Goal: Task Accomplishment & Management: Manage account settings

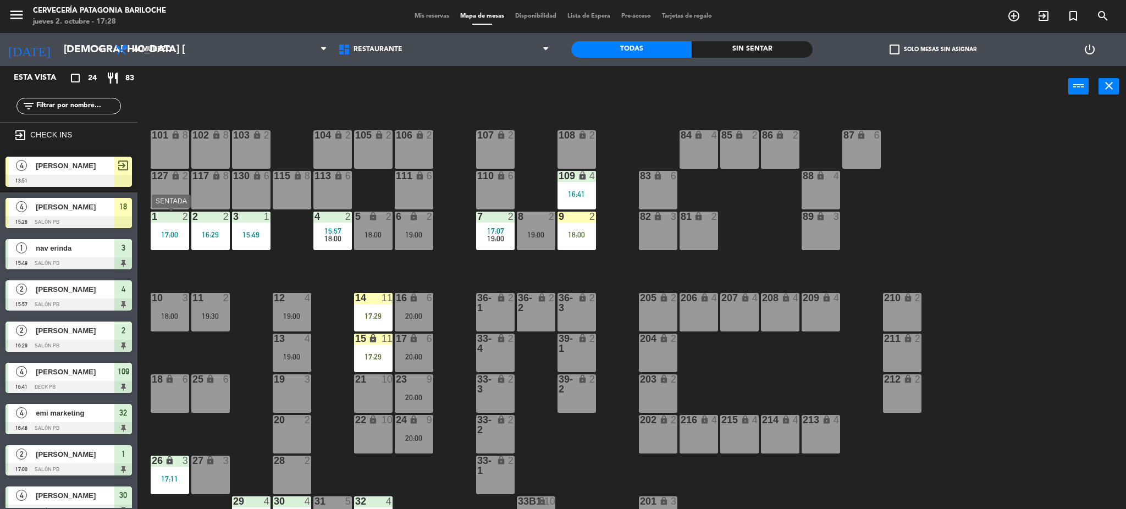
click at [176, 239] on div "17:00" at bounding box center [170, 235] width 38 height 8
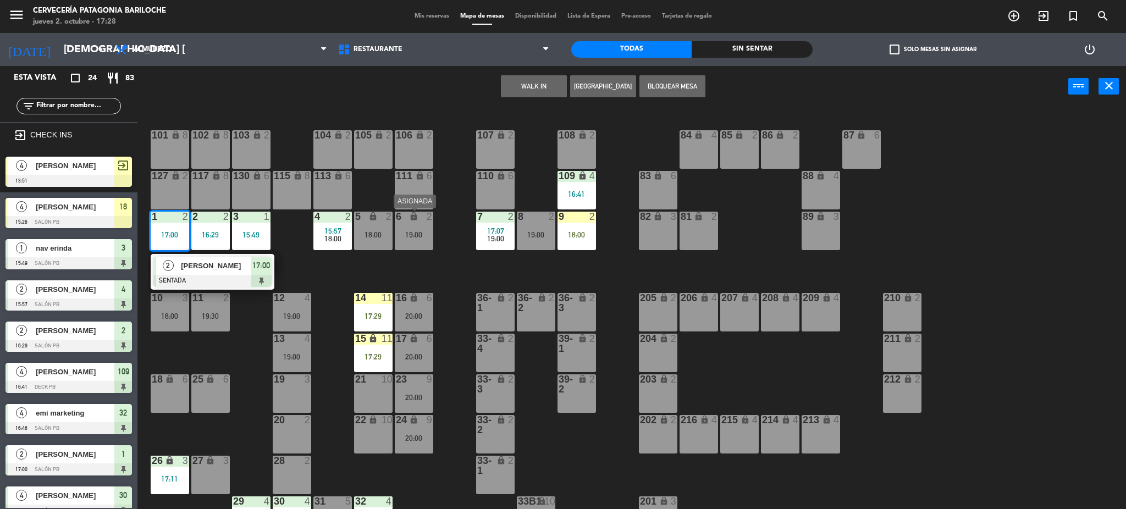
click at [408, 232] on div "19:00" at bounding box center [414, 235] width 38 height 8
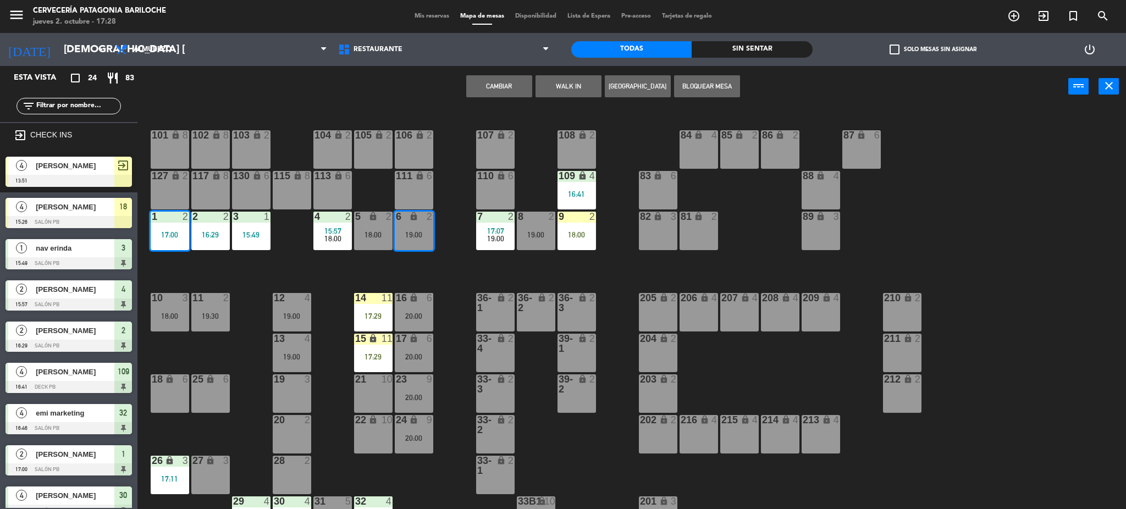
click at [499, 85] on button "Cambiar" at bounding box center [499, 86] width 66 height 22
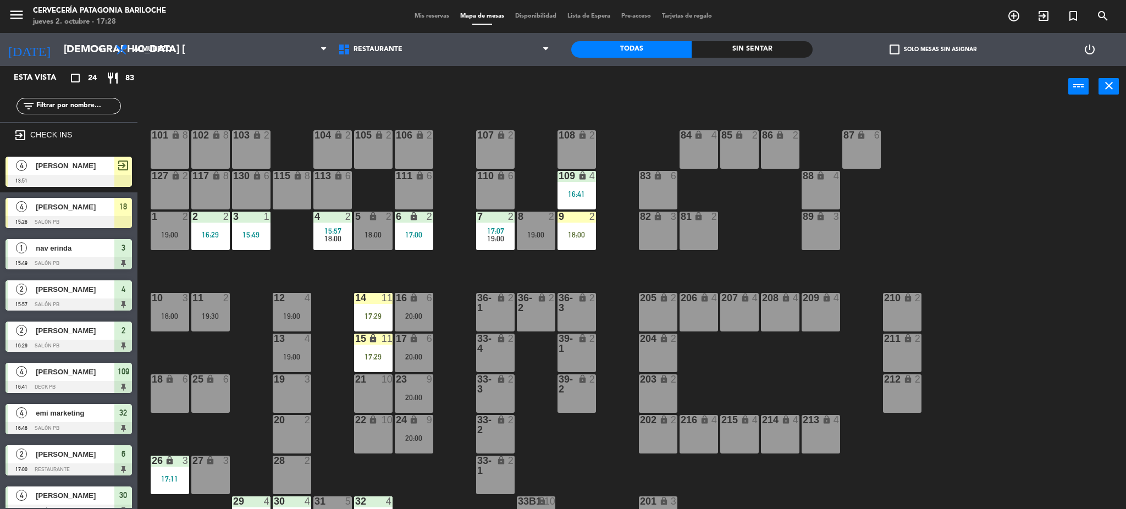
click at [374, 299] on div at bounding box center [373, 298] width 18 height 10
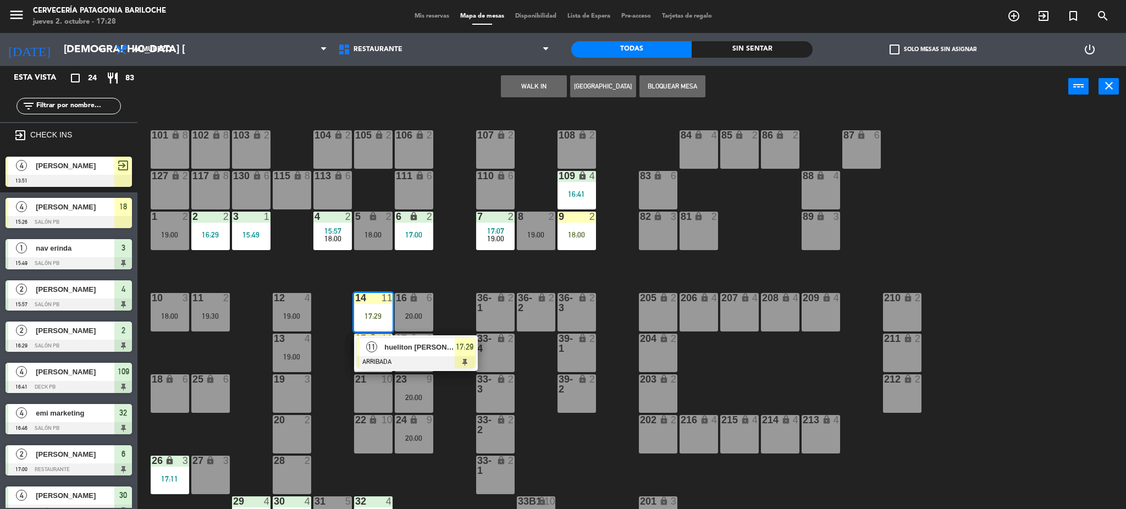
click at [426, 355] on div "hueliton [PERSON_NAME]" at bounding box center [418, 347] width 71 height 18
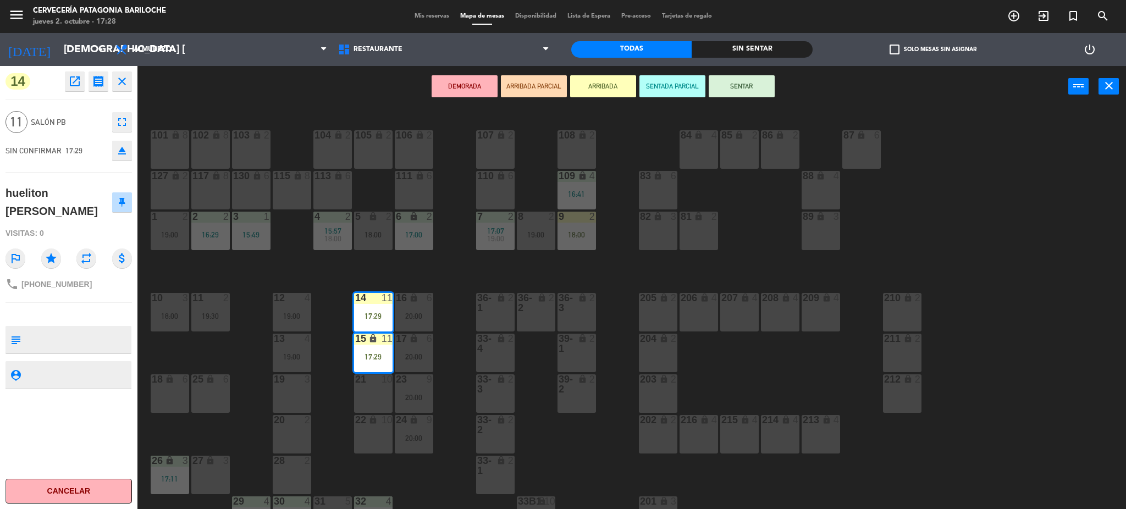
click at [746, 90] on button "SENTAR" at bounding box center [742, 86] width 66 height 22
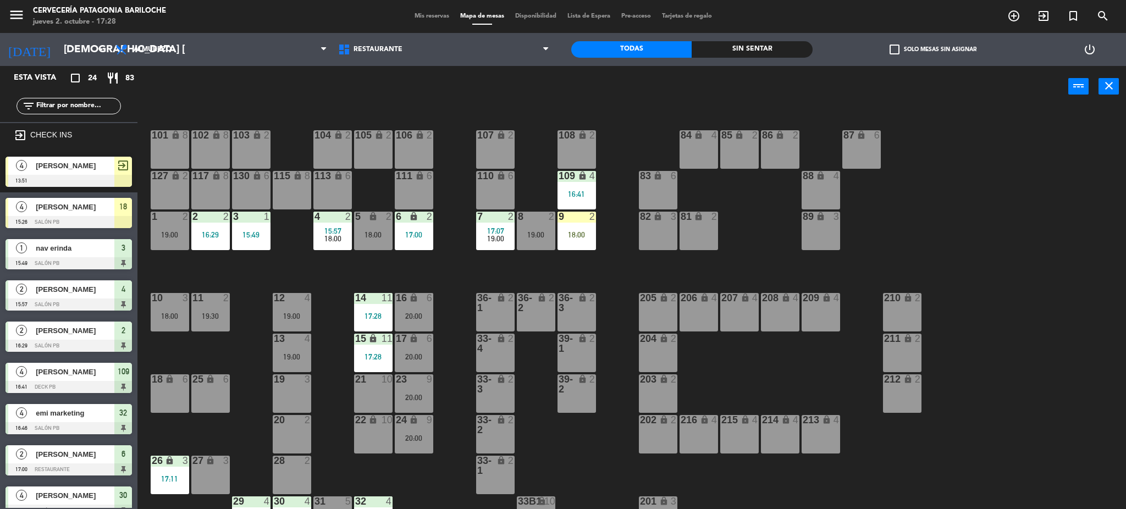
scroll to position [3, 0]
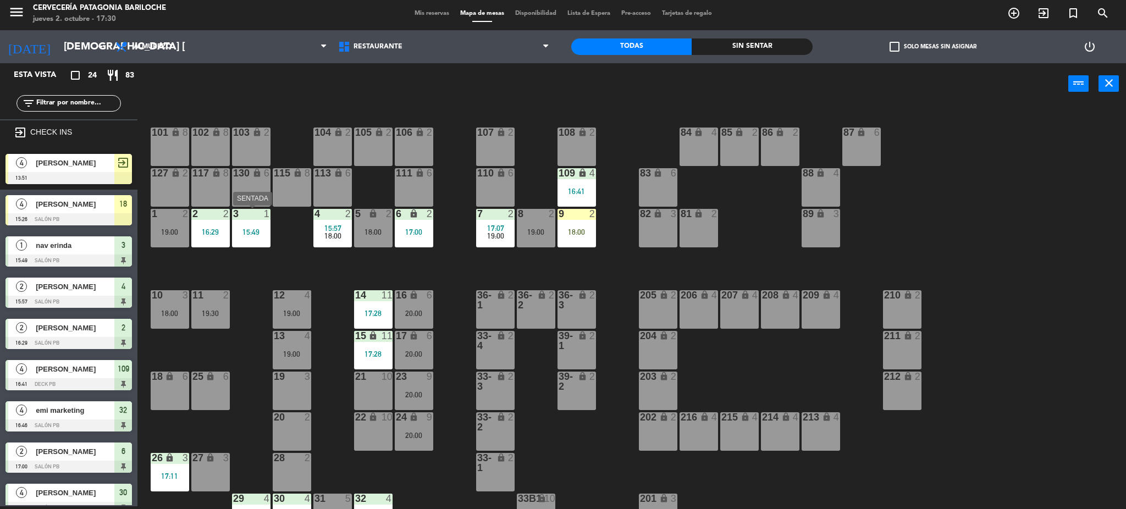
click at [249, 235] on div "15:49" at bounding box center [251, 232] width 38 height 8
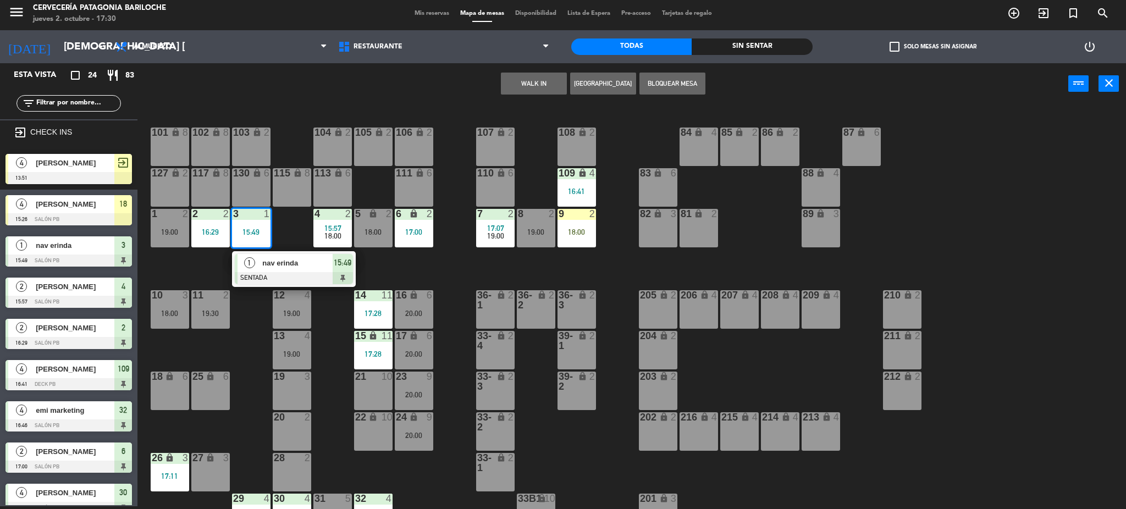
click at [270, 263] on span "nav erinda" at bounding box center [297, 263] width 70 height 12
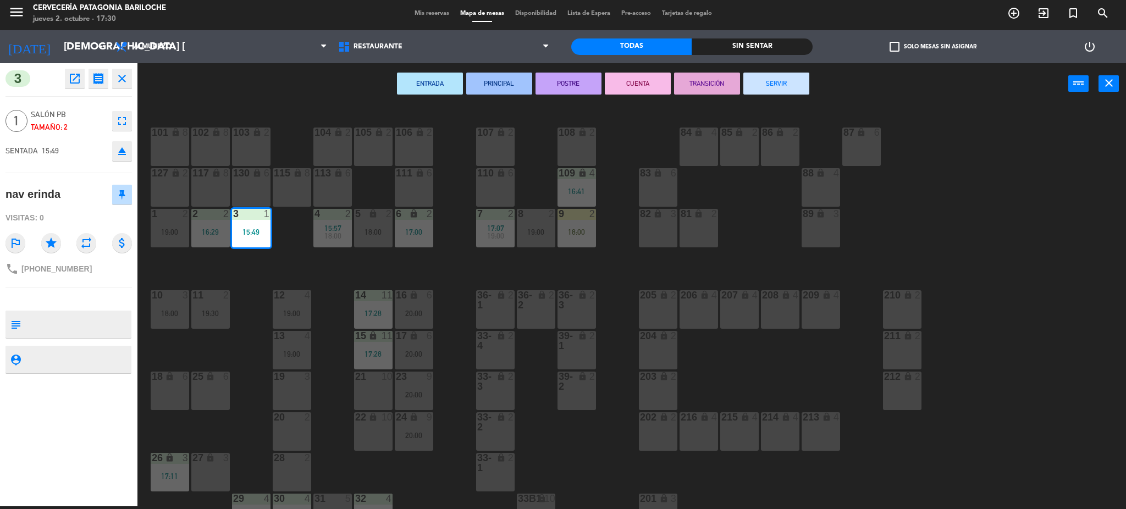
click at [785, 93] on button "SERVIR" at bounding box center [776, 84] width 66 height 22
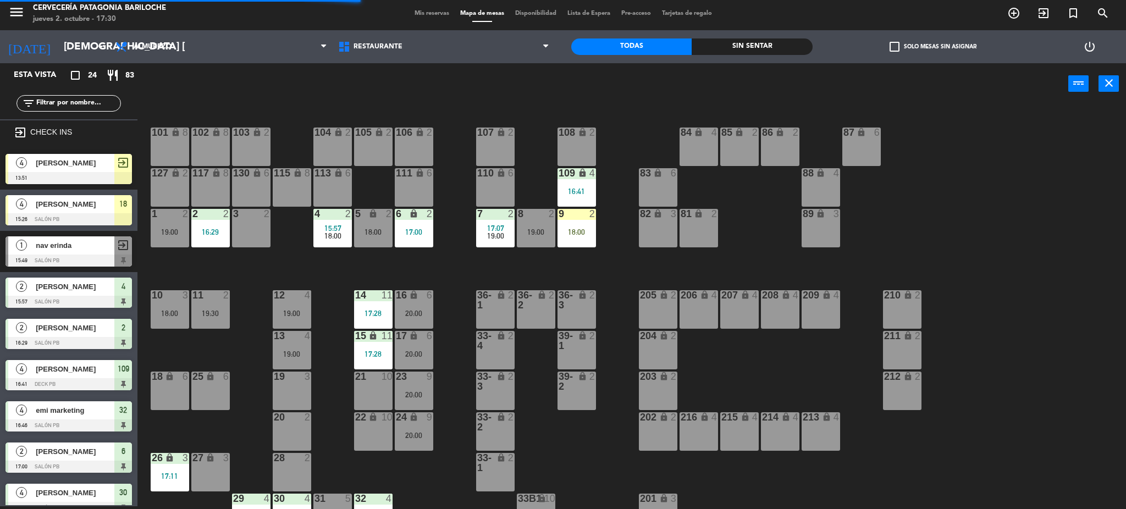
click at [212, 219] on div "2 2 16:29" at bounding box center [210, 228] width 38 height 38
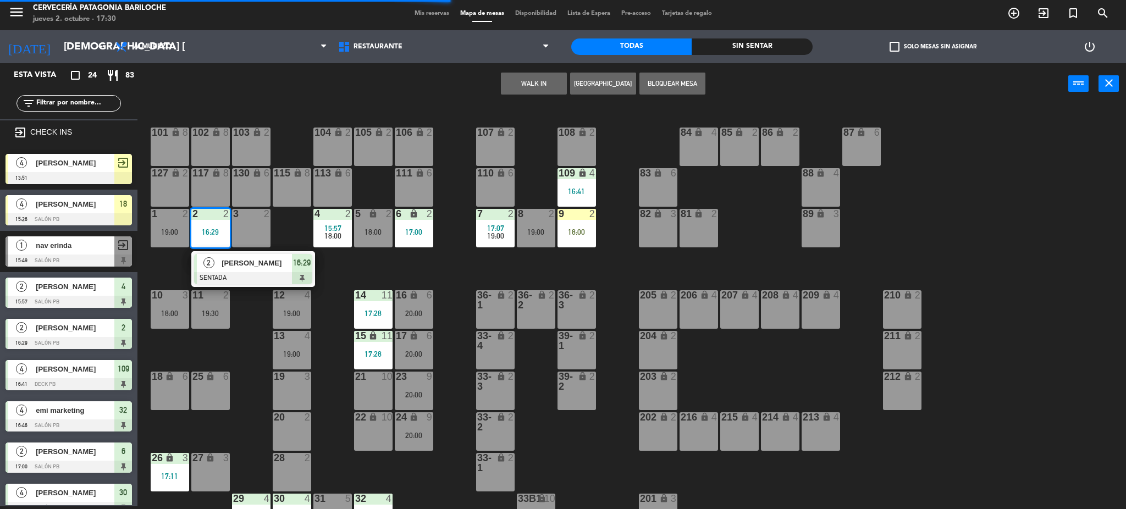
click at [235, 261] on span "[PERSON_NAME]" at bounding box center [257, 263] width 70 height 12
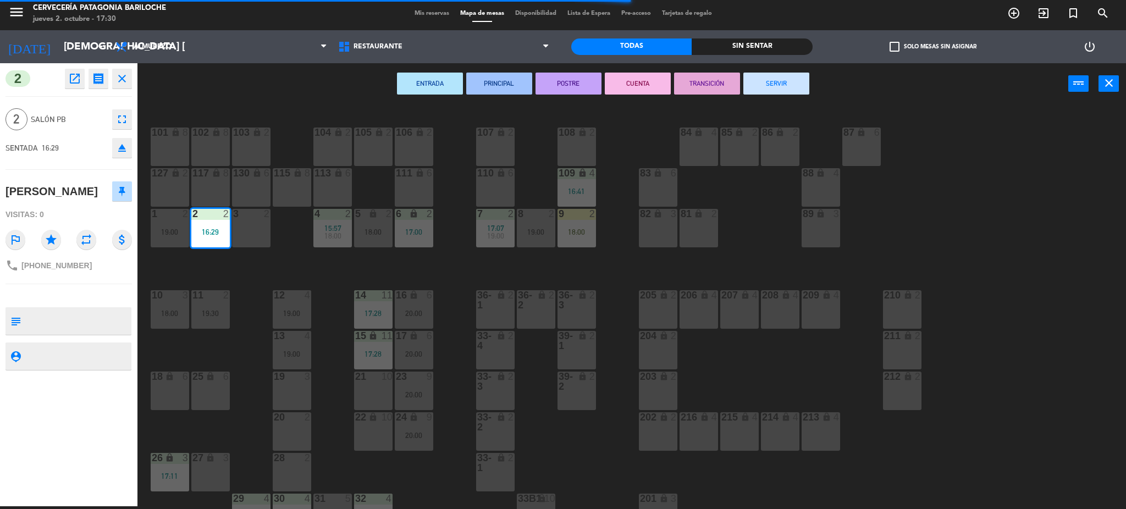
click at [802, 78] on button "SERVIR" at bounding box center [776, 84] width 66 height 22
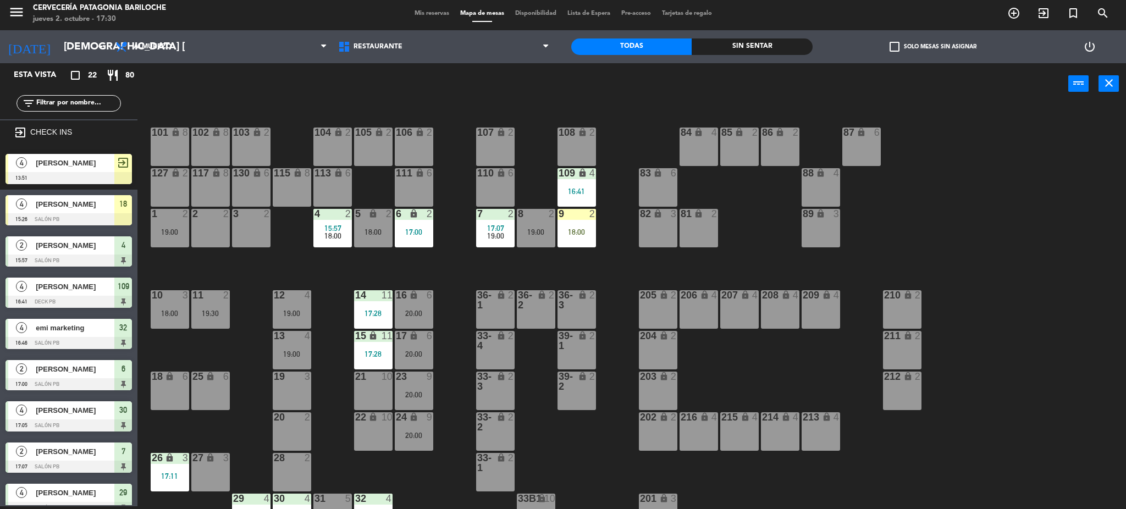
click at [256, 217] on div at bounding box center [251, 214] width 18 height 10
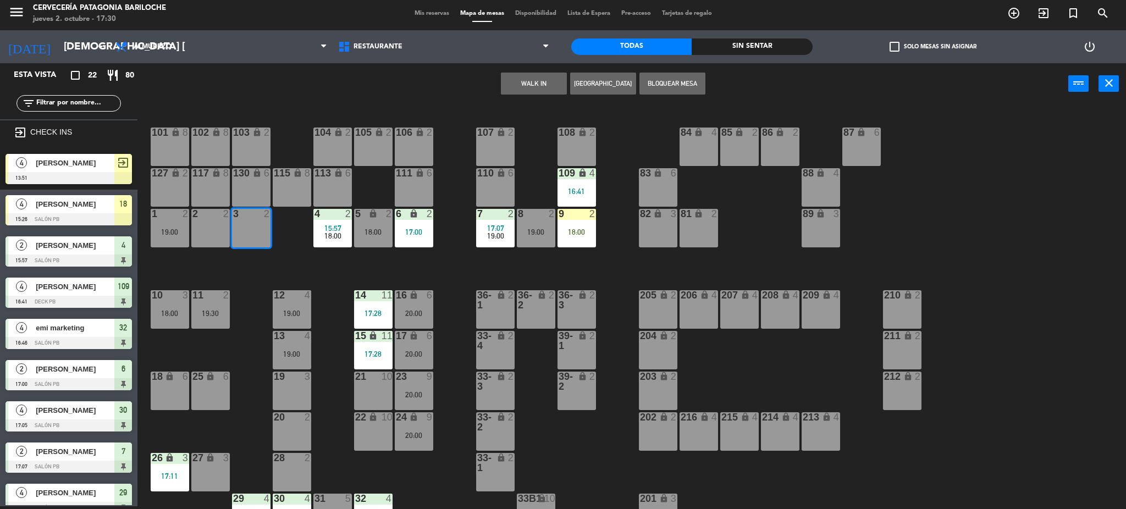
click at [522, 77] on button "WALK IN" at bounding box center [534, 84] width 66 height 22
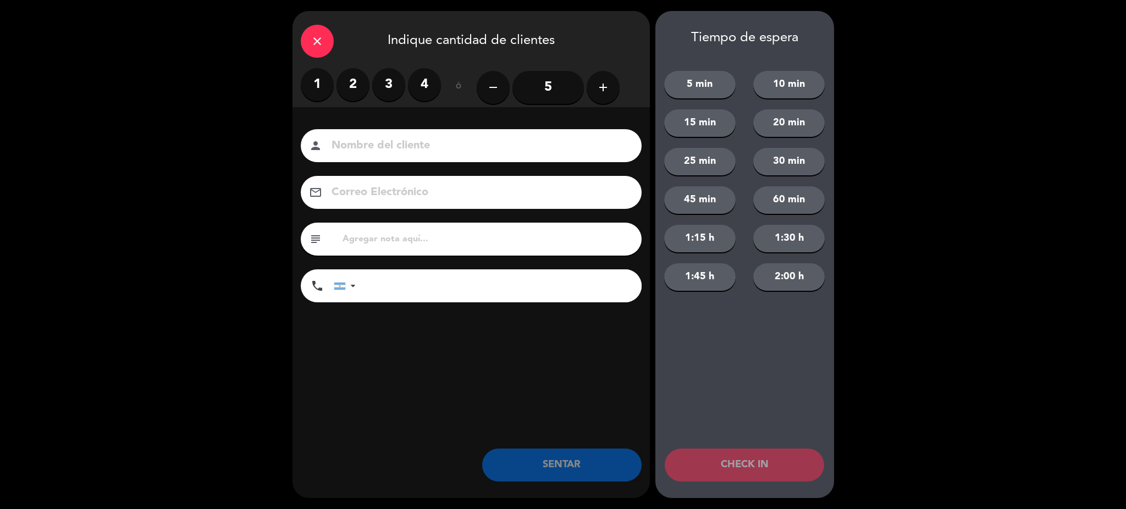
click at [358, 95] on label "2" at bounding box center [352, 84] width 33 height 33
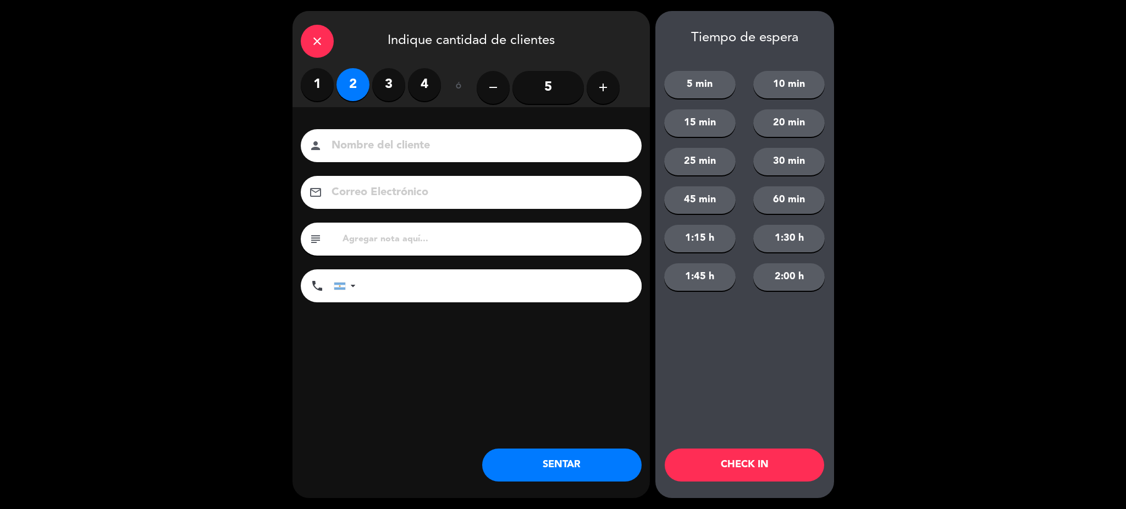
click at [365, 144] on input at bounding box center [478, 145] width 297 height 19
type input "[PERSON_NAME]"
click at [445, 287] on input "tel" at bounding box center [504, 285] width 275 height 33
type input "2"
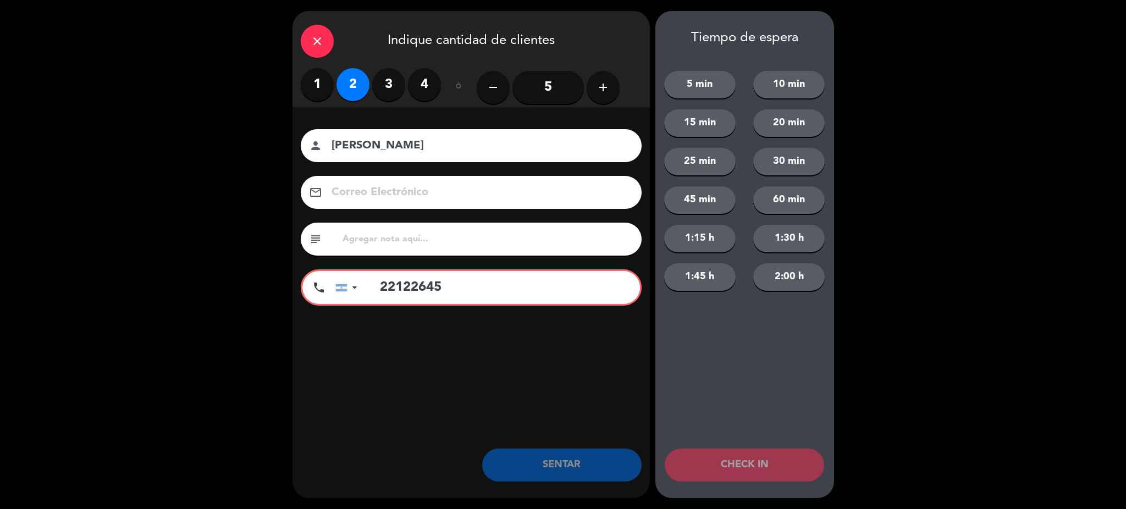
click at [377, 286] on input "22122645" at bounding box center [504, 287] width 272 height 33
click at [411, 283] on input "29422122645" at bounding box center [504, 287] width 272 height 33
click at [426, 284] on input "29492122645" at bounding box center [504, 287] width 272 height 33
click at [460, 289] on input "294922922645" at bounding box center [504, 287] width 272 height 33
click at [487, 289] on input "294922922645" at bounding box center [504, 287] width 272 height 33
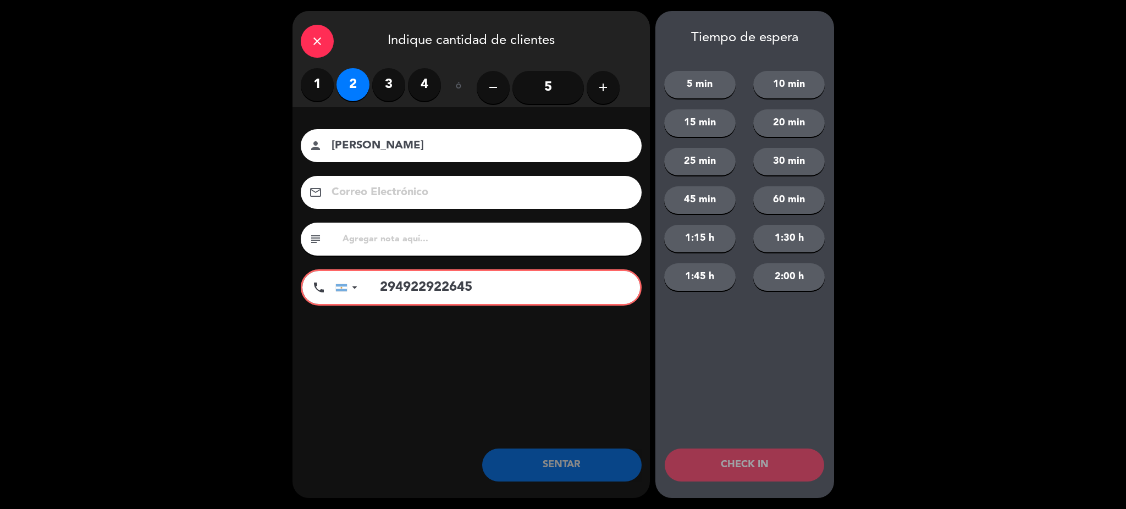
click at [404, 288] on input "294922922645" at bounding box center [504, 287] width 272 height 33
click at [508, 288] on input "2944922922645" at bounding box center [504, 287] width 272 height 33
type input "2"
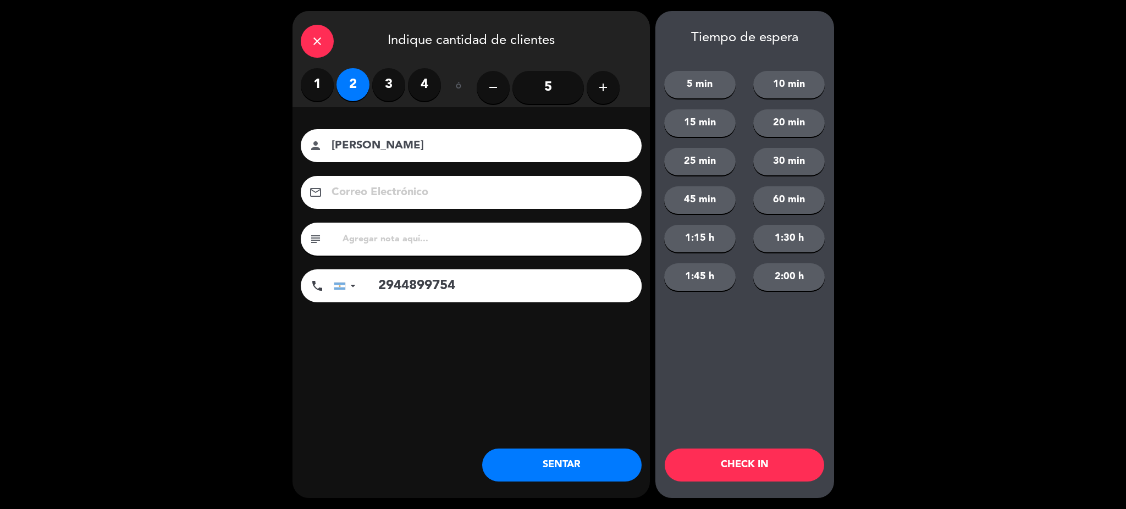
type input "2944899754"
click at [569, 453] on button "SENTAR" at bounding box center [561, 465] width 159 height 33
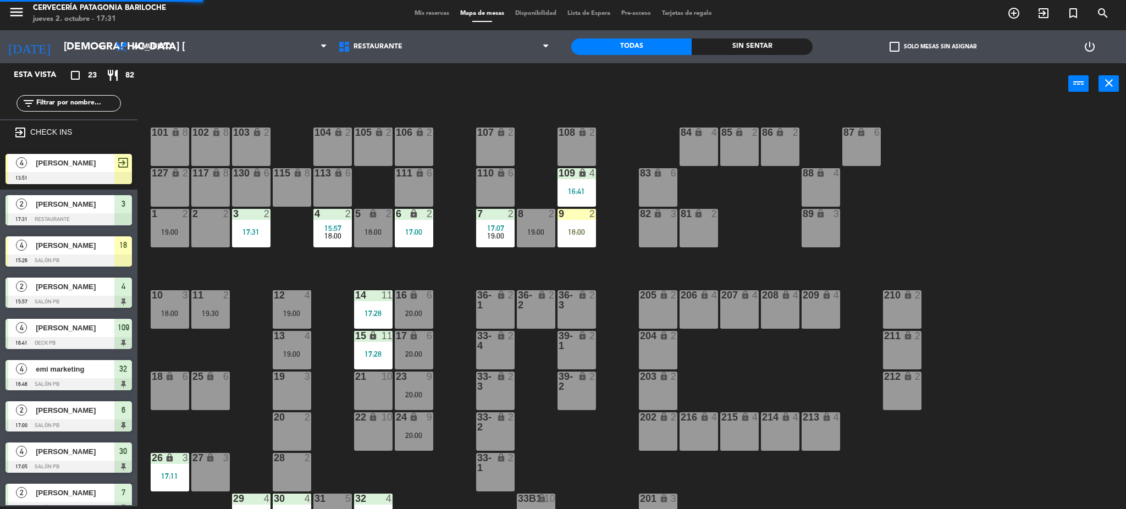
click at [744, 355] on div "101 lock 8 102 lock 8 104 lock 2 105 lock 2 106 lock 2 103 lock 2 107 lock 2 10…" at bounding box center [637, 309] width 978 height 402
click at [340, 216] on div at bounding box center [332, 214] width 18 height 10
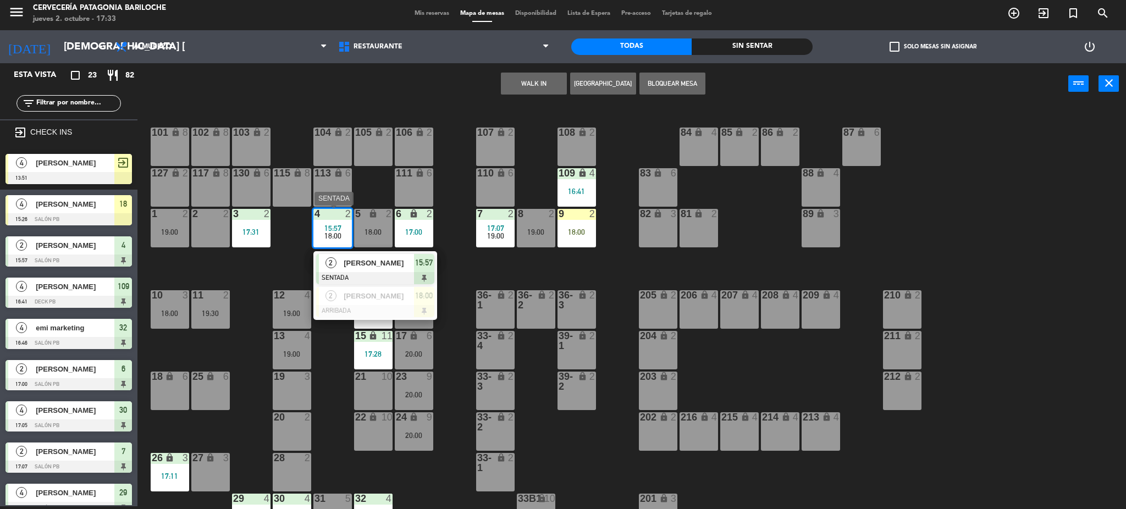
click at [363, 267] on span "[PERSON_NAME]" at bounding box center [379, 263] width 70 height 12
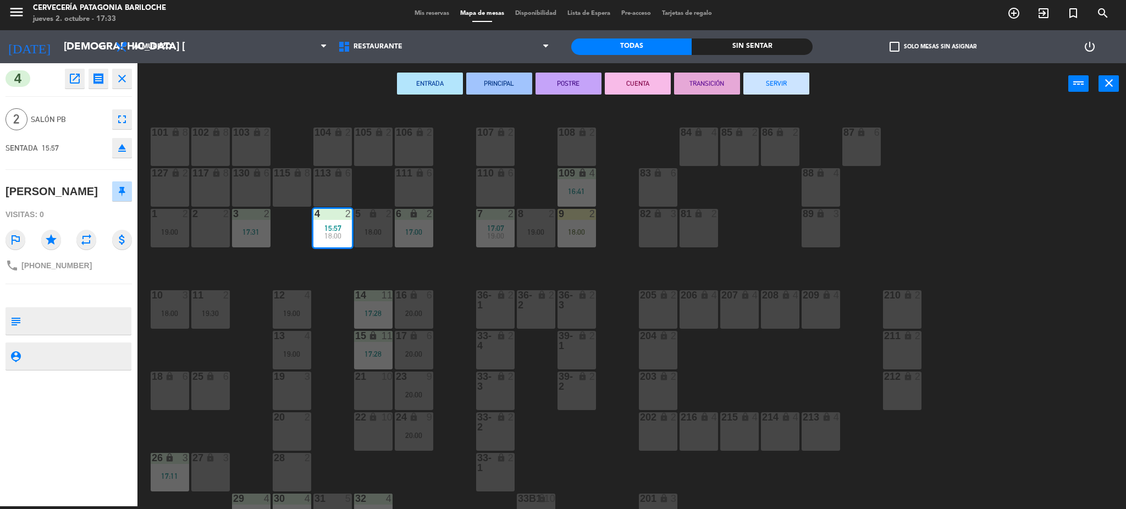
click at [799, 78] on button "SERVIR" at bounding box center [776, 84] width 66 height 22
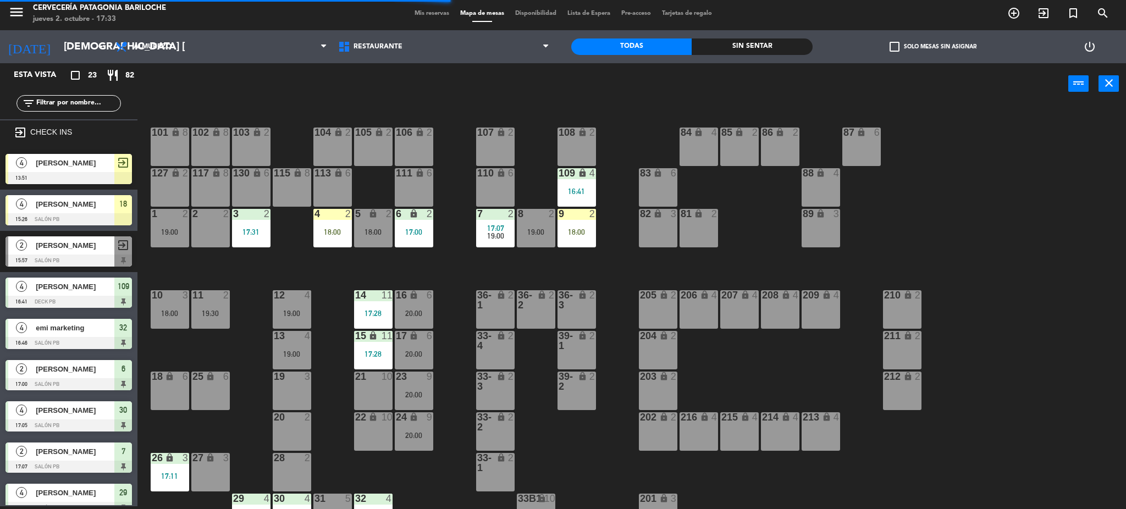
click at [333, 230] on div "18:00" at bounding box center [332, 232] width 38 height 8
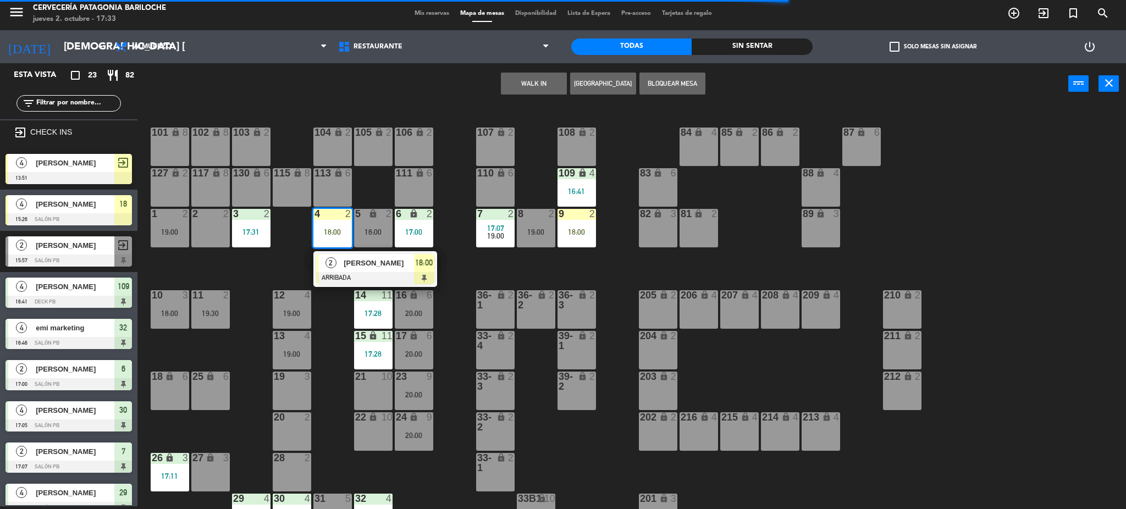
click at [279, 264] on div "101 lock 8 102 lock 8 104 lock 2 105 lock 2 106 lock 2 103 lock 2 107 lock 2 10…" at bounding box center [637, 309] width 978 height 402
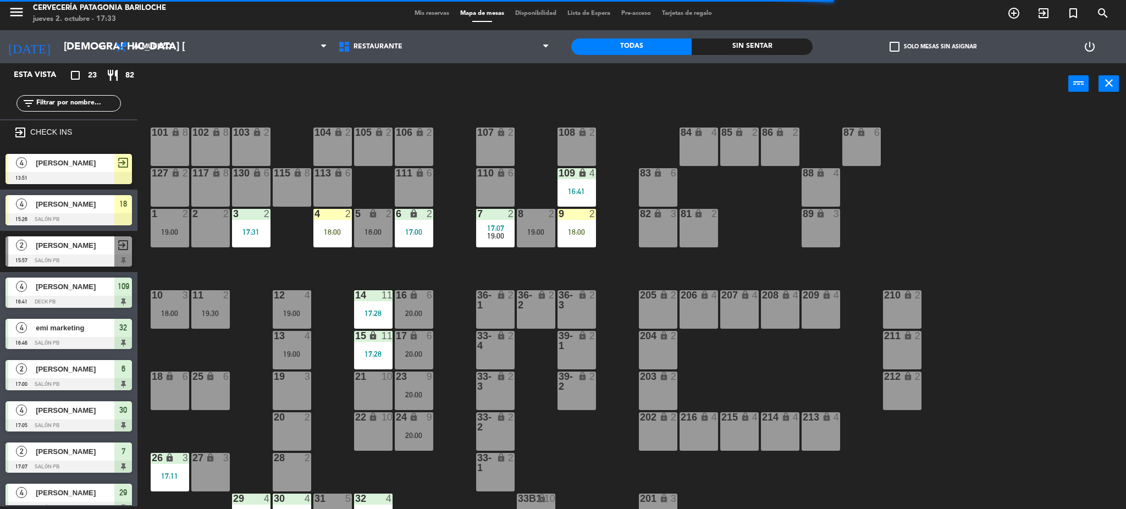
click at [324, 235] on div "18:00" at bounding box center [332, 232] width 38 height 8
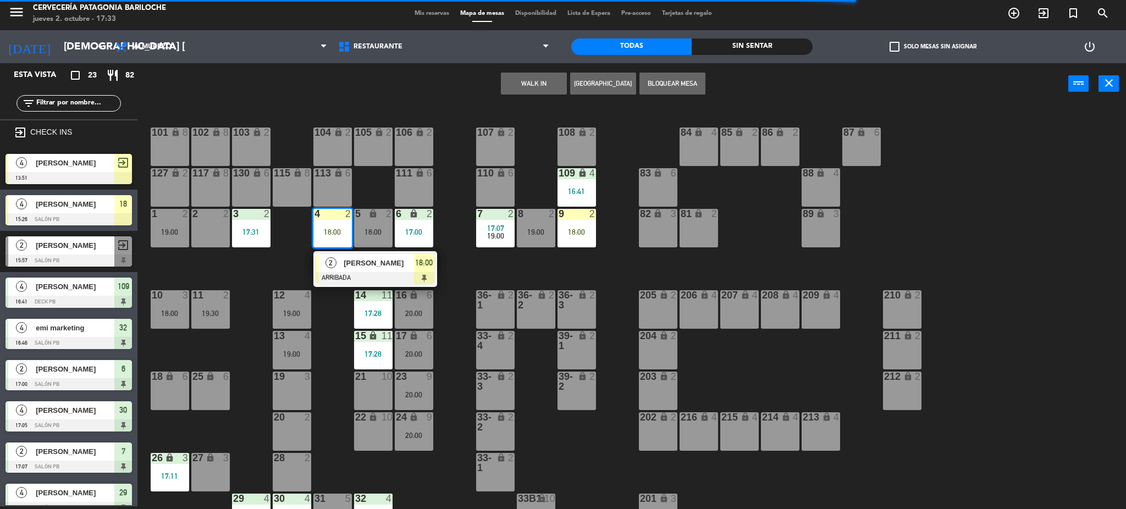
click at [350, 263] on span "[PERSON_NAME]" at bounding box center [379, 263] width 70 height 12
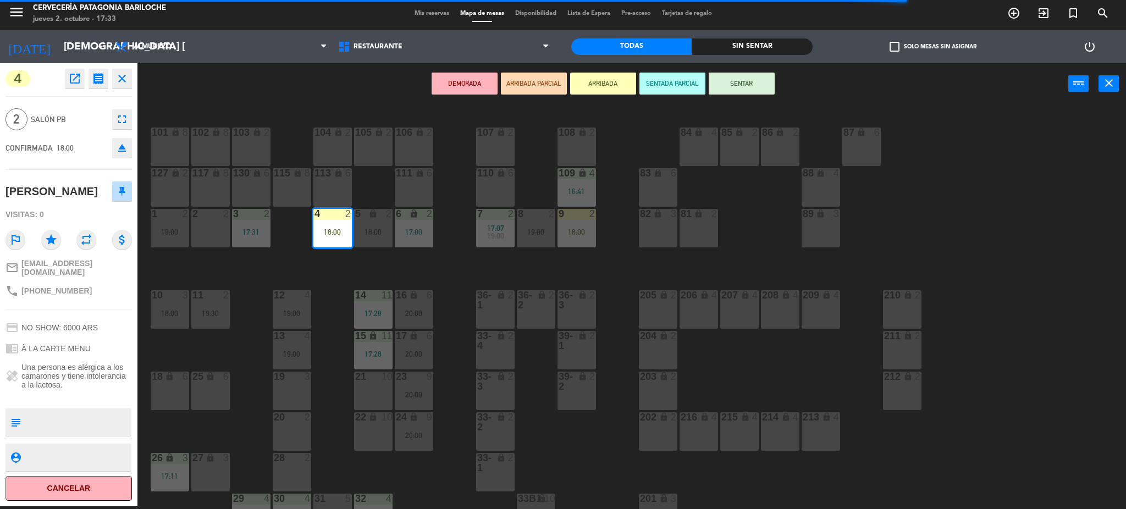
click at [254, 232] on div "17:31" at bounding box center [251, 232] width 38 height 8
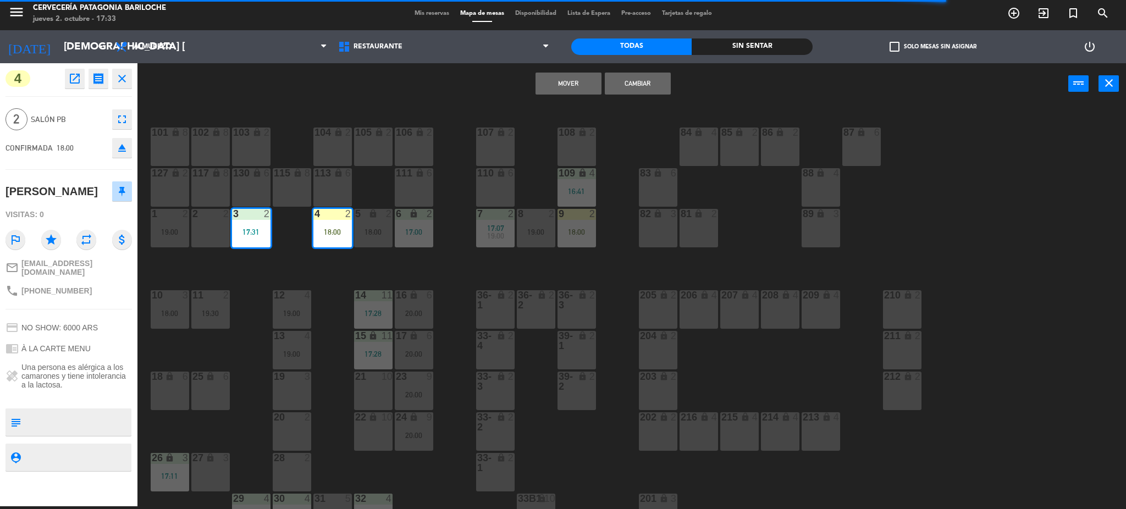
click at [632, 79] on button "Cambiar" at bounding box center [638, 84] width 66 height 22
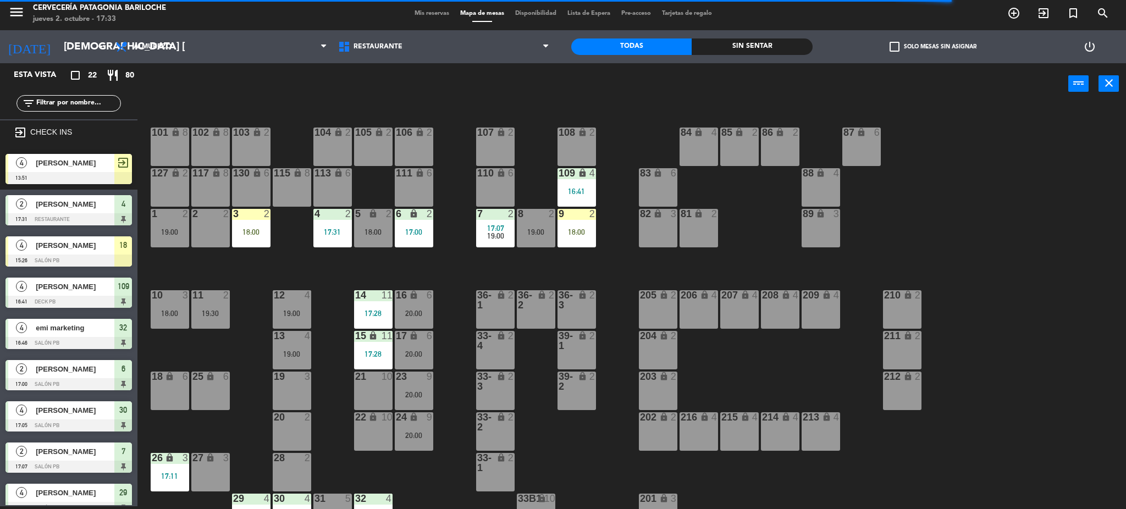
scroll to position [2, 0]
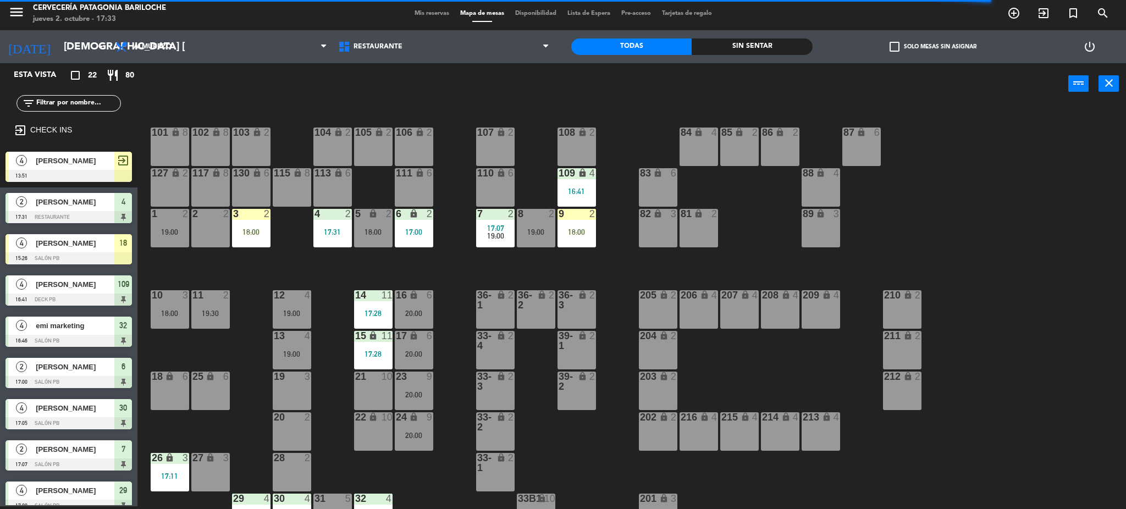
click at [367, 233] on div "18:00" at bounding box center [373, 232] width 38 height 8
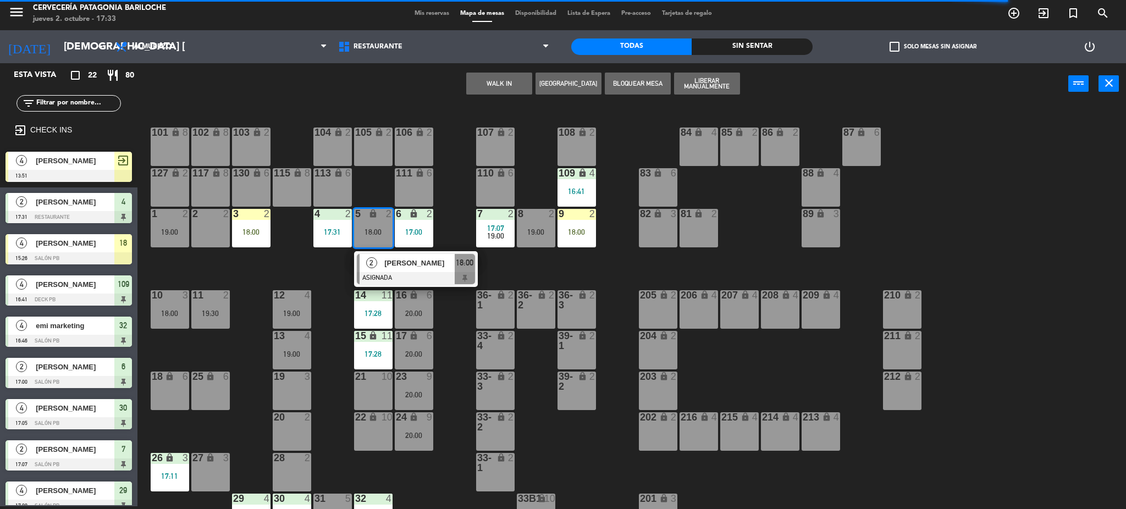
click at [321, 264] on div "101 lock 8 102 lock 8 104 lock 2 105 lock 2 106 lock 2 103 lock 2 107 lock 2 10…" at bounding box center [637, 309] width 978 height 402
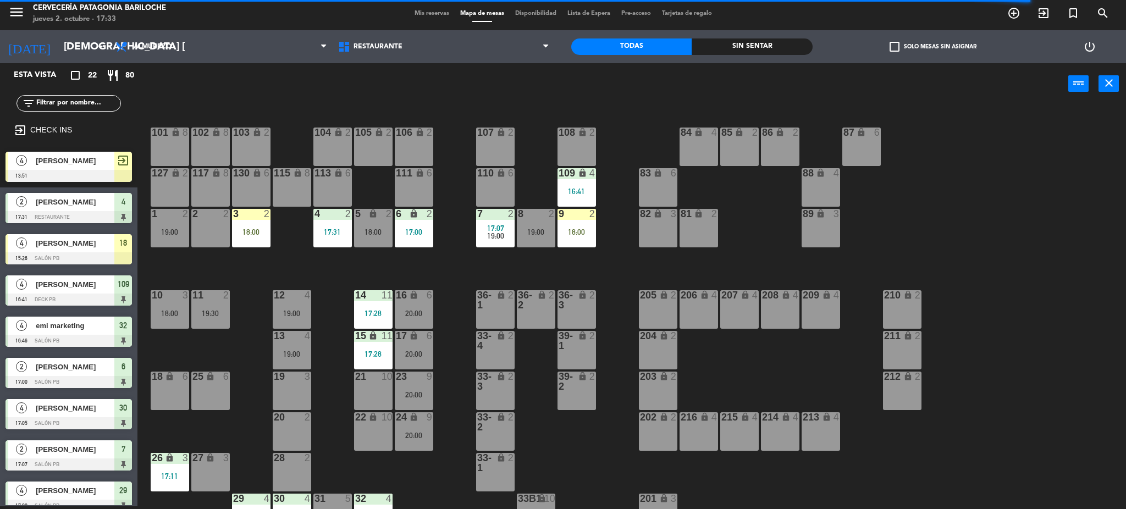
click at [95, 96] on div "filter_list" at bounding box center [68, 103] width 104 height 16
click at [97, 99] on input "text" at bounding box center [77, 103] width 85 height 12
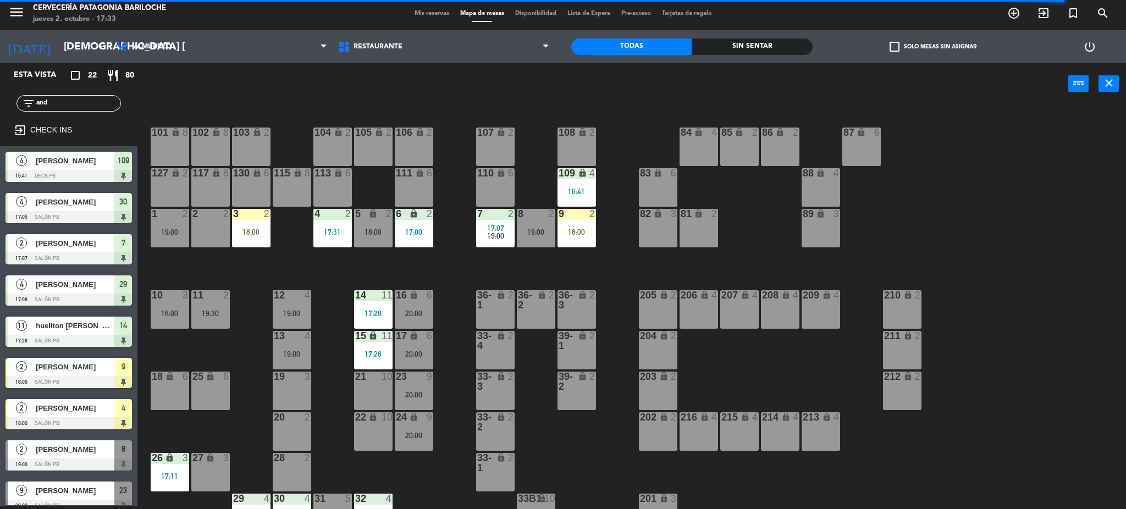
scroll to position [0, 0]
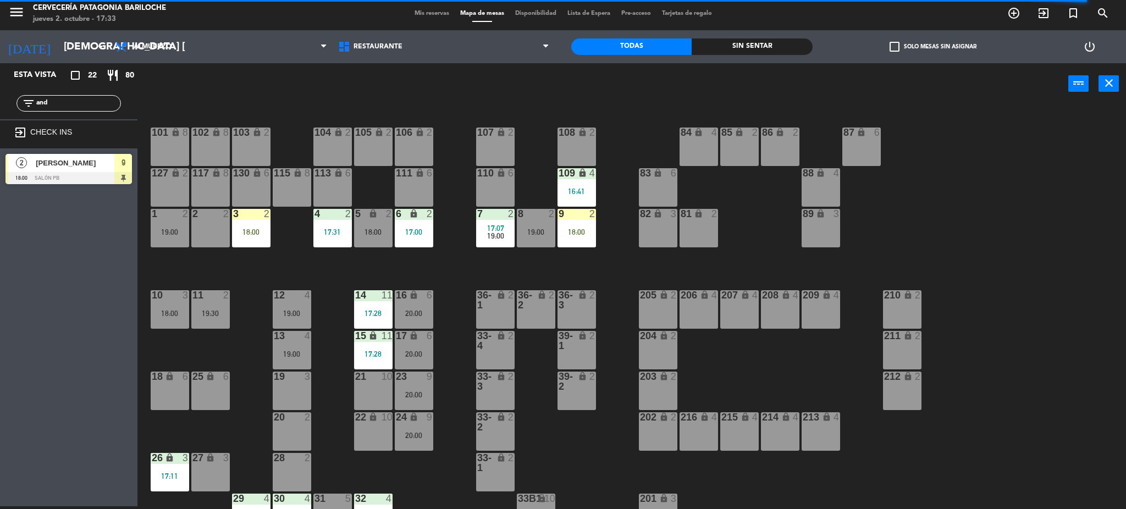
type input "and"
drag, startPoint x: 23, startPoint y: 221, endPoint x: 30, endPoint y: 201, distance: 21.4
click at [27, 209] on div "Esta vista crop_square 22 restaurant 80 filter_list and exit_to_app CHECK INS 2…" at bounding box center [68, 284] width 137 height 443
click at [57, 159] on span "[PERSON_NAME]" at bounding box center [75, 163] width 79 height 12
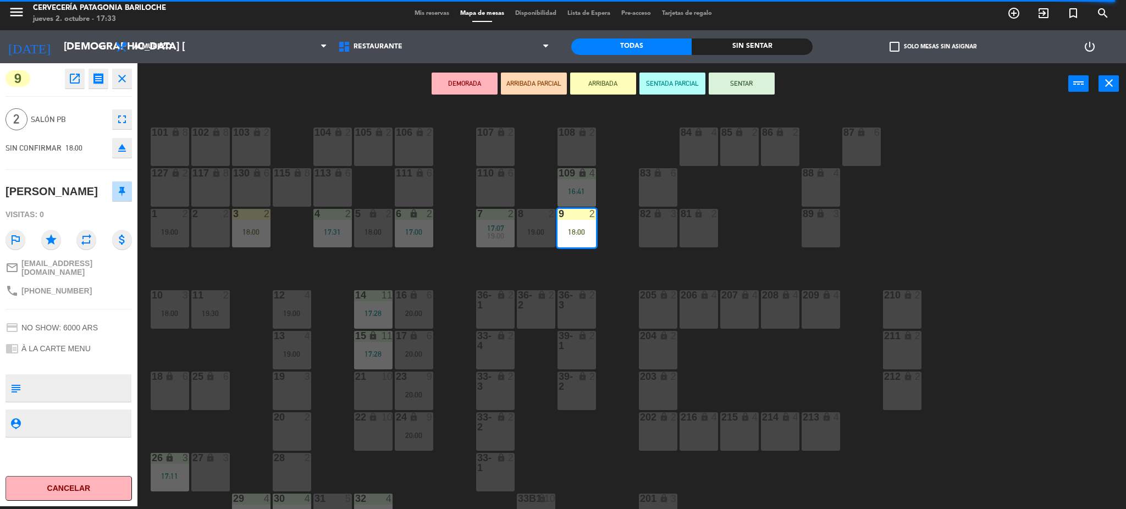
click at [764, 84] on button "SENTAR" at bounding box center [742, 84] width 66 height 22
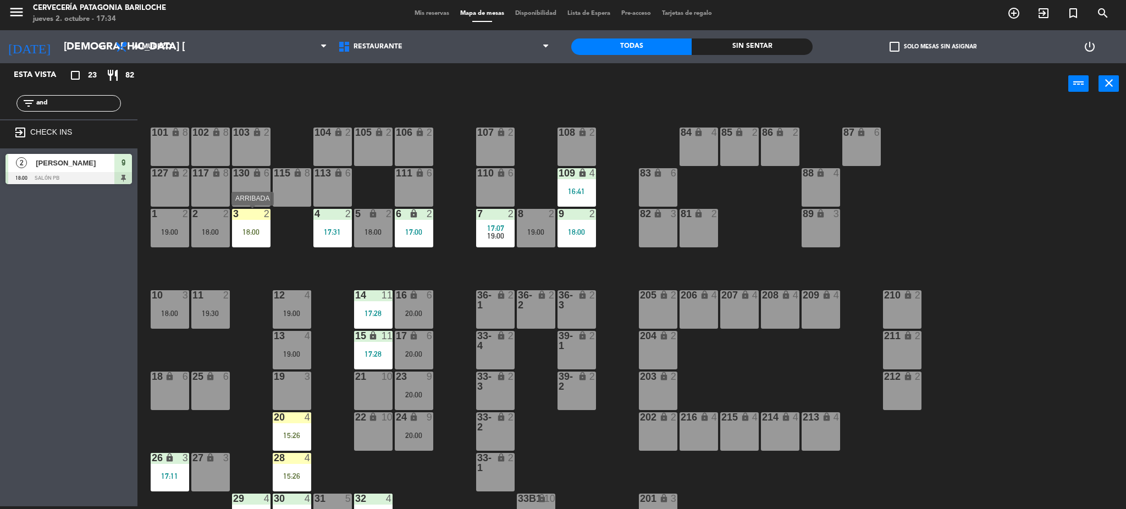
click at [261, 234] on div "18:00" at bounding box center [251, 232] width 38 height 8
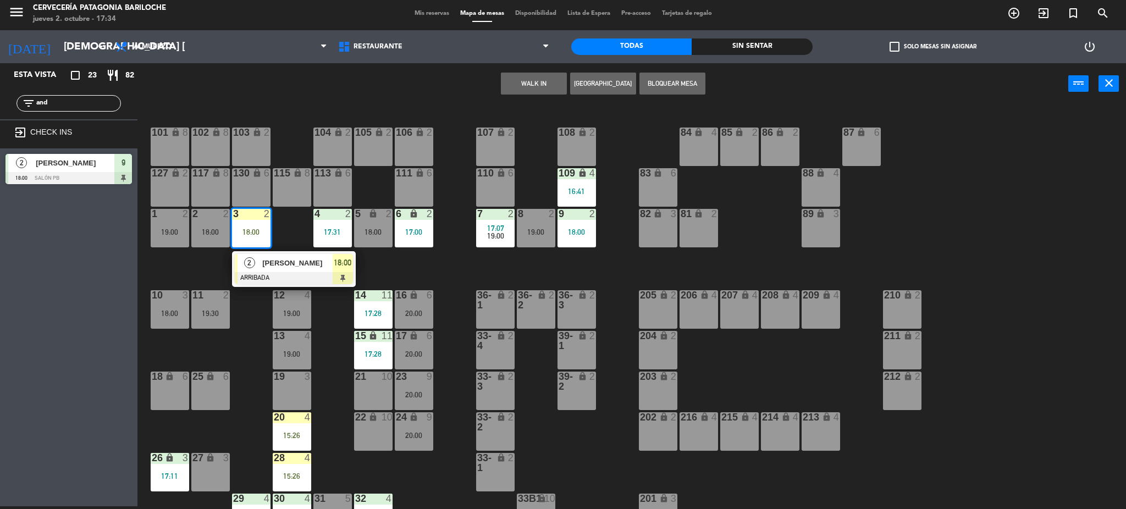
click at [278, 269] on span "[PERSON_NAME]" at bounding box center [297, 263] width 70 height 12
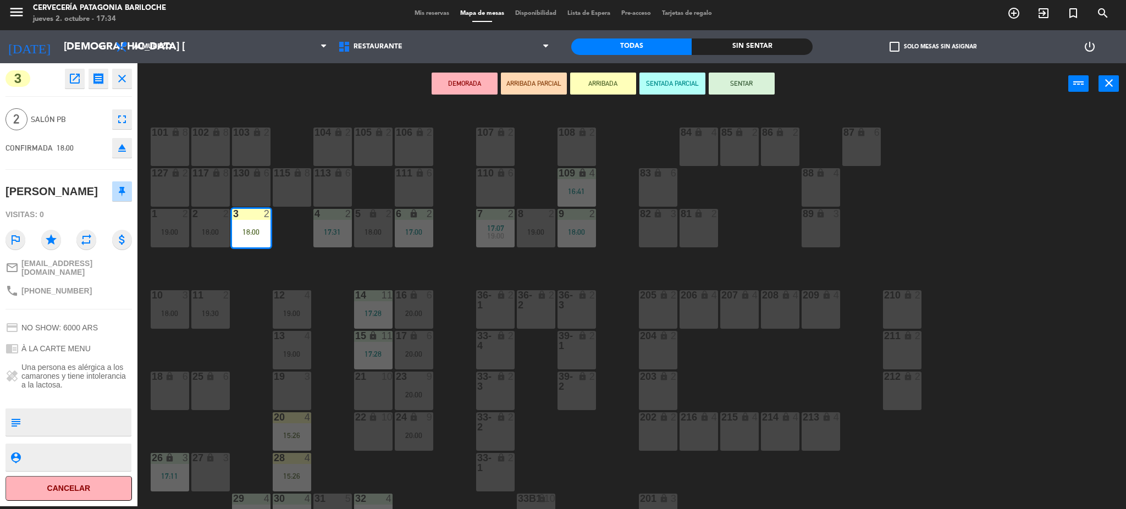
click at [744, 82] on button "SENTAR" at bounding box center [742, 84] width 66 height 22
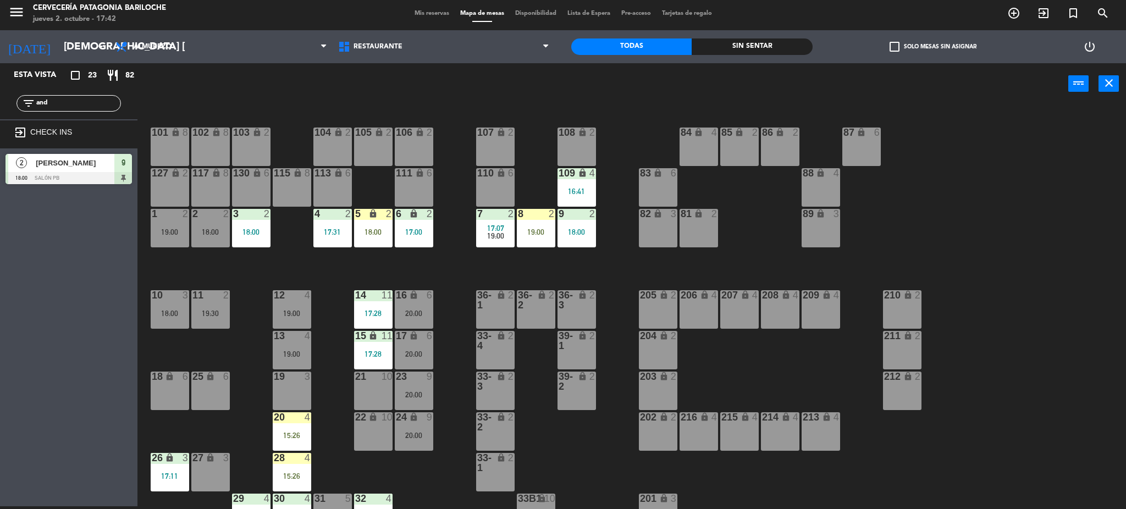
click at [47, 105] on input "and" at bounding box center [77, 103] width 85 height 12
type input "a"
type input "gab"
click at [56, 303] on div "Esta vista crop_square 23 restaurant 82 filter_list gab exit_to_app CHECK INS 2…" at bounding box center [68, 284] width 137 height 443
click at [68, 165] on span "[PERSON_NAME]" at bounding box center [75, 163] width 79 height 12
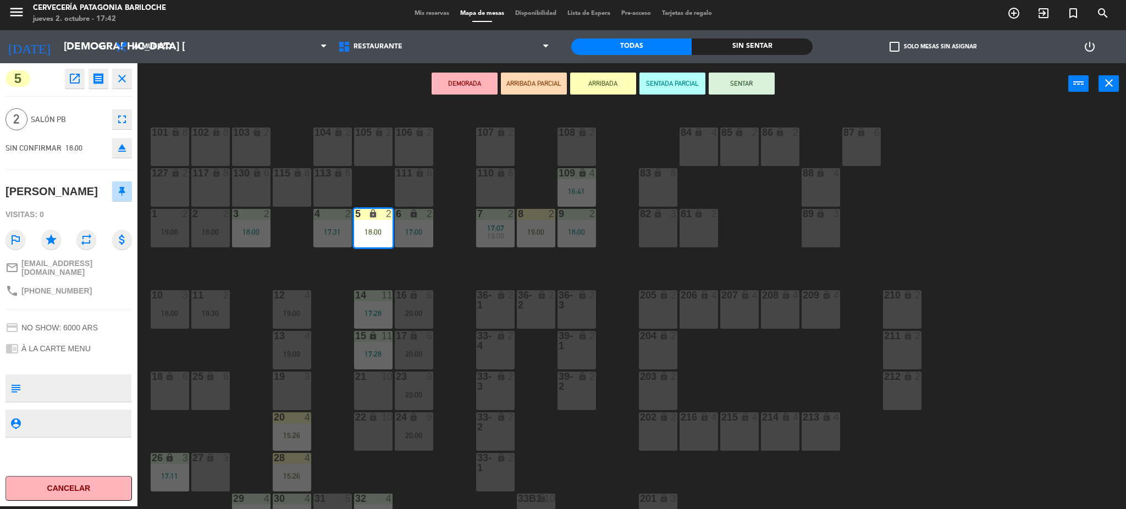
click at [736, 82] on button "SENTAR" at bounding box center [742, 84] width 66 height 22
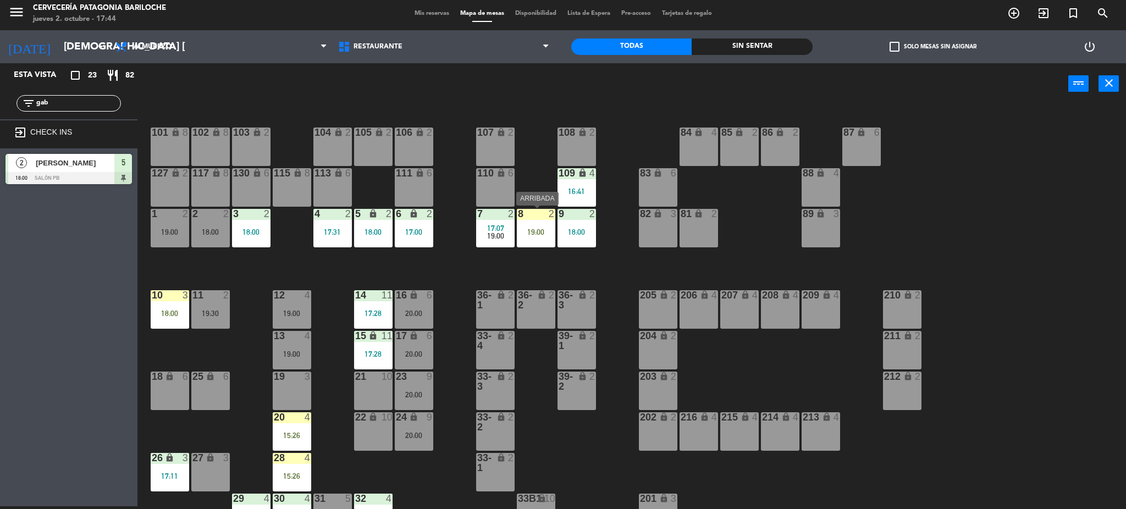
click at [534, 230] on div "19:00" at bounding box center [536, 232] width 38 height 8
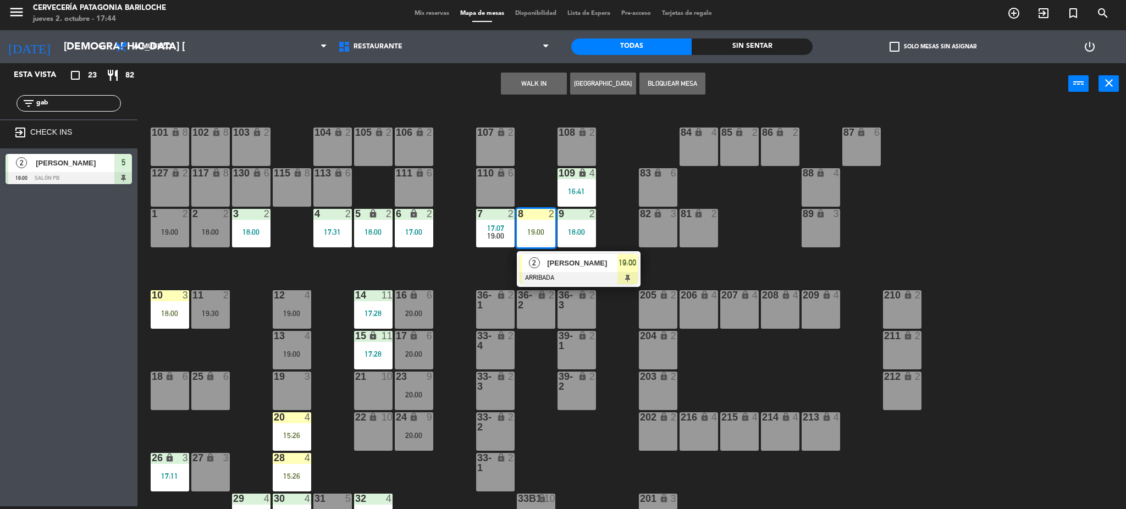
click at [458, 258] on div "101 lock 8 102 lock 8 104 lock 2 105 lock 2 106 lock 2 103 lock 2 107 lock 2 10…" at bounding box center [637, 309] width 978 height 402
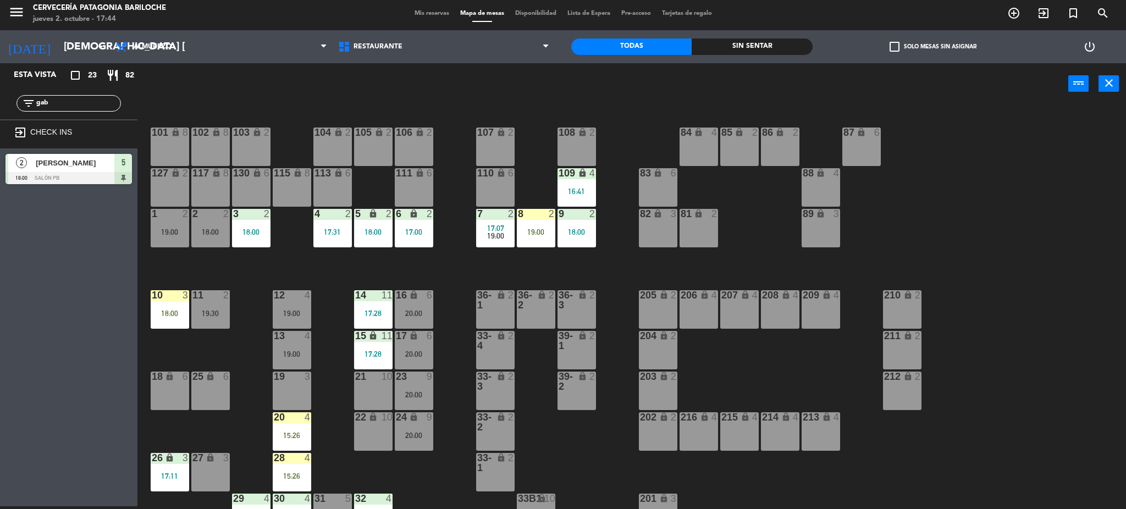
click at [254, 229] on div "18:00" at bounding box center [251, 232] width 38 height 8
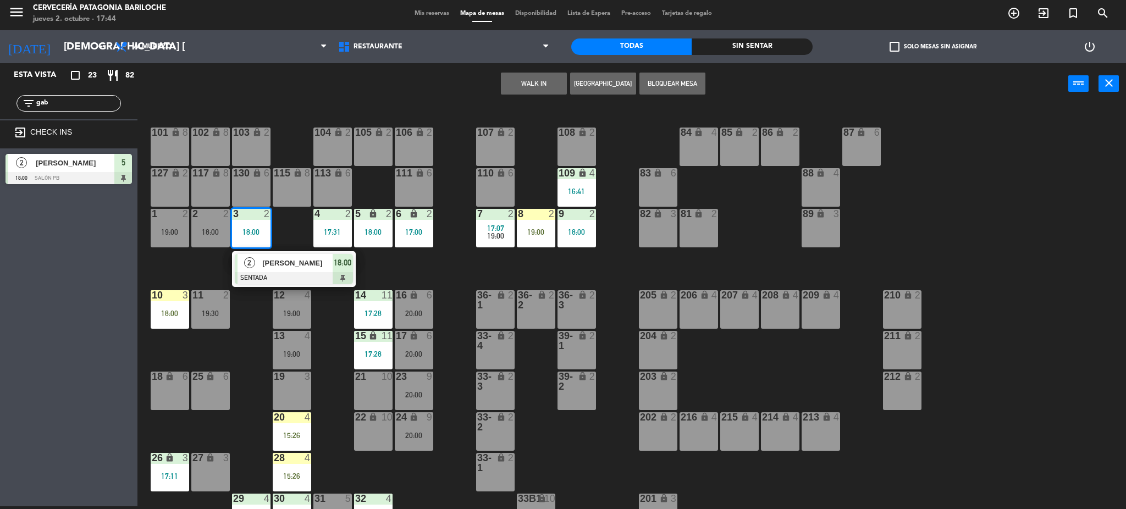
click at [176, 256] on div "101 lock 8 102 lock 8 104 lock 2 105 lock 2 106 lock 2 103 lock 2 107 lock 2 10…" at bounding box center [637, 309] width 978 height 402
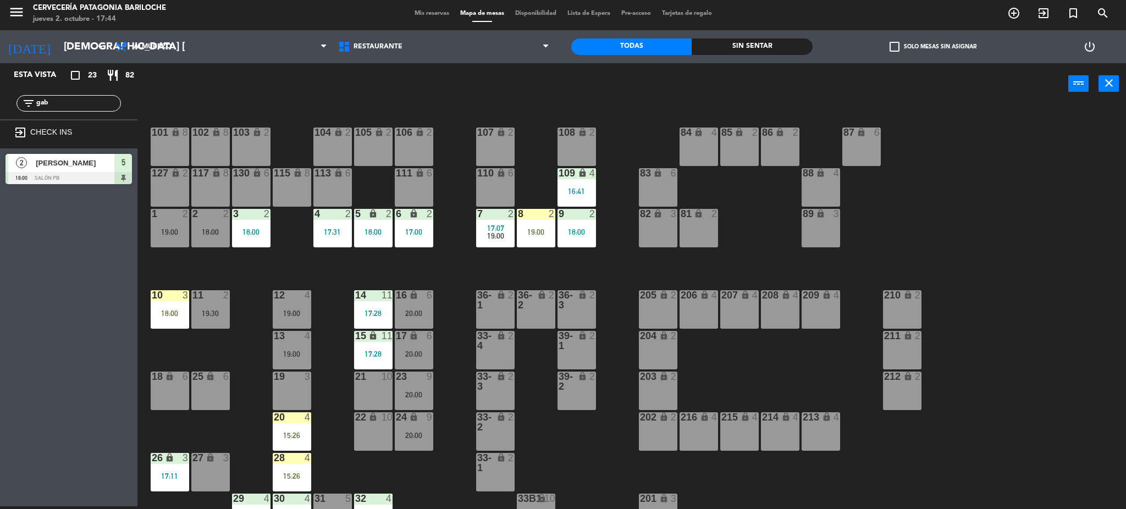
click at [241, 233] on div "18:00" at bounding box center [251, 232] width 38 height 8
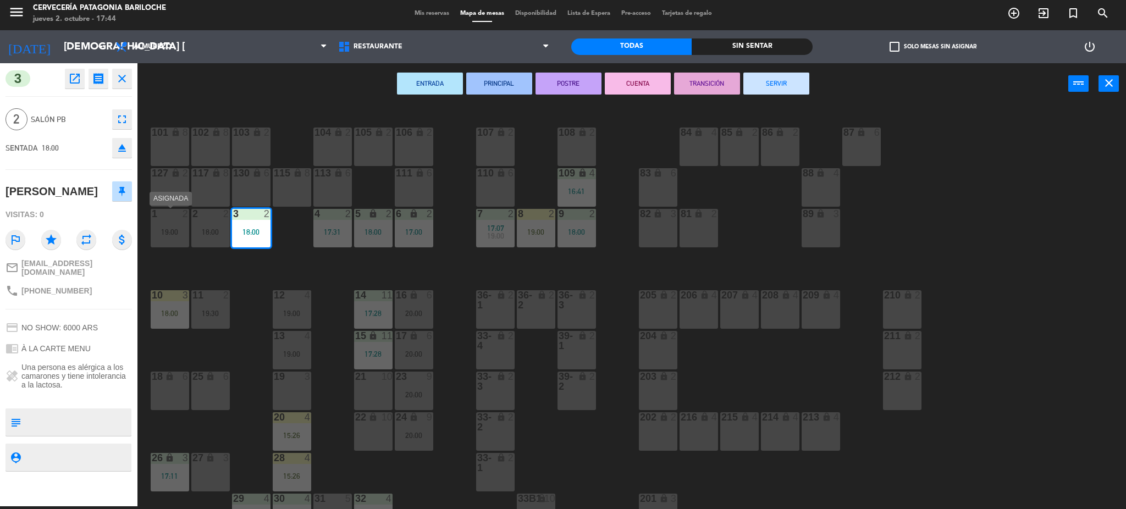
click at [179, 233] on div "19:00" at bounding box center [170, 232] width 38 height 8
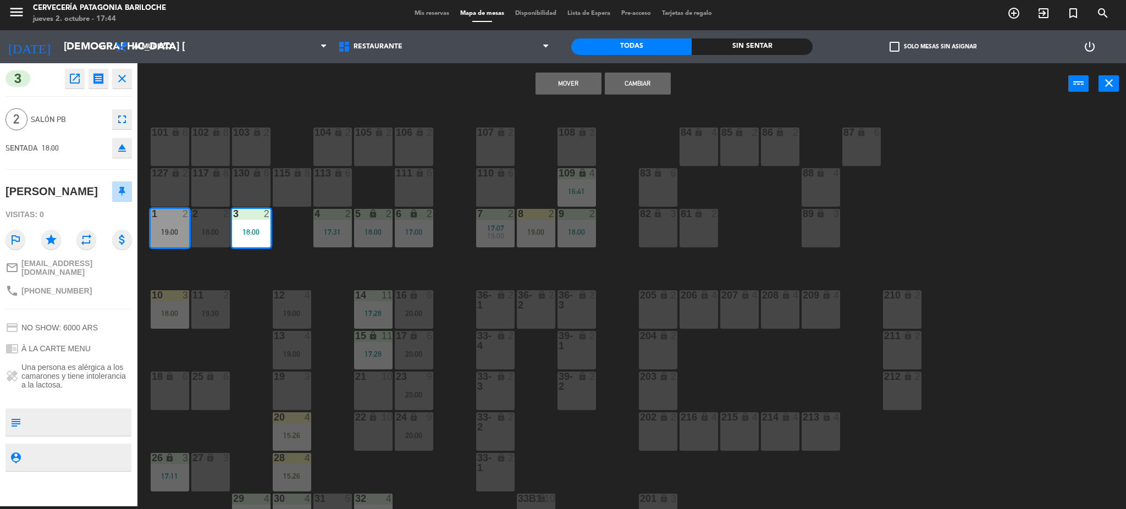
click at [649, 92] on button "Cambiar" at bounding box center [638, 84] width 66 height 22
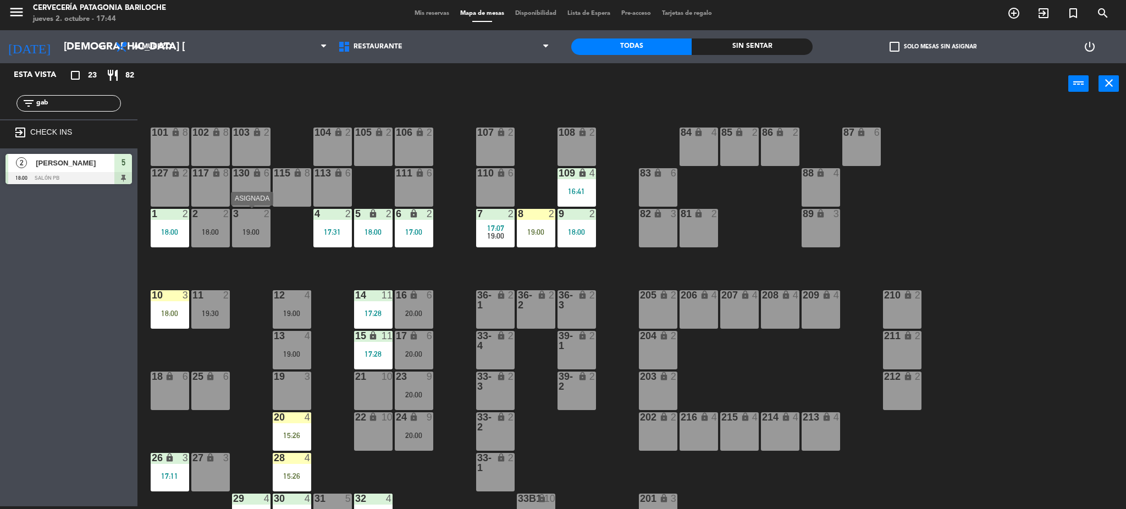
click at [263, 231] on div "19:00" at bounding box center [251, 232] width 38 height 8
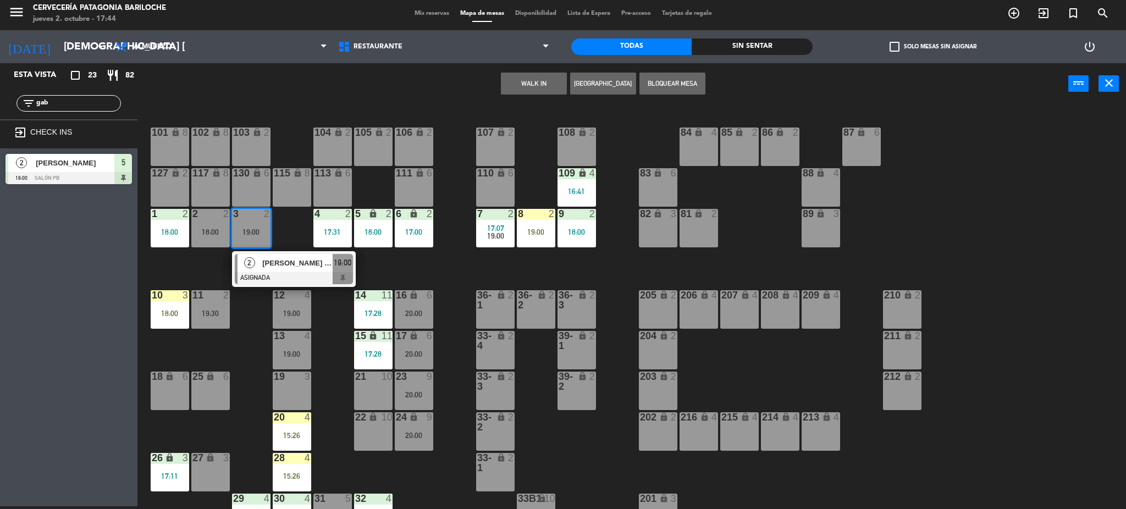
click at [272, 261] on span "[PERSON_NAME] Foa [PERSON_NAME]" at bounding box center [297, 263] width 70 height 12
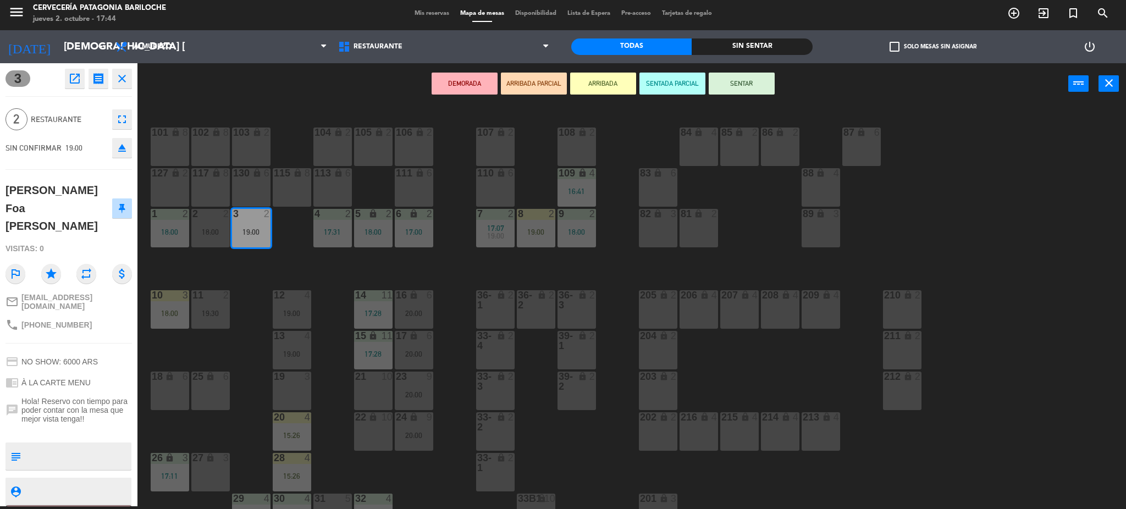
click at [222, 465] on div "27 lock 3" at bounding box center [210, 472] width 38 height 38
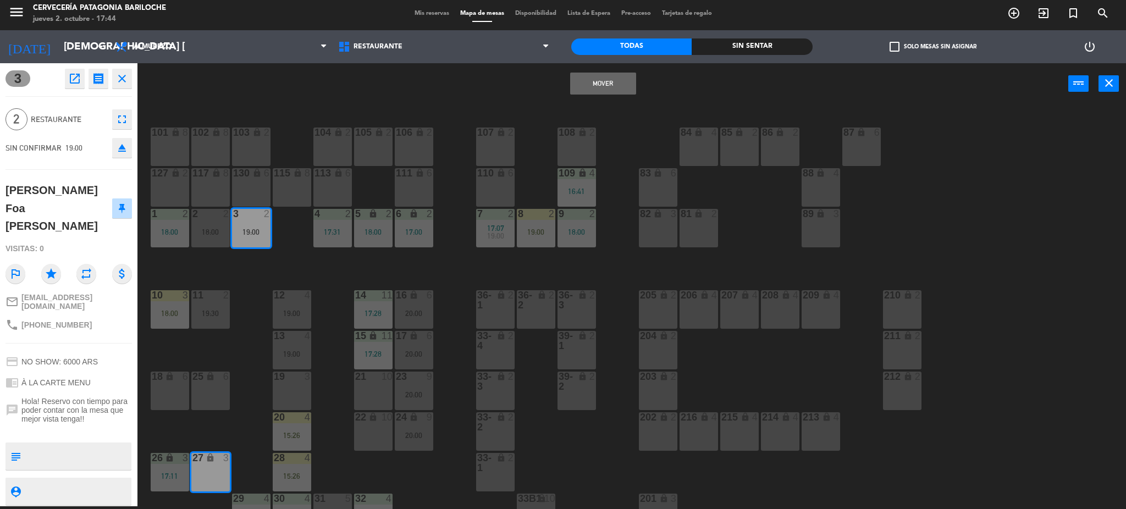
click at [600, 85] on button "Mover" at bounding box center [603, 84] width 66 height 22
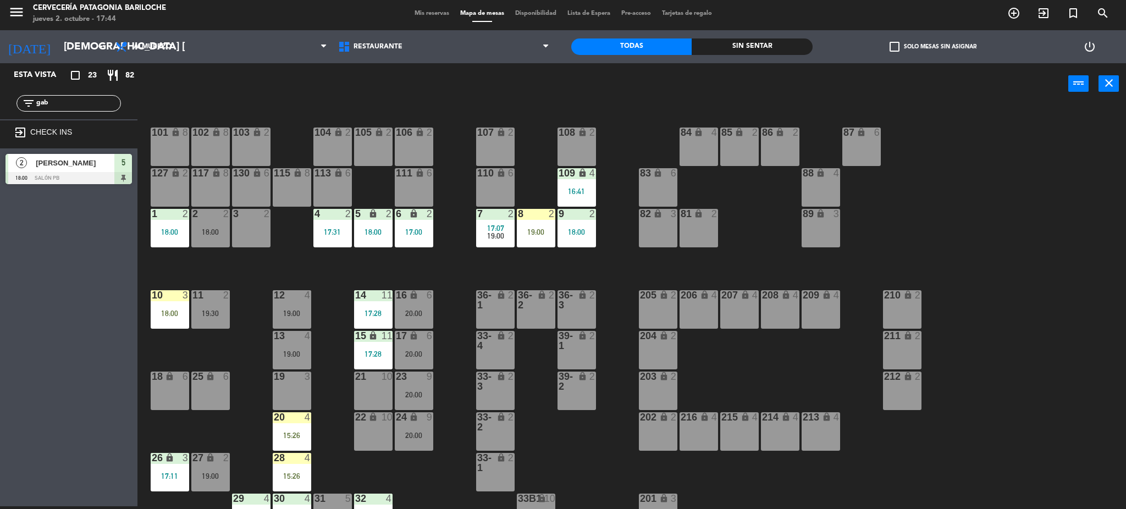
click at [264, 216] on div "2" at bounding box center [267, 214] width 7 height 10
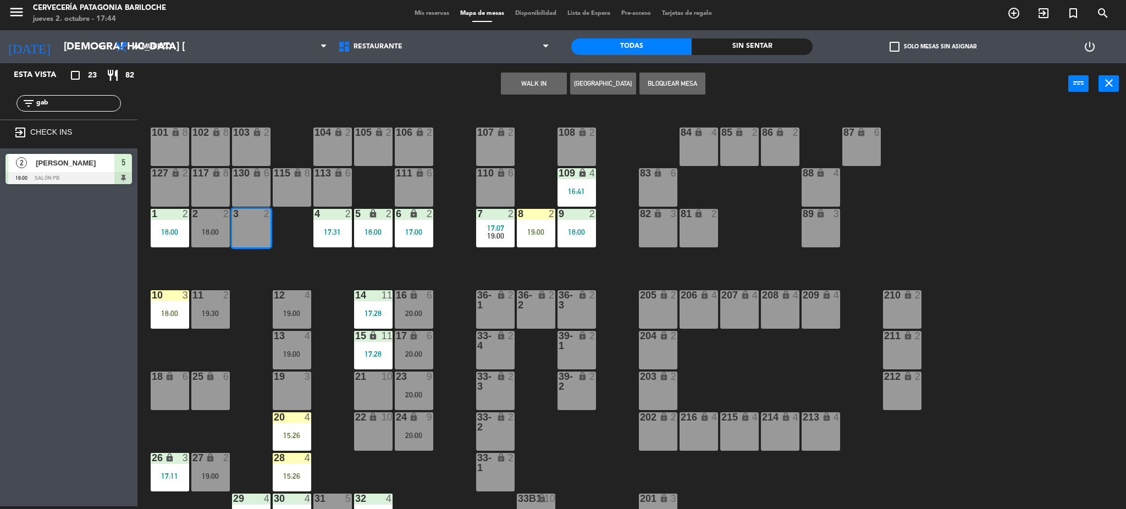
click at [544, 76] on button "WALK IN" at bounding box center [534, 84] width 66 height 22
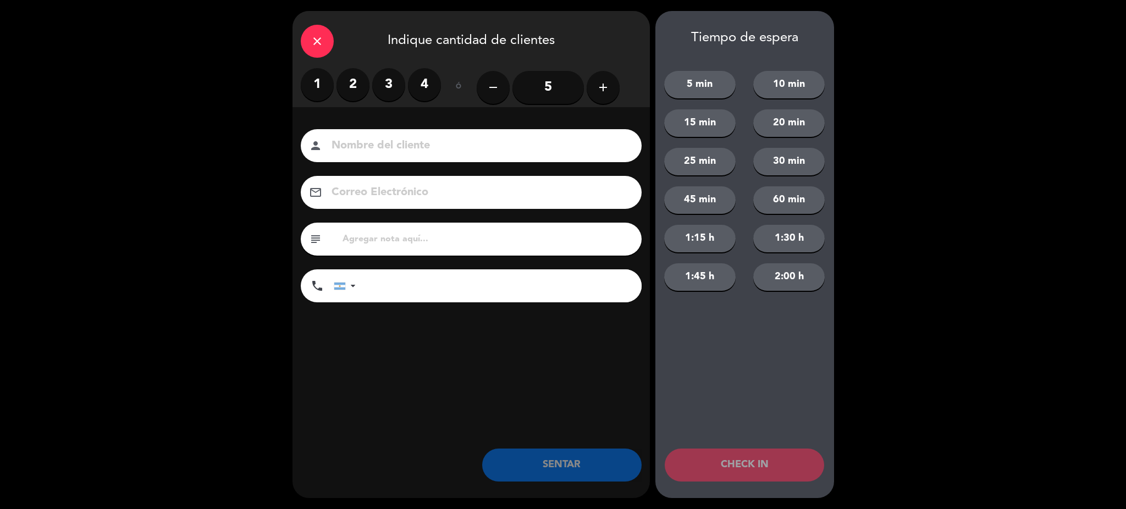
click at [355, 84] on label "2" at bounding box center [352, 84] width 33 height 33
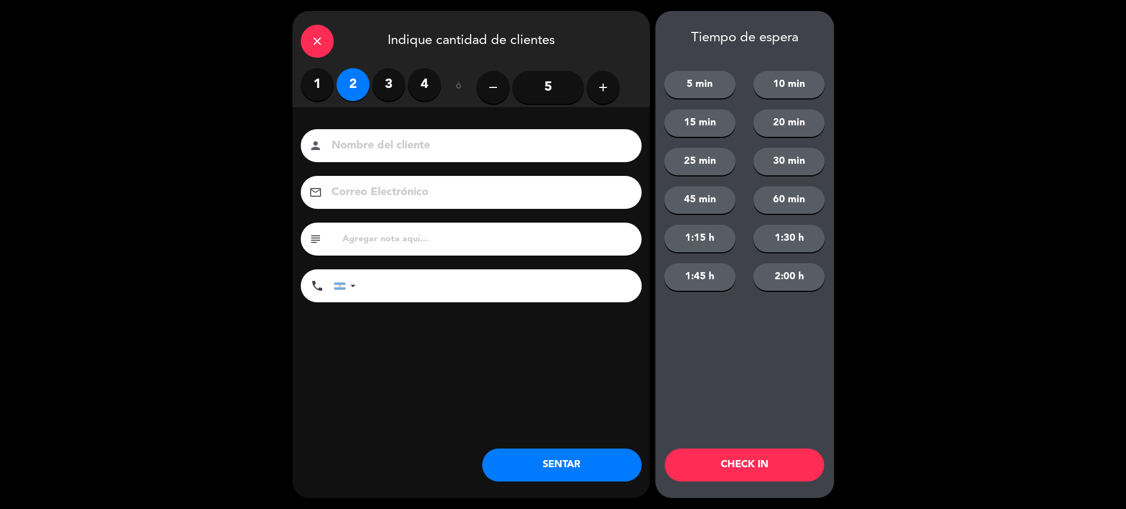
click at [374, 143] on input at bounding box center [478, 145] width 297 height 19
type input "[PERSON_NAME]"
click at [441, 289] on input "tel" at bounding box center [504, 285] width 275 height 33
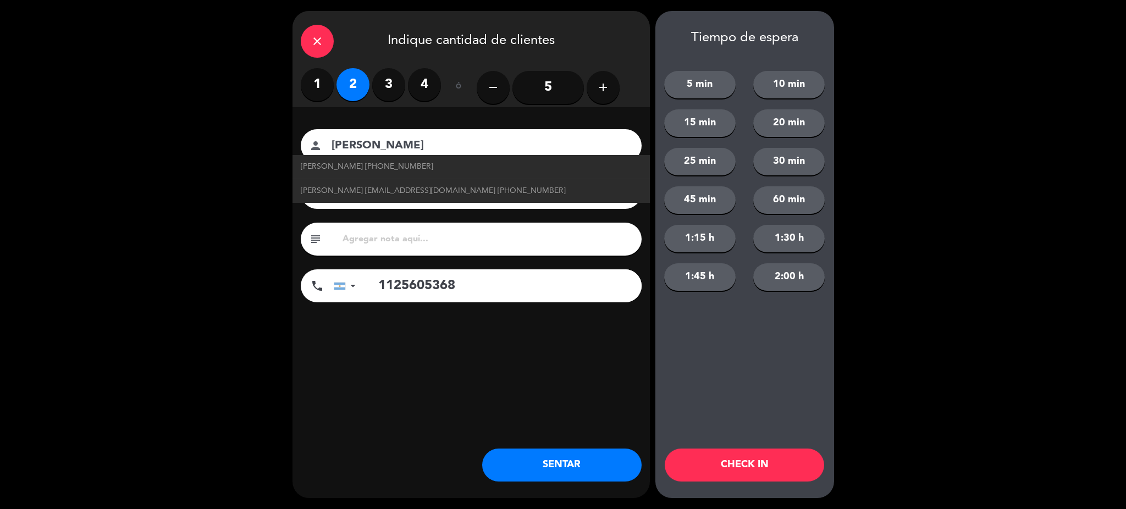
type input "1125605368"
click at [577, 468] on button "SENTAR" at bounding box center [561, 465] width 159 height 33
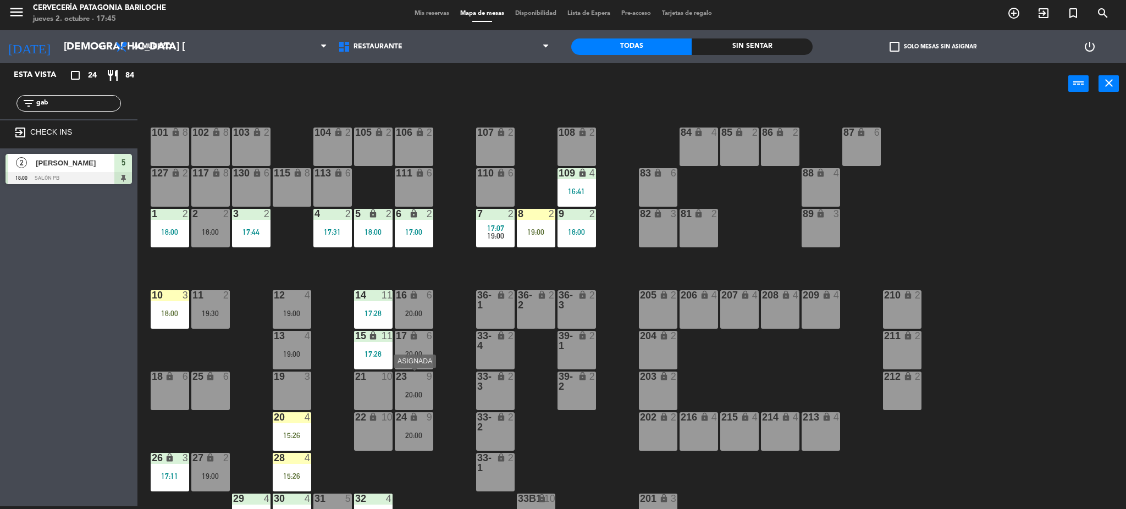
scroll to position [22, 0]
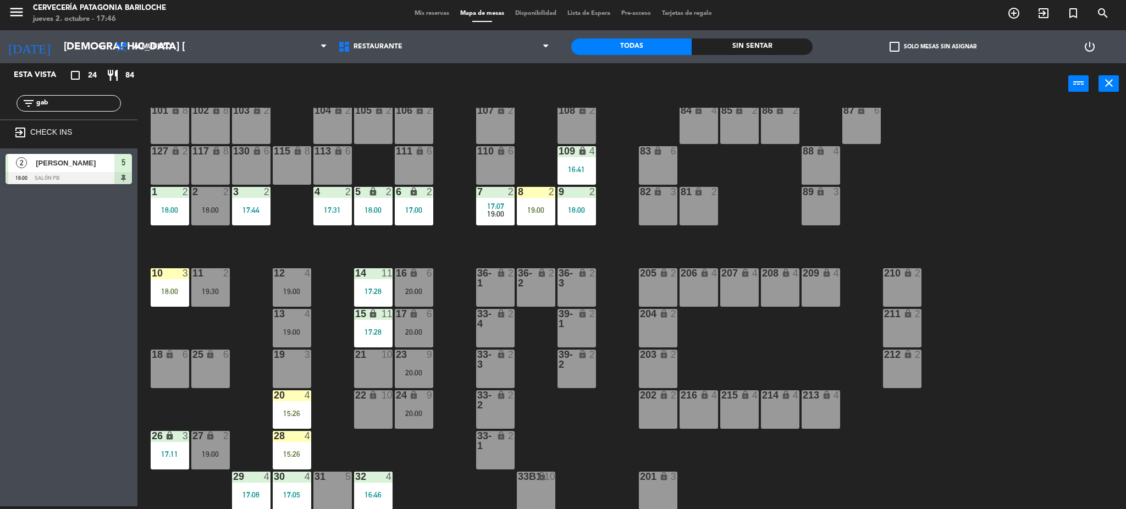
click at [74, 100] on input "gab" at bounding box center [77, 103] width 85 height 12
click at [492, 92] on div "power_input close" at bounding box center [602, 84] width 931 height 42
click at [90, 101] on input "gab" at bounding box center [77, 103] width 85 height 12
type input "g"
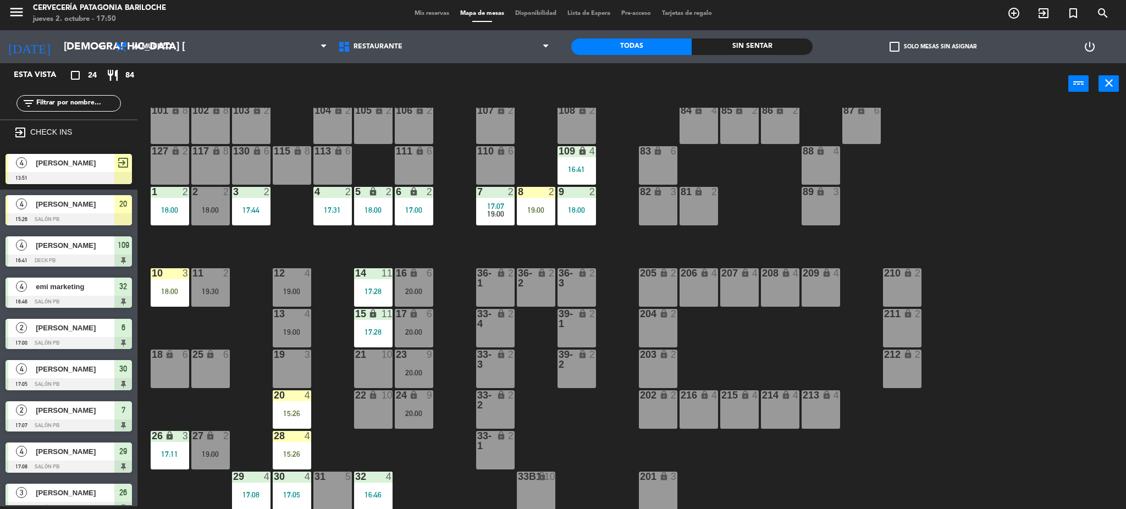
click at [104, 104] on input "text" at bounding box center [77, 103] width 85 height 12
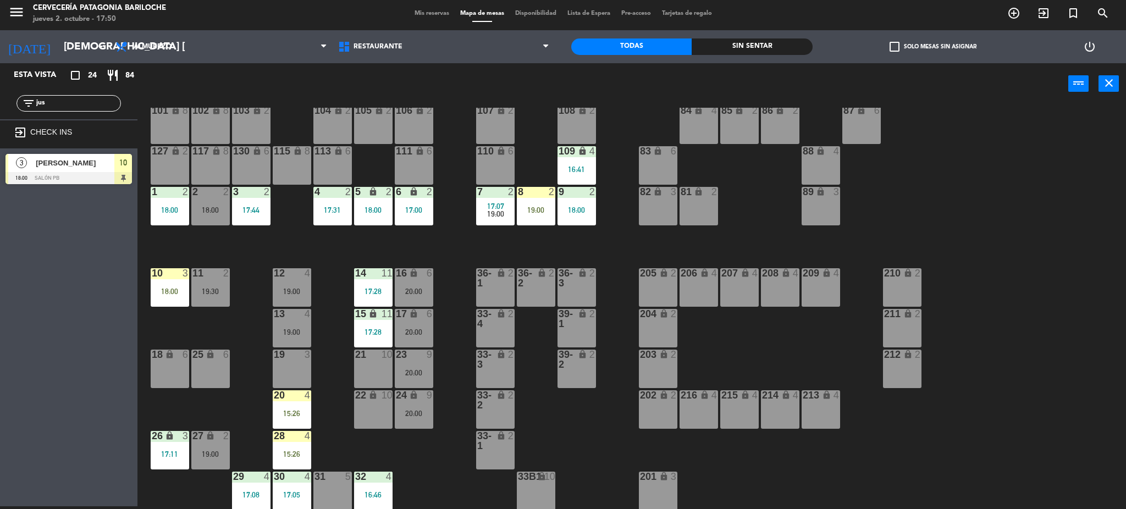
type input "jus"
click at [79, 162] on span "[PERSON_NAME]" at bounding box center [75, 163] width 79 height 12
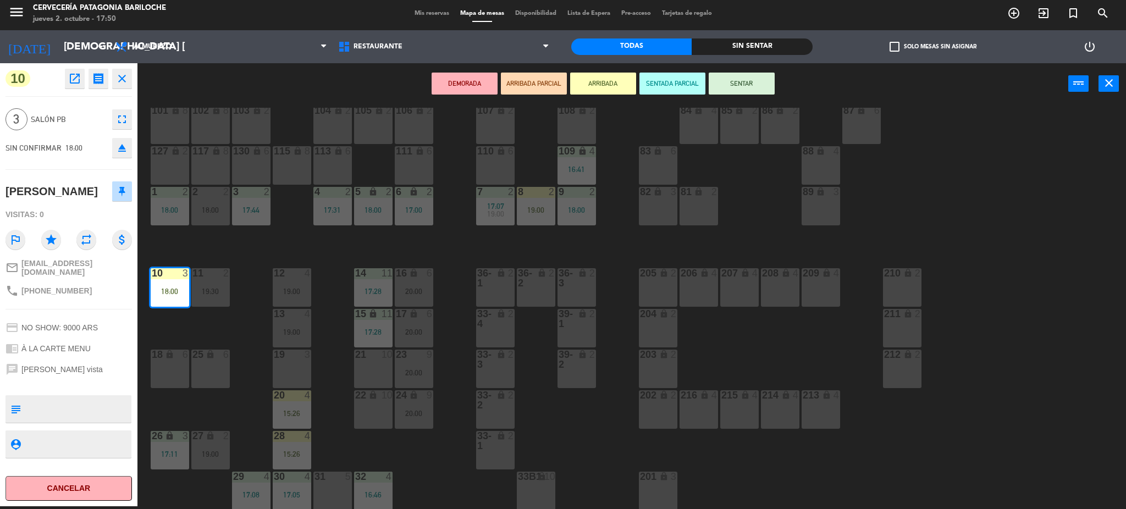
click at [745, 80] on button "SENTAR" at bounding box center [742, 84] width 66 height 22
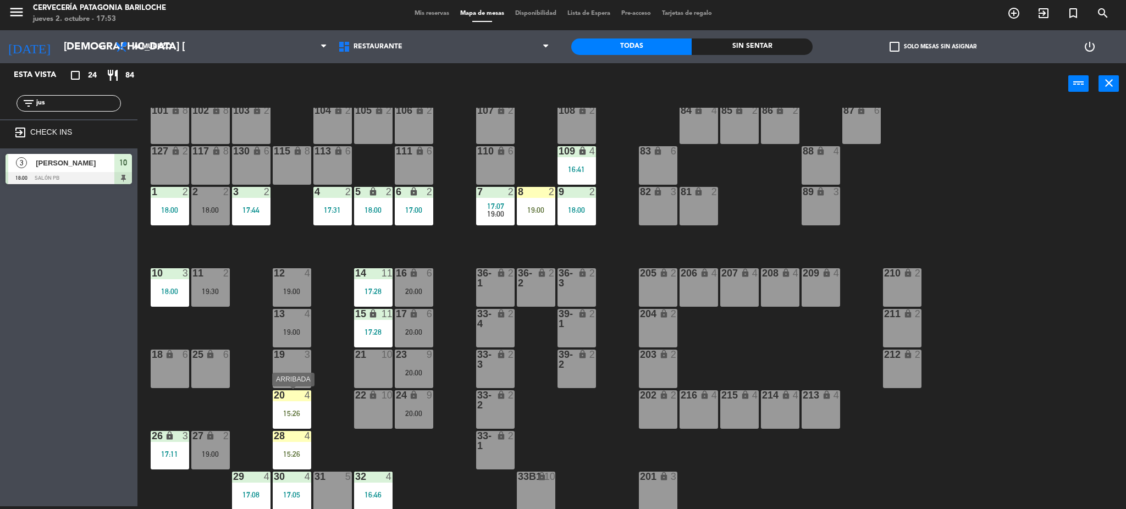
click at [296, 406] on div "20 4 15:26" at bounding box center [292, 409] width 38 height 38
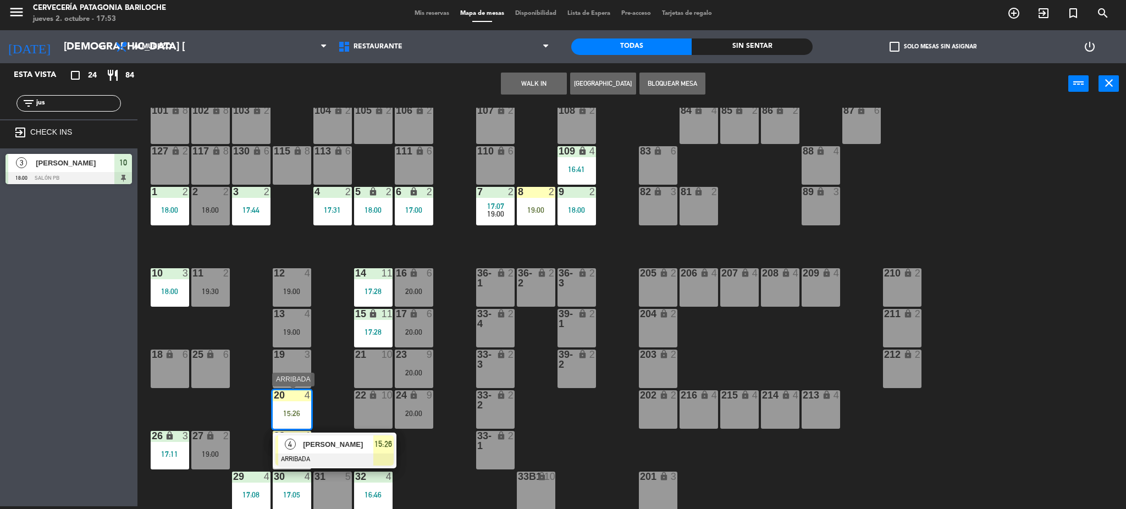
click at [343, 440] on div "4 [PERSON_NAME] ARRIBADA 15:26" at bounding box center [334, 451] width 140 height 36
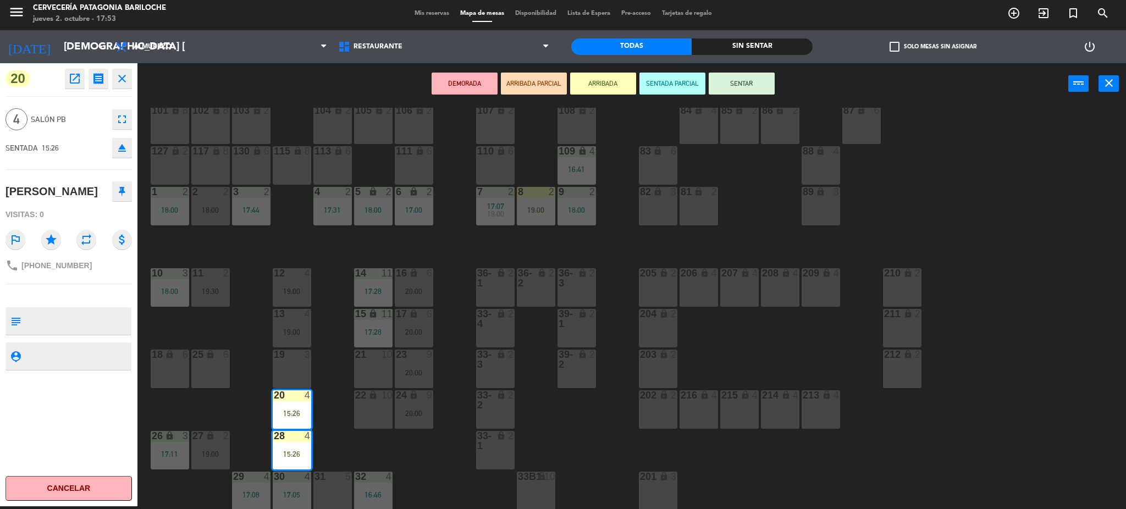
click at [732, 88] on button "SENTAR" at bounding box center [742, 84] width 66 height 22
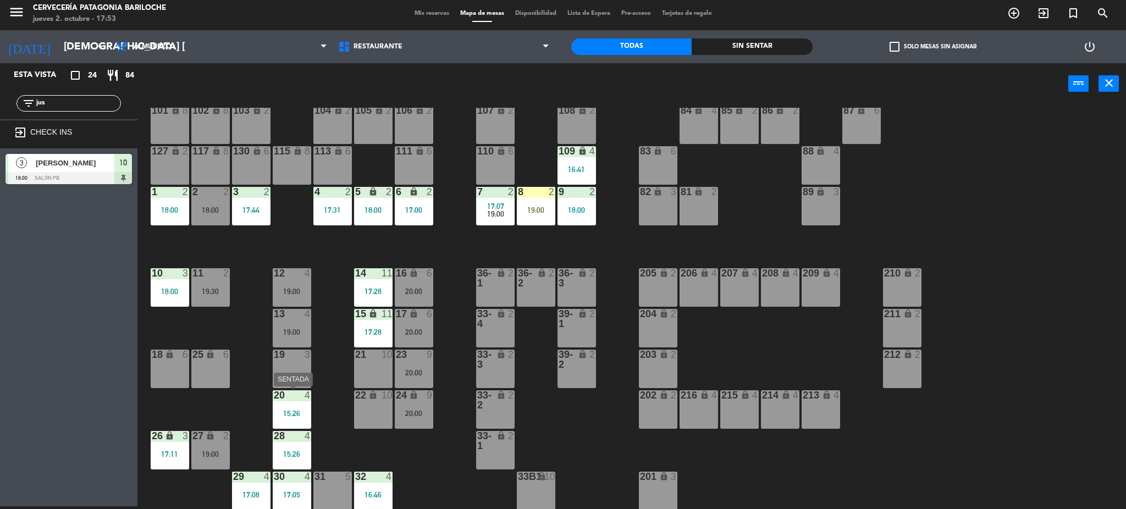
click at [302, 411] on div "15:26" at bounding box center [292, 414] width 38 height 8
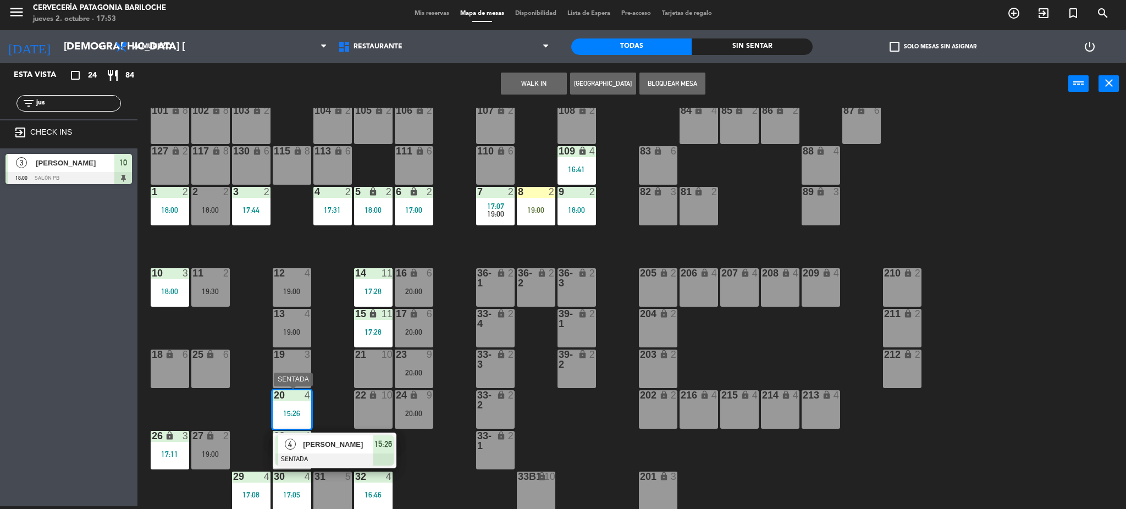
click at [343, 447] on span "[PERSON_NAME]" at bounding box center [338, 445] width 70 height 12
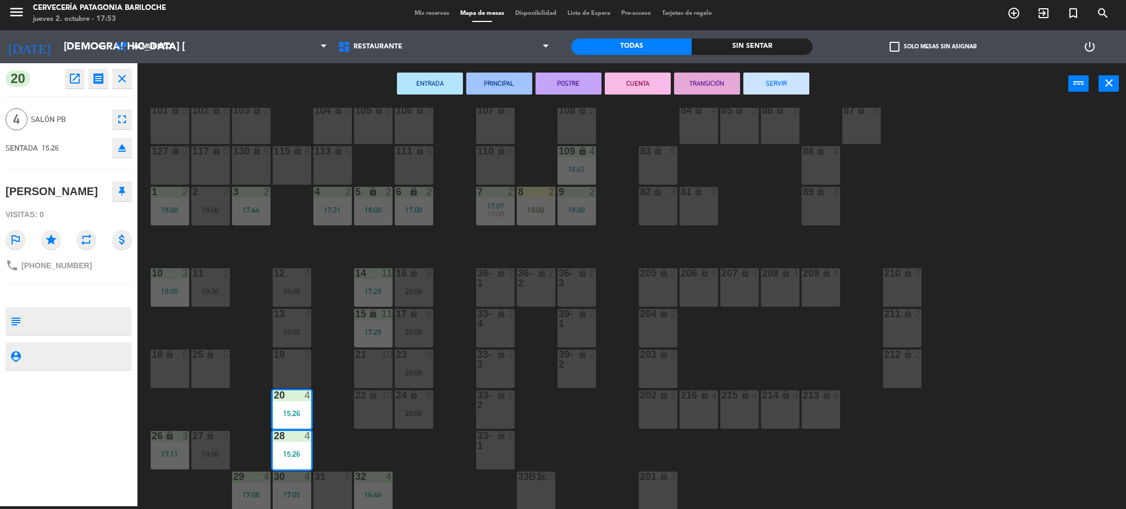
click at [774, 78] on button "SERVIR" at bounding box center [776, 84] width 66 height 22
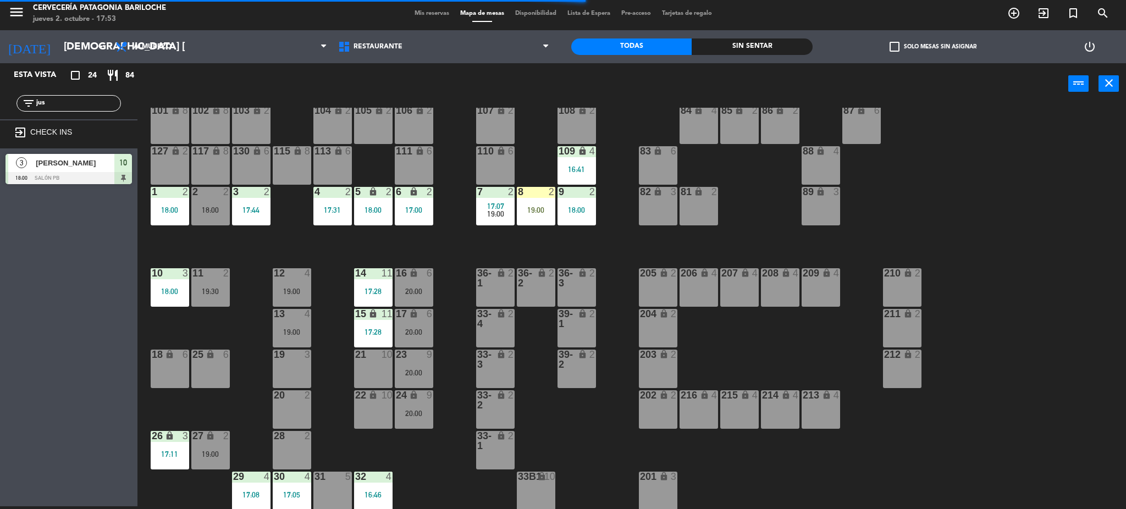
click at [302, 373] on div "19 3" at bounding box center [292, 369] width 38 height 38
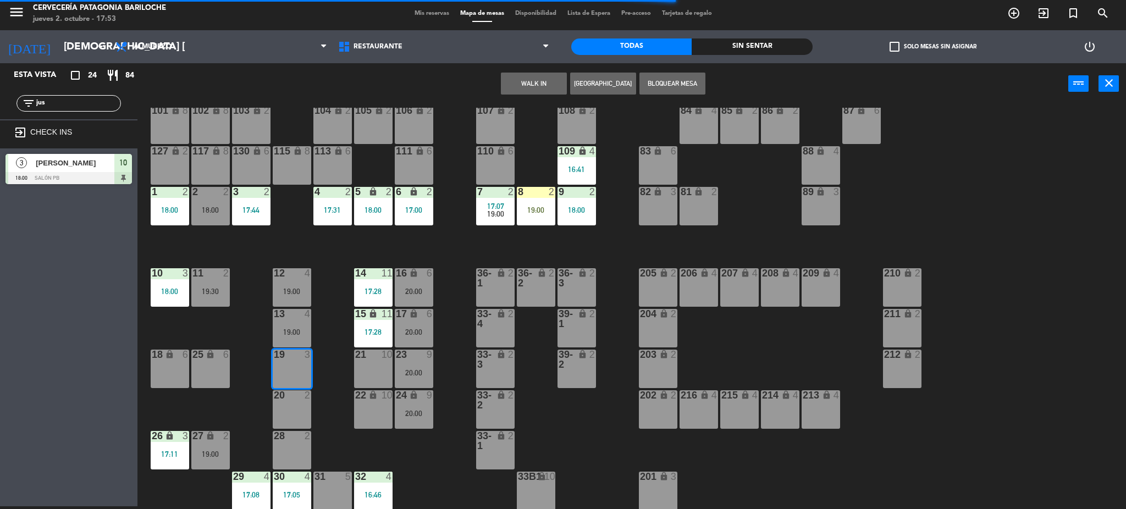
click at [534, 84] on button "WALK IN" at bounding box center [534, 84] width 66 height 22
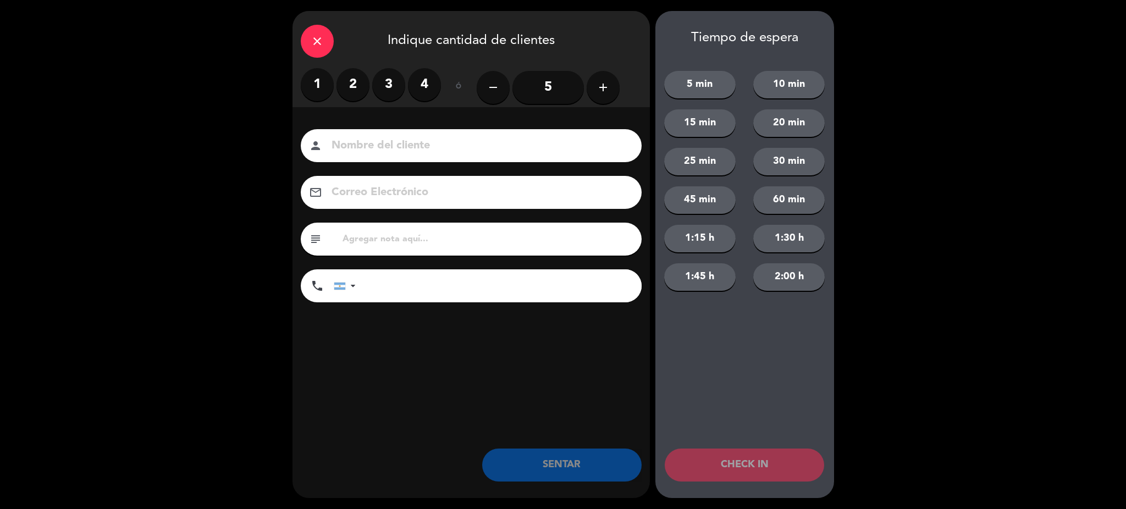
click at [360, 82] on label "2" at bounding box center [352, 84] width 33 height 33
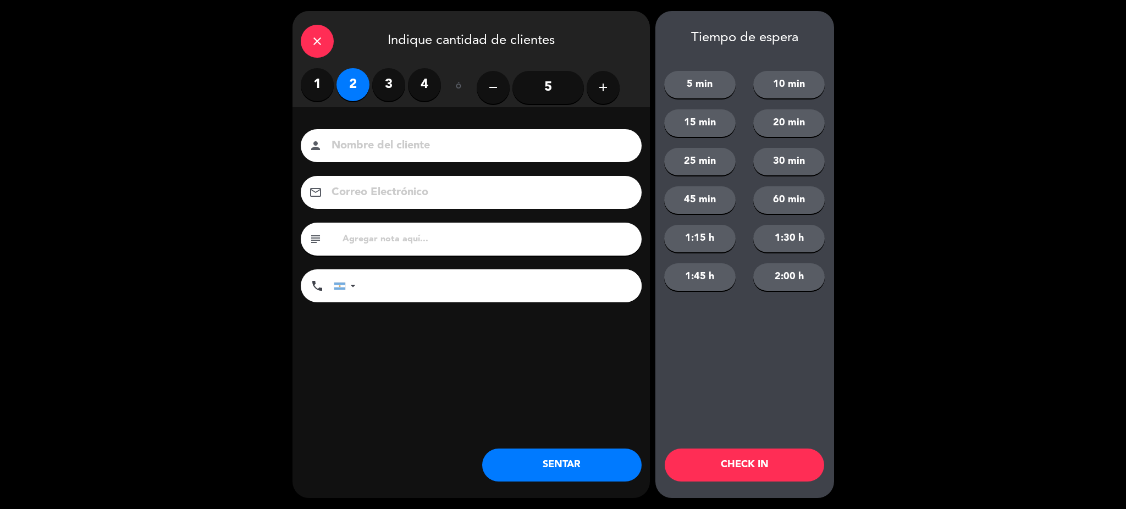
click at [365, 142] on input at bounding box center [478, 145] width 297 height 19
type input "[PERSON_NAME]"
click at [493, 286] on input "tel" at bounding box center [504, 285] width 275 height 33
click at [351, 286] on div at bounding box center [353, 286] width 4 height 8
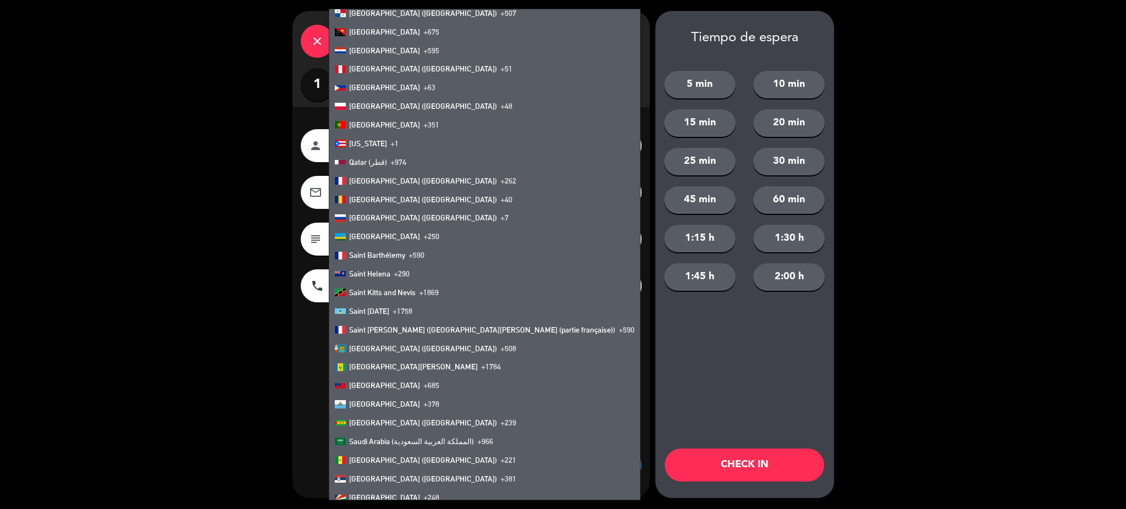
scroll to position [3625, 0]
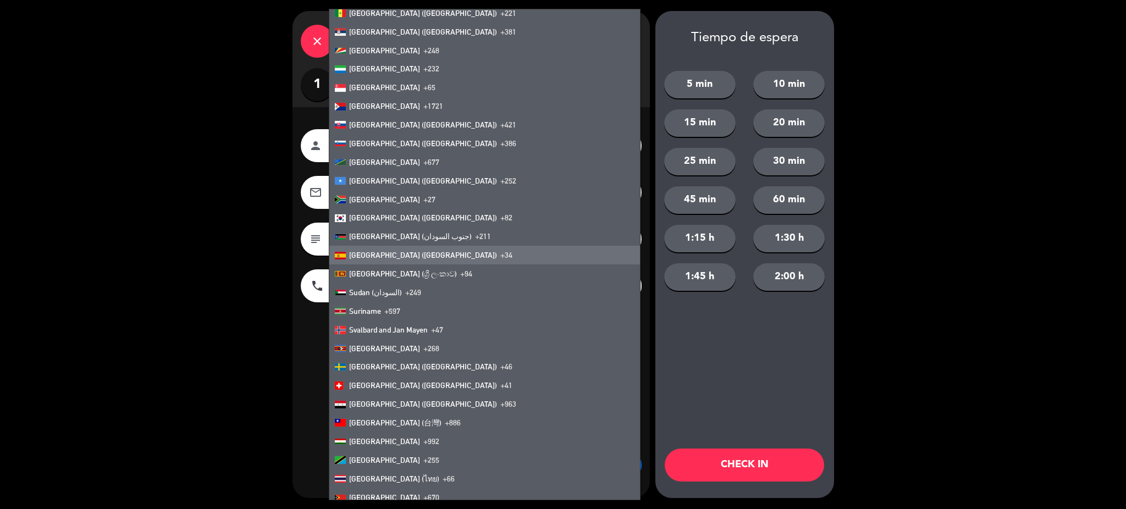
click at [376, 260] on li "[GEOGRAPHIC_DATA] ([GEOGRAPHIC_DATA]) +34" at bounding box center [484, 255] width 311 height 19
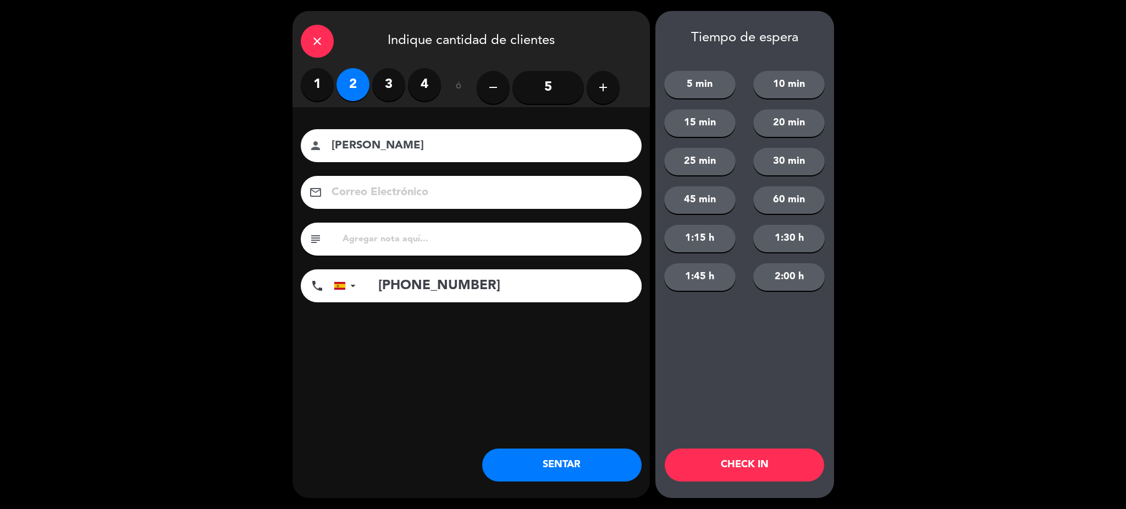
type input "[PHONE_NUMBER]"
click at [540, 463] on button "SENTAR" at bounding box center [561, 465] width 159 height 33
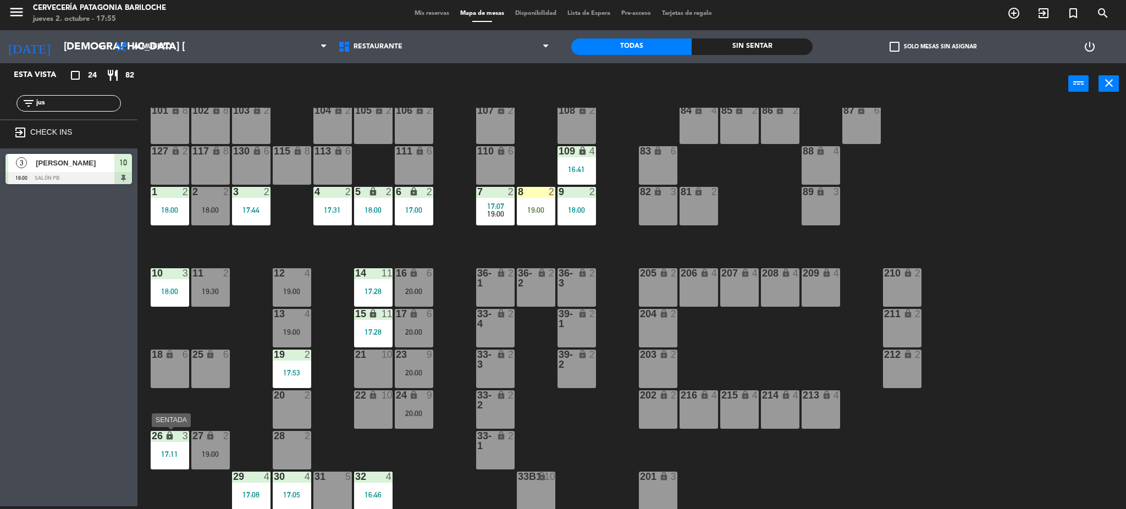
click at [173, 451] on div "17:11" at bounding box center [170, 454] width 38 height 8
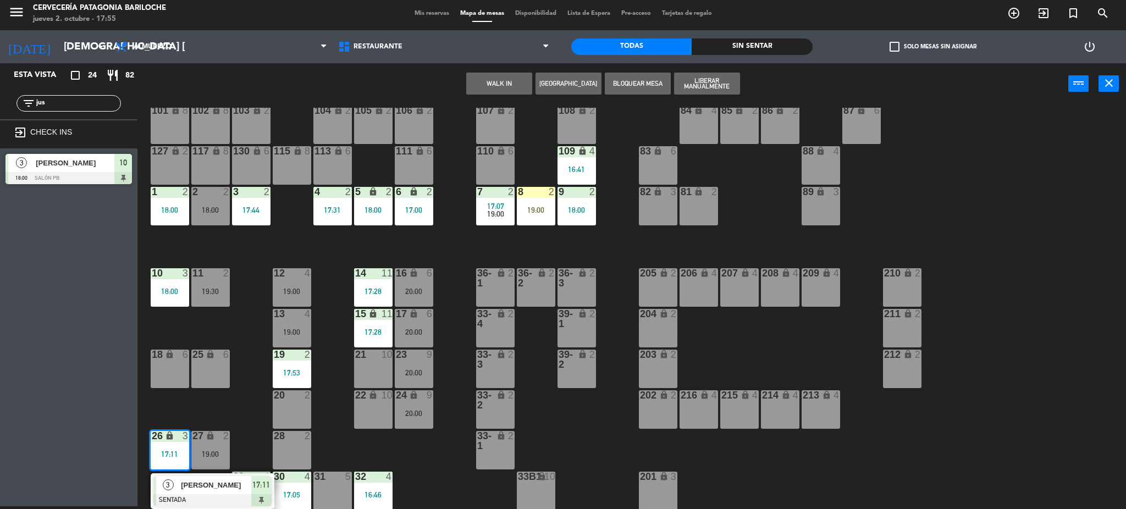
click at [244, 393] on div "101 lock 8 102 lock 8 104 lock 2 105 lock 2 106 lock 2 103 lock 2 107 lock 2 10…" at bounding box center [637, 309] width 978 height 402
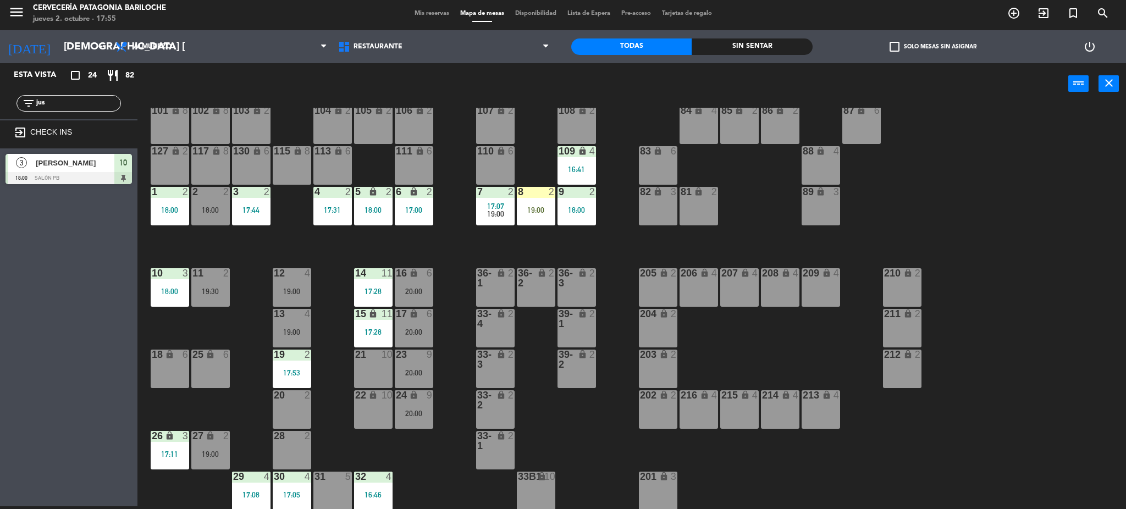
click at [179, 274] on div "3" at bounding box center [188, 273] width 18 height 10
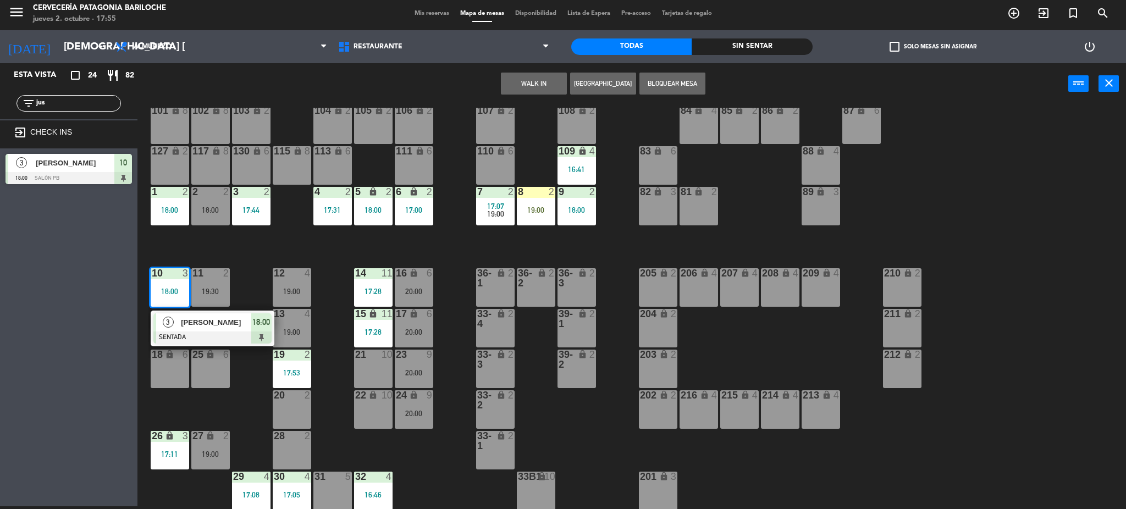
click at [239, 247] on div "101 lock 8 102 lock 8 104 lock 2 105 lock 2 106 lock 2 103 lock 2 107 lock 2 10…" at bounding box center [637, 309] width 978 height 402
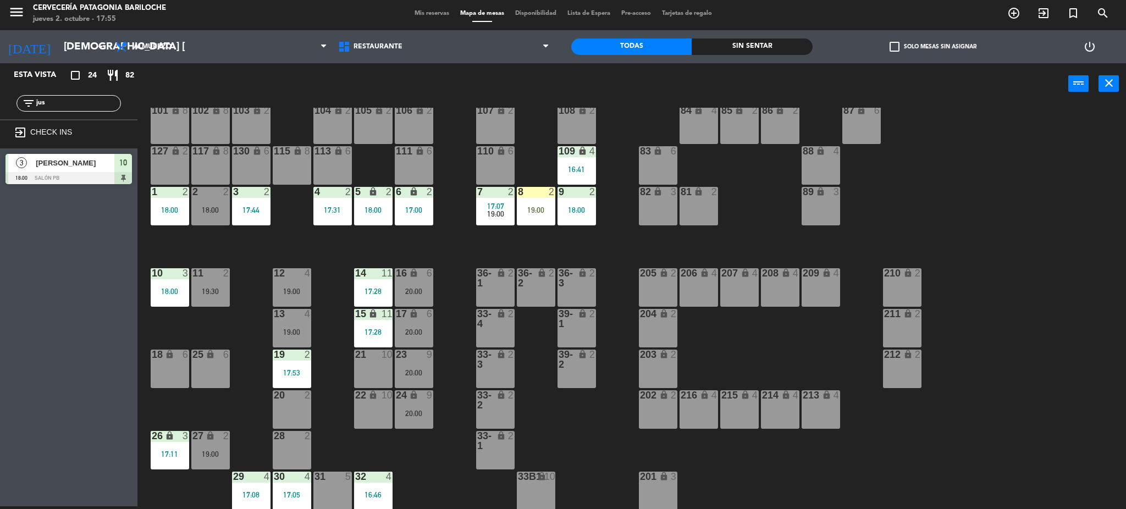
click at [302, 360] on div "19 2" at bounding box center [292, 355] width 38 height 11
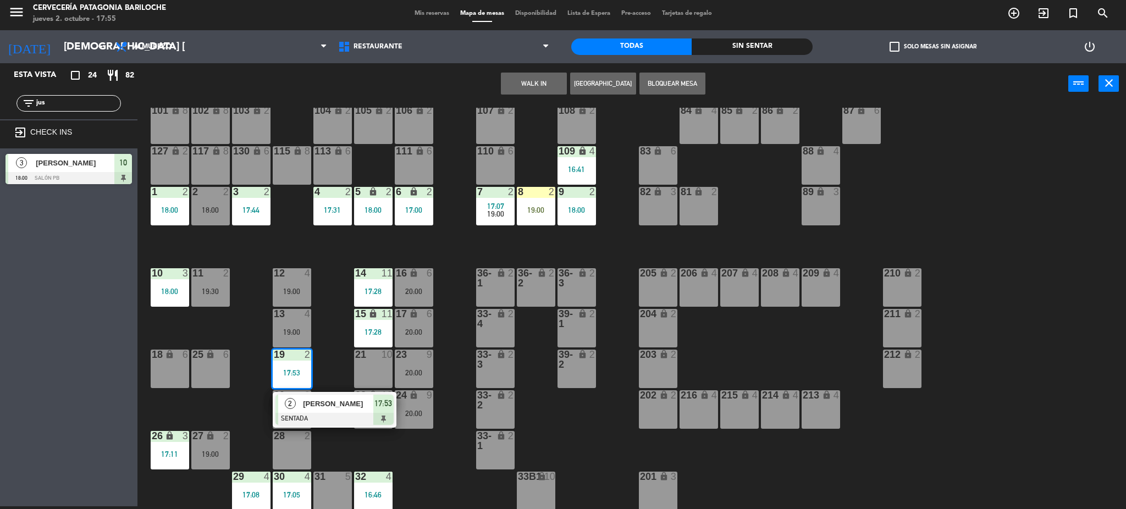
click at [336, 367] on div "101 lock 8 102 lock 8 104 lock 2 105 lock 2 106 lock 2 103 lock 2 107 lock 2 10…" at bounding box center [637, 309] width 978 height 402
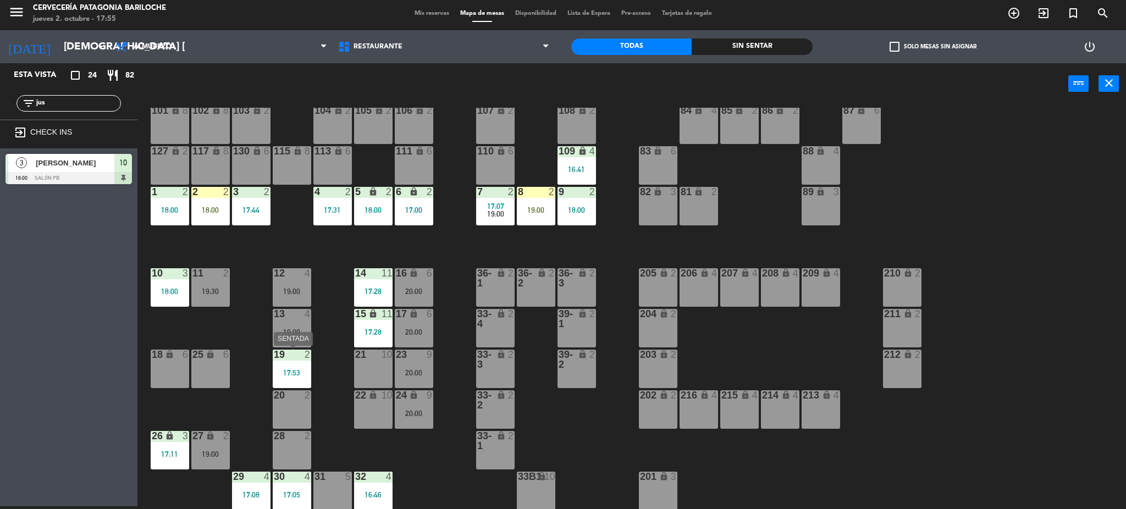
click at [304, 373] on div "17:53" at bounding box center [292, 373] width 38 height 8
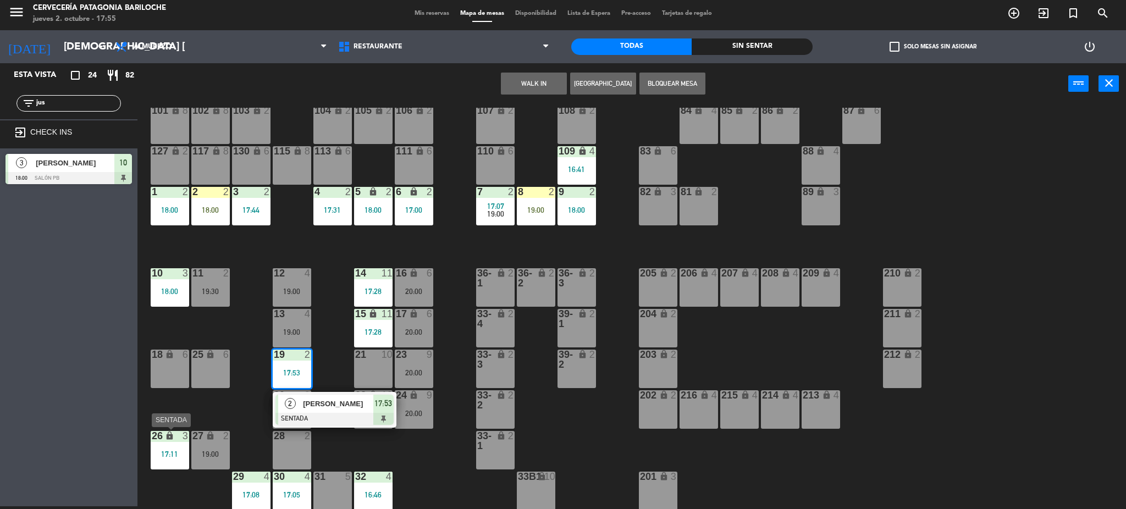
click at [178, 452] on div "17:11" at bounding box center [170, 454] width 38 height 8
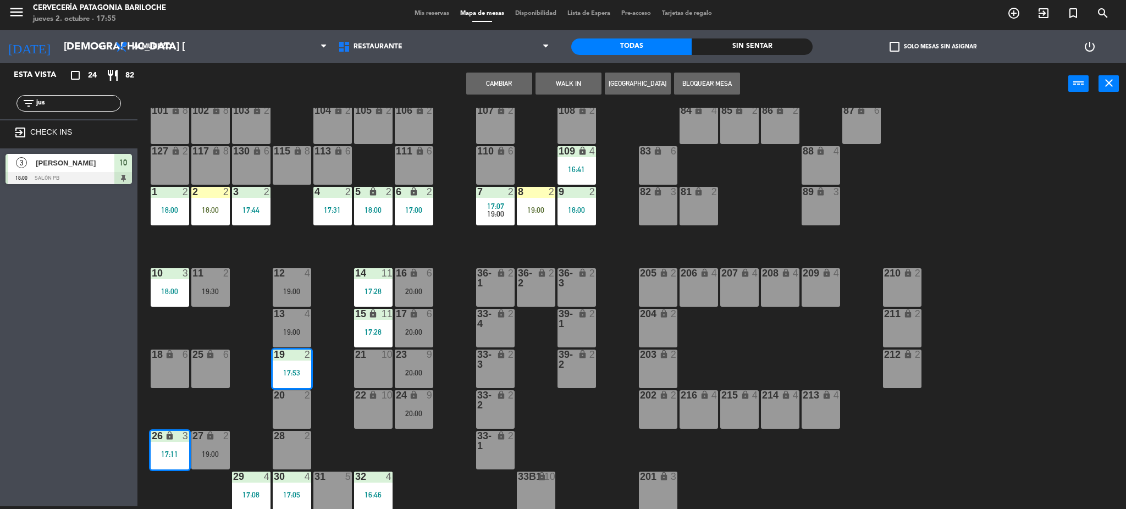
click at [510, 80] on button "Cambiar" at bounding box center [499, 84] width 66 height 22
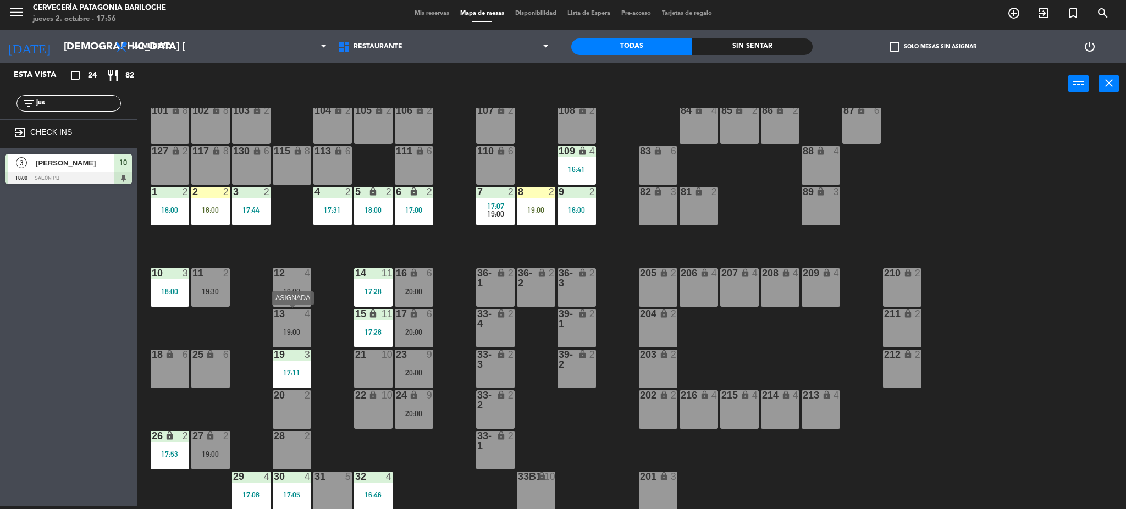
click at [296, 325] on div "13 4 19:00" at bounding box center [292, 328] width 38 height 38
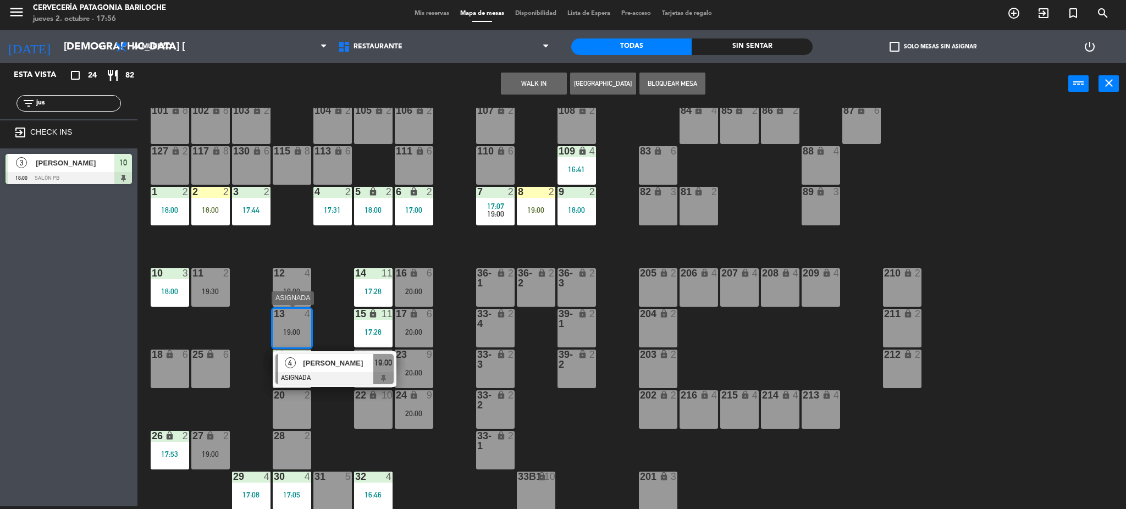
click at [318, 360] on span "[PERSON_NAME]" at bounding box center [338, 363] width 70 height 12
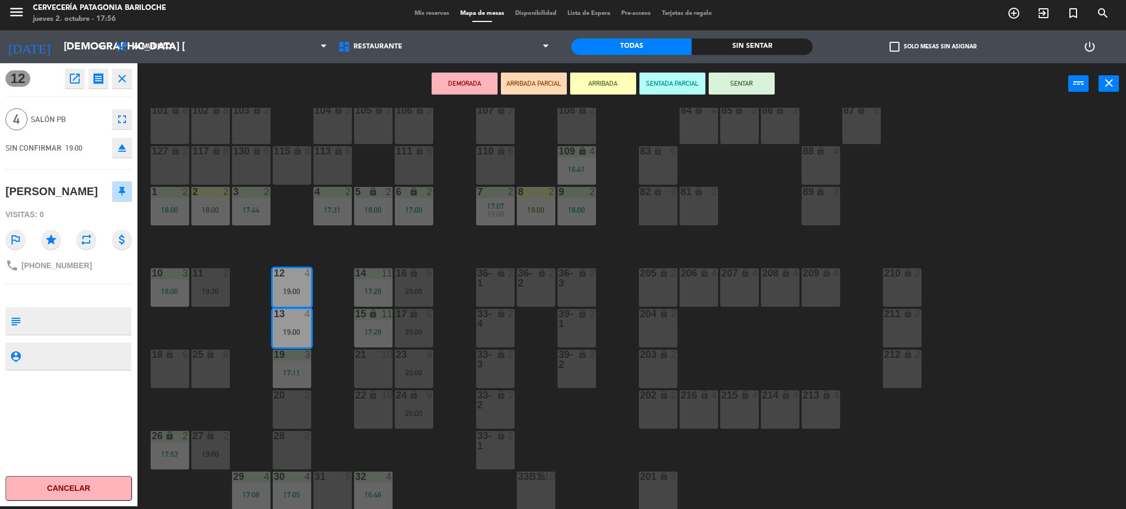
click at [255, 432] on div "101 lock 8 102 lock 8 104 lock 2 105 lock 2 106 lock 2 103 lock 2 107 lock 2 10…" at bounding box center [637, 309] width 978 height 402
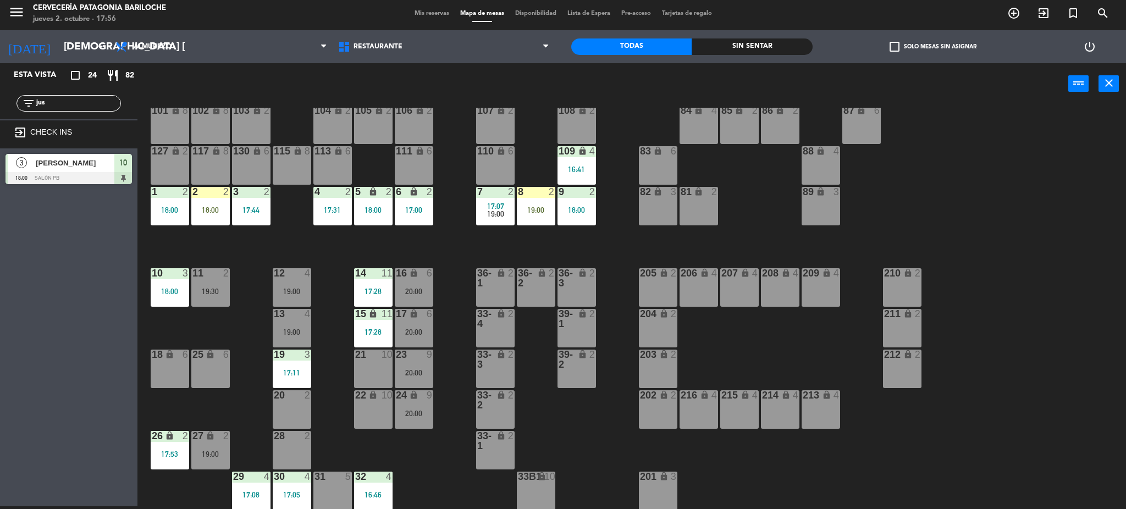
click at [166, 434] on icon "lock" at bounding box center [169, 435] width 9 height 9
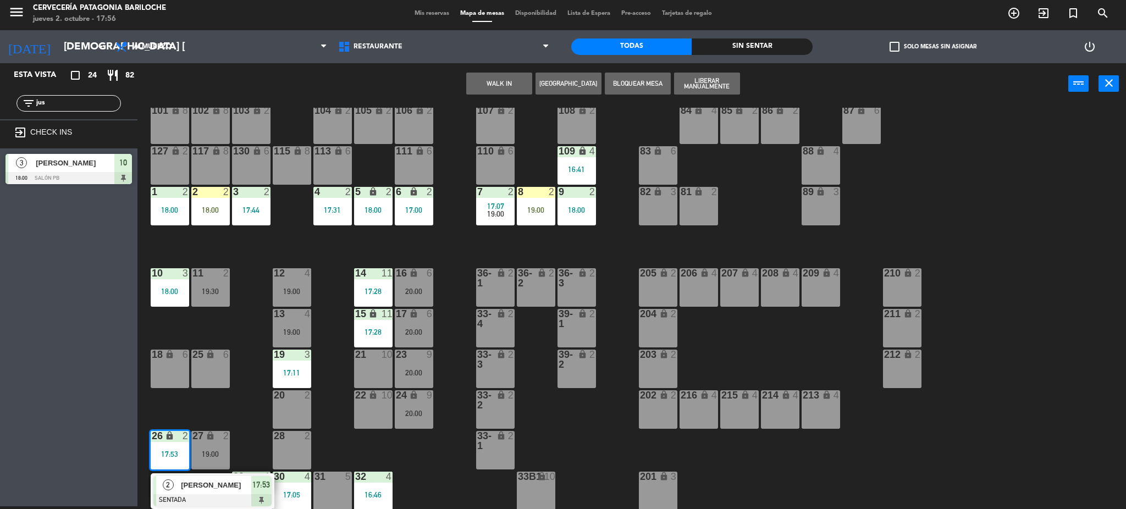
click at [185, 479] on div "[PERSON_NAME]" at bounding box center [215, 485] width 71 height 18
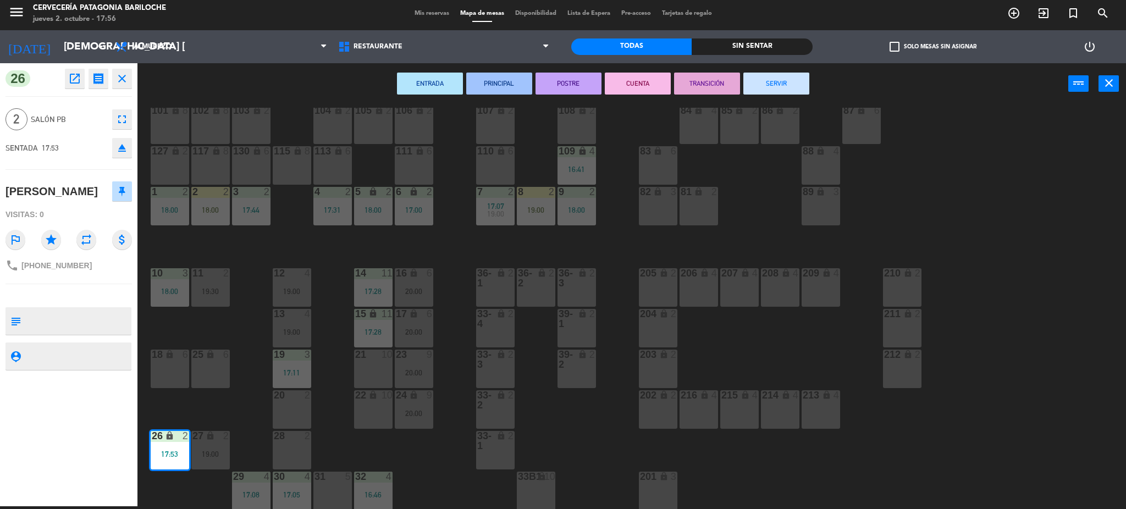
click at [217, 279] on div "11 2 19:30" at bounding box center [210, 287] width 38 height 38
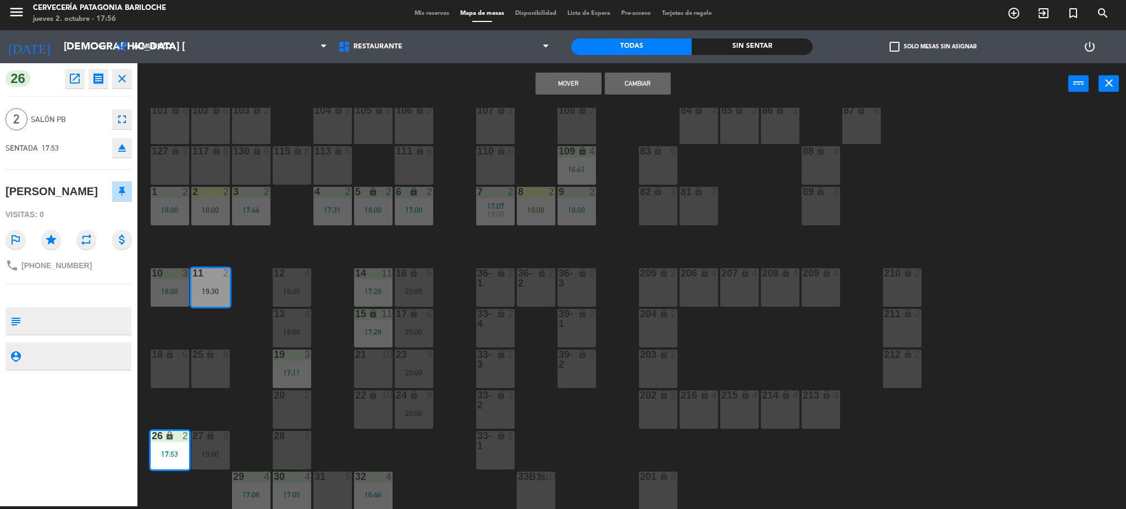
click at [636, 87] on button "Cambiar" at bounding box center [638, 84] width 66 height 22
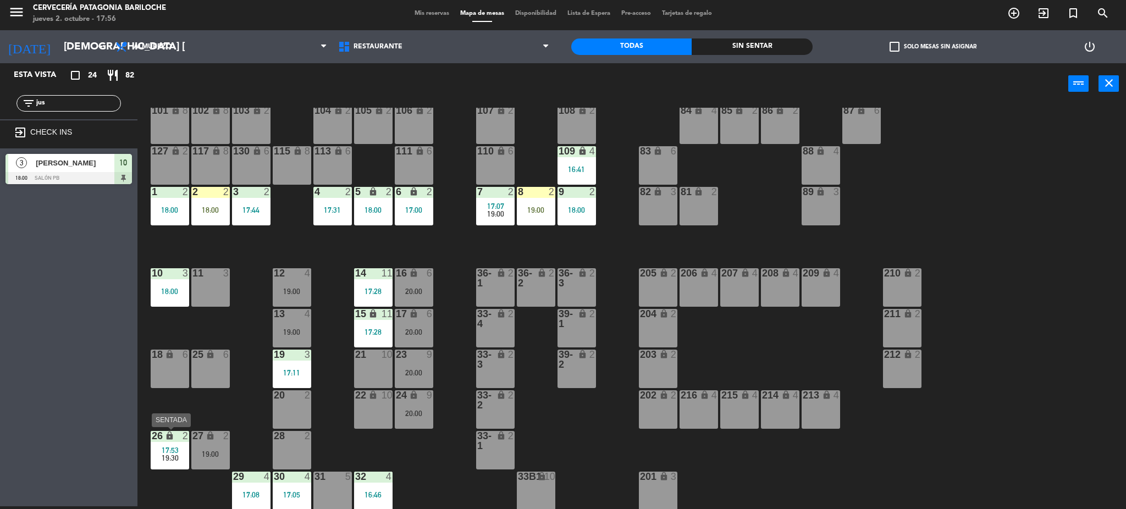
click at [171, 443] on div "26 lock 2 17:53 19:30" at bounding box center [170, 450] width 38 height 38
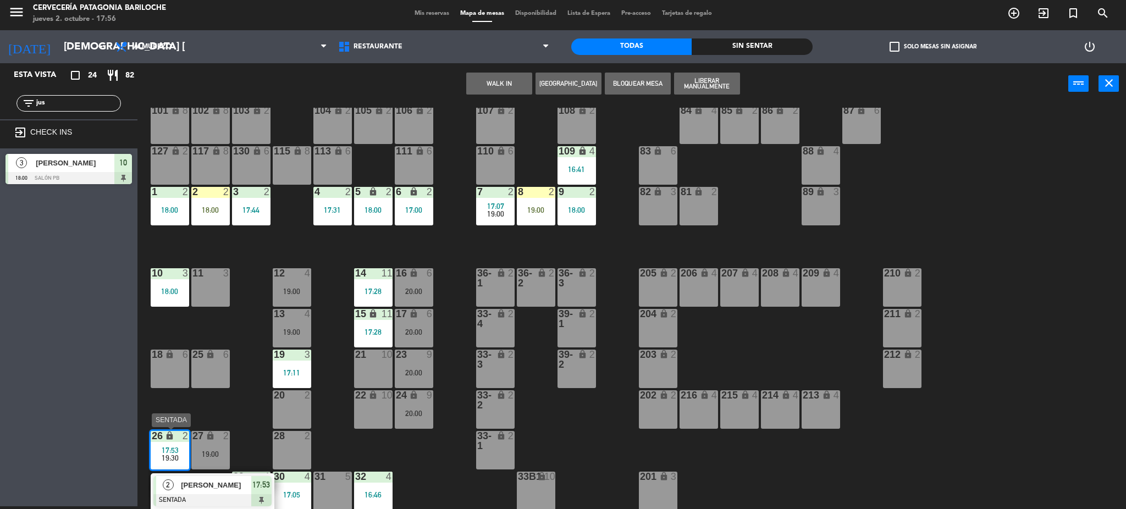
click at [205, 480] on span "[PERSON_NAME]" at bounding box center [216, 485] width 70 height 12
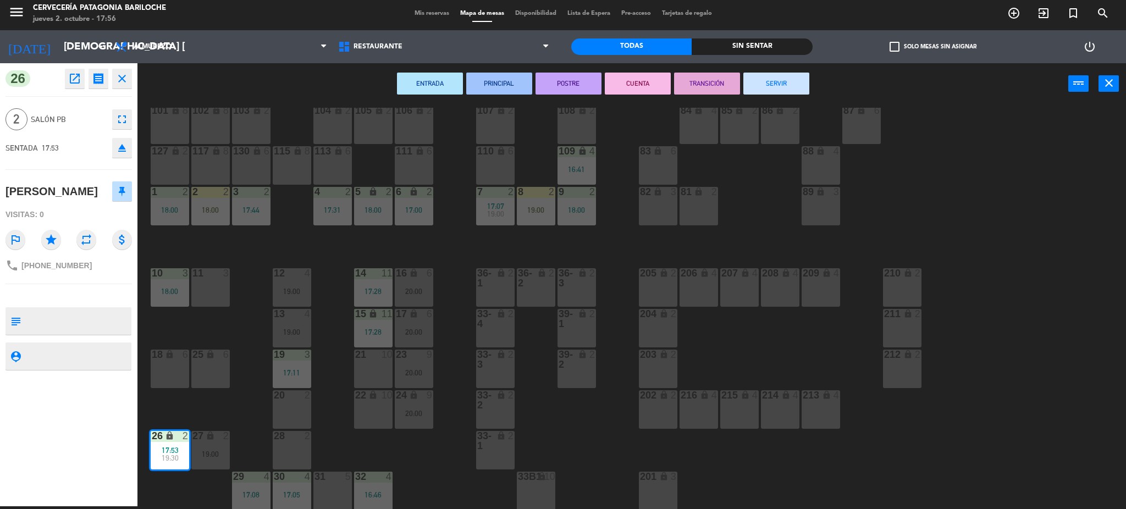
click at [223, 288] on div "11 3" at bounding box center [210, 287] width 38 height 38
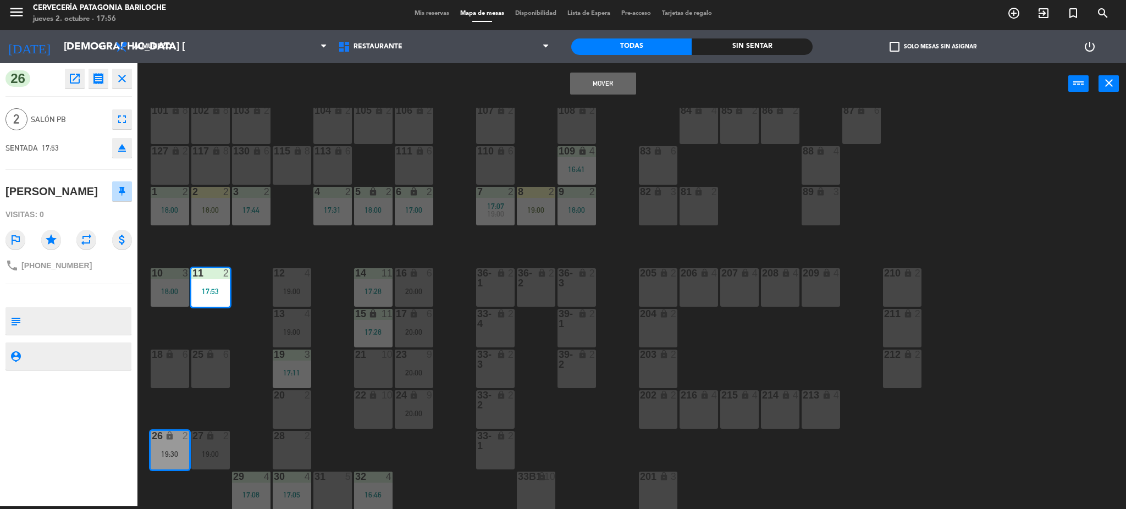
click at [623, 76] on button "Mover" at bounding box center [603, 84] width 66 height 22
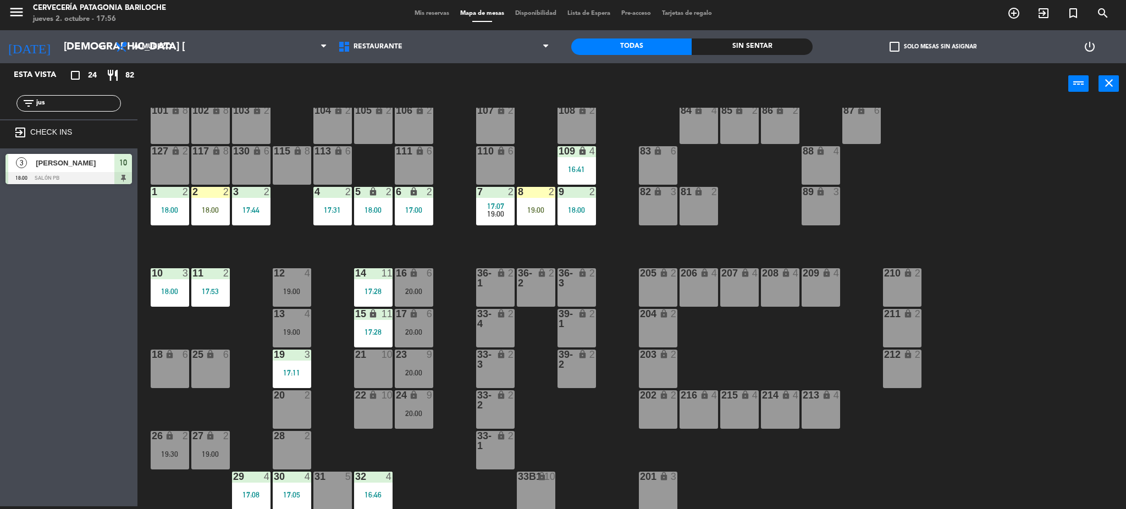
click at [218, 202] on div "2 2 18:00" at bounding box center [210, 206] width 38 height 38
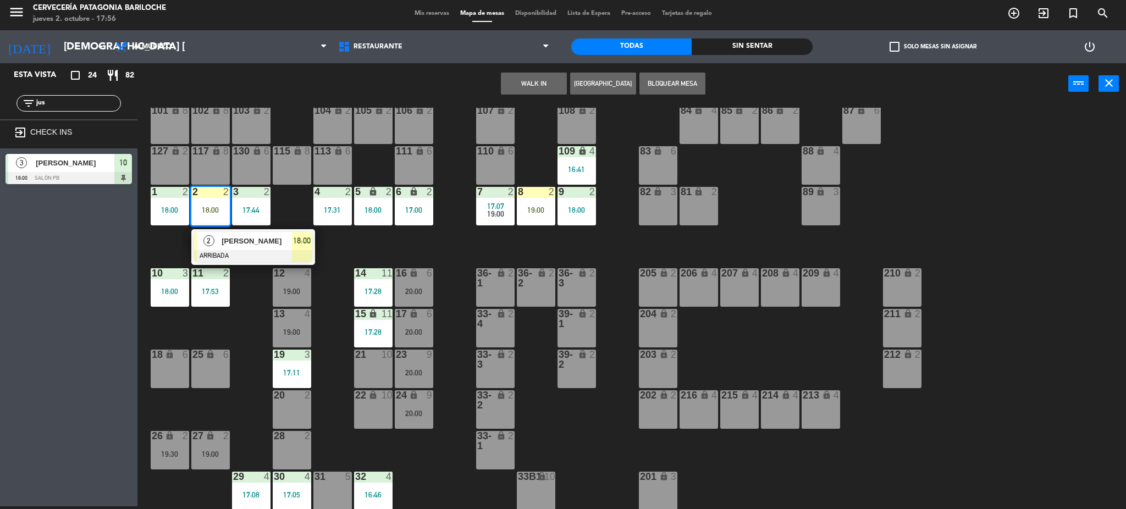
click at [295, 214] on div "101 lock 8 102 lock 8 104 lock 2 105 lock 2 106 lock 2 103 lock 2 107 lock 2 10…" at bounding box center [637, 309] width 978 height 402
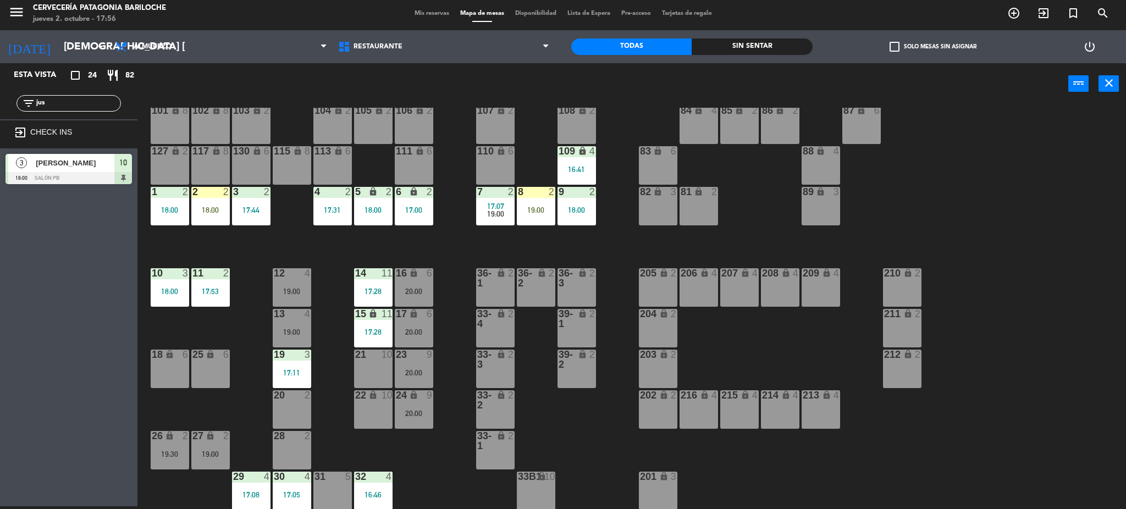
click at [334, 211] on div "17:31" at bounding box center [332, 210] width 38 height 8
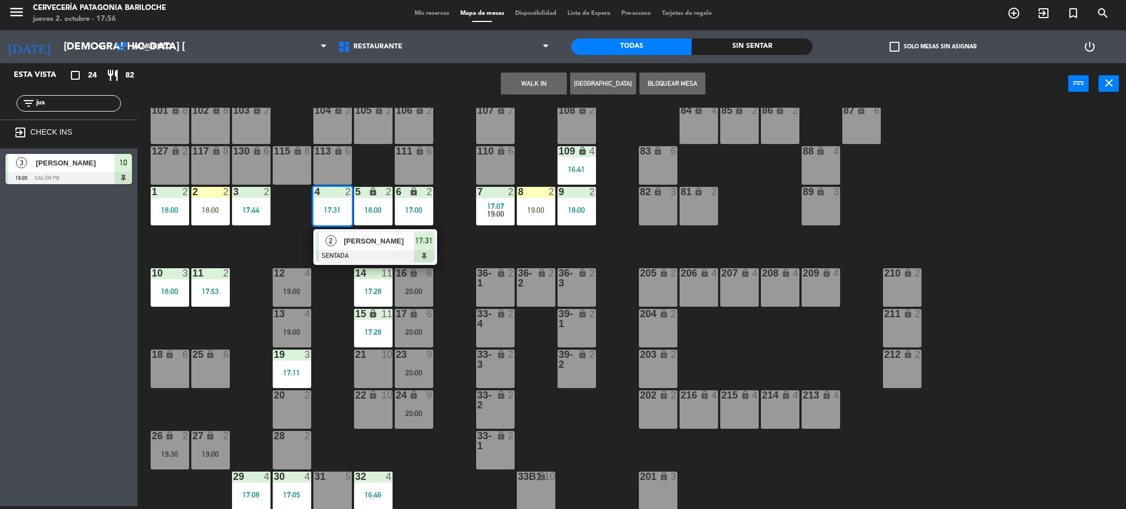
click at [280, 234] on div "101 lock 8 102 lock 8 104 lock 2 105 lock 2 106 lock 2 103 lock 2 107 lock 2 10…" at bounding box center [637, 309] width 978 height 402
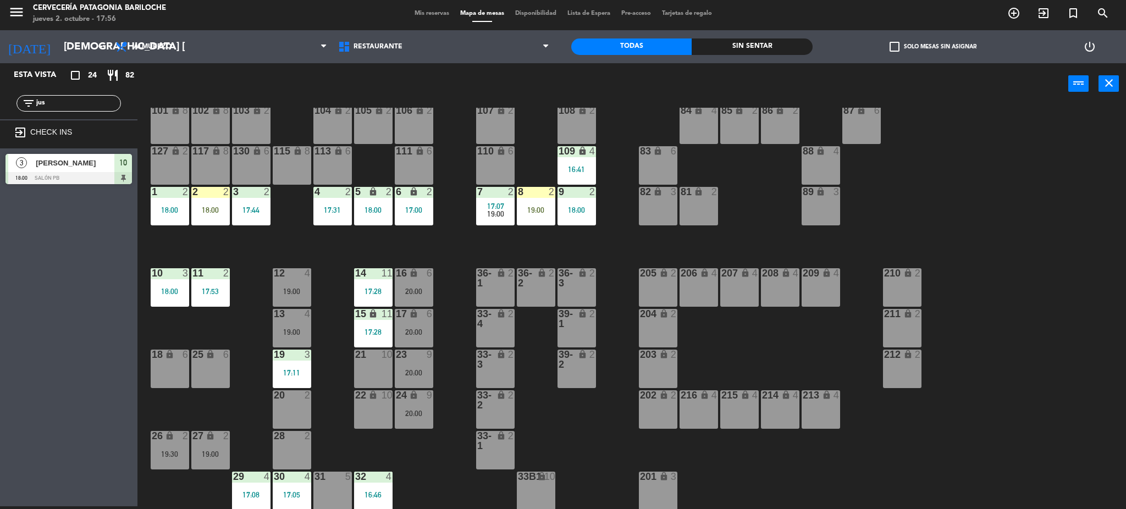
click at [535, 206] on div "19:00" at bounding box center [536, 210] width 38 height 8
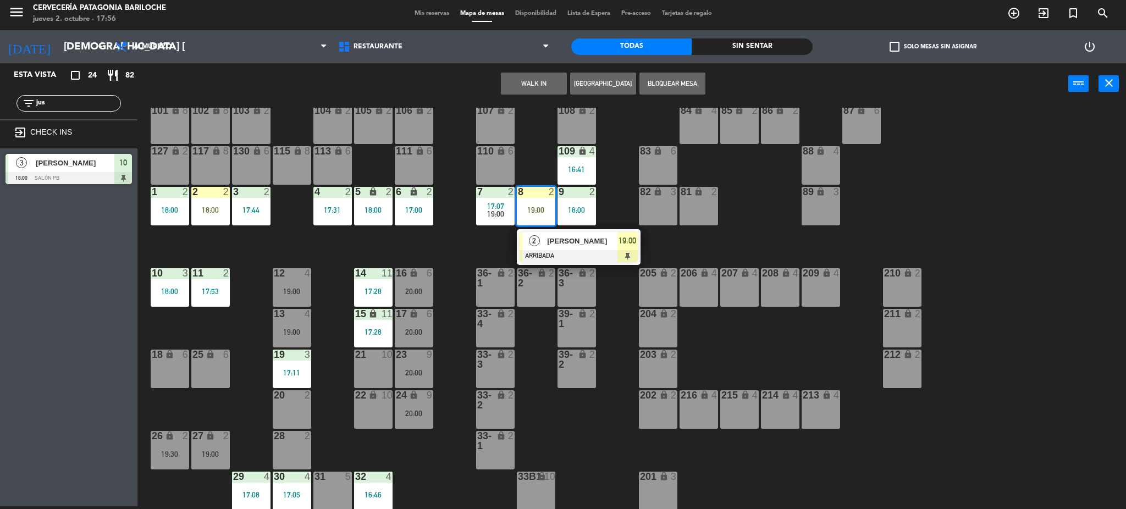
click at [476, 251] on div "101 lock 8 102 lock 8 104 lock 2 105 lock 2 106 lock 2 103 lock 2 107 lock 2 10…" at bounding box center [637, 309] width 978 height 402
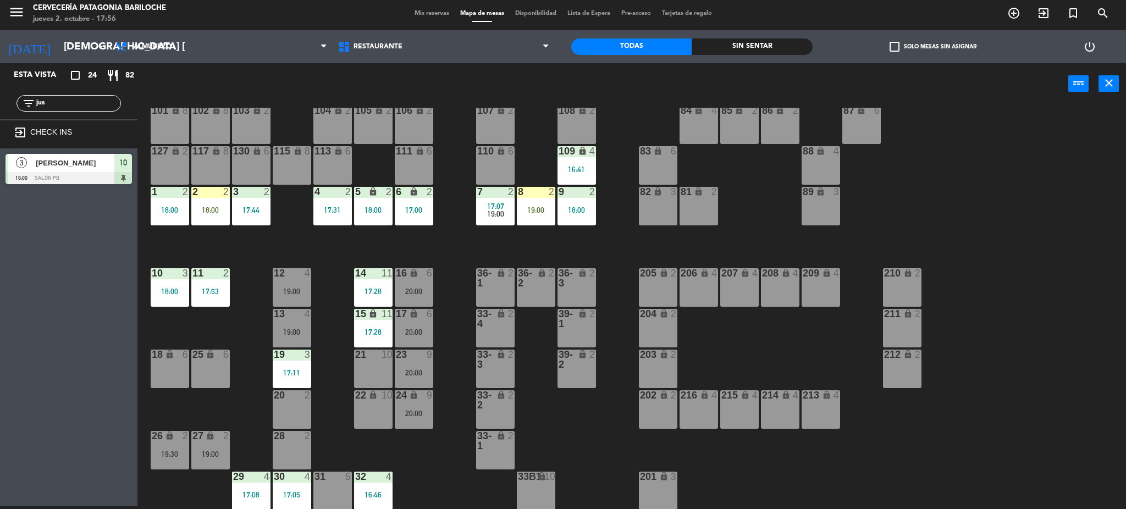
click at [424, 201] on div "6 lock 2 17:00" at bounding box center [414, 206] width 38 height 38
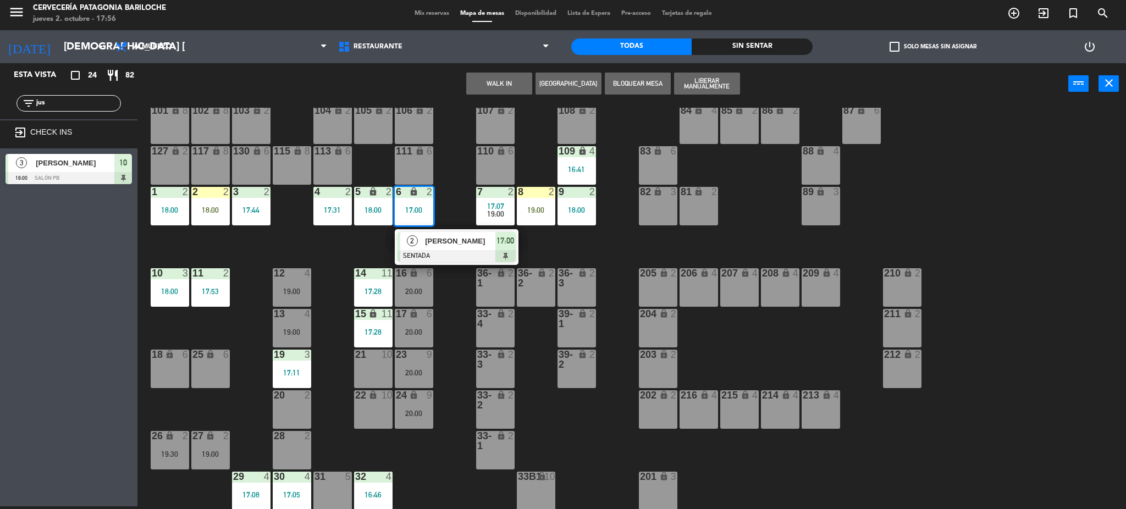
click at [338, 256] on div "101 lock 8 102 lock 8 104 lock 2 105 lock 2 106 lock 2 103 lock 2 107 lock 2 10…" at bounding box center [637, 309] width 978 height 402
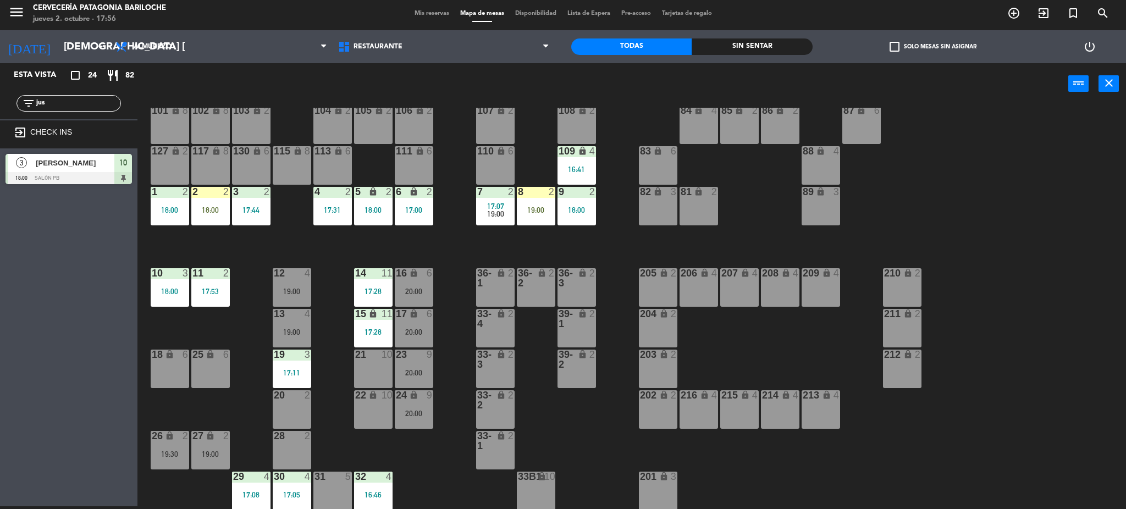
click at [325, 217] on div "4 2 17:31" at bounding box center [332, 206] width 38 height 38
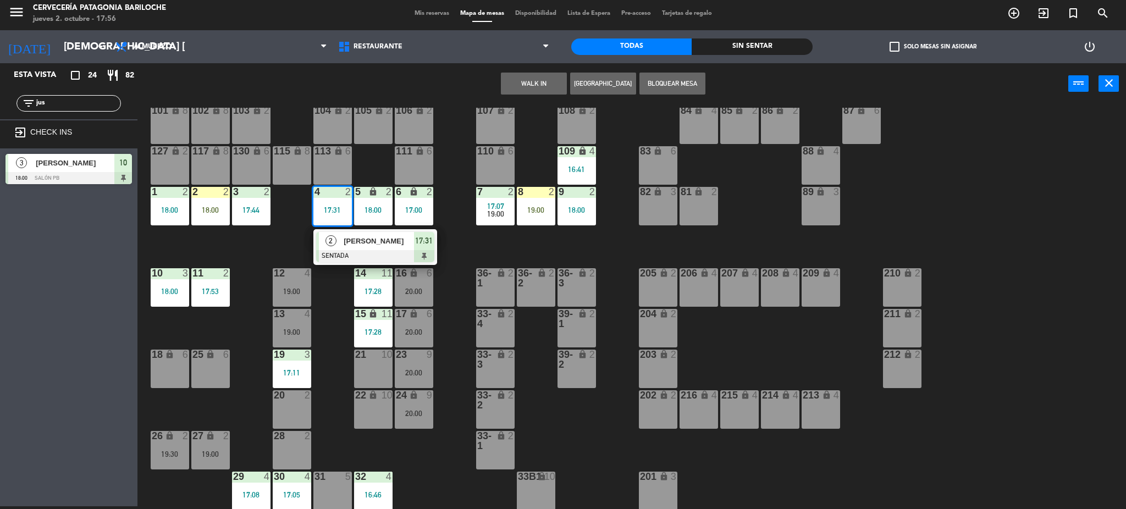
click at [287, 241] on div "101 lock 8 102 lock 8 104 lock 2 105 lock 2 106 lock 2 103 lock 2 107 lock 2 10…" at bounding box center [637, 309] width 978 height 402
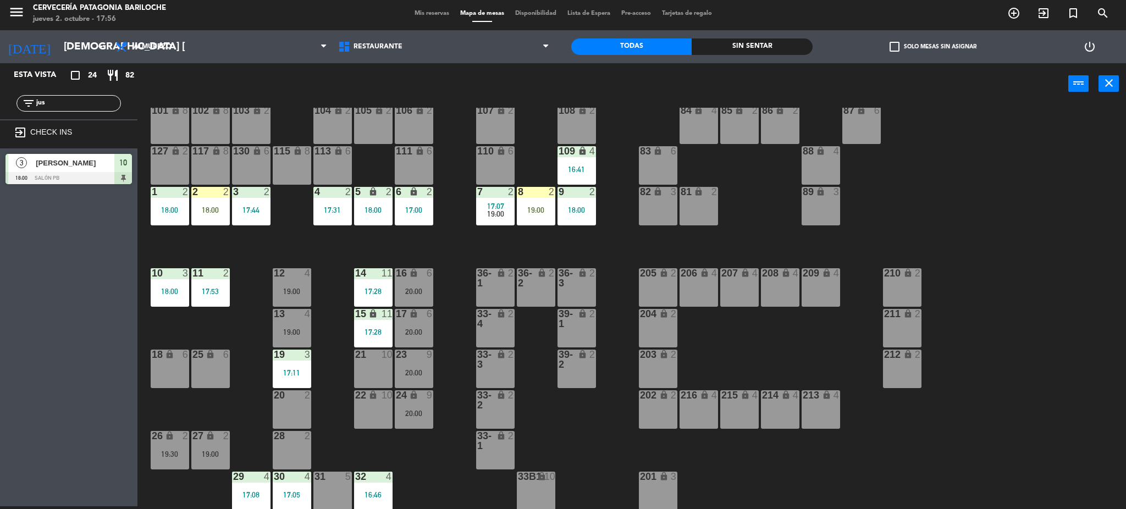
click at [265, 219] on div "3 2 17:44" at bounding box center [251, 206] width 38 height 38
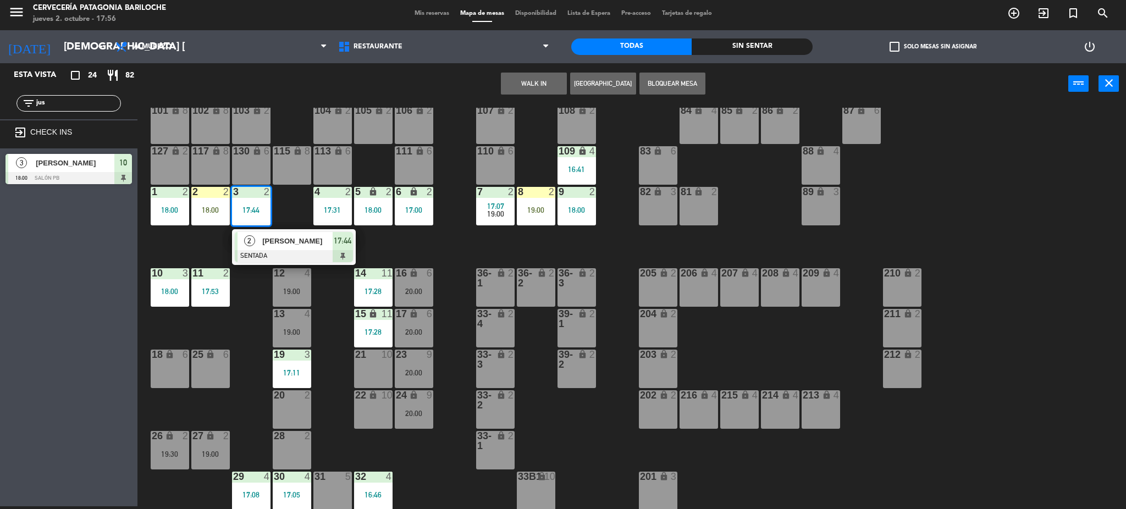
click at [206, 247] on div "101 lock 8 102 lock 8 104 lock 2 105 lock 2 106 lock 2 103 lock 2 107 lock 2 10…" at bounding box center [637, 309] width 978 height 402
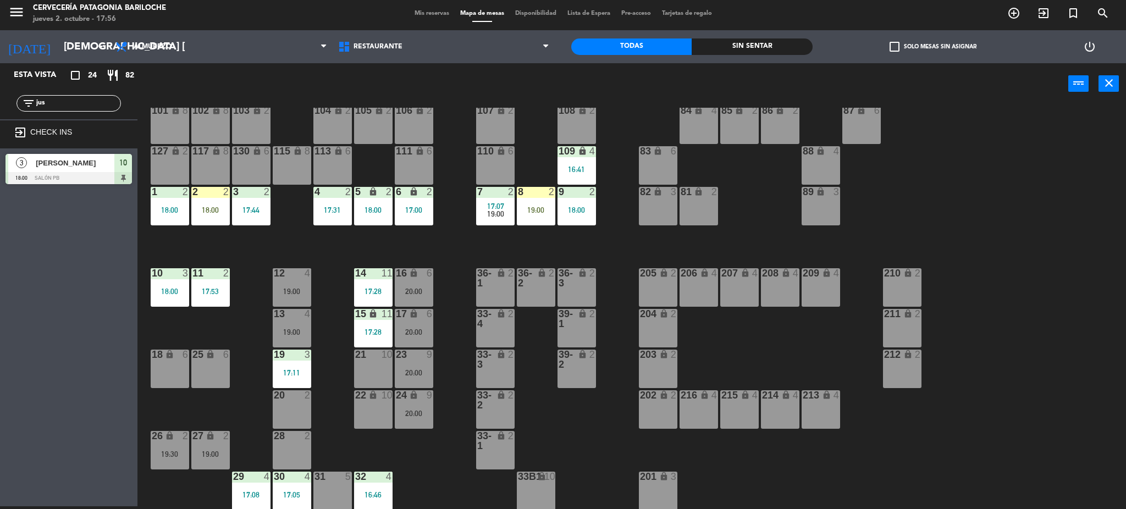
click at [169, 206] on div "18:00" at bounding box center [170, 210] width 38 height 8
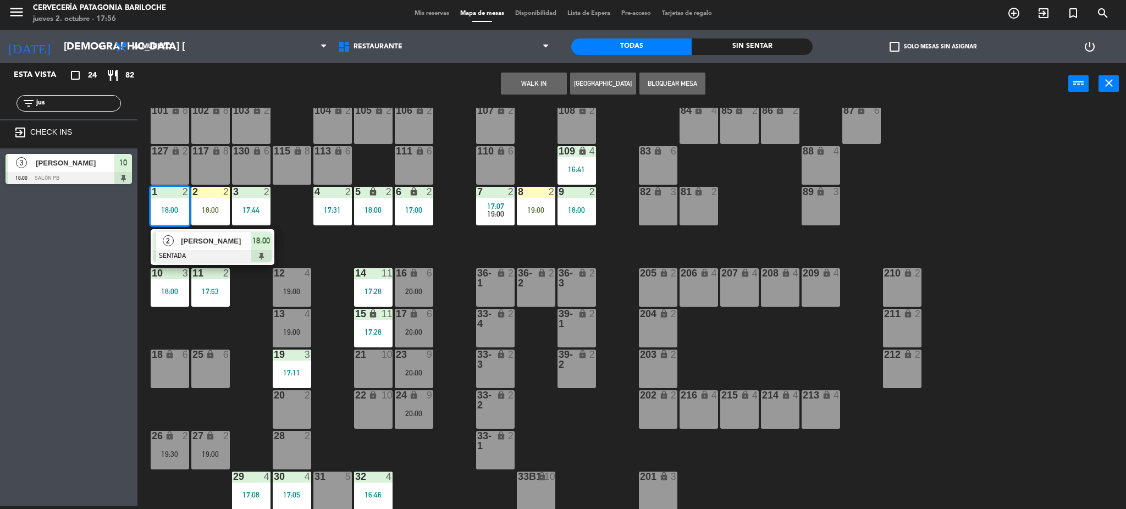
click at [250, 307] on div "101 lock 8 102 lock 8 104 lock 2 105 lock 2 106 lock 2 103 lock 2 107 lock 2 10…" at bounding box center [637, 309] width 978 height 402
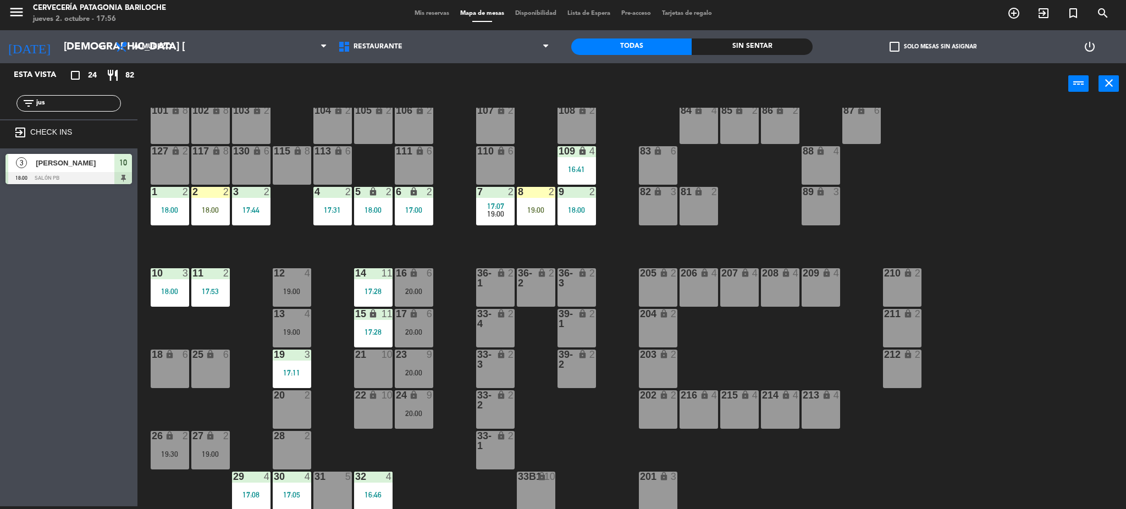
click at [200, 286] on div "11 2 17:53" at bounding box center [210, 287] width 38 height 38
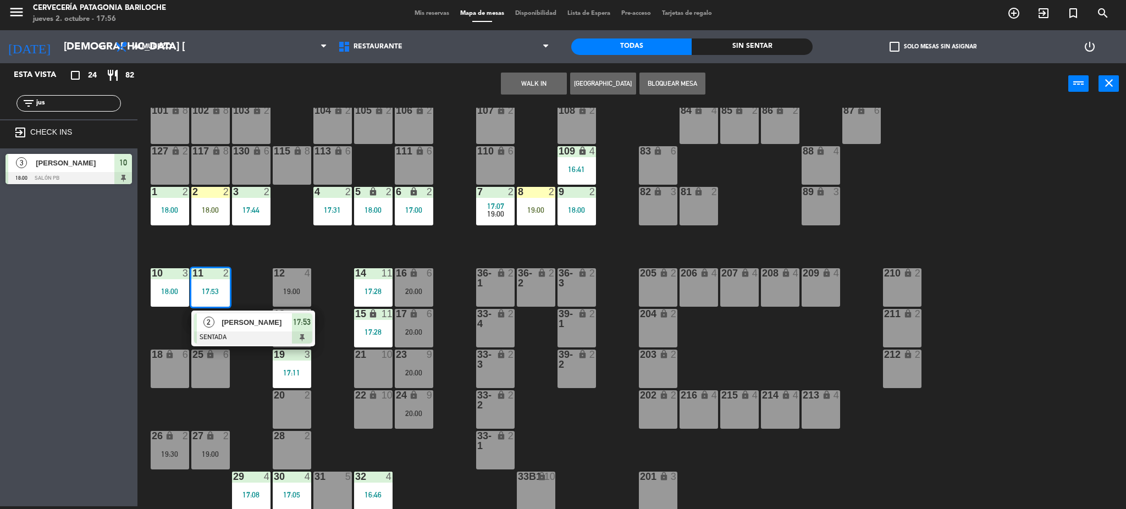
click at [229, 250] on div "101 lock 8 102 lock 8 104 lock 2 105 lock 2 106 lock 2 103 lock 2 107 lock 2 10…" at bounding box center [637, 309] width 978 height 402
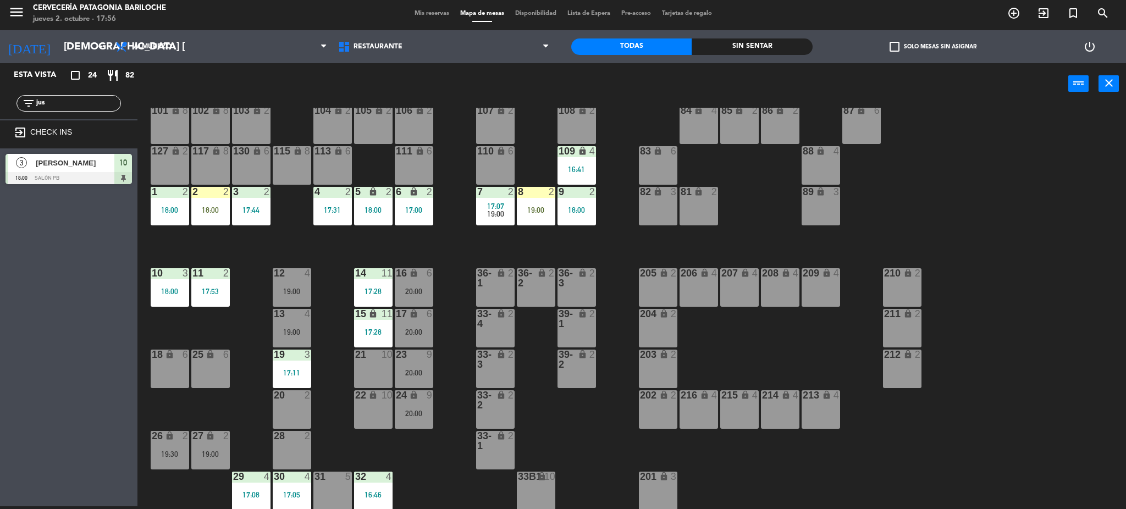
click at [169, 279] on div "10 3 18:00" at bounding box center [170, 287] width 38 height 38
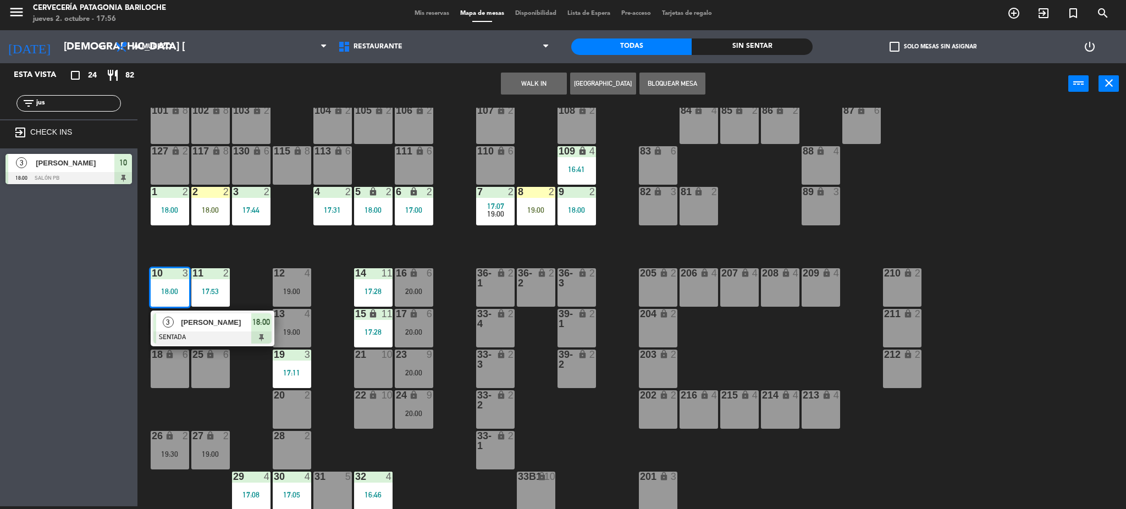
click at [230, 245] on div "101 lock 8 102 lock 8 104 lock 2 105 lock 2 106 lock 2 103 lock 2 107 lock 2 10…" at bounding box center [637, 309] width 978 height 402
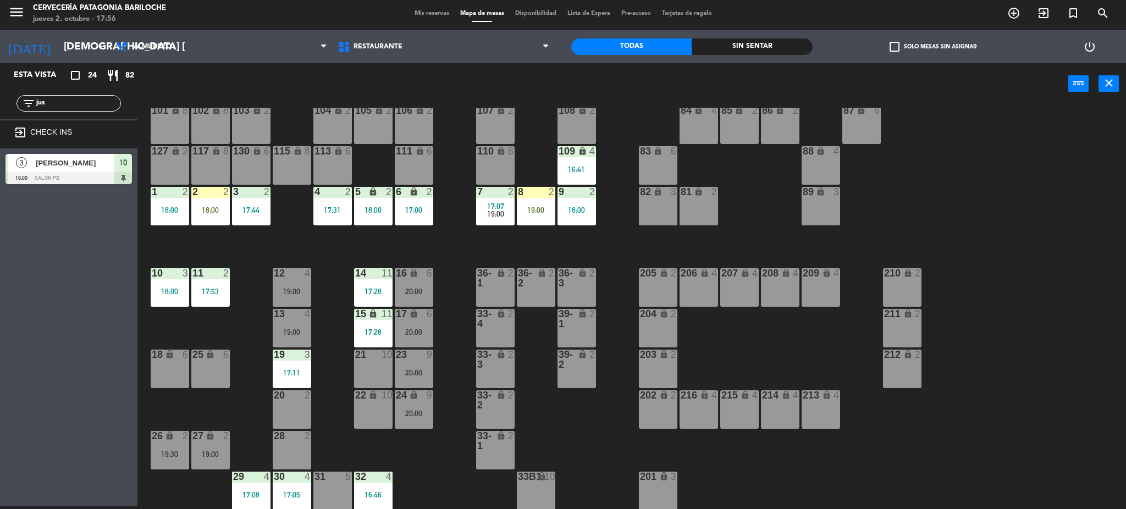
click at [498, 205] on span "17:07" at bounding box center [495, 206] width 17 height 9
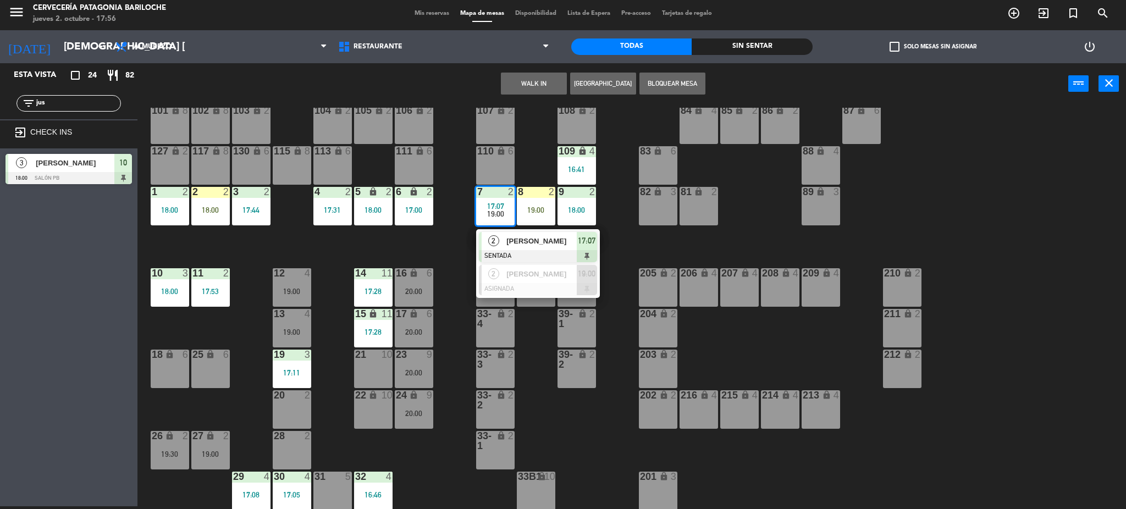
click at [451, 261] on div "101 lock 8 102 lock 8 104 lock 2 105 lock 2 106 lock 2 103 lock 2 107 lock 2 10…" at bounding box center [637, 309] width 978 height 402
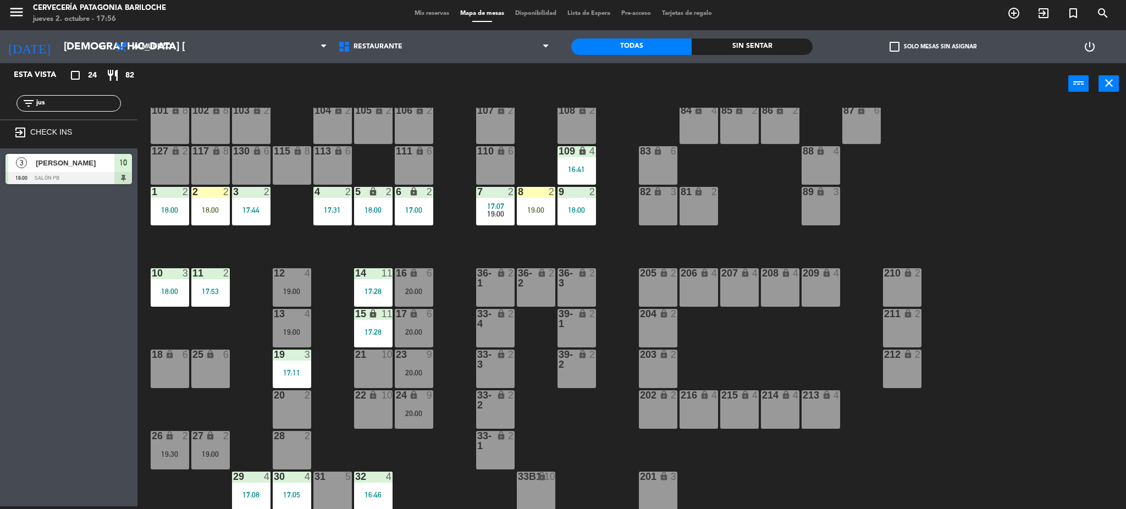
click at [578, 203] on div "9 2 18:00" at bounding box center [576, 206] width 38 height 38
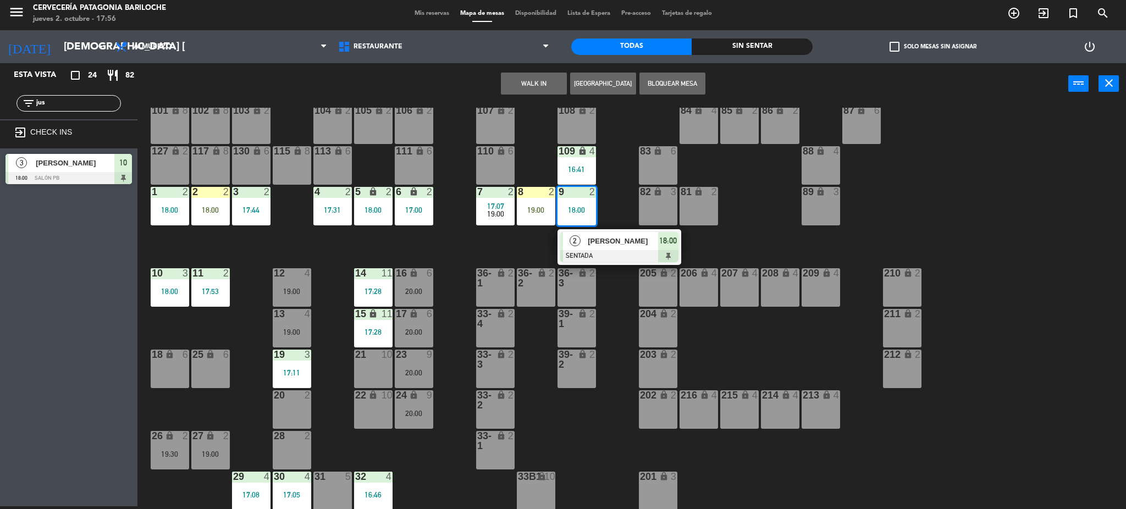
click at [543, 250] on div "101 lock 8 102 lock 8 104 lock 2 105 lock 2 106 lock 2 103 lock 2 107 lock 2 10…" at bounding box center [637, 309] width 978 height 402
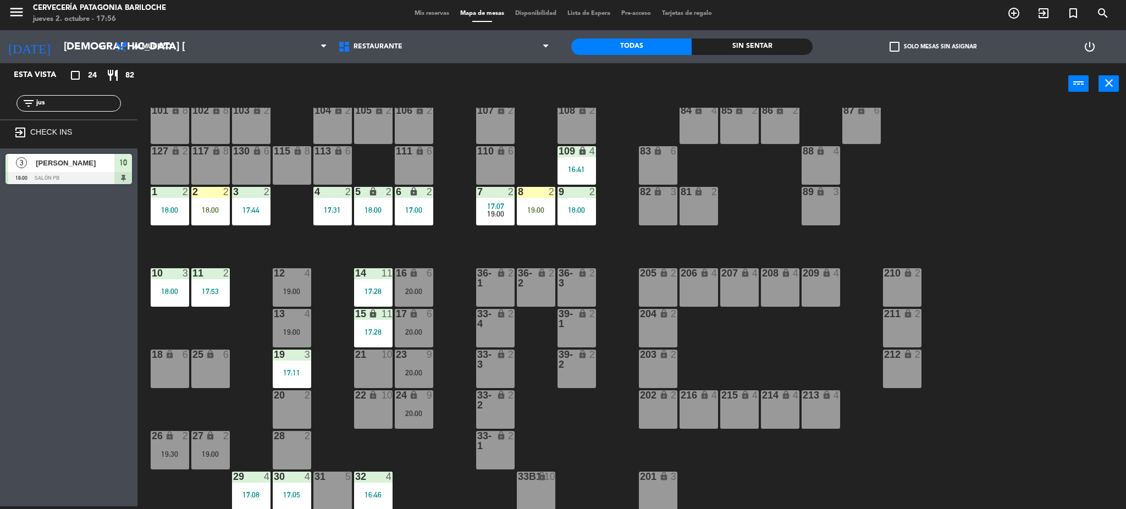
click at [573, 164] on div "109 lock 4 16:41" at bounding box center [576, 165] width 38 height 38
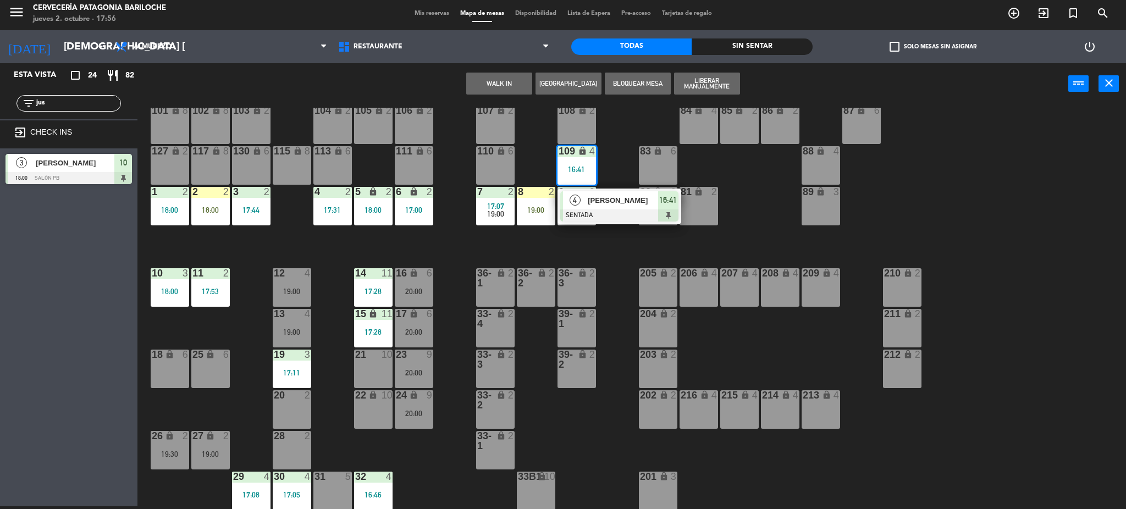
click at [561, 253] on div "101 lock 8 102 lock 8 104 lock 2 105 lock 2 106 lock 2 103 lock 2 107 lock 2 10…" at bounding box center [637, 309] width 978 height 402
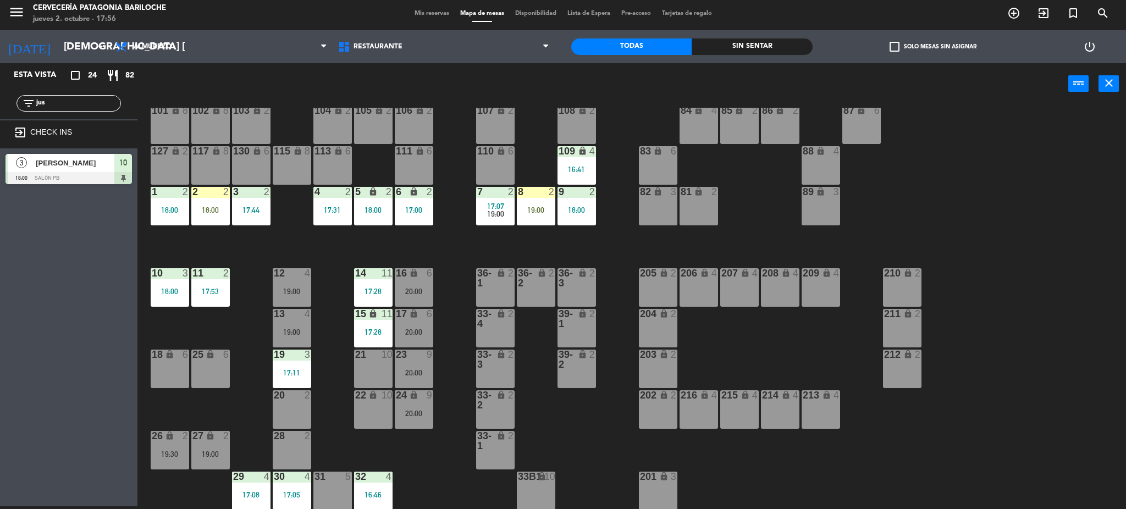
click at [308, 361] on div "19 3 17:11" at bounding box center [292, 369] width 38 height 38
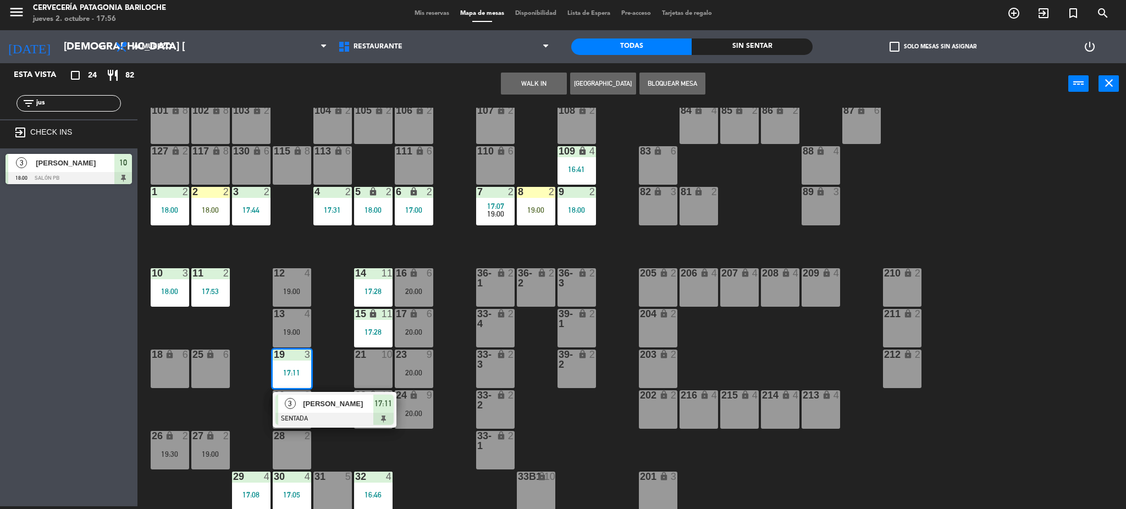
click at [332, 338] on div "101 lock 8 102 lock 8 104 lock 2 105 lock 2 106 lock 2 103 lock 2 107 lock 2 10…" at bounding box center [637, 309] width 978 height 402
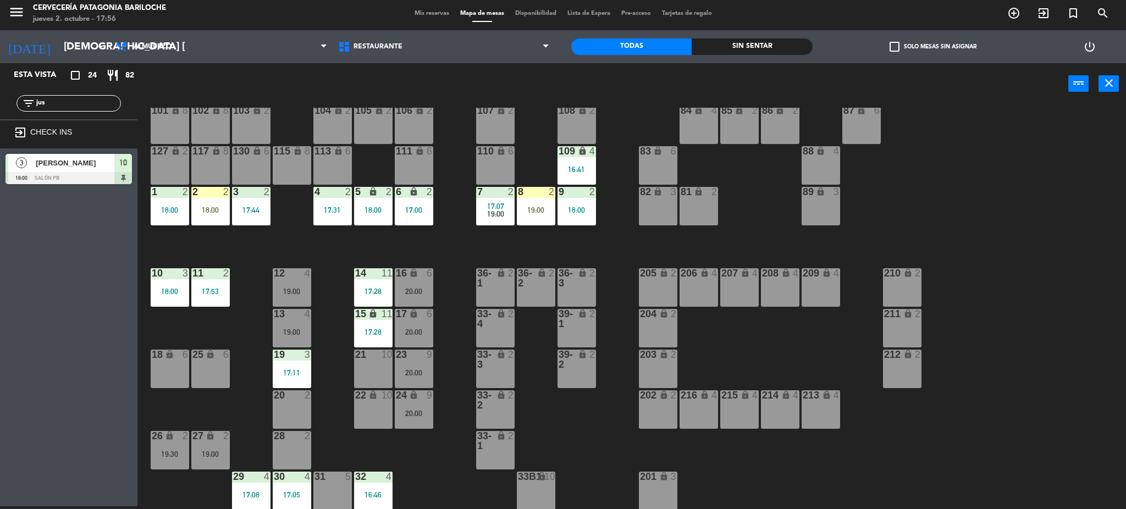
click at [302, 486] on div "30 4 17:05" at bounding box center [292, 491] width 38 height 38
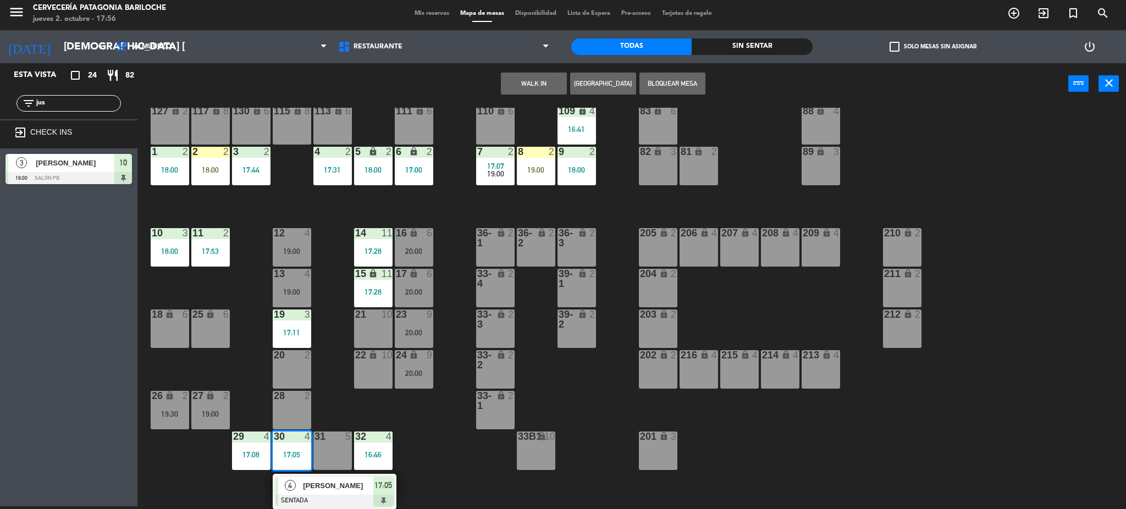
click at [235, 488] on div "101 lock 8 102 lock 8 104 lock 2 105 lock 2 106 lock 2 103 lock 2 107 lock 2 10…" at bounding box center [637, 309] width 978 height 402
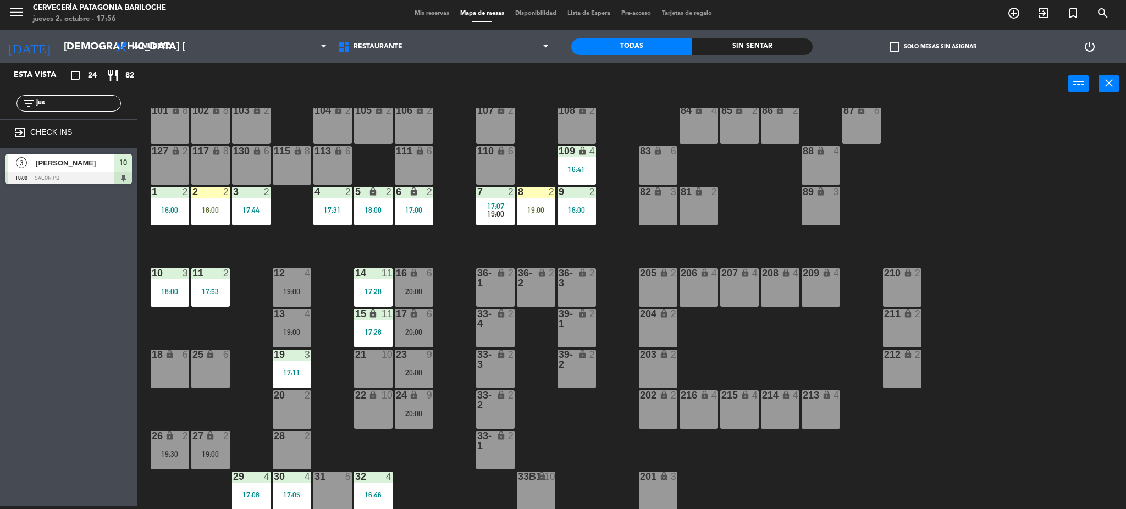
click at [247, 477] on div at bounding box center [251, 477] width 18 height 10
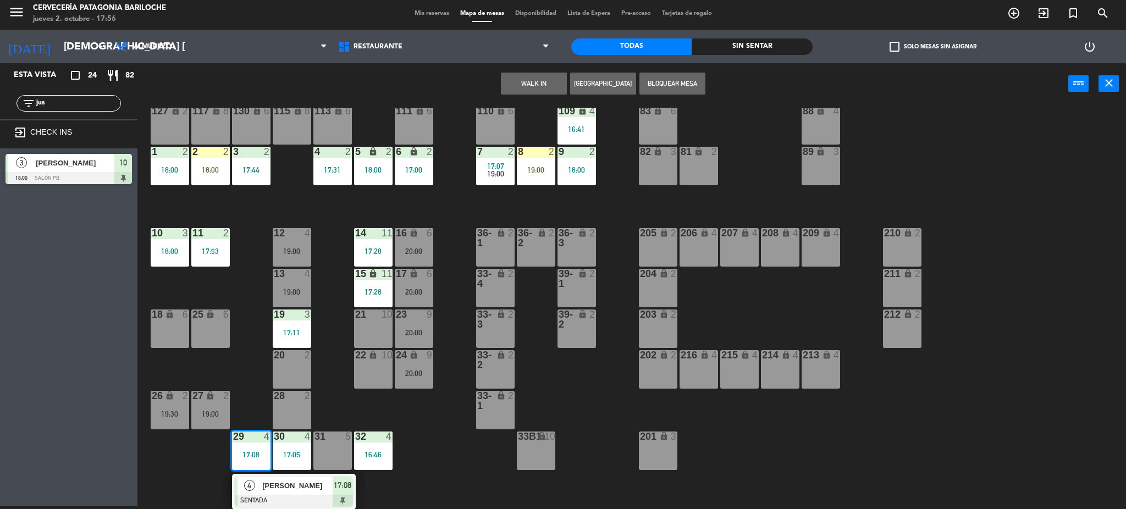
click at [423, 478] on div "101 lock 8 102 lock 8 104 lock 2 105 lock 2 106 lock 2 103 lock 2 107 lock 2 10…" at bounding box center [637, 309] width 978 height 402
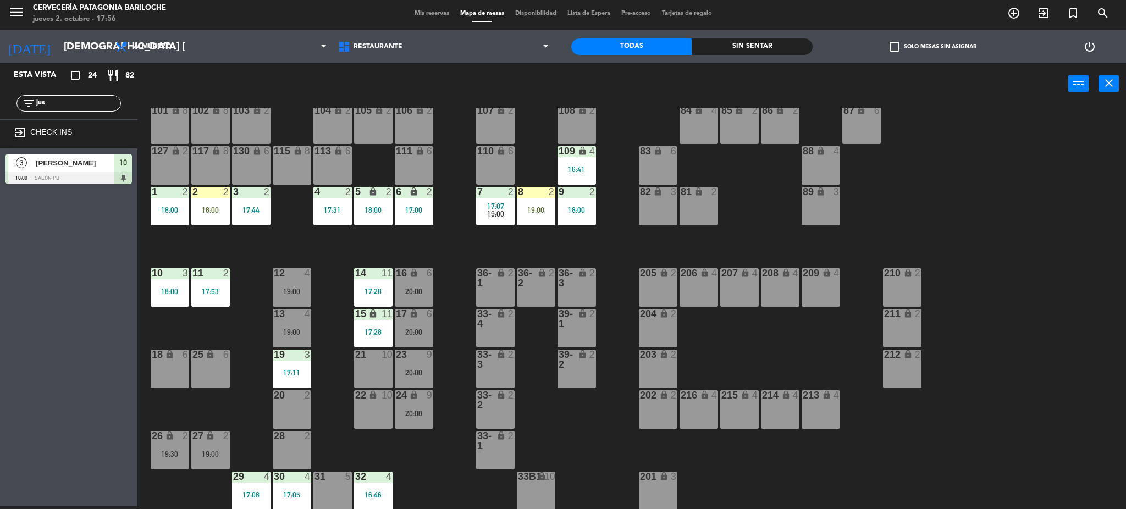
click at [62, 106] on input "jus" at bounding box center [77, 103] width 85 height 12
type input "j"
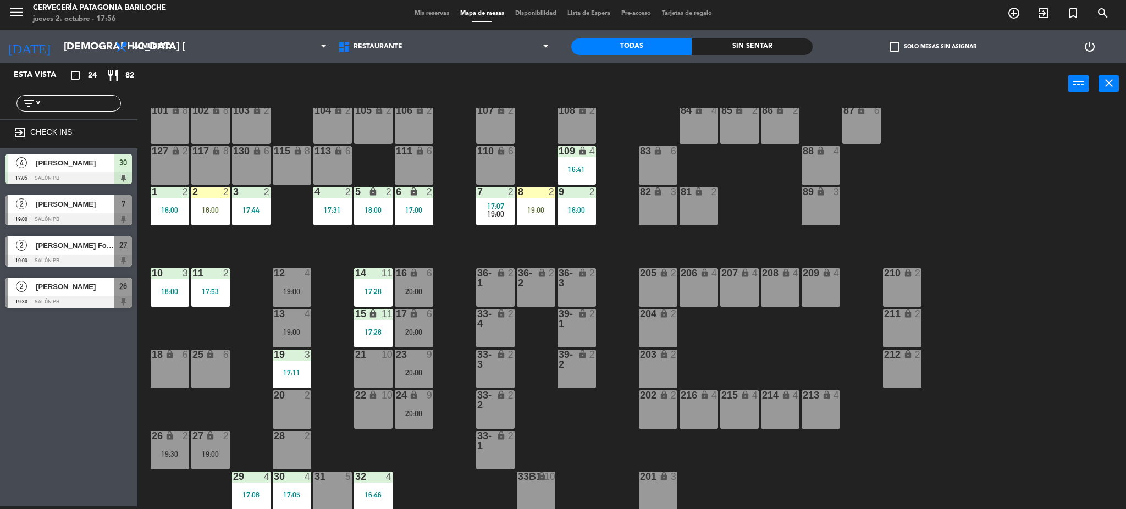
type input "v"
click at [13, 387] on div "Esta vista crop_square 24 restaurant 82 filter_list v exit_to_app CHECK INS 4 […" at bounding box center [68, 284] width 137 height 443
click at [93, 250] on span "[PERSON_NAME] Foa [PERSON_NAME]" at bounding box center [75, 246] width 79 height 12
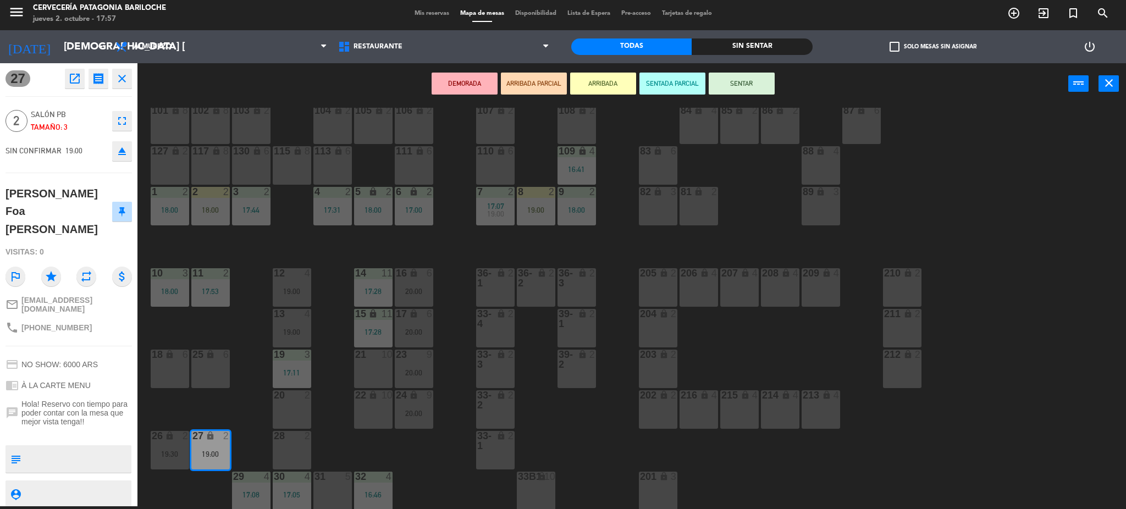
click at [220, 394] on div "101 lock 8 102 lock 8 104 lock 2 105 lock 2 106 lock 2 103 lock 2 107 lock 2 10…" at bounding box center [637, 309] width 978 height 402
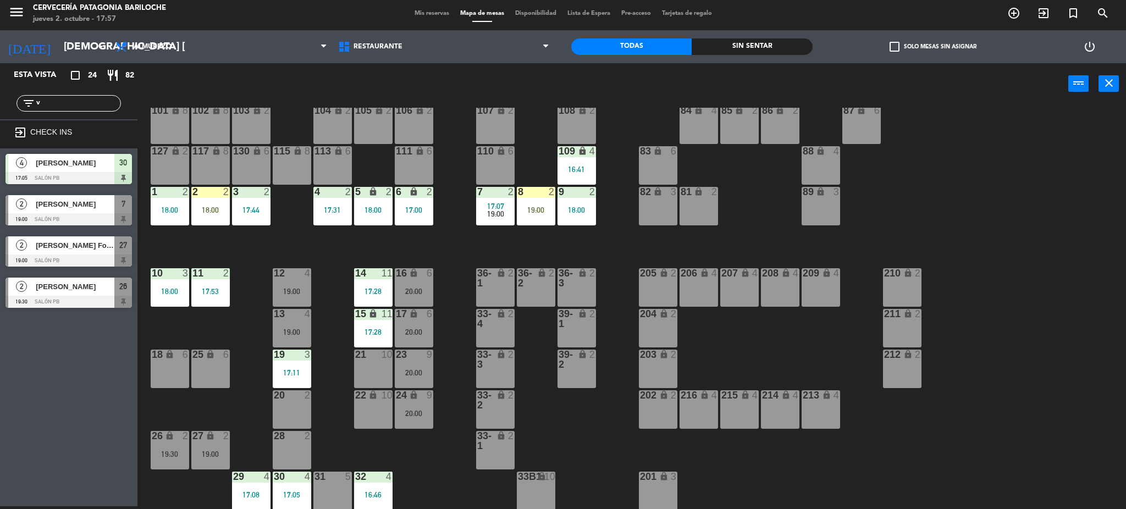
click at [220, 443] on div "27 lock 2 19:00" at bounding box center [210, 450] width 38 height 38
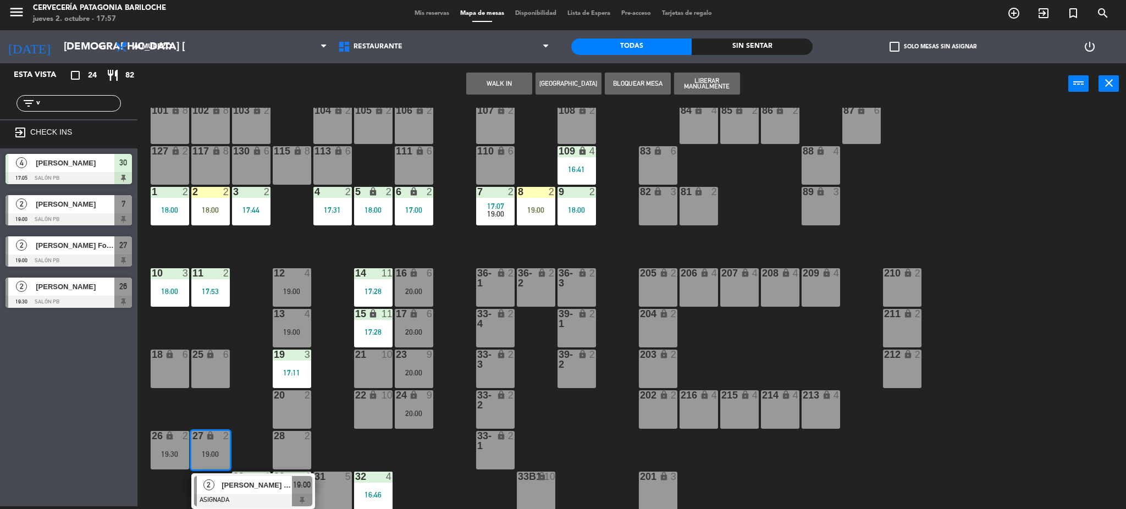
click at [262, 487] on span "[PERSON_NAME] Foa [PERSON_NAME]" at bounding box center [257, 485] width 70 height 12
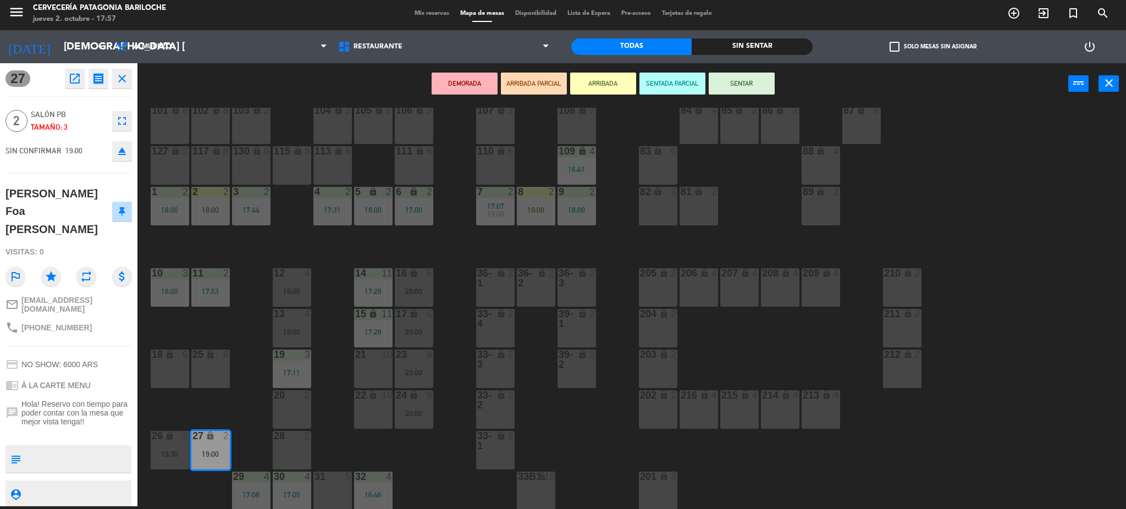
click at [410, 206] on div "17:00" at bounding box center [414, 210] width 38 height 8
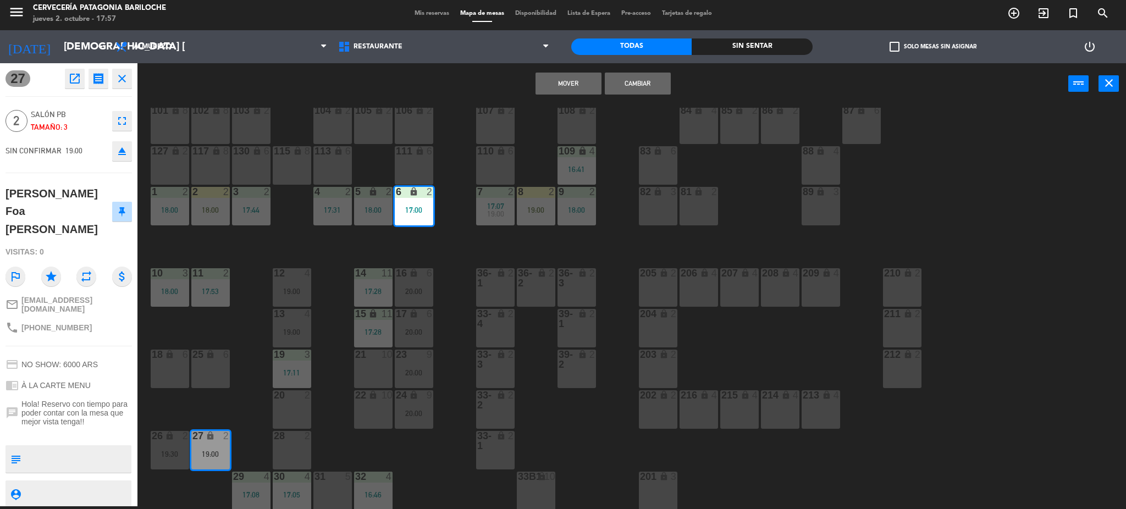
click at [581, 84] on button "Mover" at bounding box center [568, 84] width 66 height 22
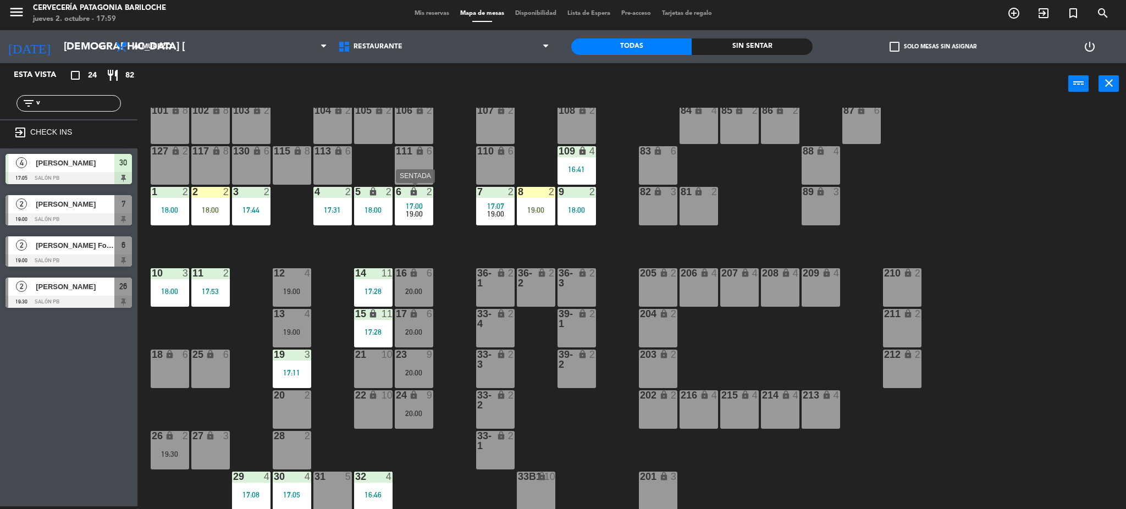
click at [416, 194] on icon "lock" at bounding box center [413, 191] width 9 height 9
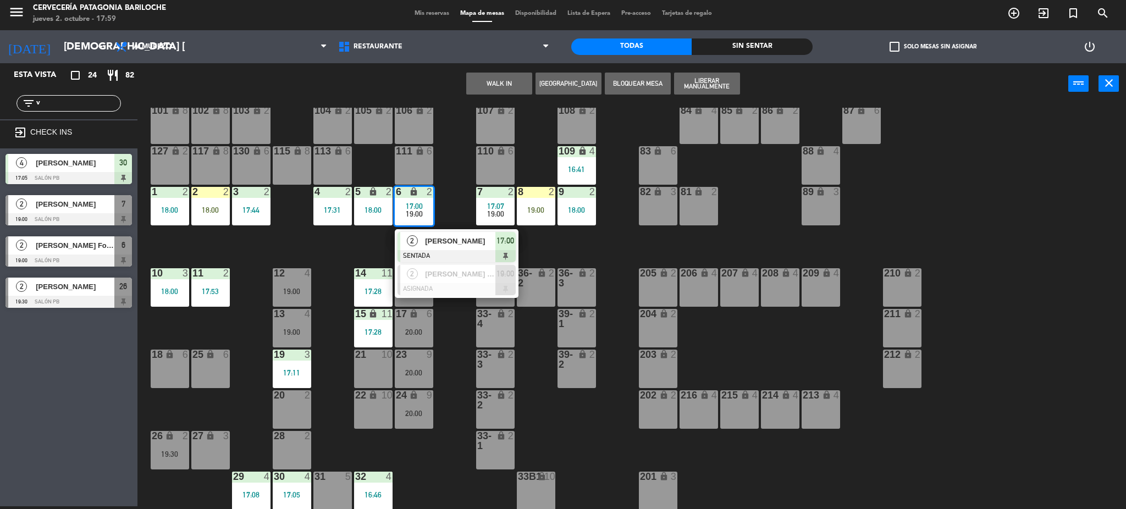
click at [425, 236] on span "[PERSON_NAME]" at bounding box center [460, 241] width 70 height 12
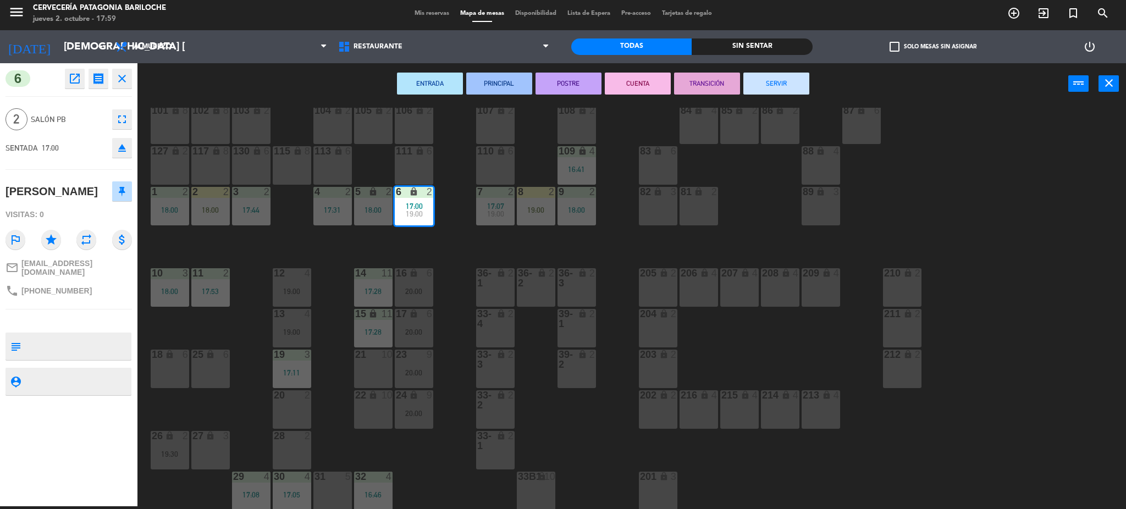
click at [786, 87] on button "SERVIR" at bounding box center [776, 84] width 66 height 22
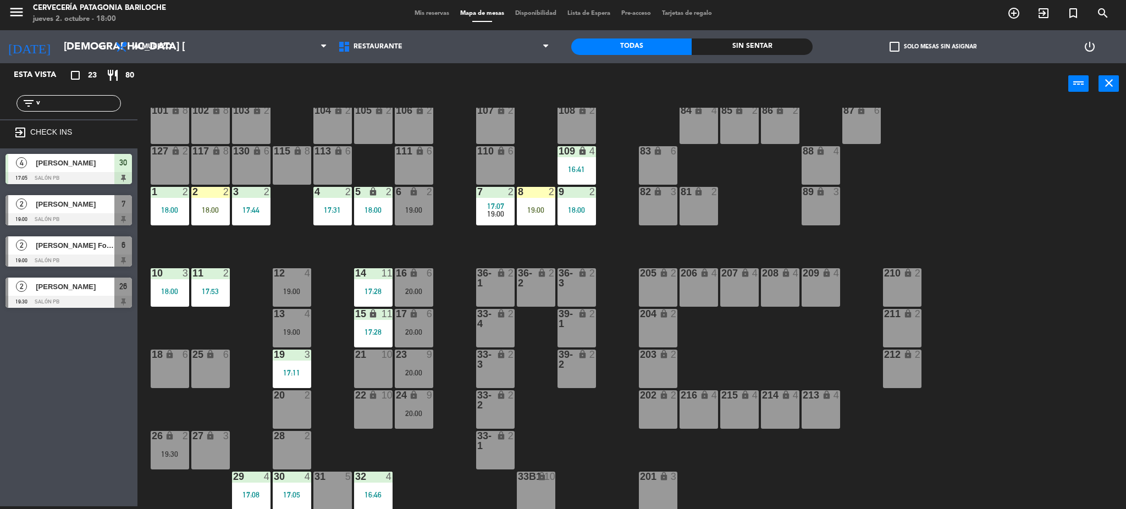
click at [94, 103] on input "v" at bounding box center [77, 103] width 85 height 12
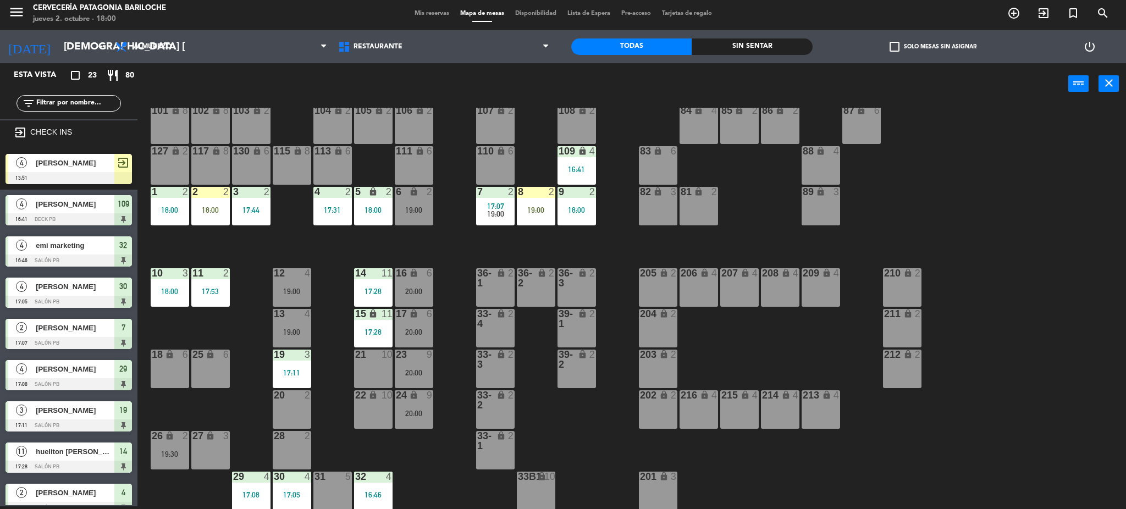
click at [450, 499] on div "101 lock 8 102 lock 8 104 lock 2 105 lock 2 106 lock 2 103 lock 2 107 lock 2 10…" at bounding box center [637, 309] width 978 height 402
click at [71, 102] on input "text" at bounding box center [77, 103] width 85 height 12
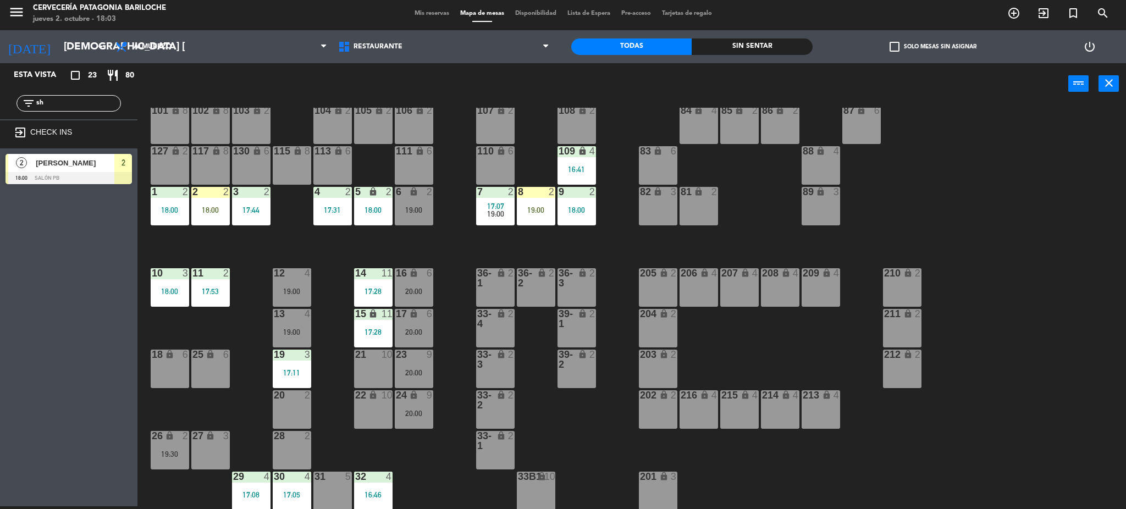
type input "sh"
click at [68, 164] on span "[PERSON_NAME]" at bounding box center [75, 163] width 79 height 12
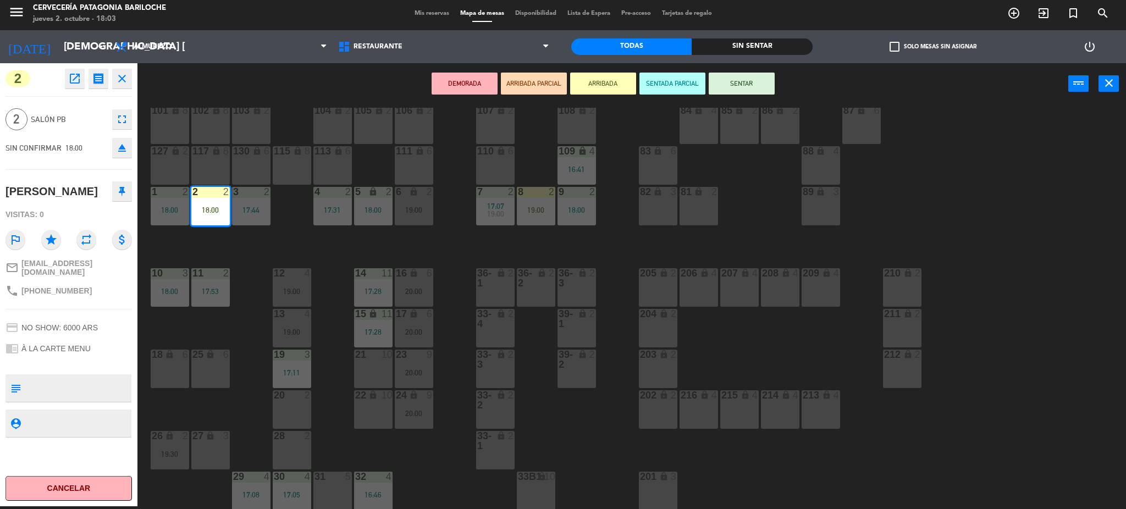
click at [750, 89] on button "SENTAR" at bounding box center [742, 84] width 66 height 22
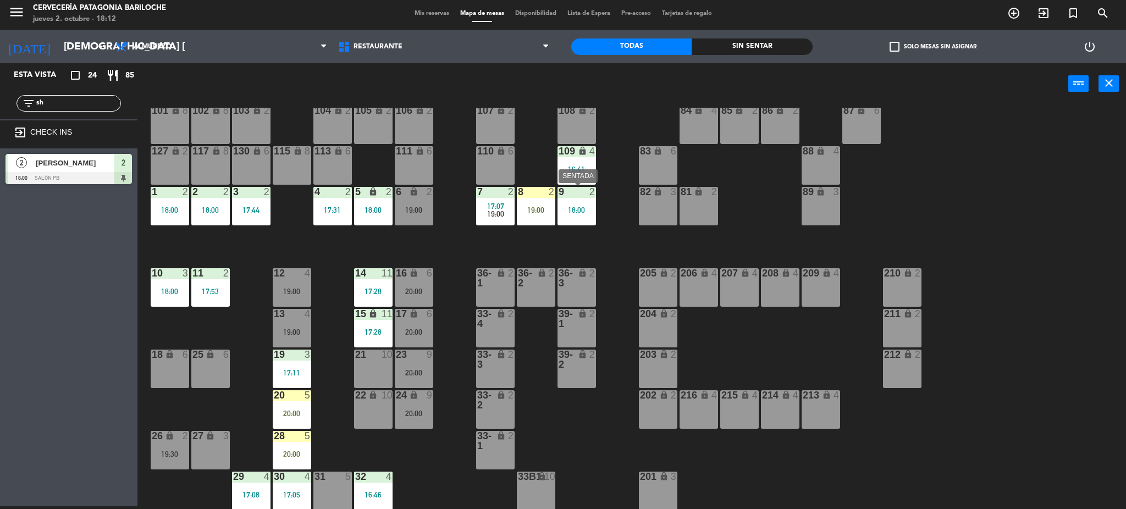
click at [557, 206] on div "18:00" at bounding box center [576, 210] width 38 height 8
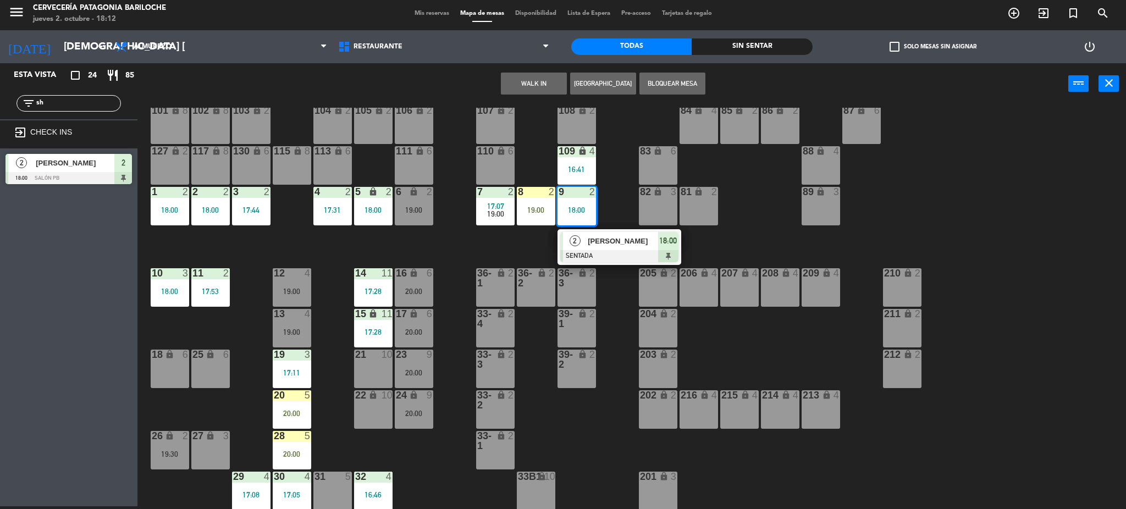
click at [516, 244] on div "101 lock 8 102 lock 8 104 lock 2 105 lock 2 106 lock 2 103 lock 2 107 lock 2 10…" at bounding box center [637, 309] width 978 height 402
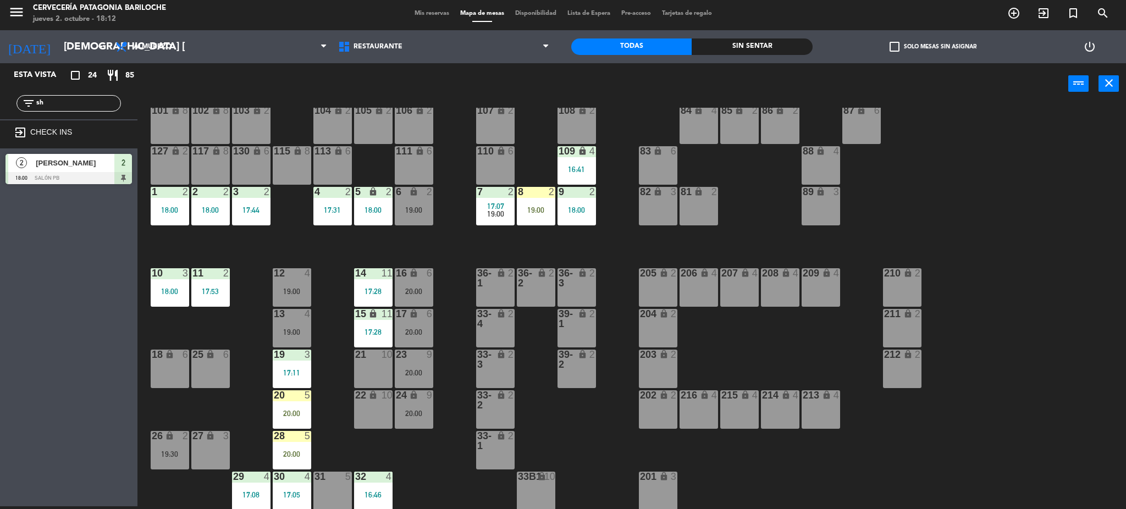
click at [523, 212] on div "19:00" at bounding box center [536, 210] width 38 height 8
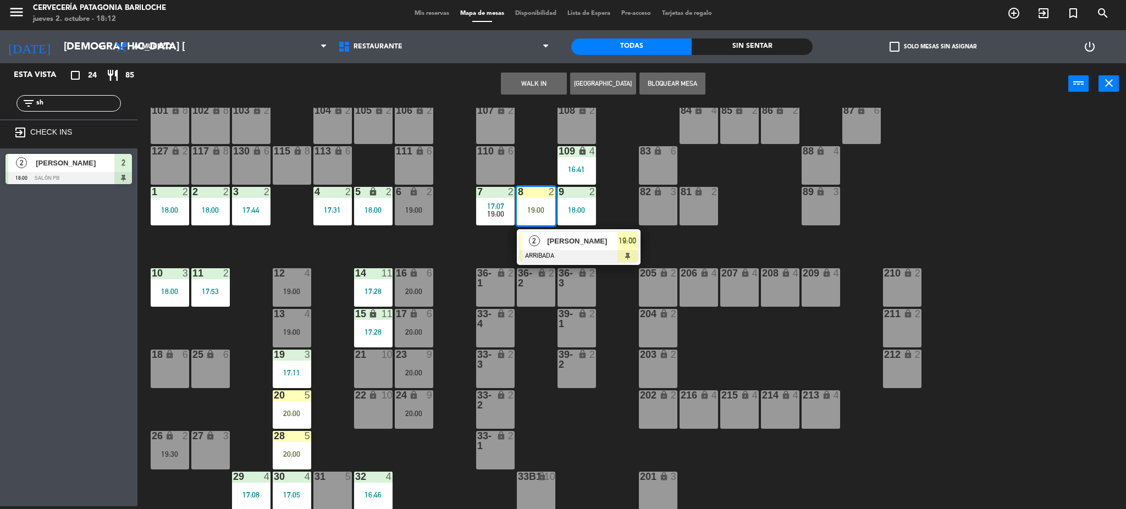
click at [529, 241] on span "2" at bounding box center [534, 240] width 11 height 11
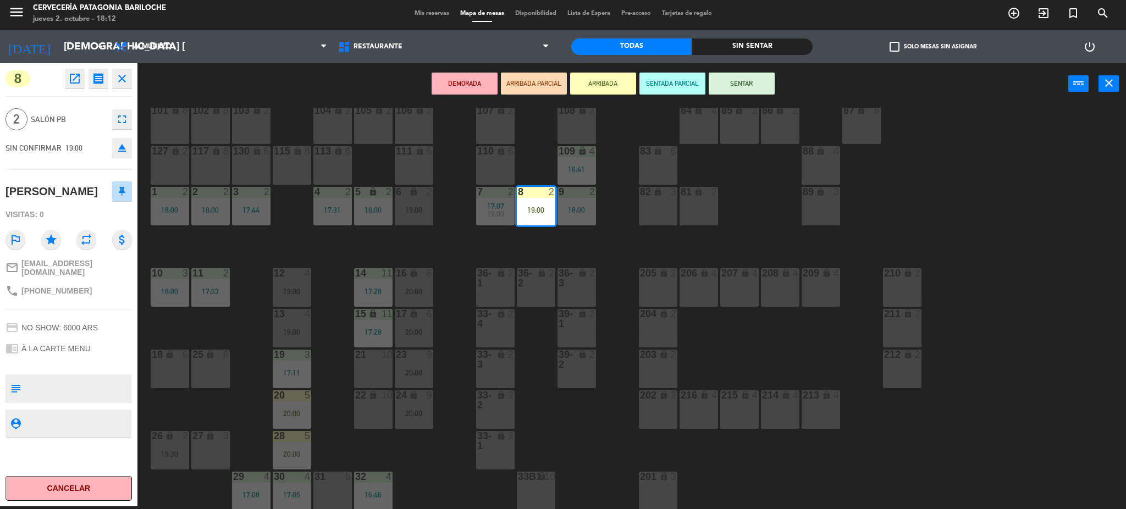
click at [744, 78] on button "SENTAR" at bounding box center [742, 84] width 66 height 22
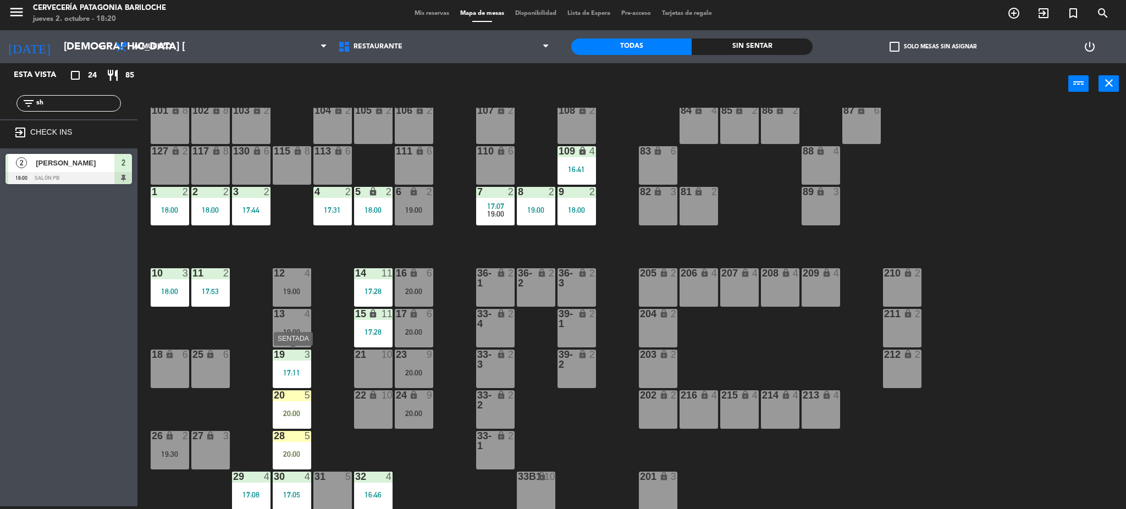
click at [305, 357] on div "3" at bounding box center [308, 355] width 7 height 10
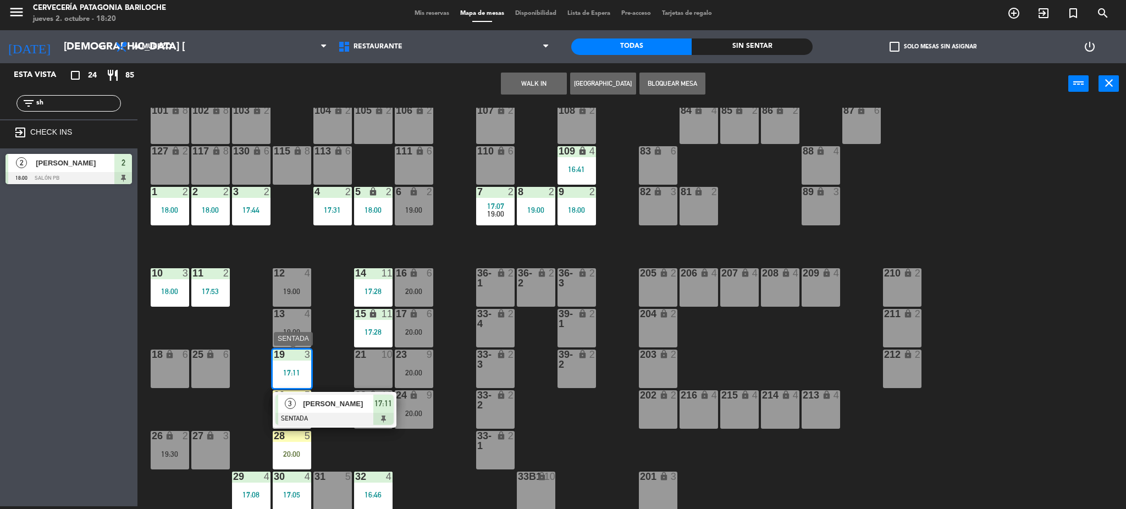
click at [327, 403] on span "[PERSON_NAME]" at bounding box center [338, 404] width 70 height 12
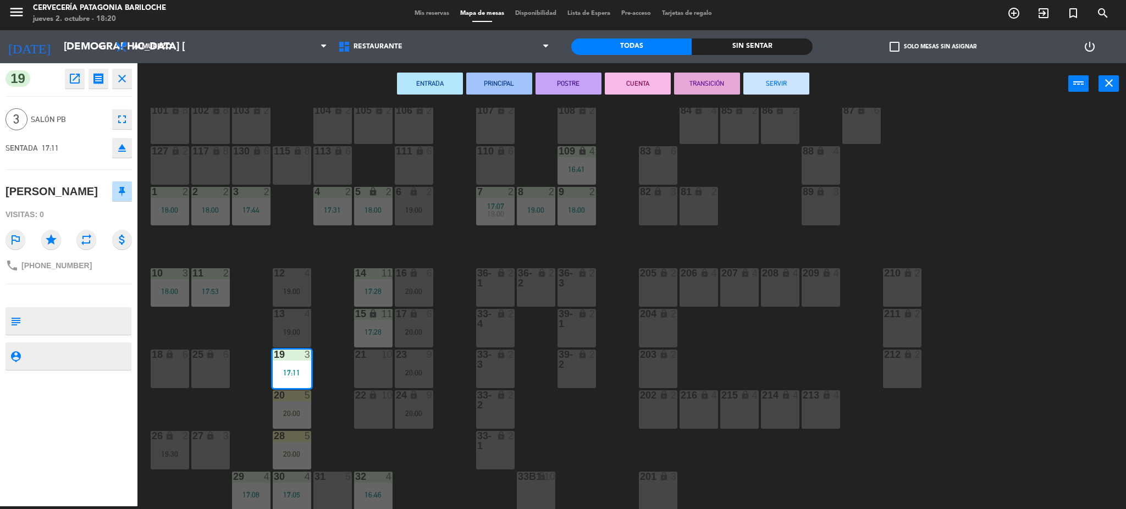
click at [768, 82] on button "SERVIR" at bounding box center [776, 84] width 66 height 22
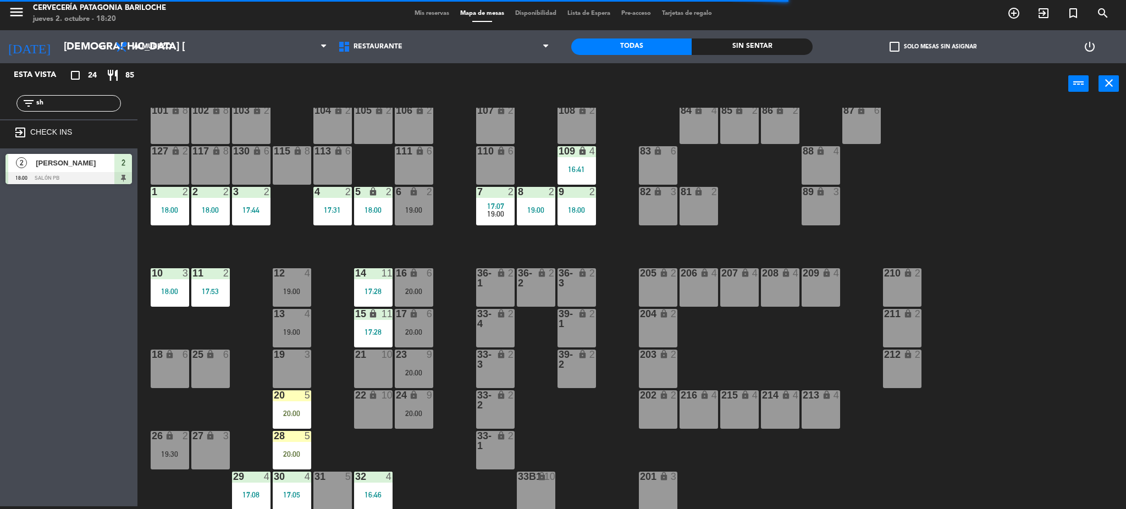
click at [376, 372] on div "21 10" at bounding box center [373, 369] width 38 height 38
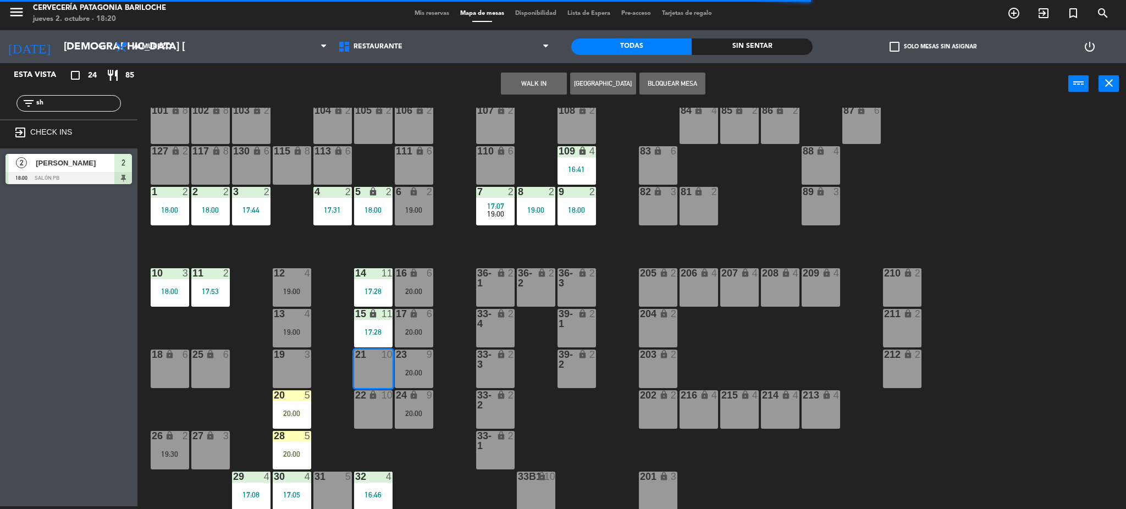
click at [388, 402] on div "22 lock 10" at bounding box center [373, 409] width 38 height 38
click at [529, 74] on button "WALK IN" at bounding box center [534, 84] width 66 height 22
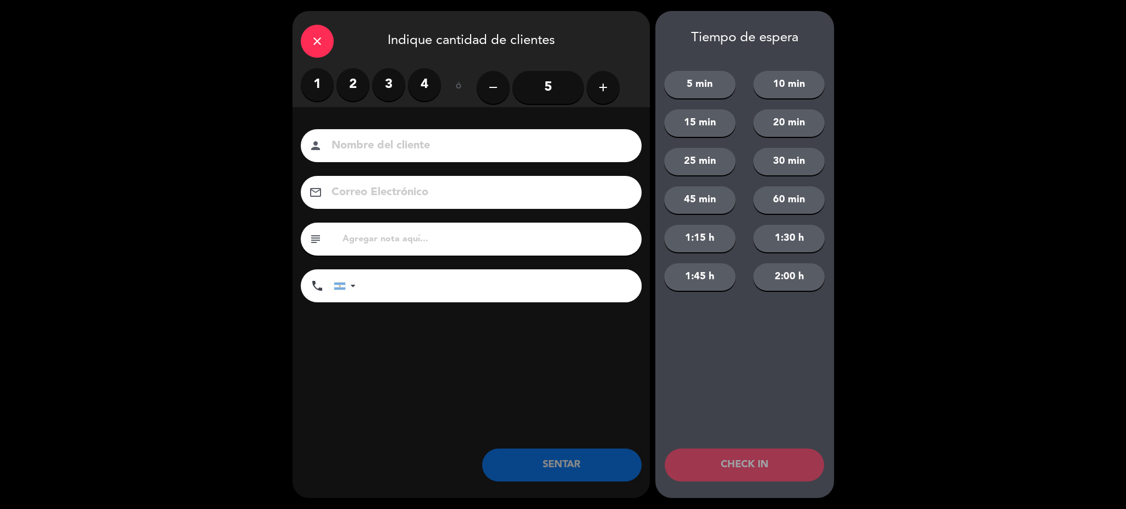
click at [601, 84] on icon "add" at bounding box center [603, 87] width 13 height 13
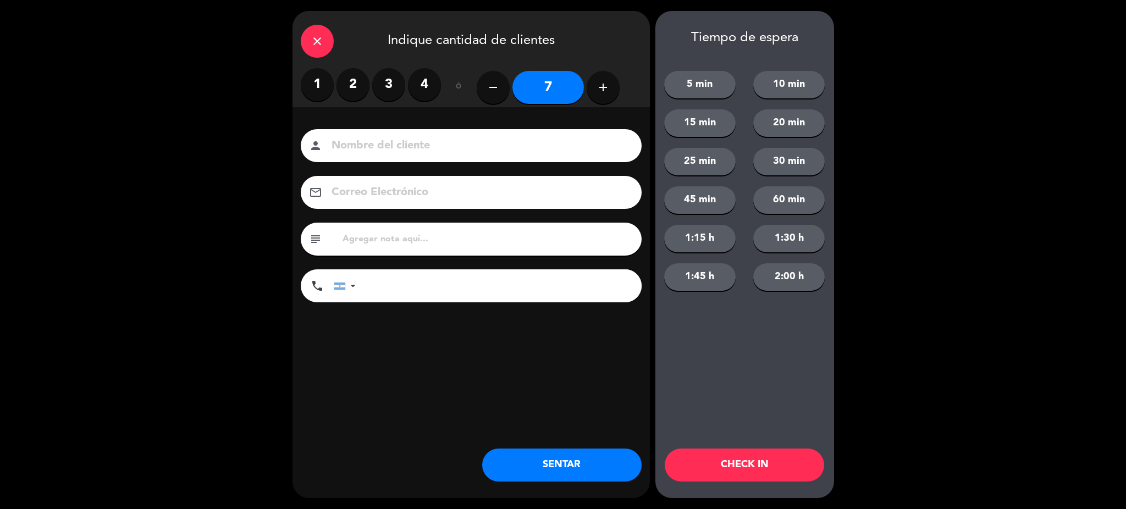
click at [590, 90] on button "add" at bounding box center [603, 87] width 33 height 33
type input "8"
click at [559, 129] on div "person" at bounding box center [471, 145] width 341 height 33
click at [559, 133] on div "person" at bounding box center [471, 145] width 341 height 33
click at [531, 146] on input at bounding box center [478, 145] width 297 height 19
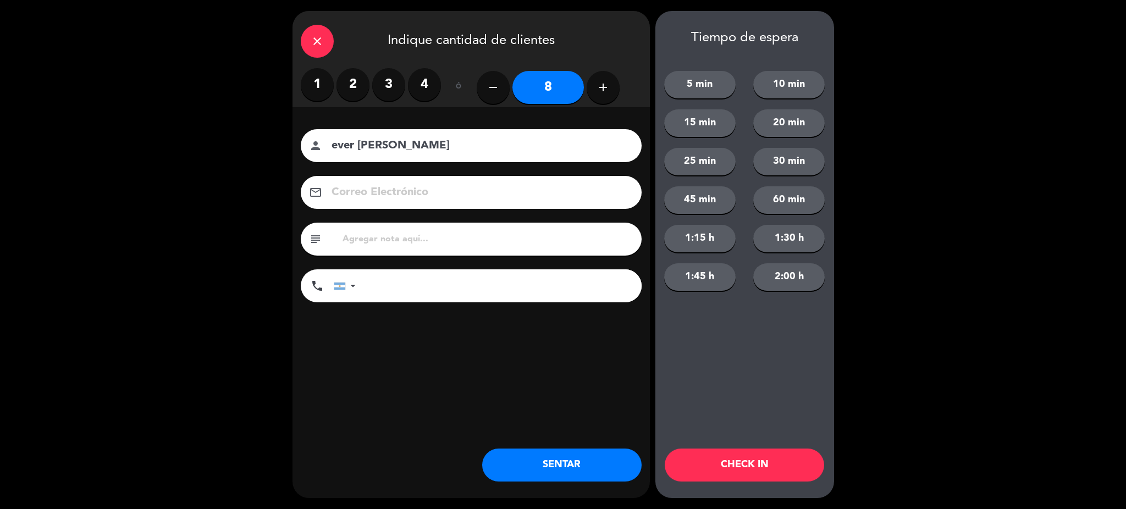
type input "ever [PERSON_NAME]"
click at [485, 280] on input "tel" at bounding box center [504, 285] width 275 height 33
type input "2942453163"
click at [515, 466] on button "SENTAR" at bounding box center [561, 465] width 159 height 33
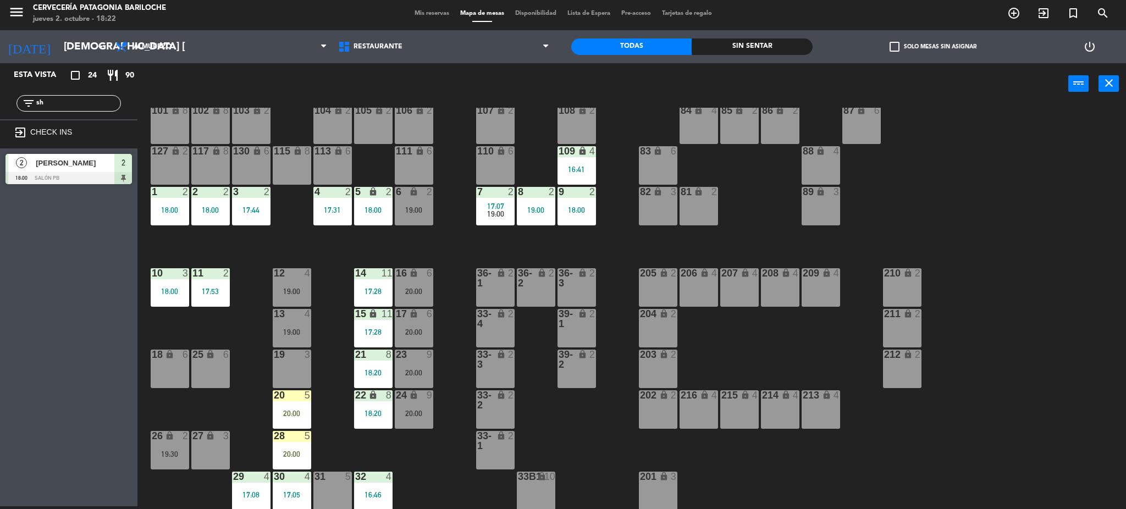
click at [301, 366] on div "19 3" at bounding box center [292, 369] width 38 height 38
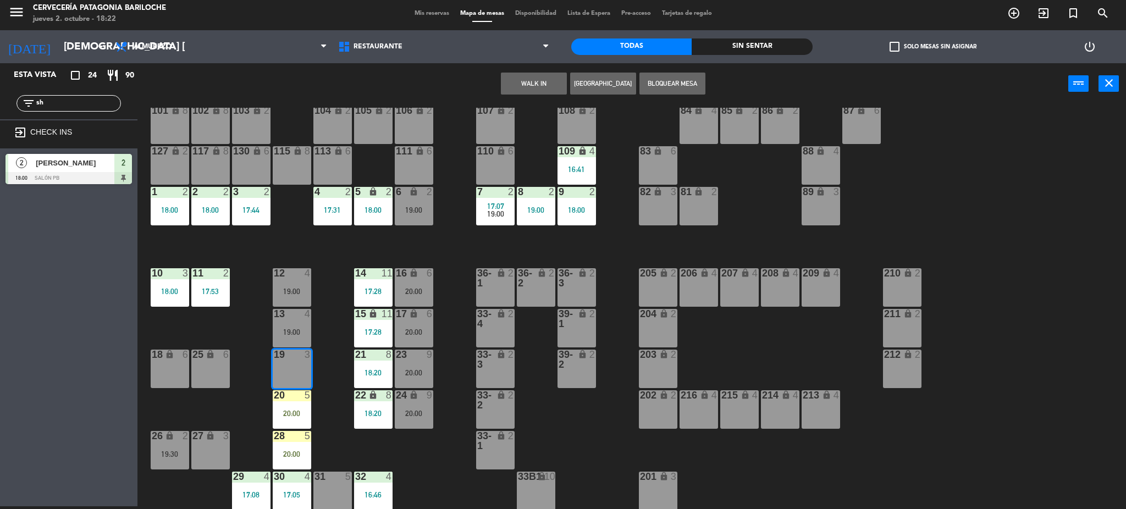
click at [535, 84] on button "WALK IN" at bounding box center [534, 84] width 66 height 22
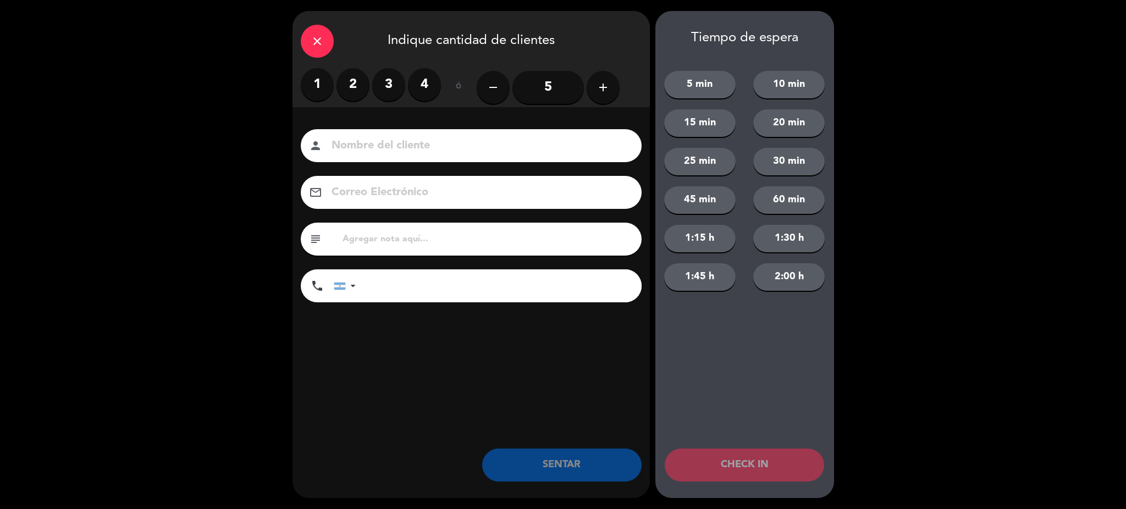
click at [354, 80] on label "2" at bounding box center [352, 84] width 33 height 33
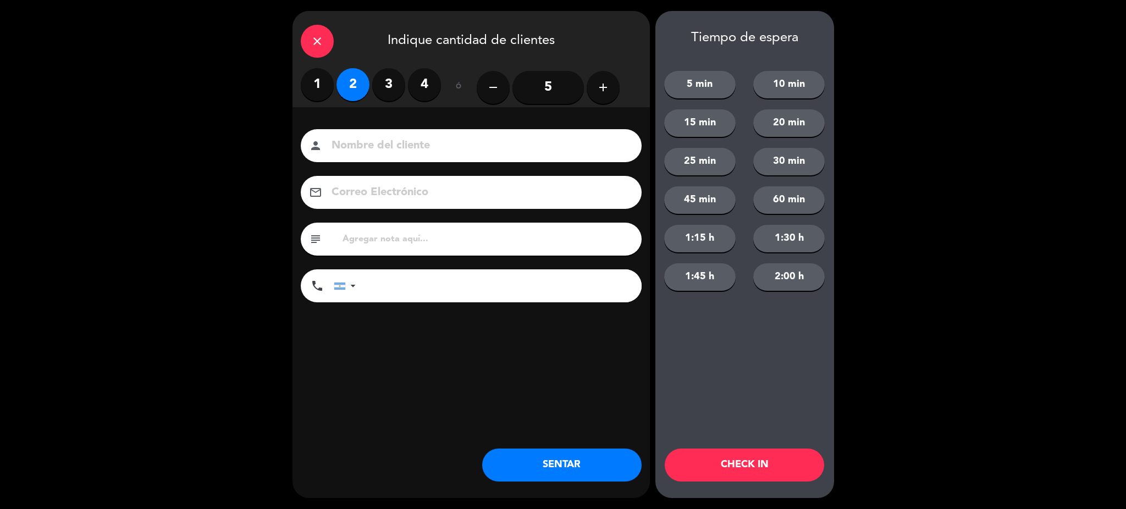
click at [383, 149] on input at bounding box center [478, 145] width 297 height 19
type input "Carolina sega"
click at [370, 296] on input "tel" at bounding box center [504, 285] width 275 height 33
type input "1154966892"
click at [546, 467] on button "SENTAR" at bounding box center [561, 465] width 159 height 33
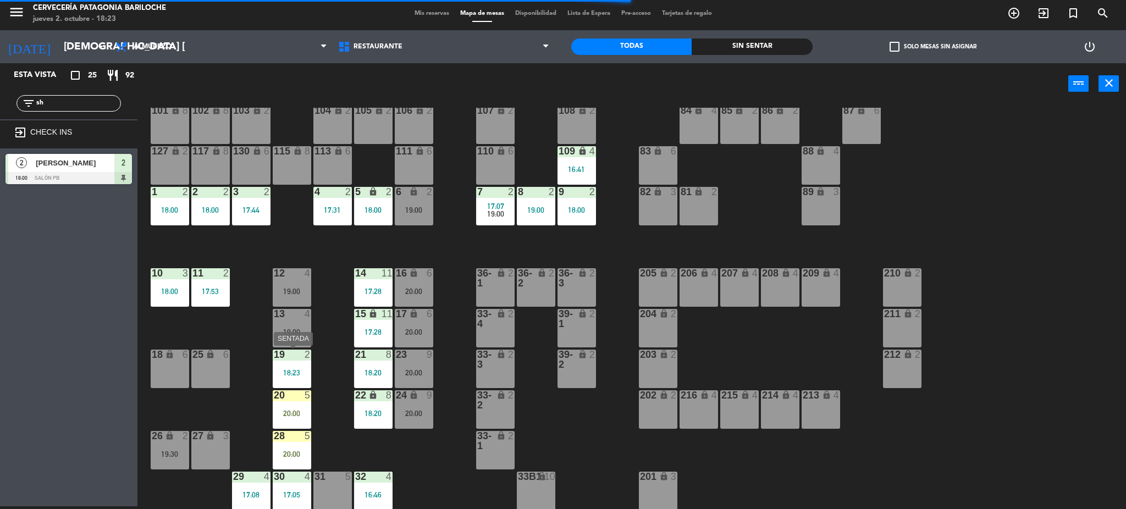
click at [297, 369] on div "18:23" at bounding box center [292, 373] width 38 height 8
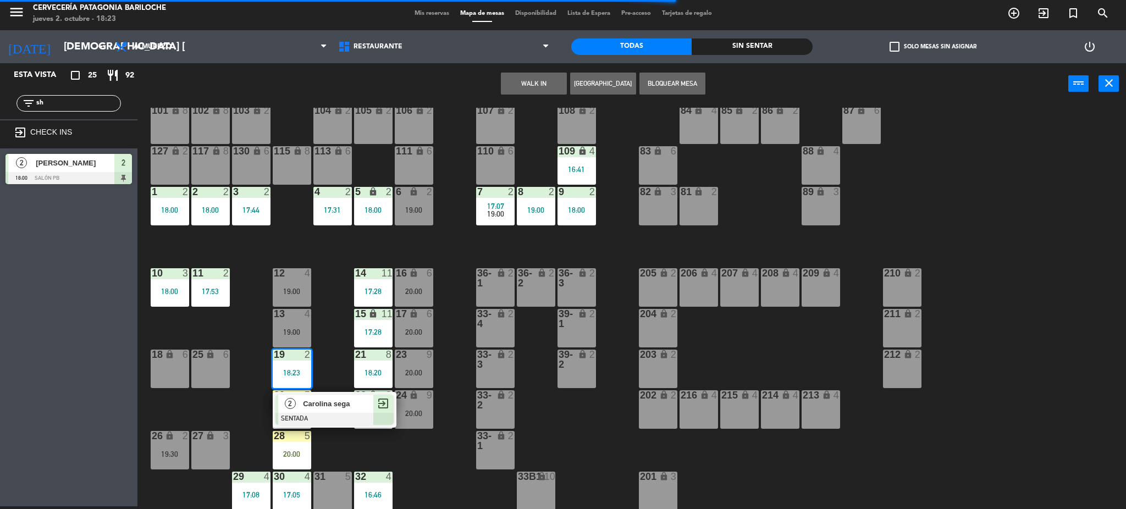
click at [324, 410] on span "Carolina sega" at bounding box center [338, 404] width 70 height 12
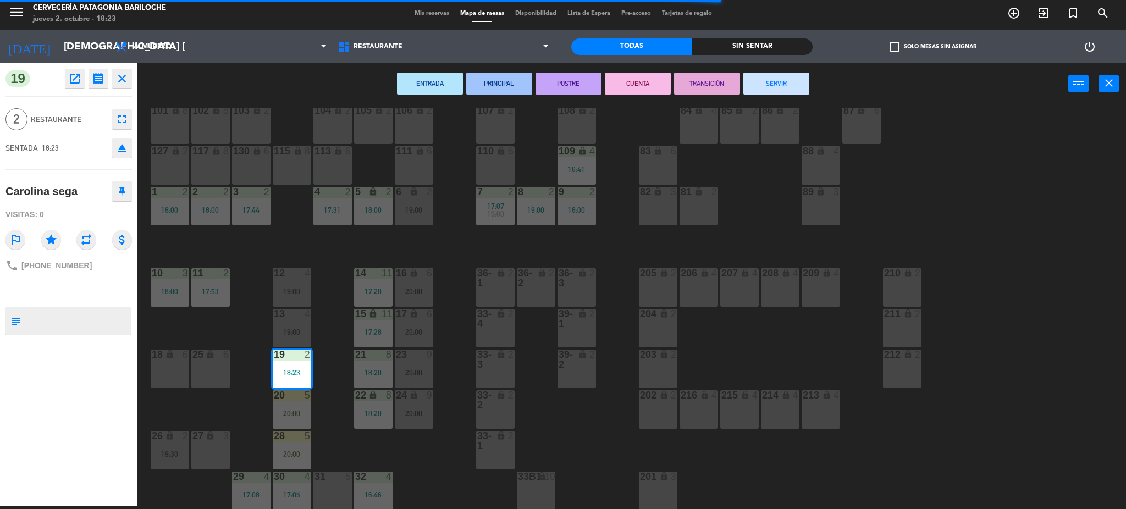
click at [179, 444] on div "26 lock 2 19:30" at bounding box center [170, 450] width 38 height 38
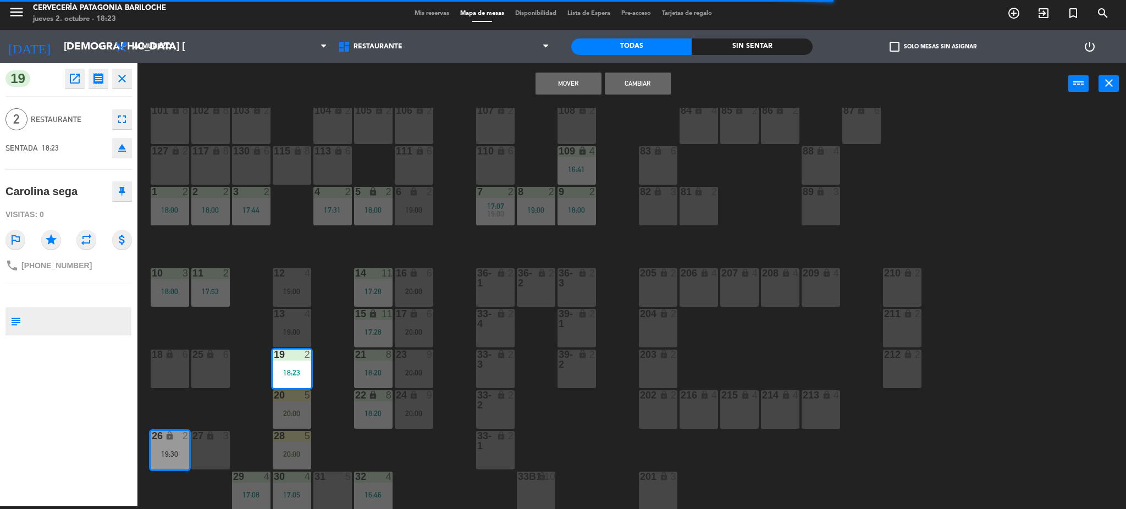
click at [627, 80] on button "Cambiar" at bounding box center [638, 84] width 66 height 22
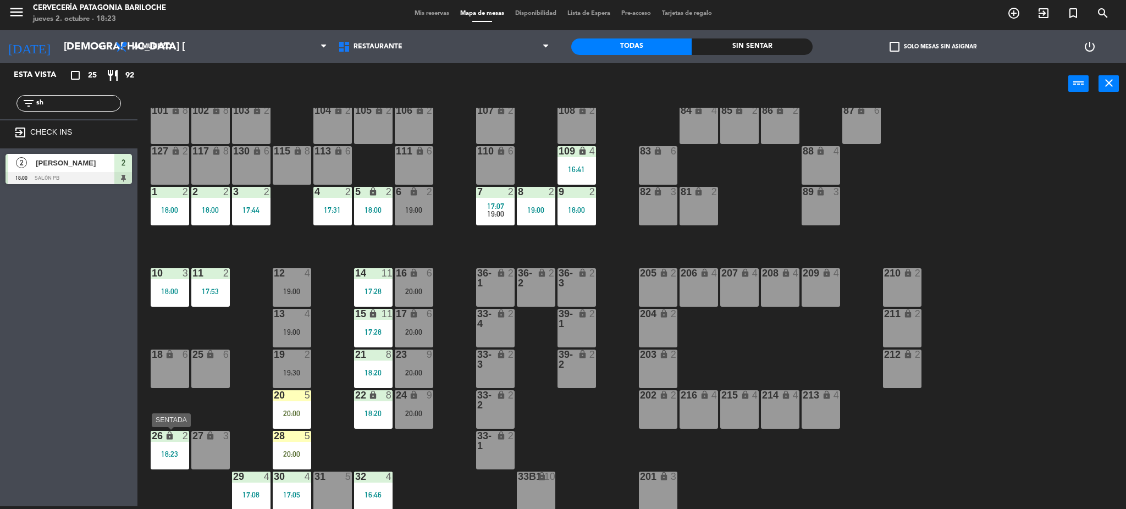
click at [182, 445] on div "26 lock 2 18:23" at bounding box center [170, 450] width 38 height 38
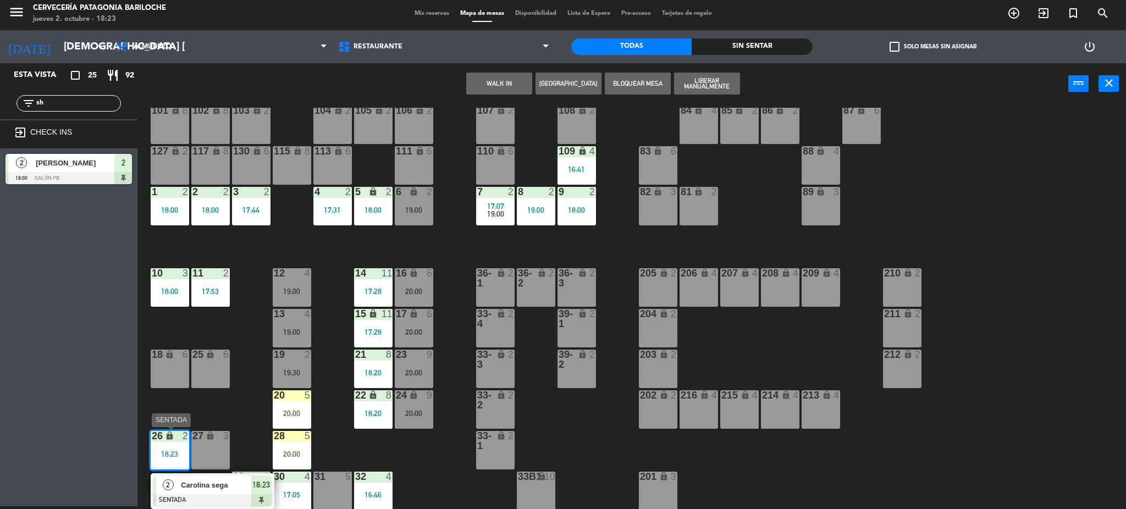
click at [217, 484] on span "Carolina sega" at bounding box center [216, 485] width 70 height 12
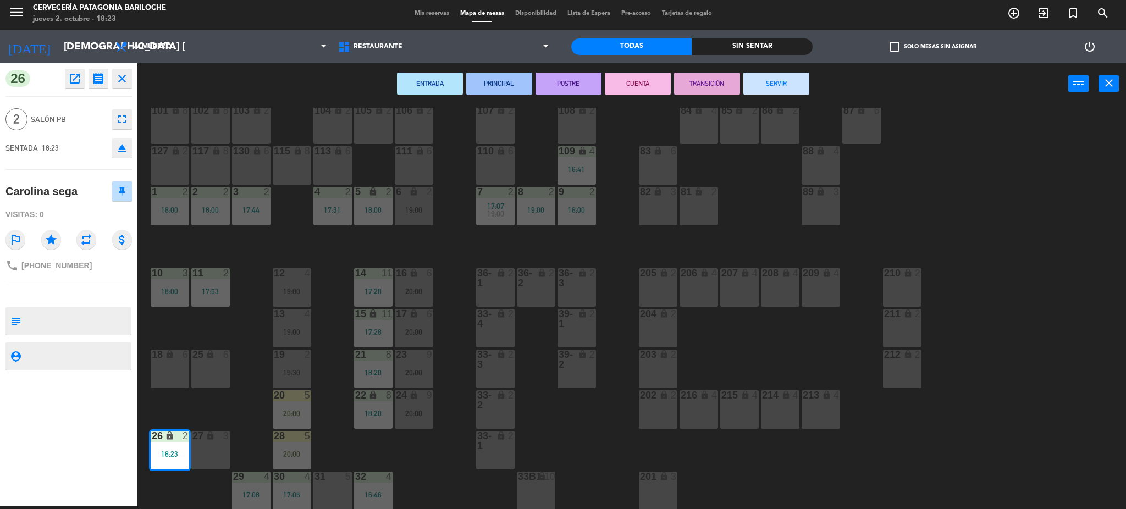
click at [214, 454] on div "27 lock 3" at bounding box center [210, 450] width 38 height 38
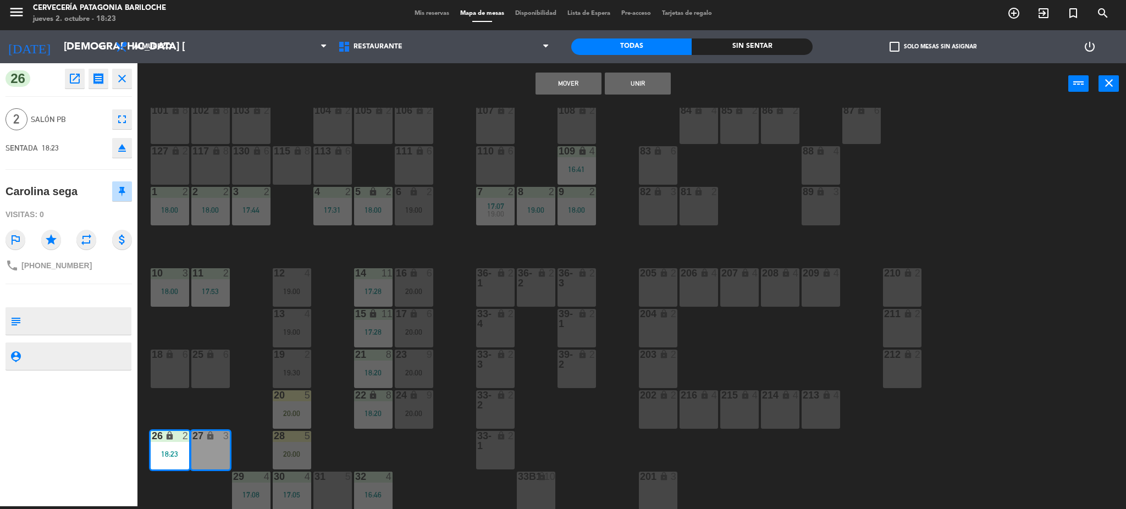
click at [562, 81] on button "Mover" at bounding box center [568, 84] width 66 height 22
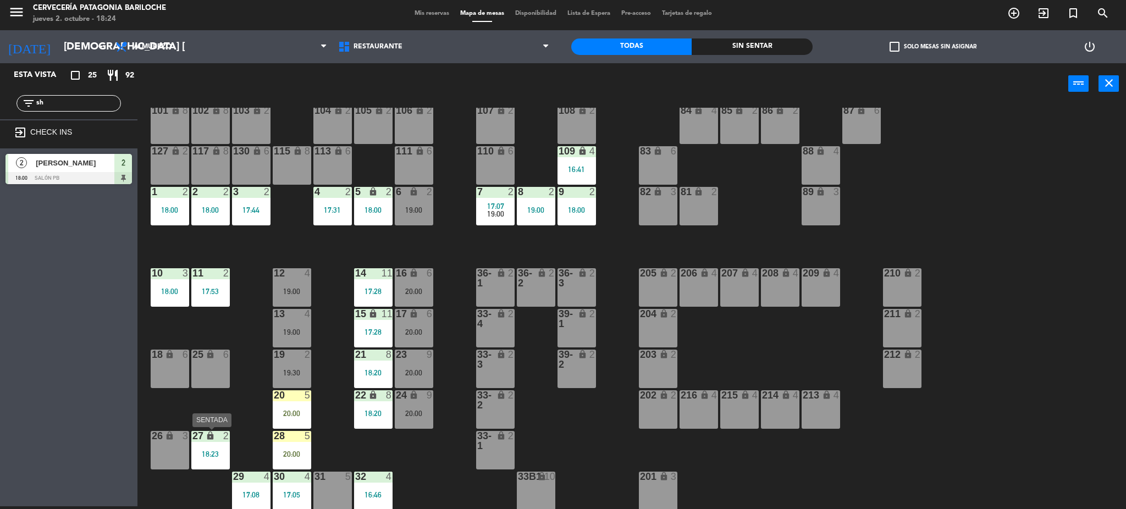
click at [220, 443] on div "27 lock 2 18:23" at bounding box center [210, 450] width 38 height 38
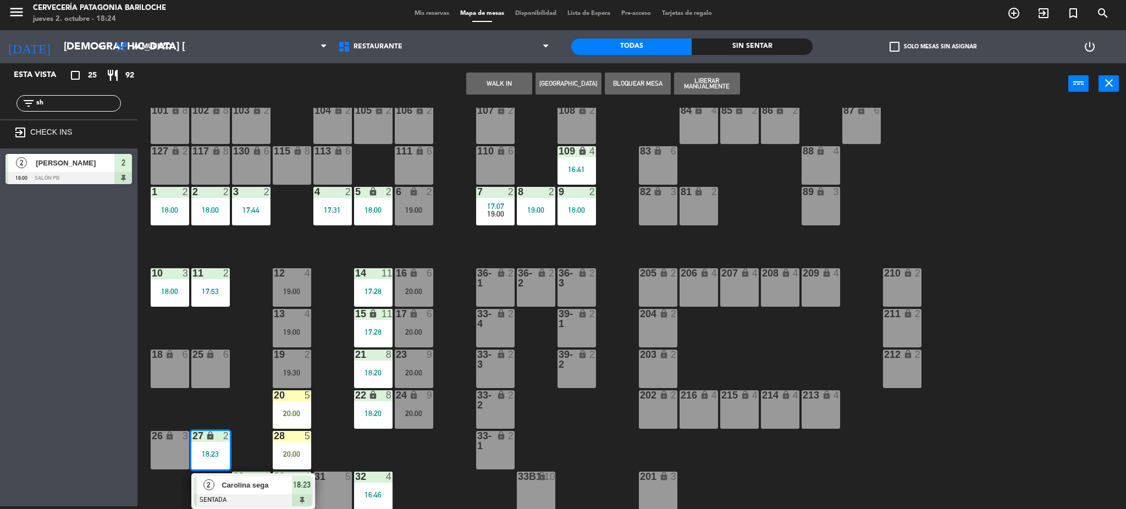
click at [240, 394] on div "101 lock 8 102 lock 8 104 lock 2 105 lock 2 106 lock 2 103 lock 2 107 lock 2 10…" at bounding box center [637, 309] width 978 height 402
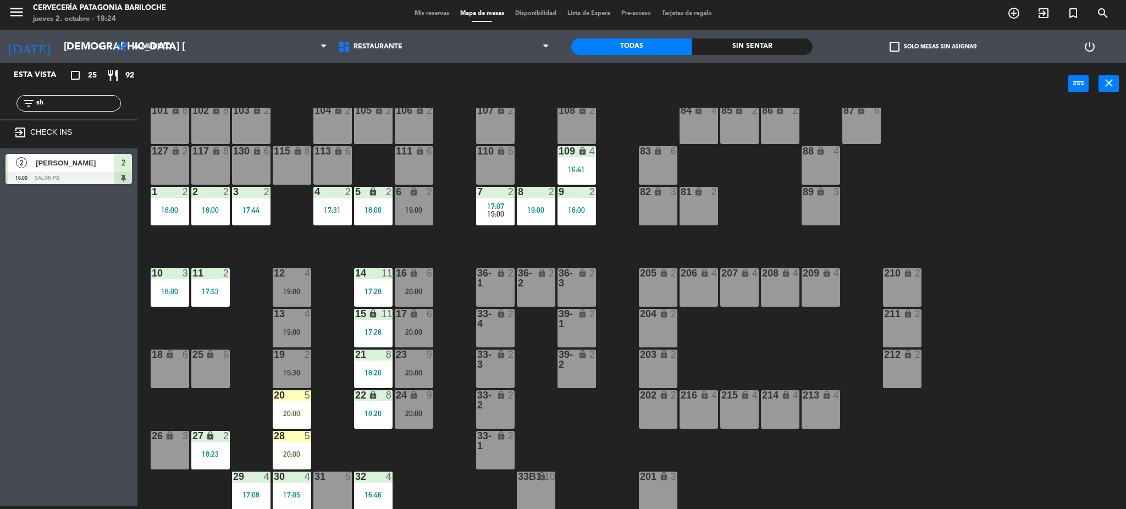
click at [174, 448] on div "26 lock 3" at bounding box center [170, 450] width 38 height 38
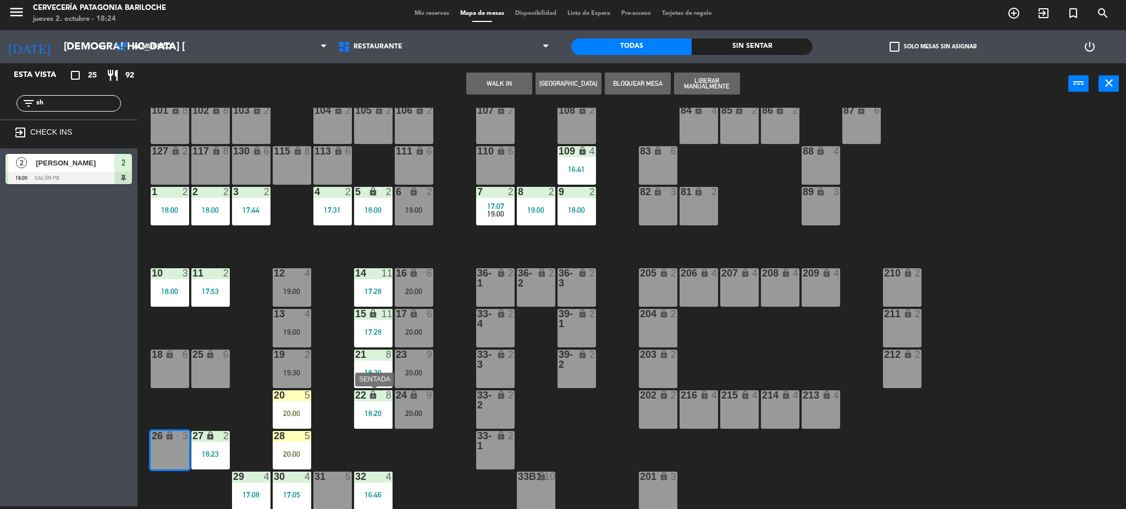
drag, startPoint x: 579, startPoint y: 83, endPoint x: 380, endPoint y: 400, distance: 373.7
click at [380, 400] on div "WALK IN [GEOGRAPHIC_DATA] Bloquear Mesa Liberar Manualmente power_input close 1…" at bounding box center [563, 286] width 1126 height 446
click at [154, 487] on div "101 lock 8 102 lock 8 104 lock 2 105 lock 2 106 lock 2 103 lock 2 107 lock 2 10…" at bounding box center [637, 309] width 978 height 402
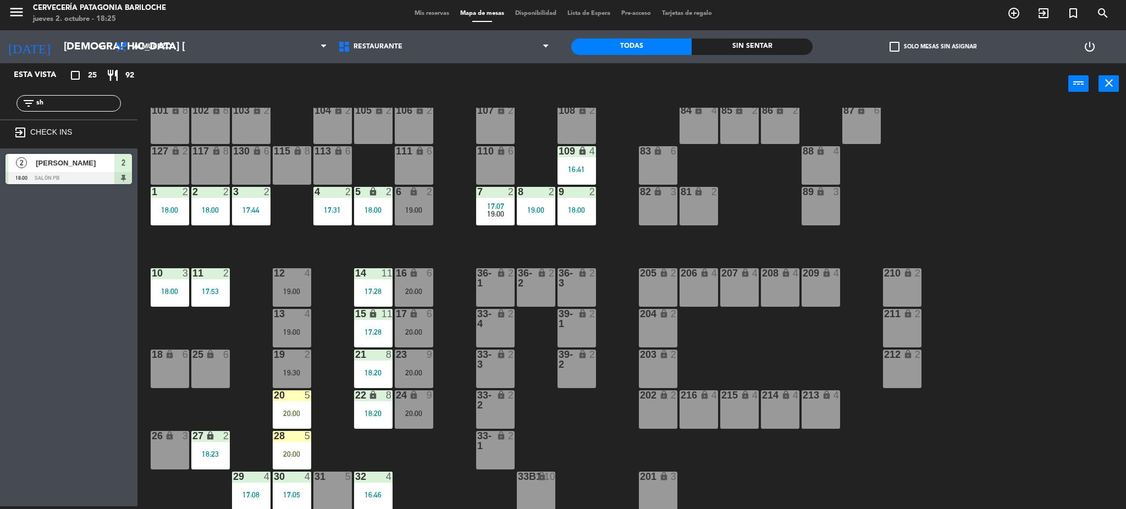
click at [175, 446] on div "26 lock 3" at bounding box center [170, 450] width 38 height 38
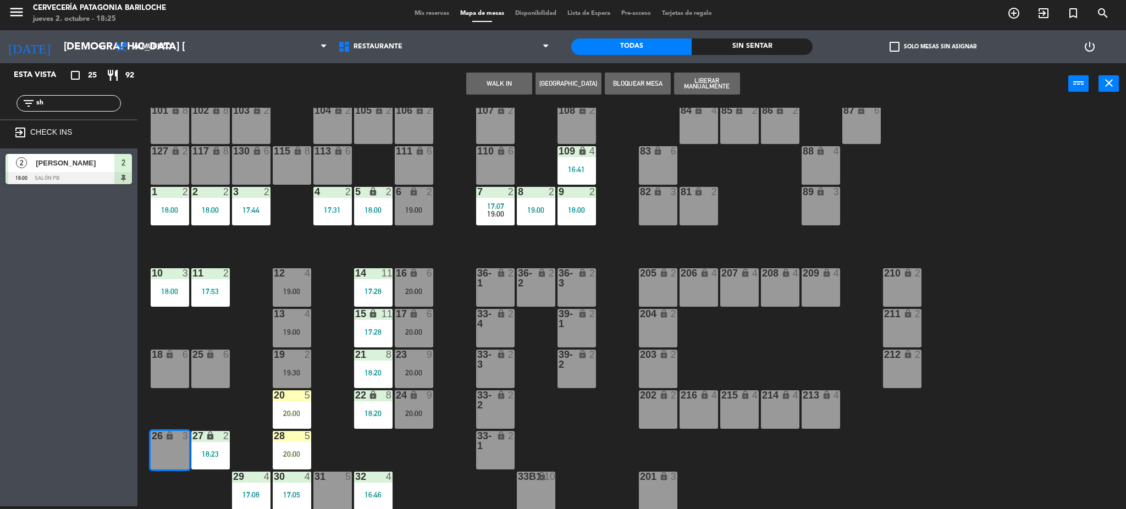
click at [577, 83] on button "[GEOGRAPHIC_DATA]" at bounding box center [568, 84] width 66 height 22
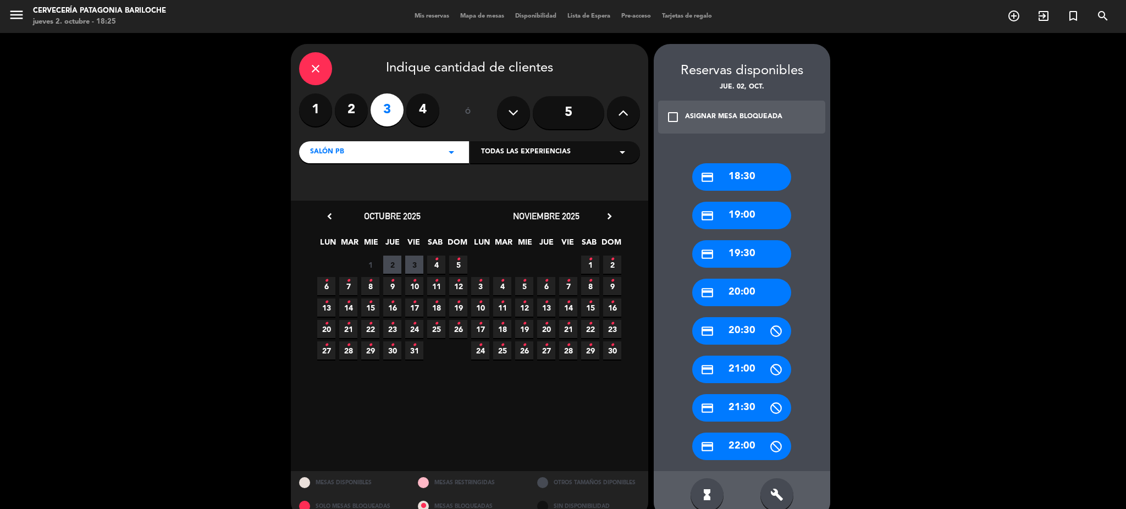
click at [318, 66] on icon "close" at bounding box center [315, 68] width 13 height 13
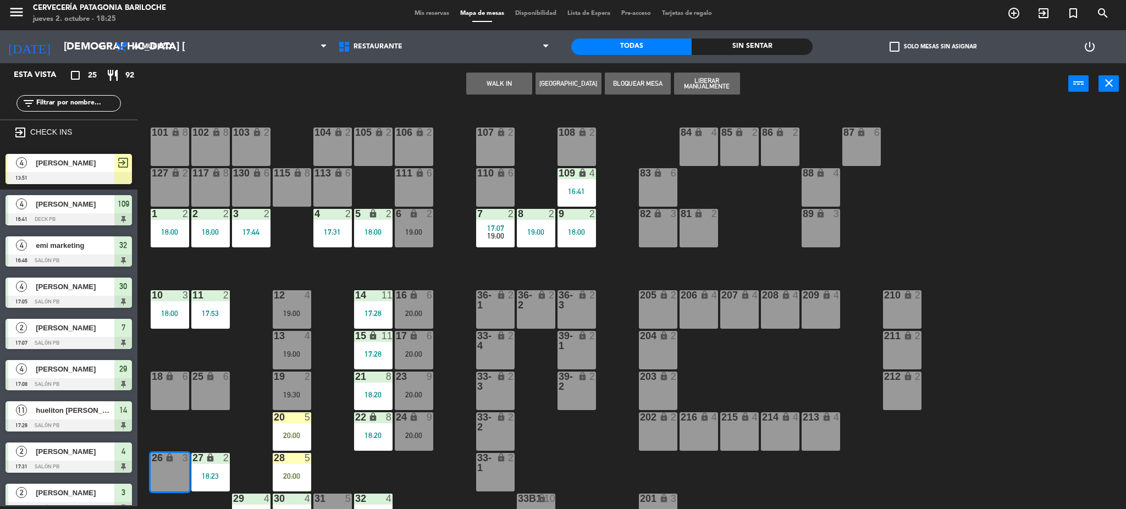
click at [107, 103] on input "text" at bounding box center [77, 103] width 85 height 12
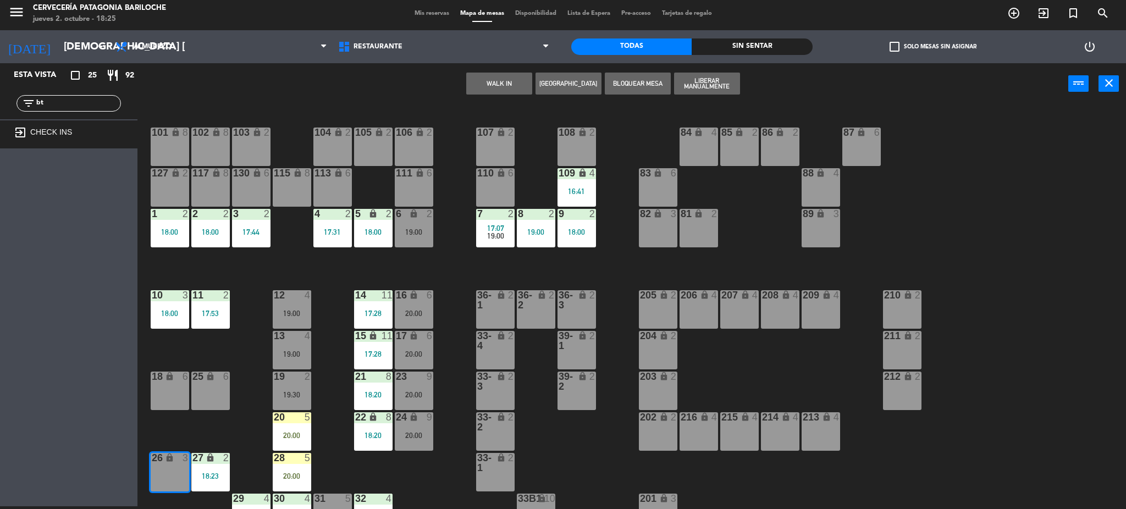
click at [82, 104] on input "bt" at bounding box center [77, 103] width 85 height 12
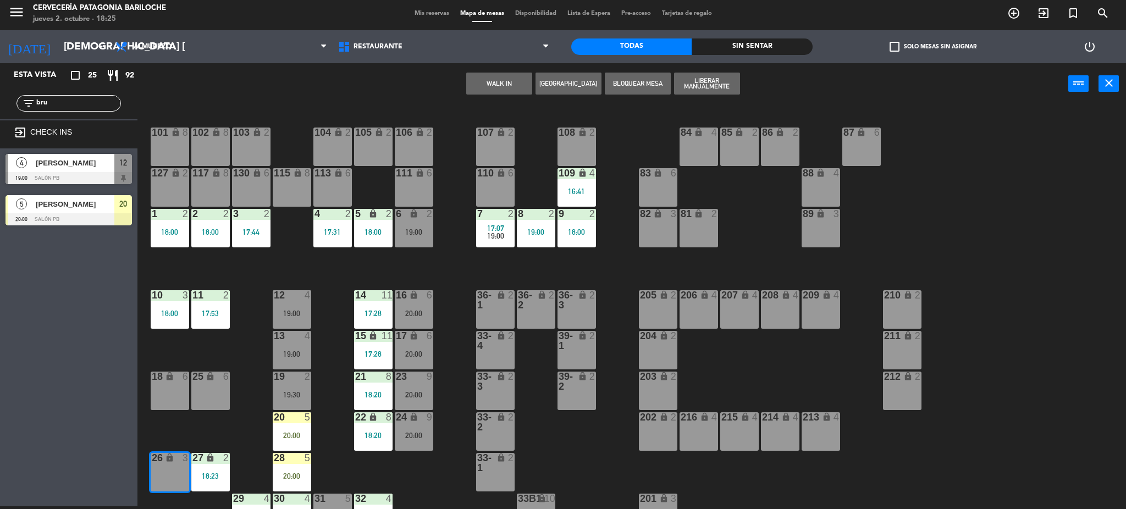
type input "bru"
click at [81, 347] on div "Esta vista crop_square 25 restaurant 92 filter_list bru exit_to_app CHECK INS 4…" at bounding box center [68, 284] width 137 height 443
click at [113, 217] on div at bounding box center [68, 219] width 126 height 12
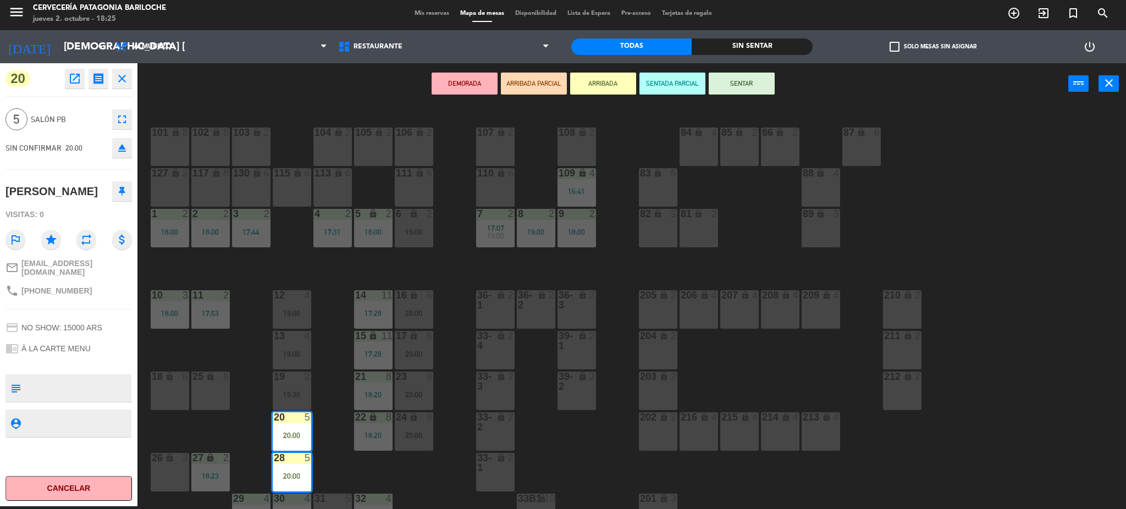
click at [224, 439] on div "101 lock 8 102 lock 8 104 lock 2 105 lock 2 106 lock 2 103 lock 2 107 lock 2 10…" at bounding box center [637, 309] width 978 height 402
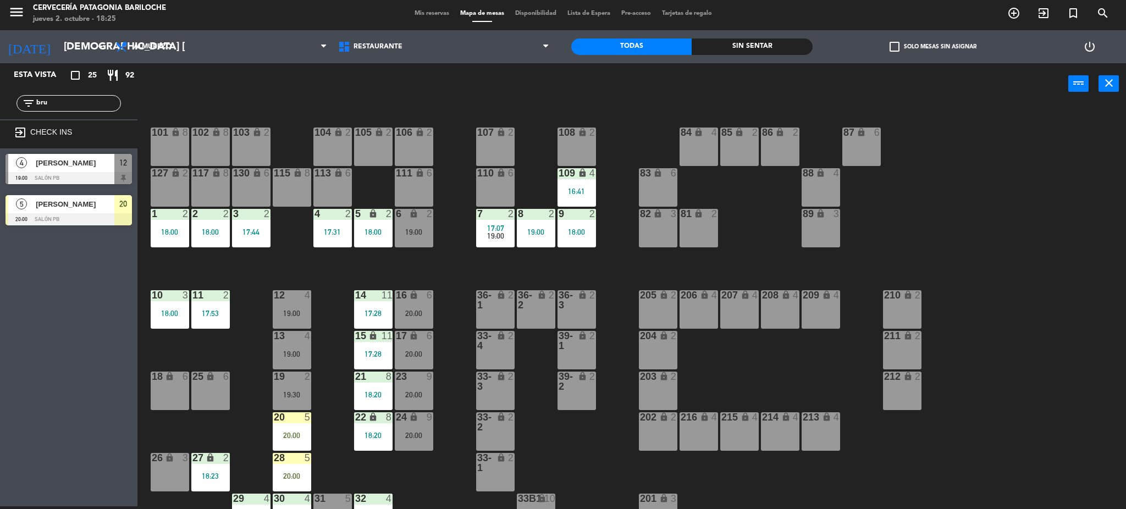
click at [163, 462] on div "lock" at bounding box center [170, 458] width 18 height 10
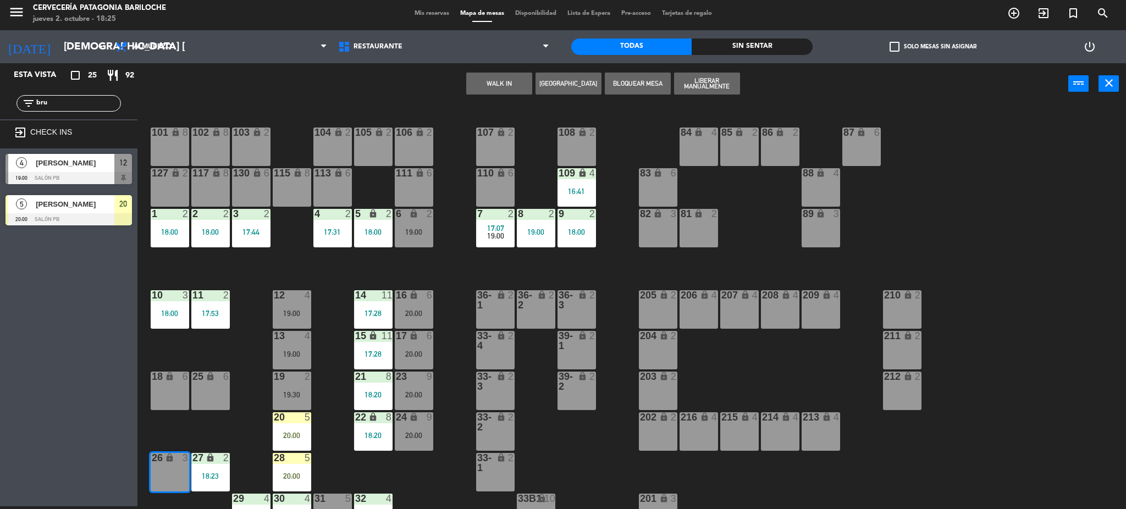
click at [477, 82] on button "WALK IN" at bounding box center [499, 84] width 66 height 22
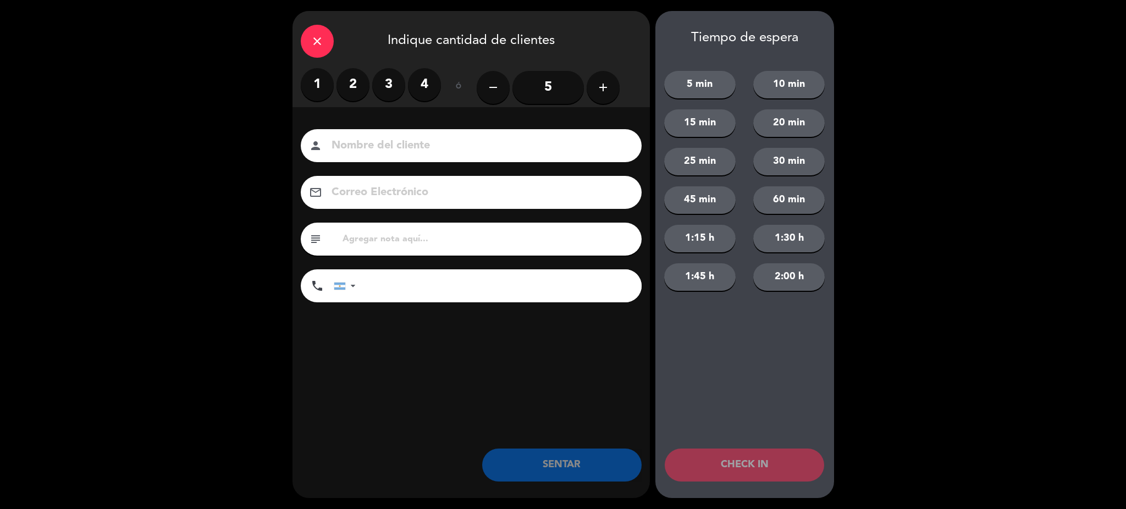
click at [361, 89] on label "2" at bounding box center [352, 84] width 33 height 33
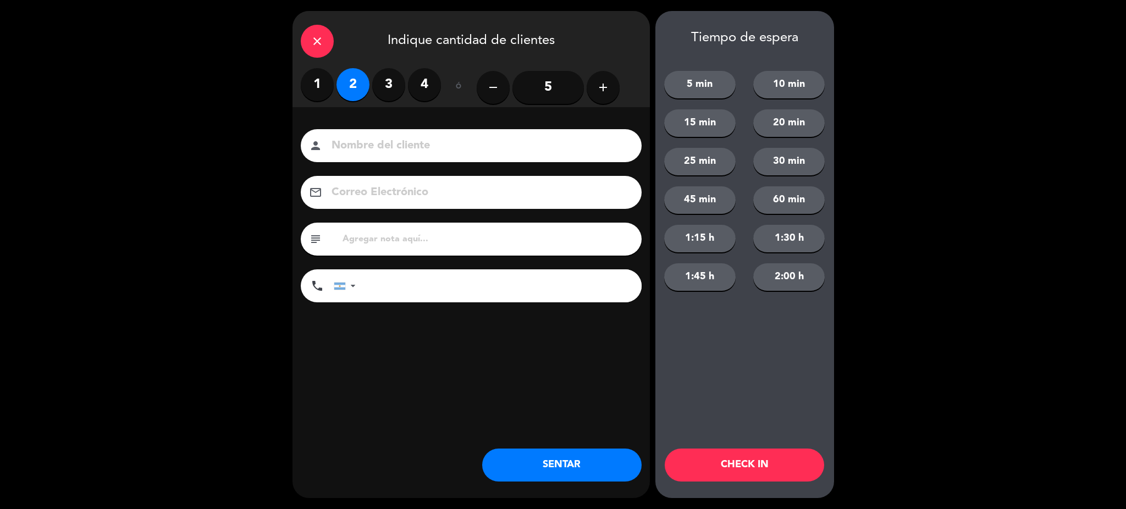
click at [368, 150] on input at bounding box center [478, 145] width 297 height 19
type input "[PERSON_NAME]"
click at [404, 278] on input "tel" at bounding box center [504, 285] width 275 height 33
click at [345, 292] on div at bounding box center [346, 286] width 25 height 32
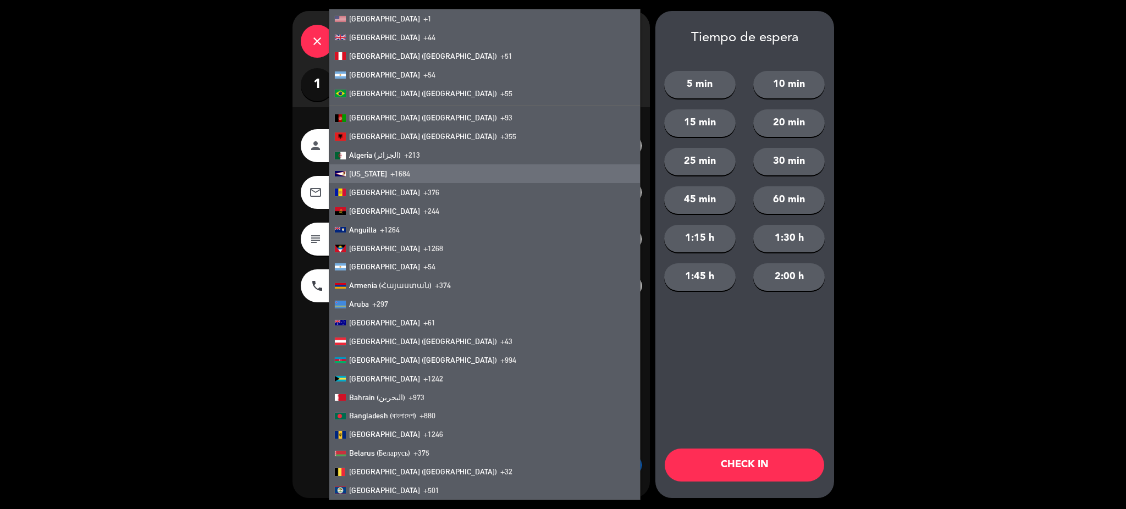
scroll to position [496, 0]
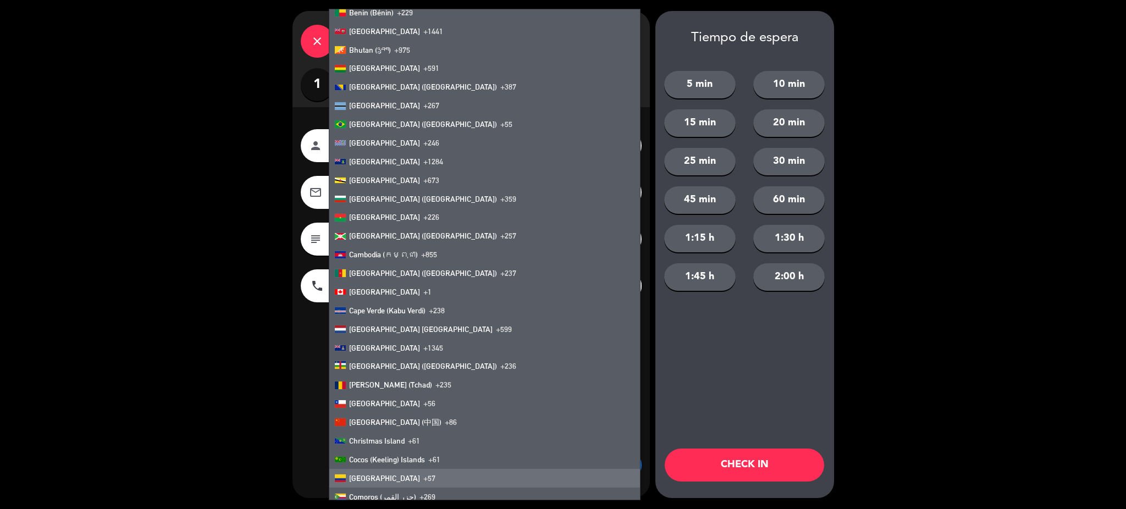
click at [375, 470] on li "Colombia +57" at bounding box center [484, 478] width 311 height 19
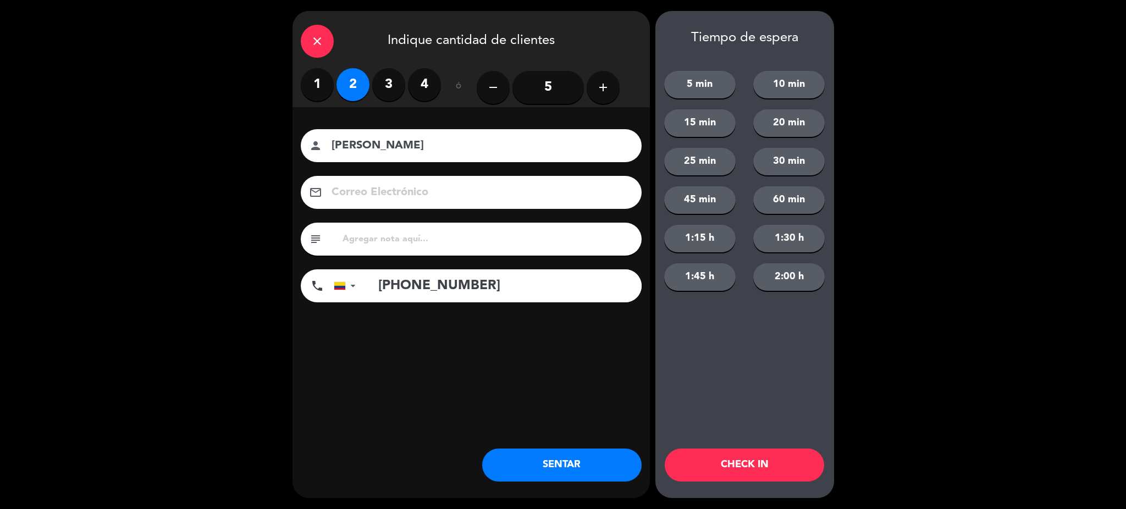
type input "[PHONE_NUMBER]"
click at [528, 476] on button "SENTAR" at bounding box center [561, 465] width 159 height 33
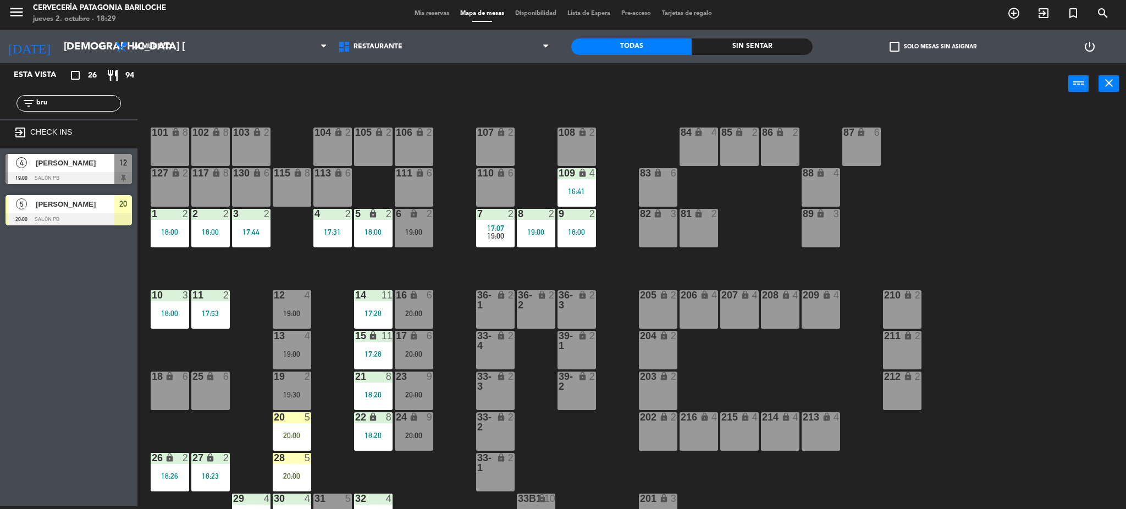
click at [80, 101] on input "bru" at bounding box center [77, 103] width 85 height 12
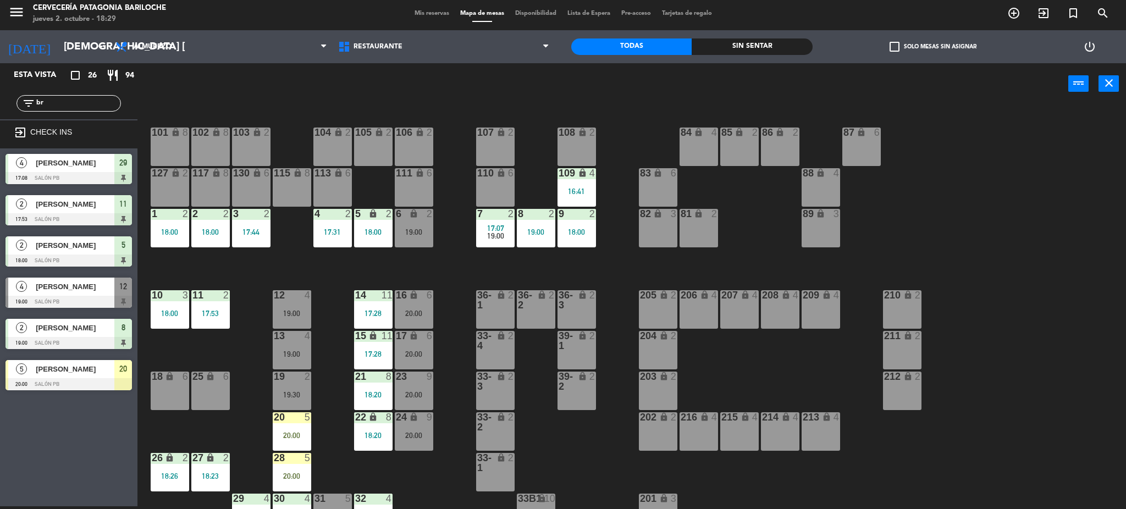
type input "b"
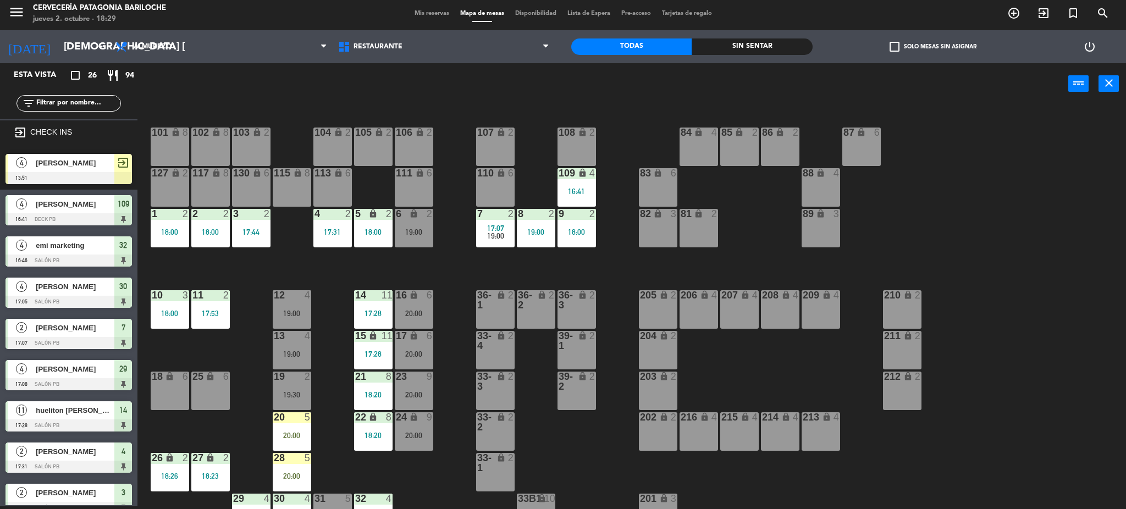
scroll to position [22, 0]
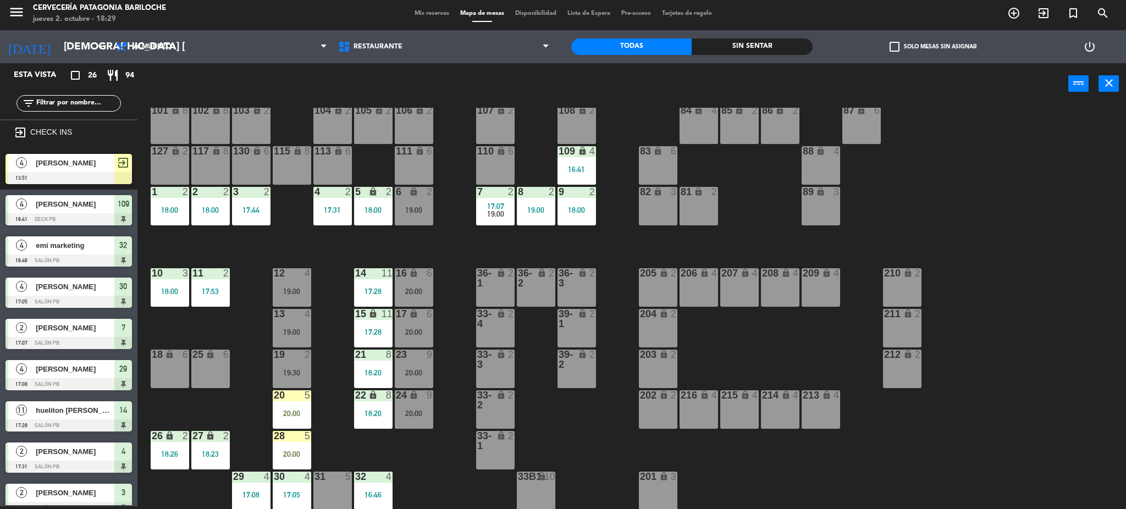
click at [340, 492] on div "31 5" at bounding box center [332, 491] width 38 height 38
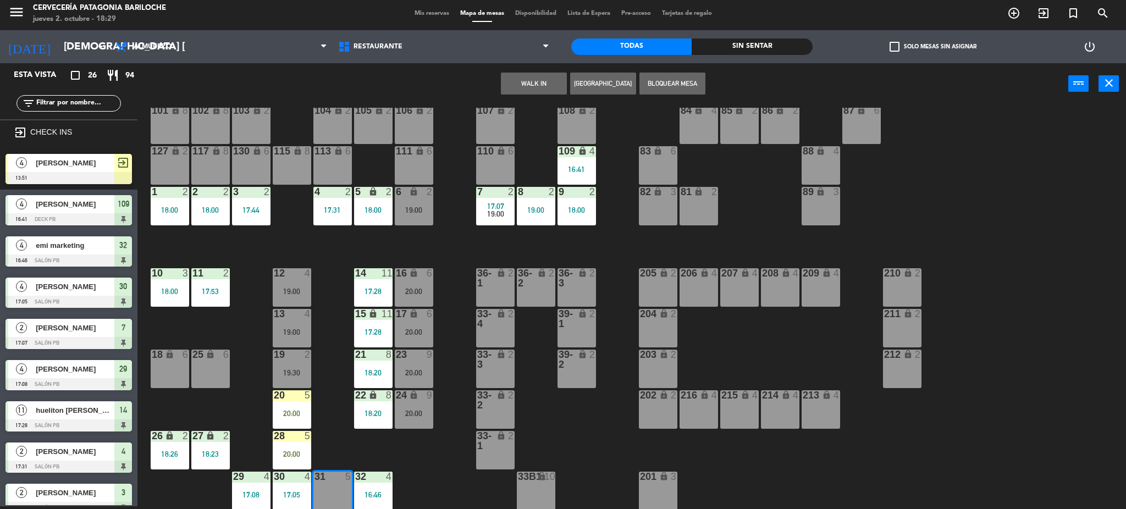
click at [544, 88] on button "WALK IN" at bounding box center [534, 84] width 66 height 22
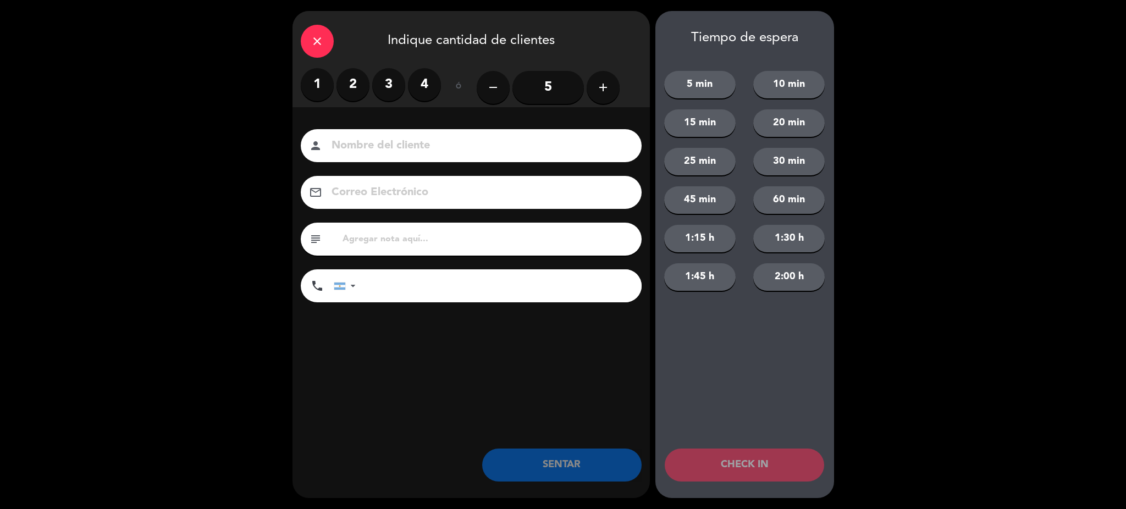
click at [419, 89] on label "4" at bounding box center [424, 84] width 33 height 33
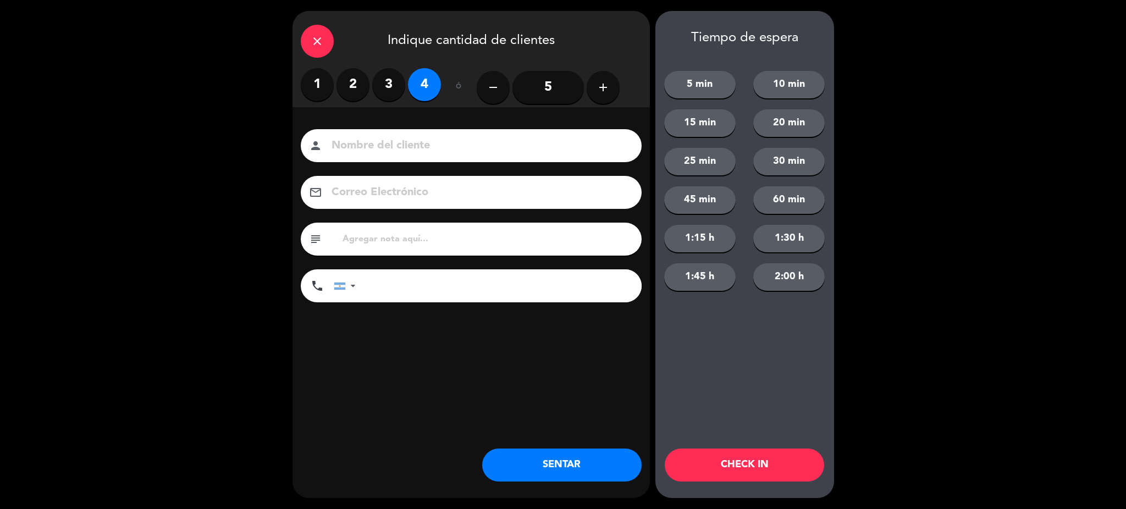
click at [394, 145] on input at bounding box center [478, 145] width 297 height 19
type input "[PERSON_NAME]"
click at [394, 286] on input "tel" at bounding box center [504, 285] width 275 height 33
type input "1169799153"
click at [576, 467] on button "SENTAR" at bounding box center [561, 465] width 159 height 33
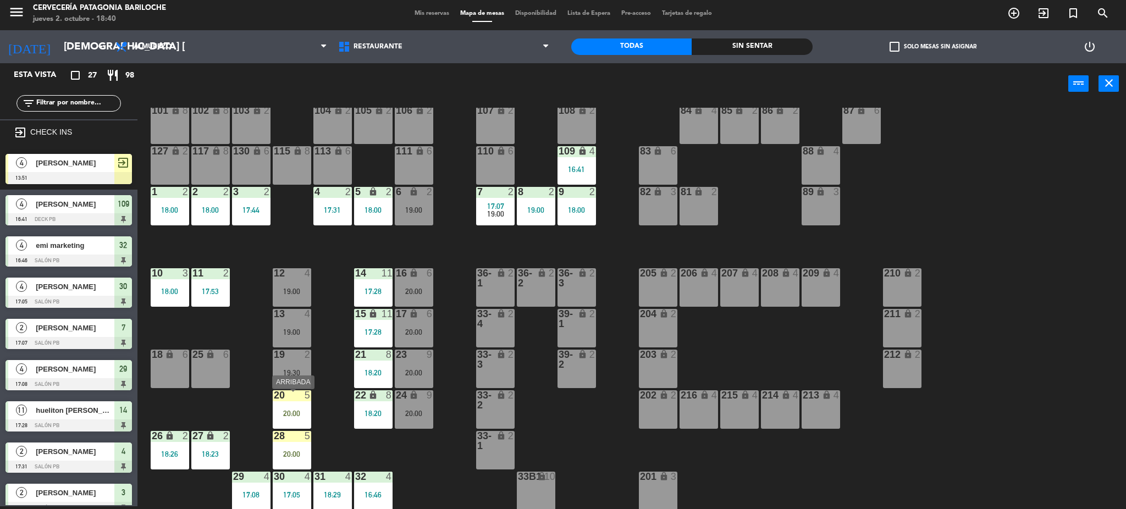
click at [300, 413] on div "20:00" at bounding box center [292, 414] width 38 height 8
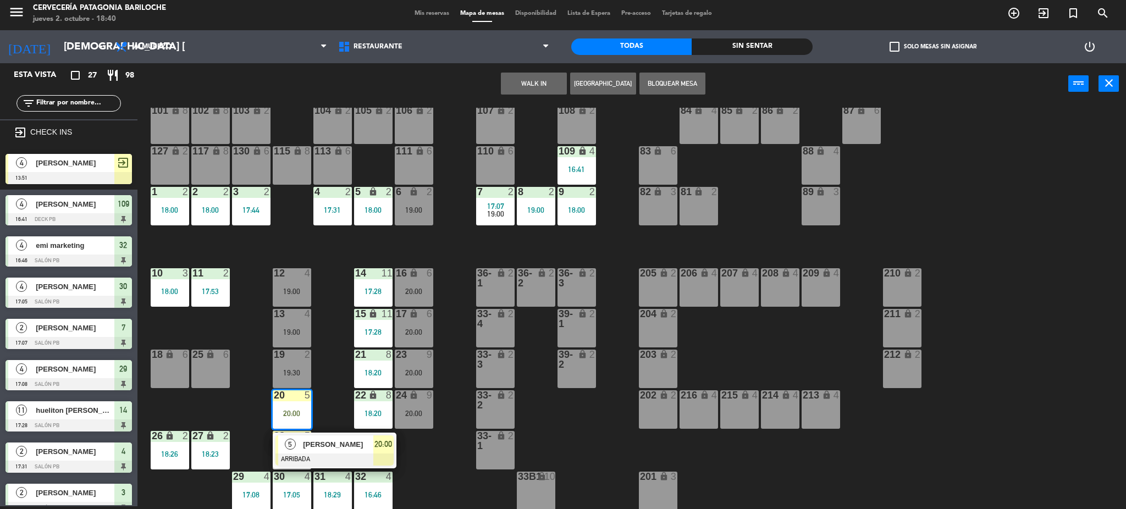
click at [320, 456] on div at bounding box center [334, 460] width 118 height 12
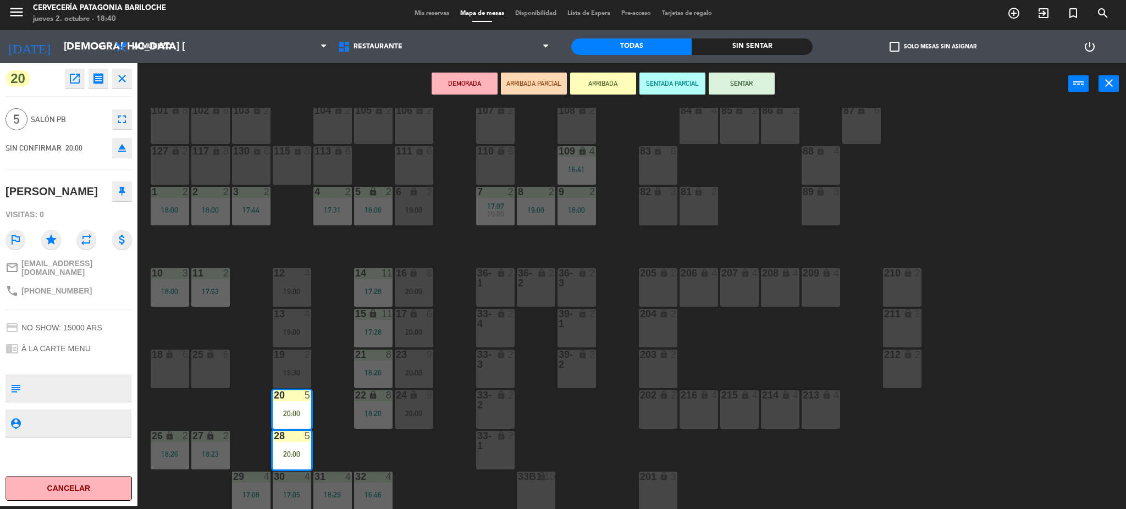
click at [760, 89] on button "SENTAR" at bounding box center [742, 84] width 66 height 22
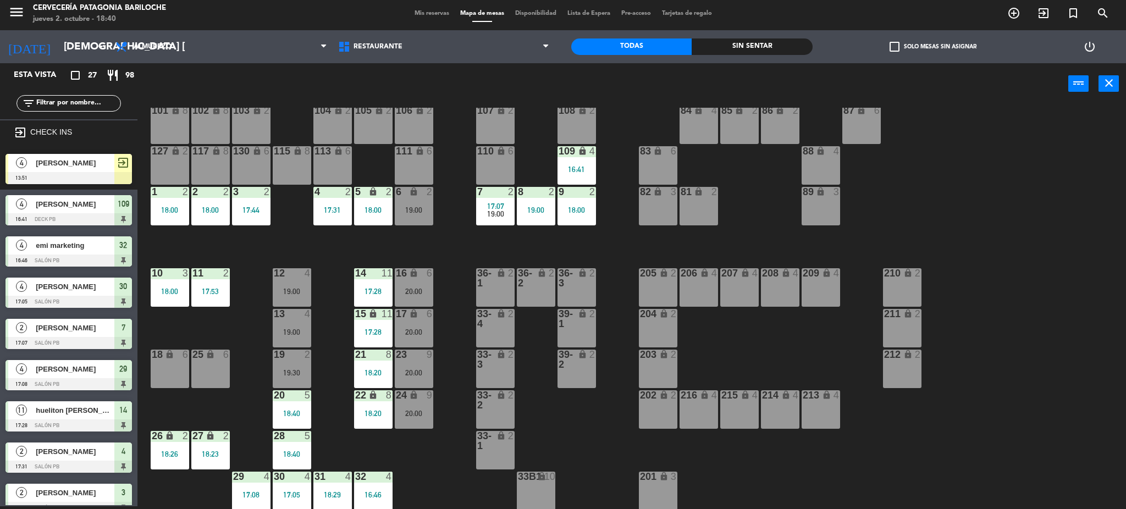
scroll to position [280, 0]
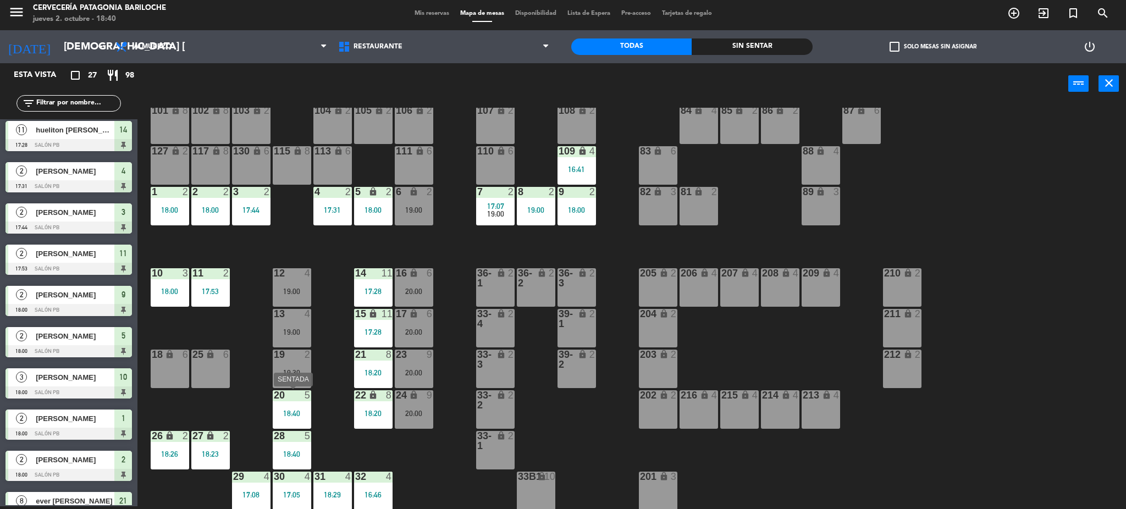
click at [296, 411] on div "18:40" at bounding box center [292, 414] width 38 height 8
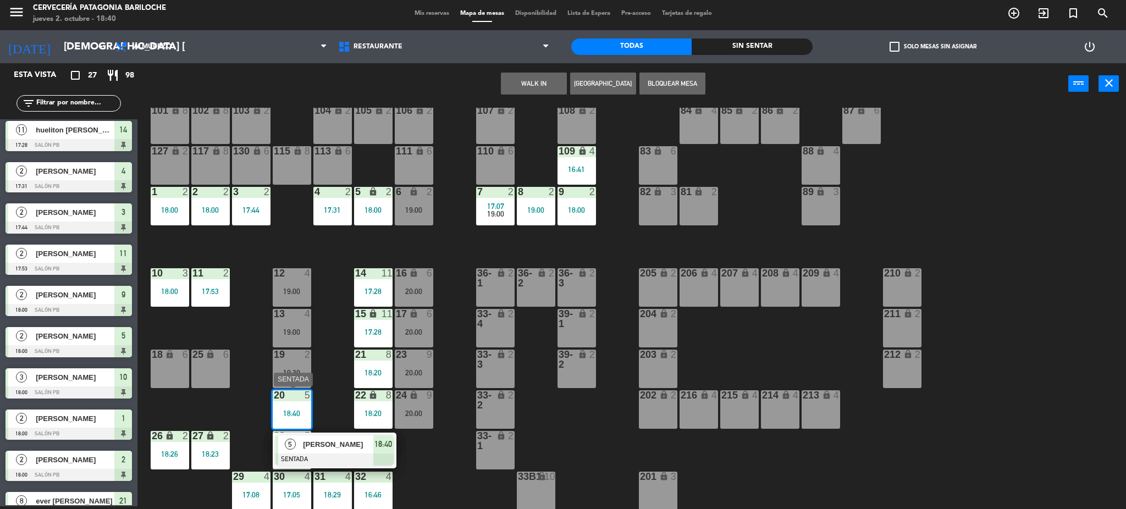
click at [319, 449] on span "[PERSON_NAME]" at bounding box center [338, 445] width 70 height 12
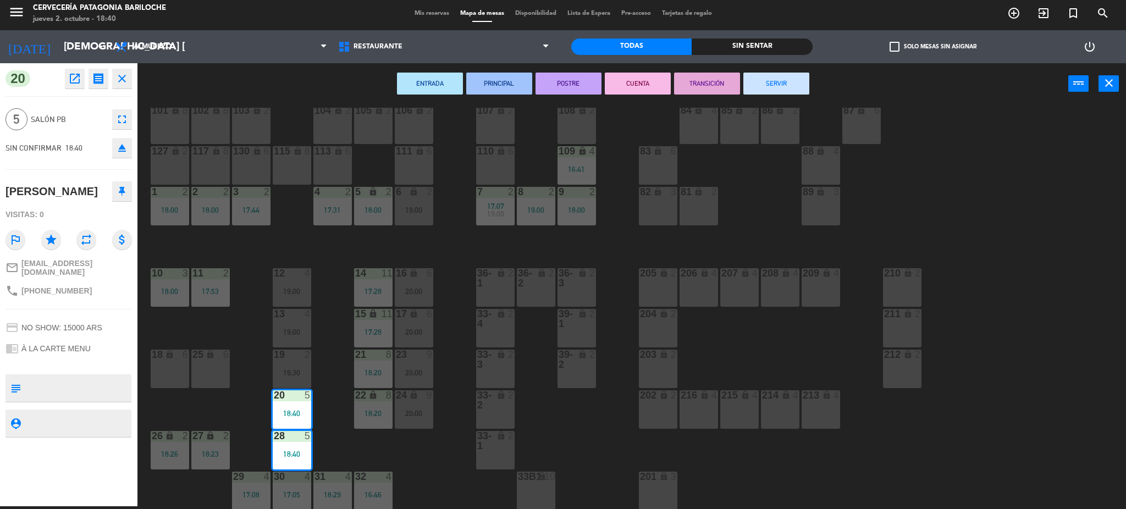
click at [766, 84] on button "SERVIR" at bounding box center [776, 84] width 66 height 22
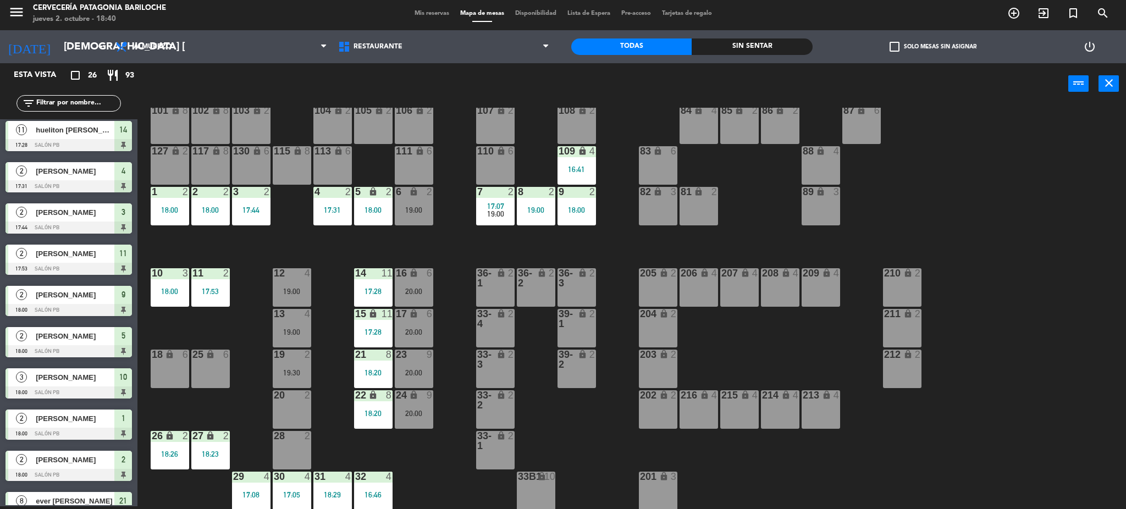
click at [292, 443] on div "28 2" at bounding box center [292, 450] width 38 height 38
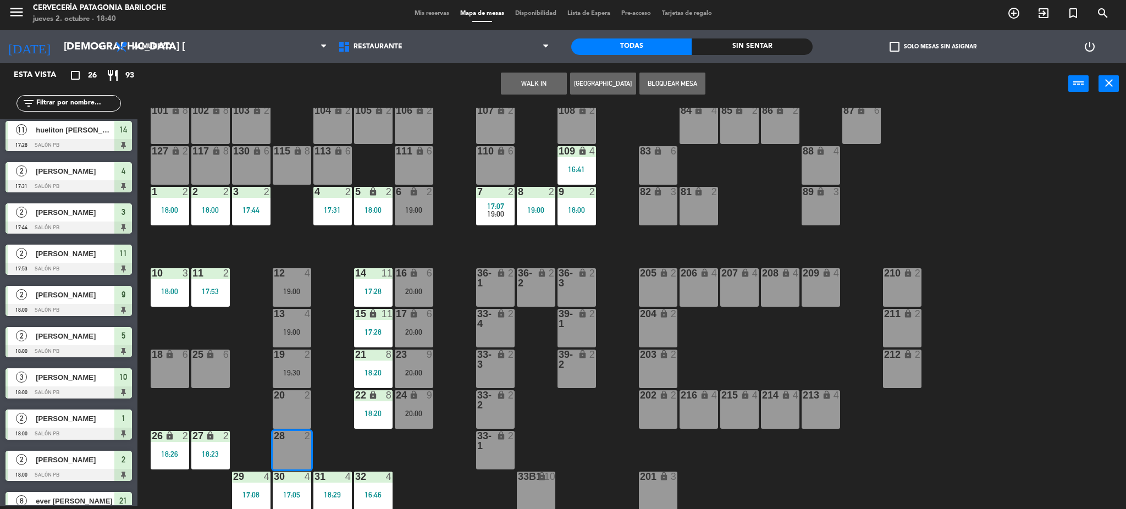
click at [549, 84] on button "WALK IN" at bounding box center [534, 84] width 66 height 22
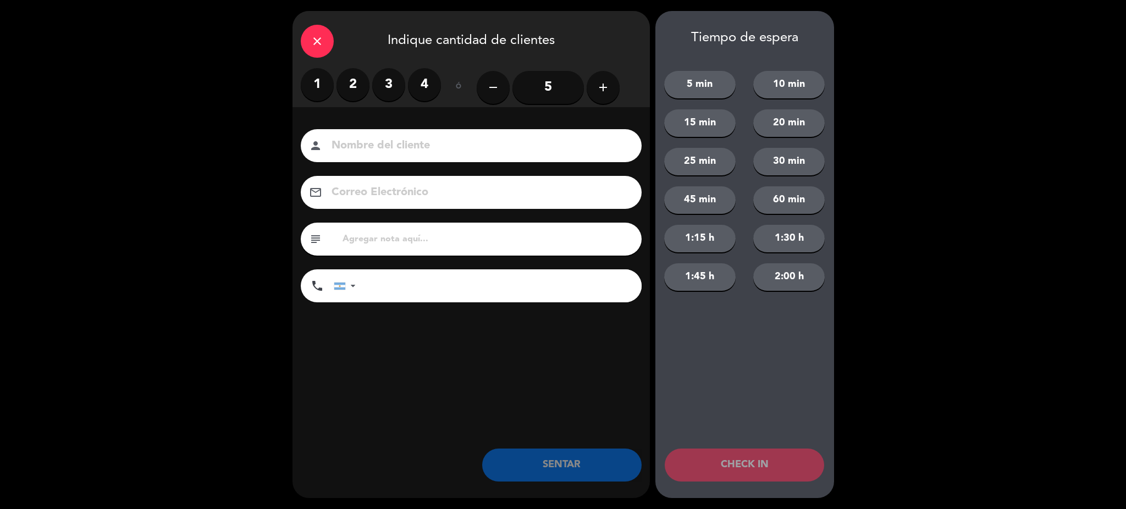
click at [807, 161] on button "30 min" at bounding box center [788, 161] width 71 height 27
click at [357, 89] on label "2" at bounding box center [352, 84] width 33 height 33
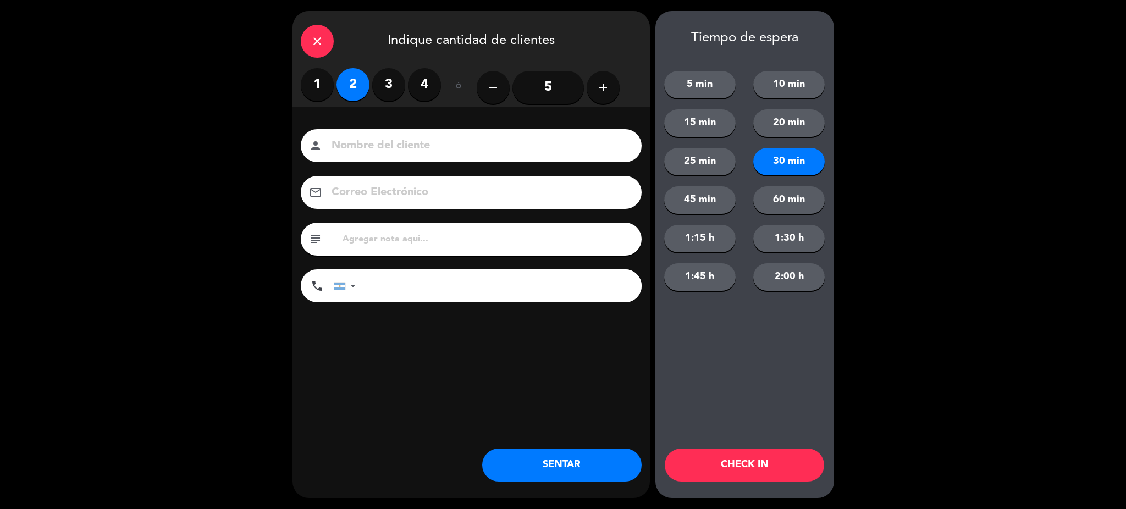
click at [390, 148] on input at bounding box center [478, 145] width 297 height 19
type input "[PERSON_NAME]"
click at [372, 288] on input "tel" at bounding box center [504, 285] width 275 height 33
type input "3415158616"
click at [738, 467] on button "CHECK IN" at bounding box center [744, 465] width 159 height 33
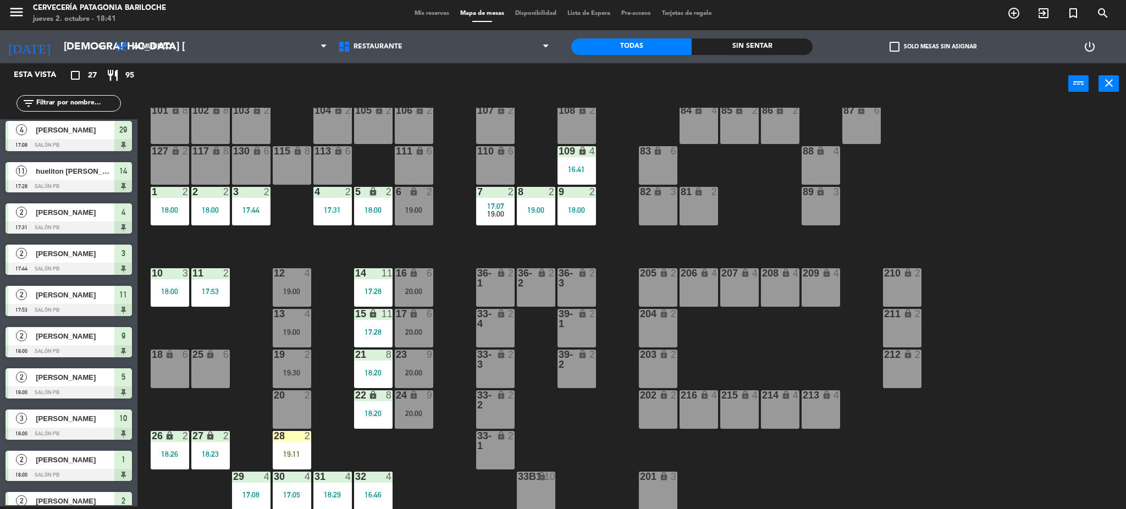
scroll to position [69, 0]
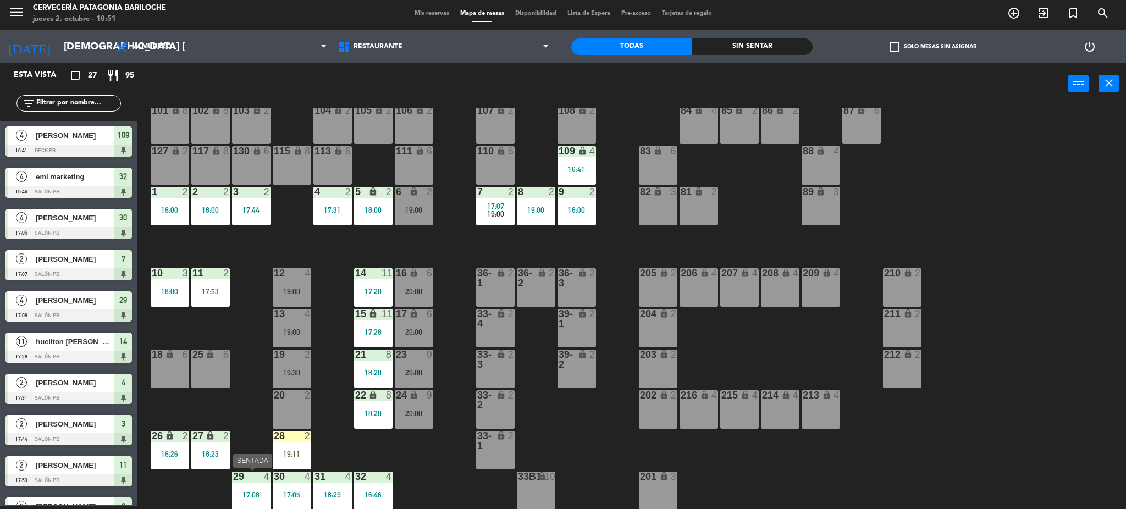
click at [252, 496] on div "17:08" at bounding box center [251, 495] width 38 height 8
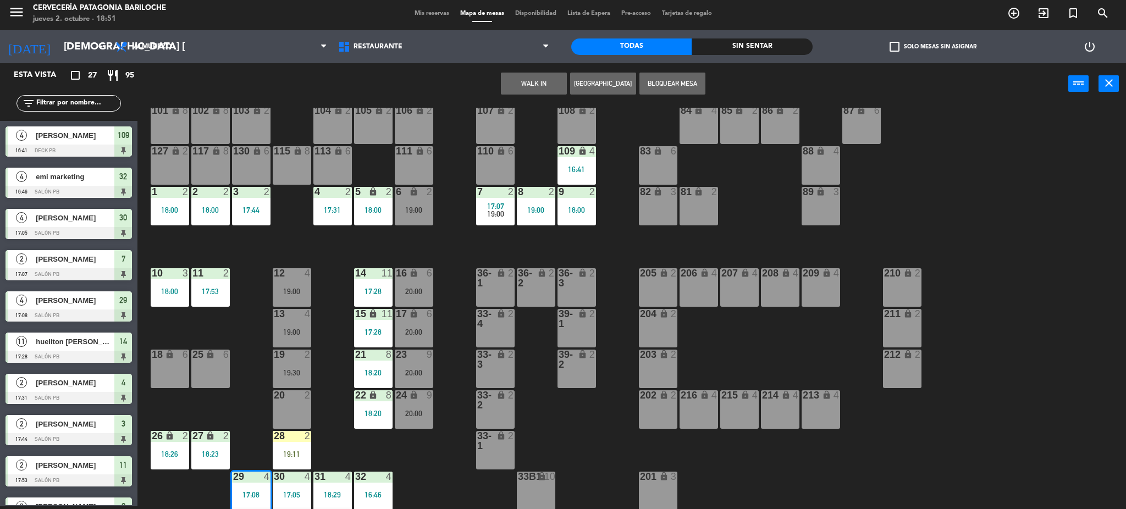
scroll to position [62, 0]
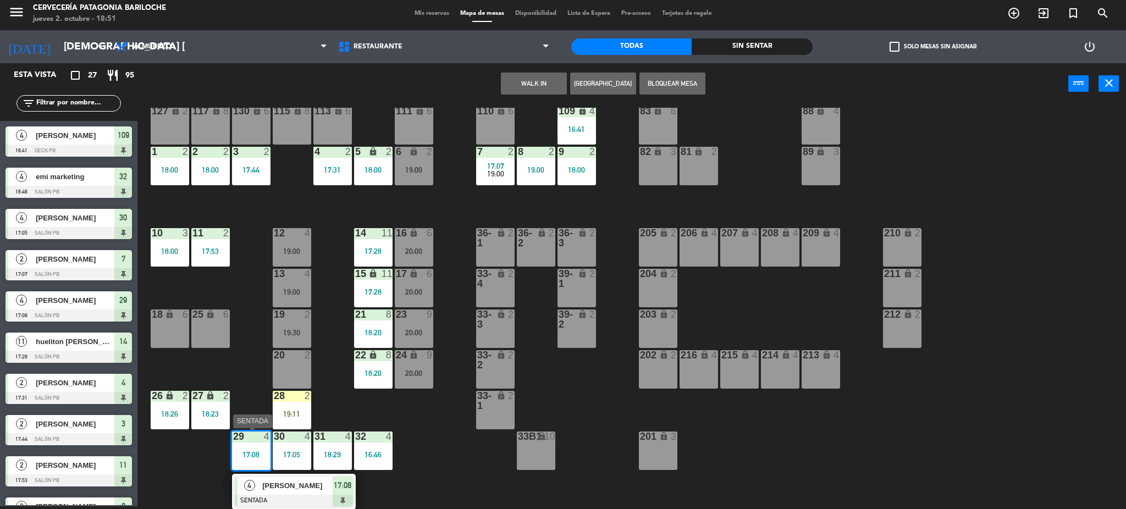
click at [312, 489] on span "[PERSON_NAME]" at bounding box center [297, 486] width 70 height 12
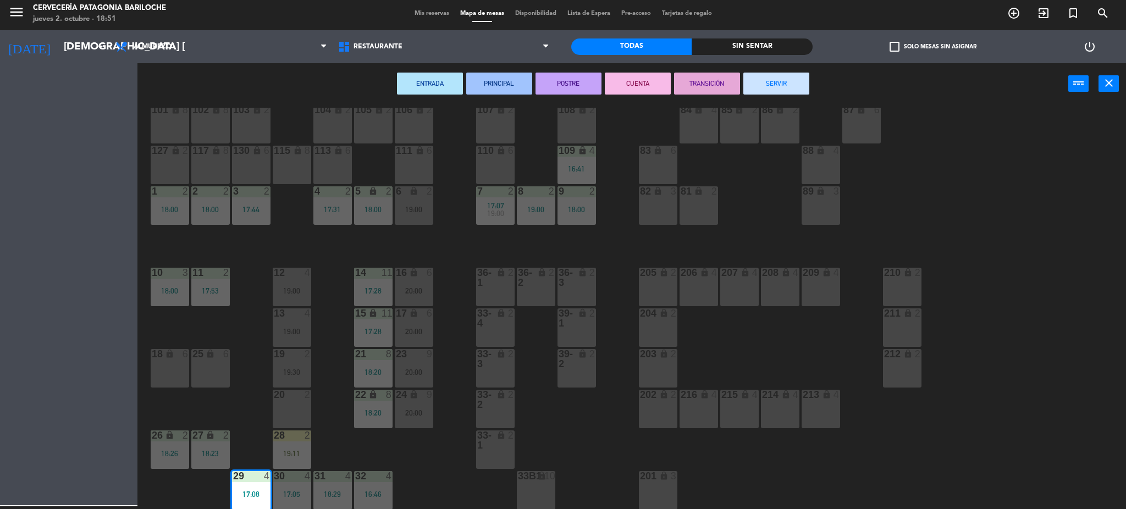
scroll to position [22, 0]
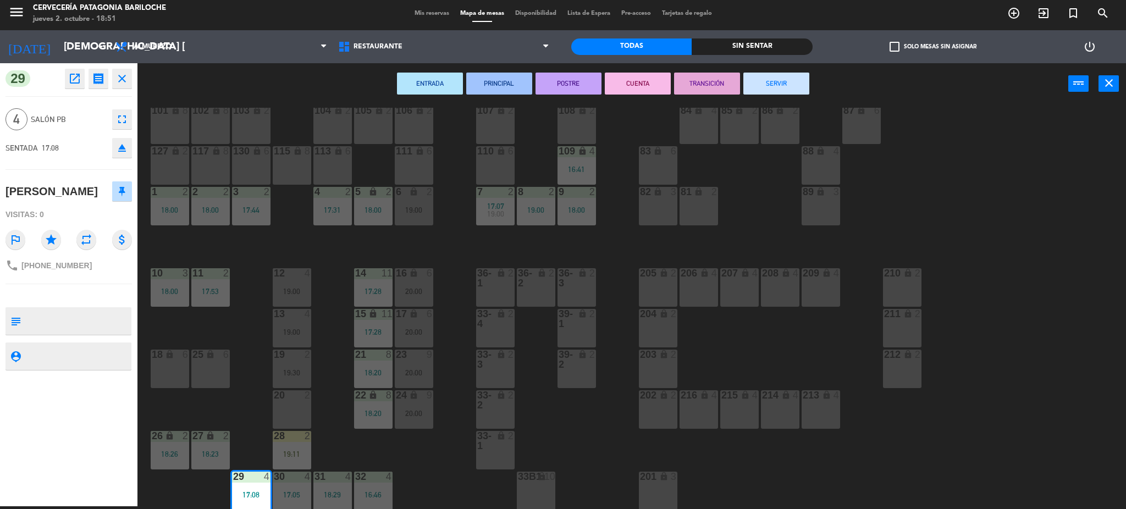
click at [803, 79] on button "SERVIR" at bounding box center [776, 84] width 66 height 22
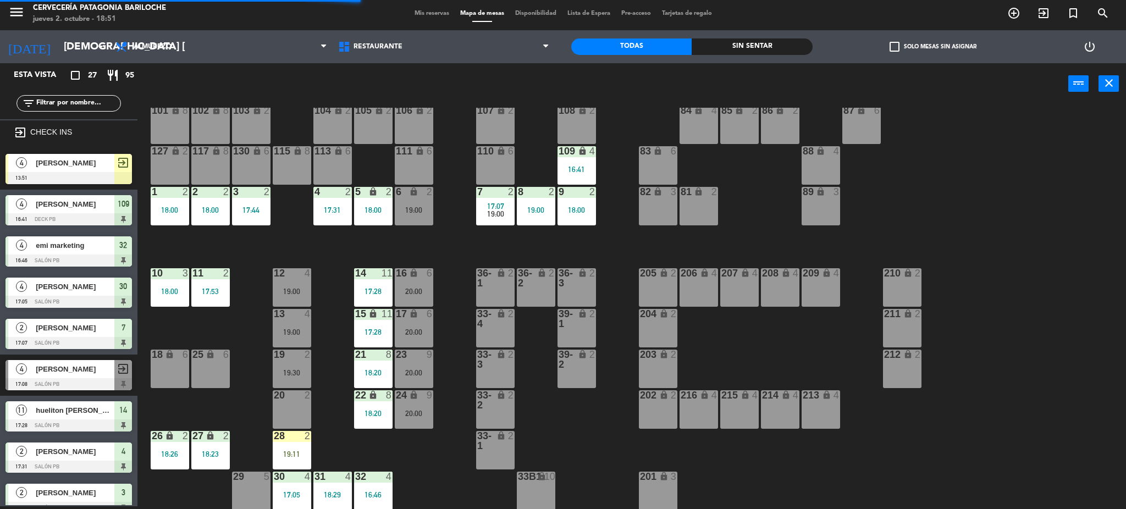
click at [292, 481] on div at bounding box center [292, 477] width 18 height 10
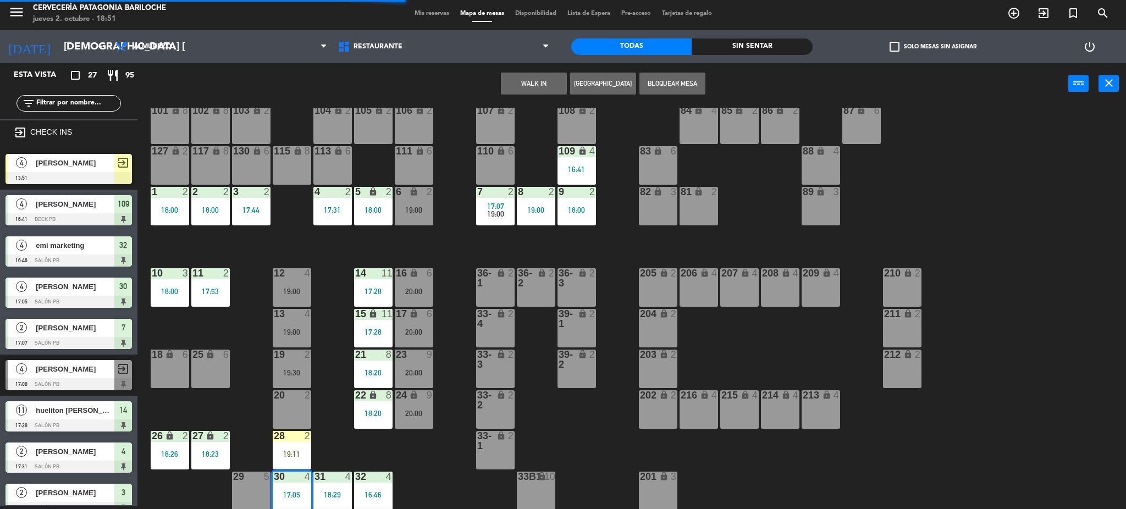
scroll to position [62, 0]
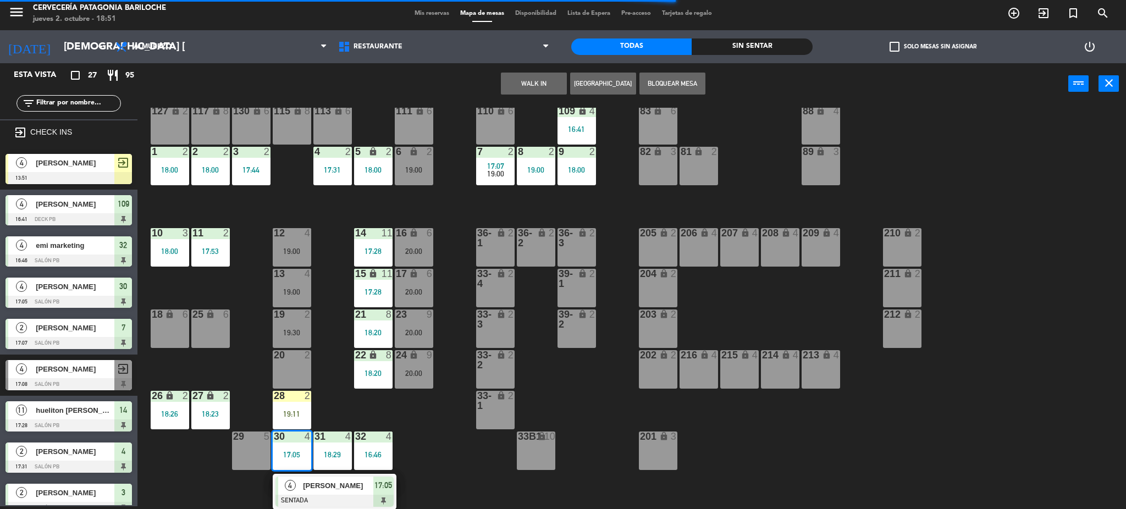
click at [352, 479] on div "[PERSON_NAME]" at bounding box center [337, 486] width 71 height 18
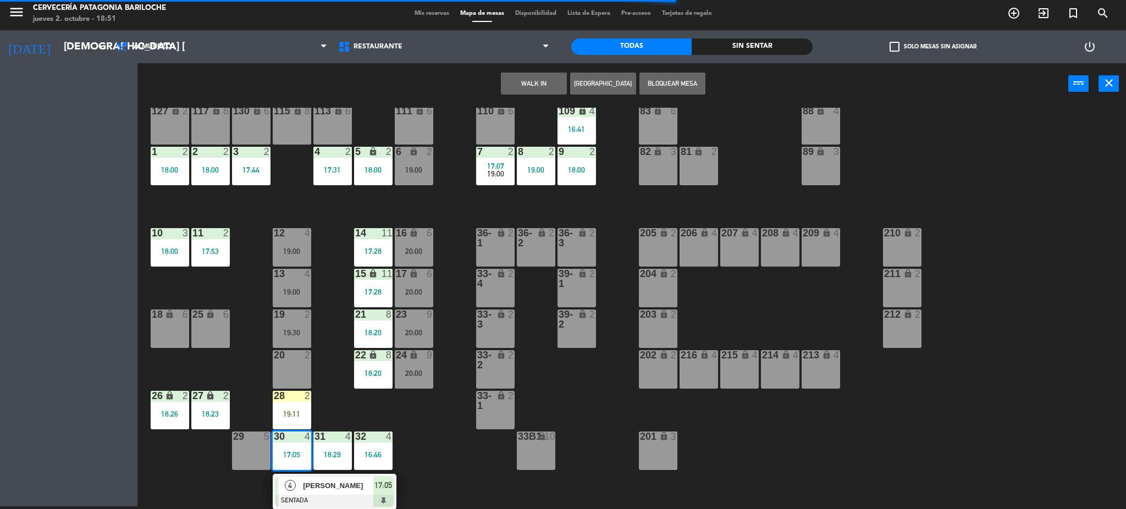
scroll to position [22, 0]
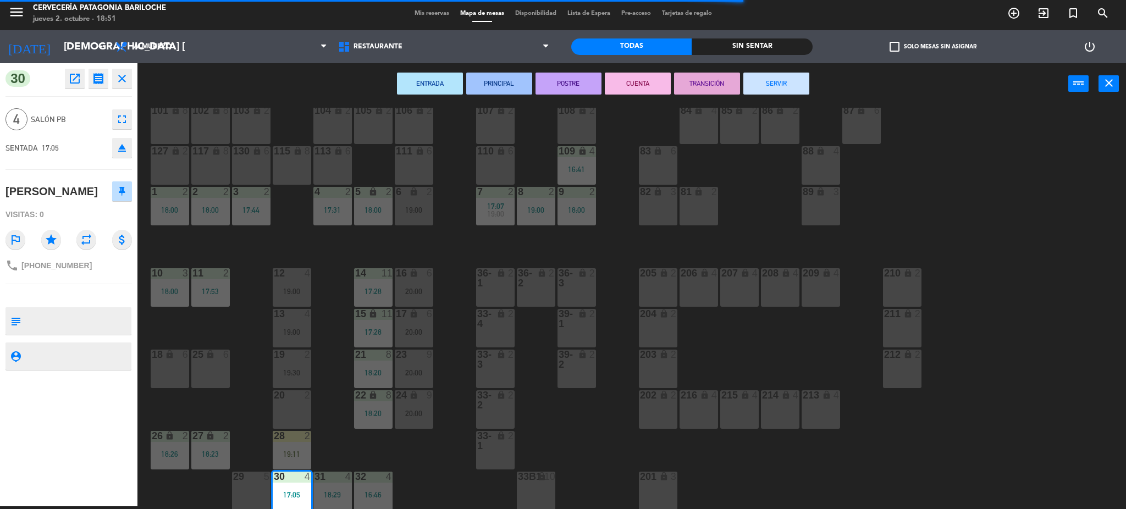
click at [797, 78] on button "SERVIR" at bounding box center [776, 84] width 66 height 22
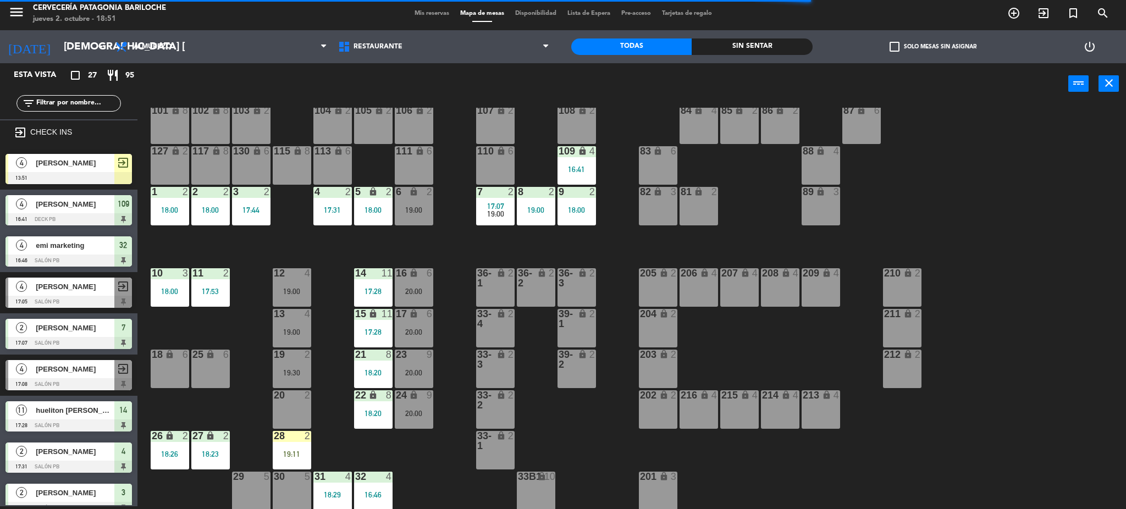
click at [292, 484] on div "30 5" at bounding box center [292, 491] width 38 height 38
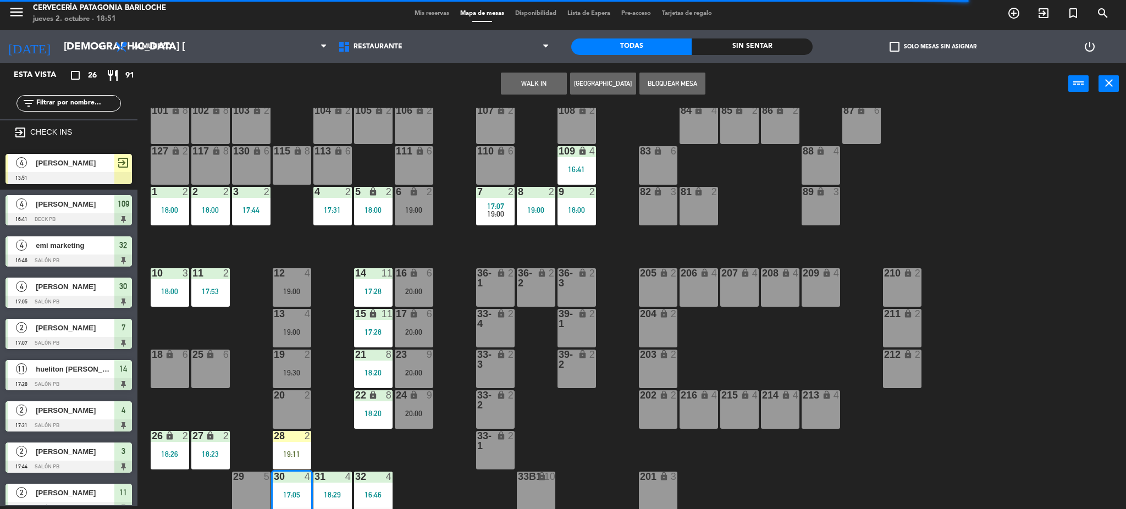
click at [421, 453] on div "101 lock 8 102 lock 8 104 lock 2 105 lock 2 106 lock 2 103 lock 2 107 lock 2 10…" at bounding box center [637, 309] width 978 height 402
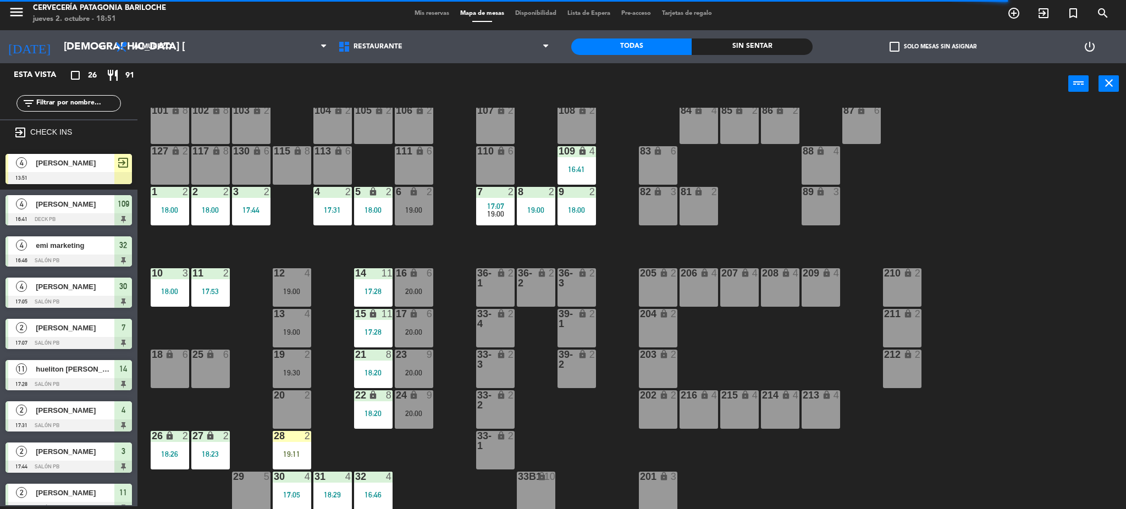
click at [286, 496] on div "17:05" at bounding box center [292, 495] width 38 height 8
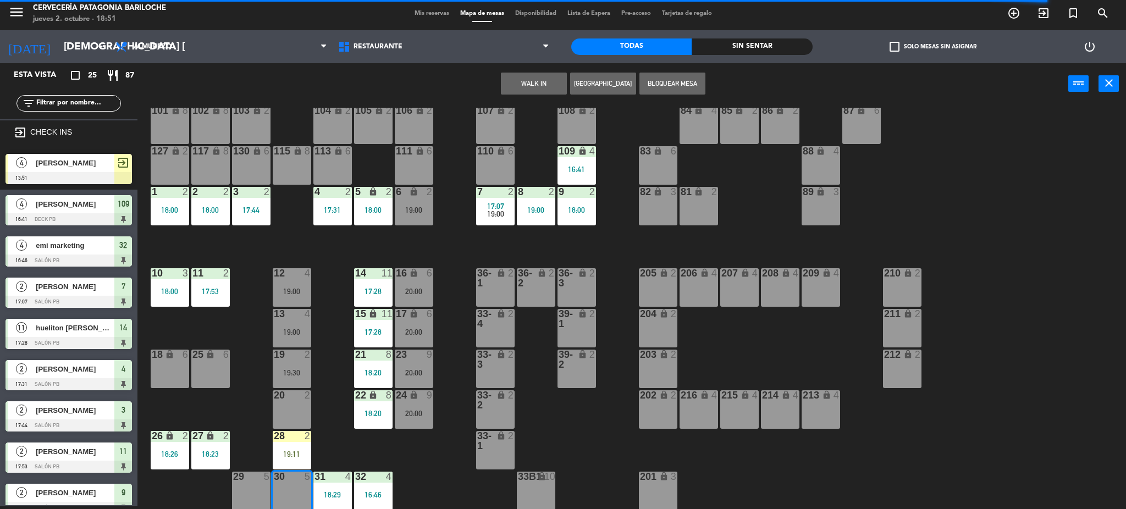
click at [389, 448] on div "101 lock 8 102 lock 8 104 lock 2 105 lock 2 106 lock 2 103 lock 2 107 lock 2 10…" at bounding box center [637, 309] width 978 height 402
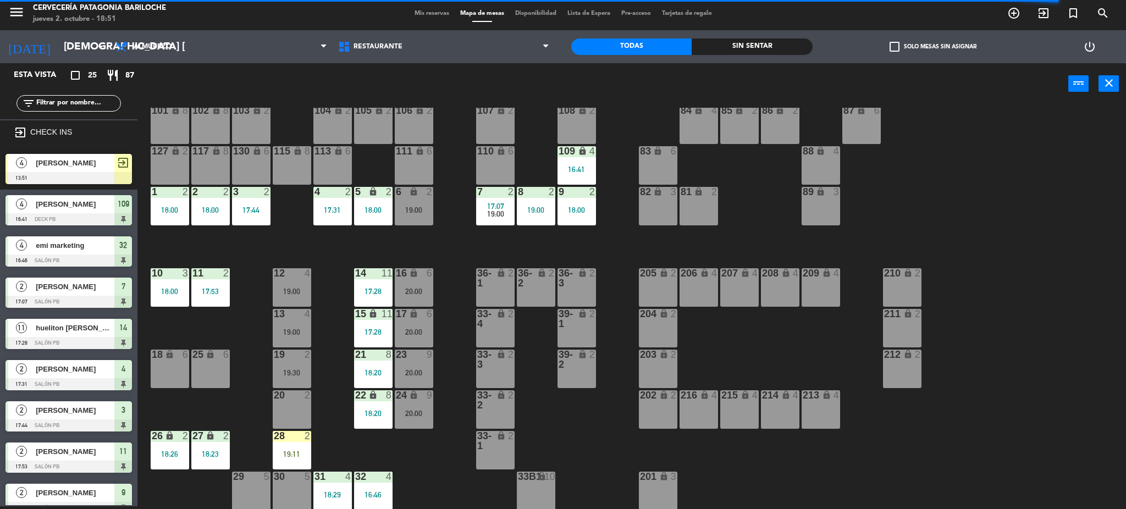
click at [290, 485] on div "30 5" at bounding box center [292, 491] width 38 height 38
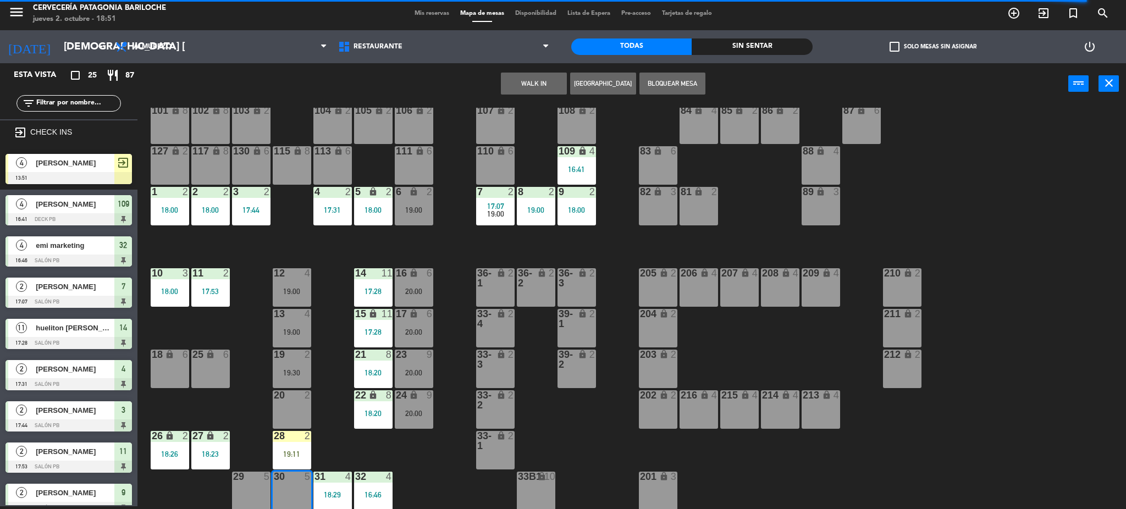
click at [522, 87] on button "WALK IN" at bounding box center [534, 84] width 66 height 22
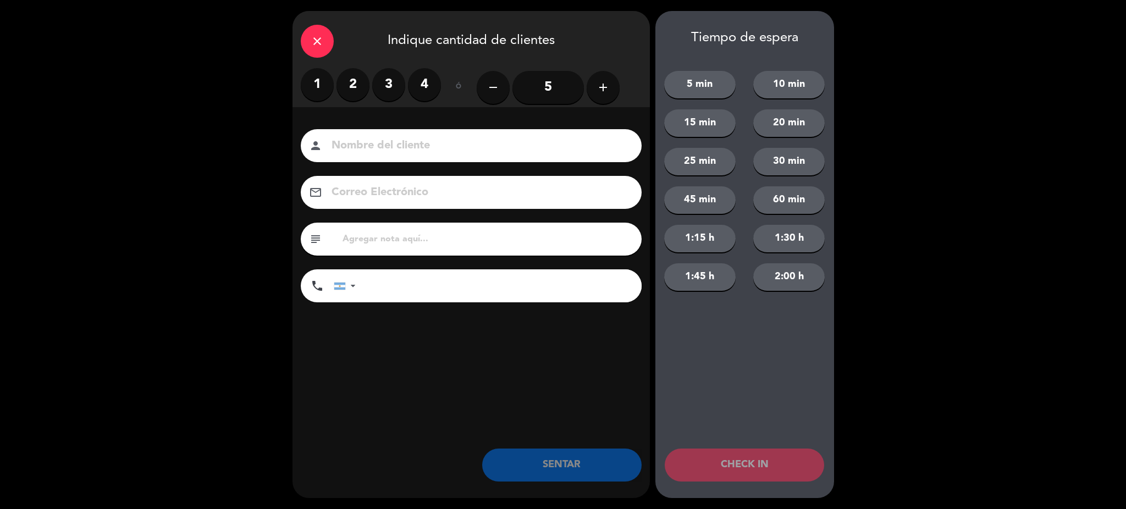
click at [608, 92] on icon "add" at bounding box center [603, 87] width 13 height 13
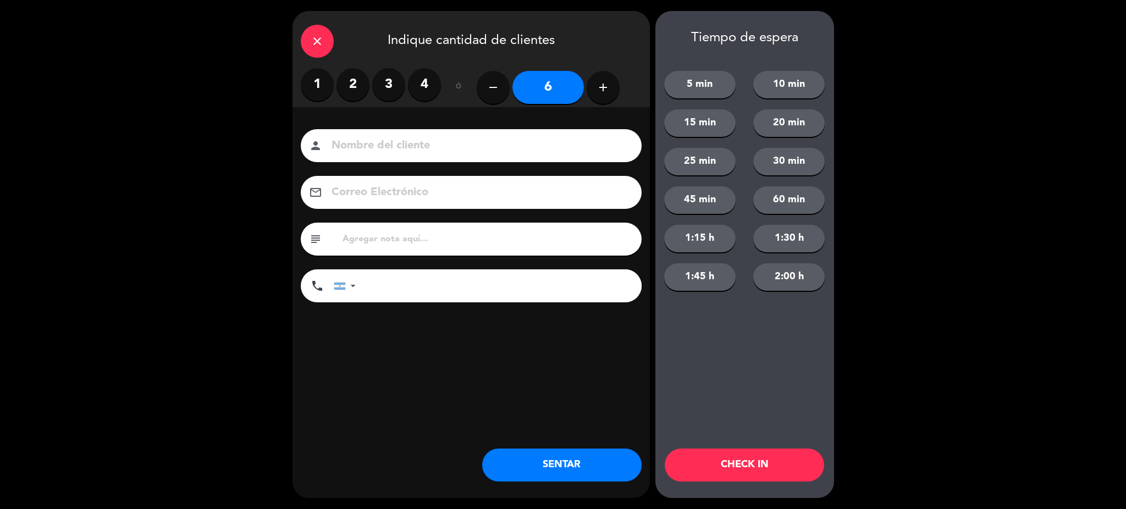
click at [491, 135] on div "person" at bounding box center [471, 145] width 341 height 33
click at [461, 139] on input at bounding box center [478, 145] width 297 height 19
type input "[PERSON_NAME]"
click at [381, 291] on input "tel" at bounding box center [504, 285] width 275 height 33
type input "3462671404"
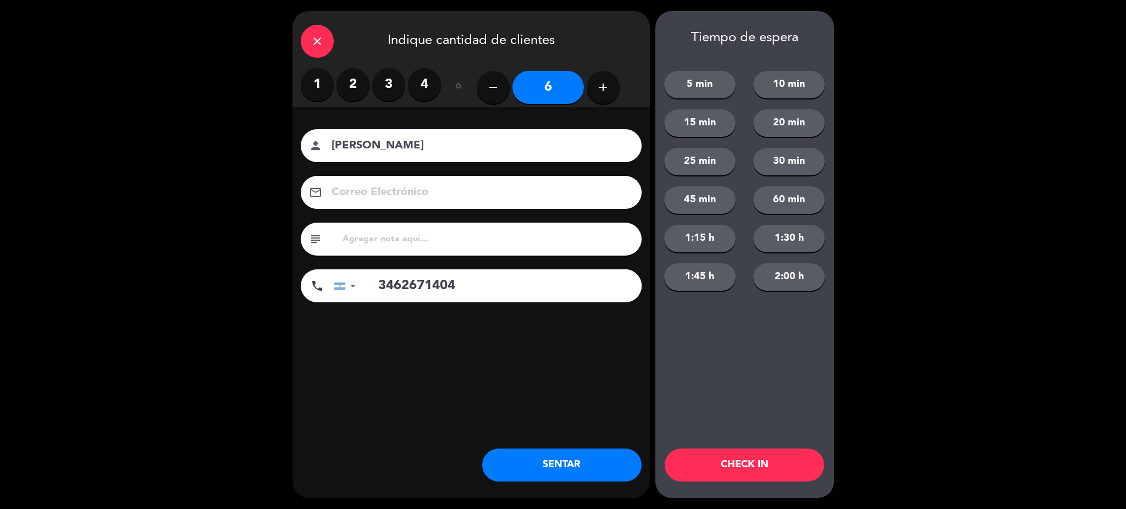
click at [552, 466] on button "SENTAR" at bounding box center [561, 465] width 159 height 33
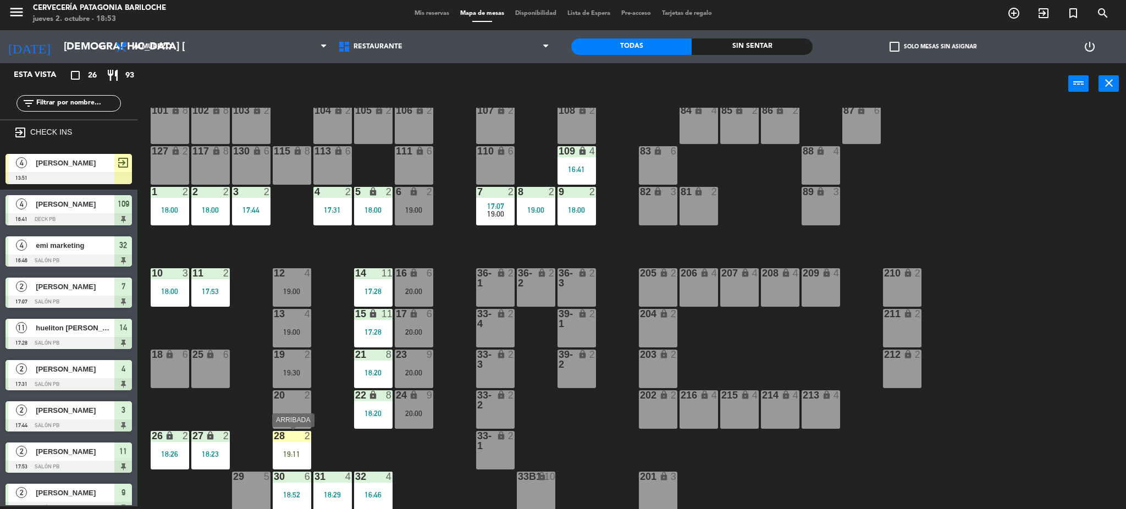
click at [297, 437] on div at bounding box center [292, 436] width 18 height 10
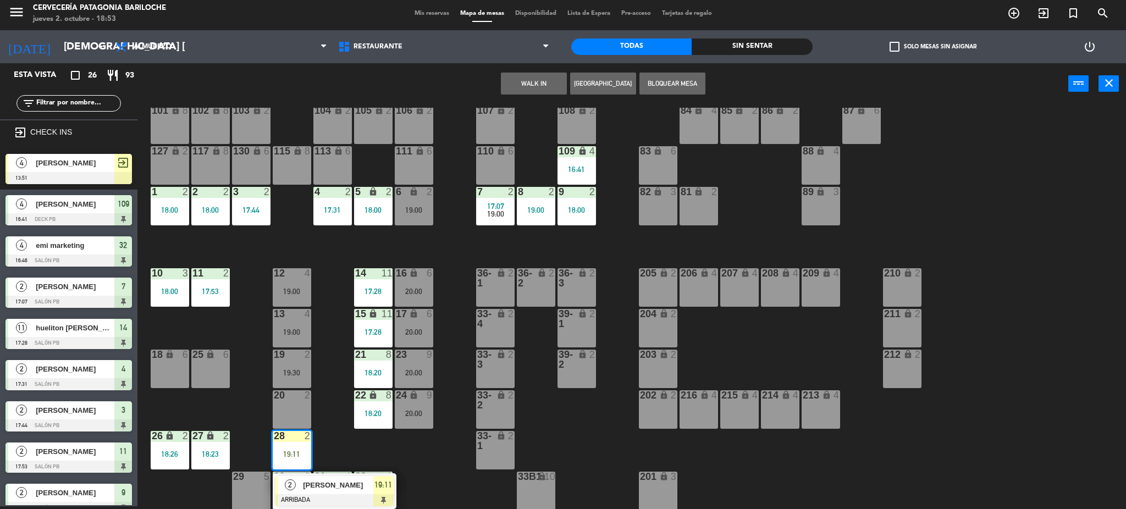
click at [406, 445] on div "101 lock 8 102 lock 8 104 lock 2 105 lock 2 106 lock 2 103 lock 2 107 lock 2 10…" at bounding box center [637, 309] width 978 height 402
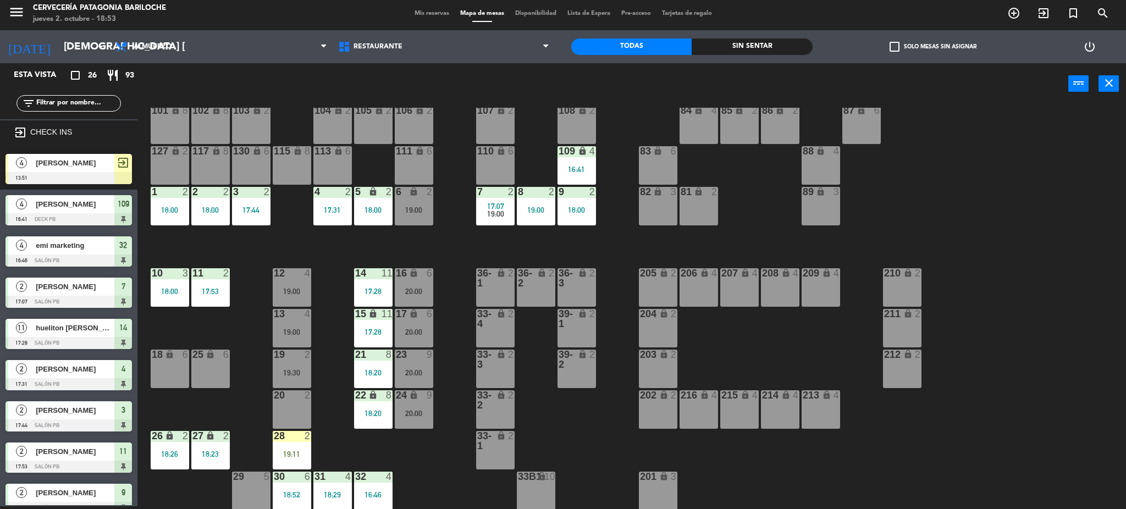
click at [299, 329] on div "19:00" at bounding box center [292, 332] width 38 height 8
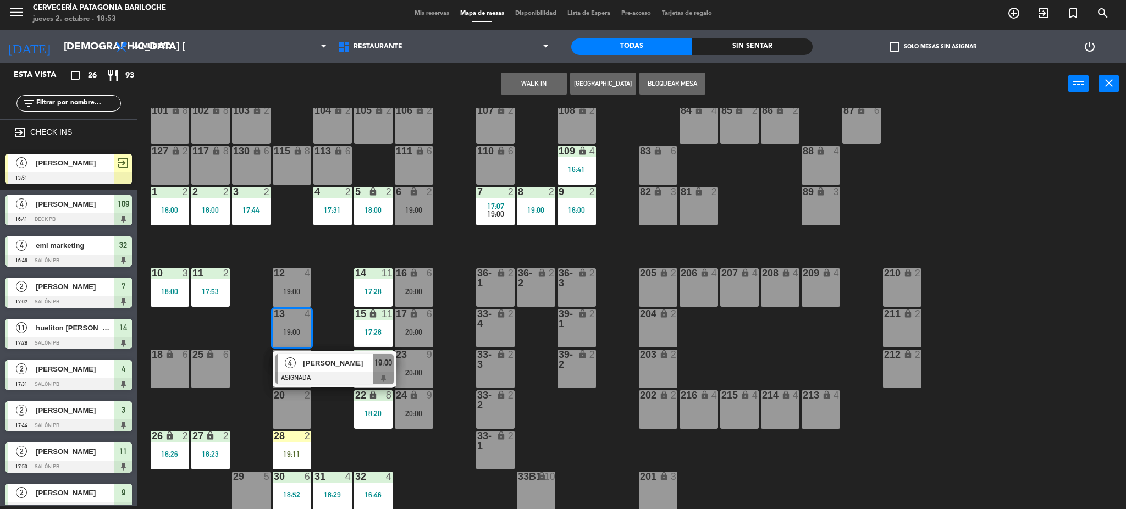
click at [323, 365] on span "[PERSON_NAME]" at bounding box center [338, 363] width 70 height 12
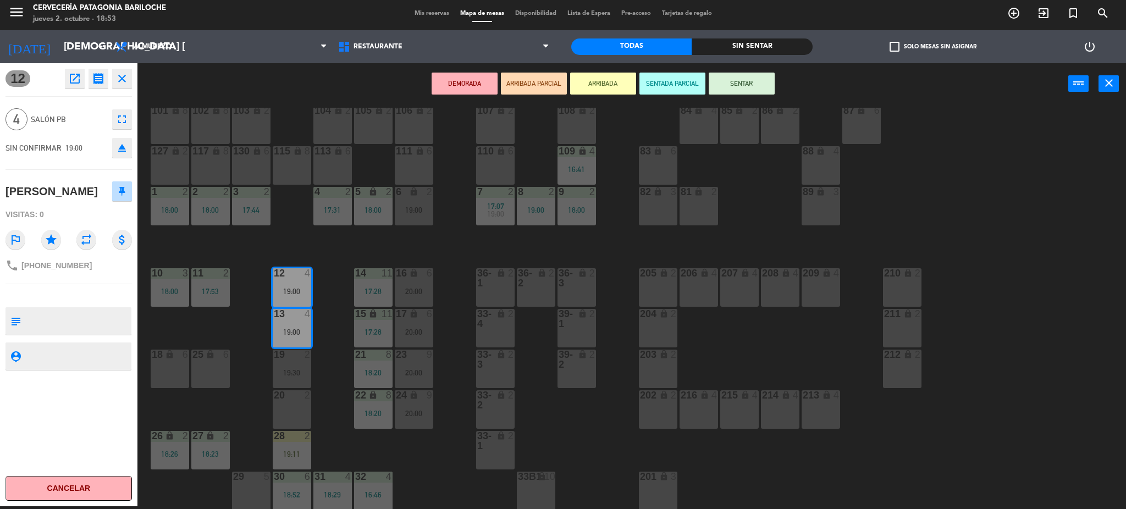
click at [255, 487] on div "29 5" at bounding box center [251, 491] width 38 height 38
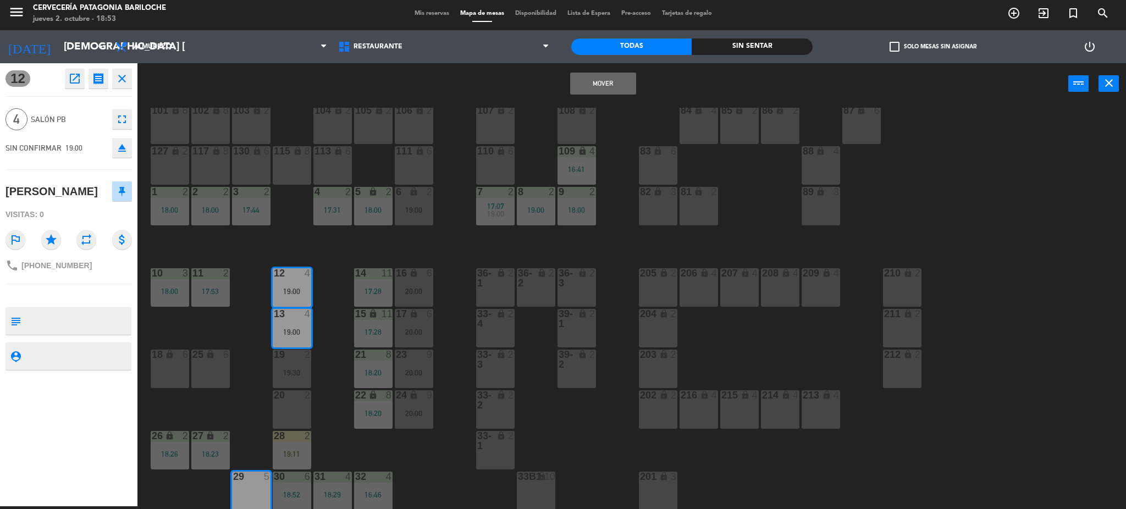
click at [594, 86] on button "Mover" at bounding box center [603, 84] width 66 height 22
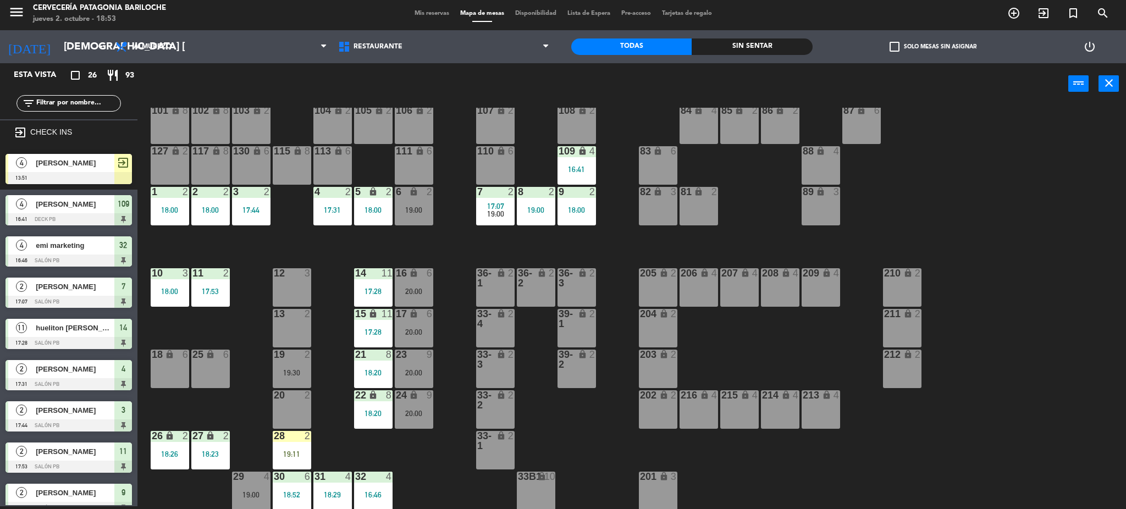
scroll to position [59, 0]
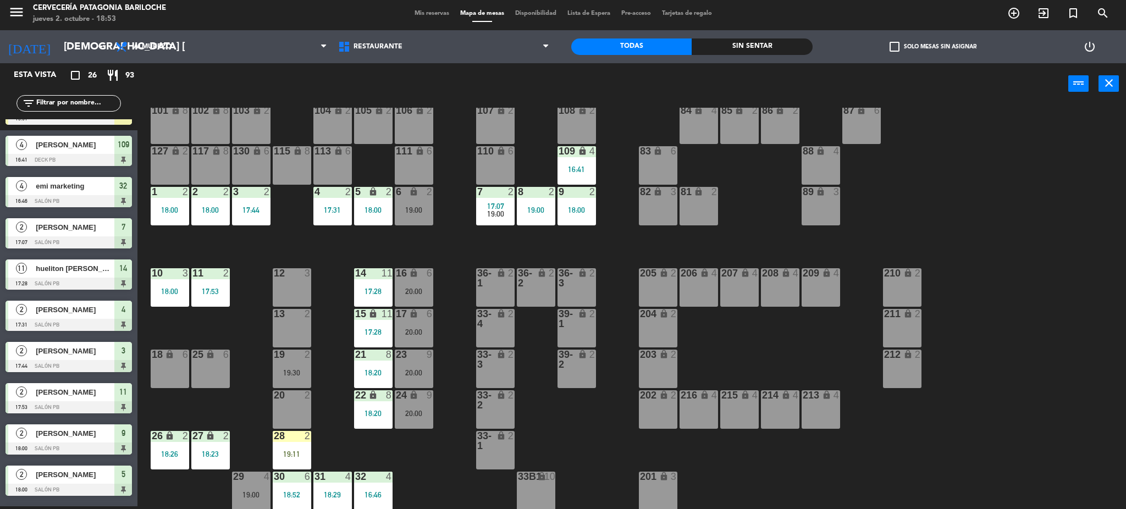
click at [274, 272] on div "12" at bounding box center [274, 273] width 1 height 10
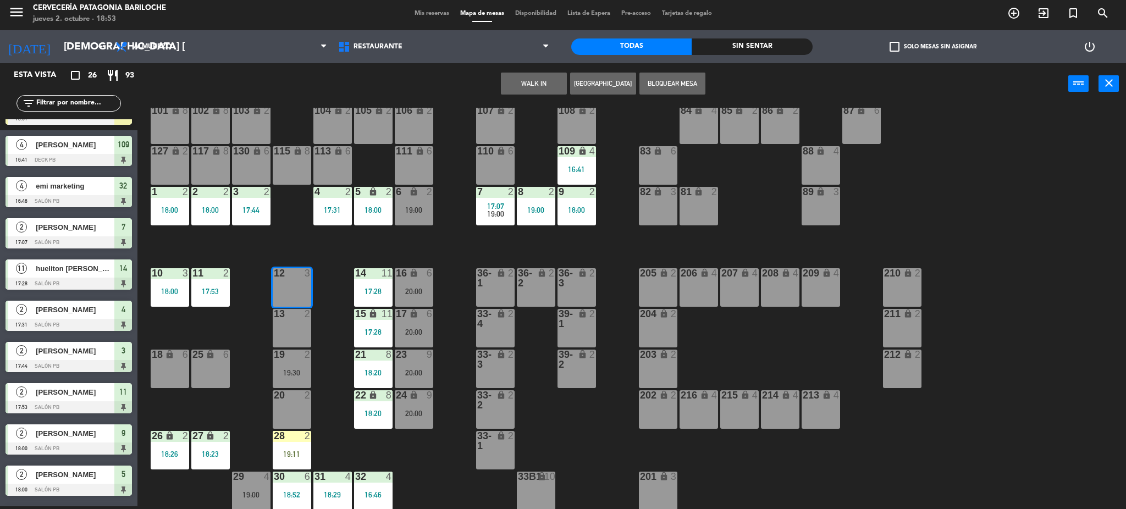
click at [274, 272] on div "12" at bounding box center [274, 273] width 1 height 10
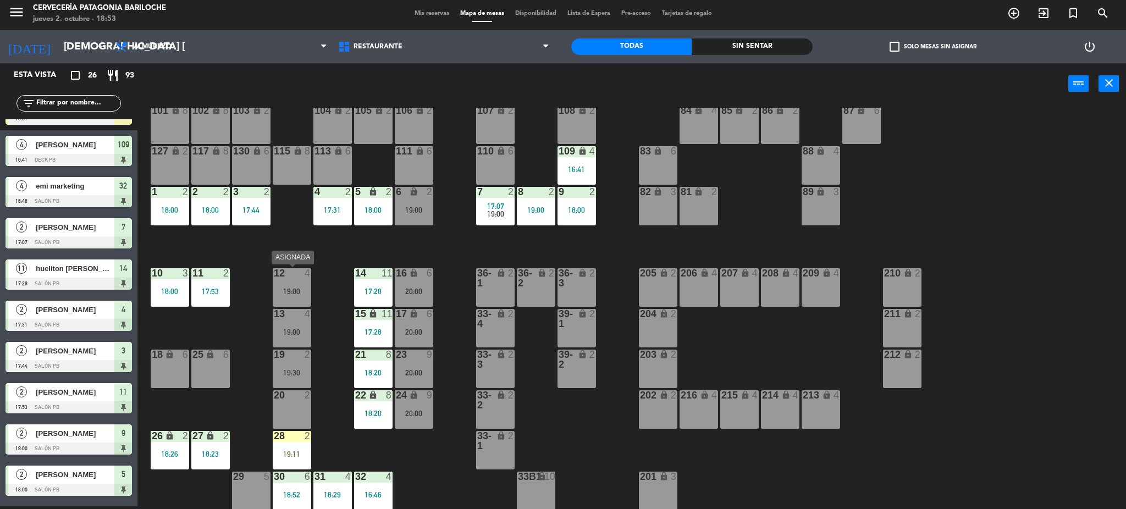
click at [302, 280] on div "12 4 19:00" at bounding box center [292, 287] width 38 height 38
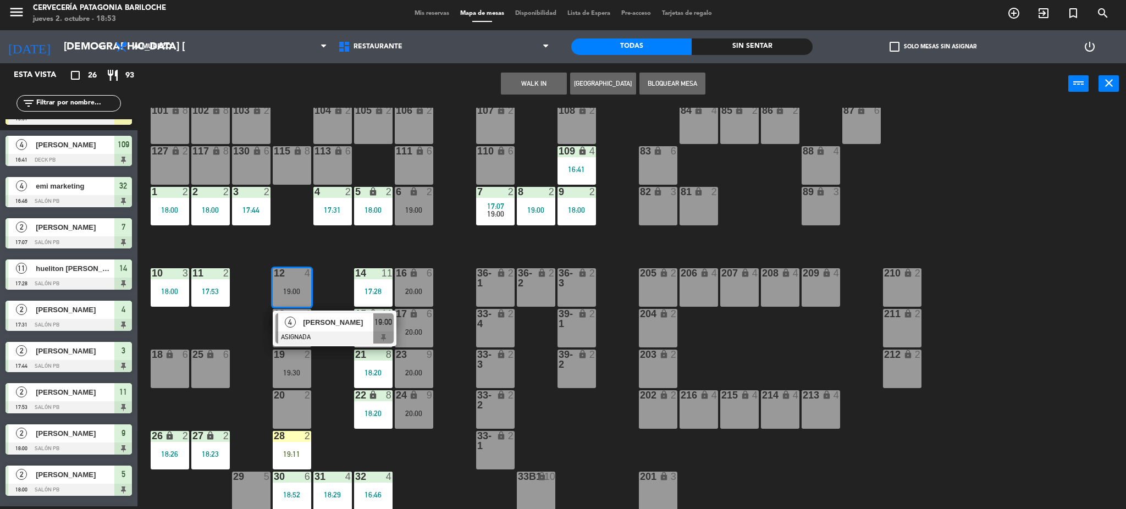
click at [332, 267] on div "101 lock 8 102 lock 8 104 lock 2 105 lock 2 106 lock 2 103 lock 2 107 lock 2 10…" at bounding box center [637, 309] width 978 height 402
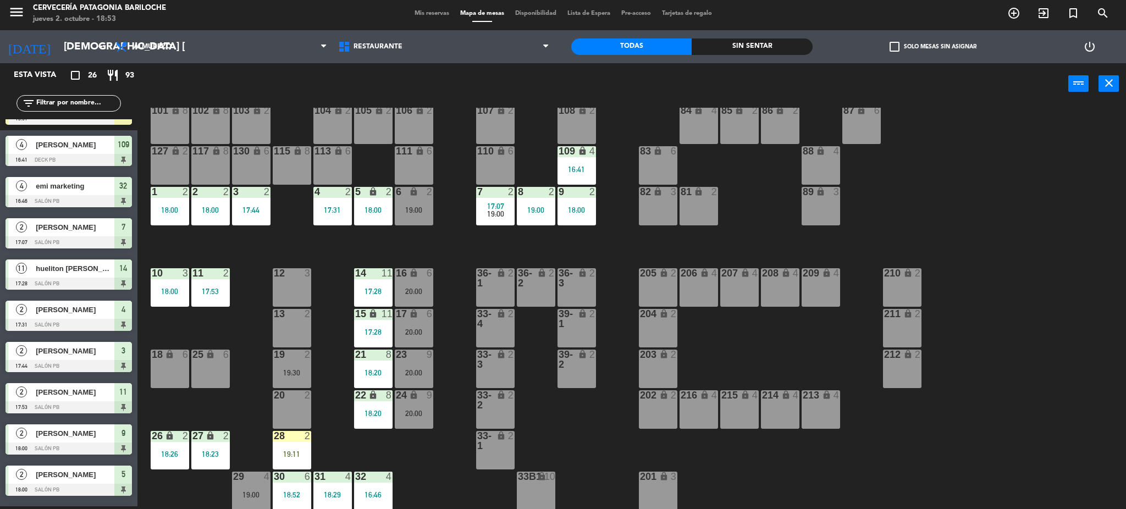
click at [301, 286] on div "12 3" at bounding box center [292, 287] width 38 height 38
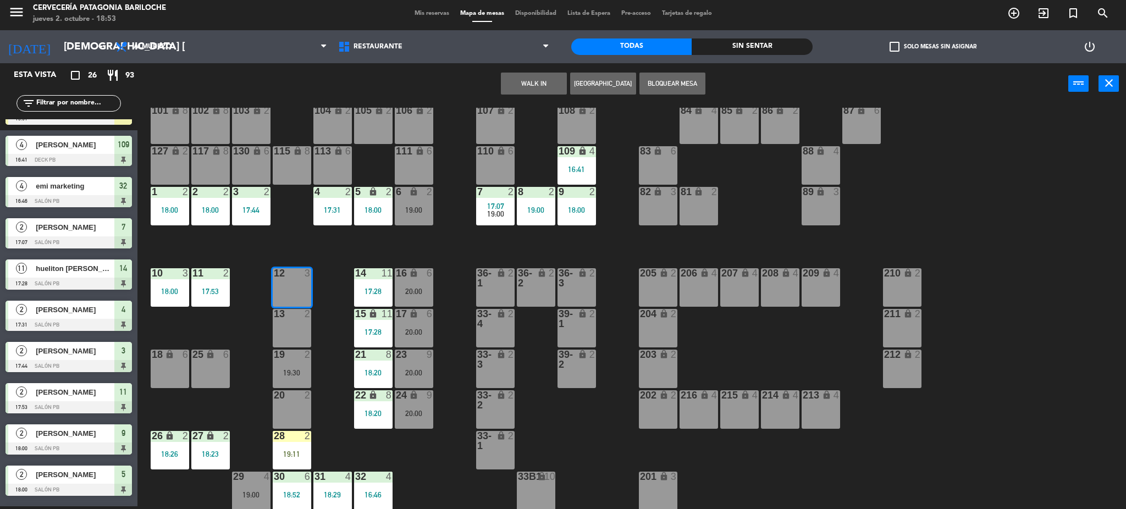
click at [303, 314] on div "2" at bounding box center [310, 314] width 18 height 10
click at [533, 75] on button "WALK IN" at bounding box center [534, 84] width 66 height 22
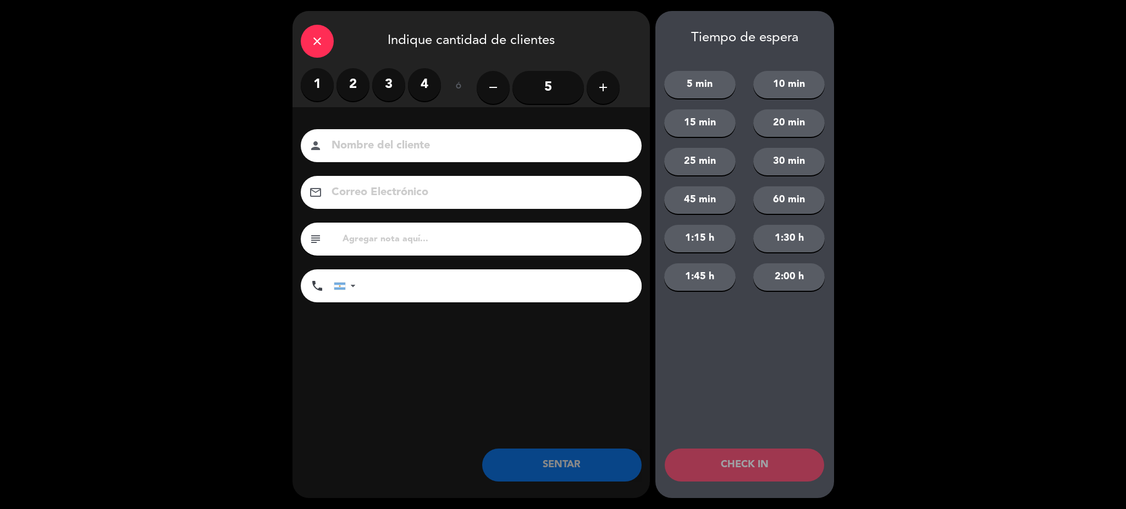
click at [380, 140] on input at bounding box center [478, 145] width 297 height 19
type input "[PERSON_NAME]"
click at [382, 280] on input "tel" at bounding box center [504, 285] width 275 height 33
type input "3548560850"
click at [426, 84] on label "4" at bounding box center [424, 84] width 33 height 33
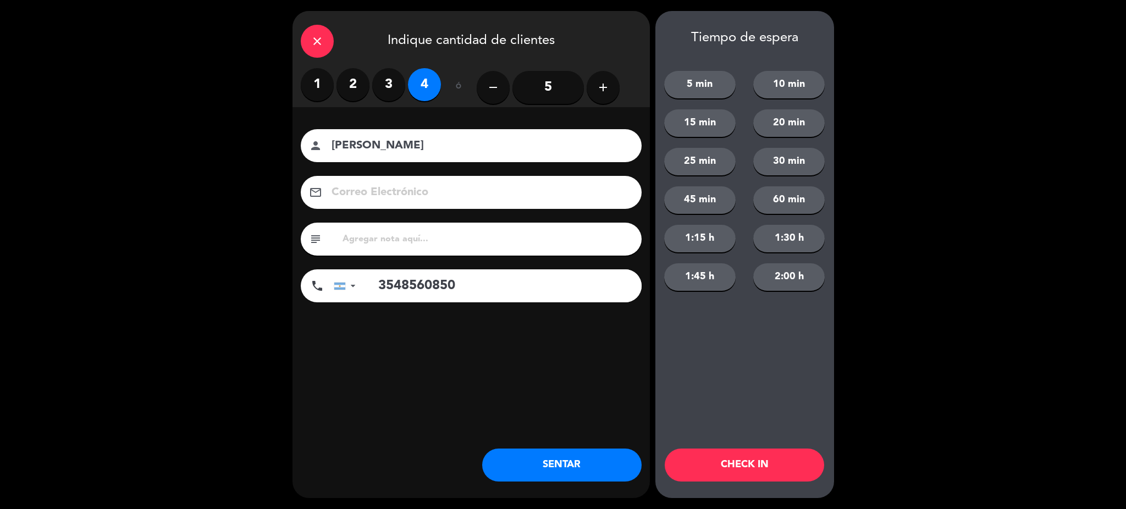
click at [594, 470] on button "SENTAR" at bounding box center [561, 465] width 159 height 33
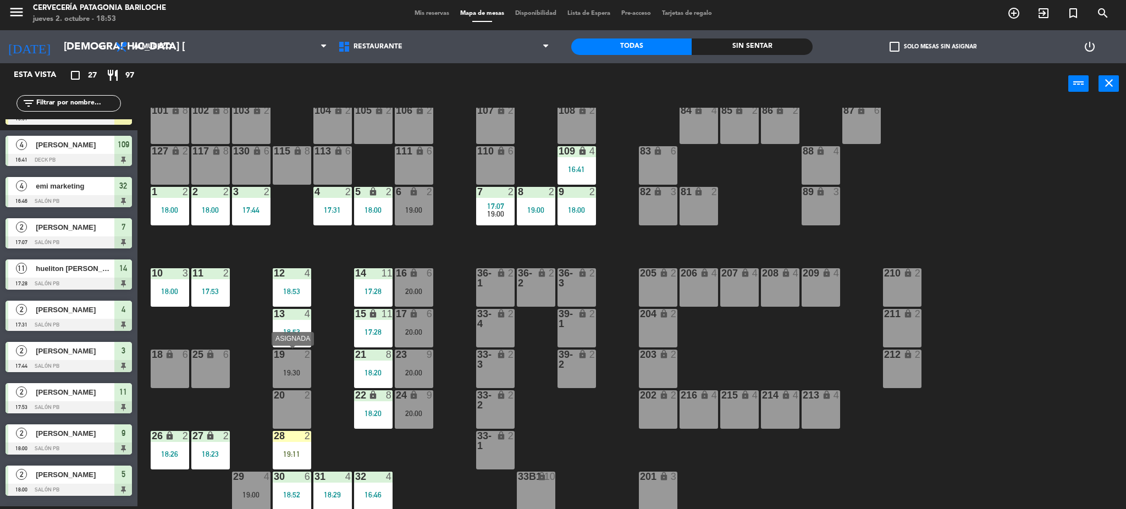
click at [280, 367] on div "19 2 19:30" at bounding box center [292, 369] width 38 height 38
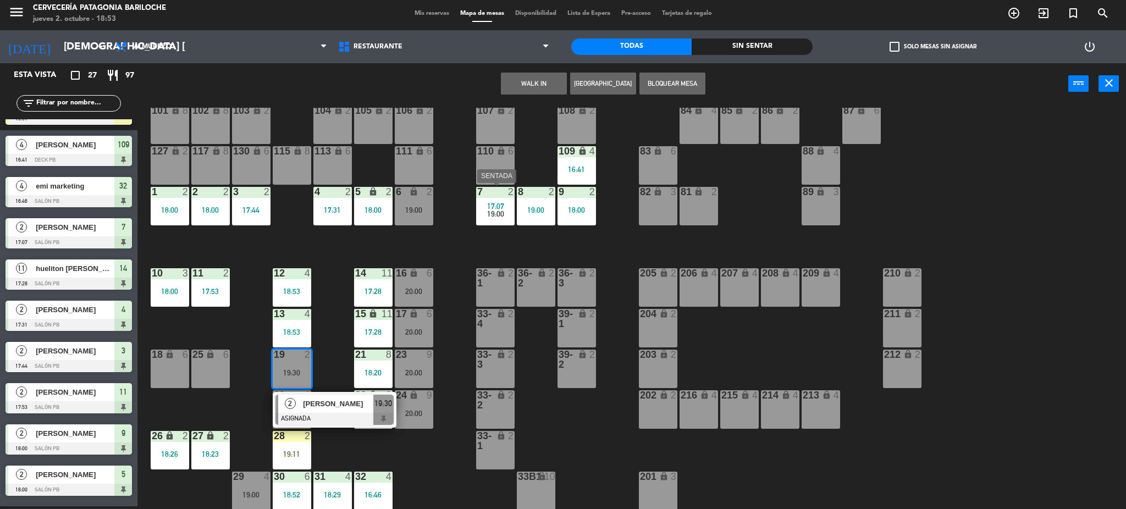
click at [487, 205] on div "17:07" at bounding box center [495, 206] width 38 height 8
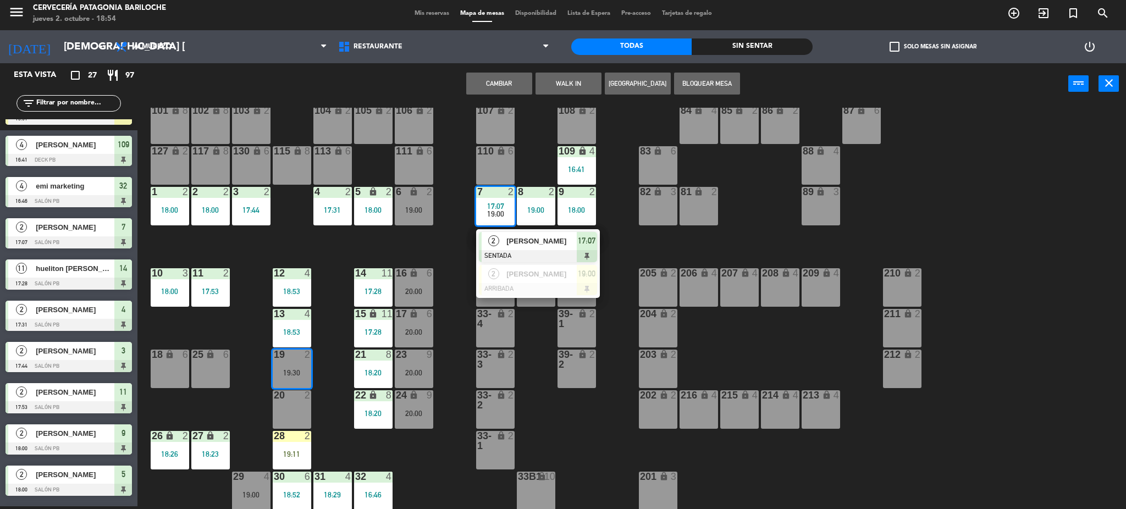
click at [443, 323] on div "101 lock 8 102 lock 8 104 lock 2 105 lock 2 106 lock 2 103 lock 2 107 lock 2 10…" at bounding box center [637, 309] width 978 height 402
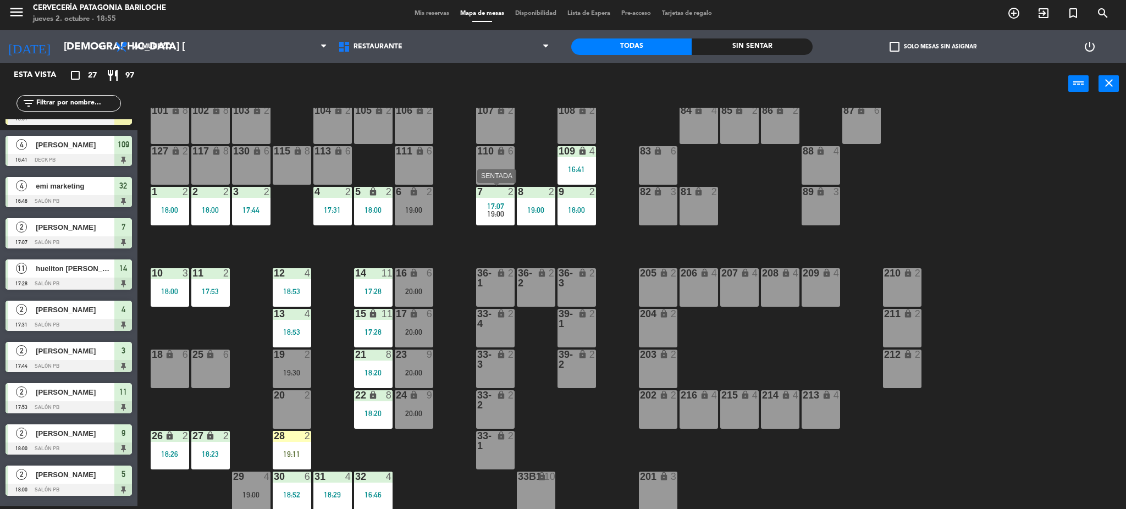
click at [492, 198] on div "7 2 17:07 19:00" at bounding box center [495, 206] width 38 height 38
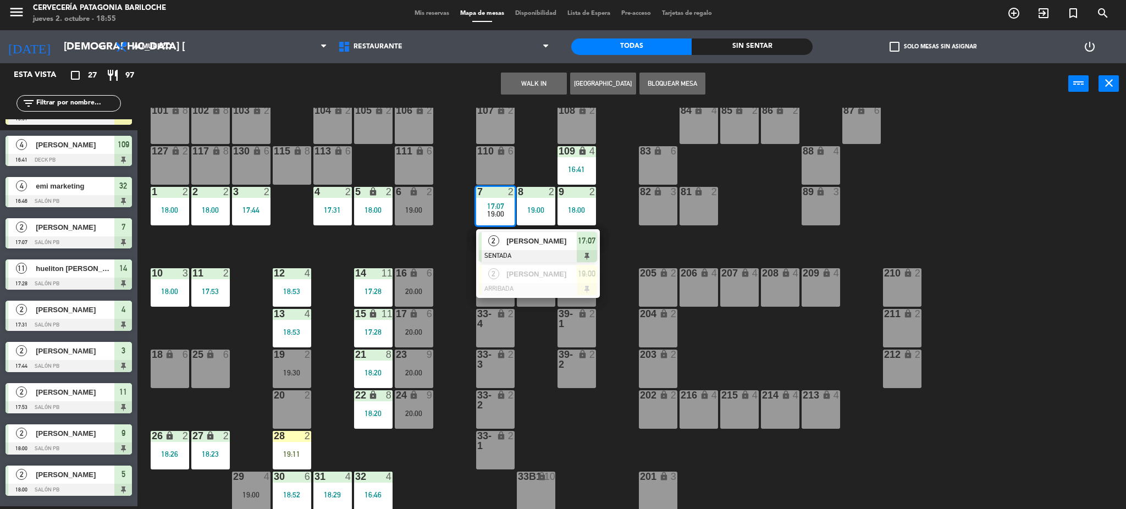
click at [512, 238] on span "[PERSON_NAME]" at bounding box center [541, 241] width 70 height 12
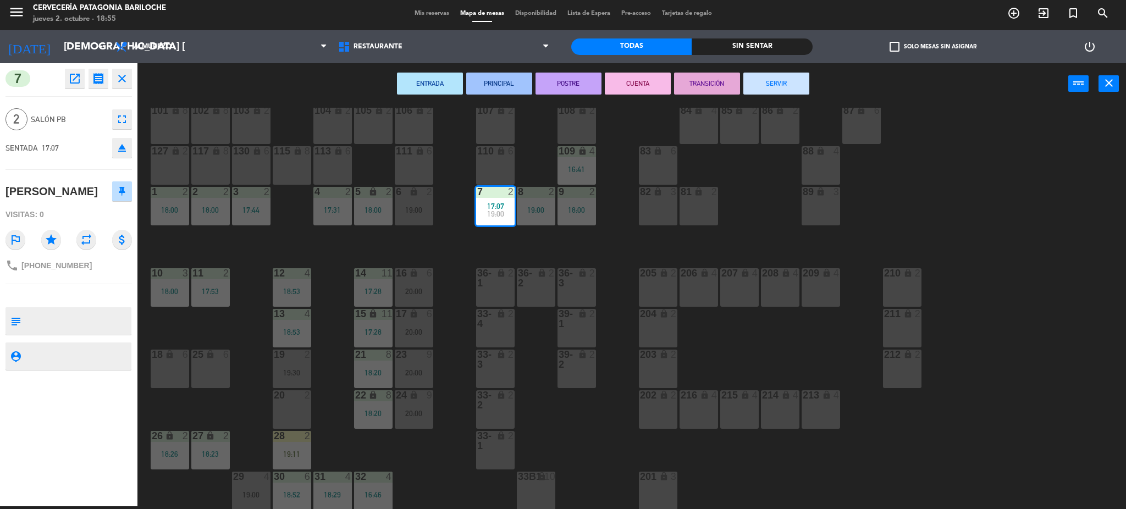
click at [779, 87] on button "SERVIR" at bounding box center [776, 84] width 66 height 22
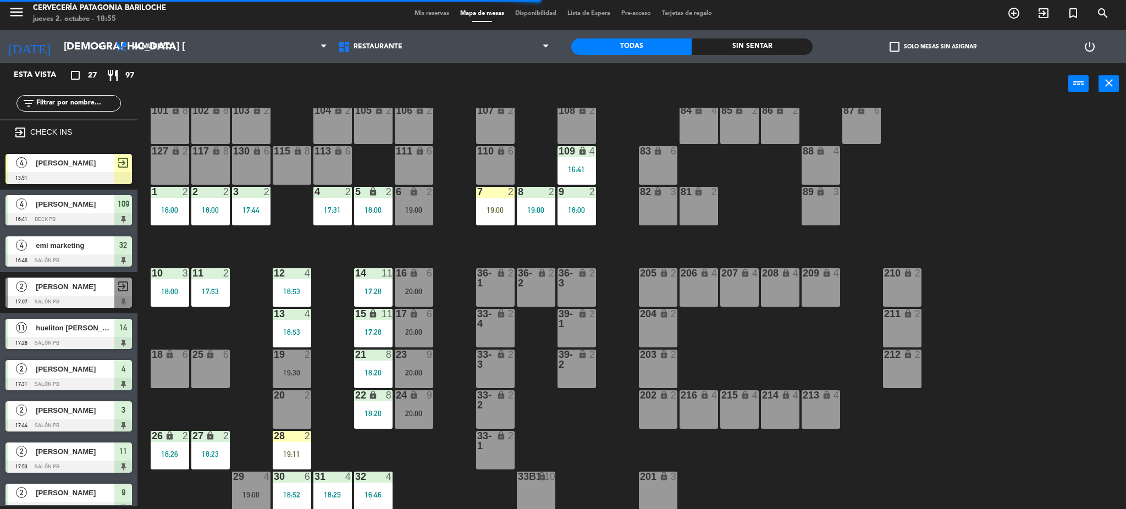
click at [427, 206] on div "19:00" at bounding box center [414, 210] width 38 height 8
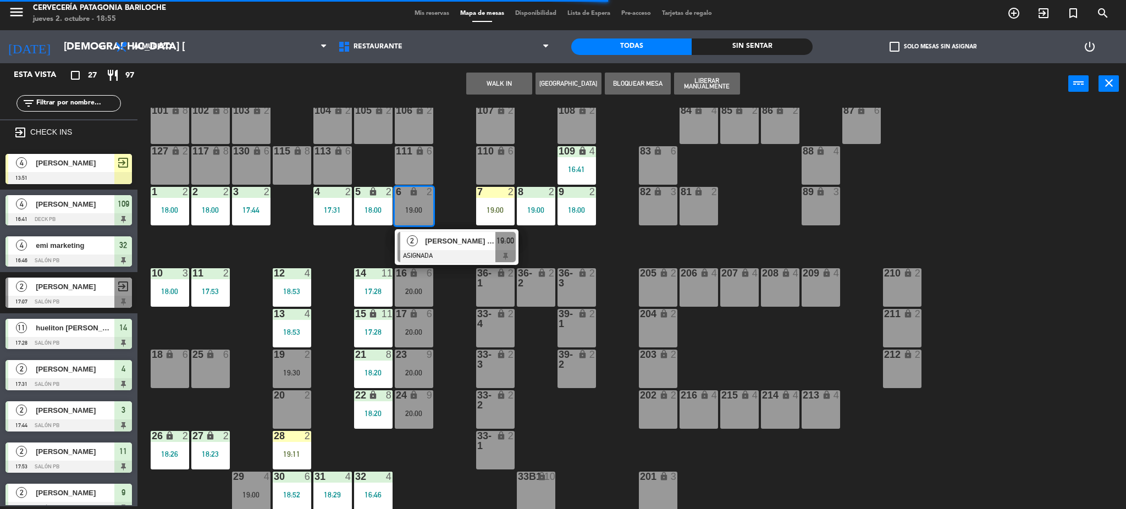
click at [445, 244] on span "[PERSON_NAME] Foa [PERSON_NAME]" at bounding box center [460, 241] width 70 height 12
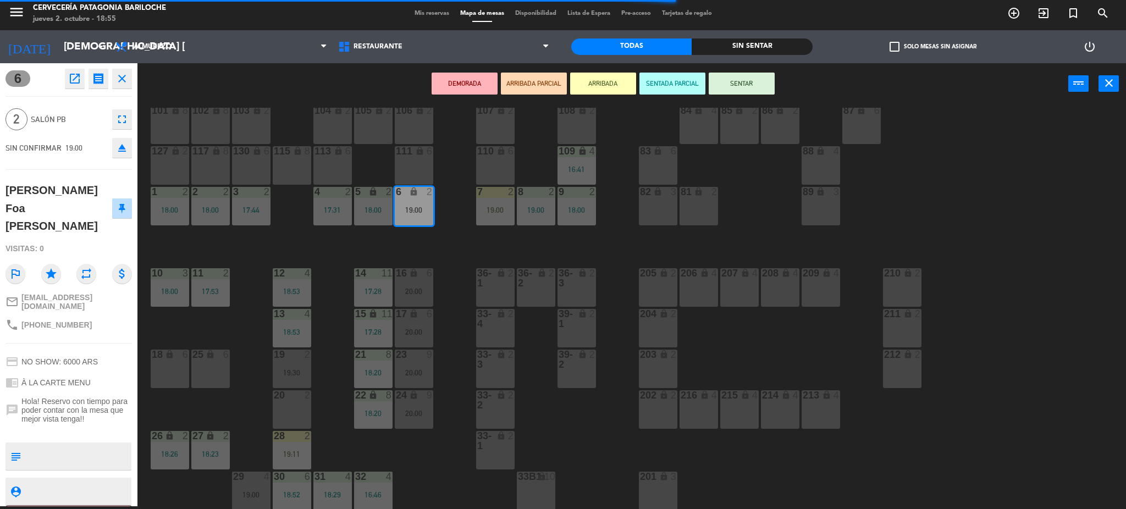
click at [494, 207] on div "19:00" at bounding box center [495, 210] width 38 height 8
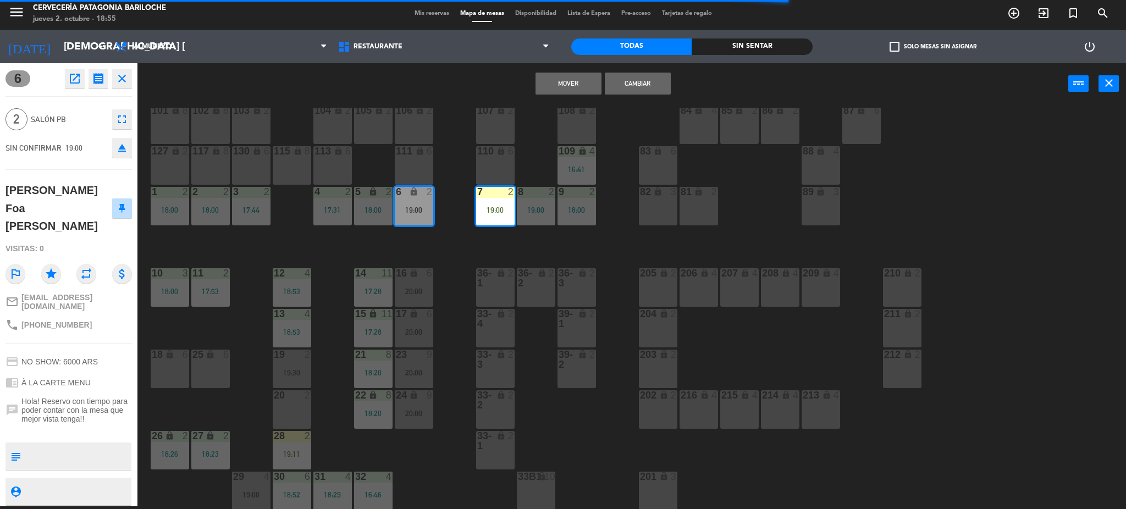
click at [634, 85] on button "Cambiar" at bounding box center [638, 84] width 66 height 22
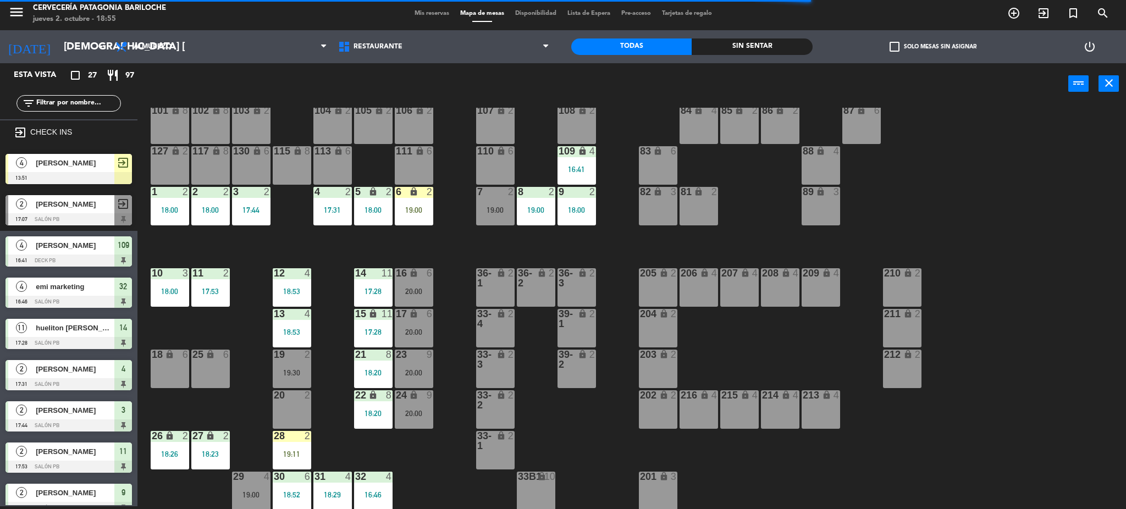
scroll to position [198, 0]
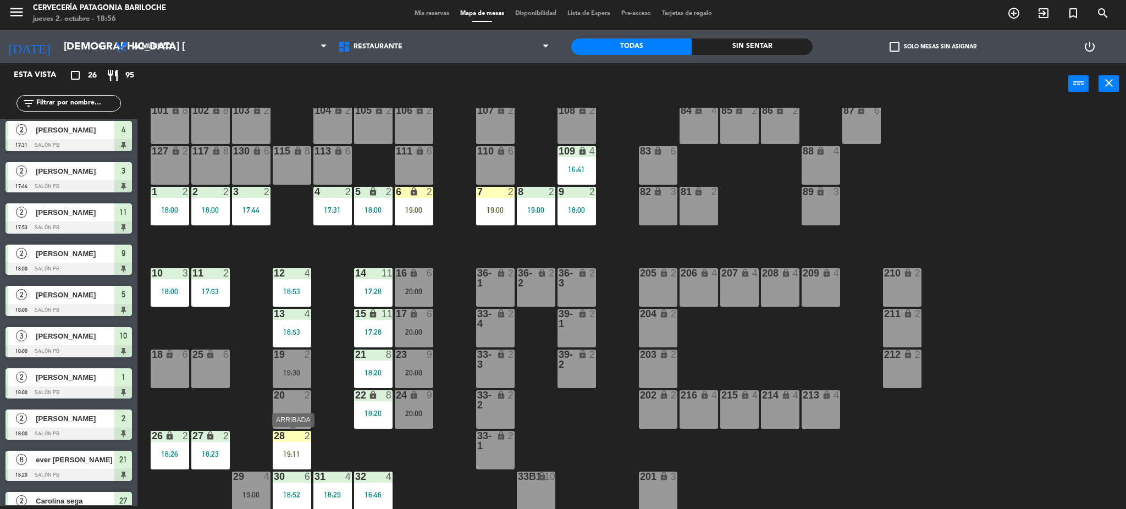
click at [300, 444] on div "28 2 19:11" at bounding box center [292, 450] width 38 height 38
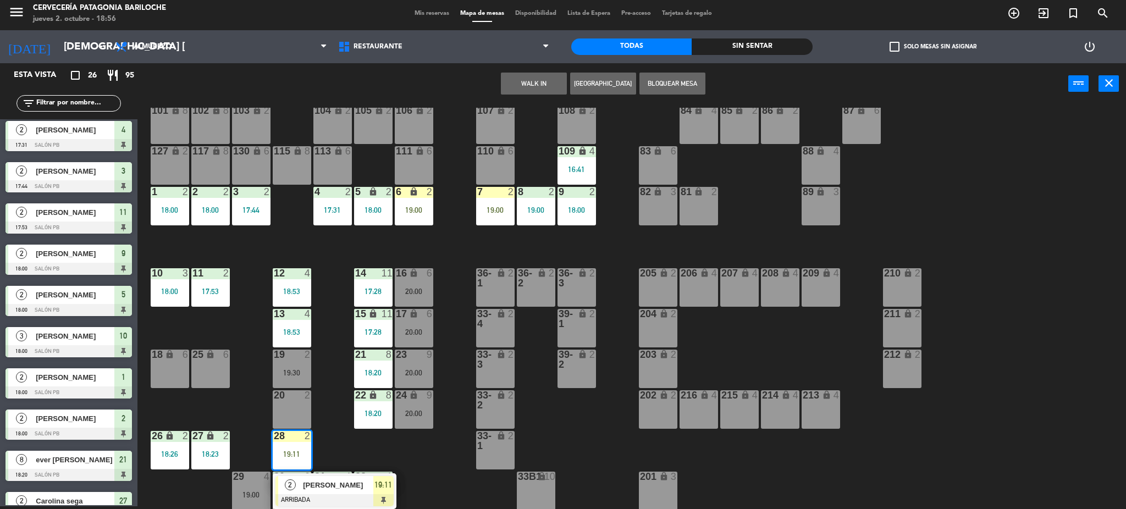
click at [441, 455] on div "101 lock 8 102 lock 8 104 lock 2 105 lock 2 106 lock 2 103 lock 2 107 lock 2 10…" at bounding box center [637, 309] width 978 height 402
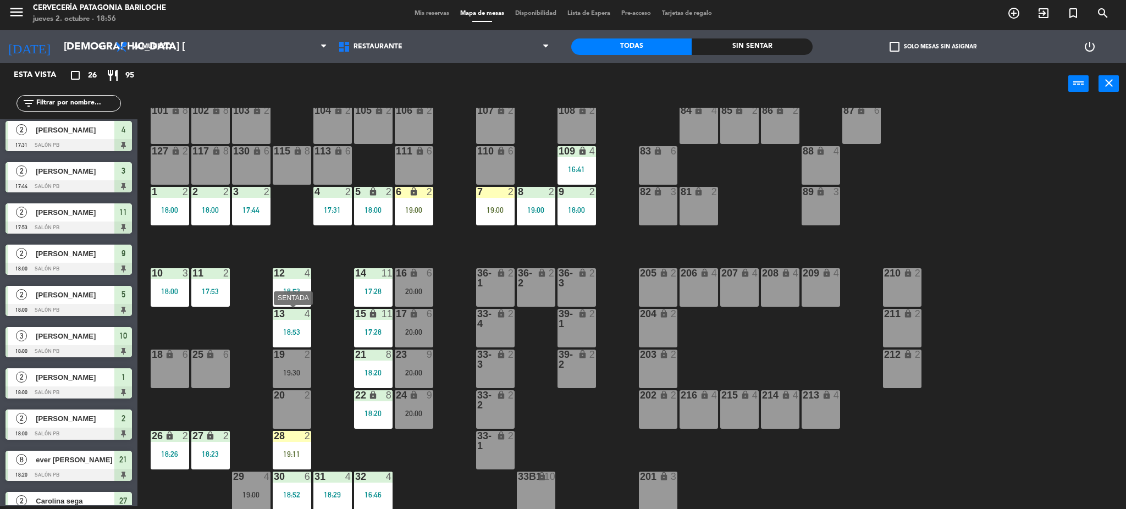
click at [288, 317] on div at bounding box center [292, 314] width 18 height 10
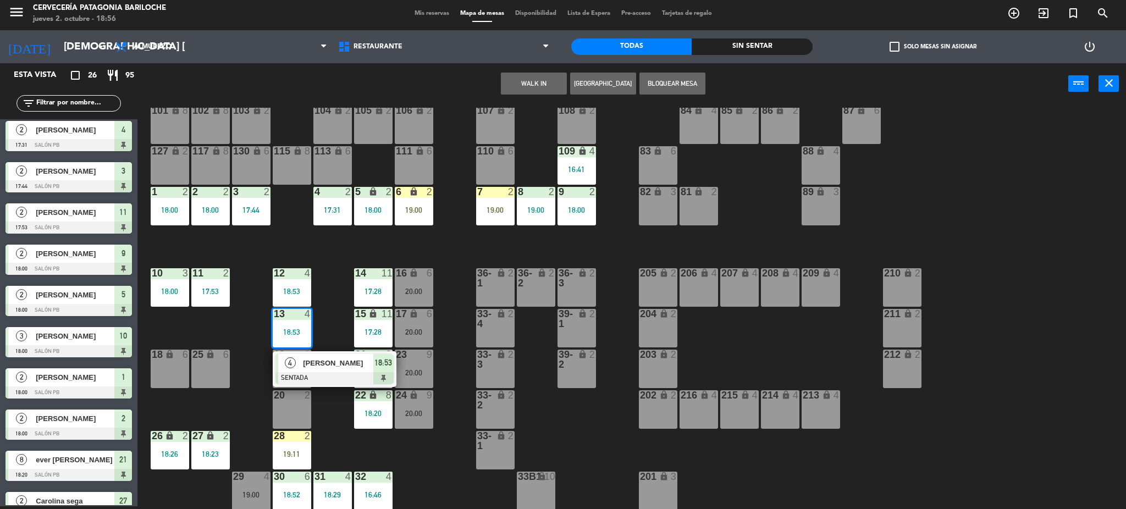
click at [340, 312] on div "101 lock 8 102 lock 8 104 lock 2 105 lock 2 106 lock 2 103 lock 2 107 lock 2 10…" at bounding box center [637, 309] width 978 height 402
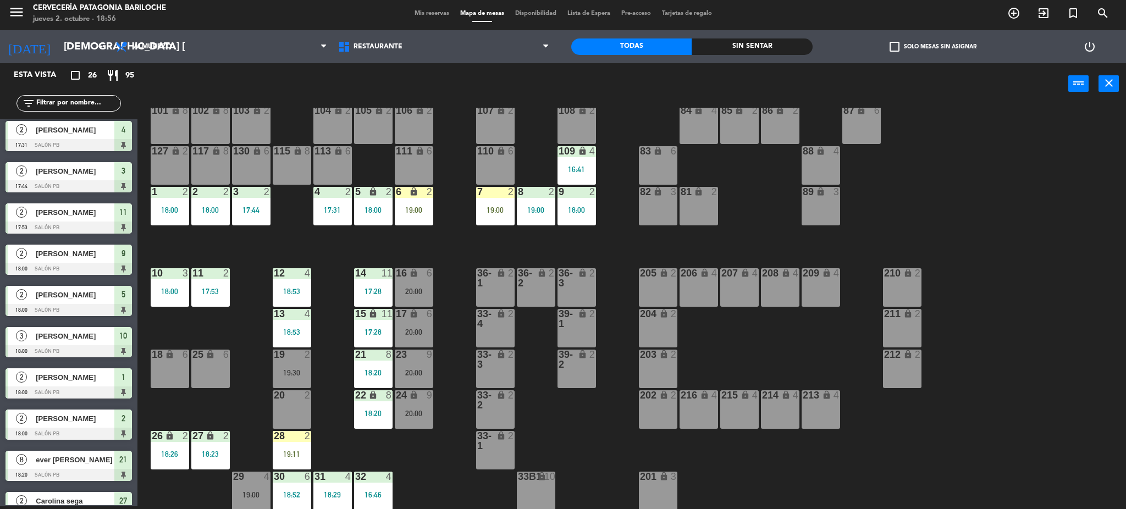
click at [295, 437] on div at bounding box center [292, 436] width 18 height 10
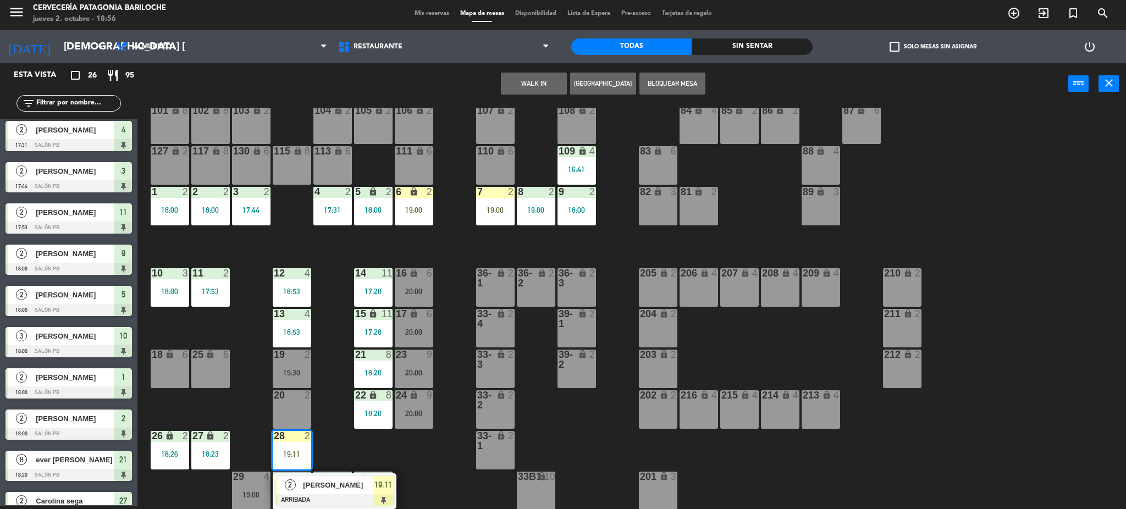
click at [327, 482] on span "[PERSON_NAME]" at bounding box center [338, 485] width 70 height 12
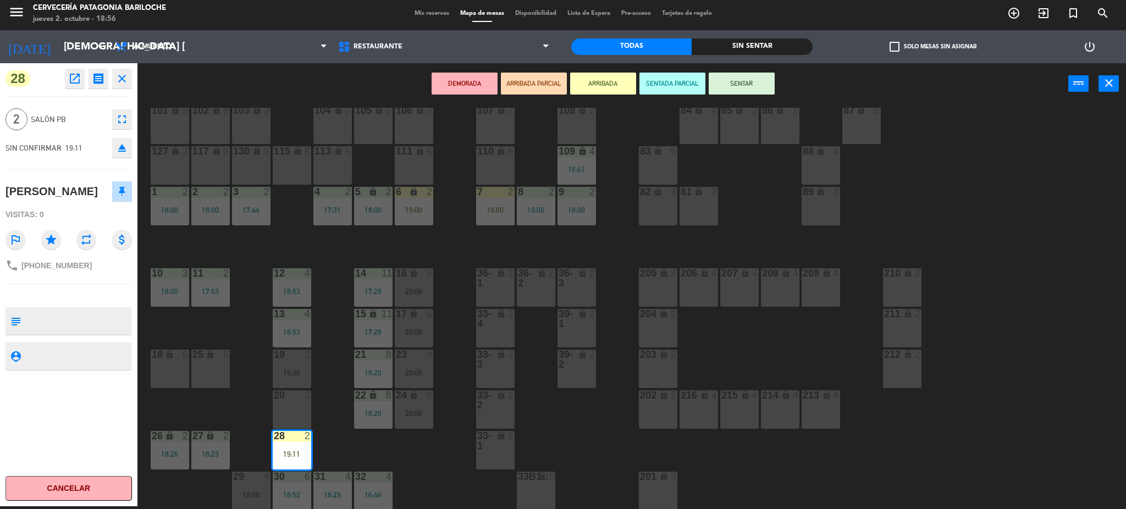
click at [507, 366] on div "2" at bounding box center [514, 360] width 18 height 20
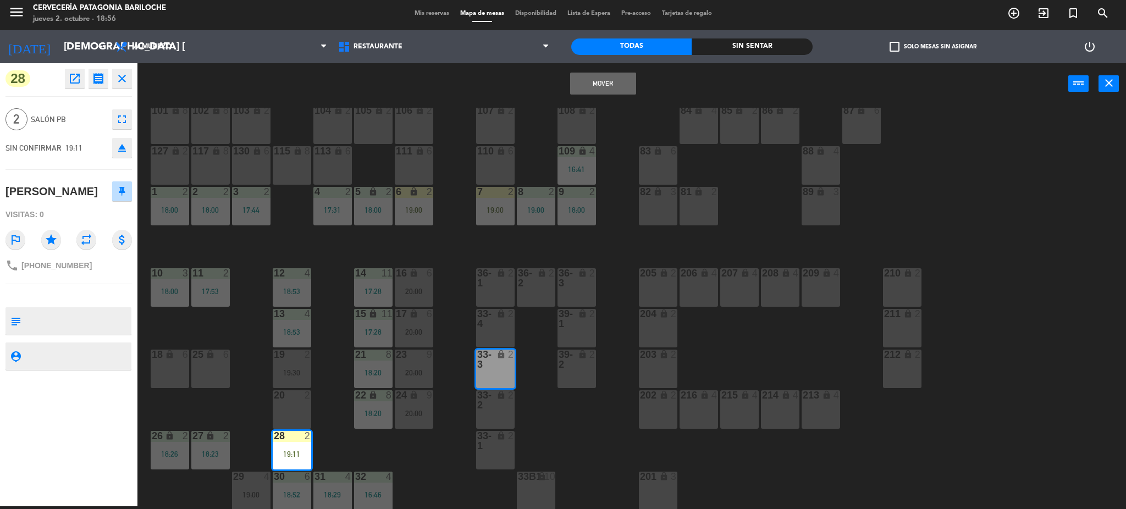
click at [597, 85] on button "Mover" at bounding box center [603, 84] width 66 height 22
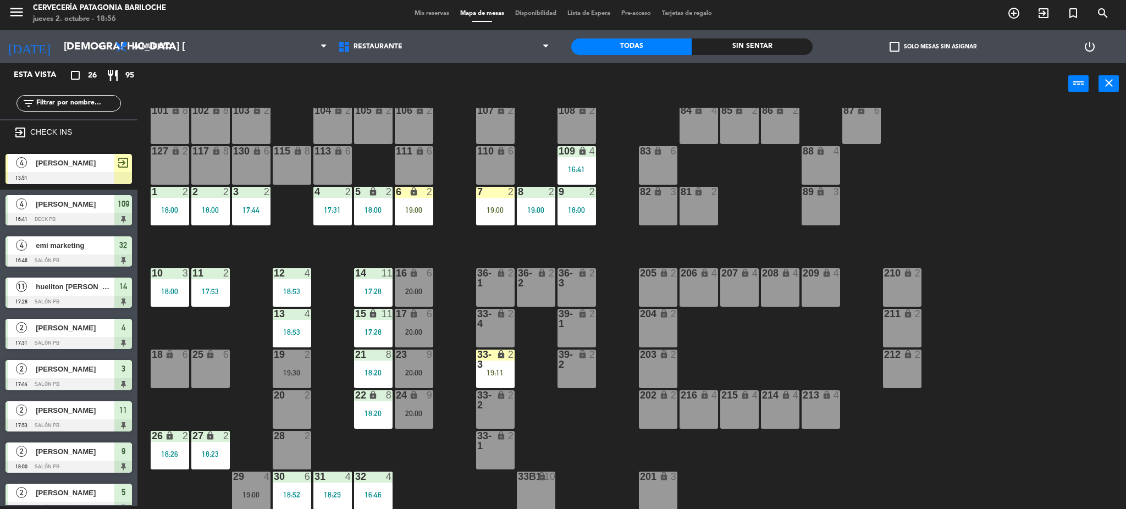
scroll to position [225, 0]
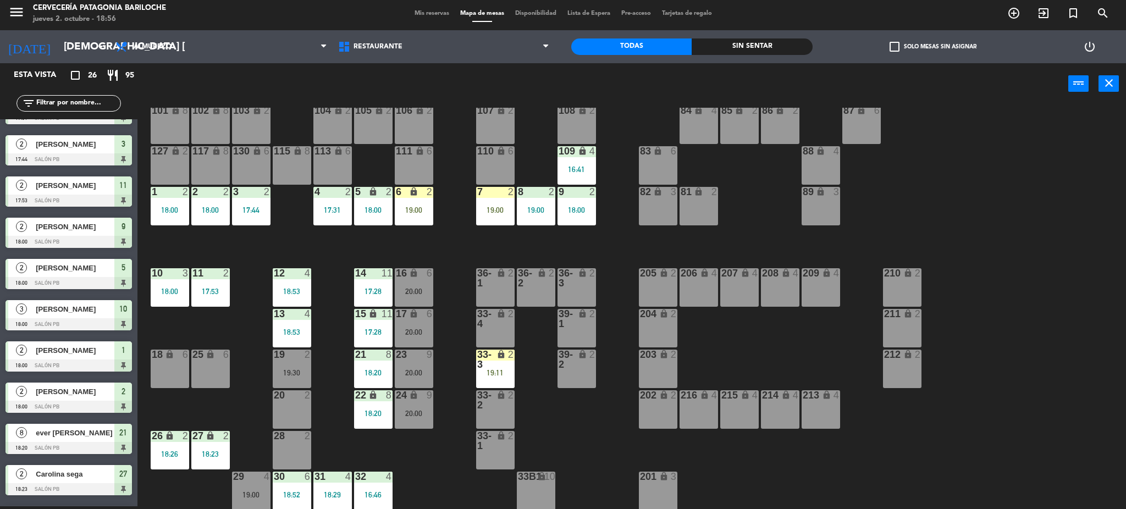
click at [342, 483] on div "31 4 18:29" at bounding box center [332, 491] width 38 height 38
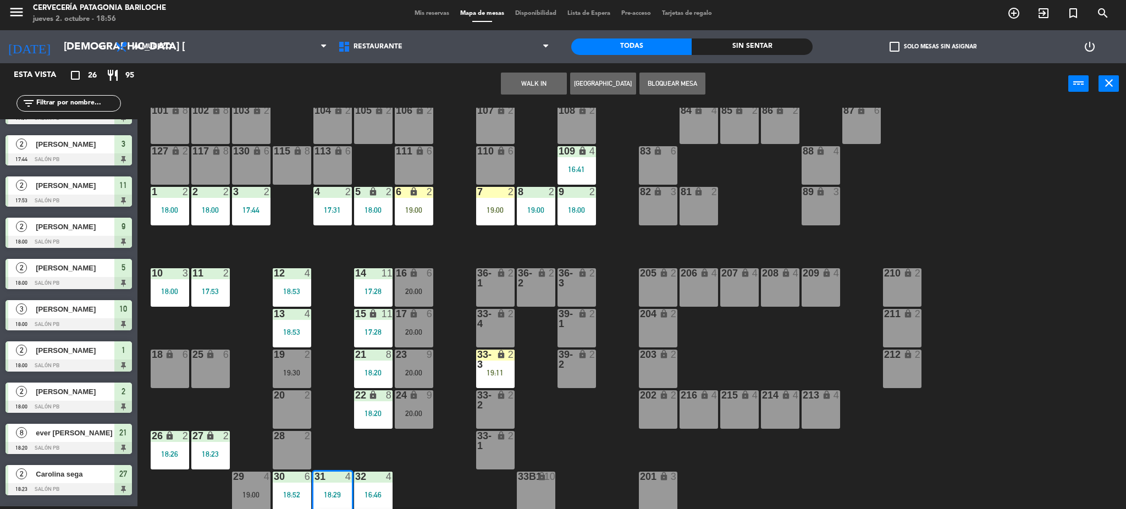
scroll to position [62, 0]
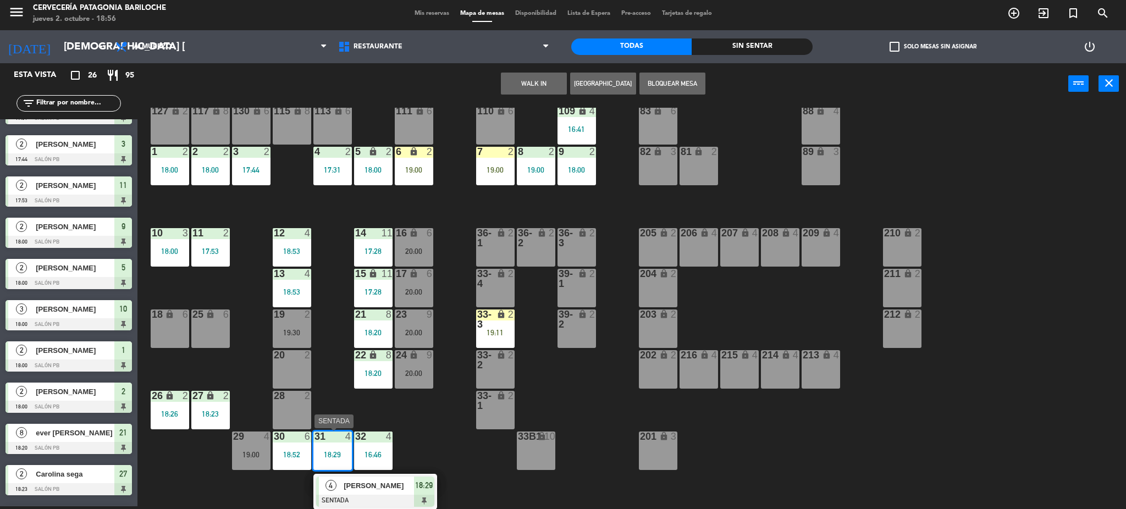
click at [403, 483] on span "[PERSON_NAME]" at bounding box center [379, 486] width 70 height 12
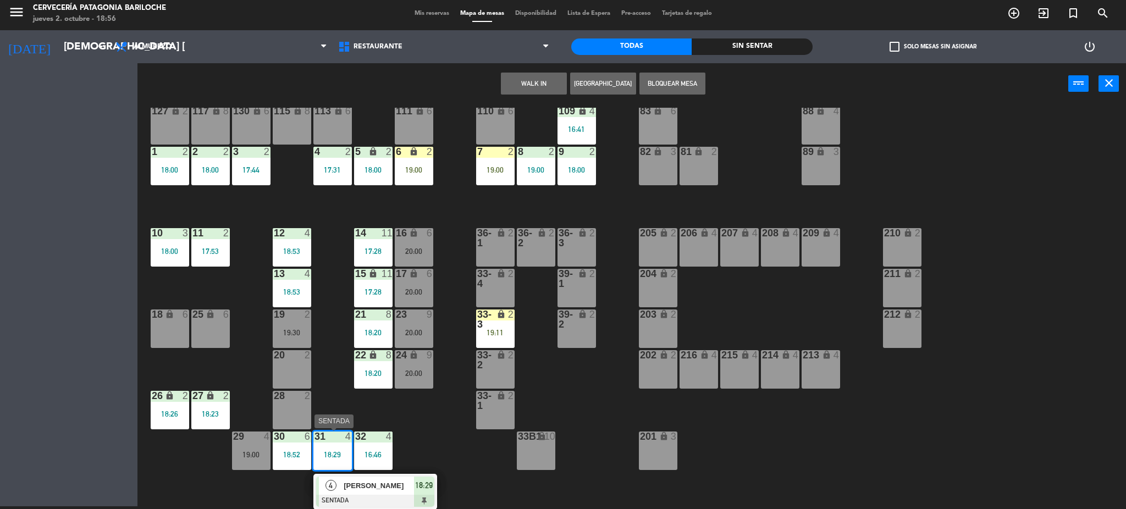
scroll to position [22, 0]
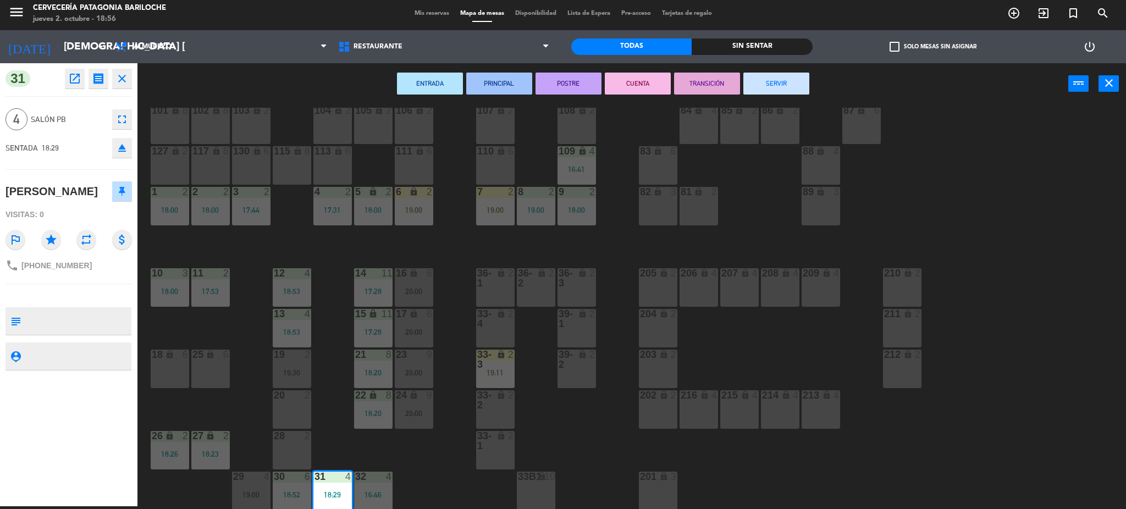
click at [391, 455] on div "101 lock 8 102 lock 8 104 lock 2 105 lock 2 106 lock 2 103 lock 2 107 lock 2 10…" at bounding box center [637, 309] width 978 height 402
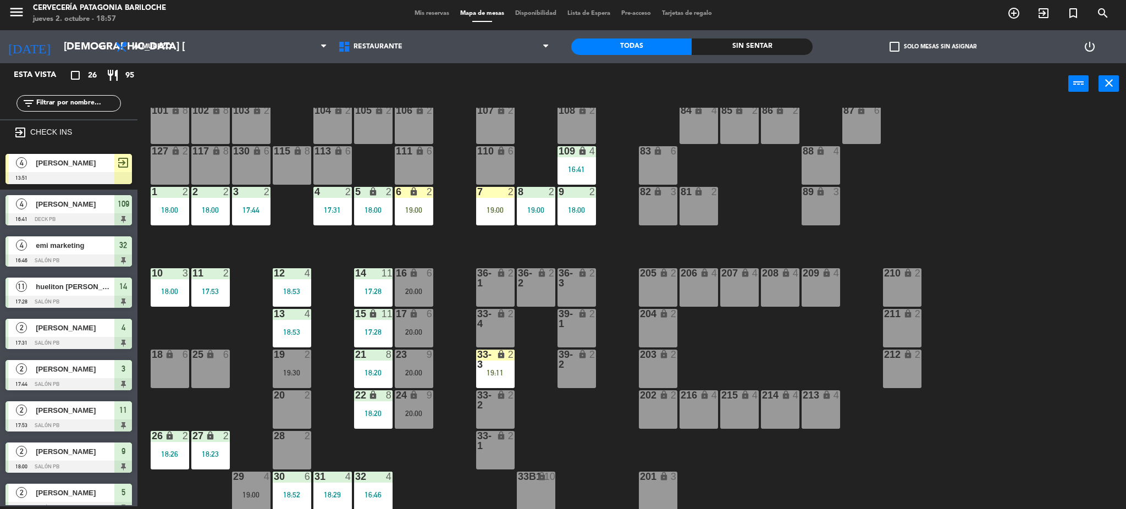
click at [331, 477] on div at bounding box center [332, 477] width 18 height 10
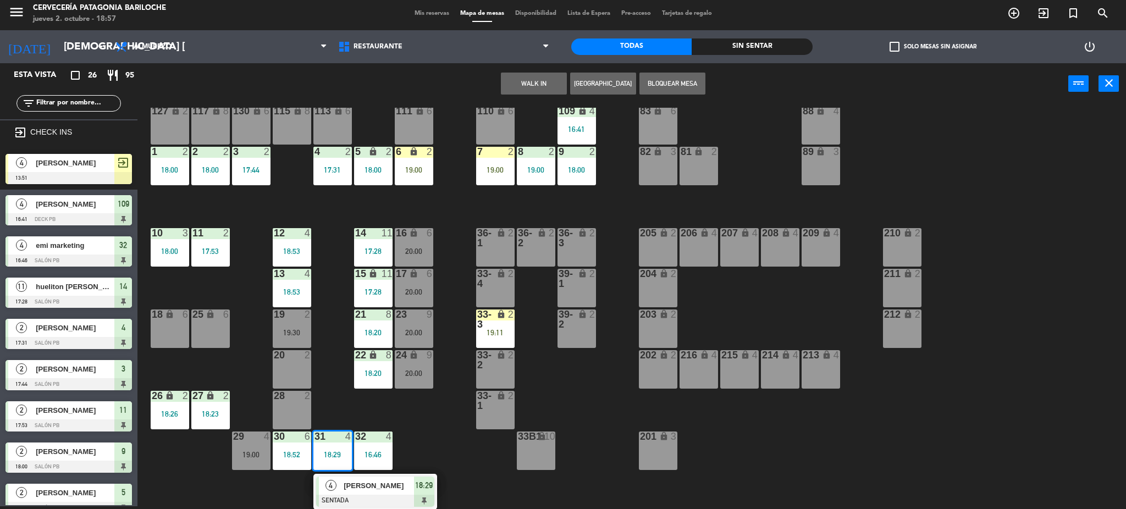
click at [365, 487] on span "[PERSON_NAME]" at bounding box center [379, 486] width 70 height 12
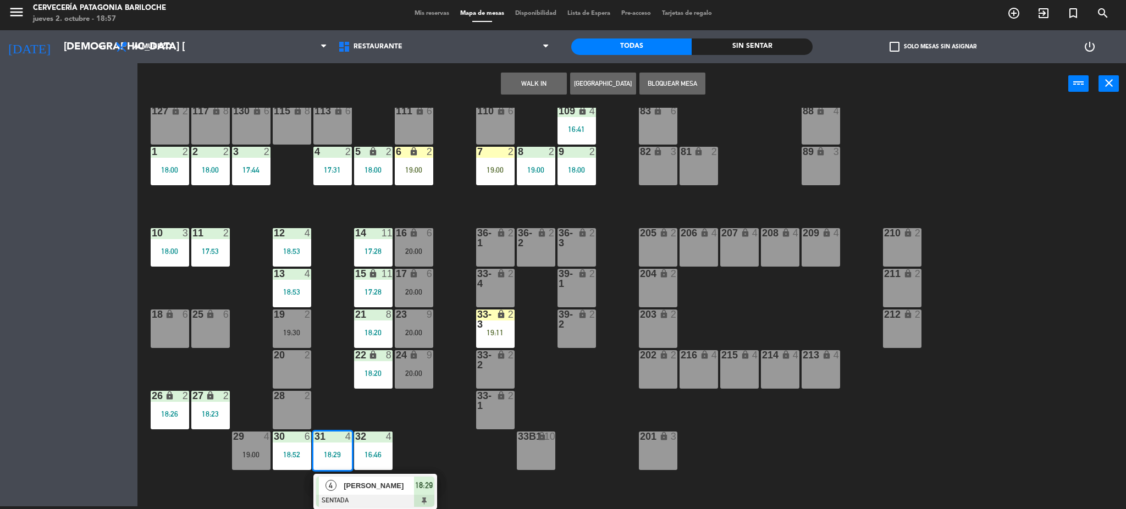
scroll to position [22, 0]
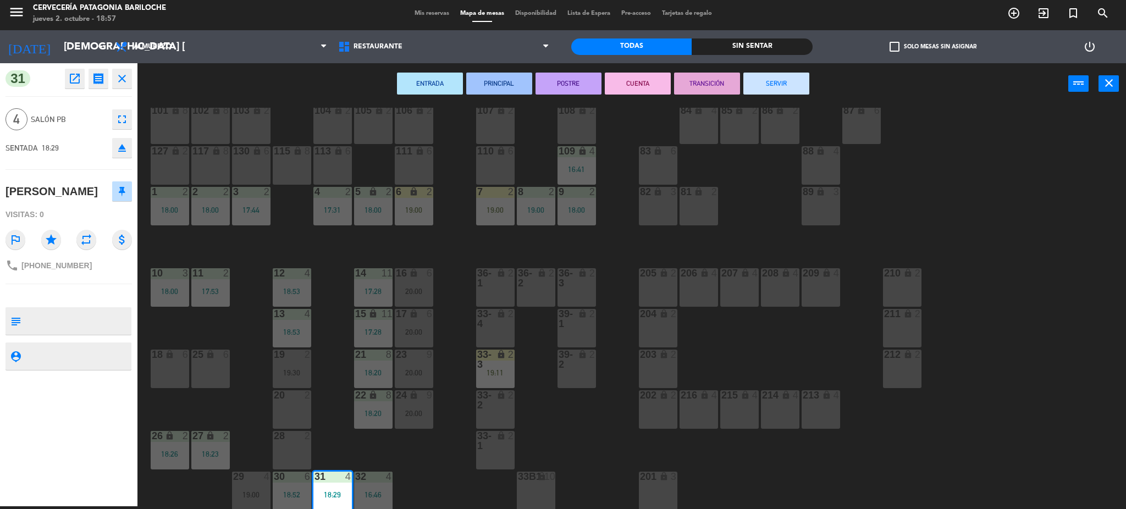
click at [301, 453] on div "28 2" at bounding box center [292, 450] width 38 height 38
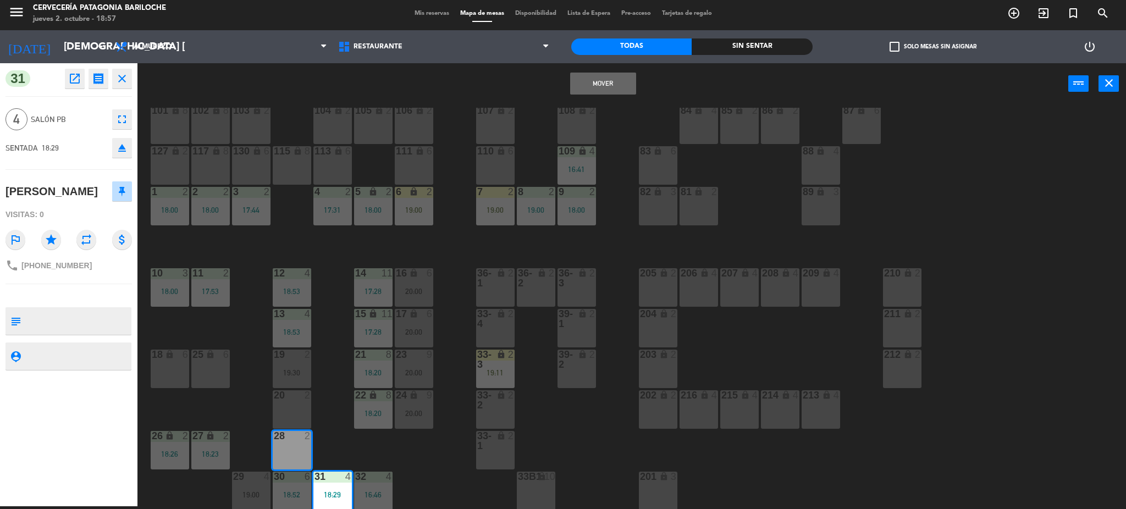
click at [300, 416] on div "20 2" at bounding box center [292, 409] width 38 height 38
click at [611, 87] on button "Mover y Unir" at bounding box center [603, 84] width 66 height 22
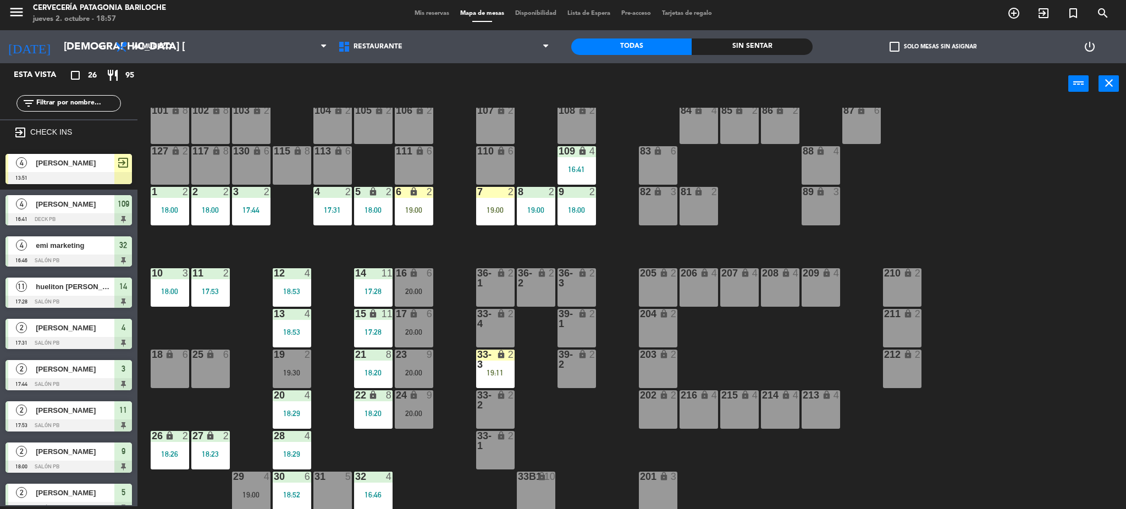
scroll to position [3, 0]
click at [301, 439] on div "4" at bounding box center [310, 436] width 18 height 10
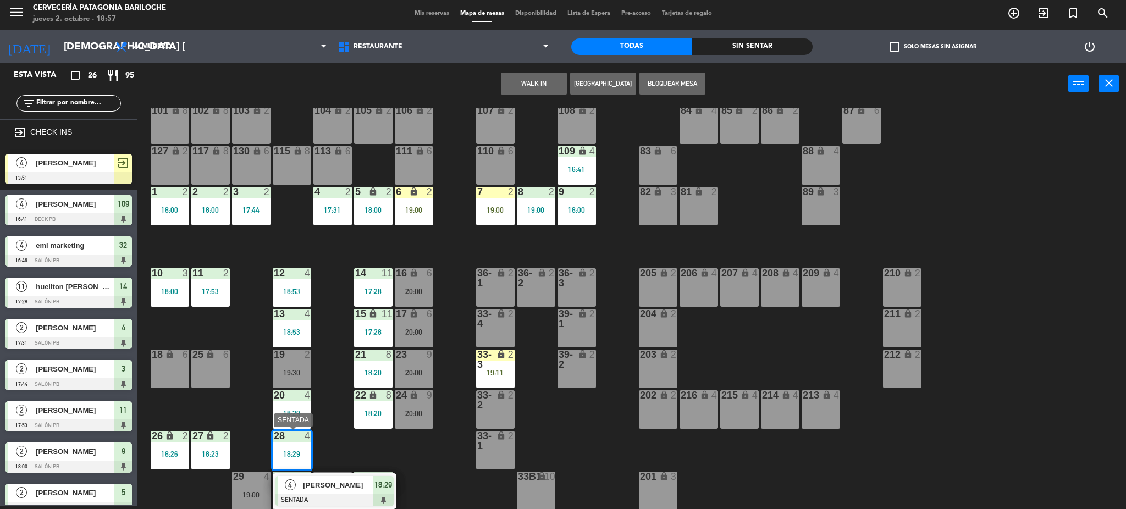
click at [317, 480] on span "[PERSON_NAME]" at bounding box center [338, 485] width 70 height 12
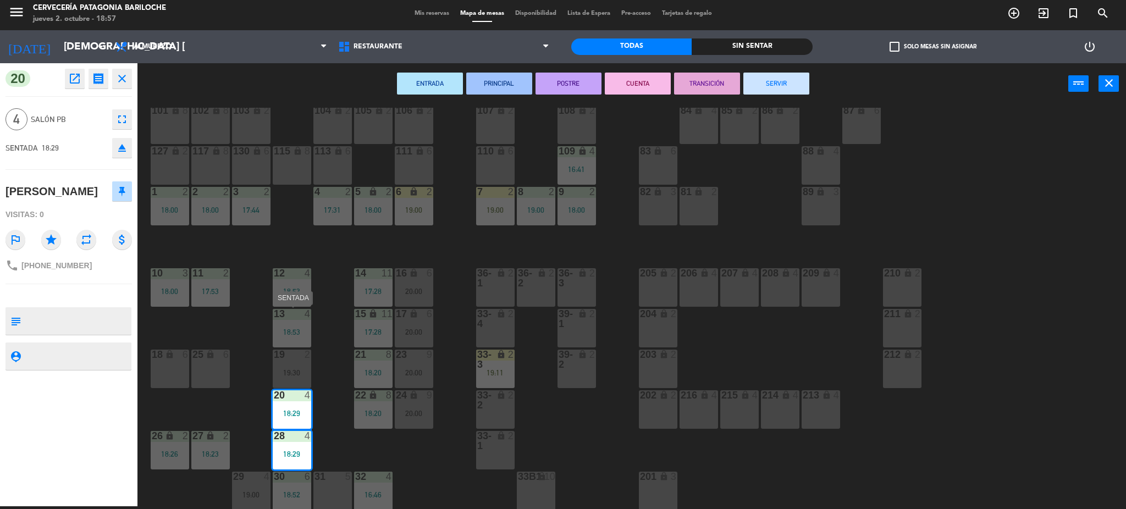
click at [300, 328] on div "18:53" at bounding box center [292, 332] width 38 height 8
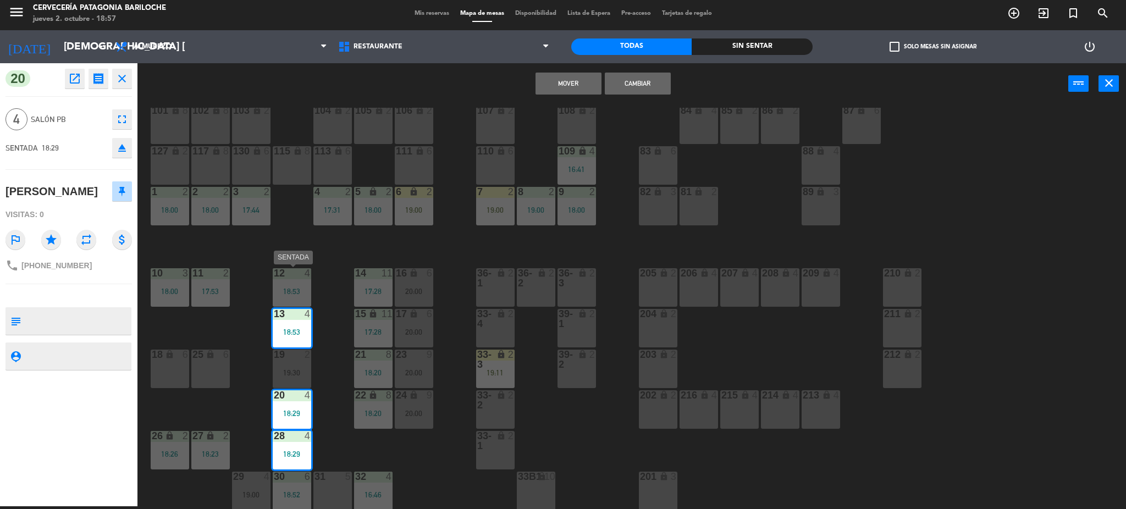
click at [296, 289] on div "18:53" at bounding box center [292, 292] width 38 height 8
click at [649, 76] on button "Cambiar" at bounding box center [638, 84] width 66 height 22
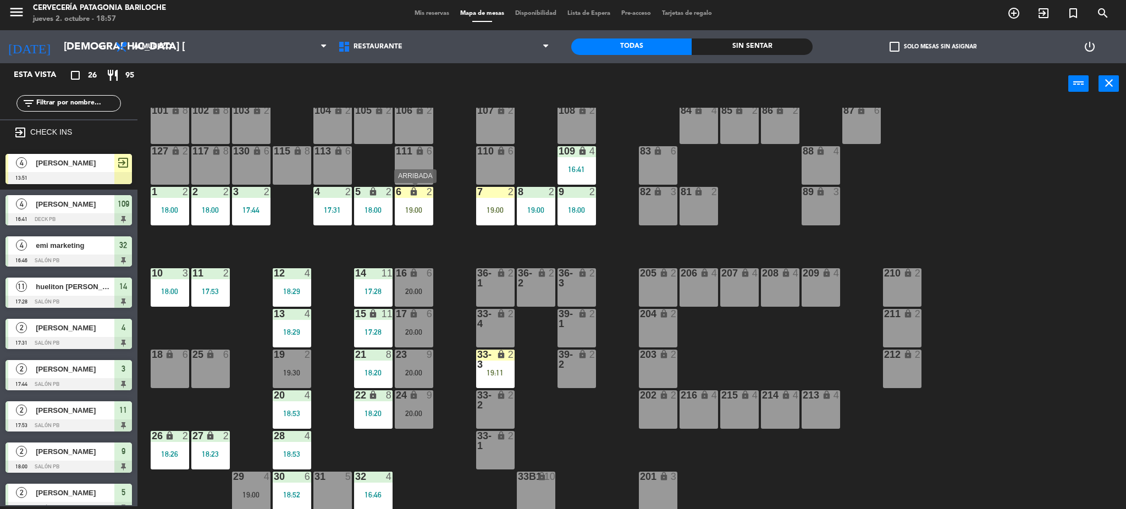
click at [419, 206] on div "19:00" at bounding box center [414, 210] width 38 height 8
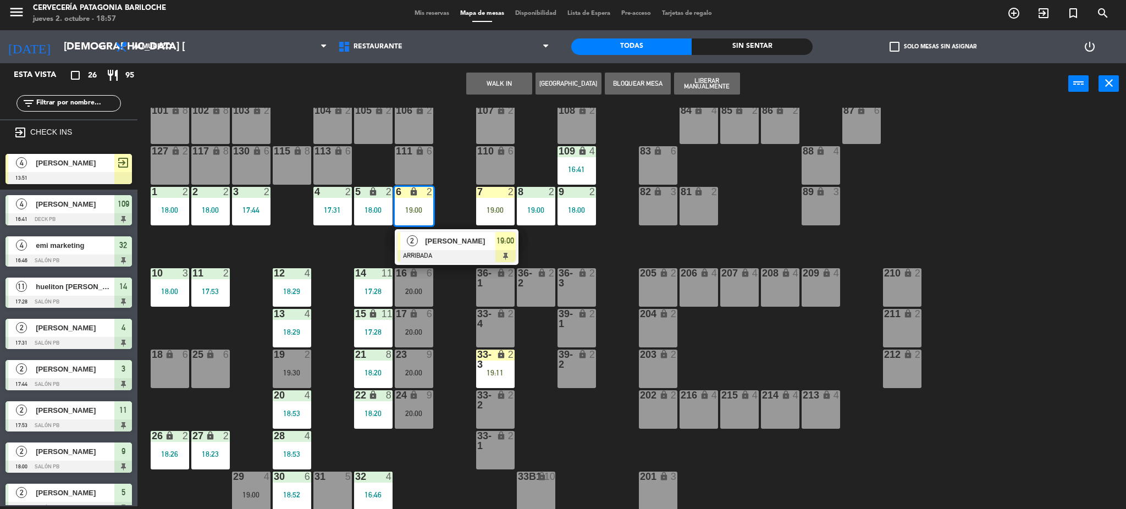
click at [438, 238] on span "[PERSON_NAME]" at bounding box center [460, 241] width 70 height 12
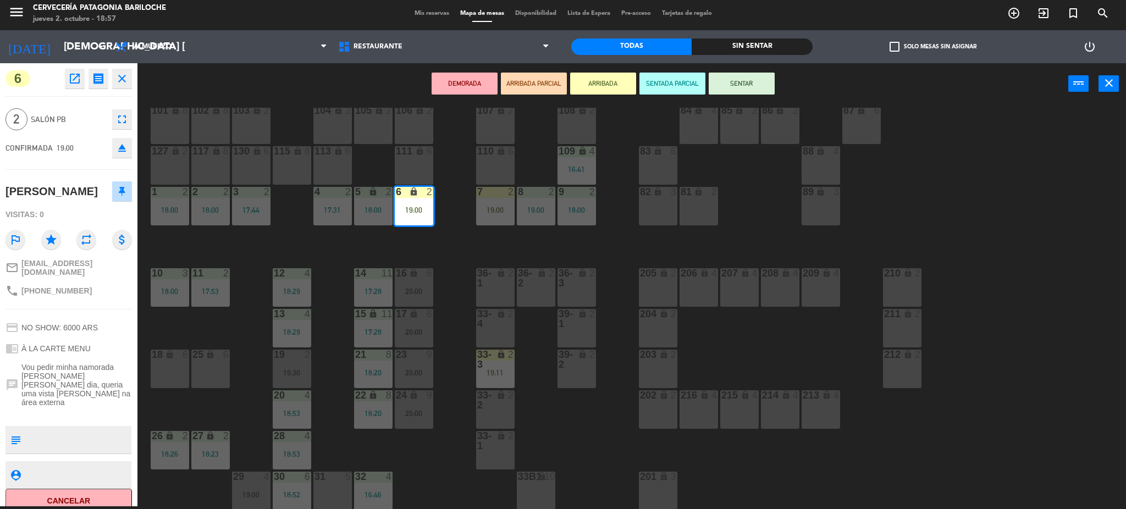
click at [733, 78] on button "SENTAR" at bounding box center [742, 84] width 66 height 22
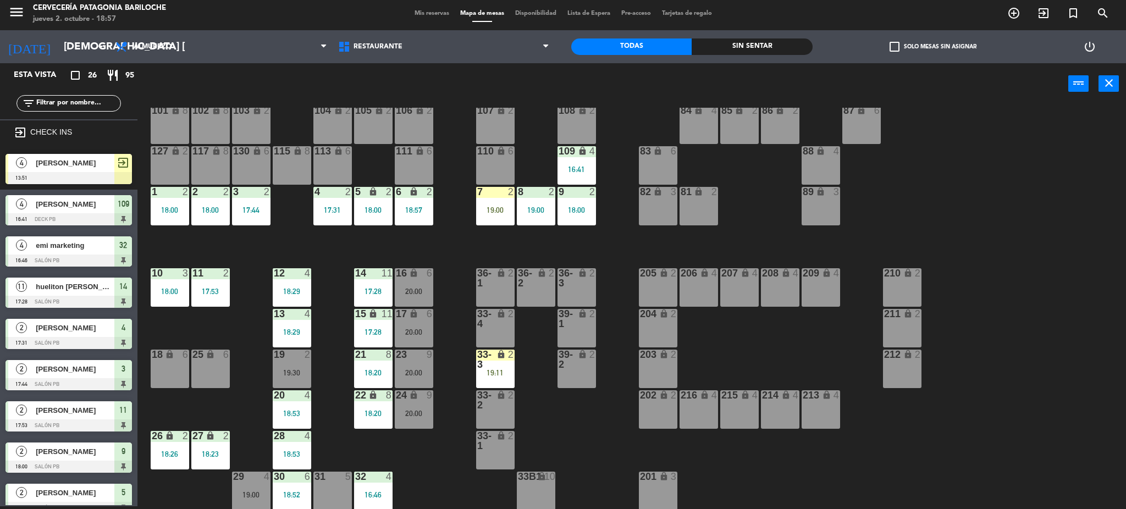
scroll to position [142, 0]
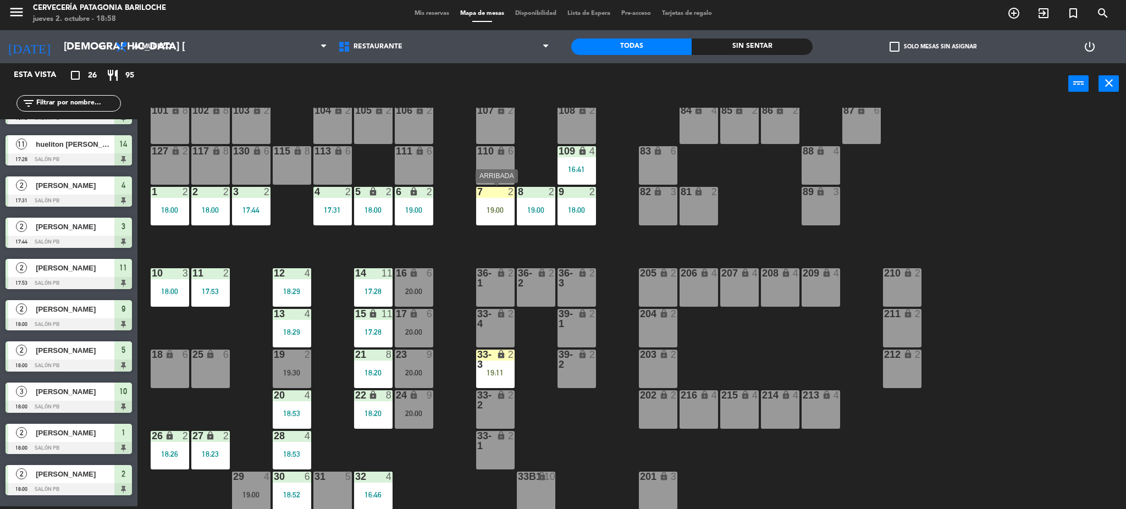
click at [496, 207] on div "19:00" at bounding box center [495, 210] width 38 height 8
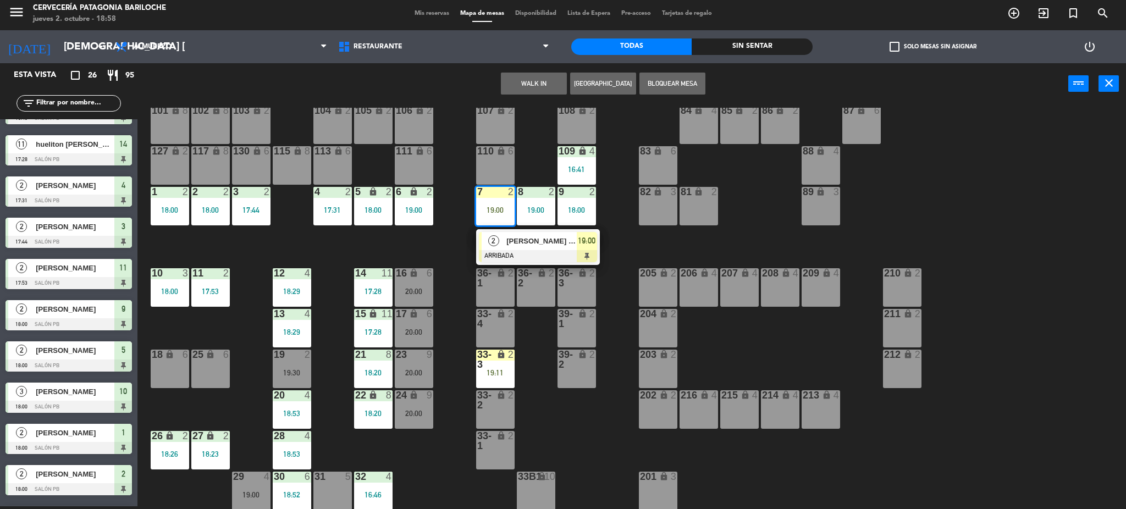
click at [503, 243] on div "2" at bounding box center [494, 241] width 24 height 18
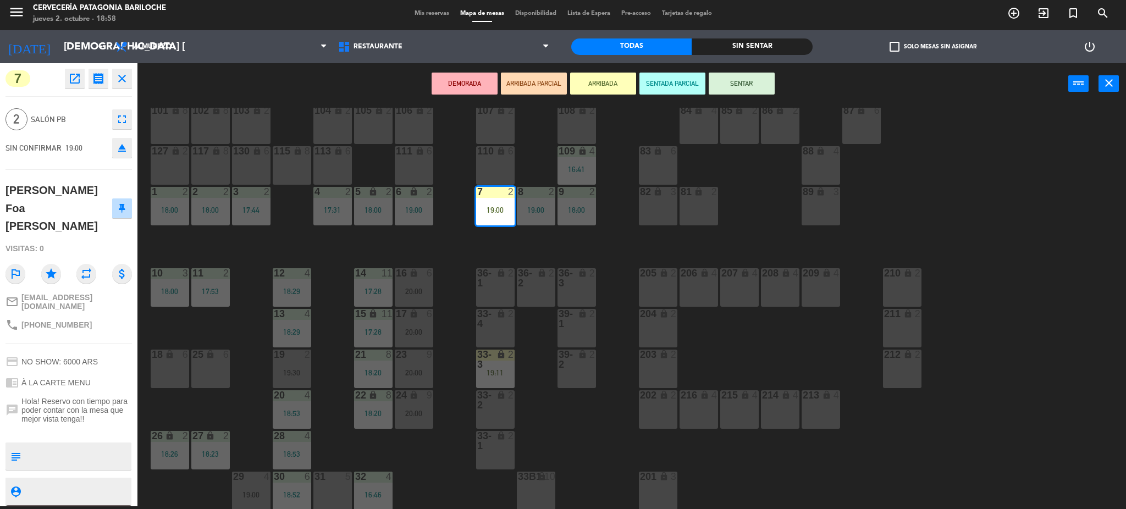
click at [746, 83] on button "SENTAR" at bounding box center [742, 84] width 66 height 22
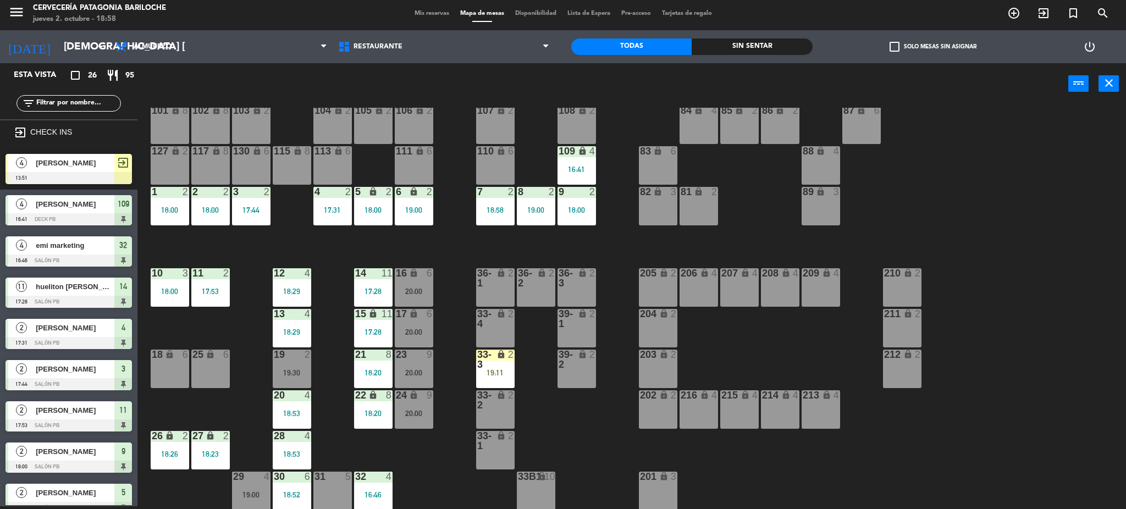
scroll to position [183, 0]
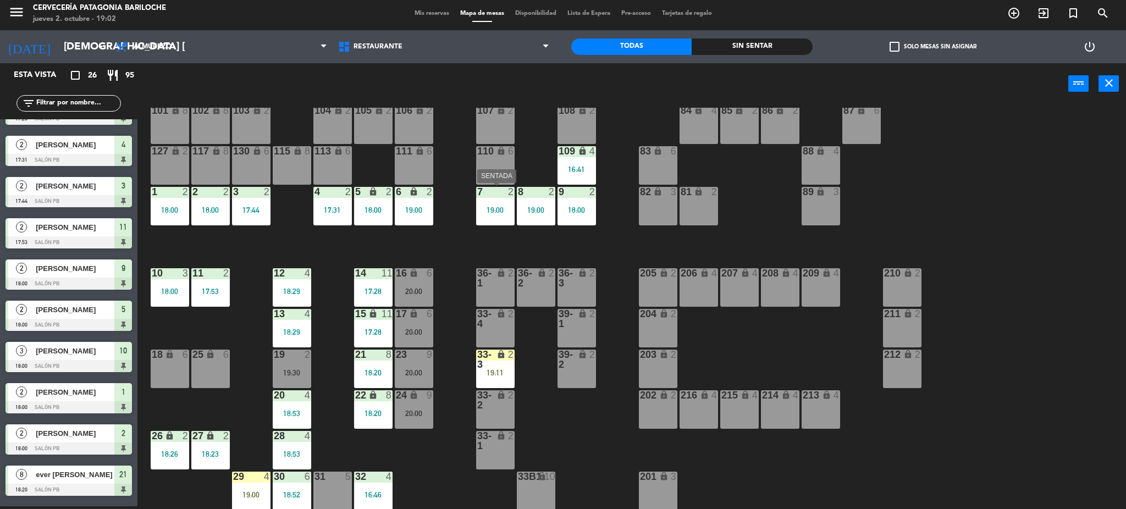
click at [502, 208] on div "19:00" at bounding box center [495, 210] width 38 height 8
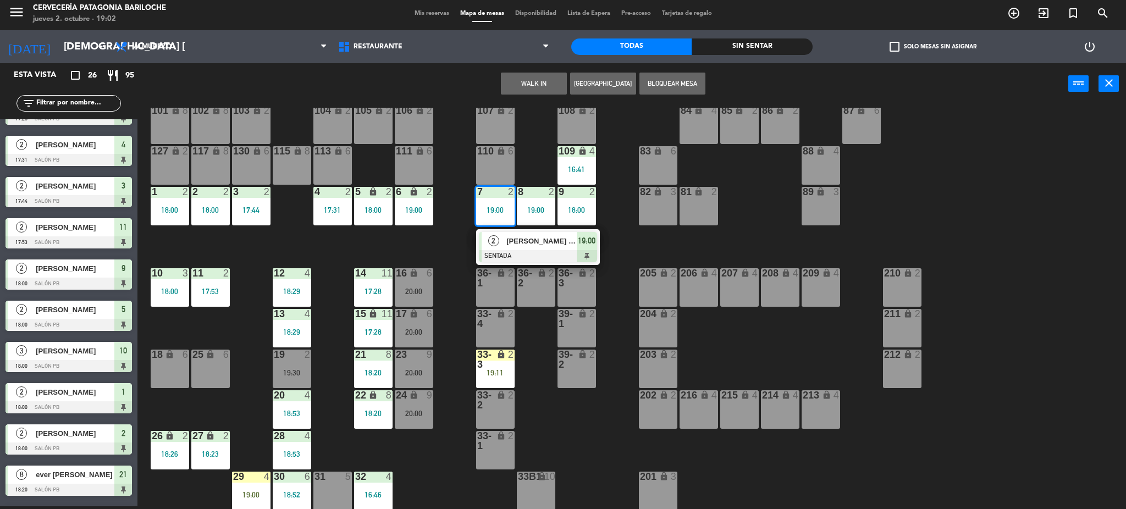
click at [445, 241] on div "101 lock 8 102 lock 8 104 lock 2 105 lock 2 106 lock 2 103 lock 2 107 lock 2 10…" at bounding box center [637, 309] width 978 height 402
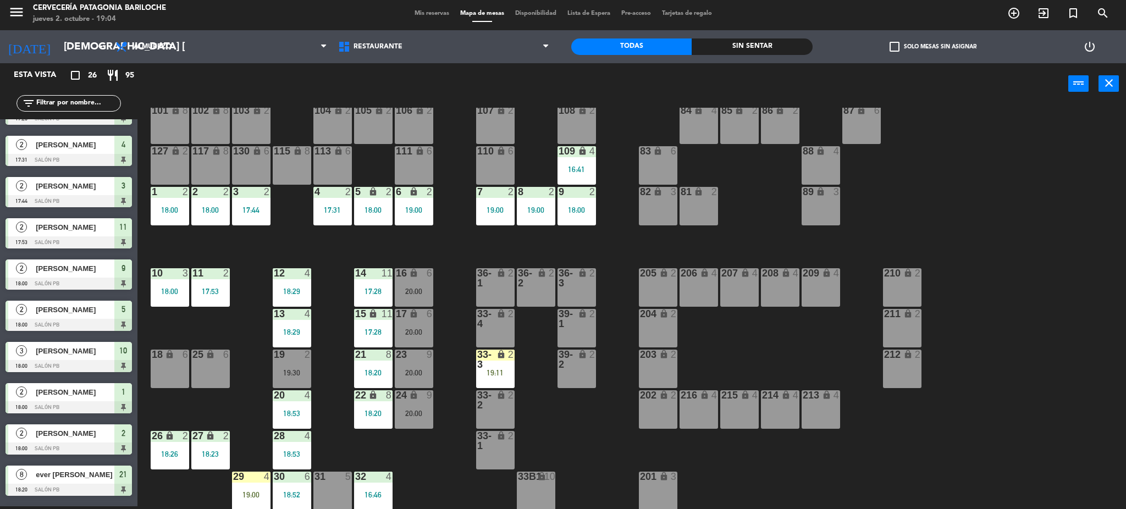
click at [93, 100] on input "text" at bounding box center [77, 103] width 85 height 12
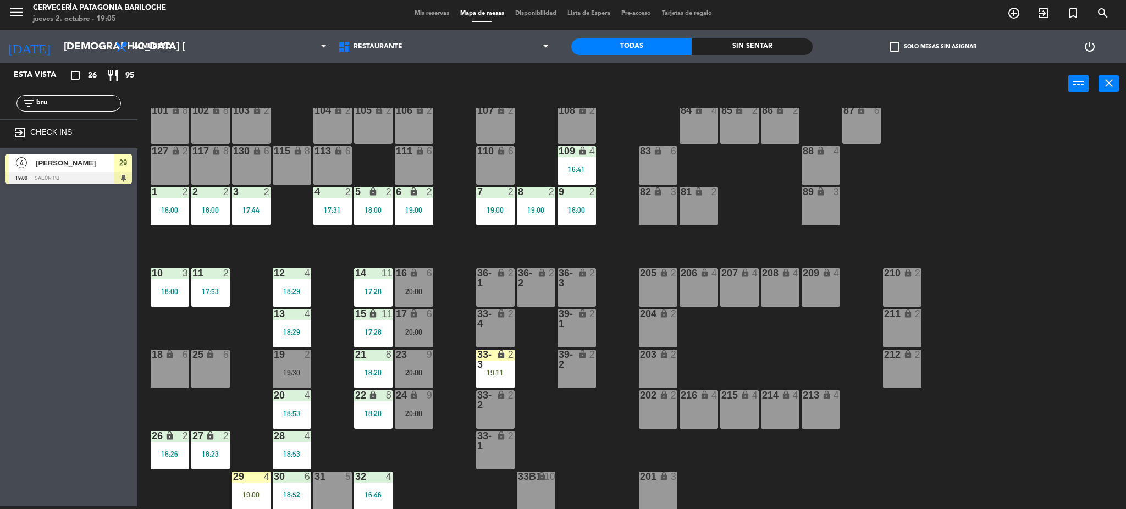
type input "bru"
click at [59, 234] on div "Esta vista crop_square 26 restaurant 95 filter_list bru exit_to_app CHECK INS 4…" at bounding box center [68, 284] width 137 height 443
click at [92, 166] on span "[PERSON_NAME]" at bounding box center [75, 163] width 79 height 12
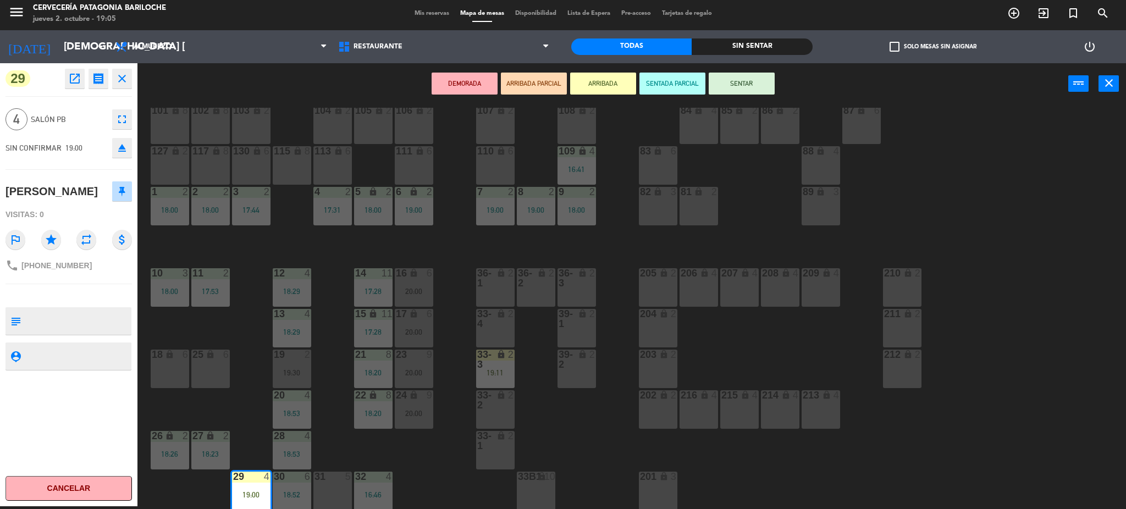
click at [736, 87] on button "SENTAR" at bounding box center [742, 84] width 66 height 22
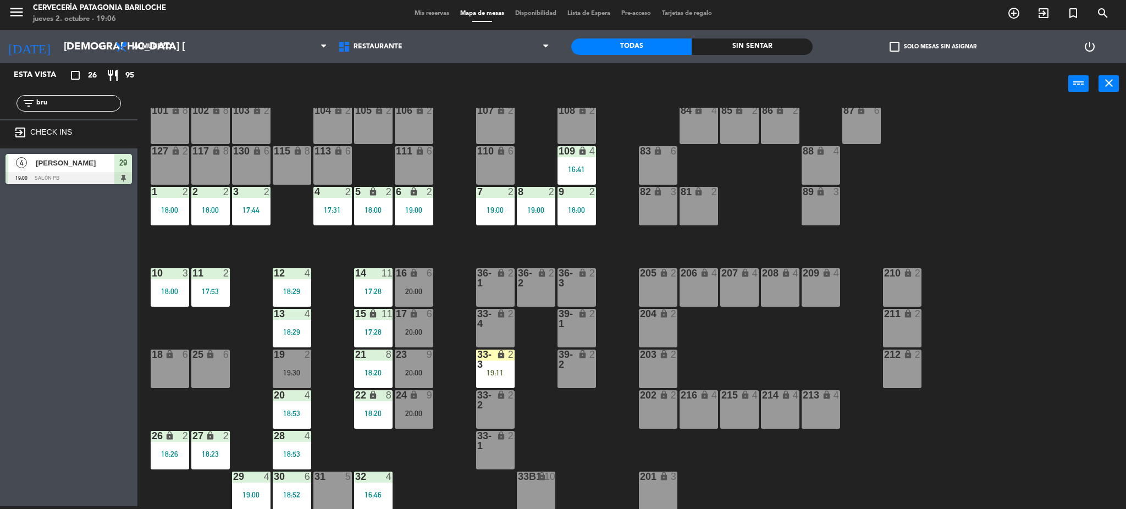
click at [97, 164] on span "[PERSON_NAME]" at bounding box center [75, 163] width 79 height 12
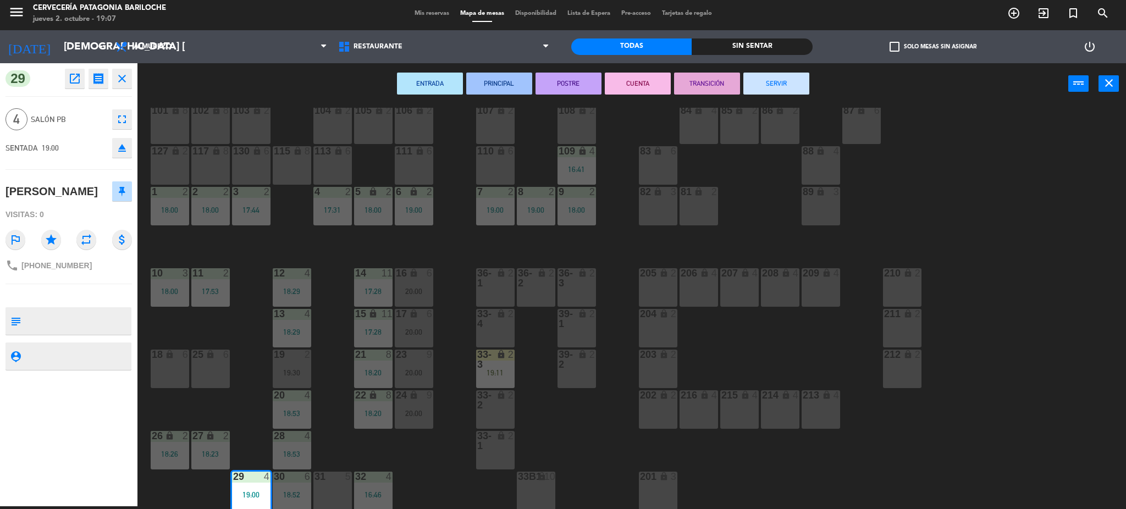
click at [424, 466] on div "101 lock 8 102 lock 8 104 lock 2 105 lock 2 106 lock 2 103 lock 2 107 lock 2 10…" at bounding box center [637, 309] width 978 height 402
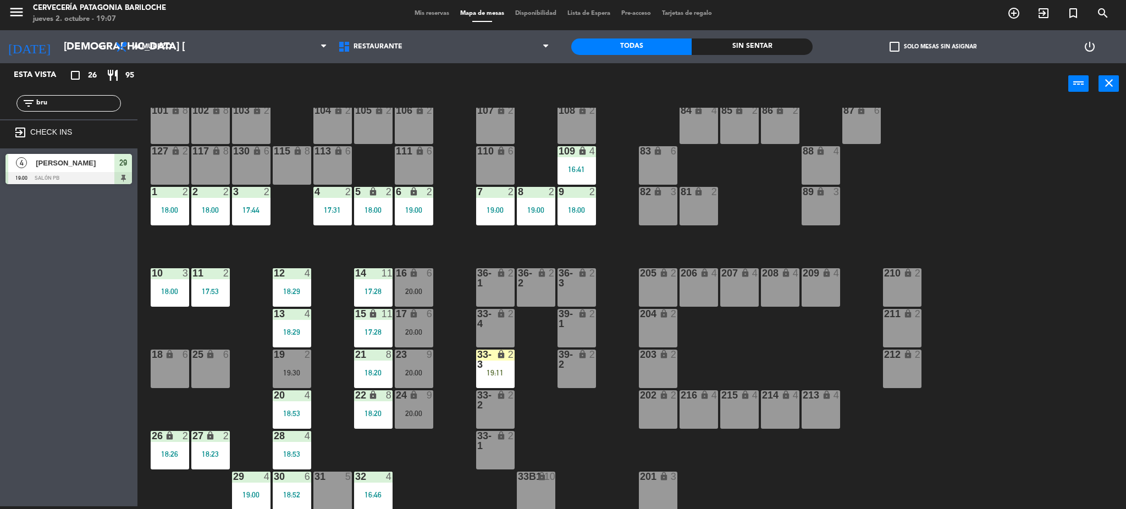
click at [311, 366] on div "101 lock 8 102 lock 8 104 lock 2 105 lock 2 106 lock 2 103 lock 2 107 lock 2 10…" at bounding box center [637, 309] width 978 height 402
click at [301, 366] on div "19 2 19:30" at bounding box center [292, 369] width 38 height 38
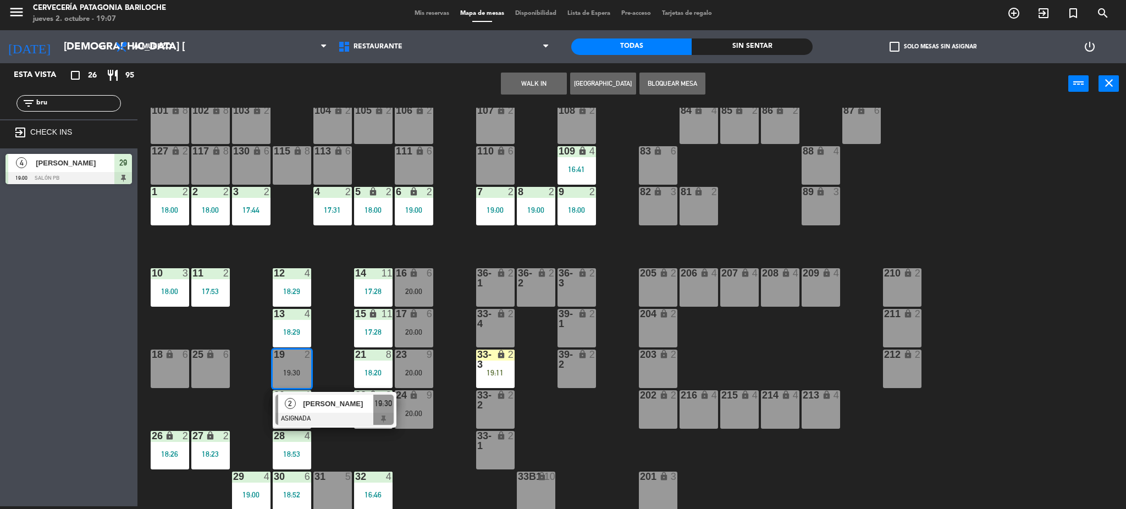
click at [331, 356] on div "101 lock 8 102 lock 8 104 lock 2 105 lock 2 106 lock 2 103 lock 2 107 lock 2 10…" at bounding box center [637, 309] width 978 height 402
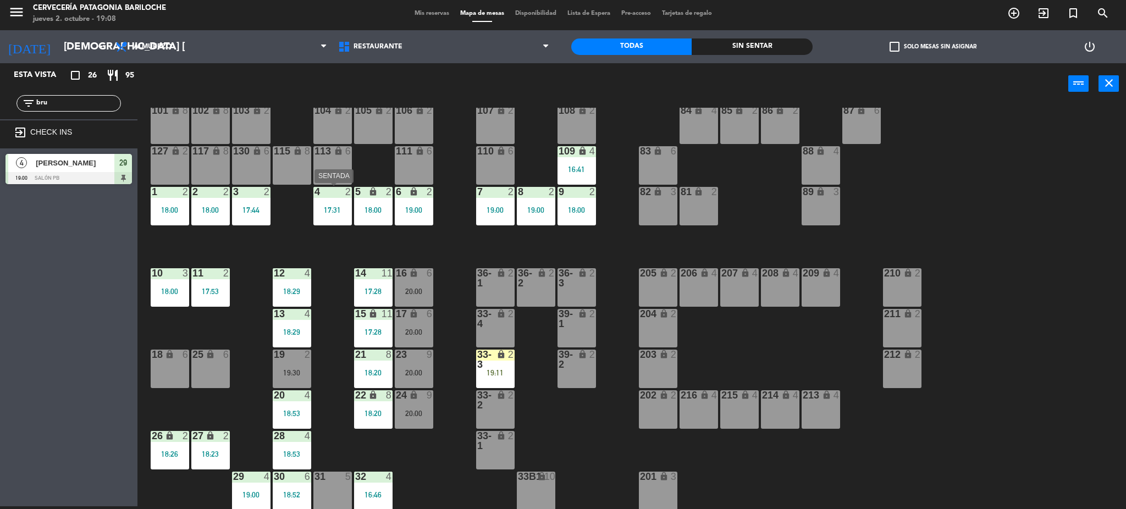
click at [330, 217] on div "4 2 17:31" at bounding box center [332, 206] width 38 height 38
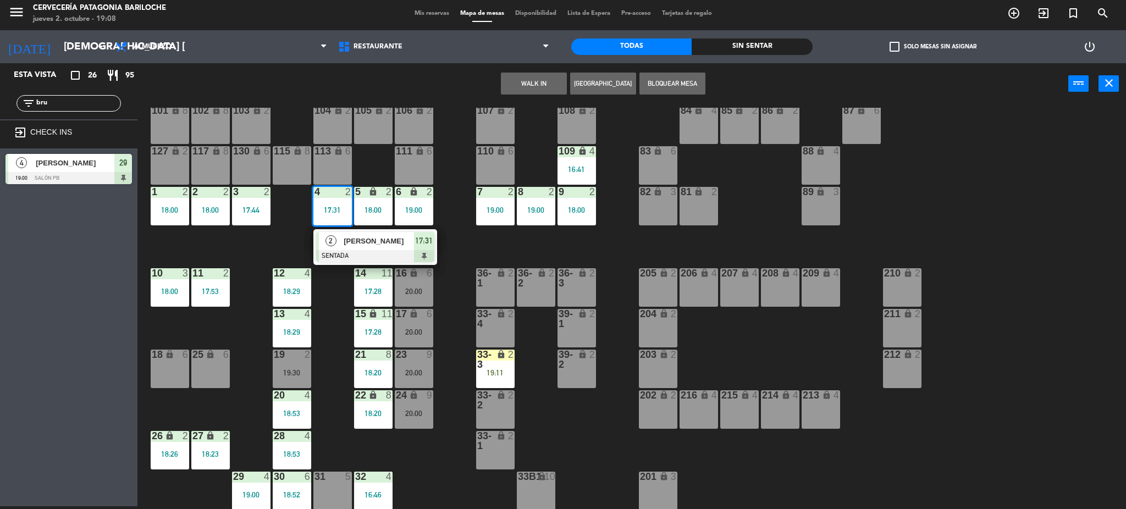
click at [335, 251] on div at bounding box center [375, 256] width 118 height 12
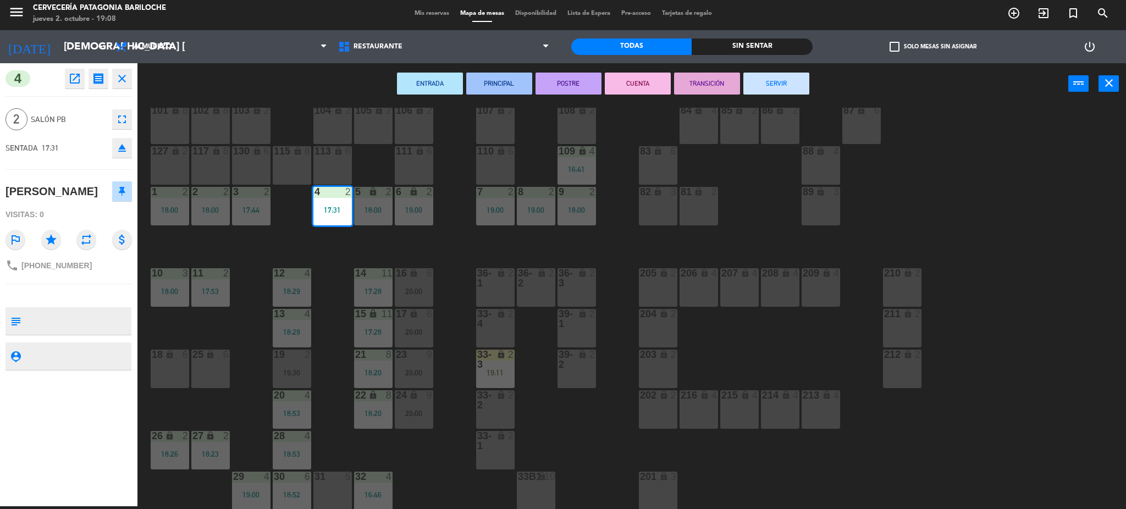
click at [798, 79] on button "SERVIR" at bounding box center [776, 84] width 66 height 22
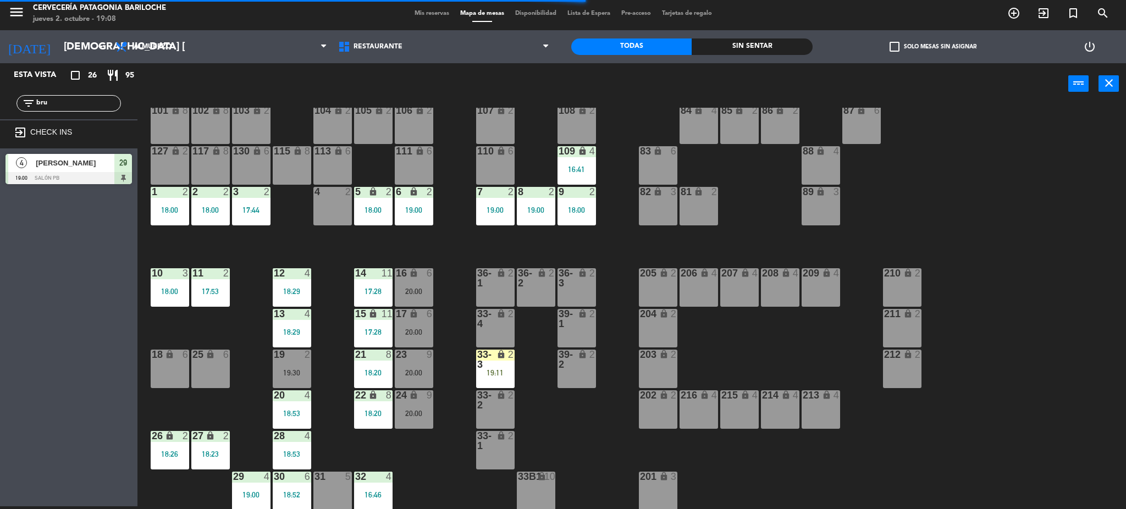
click at [292, 366] on div "19 2 19:30" at bounding box center [292, 369] width 38 height 38
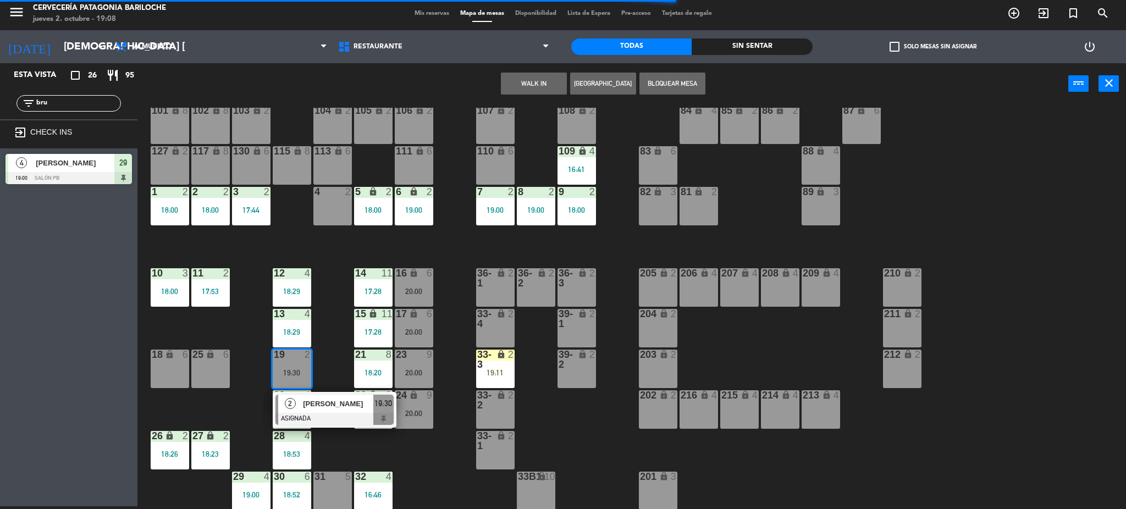
click at [318, 395] on div "[PERSON_NAME]" at bounding box center [337, 404] width 71 height 18
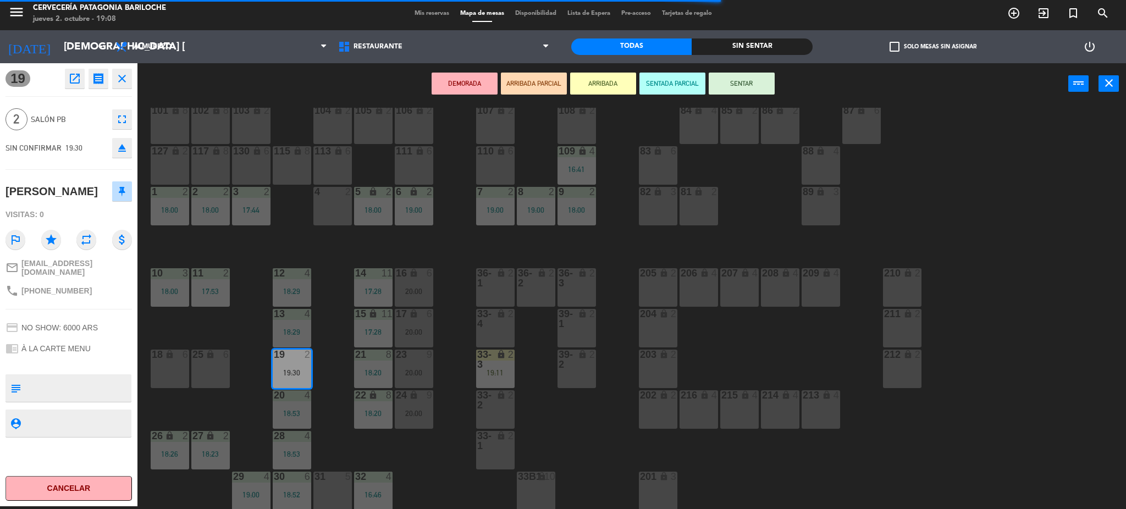
click at [332, 191] on div at bounding box center [332, 192] width 18 height 10
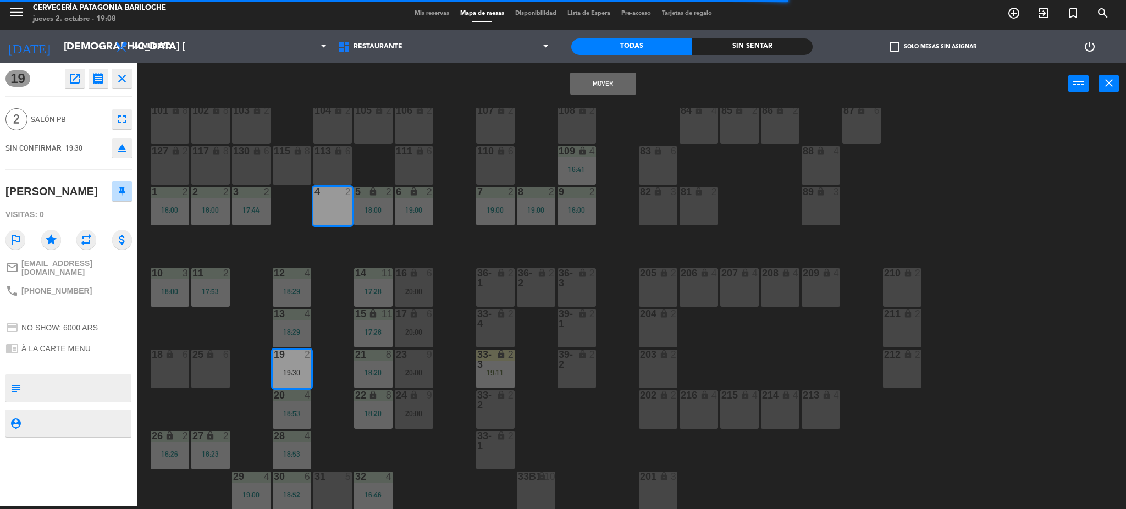
click at [578, 86] on button "Mover" at bounding box center [603, 84] width 66 height 22
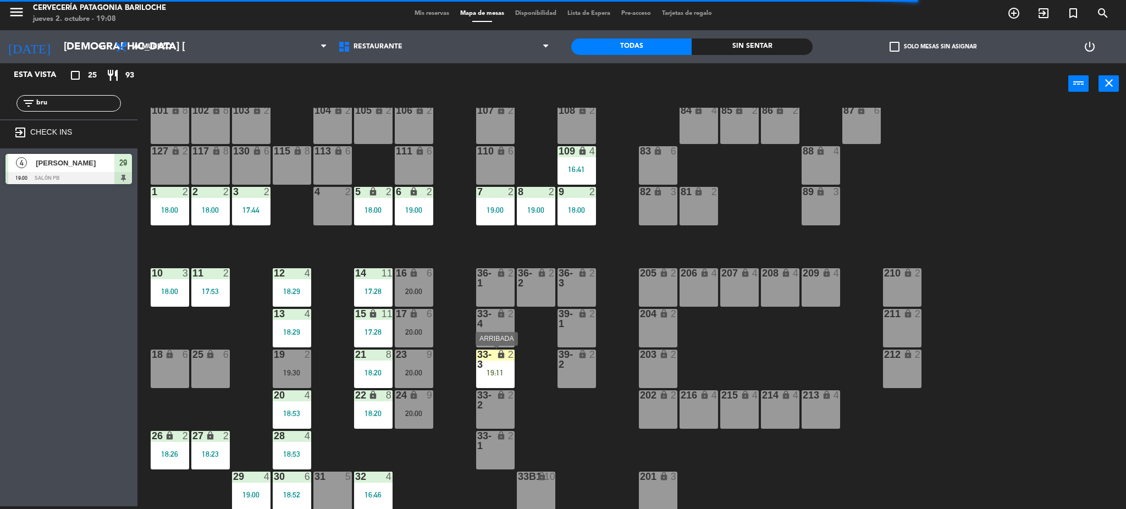
click at [480, 371] on div "19:11" at bounding box center [495, 373] width 38 height 8
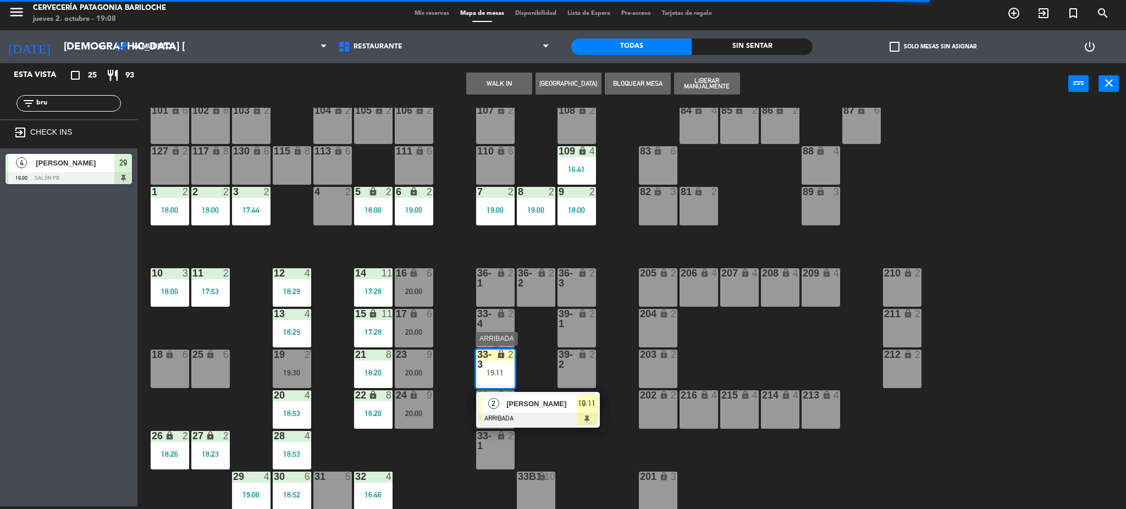
click at [505, 406] on div "[PERSON_NAME]" at bounding box center [540, 404] width 71 height 18
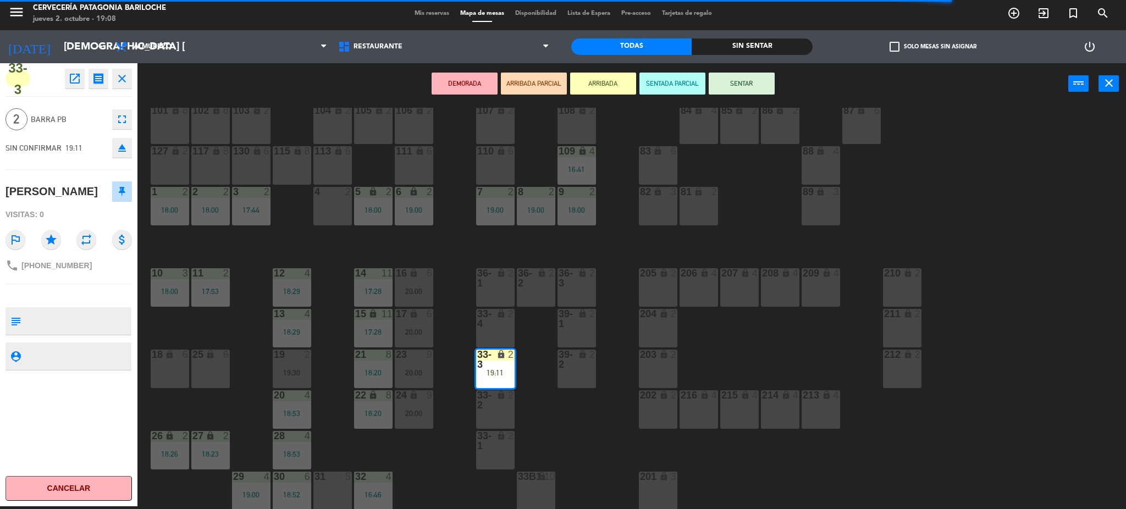
click at [329, 366] on div "101 lock 8 102 lock 8 104 lock 2 105 lock 2 106 lock 2 103 lock 2 107 lock 2 10…" at bounding box center [637, 309] width 978 height 402
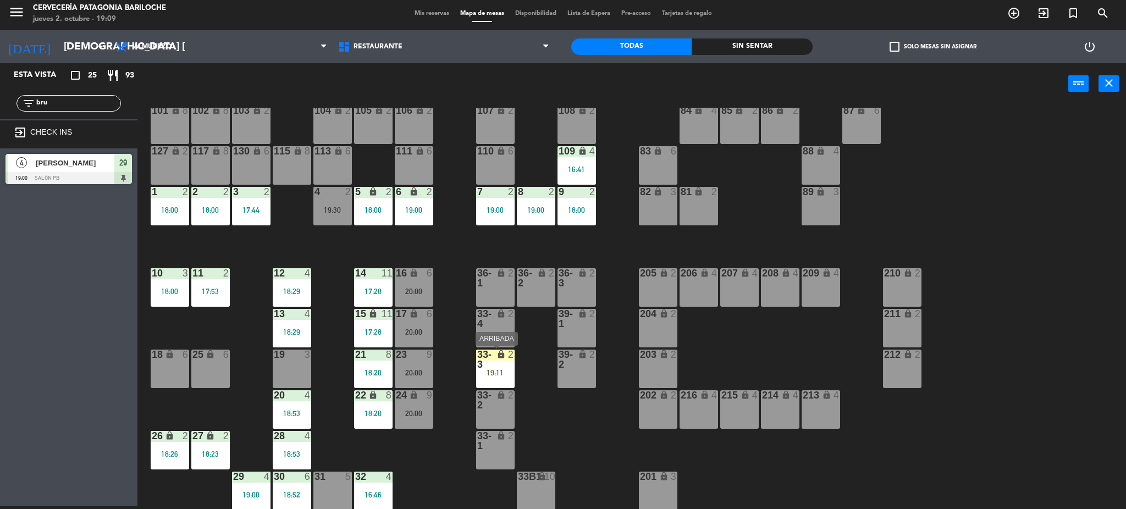
click at [492, 373] on div "19:11" at bounding box center [495, 373] width 38 height 8
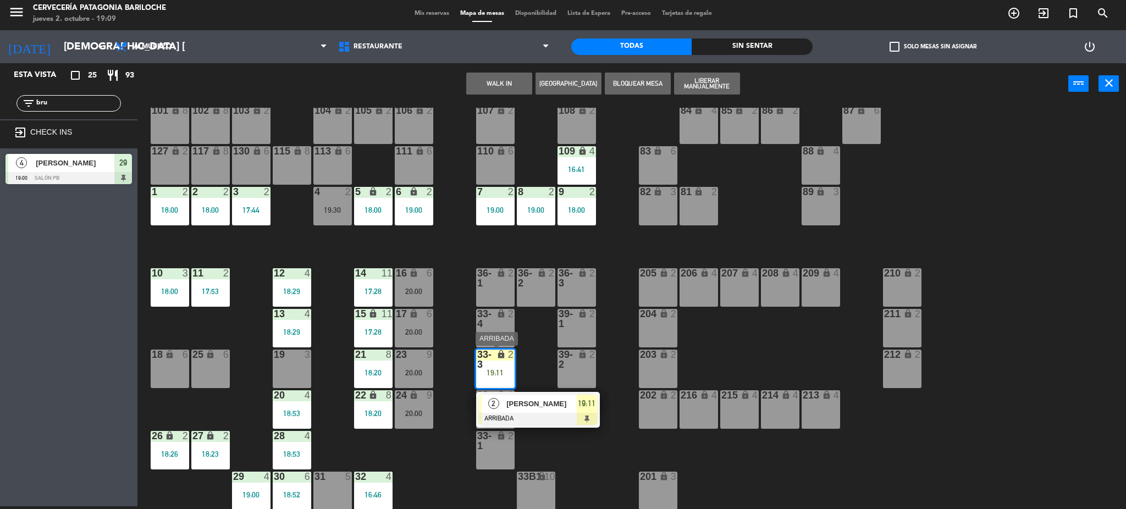
click at [498, 407] on div "2" at bounding box center [494, 404] width 24 height 18
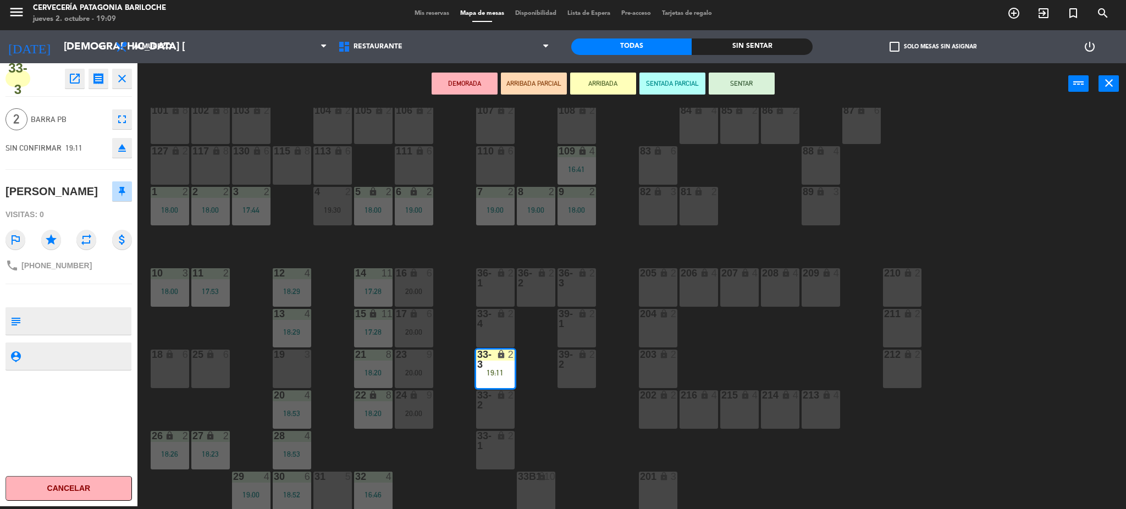
click at [300, 374] on div "19 3" at bounding box center [292, 369] width 38 height 38
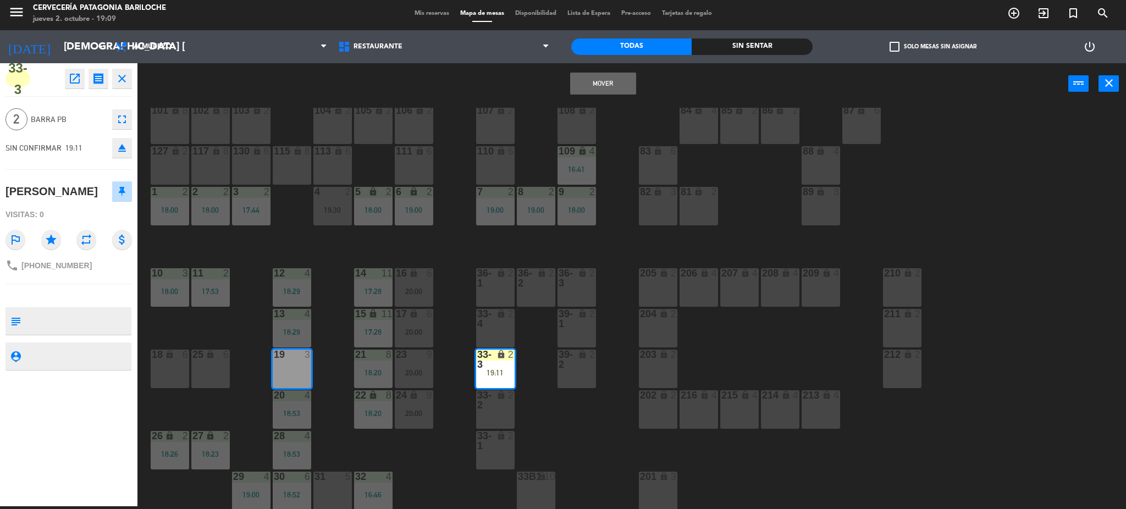
click at [612, 85] on button "Mover" at bounding box center [603, 84] width 66 height 22
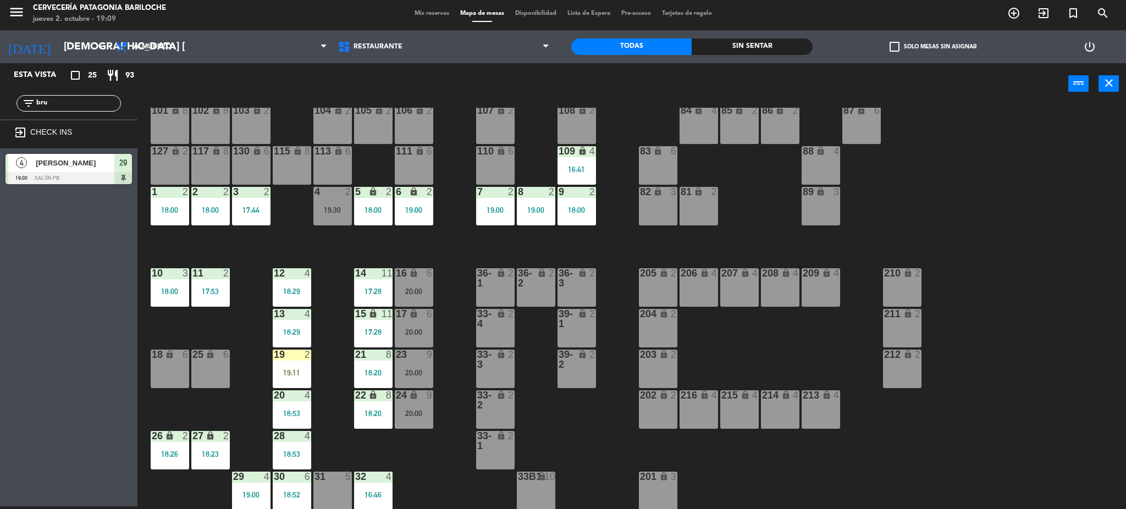
click at [339, 350] on div "101 lock 8 102 lock 8 104 lock 2 105 lock 2 106 lock 2 103 lock 2 107 lock 2 10…" at bounding box center [637, 309] width 978 height 402
click at [430, 404] on div "24 lock 9 20:00" at bounding box center [414, 409] width 38 height 38
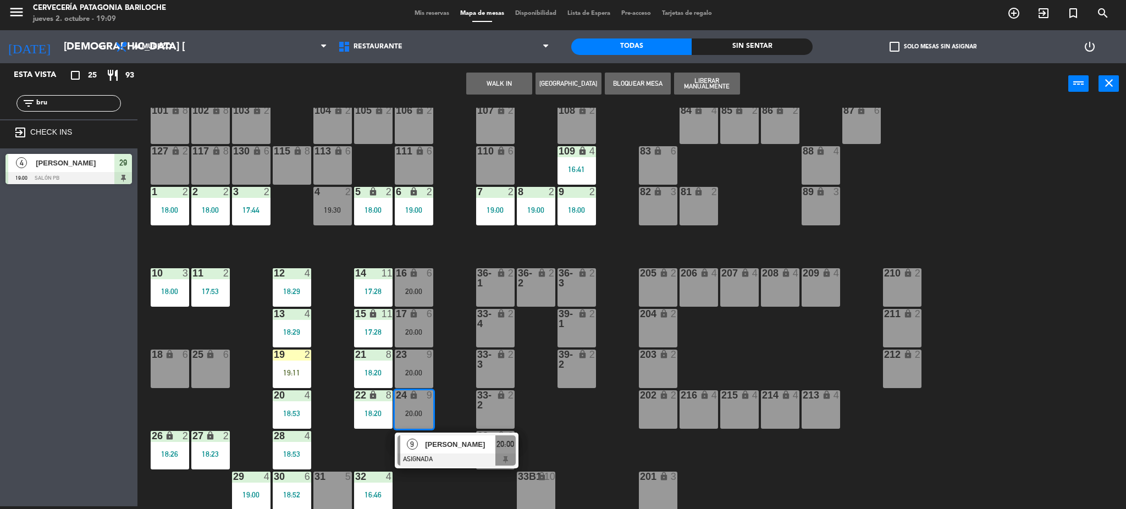
click at [450, 394] on div "101 lock 8 102 lock 8 104 lock 2 105 lock 2 106 lock 2 103 lock 2 107 lock 2 10…" at bounding box center [637, 309] width 978 height 402
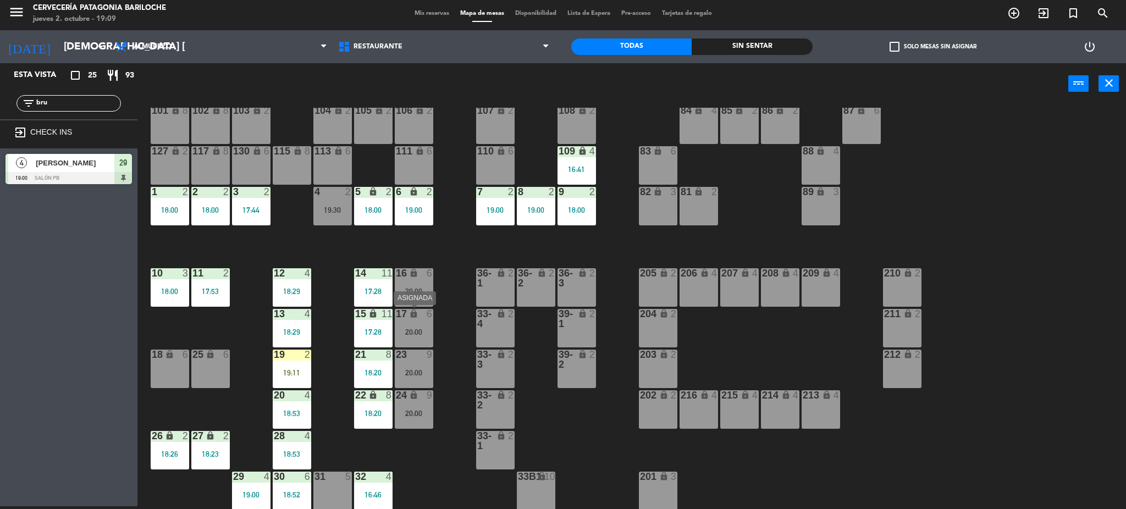
click at [413, 324] on div "17 lock 6 20:00" at bounding box center [414, 328] width 38 height 38
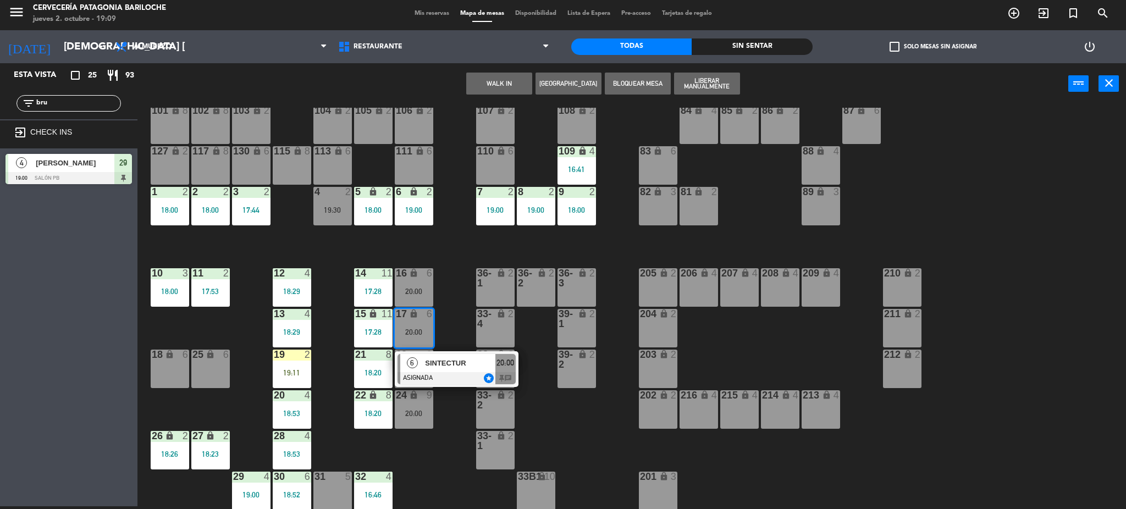
click at [457, 298] on div "101 lock 8 102 lock 8 104 lock 2 105 lock 2 106 lock 2 103 lock 2 107 lock 2 10…" at bounding box center [637, 309] width 978 height 402
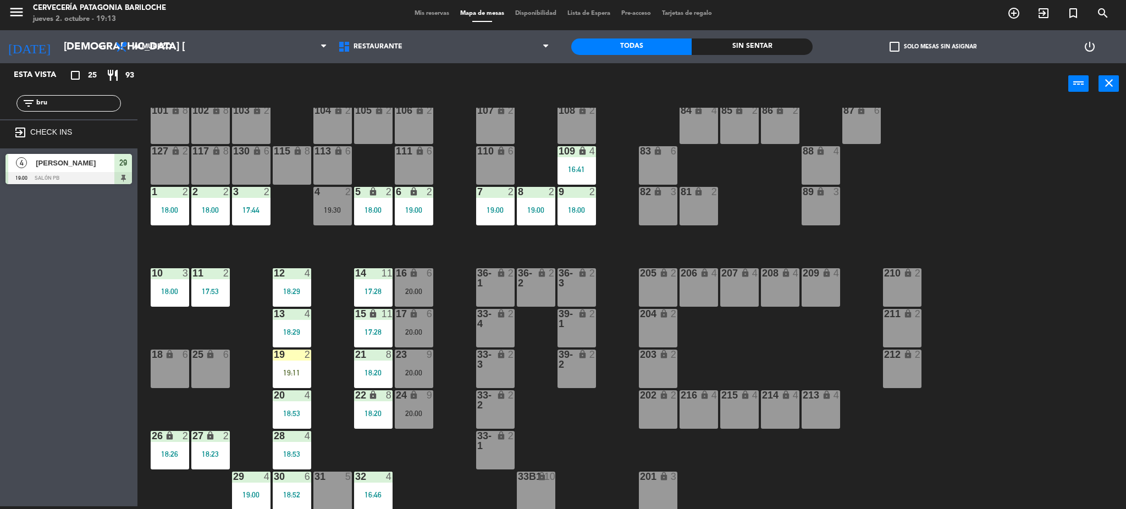
click at [452, 452] on div "101 lock 8 102 lock 8 104 lock 2 105 lock 2 106 lock 2 103 lock 2 107 lock 2 10…" at bounding box center [637, 309] width 978 height 402
click at [581, 203] on div "9 2 18:00" at bounding box center [576, 206] width 38 height 38
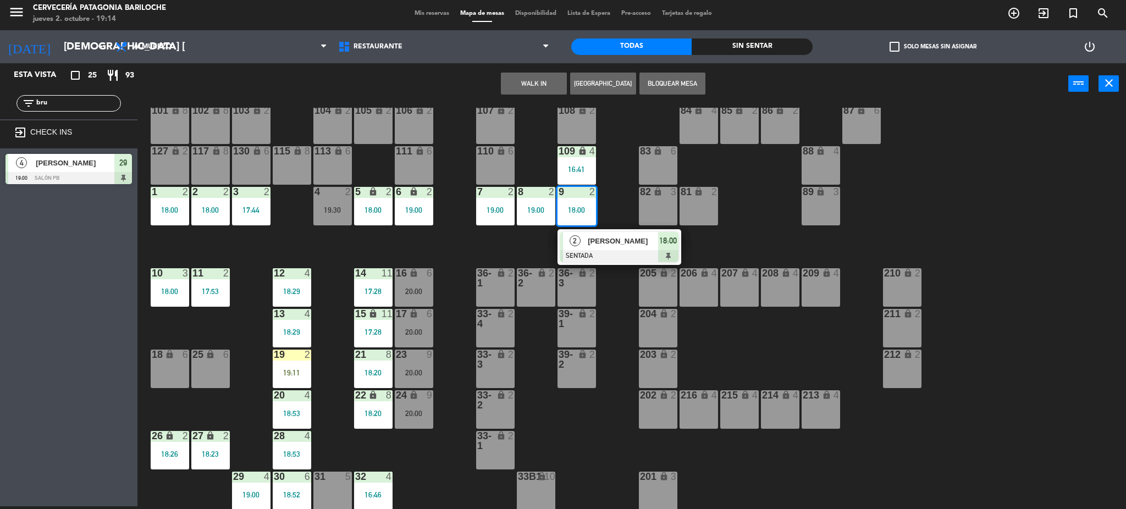
click at [595, 245] on span "[PERSON_NAME]" at bounding box center [623, 241] width 70 height 12
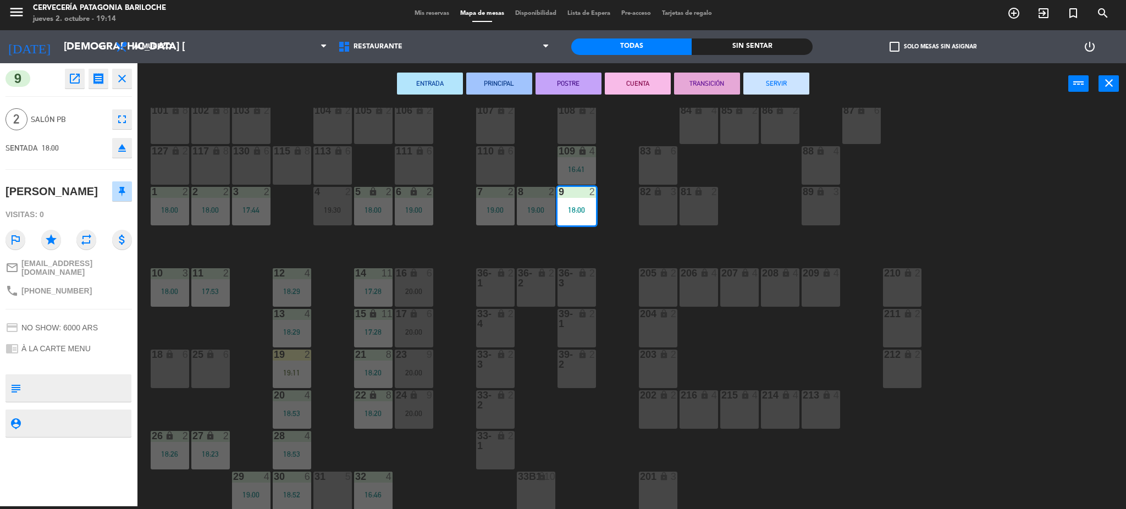
click at [771, 80] on button "SERVIR" at bounding box center [776, 84] width 66 height 22
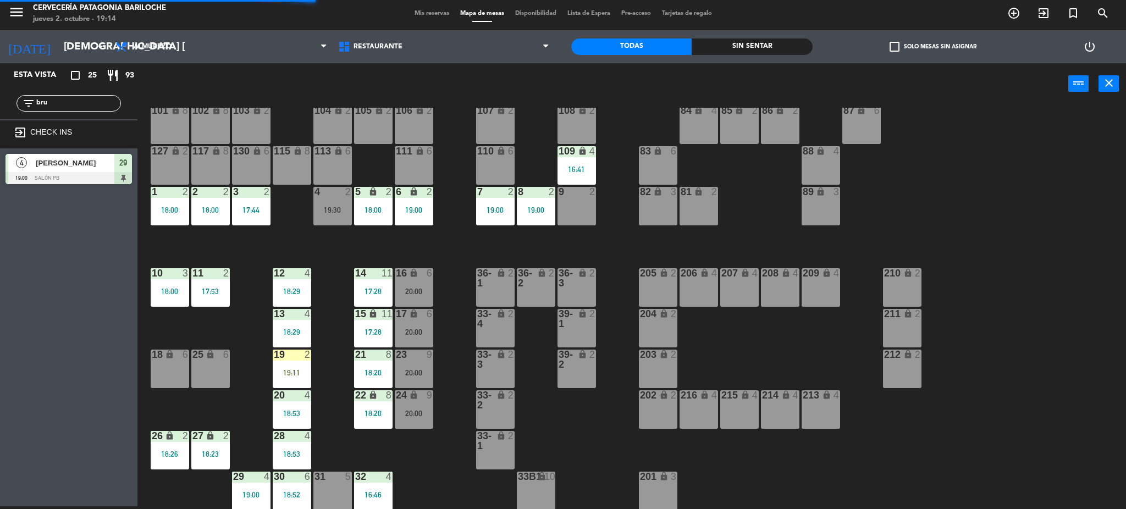
click at [583, 206] on div "9 2" at bounding box center [576, 206] width 38 height 38
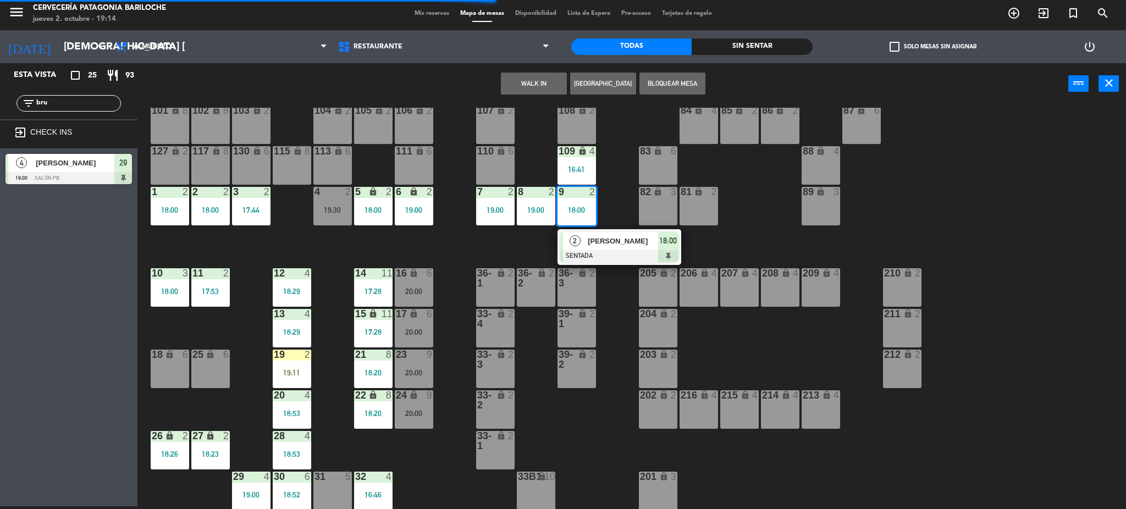
click at [551, 78] on button "WALK IN" at bounding box center [534, 84] width 66 height 22
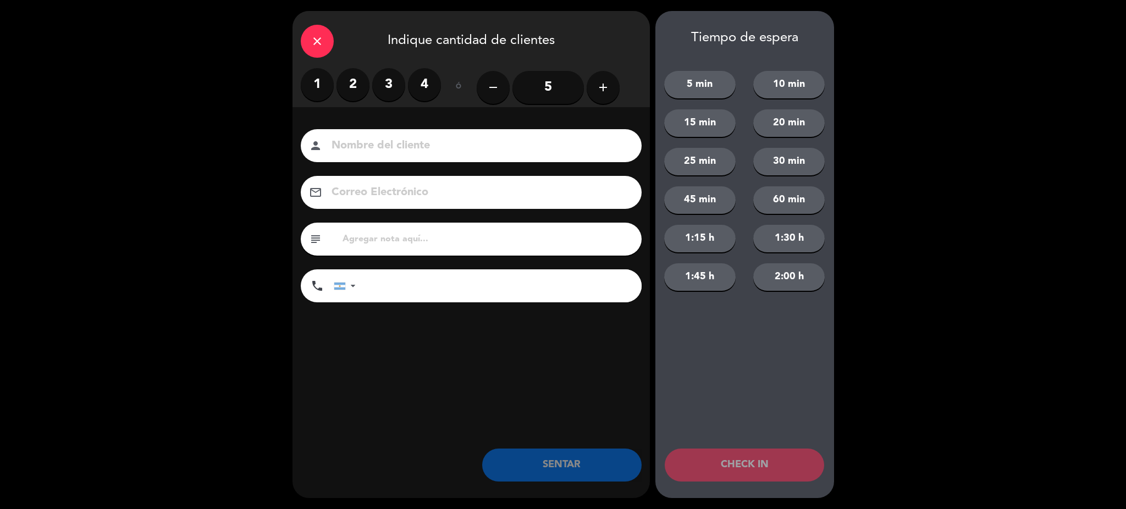
click at [361, 83] on label "2" at bounding box center [352, 84] width 33 height 33
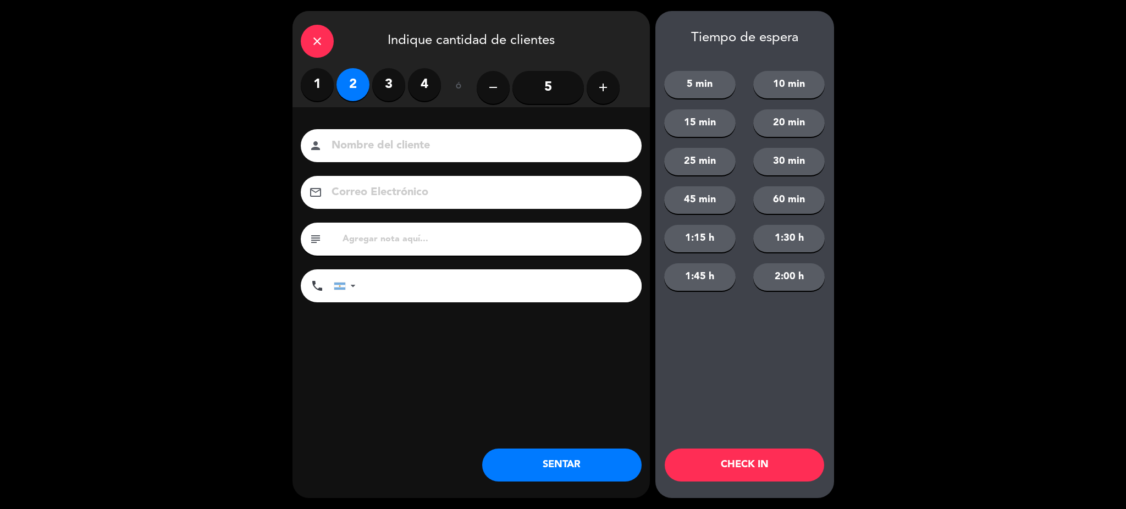
click at [373, 145] on input at bounding box center [478, 145] width 297 height 19
type input "[PERSON_NAME]"
click at [444, 286] on input "tel" at bounding box center [504, 285] width 275 height 33
type input "1164036701"
click at [552, 462] on button "SENTAR" at bounding box center [561, 465] width 159 height 33
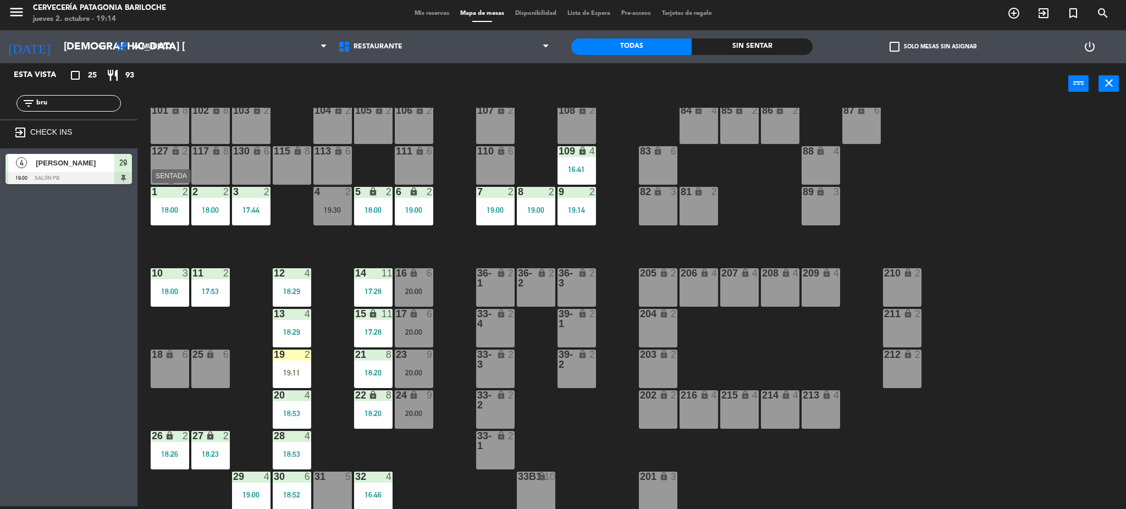
click at [172, 191] on div at bounding box center [170, 192] width 18 height 10
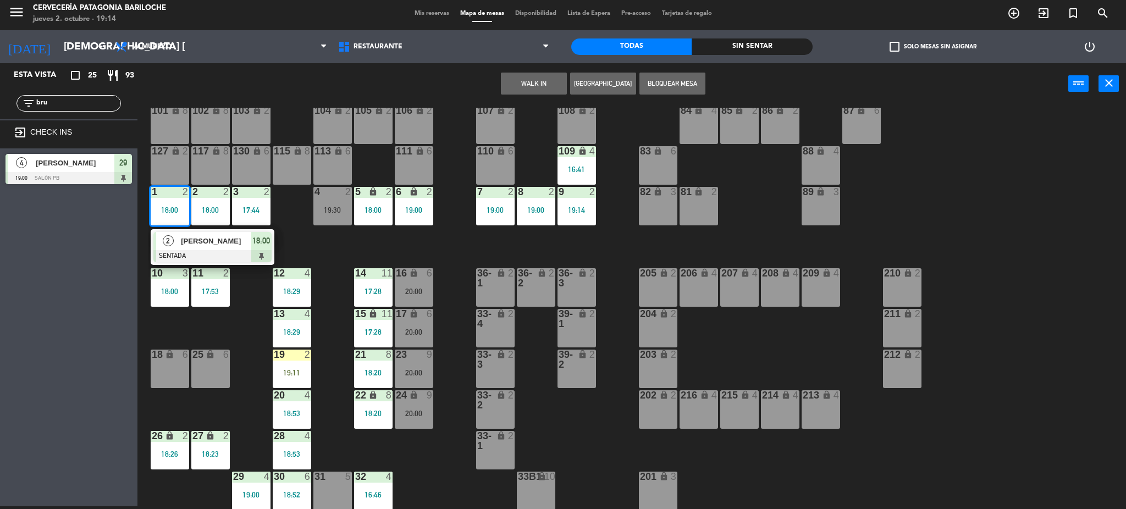
click at [192, 243] on span "[PERSON_NAME]" at bounding box center [216, 241] width 70 height 12
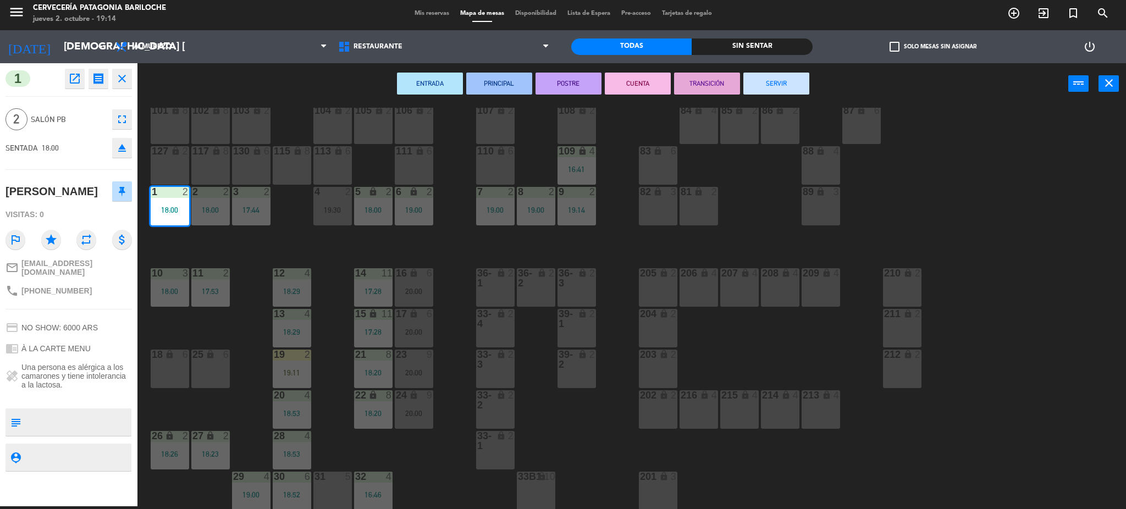
click at [768, 85] on button "SERVIR" at bounding box center [776, 84] width 66 height 22
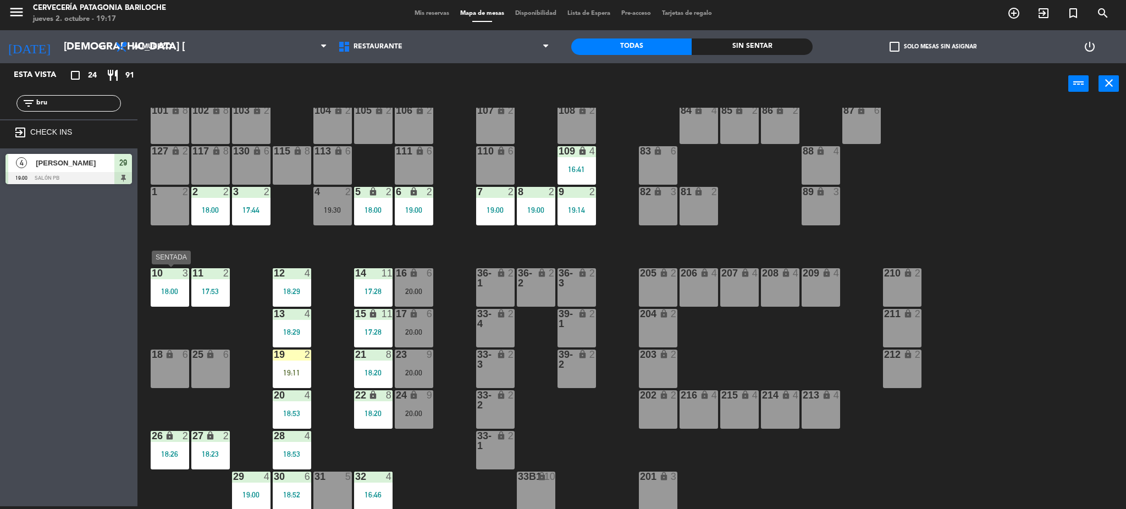
click at [171, 281] on div "10 3 18:00" at bounding box center [170, 287] width 38 height 38
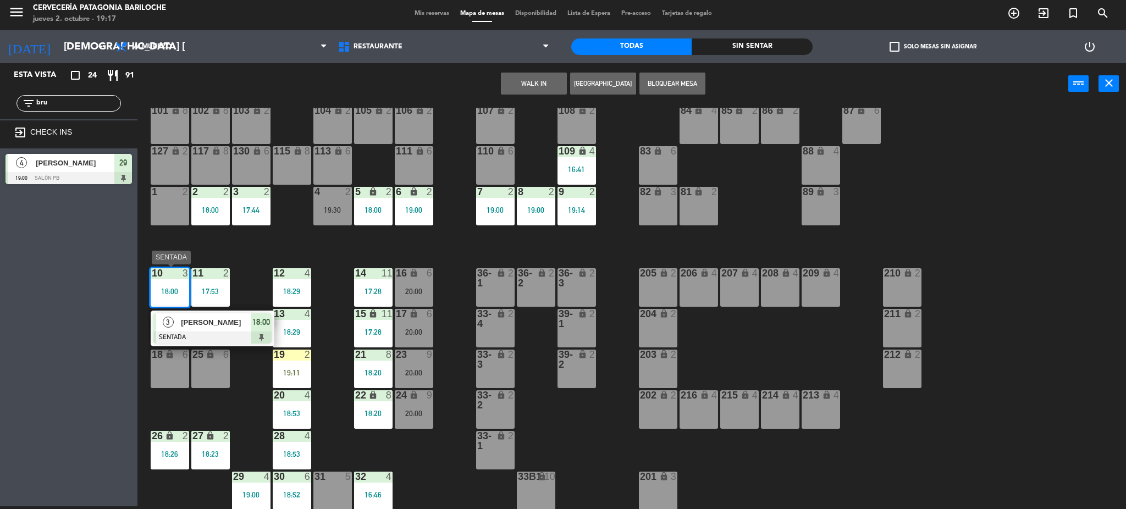
click at [210, 328] on span "[PERSON_NAME]" at bounding box center [216, 323] width 70 height 12
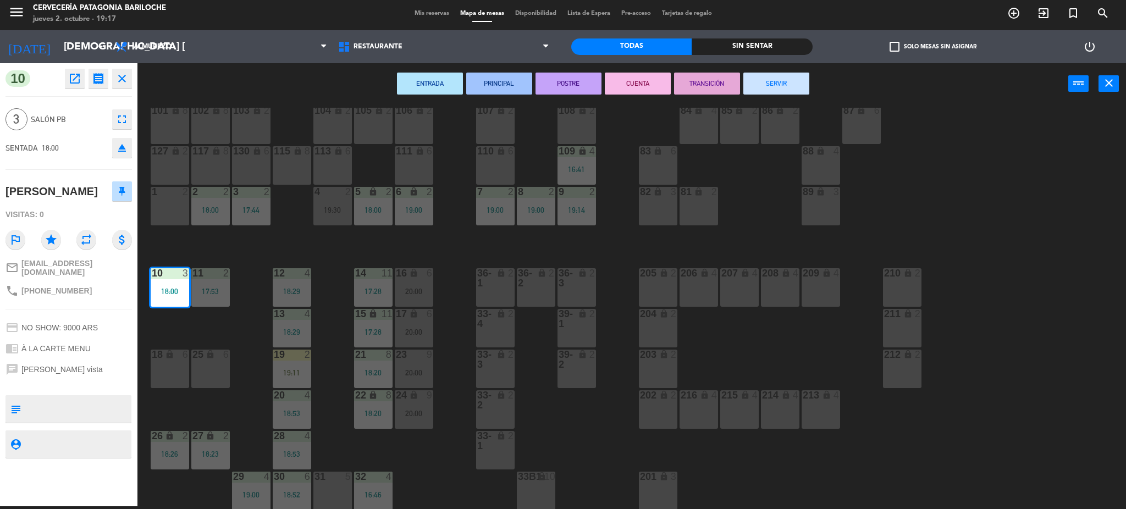
click at [807, 86] on button "SERVIR" at bounding box center [776, 84] width 66 height 22
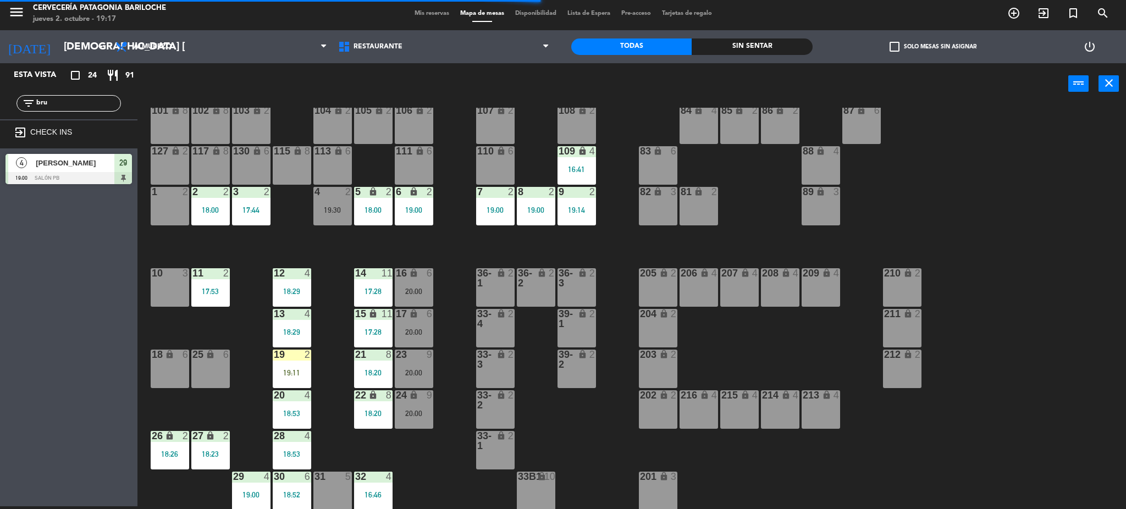
click at [328, 488] on div "31 5" at bounding box center [332, 491] width 38 height 38
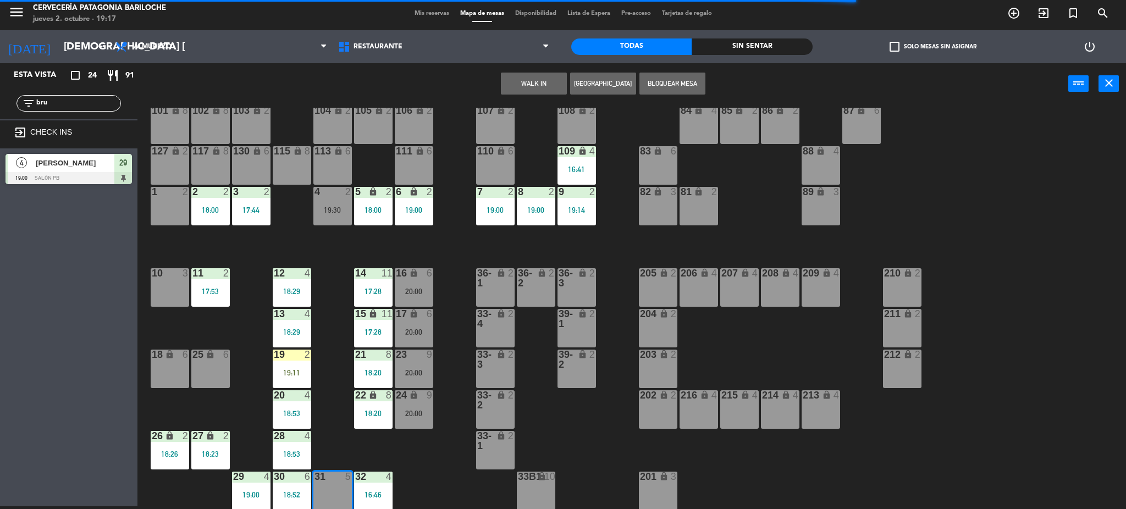
click at [417, 451] on div "101 lock 8 102 lock 8 104 lock 2 105 lock 2 106 lock 2 103 lock 2 107 lock 2 10…" at bounding box center [637, 309] width 978 height 402
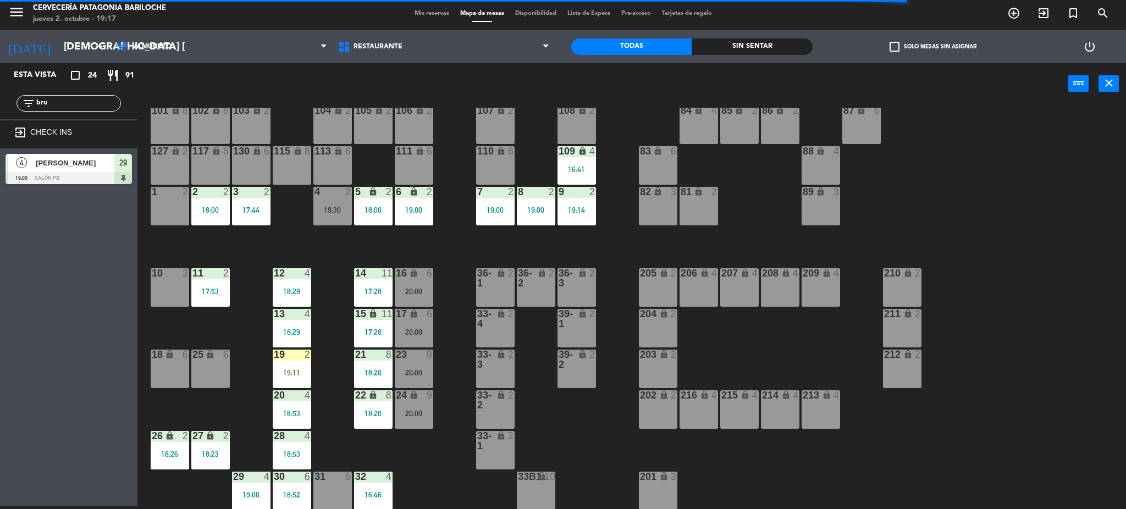
click at [302, 359] on div "19 2" at bounding box center [292, 355] width 38 height 11
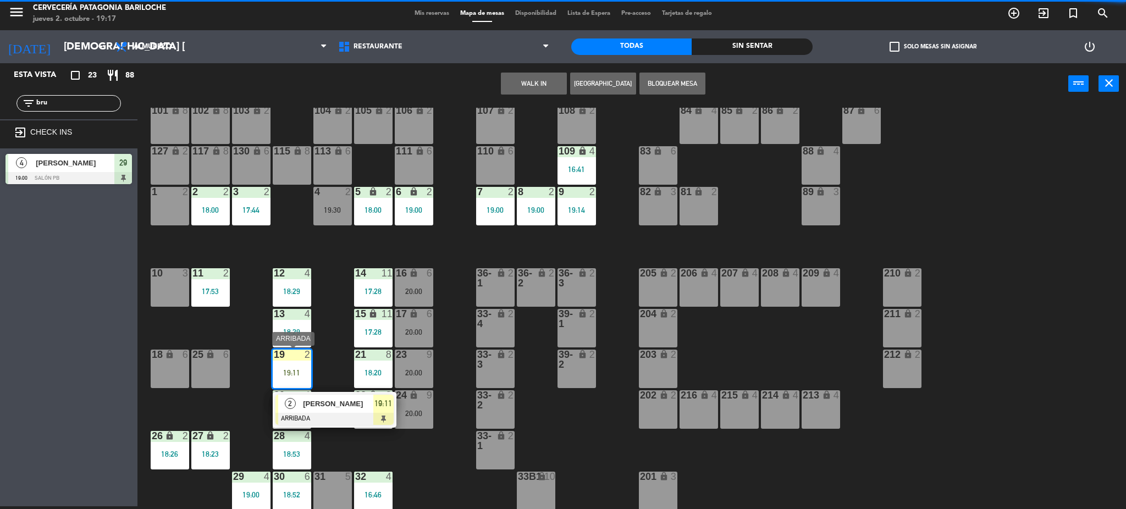
drag, startPoint x: 322, startPoint y: 399, endPoint x: 336, endPoint y: 395, distance: 15.3
click at [326, 408] on div "2 [PERSON_NAME] ARRIBADA 19:11" at bounding box center [334, 410] width 140 height 36
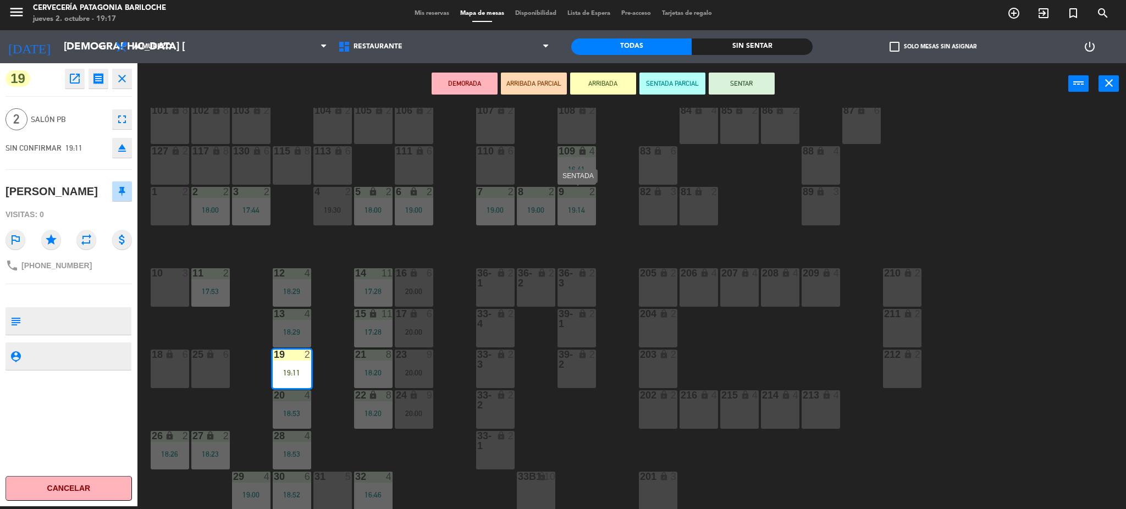
click at [583, 209] on div "19:14" at bounding box center [576, 210] width 38 height 8
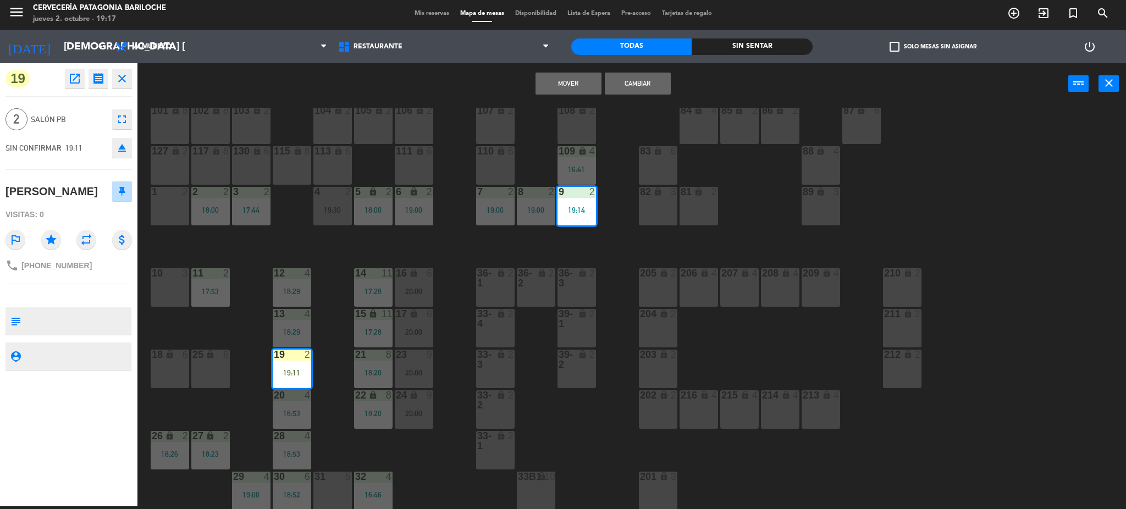
click at [636, 83] on button "Cambiar" at bounding box center [638, 84] width 66 height 22
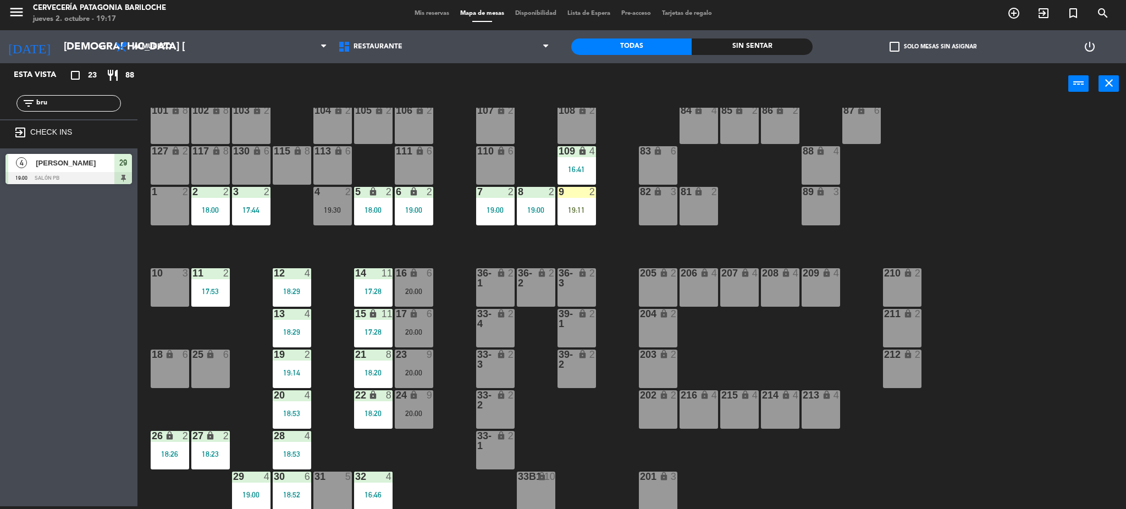
click at [333, 495] on div "31 5" at bounding box center [332, 491] width 38 height 38
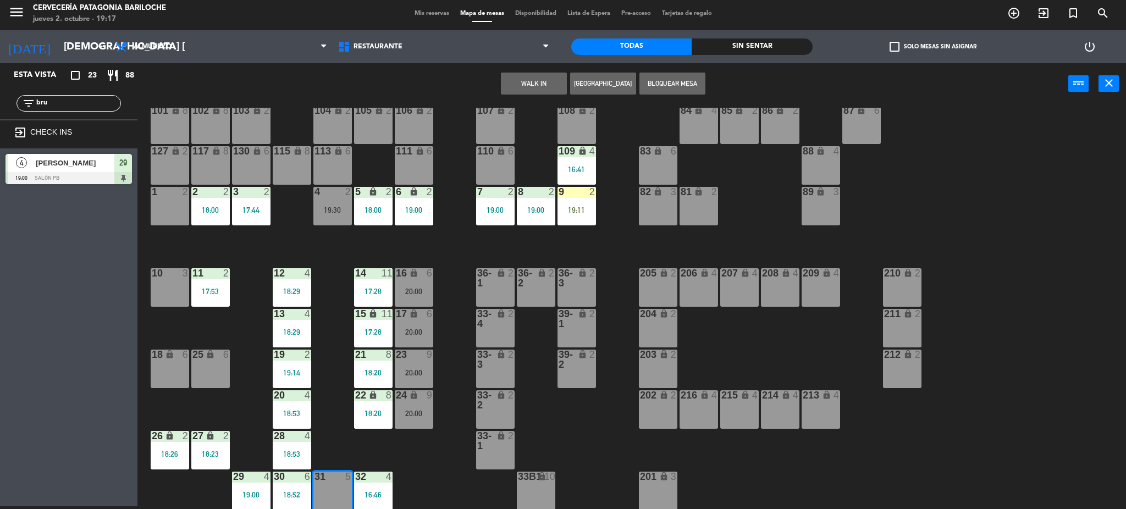
click at [543, 86] on button "WALK IN" at bounding box center [534, 84] width 66 height 22
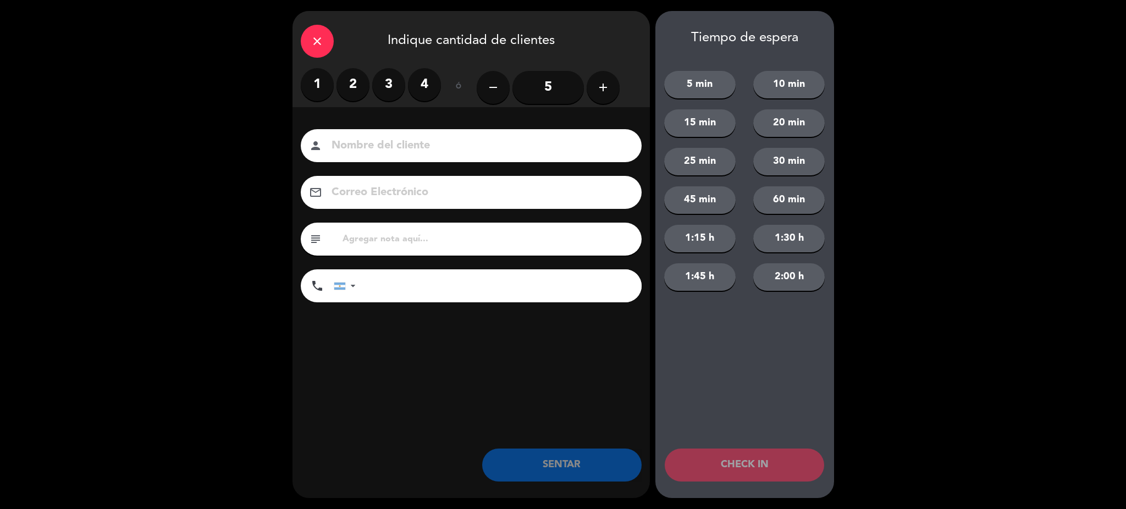
click at [429, 79] on label "4" at bounding box center [424, 84] width 33 height 33
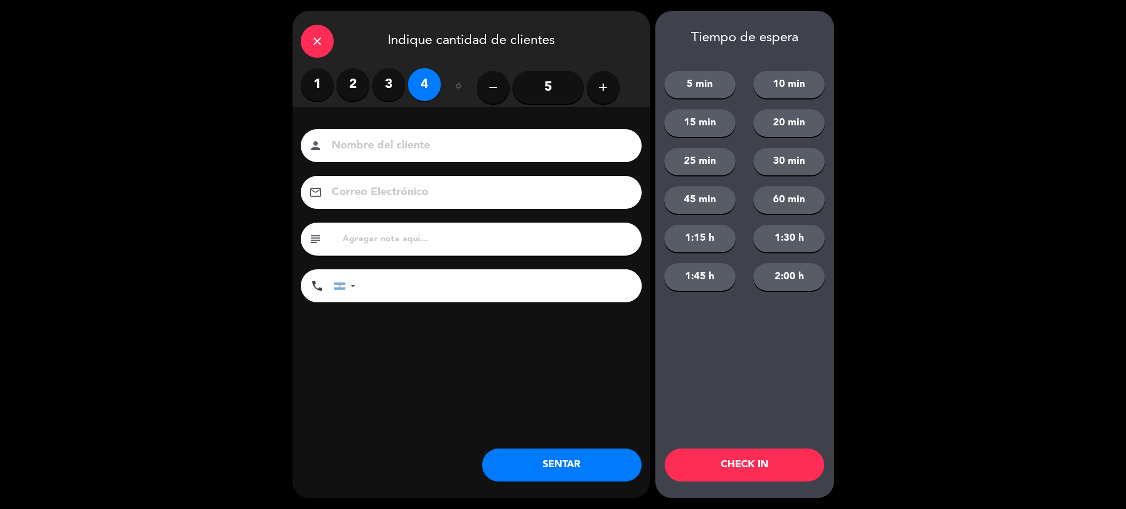
click at [432, 145] on input at bounding box center [478, 145] width 297 height 19
type input "[PERSON_NAME]"
click at [426, 286] on input "tel" at bounding box center [504, 285] width 275 height 33
type input "3513870643"
click at [549, 469] on button "SENTAR" at bounding box center [561, 465] width 159 height 33
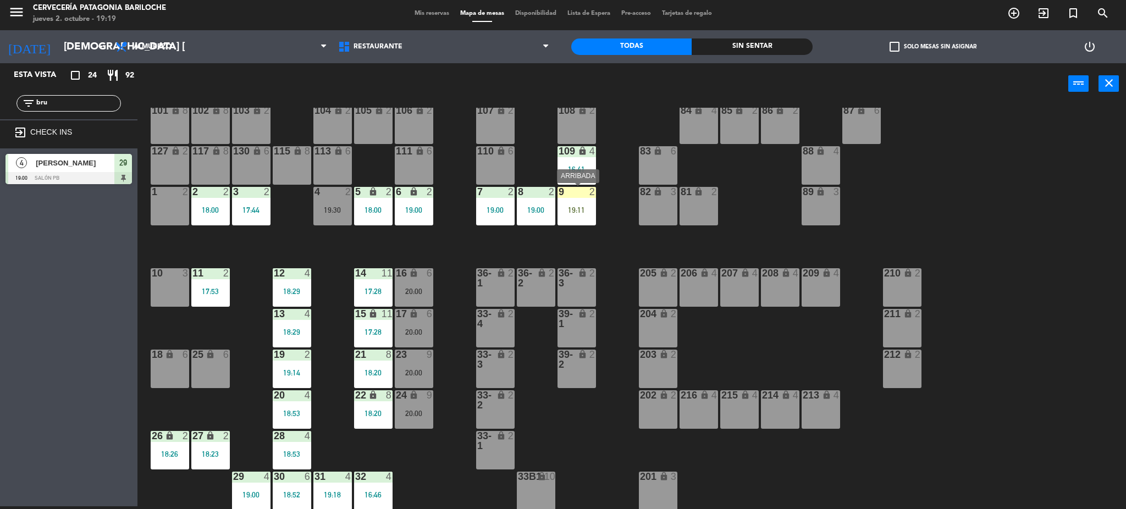
click at [587, 214] on div "9 2 19:11" at bounding box center [576, 206] width 38 height 38
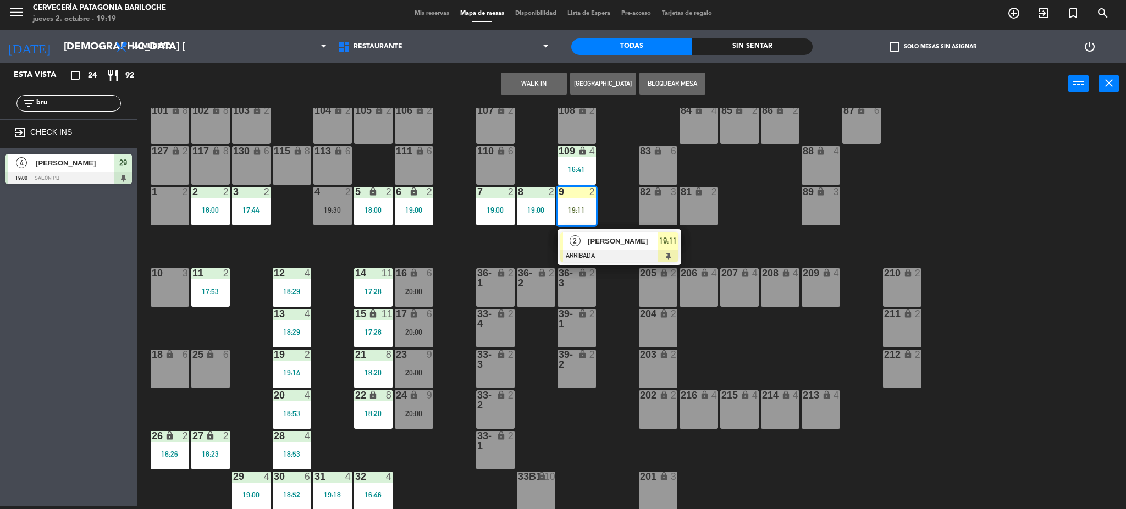
click at [605, 242] on span "[PERSON_NAME]" at bounding box center [623, 241] width 70 height 12
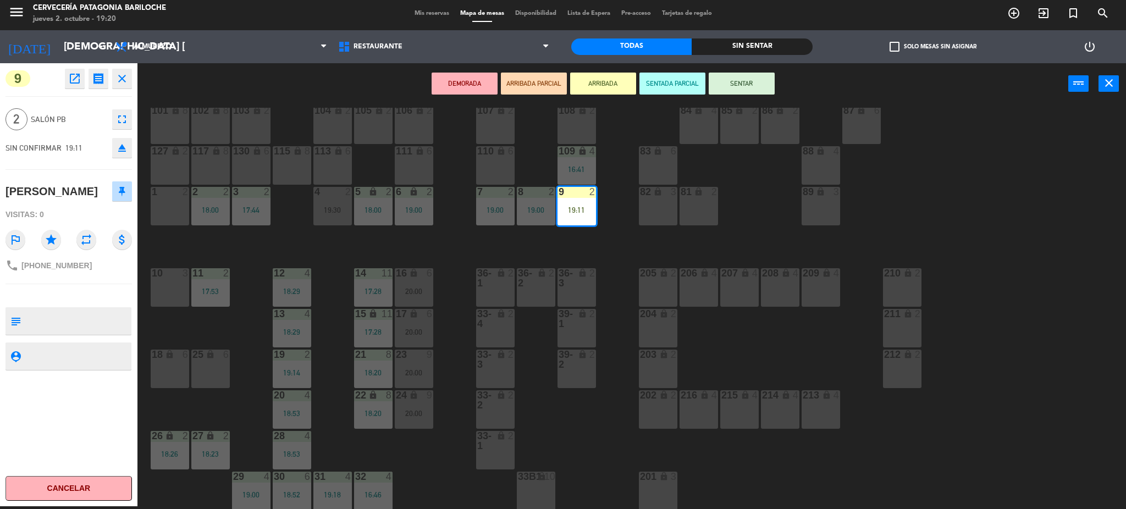
click at [758, 84] on button "SENTAR" at bounding box center [742, 84] width 66 height 22
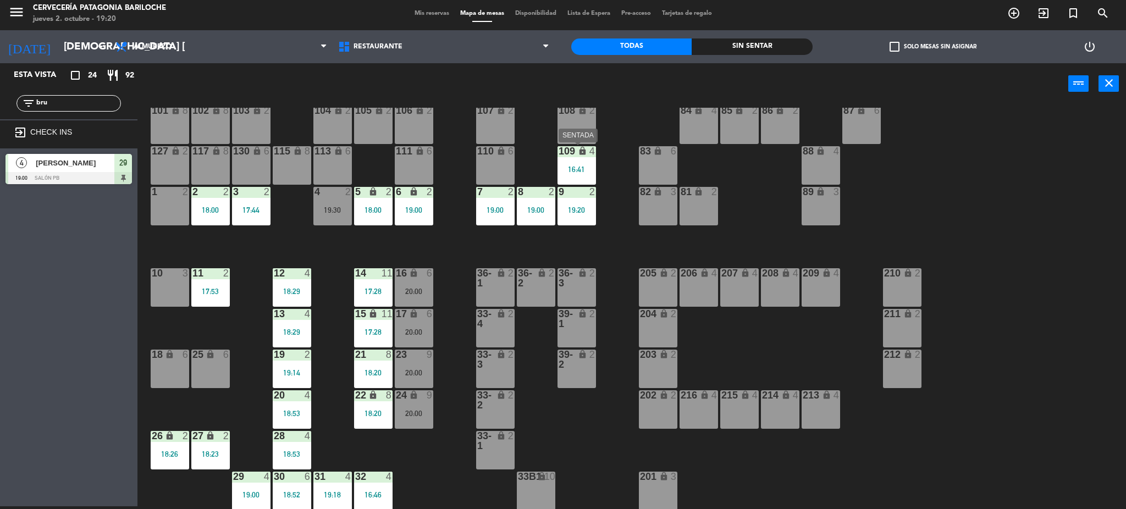
click at [571, 152] on div "lock" at bounding box center [576, 151] width 18 height 10
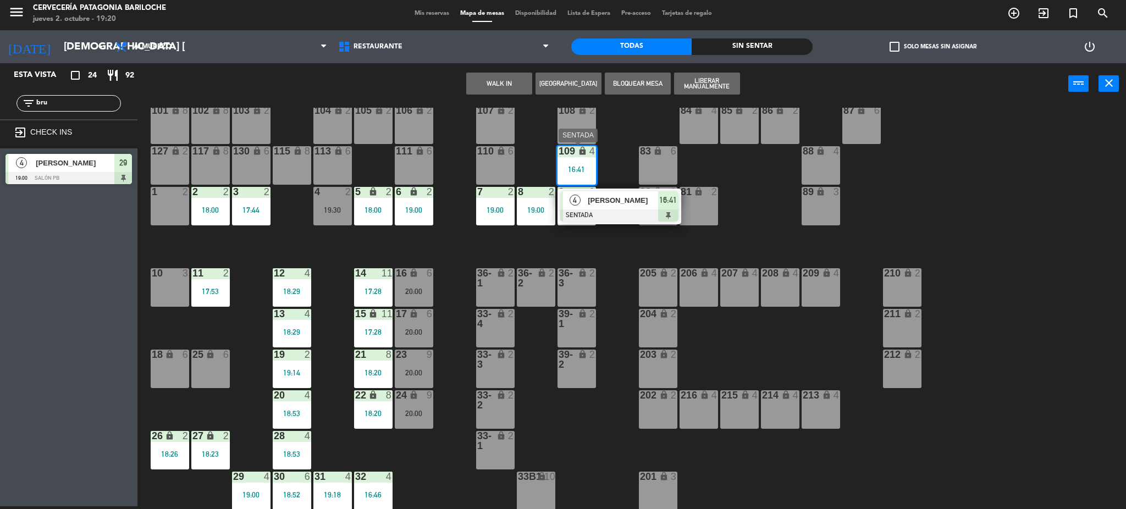
click at [618, 203] on span "[PERSON_NAME]" at bounding box center [623, 201] width 70 height 12
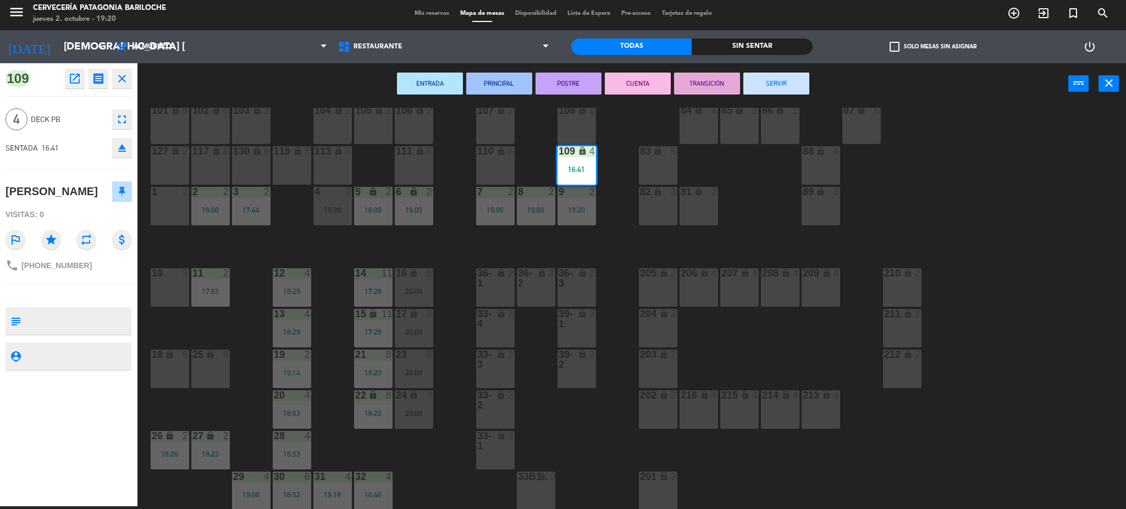
click at [776, 84] on button "SERVIR" at bounding box center [776, 84] width 66 height 22
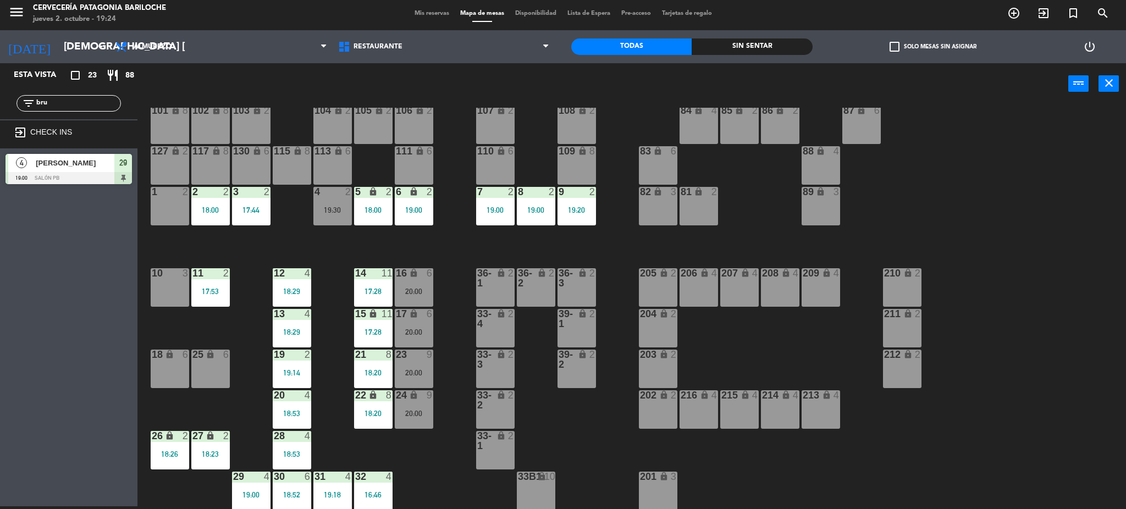
click at [169, 210] on div "1 2" at bounding box center [170, 206] width 38 height 38
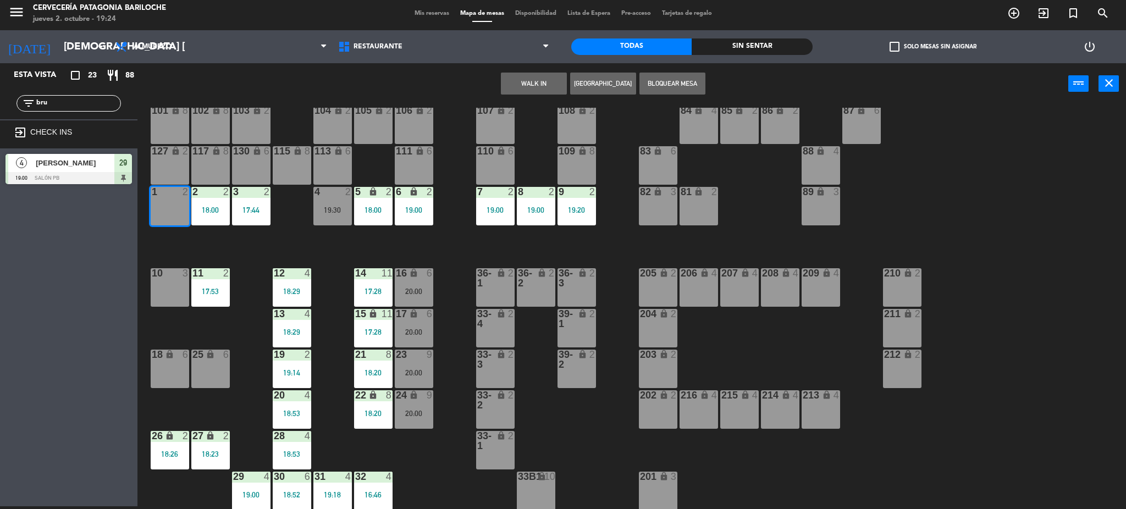
click at [515, 86] on button "WALK IN" at bounding box center [534, 84] width 66 height 22
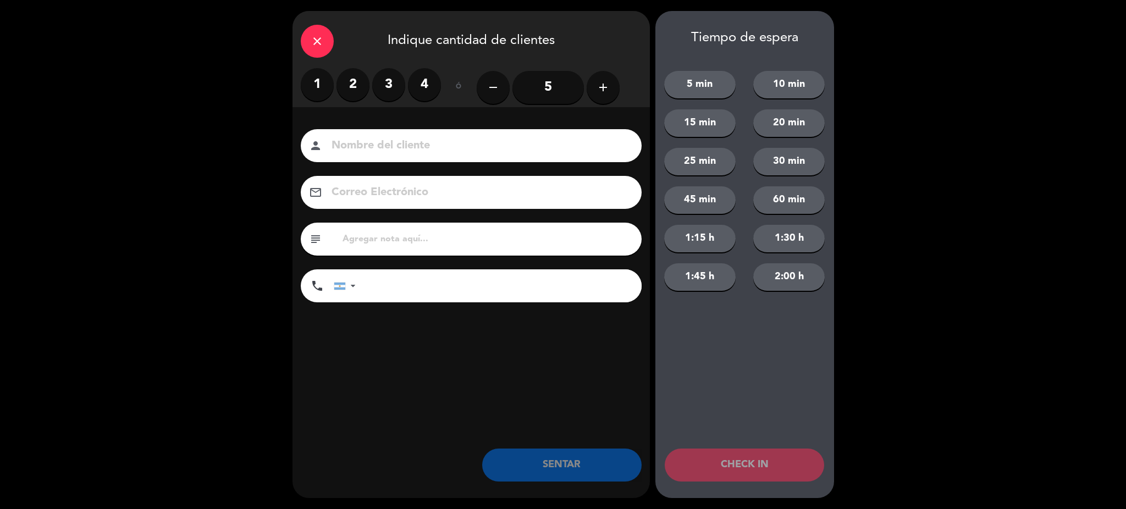
click at [346, 89] on label "2" at bounding box center [352, 84] width 33 height 33
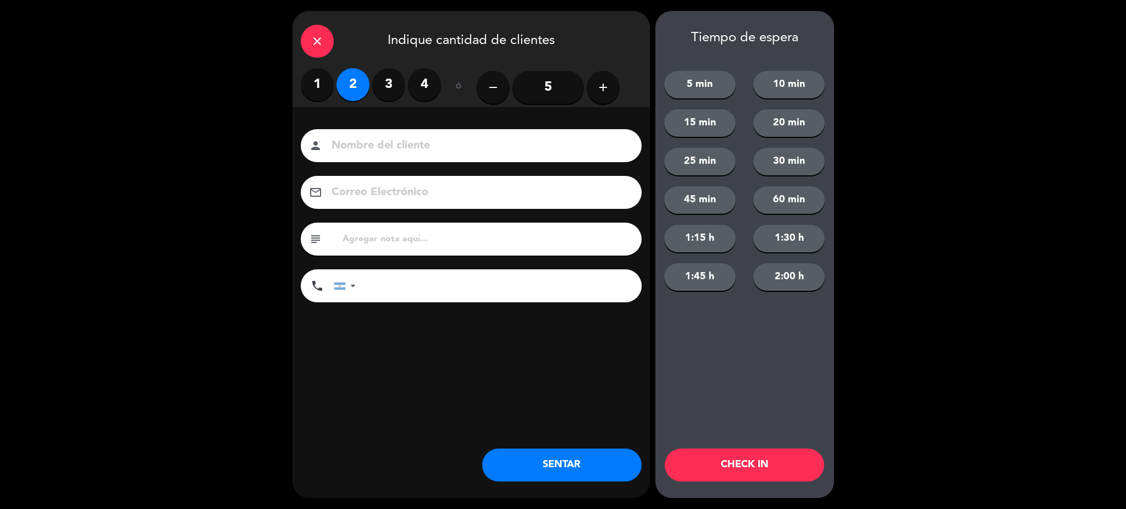
click at [390, 140] on input at bounding box center [478, 145] width 297 height 19
type input "[PERSON_NAME]"
click at [401, 287] on input "tel" at bounding box center [504, 285] width 275 height 33
type input "1126496756"
click at [610, 473] on button "SENTAR" at bounding box center [561, 465] width 159 height 33
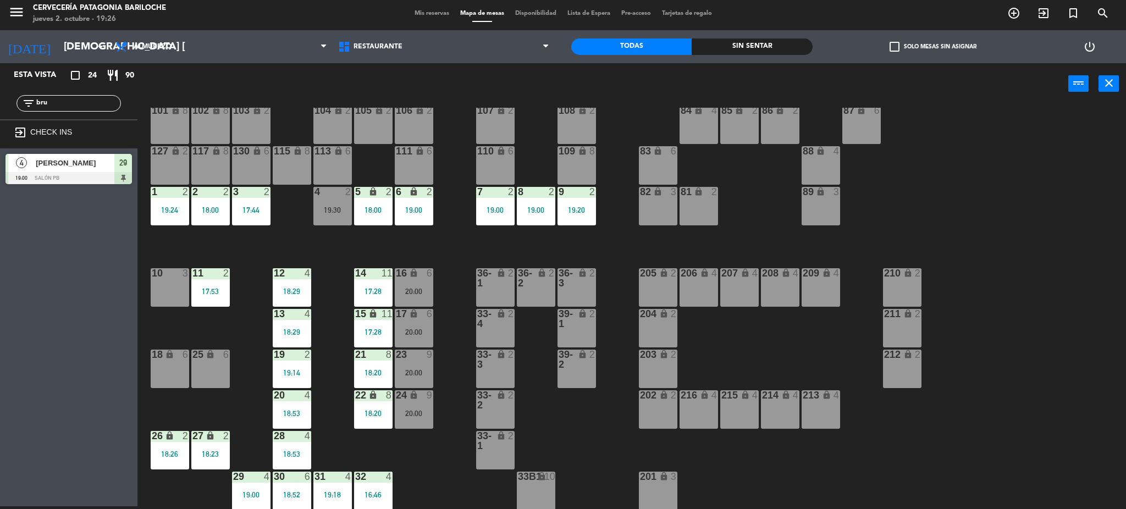
click at [170, 293] on div "10 3" at bounding box center [170, 287] width 38 height 38
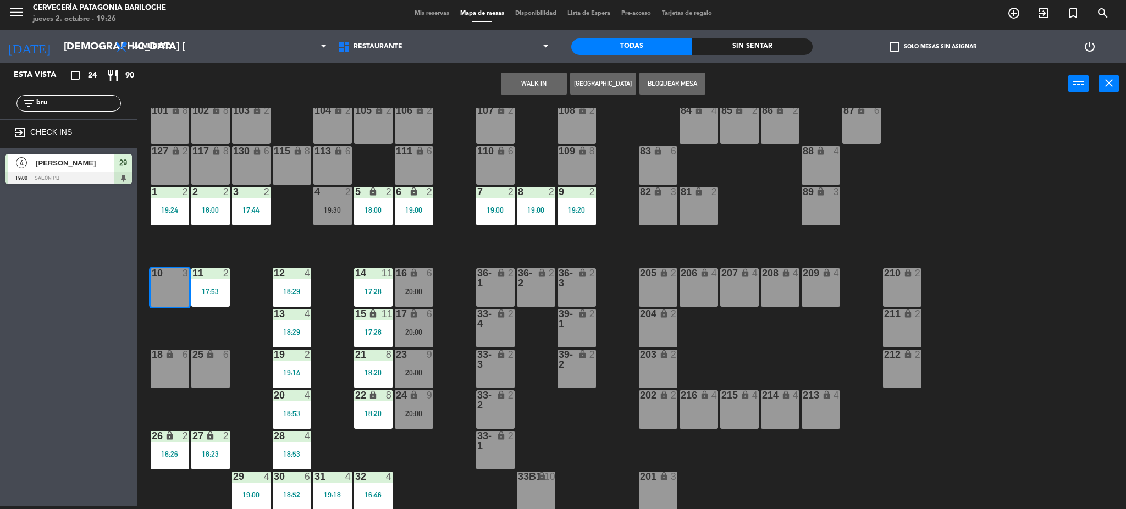
click at [541, 82] on button "WALK IN" at bounding box center [534, 84] width 66 height 22
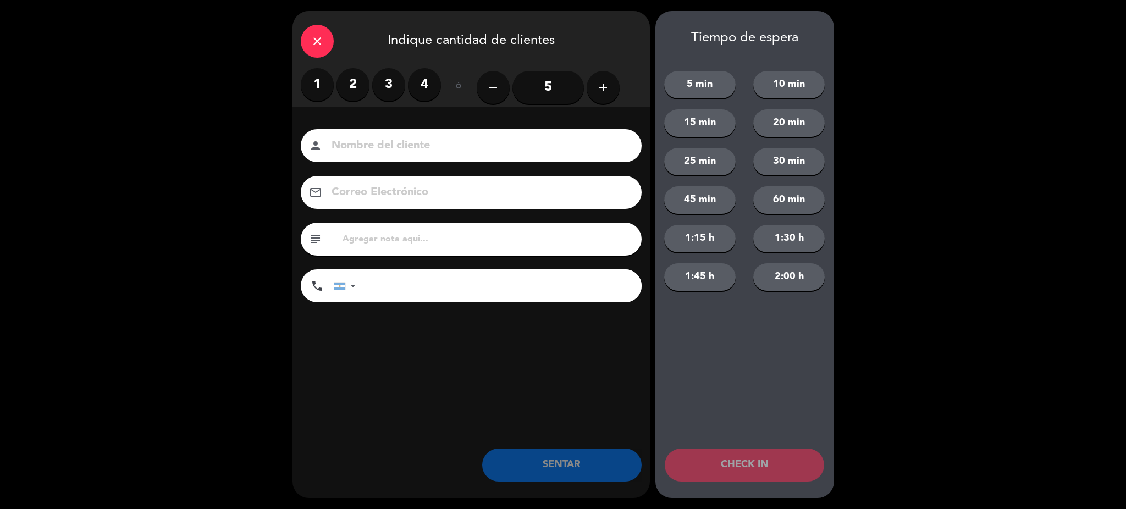
click at [357, 92] on label "2" at bounding box center [352, 84] width 33 height 33
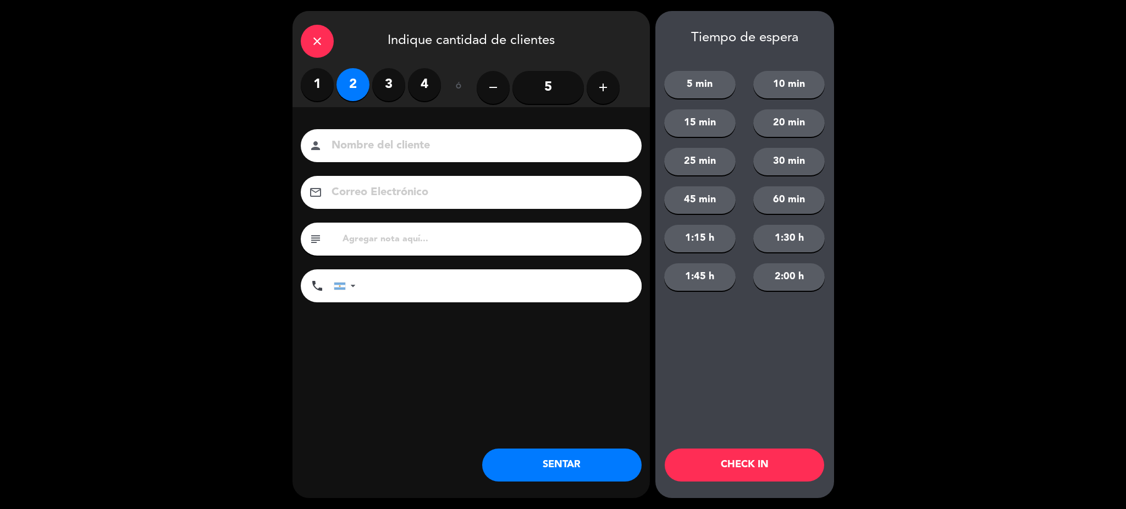
click at [366, 148] on input at bounding box center [478, 145] width 297 height 19
click at [357, 141] on input "[PERSON_NAME]" at bounding box center [478, 145] width 297 height 19
type input "[PERSON_NAME]"
click at [373, 278] on input "tel" at bounding box center [504, 285] width 275 height 33
type input "1160415214"
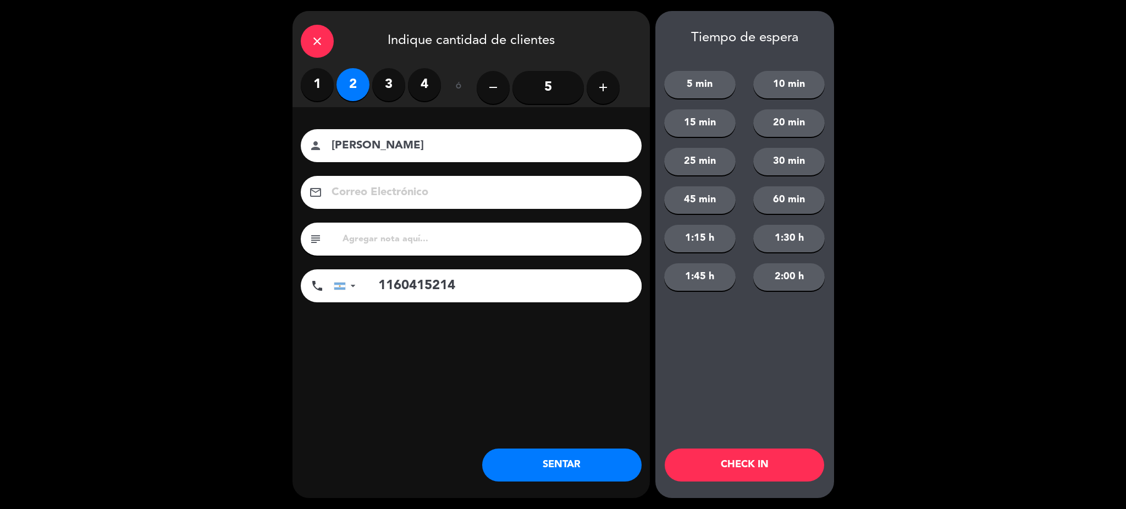
click at [532, 457] on button "SENTAR" at bounding box center [561, 465] width 159 height 33
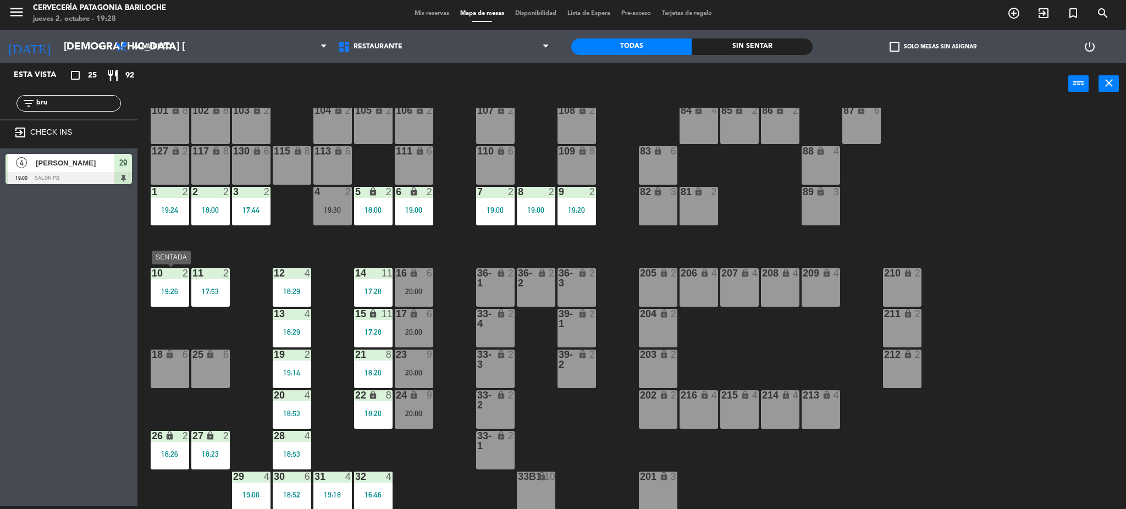
click at [170, 288] on div "19:26" at bounding box center [170, 292] width 38 height 8
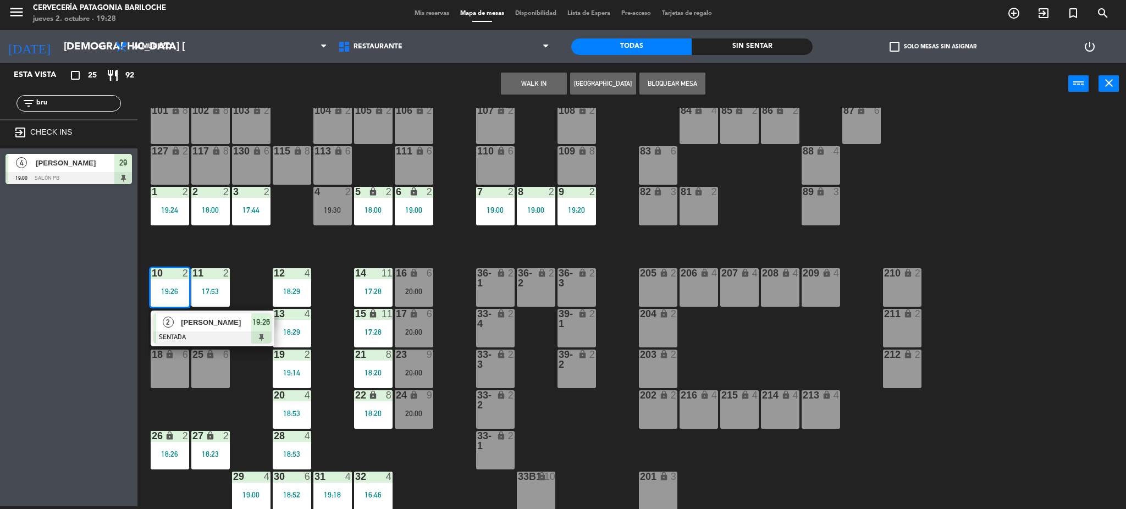
click at [251, 253] on div "101 lock 8 102 lock 8 104 lock 2 105 lock 2 106 lock 2 103 lock 2 107 lock 2 10…" at bounding box center [637, 309] width 978 height 402
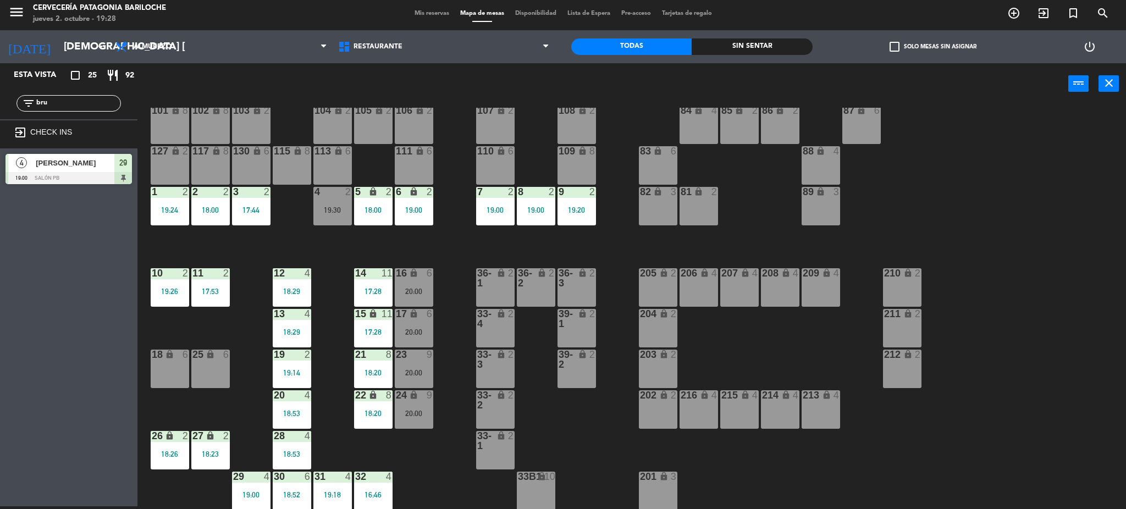
click at [382, 208] on div "18:00" at bounding box center [373, 210] width 38 height 8
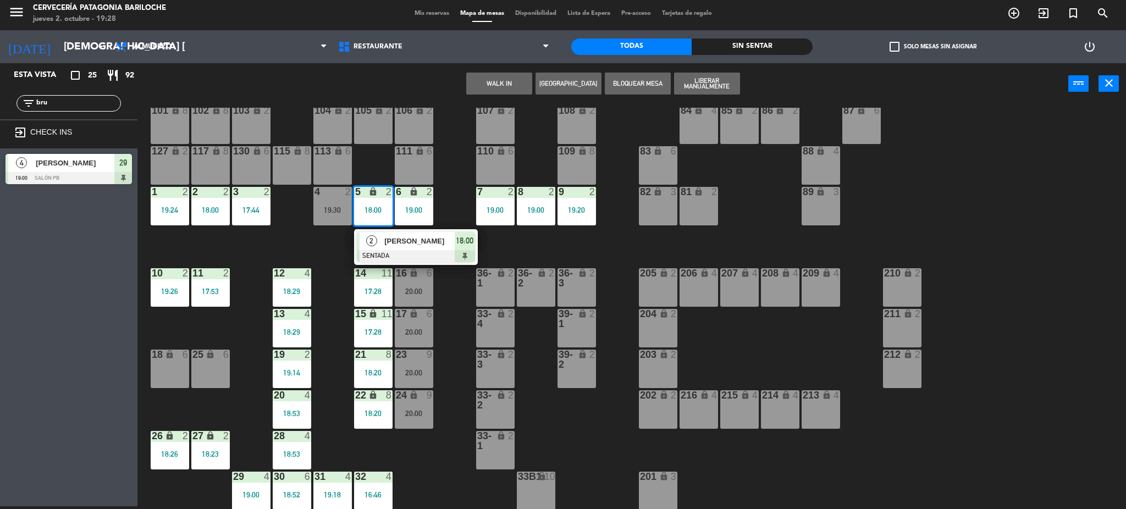
click at [397, 235] on span "[PERSON_NAME]" at bounding box center [419, 241] width 70 height 12
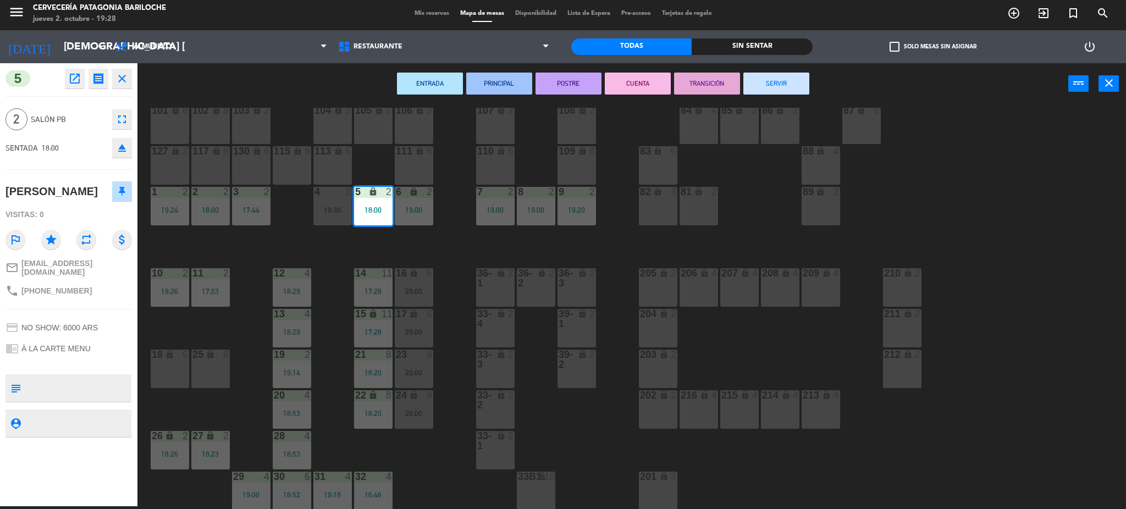
click at [771, 85] on button "SERVIR" at bounding box center [776, 84] width 66 height 22
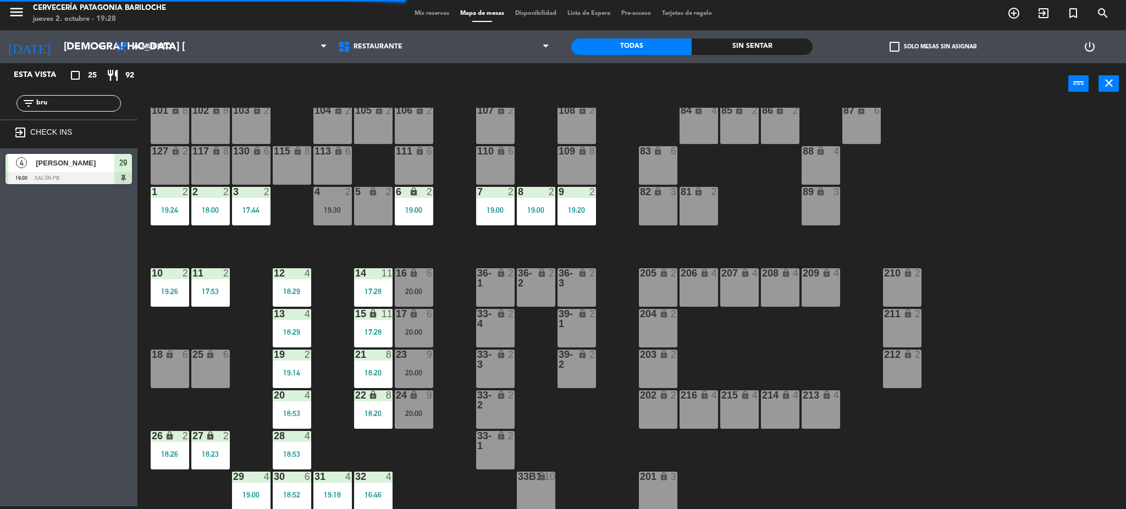
click at [165, 280] on div "10 2 19:26" at bounding box center [170, 287] width 38 height 38
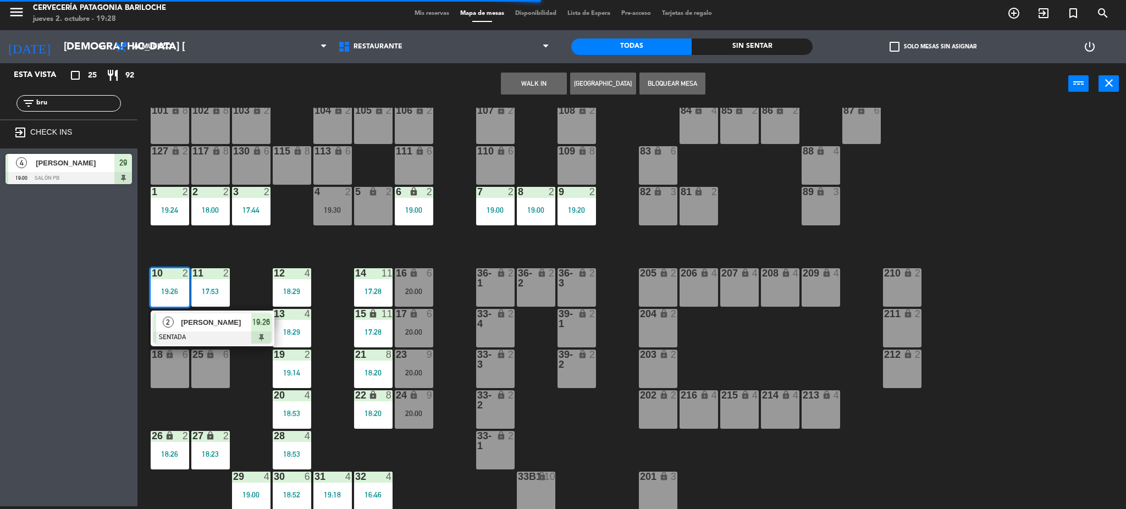
click at [220, 323] on span "[PERSON_NAME]" at bounding box center [216, 323] width 70 height 12
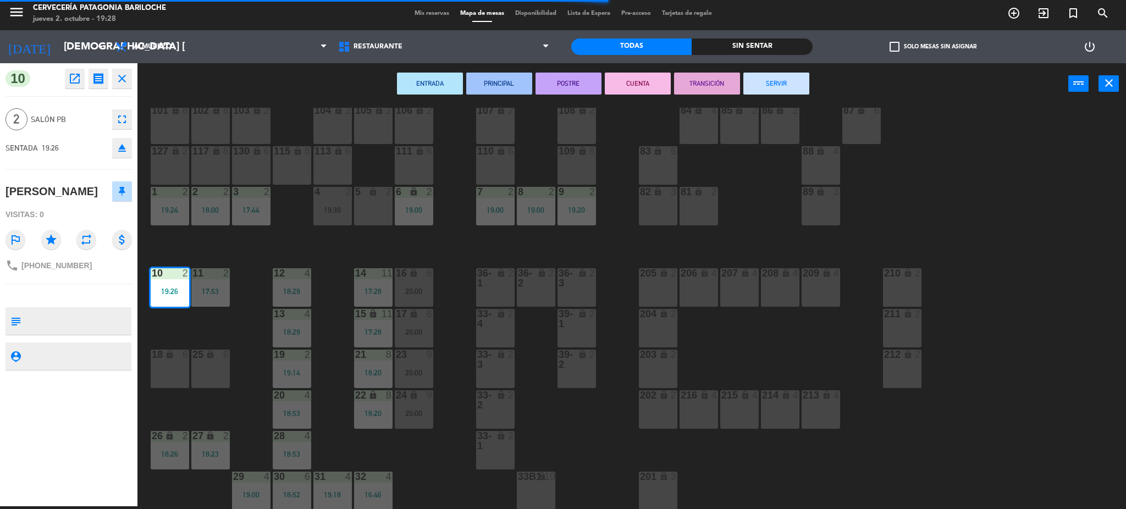
click at [383, 207] on div "5 lock 2" at bounding box center [373, 206] width 38 height 38
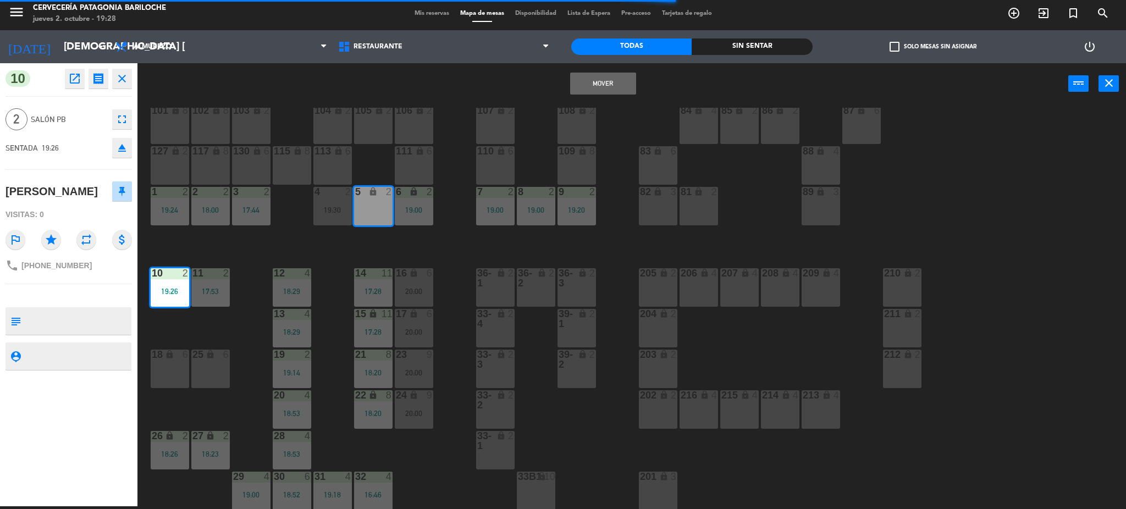
click at [627, 85] on button "Mover" at bounding box center [603, 84] width 66 height 22
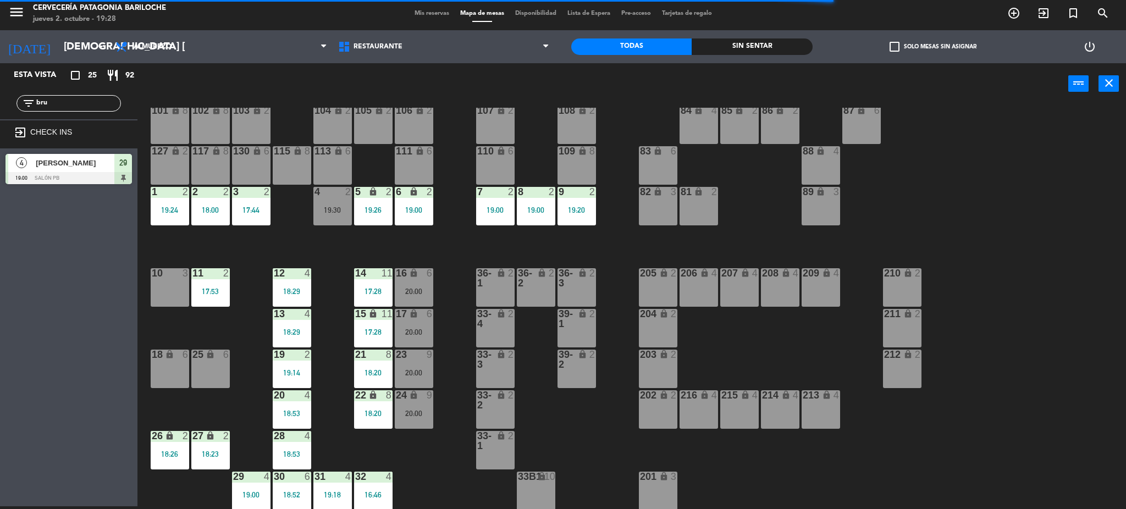
click at [335, 249] on div "101 lock 8 102 lock 8 104 lock 2 105 lock 2 106 lock 2 103 lock 2 107 lock 2 10…" at bounding box center [637, 309] width 978 height 402
click at [330, 213] on div "19:30" at bounding box center [332, 210] width 38 height 8
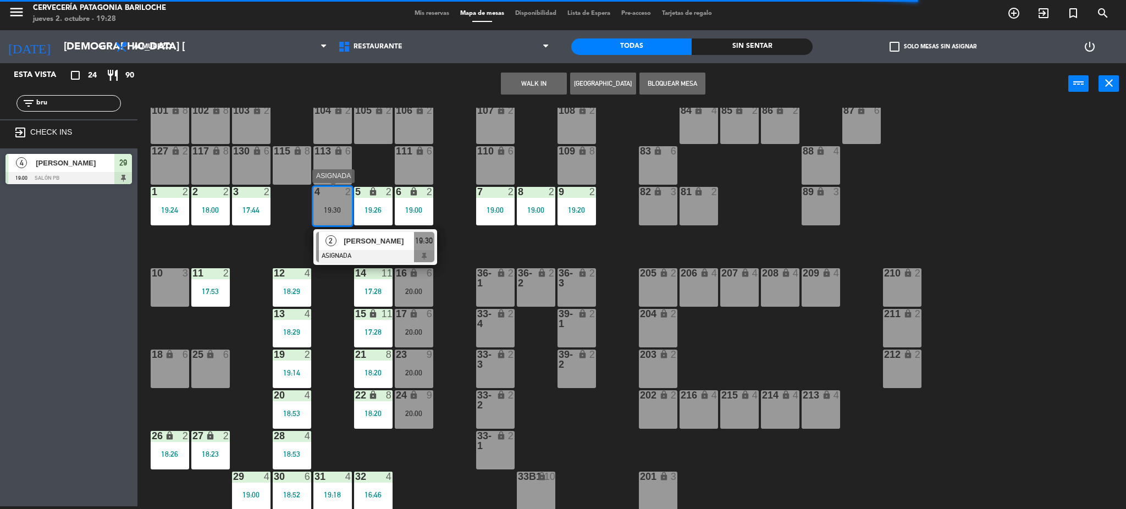
click at [354, 237] on span "[PERSON_NAME]" at bounding box center [379, 241] width 70 height 12
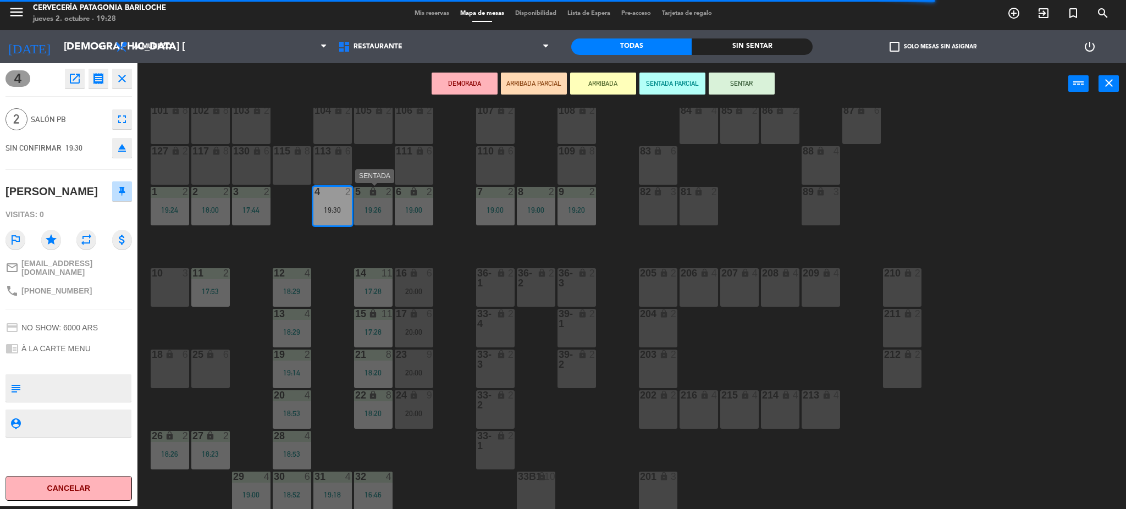
click at [384, 201] on div "5 lock 2 19:26" at bounding box center [373, 206] width 38 height 38
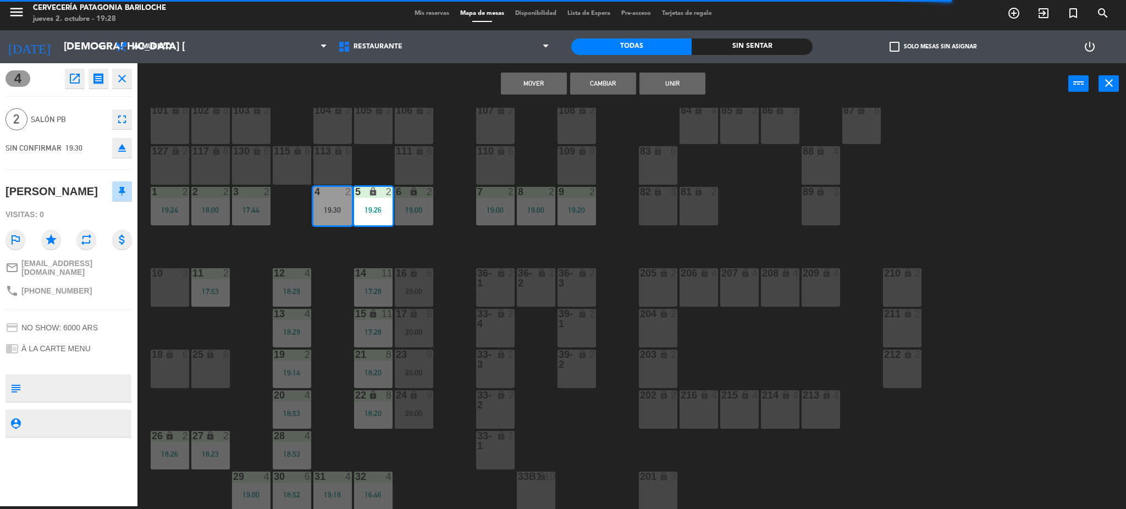
click at [617, 86] on button "Cambiar" at bounding box center [603, 84] width 66 height 22
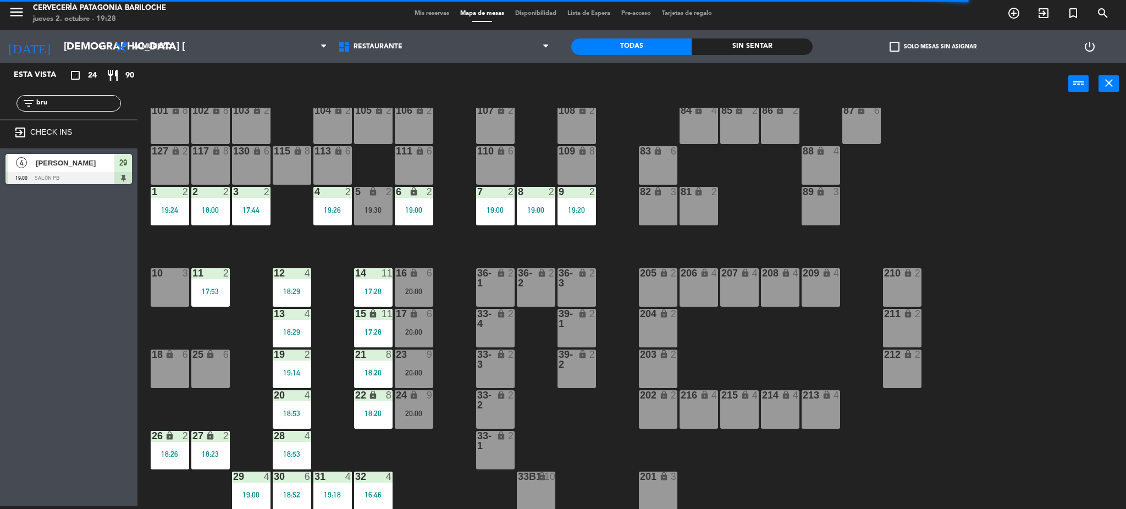
click at [178, 290] on div "10 3" at bounding box center [170, 287] width 38 height 38
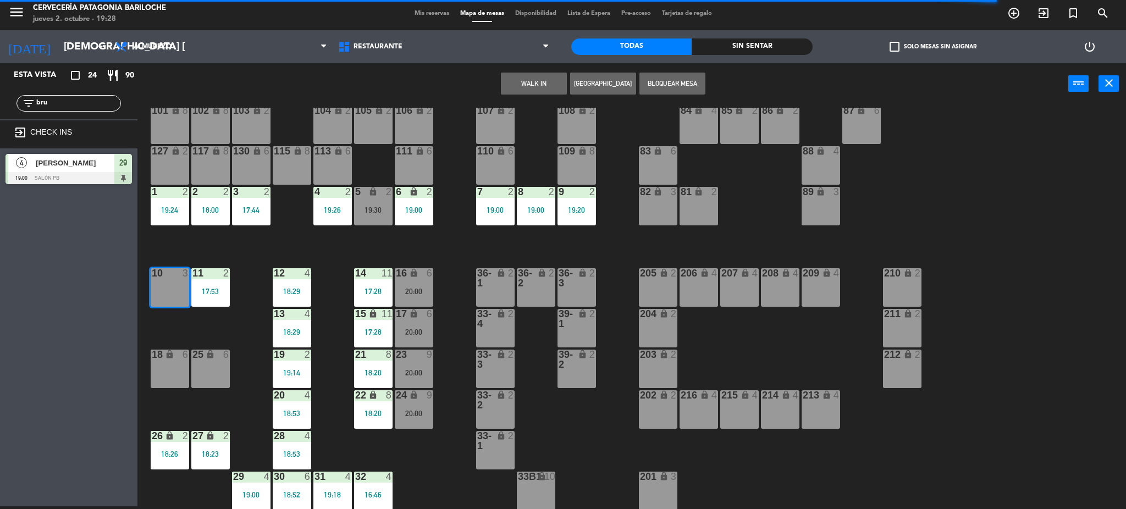
click at [538, 89] on button "WALK IN" at bounding box center [534, 84] width 66 height 22
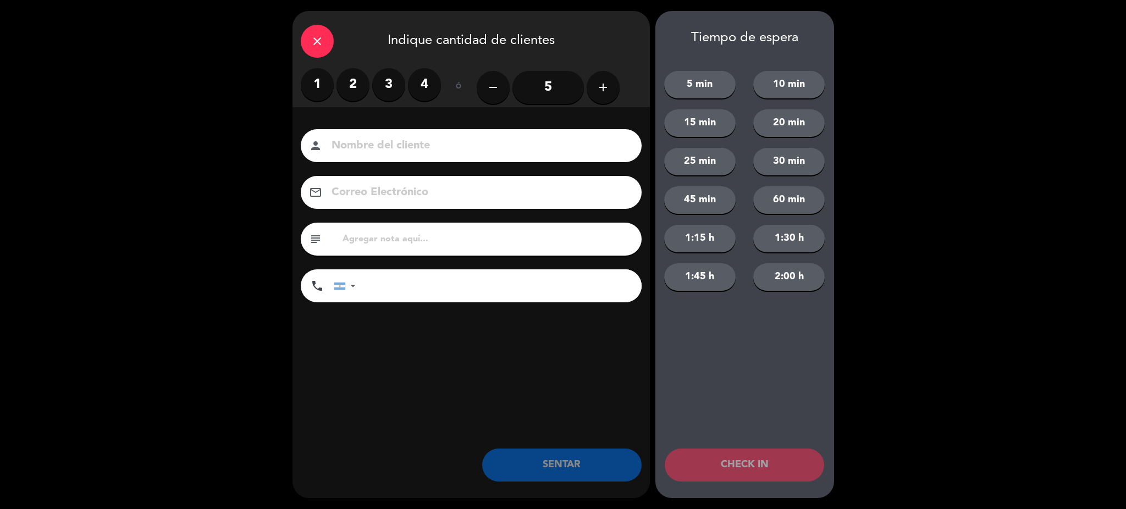
click at [349, 75] on label "2" at bounding box center [352, 84] width 33 height 33
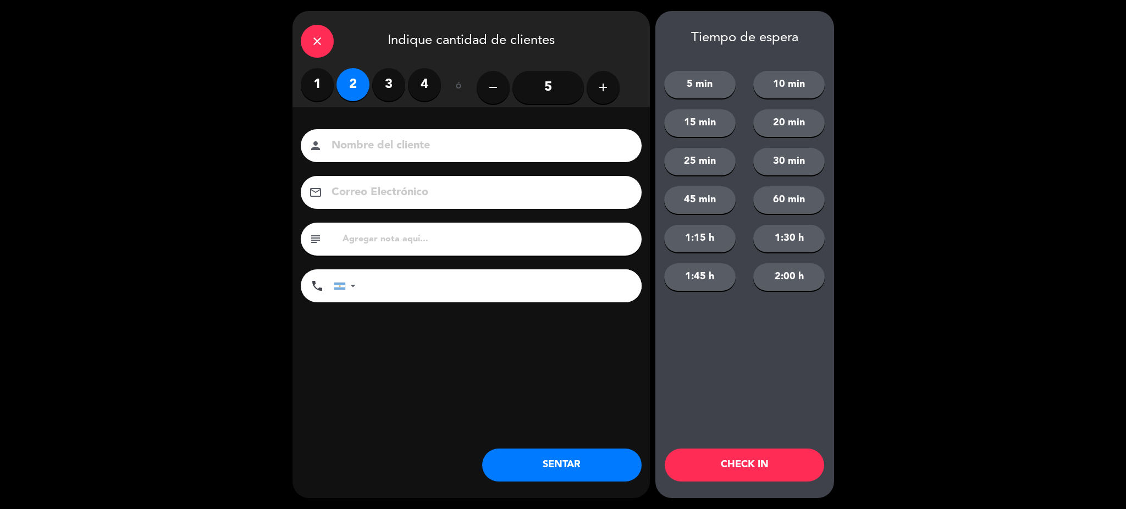
click at [373, 139] on input at bounding box center [478, 145] width 297 height 19
type input "[PERSON_NAME]"
click at [367, 300] on input "tel" at bounding box center [504, 285] width 275 height 33
type input "2235330646"
click at [553, 465] on button "SENTAR" at bounding box center [561, 465] width 159 height 33
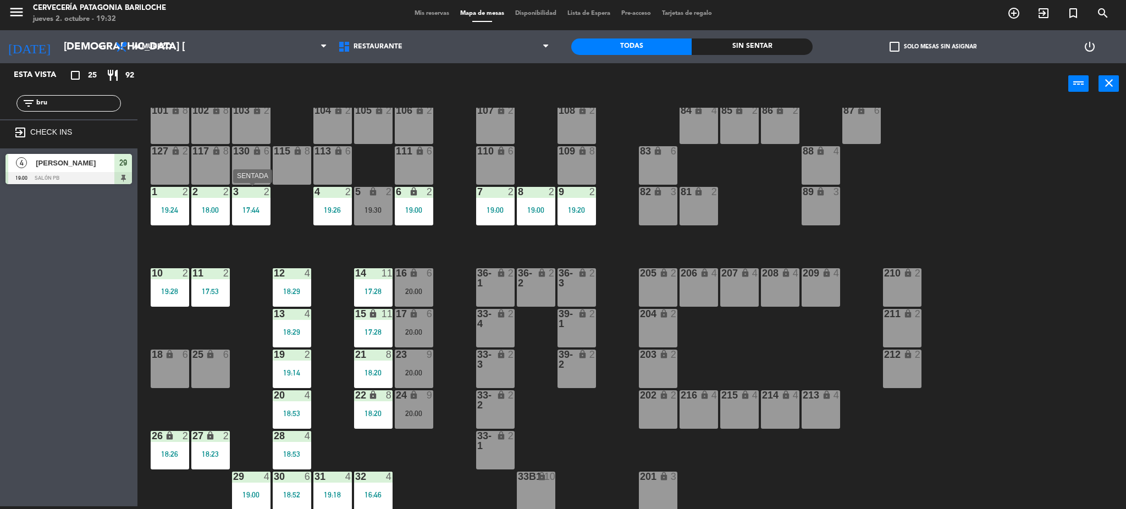
click at [262, 202] on div "3 2 17:44" at bounding box center [251, 206] width 38 height 38
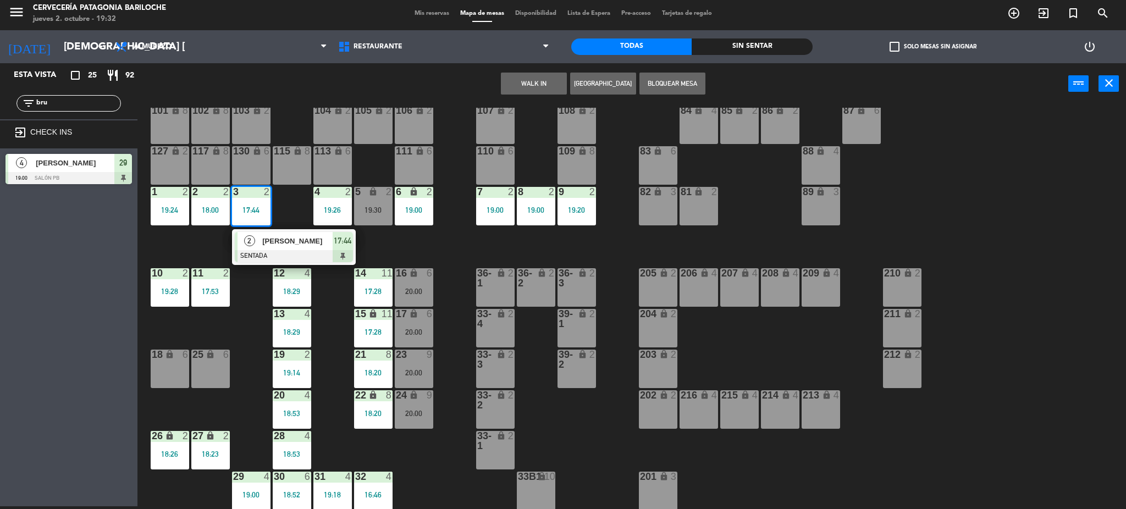
click at [280, 240] on span "[PERSON_NAME]" at bounding box center [297, 241] width 70 height 12
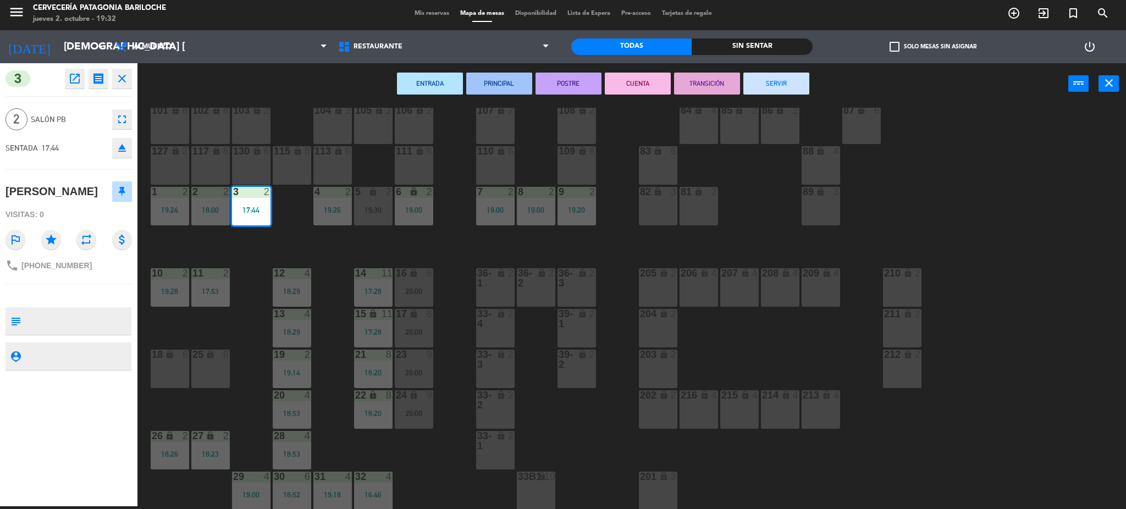
click at [771, 80] on button "SERVIR" at bounding box center [776, 84] width 66 height 22
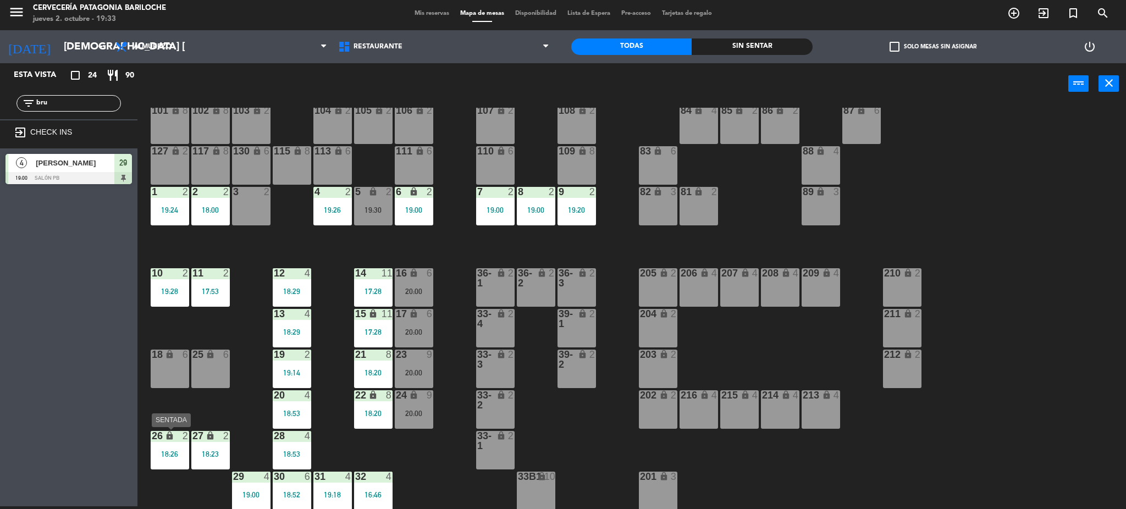
click at [168, 452] on div "18:26" at bounding box center [170, 454] width 38 height 8
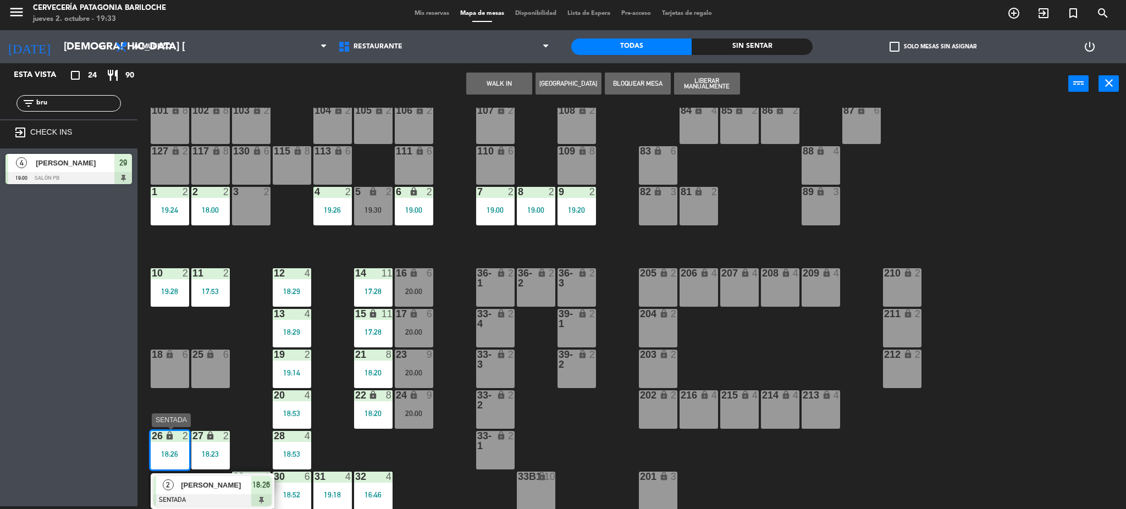
click at [216, 484] on span "[PERSON_NAME]" at bounding box center [216, 485] width 70 height 12
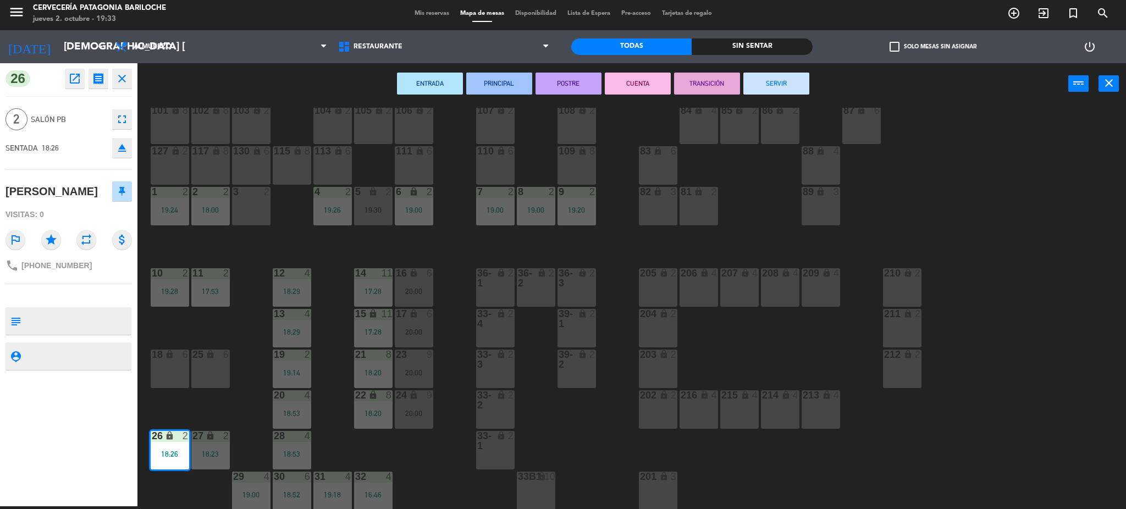
click at [783, 89] on button "SERVIR" at bounding box center [776, 84] width 66 height 22
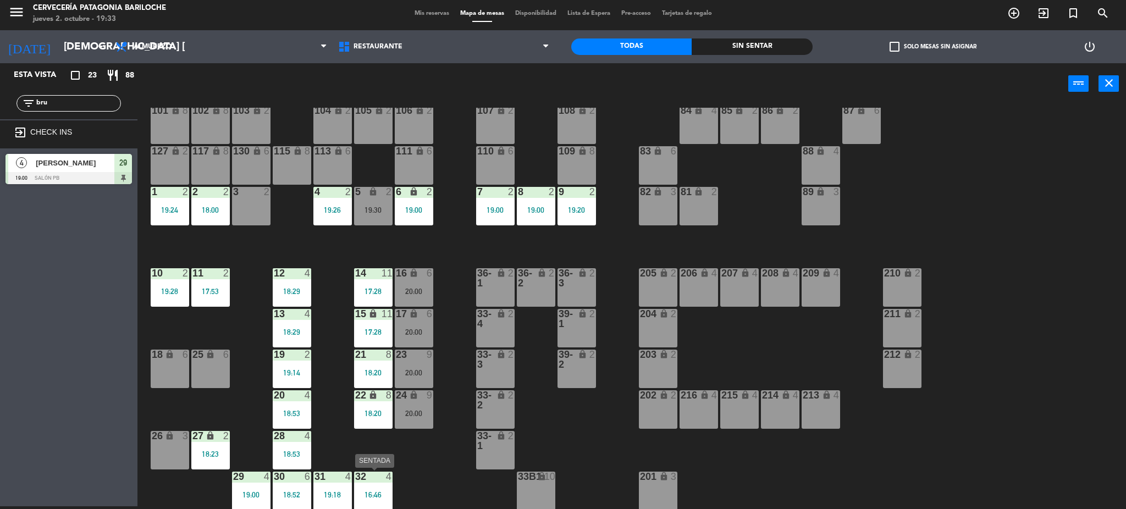
click at [373, 481] on div "32 4" at bounding box center [373, 477] width 38 height 11
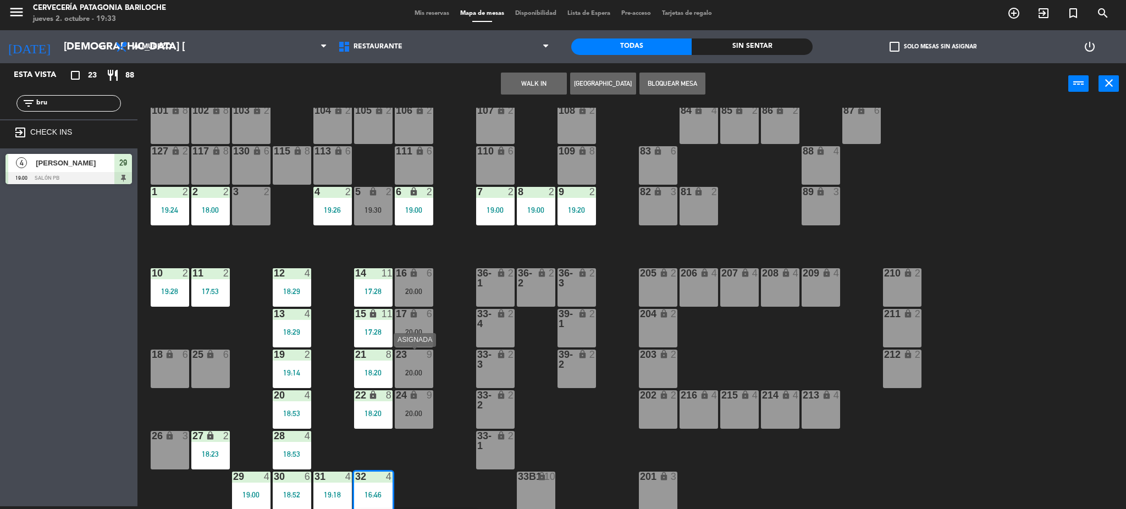
scroll to position [62, 0]
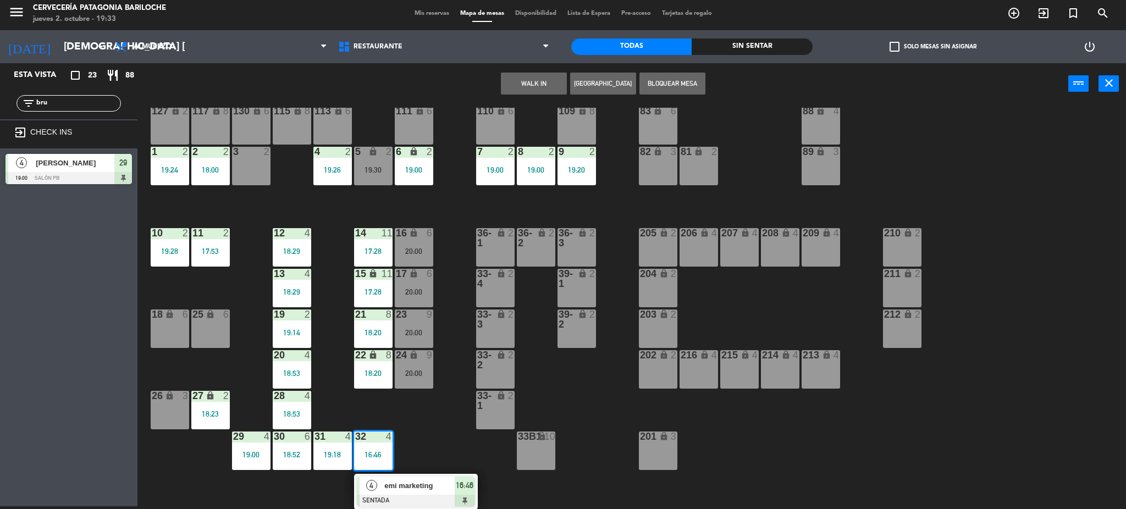
click at [424, 416] on div "101 lock 8 102 lock 8 104 lock 2 105 lock 2 106 lock 2 103 lock 2 107 lock 2 10…" at bounding box center [637, 309] width 978 height 402
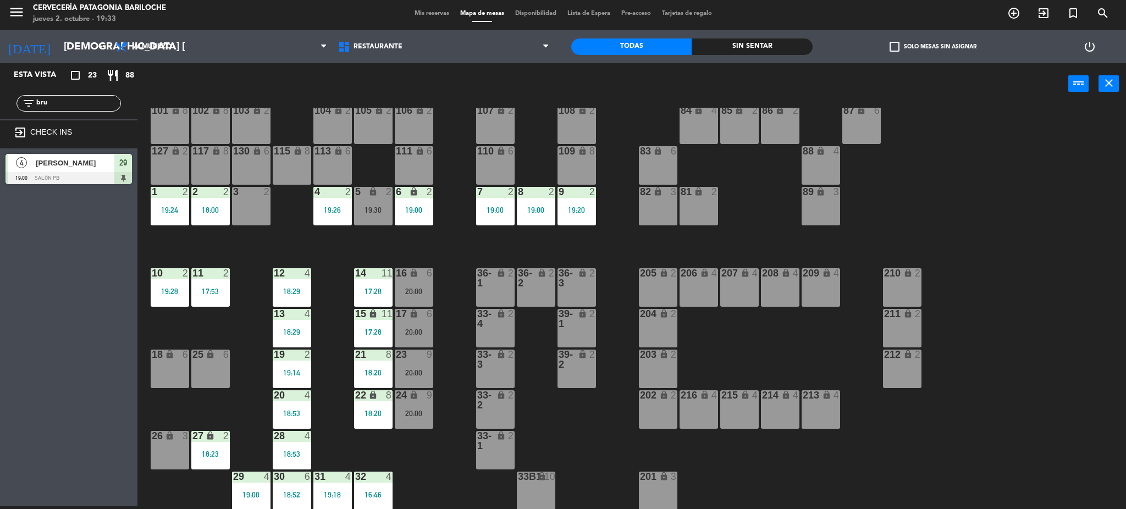
click at [415, 458] on div "101 lock 8 102 lock 8 104 lock 2 105 lock 2 106 lock 2 103 lock 2 107 lock 2 10…" at bounding box center [637, 309] width 978 height 402
click at [220, 281] on div "11 2 17:53" at bounding box center [210, 287] width 38 height 38
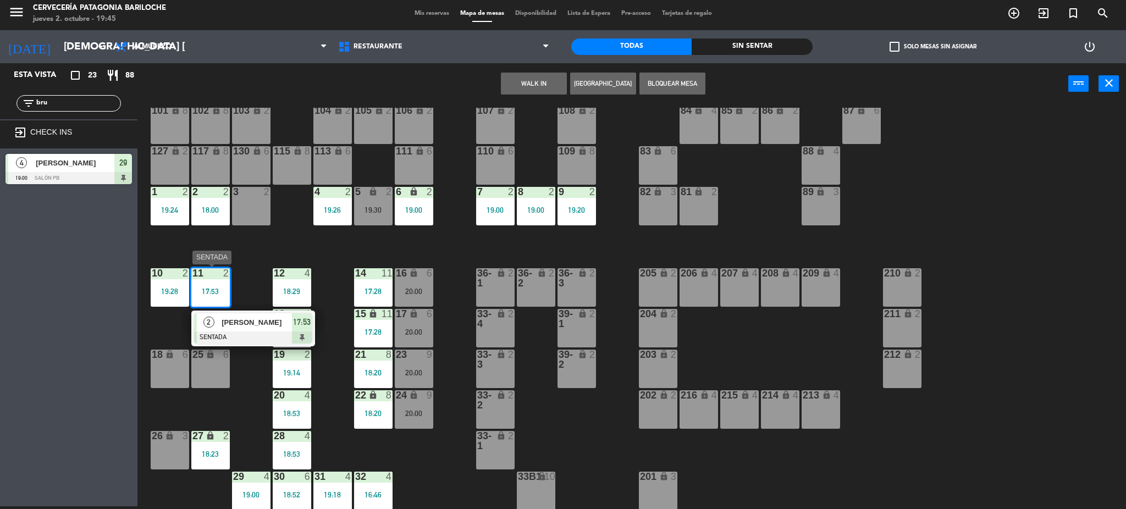
click at [249, 322] on span "[PERSON_NAME]" at bounding box center [257, 323] width 70 height 12
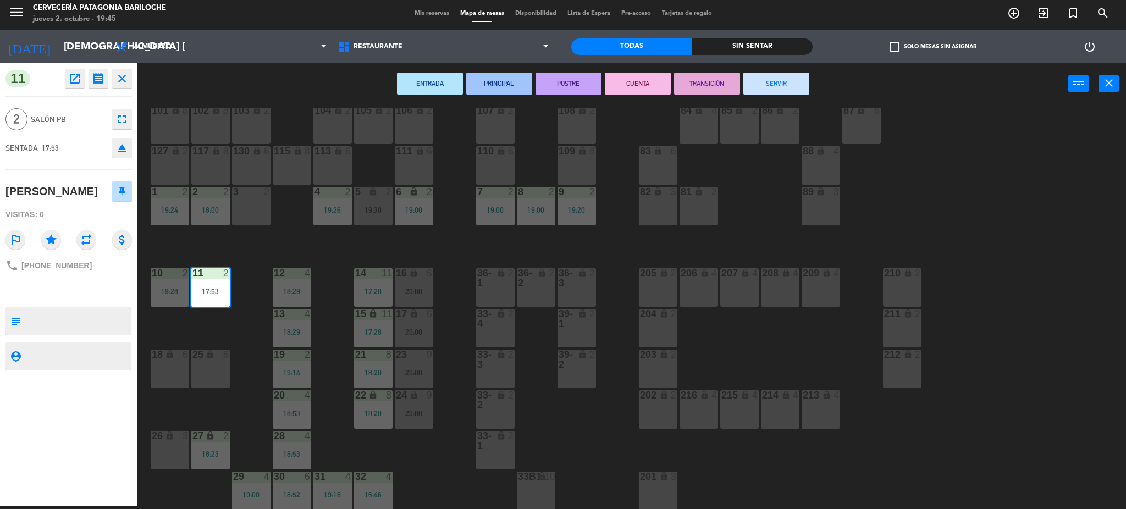
click at [778, 79] on button "SERVIR" at bounding box center [776, 84] width 66 height 22
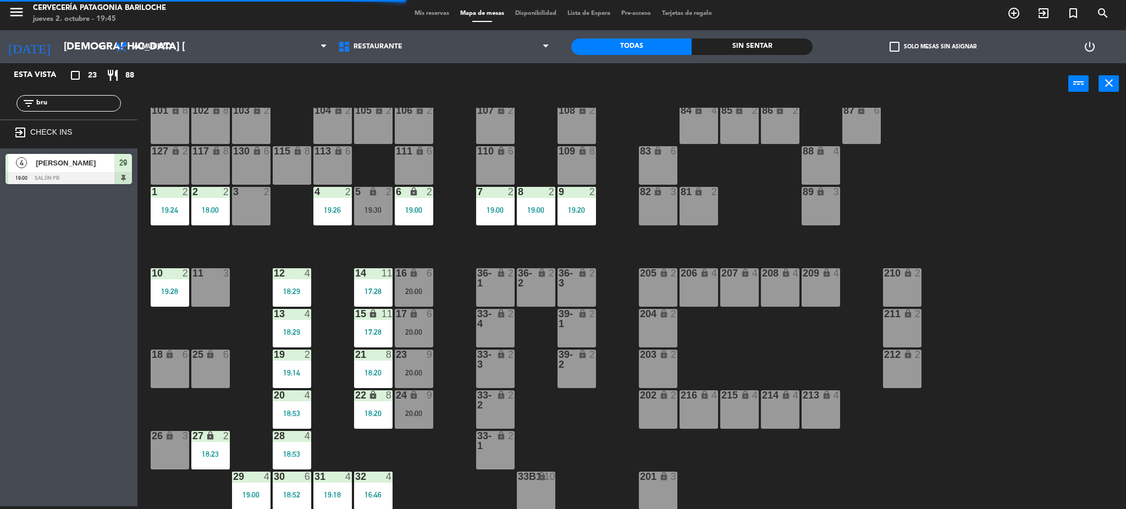
click at [256, 211] on div "3 2" at bounding box center [251, 206] width 38 height 38
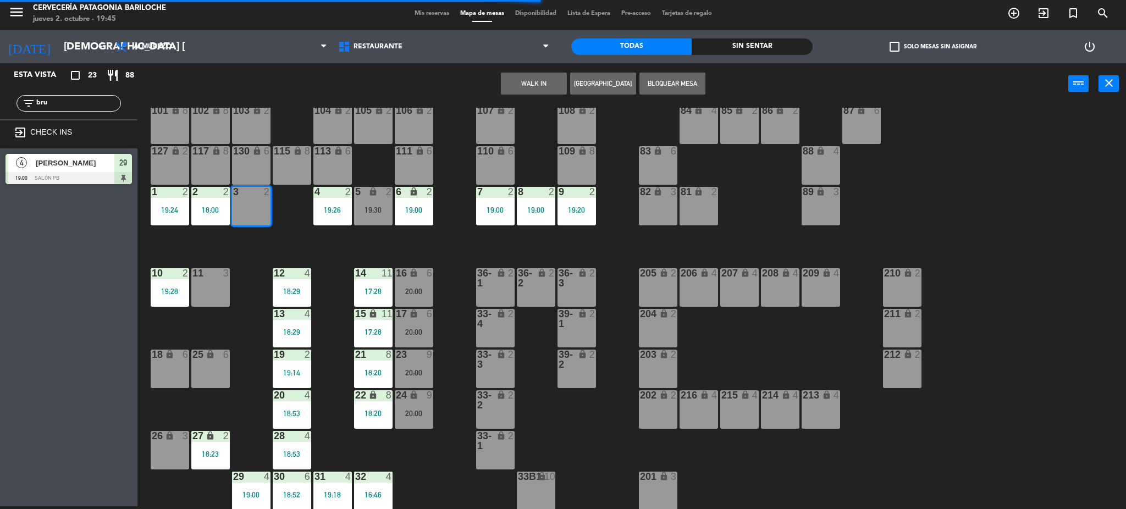
click at [517, 85] on button "WALK IN" at bounding box center [534, 84] width 66 height 22
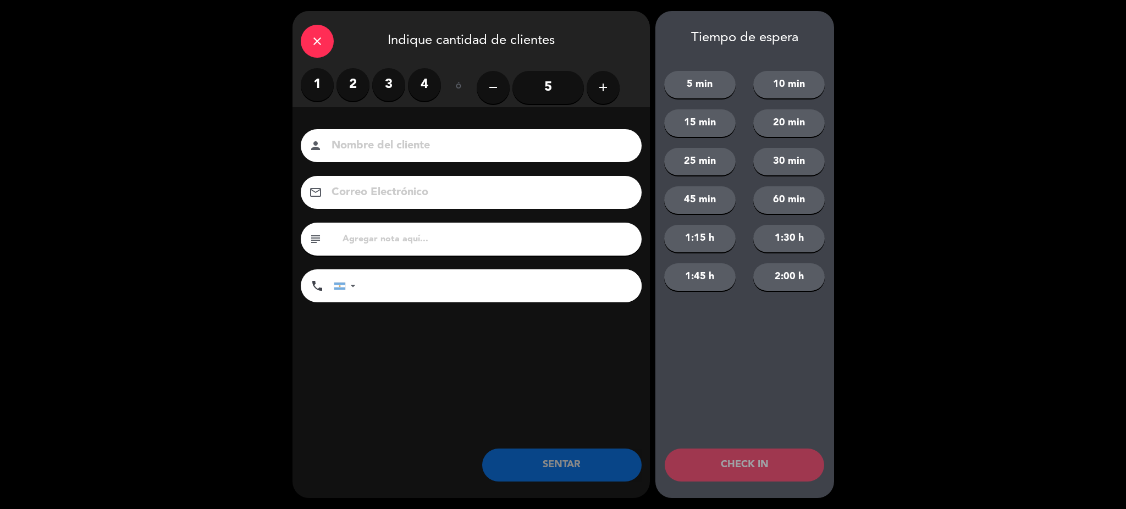
click at [349, 78] on label "2" at bounding box center [352, 84] width 33 height 33
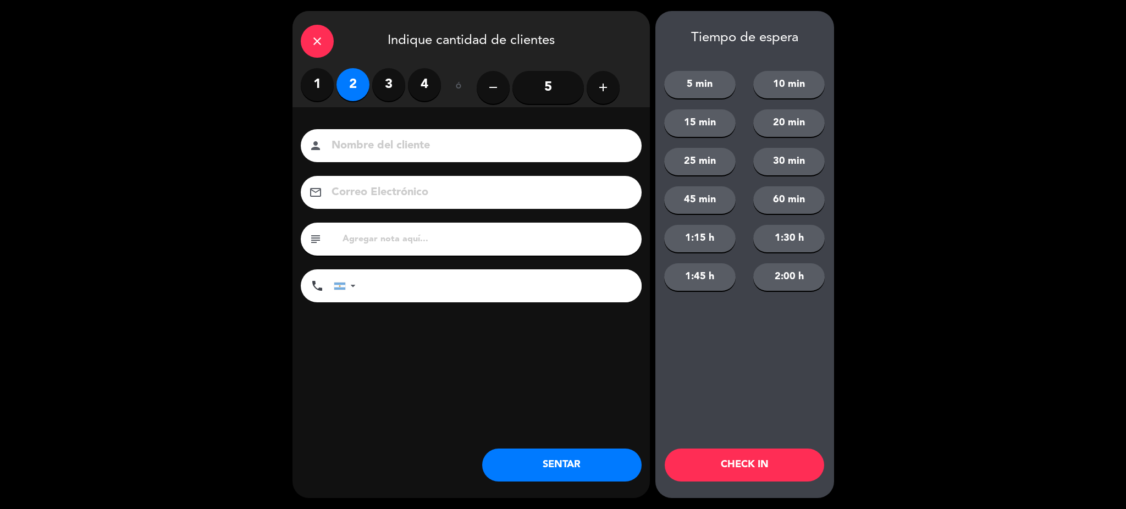
click at [386, 139] on input at bounding box center [478, 145] width 297 height 19
type input "[PERSON_NAME]"
click at [397, 291] on input "tel" at bounding box center [504, 285] width 275 height 33
type input "1127915459"
click at [538, 466] on button "SENTAR" at bounding box center [561, 465] width 159 height 33
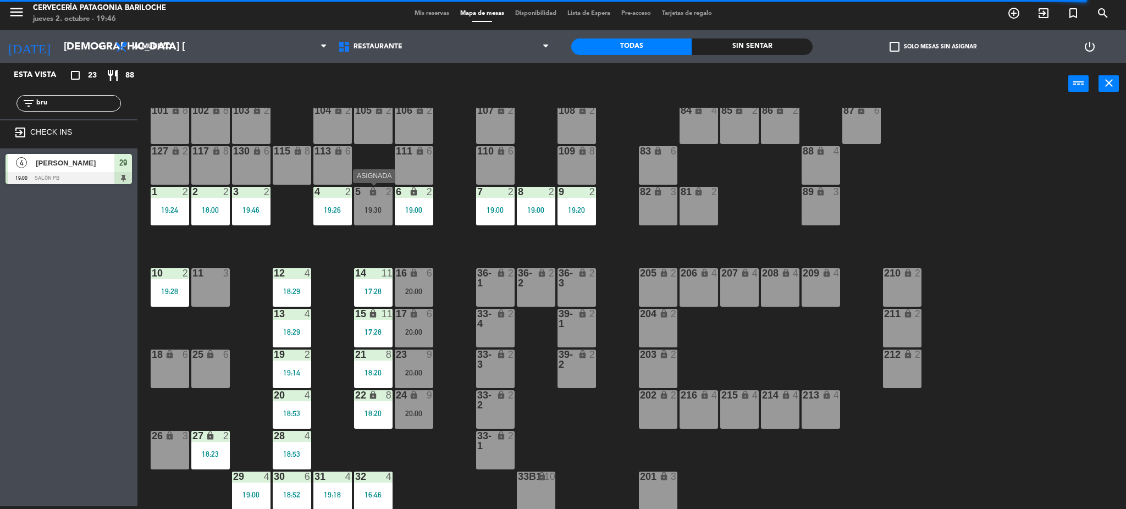
click at [382, 217] on div "5 lock 2 19:30" at bounding box center [373, 206] width 38 height 38
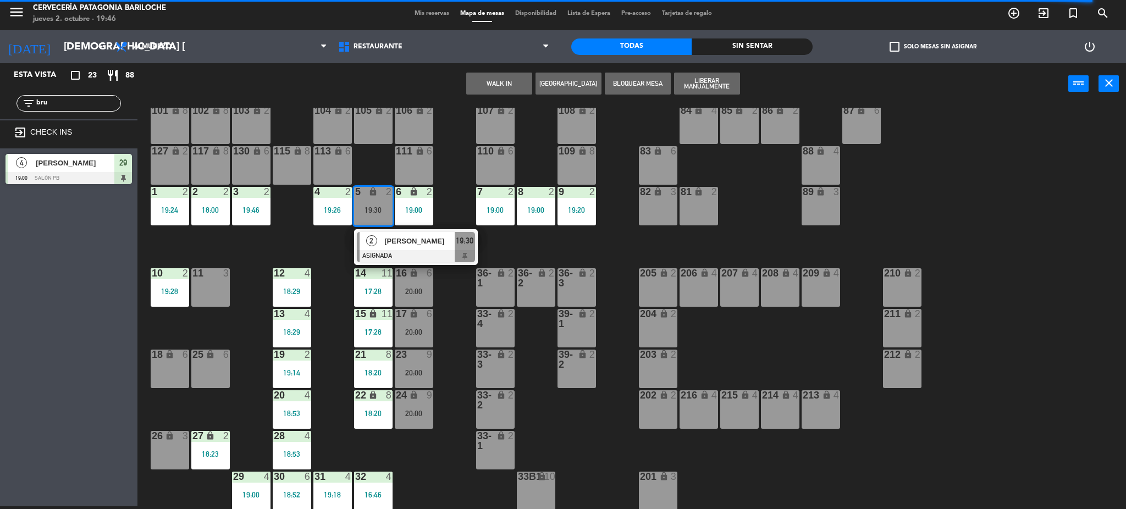
click at [416, 247] on div "[PERSON_NAME]" at bounding box center [418, 241] width 71 height 18
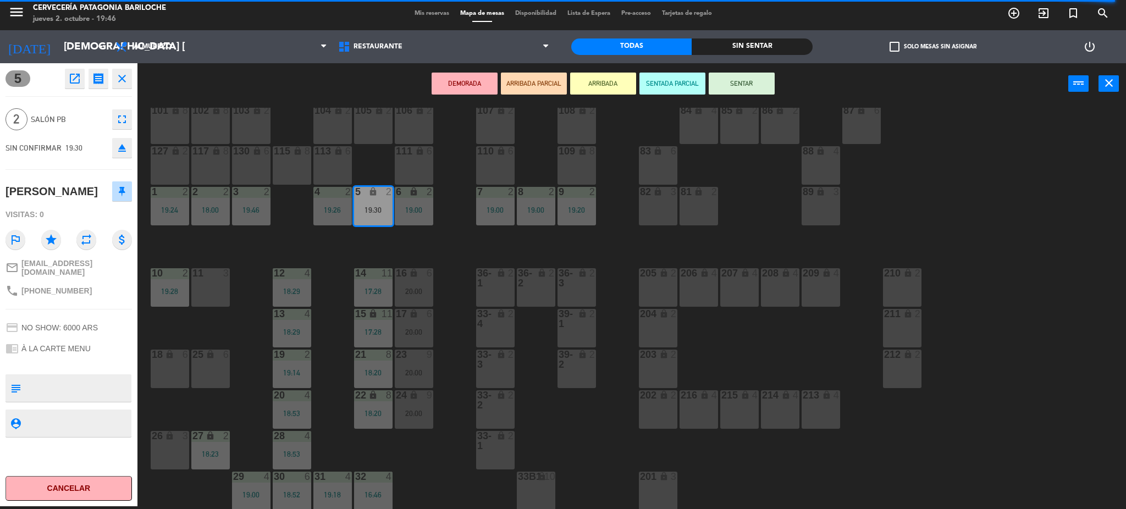
click at [746, 84] on button "SENTAR" at bounding box center [742, 84] width 66 height 22
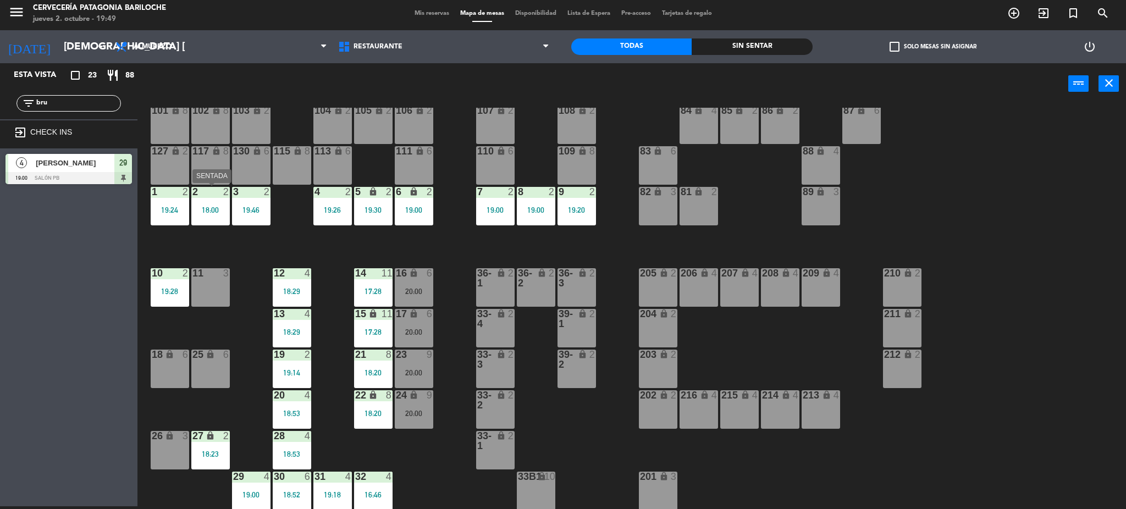
click at [219, 209] on div "18:00" at bounding box center [210, 210] width 38 height 8
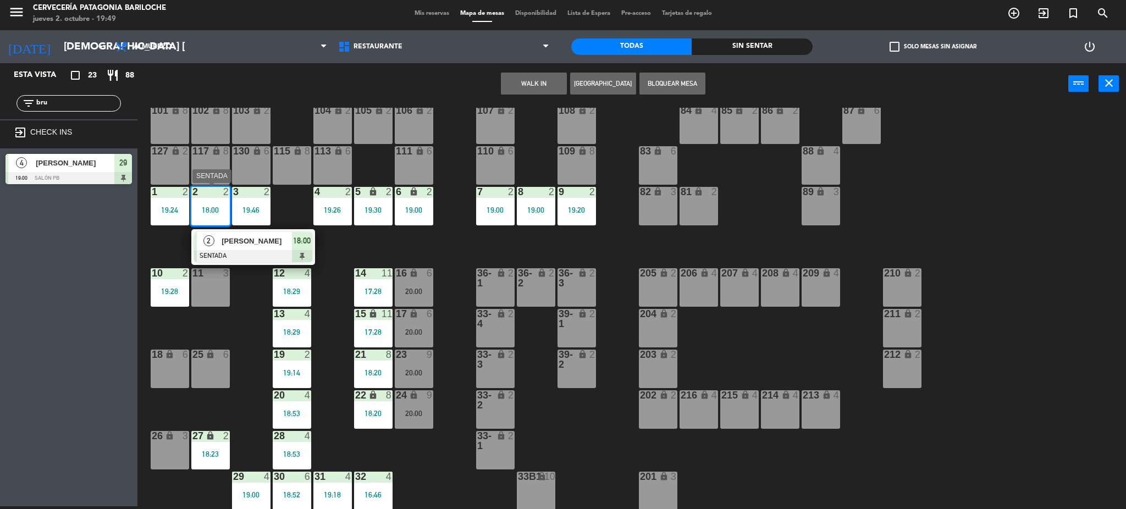
click at [236, 233] on div "[PERSON_NAME]" at bounding box center [255, 241] width 71 height 18
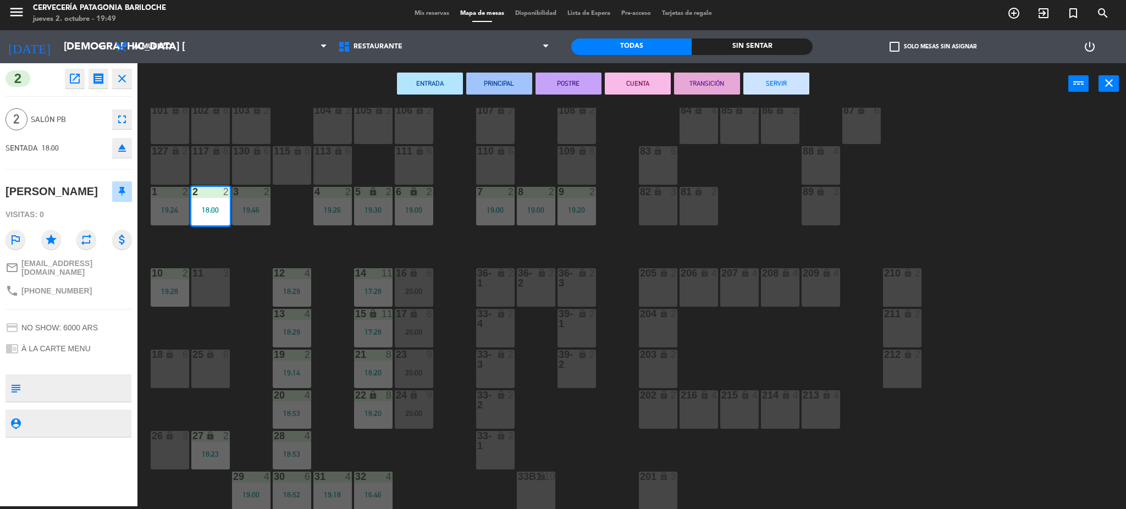
click at [785, 80] on button "SERVIR" at bounding box center [776, 84] width 66 height 22
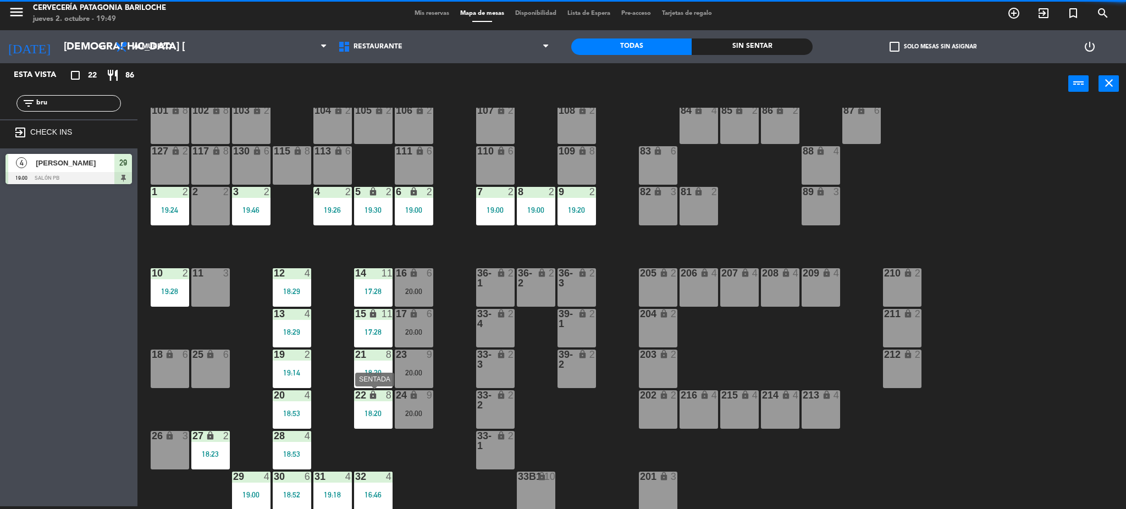
click at [368, 412] on div "18:20" at bounding box center [373, 414] width 38 height 8
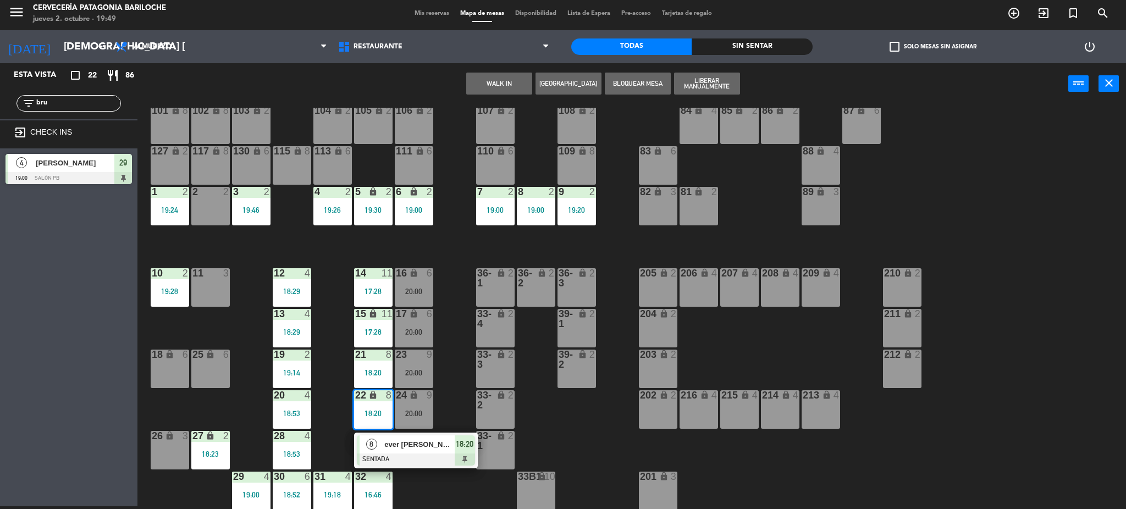
click at [403, 447] on span "ever [PERSON_NAME]" at bounding box center [419, 445] width 70 height 12
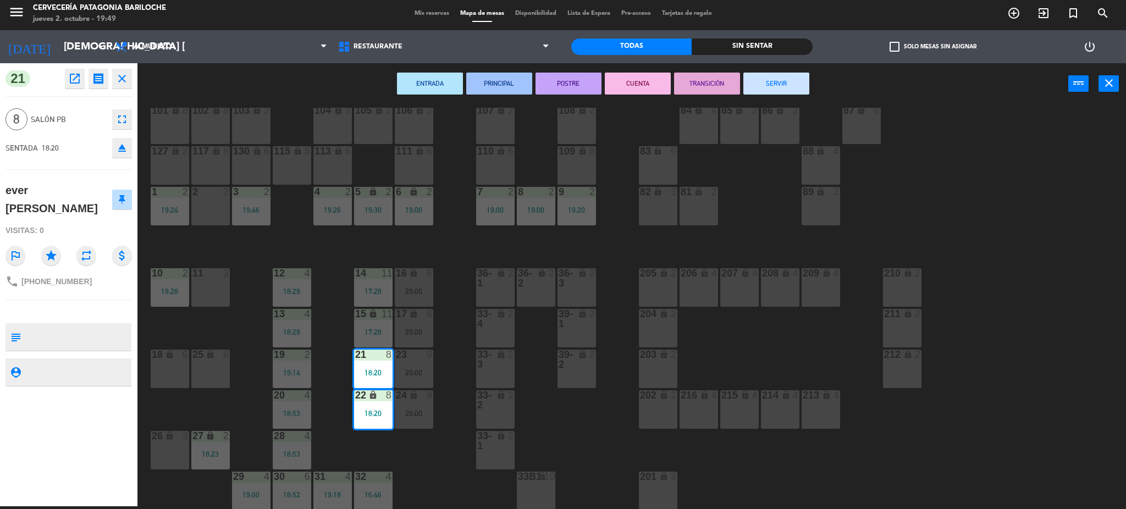
click at [800, 89] on button "SERVIR" at bounding box center [776, 84] width 66 height 22
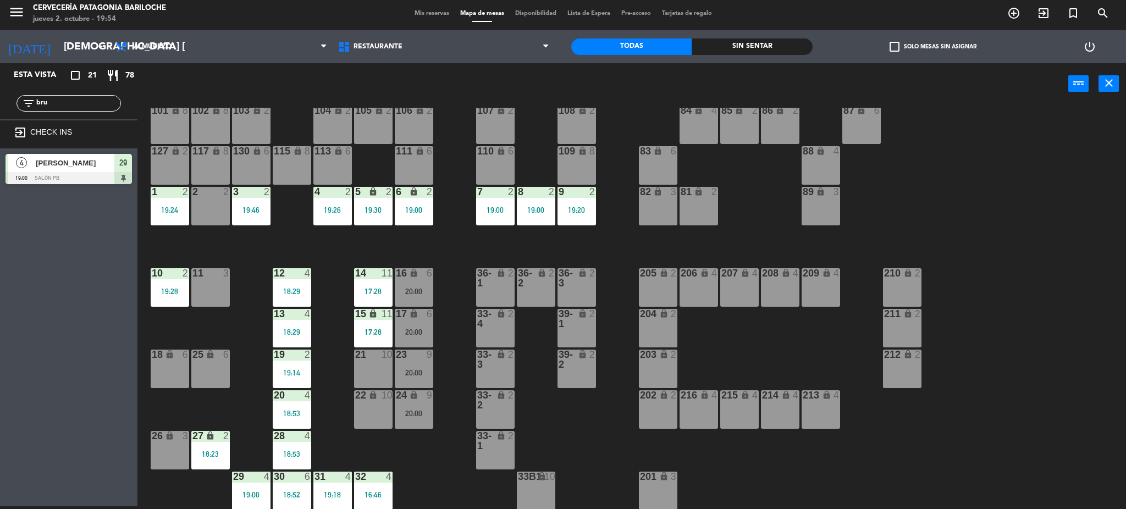
click at [111, 99] on input "bru" at bounding box center [77, 103] width 85 height 12
type input "b"
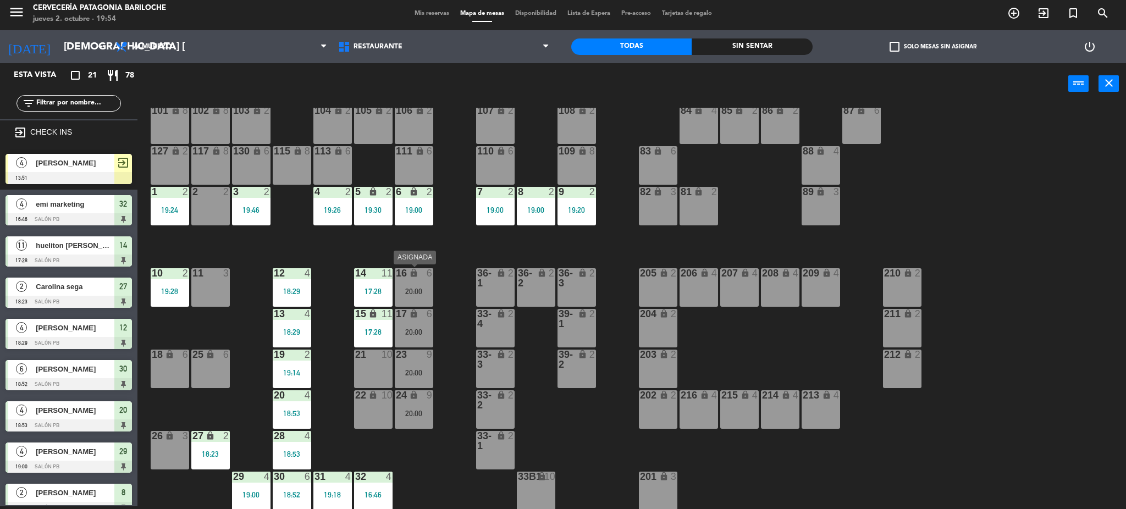
click at [401, 291] on div "20:00" at bounding box center [414, 292] width 38 height 8
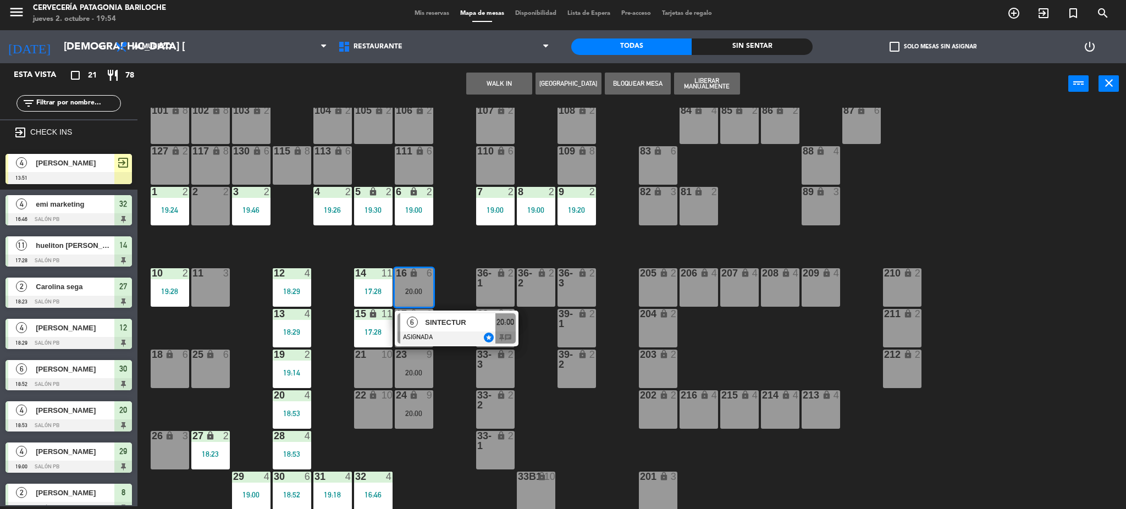
click at [441, 400] on div "101 lock 8 102 lock 8 104 lock 2 105 lock 2 106 lock 2 103 lock 2 107 lock 2 10…" at bounding box center [637, 309] width 978 height 402
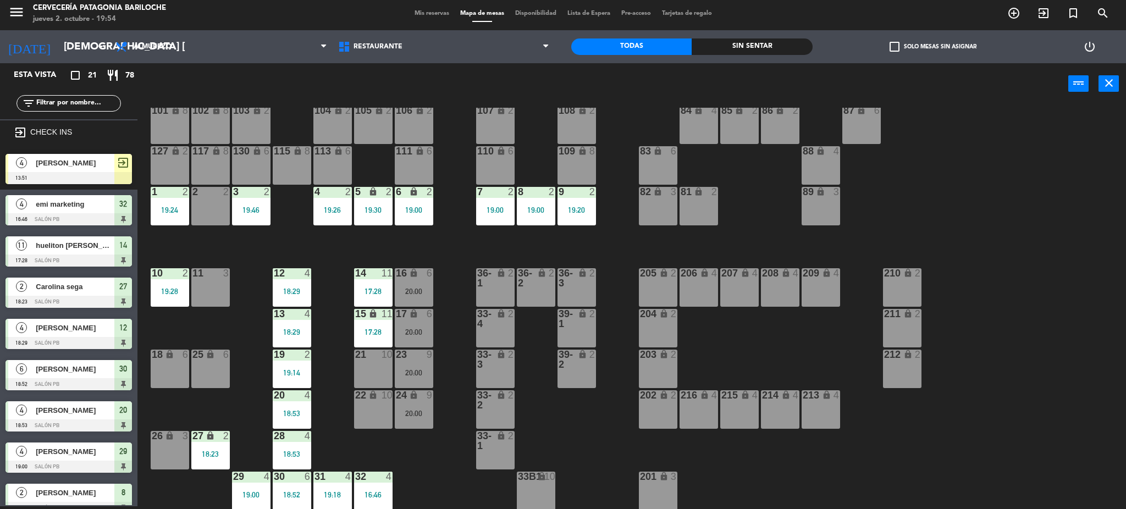
click at [421, 371] on div "20:00" at bounding box center [414, 373] width 38 height 8
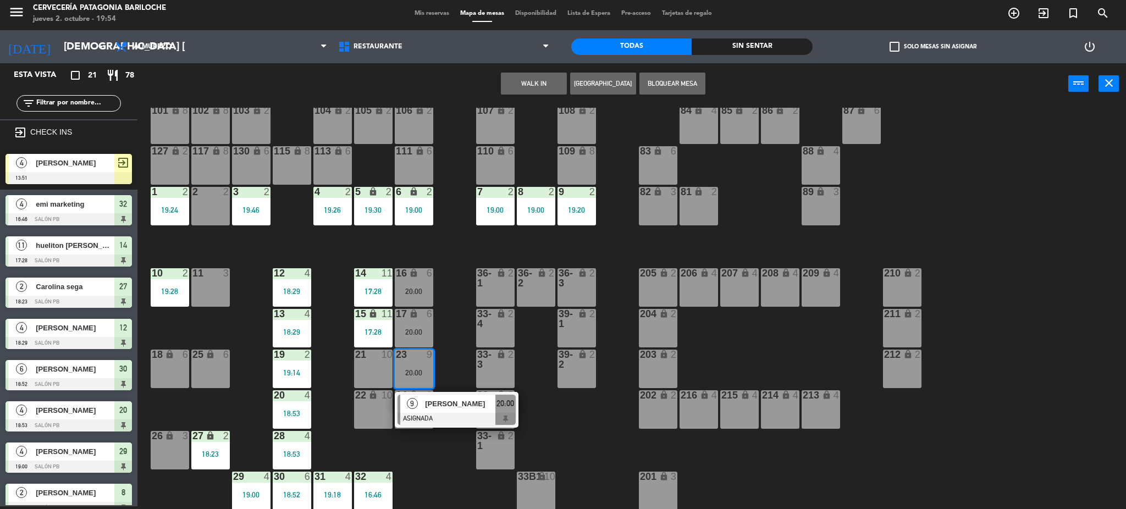
click at [438, 400] on span "[PERSON_NAME]" at bounding box center [460, 404] width 70 height 12
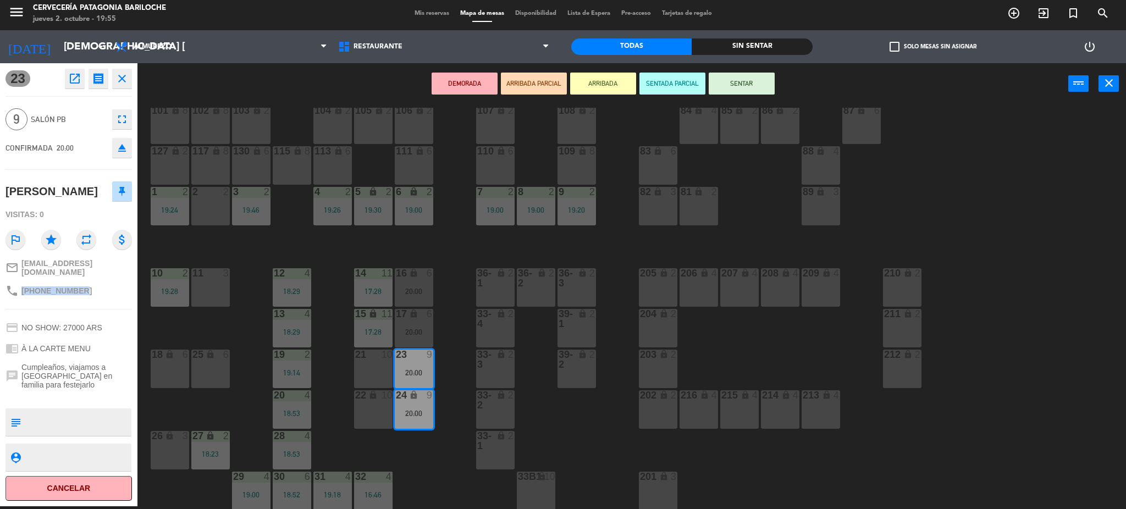
drag, startPoint x: 76, startPoint y: 286, endPoint x: 21, endPoint y: 281, distance: 55.2
click at [21, 286] on span "[PHONE_NUMBER]" at bounding box center [56, 290] width 70 height 9
copy span "[PHONE_NUMBER]"
click at [463, 343] on div "101 lock 8 102 lock 8 104 lock 2 105 lock 2 106 lock 2 103 lock 2 107 lock 2 10…" at bounding box center [637, 309] width 978 height 402
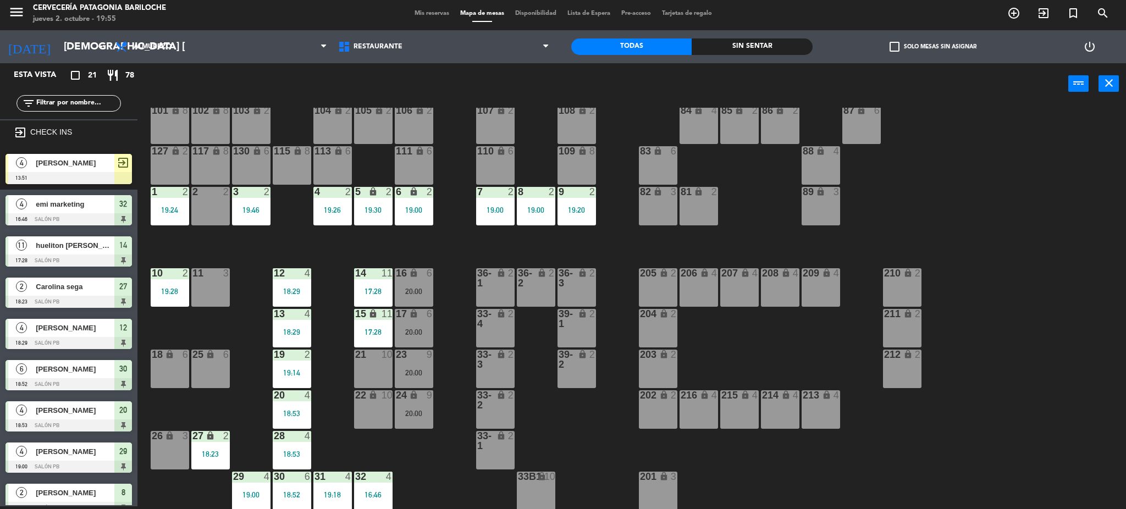
scroll to position [235, 0]
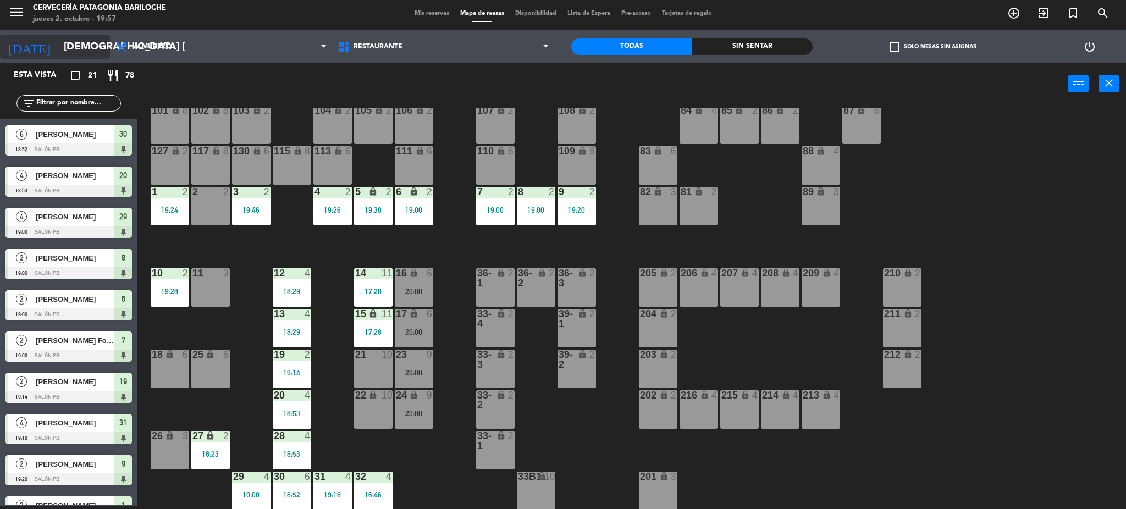
click at [67, 45] on input "[DEMOGRAPHIC_DATA] [DATE]" at bounding box center [124, 46] width 132 height 23
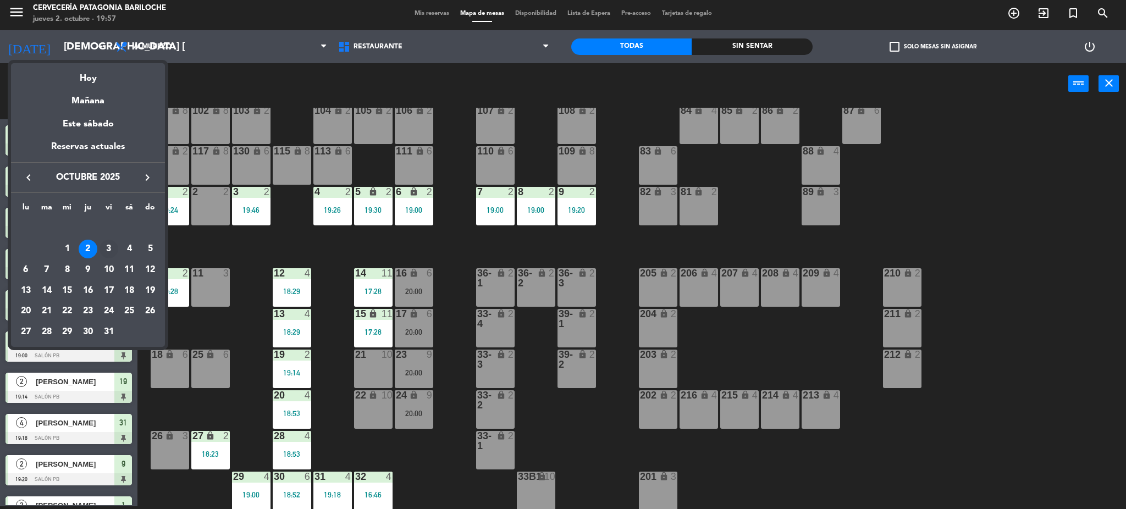
click at [106, 250] on div "3" at bounding box center [109, 249] width 19 height 19
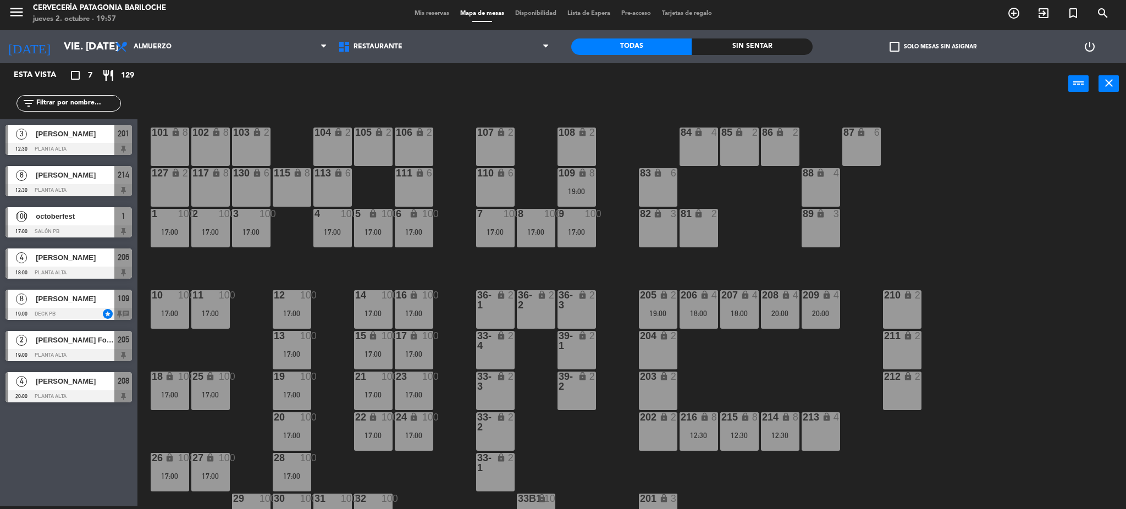
scroll to position [0, 0]
click at [794, 311] on div "20:00" at bounding box center [780, 314] width 38 height 8
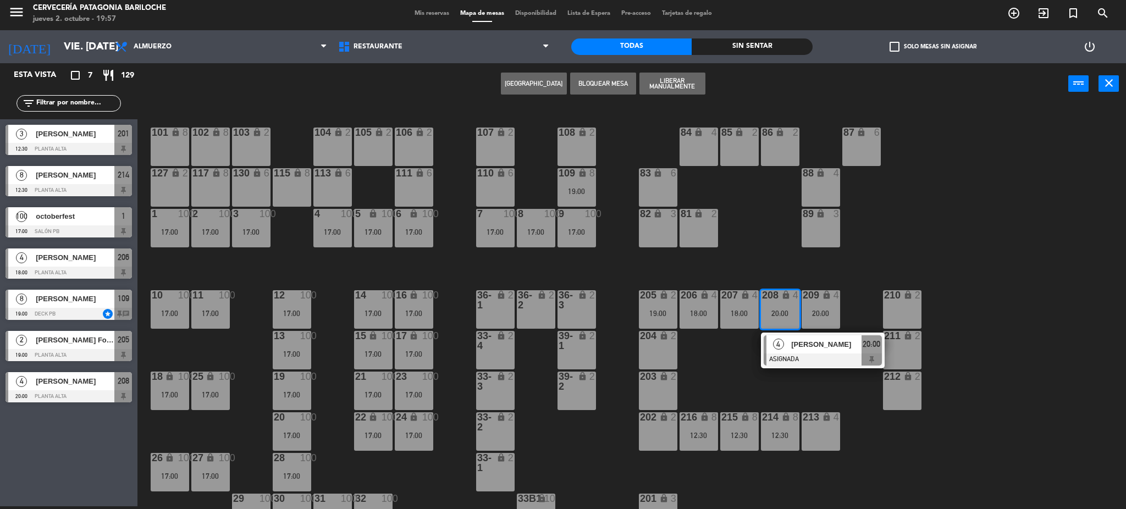
click at [798, 350] on span "[PERSON_NAME]" at bounding box center [826, 345] width 70 height 12
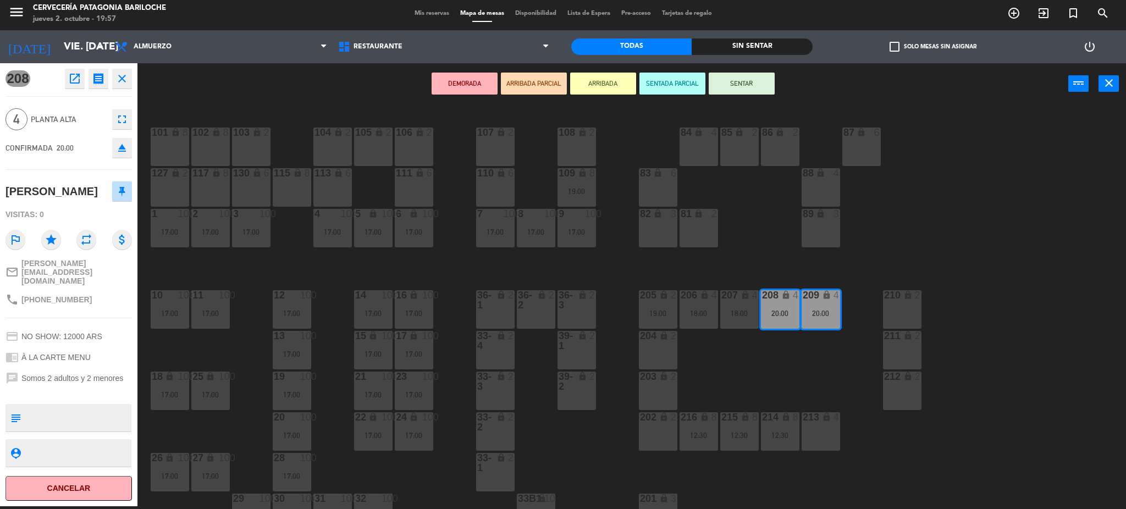
click at [801, 390] on div "101 lock 8 102 lock 8 104 lock 2 105 lock 2 106 lock 2 103 lock 2 107 lock 2 10…" at bounding box center [637, 309] width 978 height 402
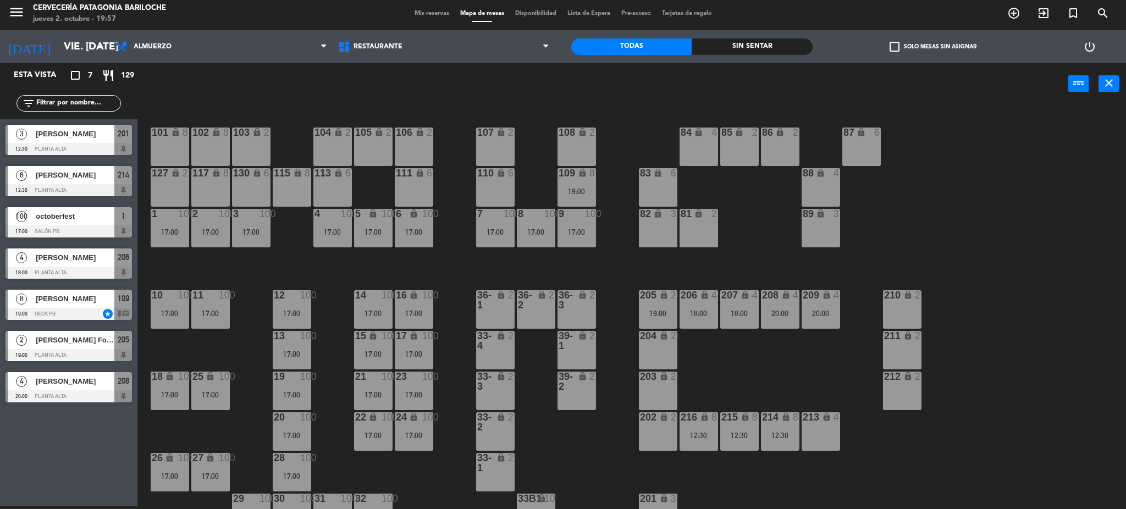
click at [727, 304] on div "207 lock 4 18:00" at bounding box center [739, 309] width 38 height 38
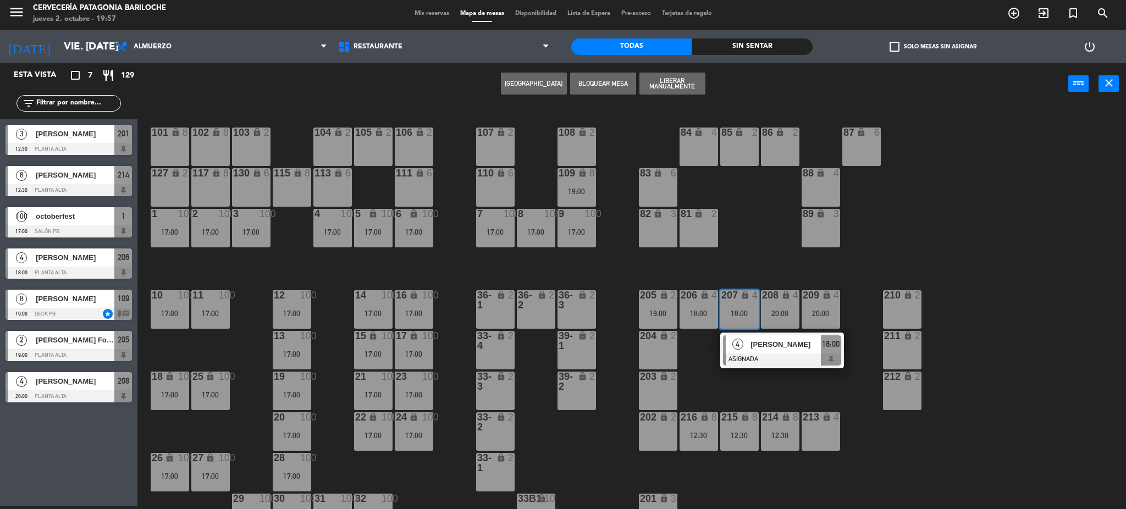
click at [763, 351] on div "[PERSON_NAME]" at bounding box center [784, 344] width 71 height 18
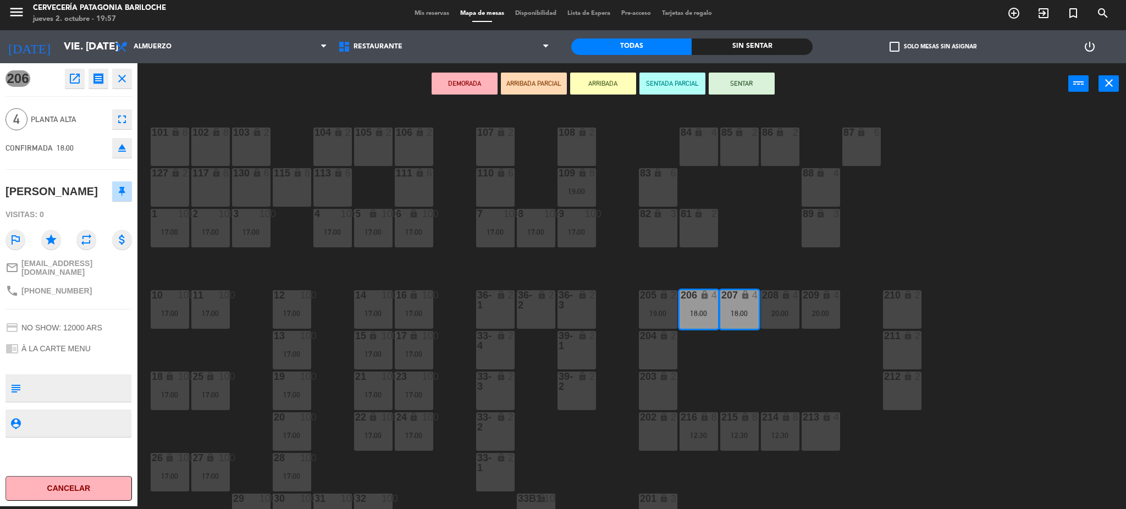
click at [763, 351] on div "101 lock 8 102 lock 8 104 lock 2 105 lock 2 106 lock 2 103 lock 2 107 lock 2 10…" at bounding box center [637, 309] width 978 height 402
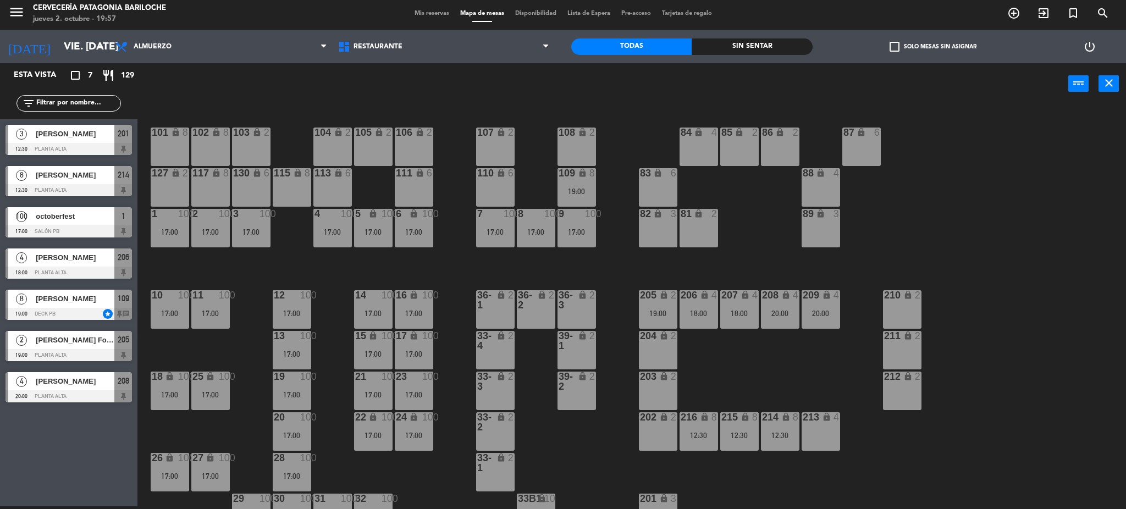
click at [695, 306] on div "206 lock 4 18:00" at bounding box center [699, 309] width 38 height 38
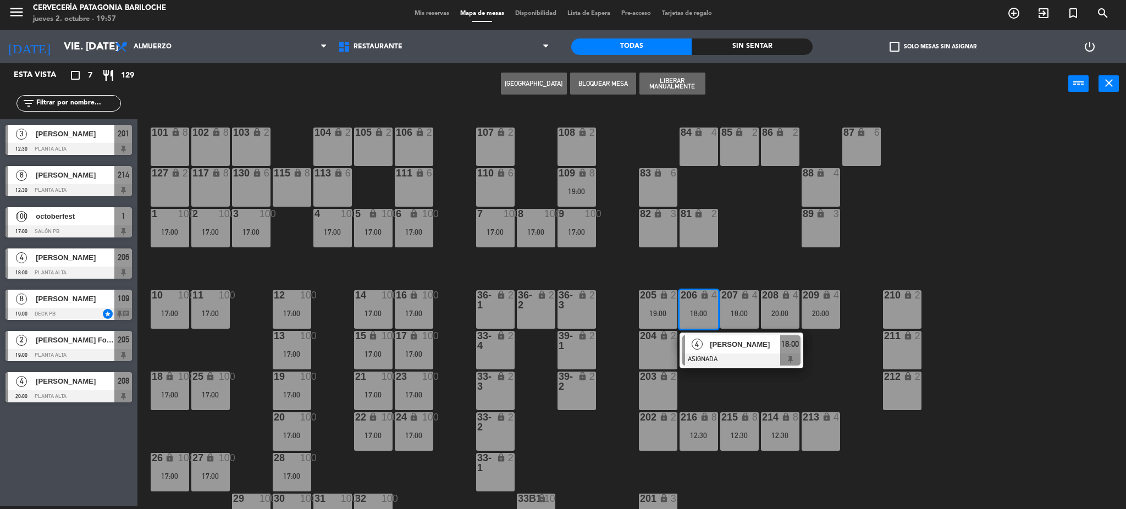
click at [701, 378] on div "101 lock 8 102 lock 8 104 lock 2 105 lock 2 106 lock 2 103 lock 2 107 lock 2 10…" at bounding box center [637, 309] width 978 height 402
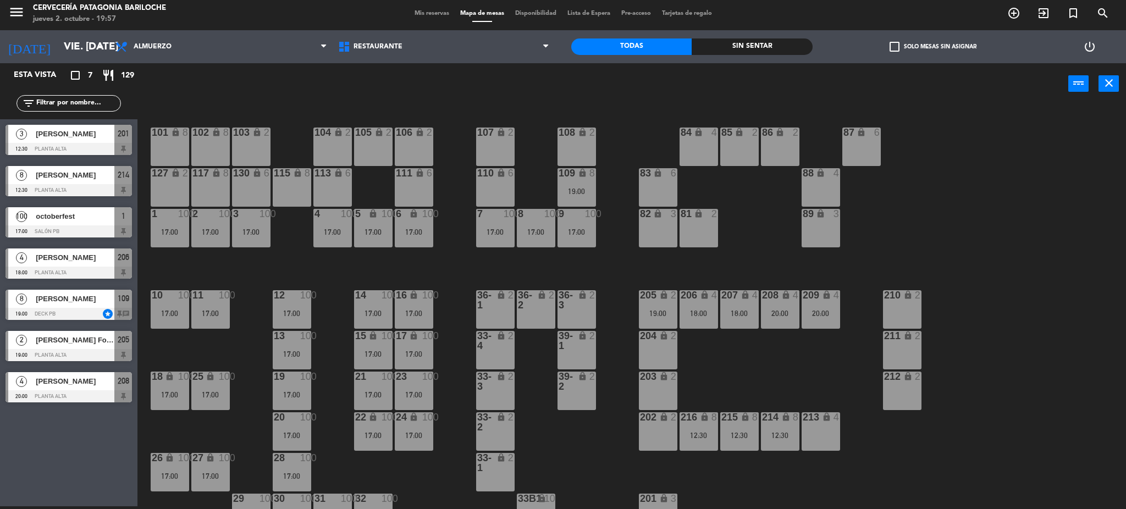
click at [654, 322] on div "205 lock 2 19:00" at bounding box center [658, 309] width 38 height 38
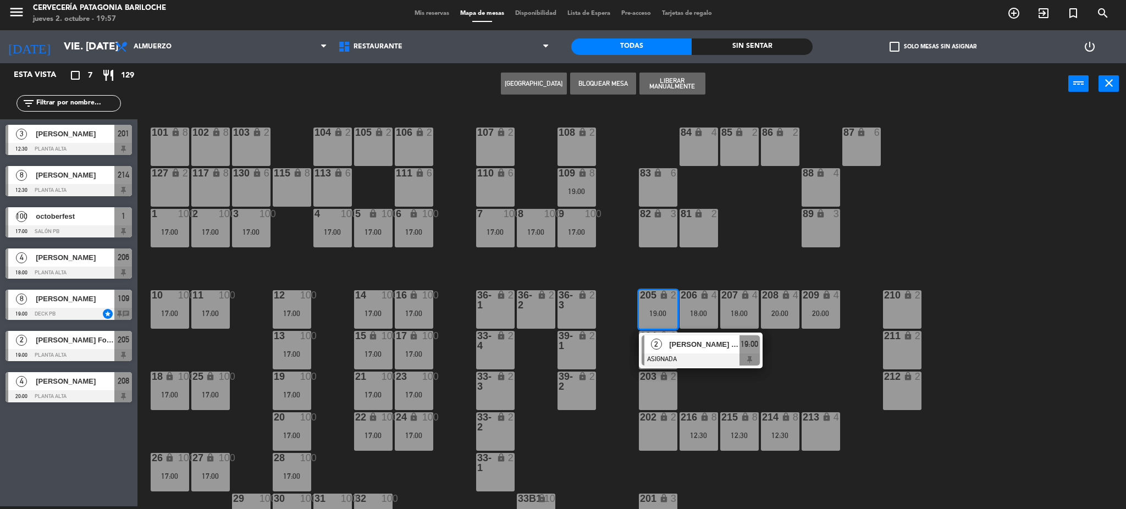
click at [664, 349] on div "2" at bounding box center [656, 344] width 24 height 18
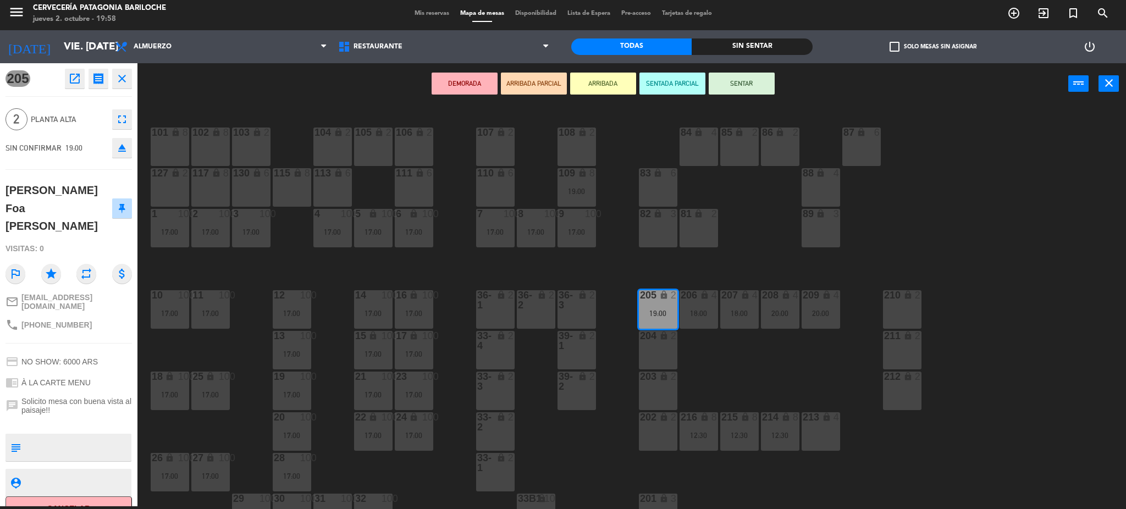
click at [728, 355] on div "101 lock 8 102 lock 8 104 lock 2 105 lock 2 106 lock 2 103 lock 2 107 lock 2 10…" at bounding box center [637, 309] width 978 height 402
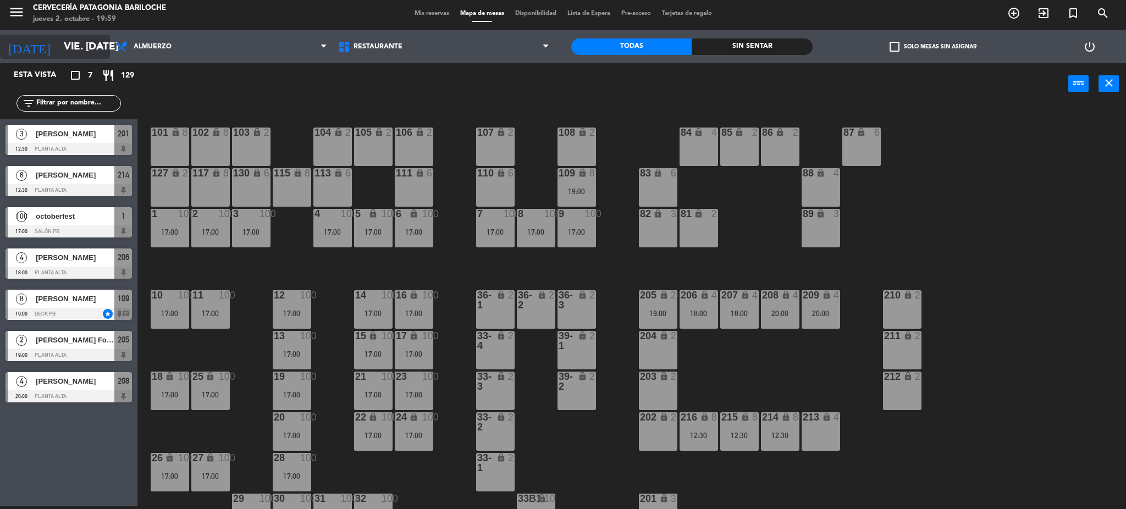
click at [91, 48] on input "vie. [DATE]" at bounding box center [124, 46] width 132 height 23
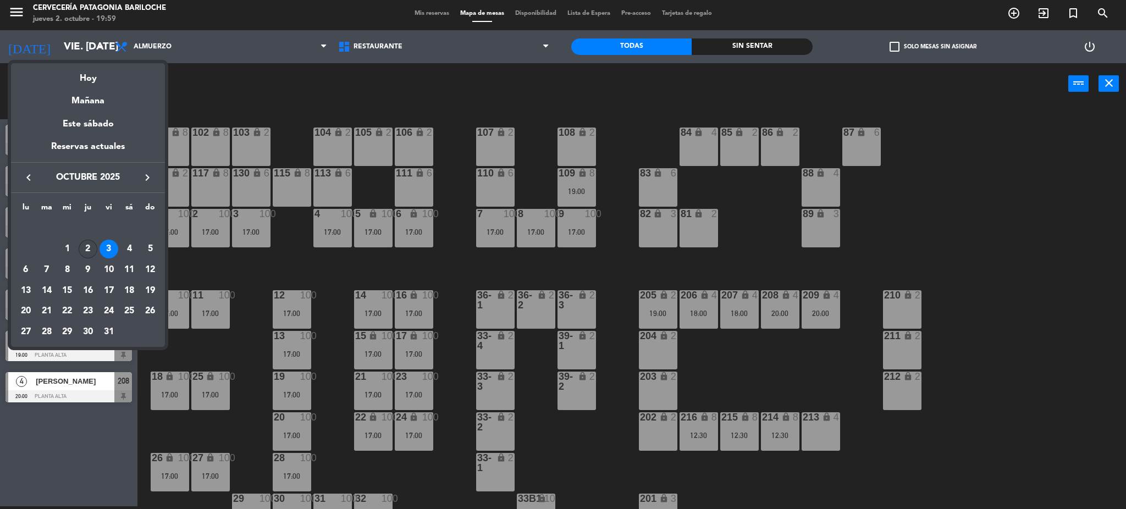
click at [91, 247] on div "2" at bounding box center [88, 249] width 19 height 19
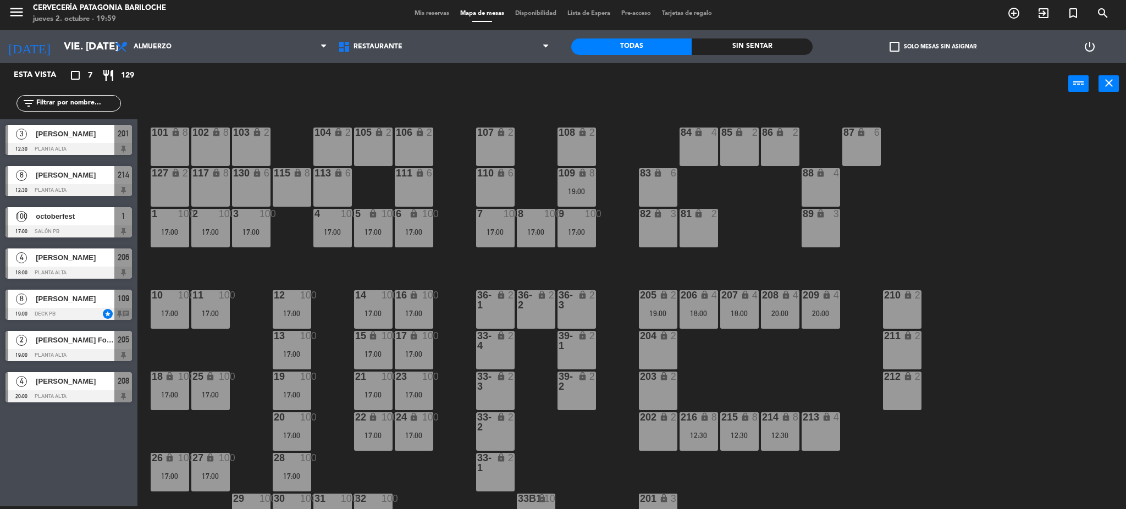
type input "[DEMOGRAPHIC_DATA] [DATE]"
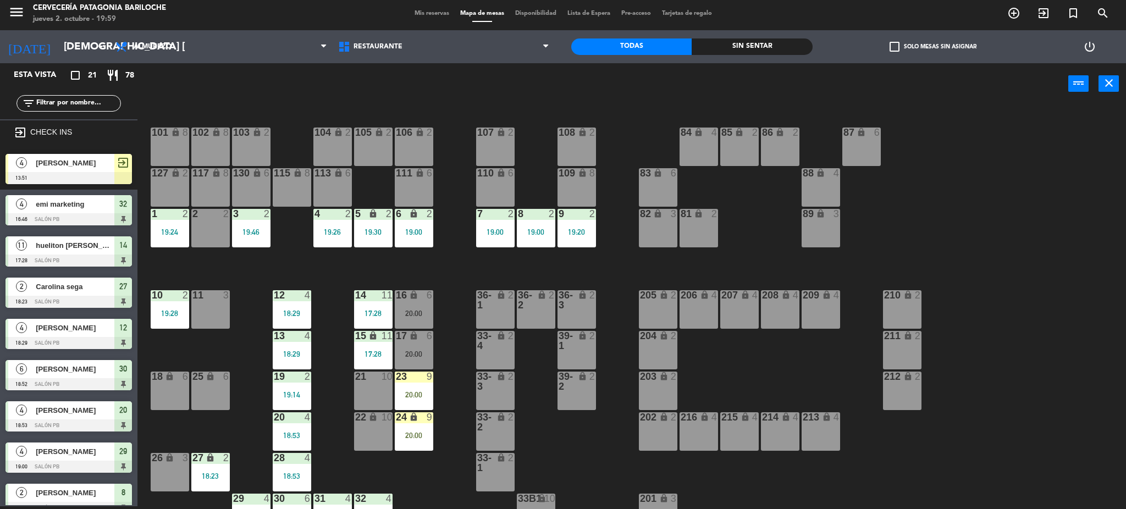
click at [78, 291] on span "Carolina sega" at bounding box center [75, 287] width 79 height 12
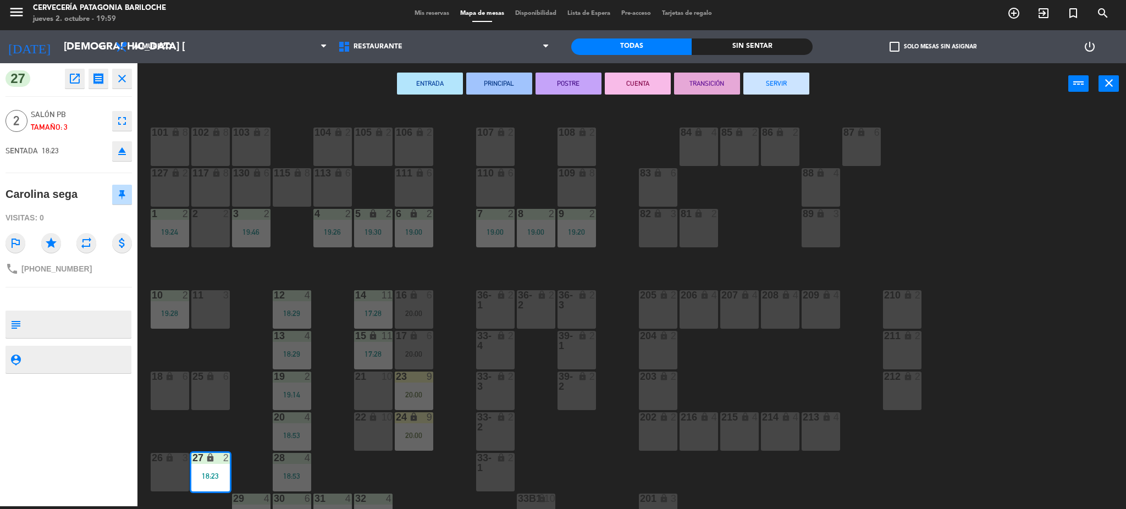
click at [305, 103] on div "ENTRADA PRINCIPAL POSTRE CUENTA TRANSICIÓN SERVIR power_input close" at bounding box center [602, 84] width 931 height 42
click at [117, 76] on icon "close" at bounding box center [121, 78] width 13 height 13
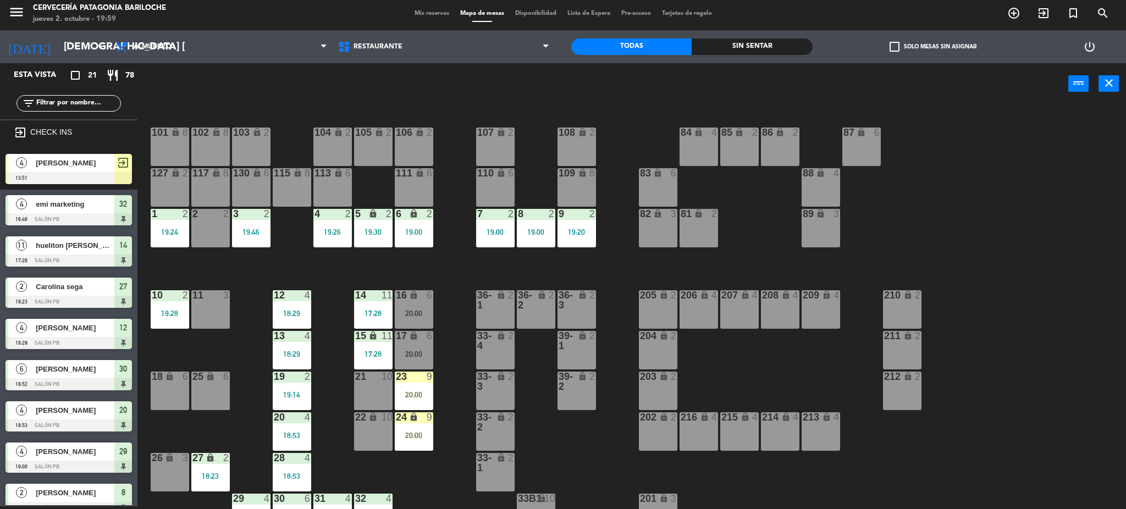
click at [63, 255] on div at bounding box center [68, 261] width 126 height 12
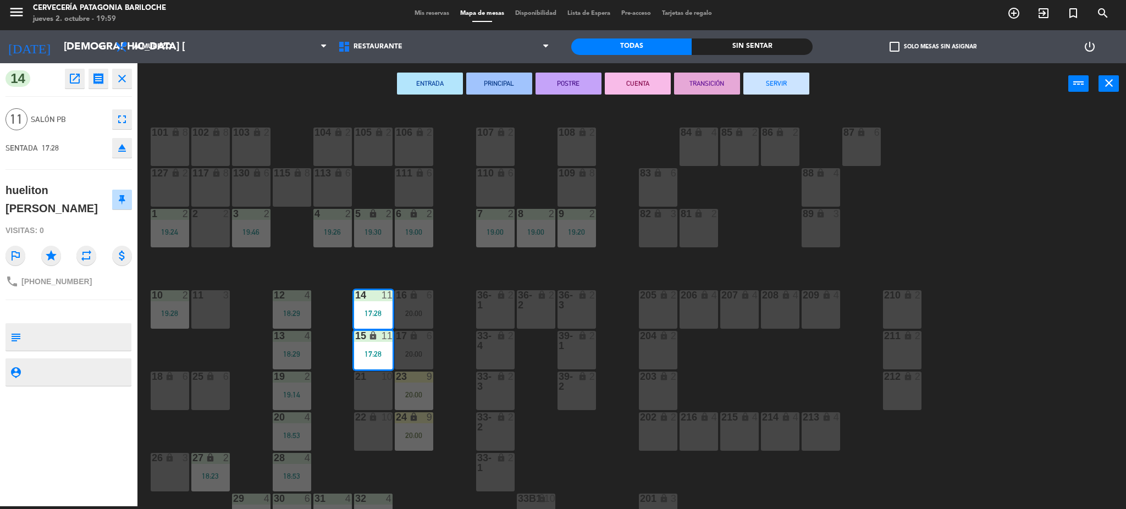
click at [282, 101] on div "ENTRADA PRINCIPAL POSTRE CUENTA TRANSICIÓN SERVIR power_input close" at bounding box center [602, 84] width 931 height 42
click at [253, 267] on div "101 lock 8 102 lock 8 104 lock 2 105 lock 2 106 lock 2 103 lock 2 107 lock 2 10…" at bounding box center [637, 309] width 978 height 402
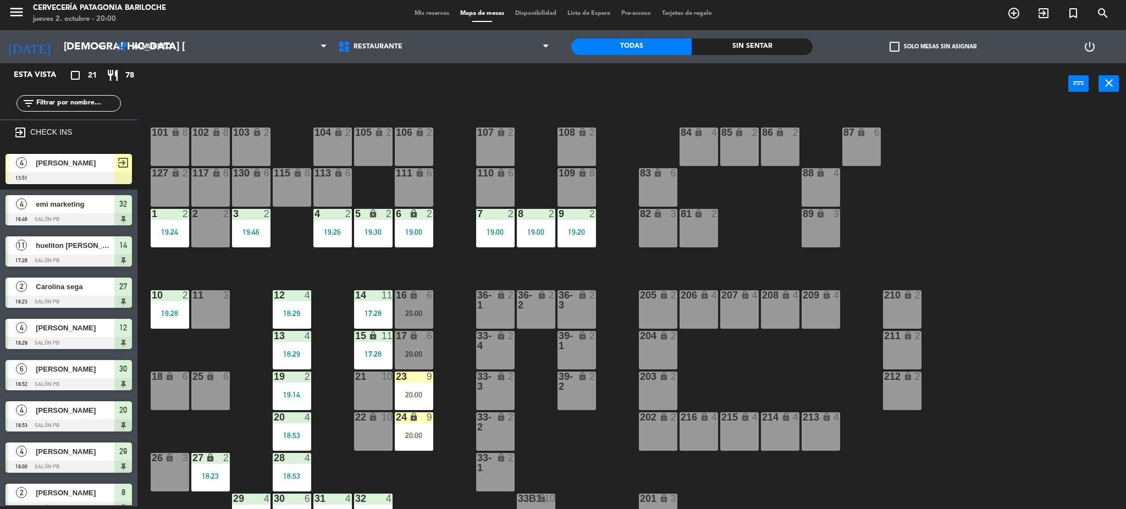
click at [197, 220] on div "2 2" at bounding box center [210, 228] width 38 height 38
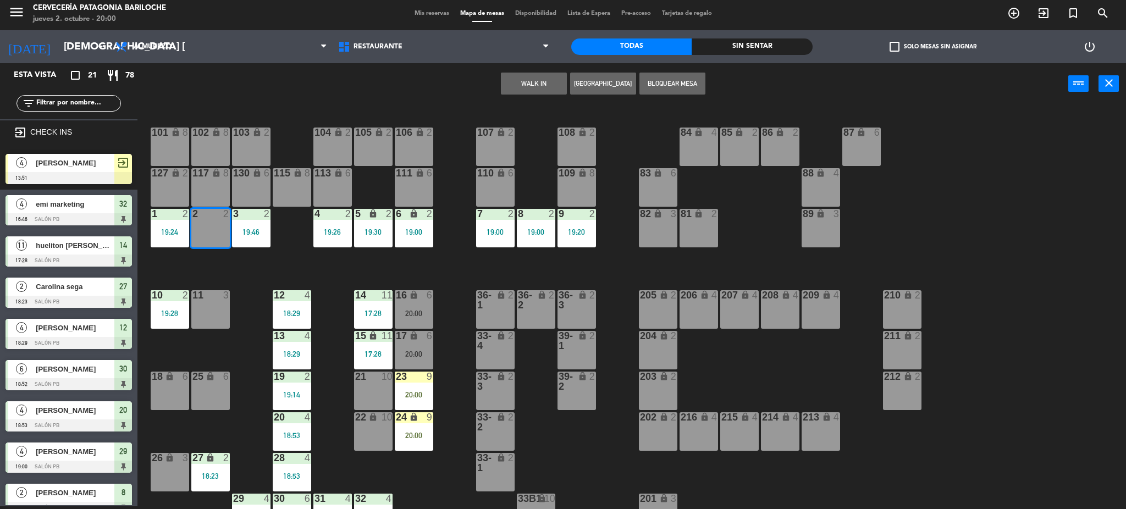
click at [528, 79] on button "WALK IN" at bounding box center [534, 84] width 66 height 22
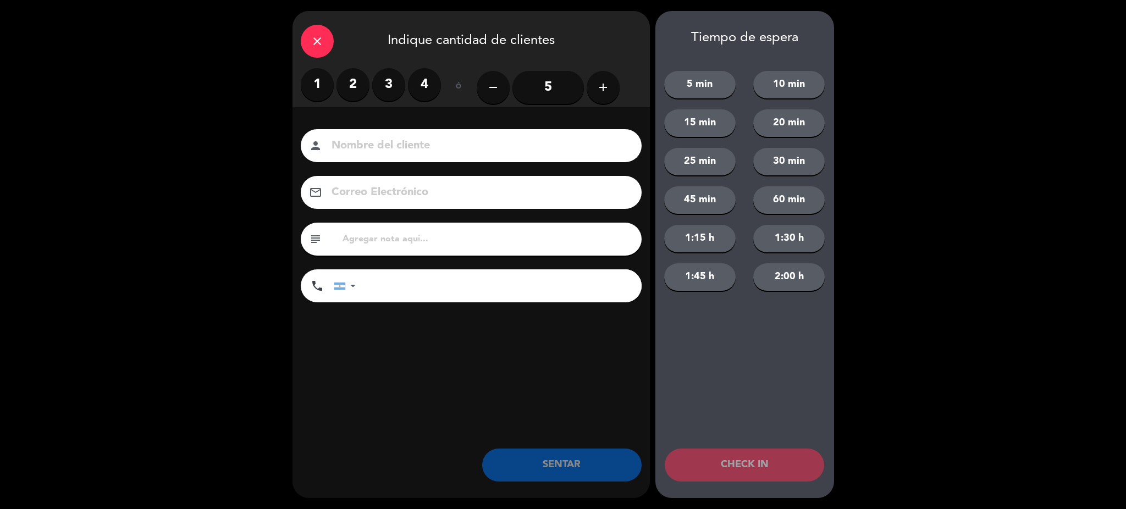
click at [344, 83] on label "2" at bounding box center [352, 84] width 33 height 33
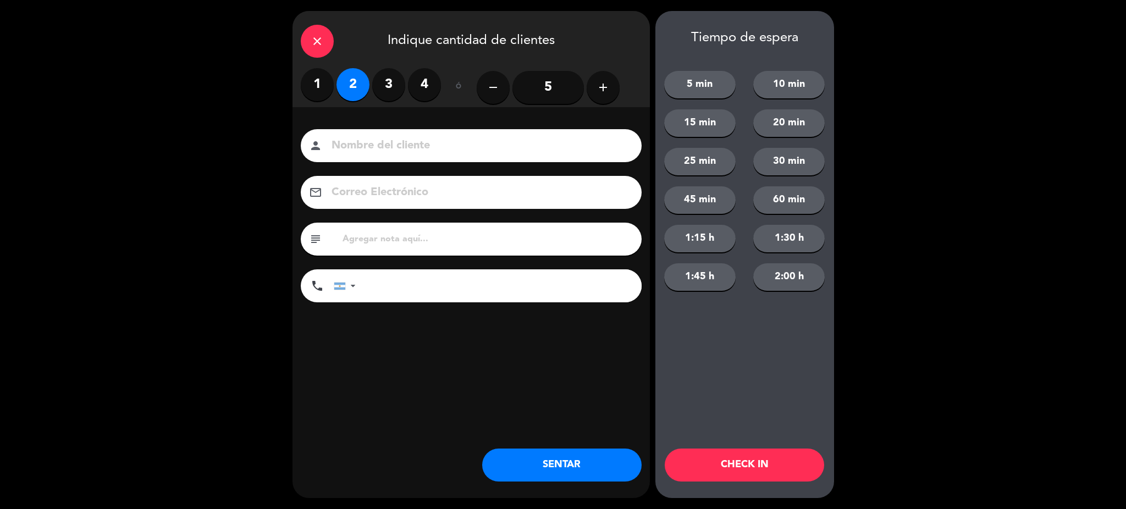
click at [395, 146] on input at bounding box center [478, 145] width 297 height 19
type input "[PERSON_NAME]"
click at [394, 280] on input "tel" at bounding box center [504, 285] width 275 height 33
click at [348, 288] on div at bounding box center [346, 286] width 25 height 32
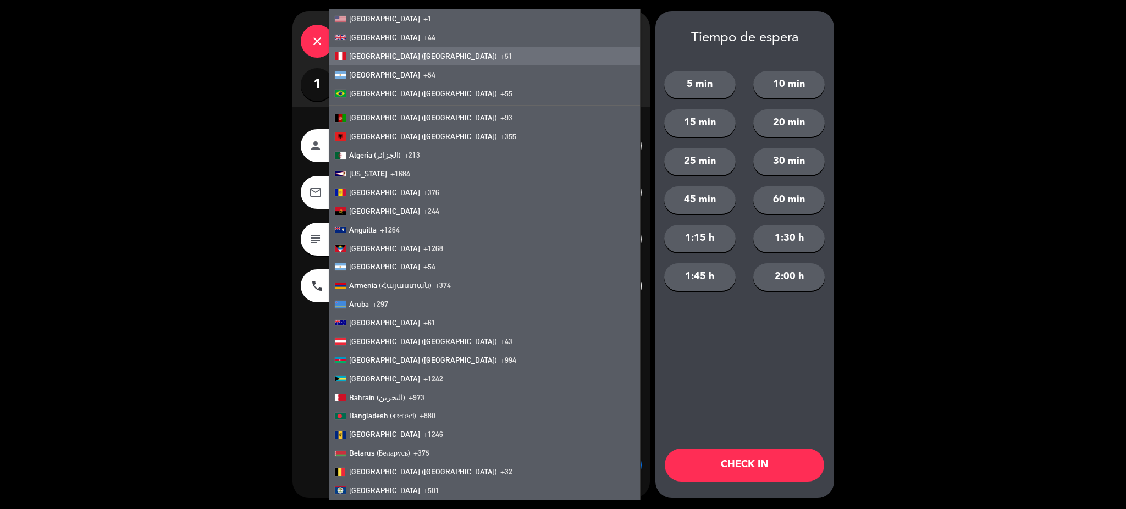
scroll to position [496, 0]
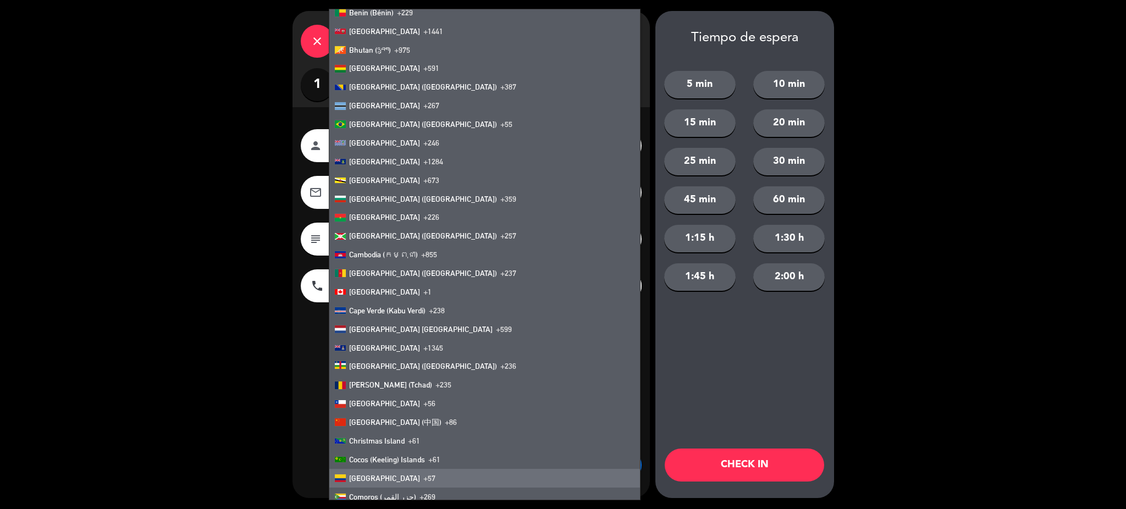
click at [373, 474] on span "[GEOGRAPHIC_DATA]" at bounding box center [384, 478] width 71 height 9
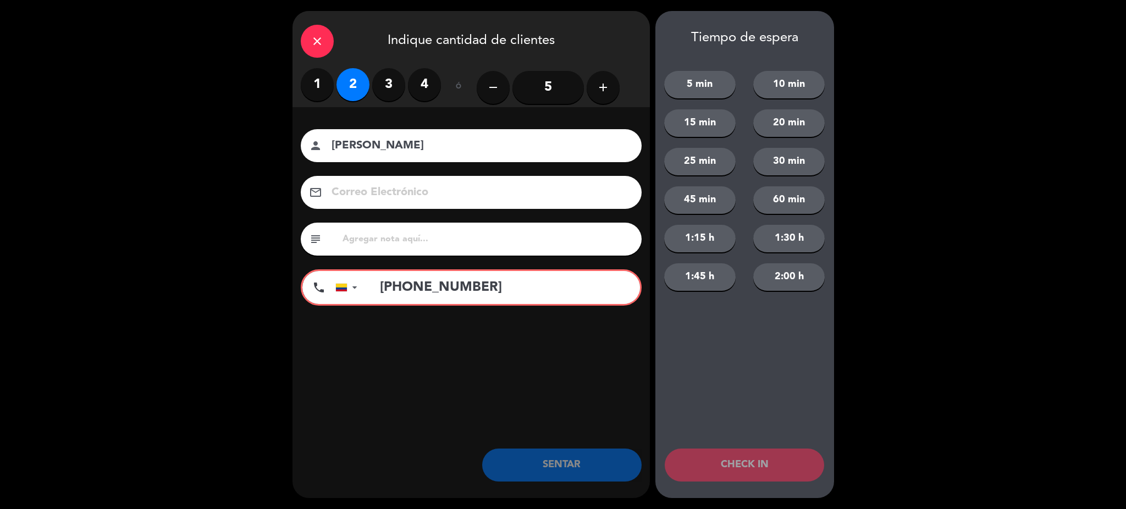
click at [508, 284] on input "[PHONE_NUMBER]" at bounding box center [504, 287] width 272 height 33
click at [416, 280] on input "[PHONE_NUMBER]" at bounding box center [504, 287] width 272 height 33
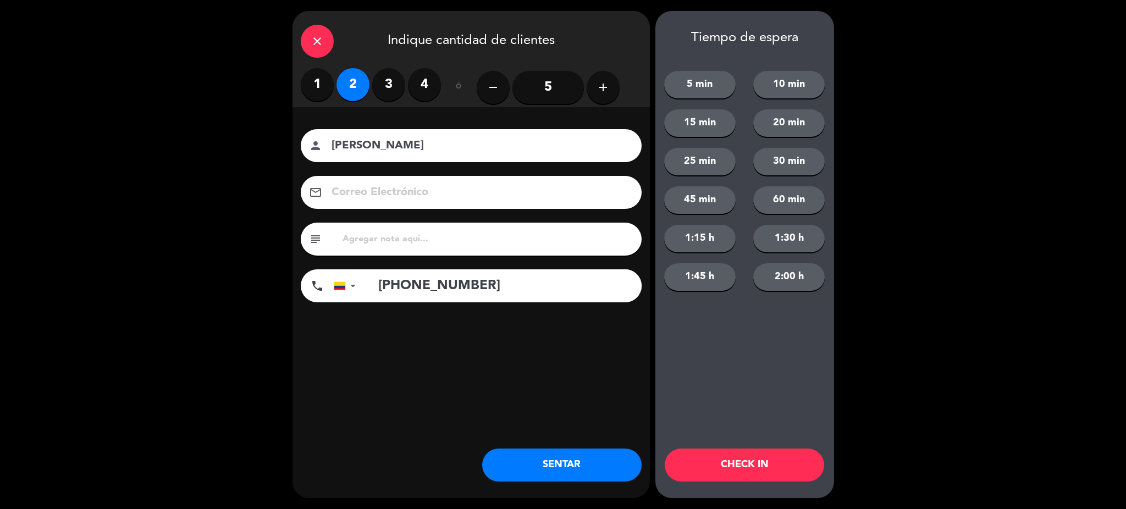
type input "[PHONE_NUMBER]"
click at [555, 467] on button "SENTAR" at bounding box center [561, 465] width 159 height 33
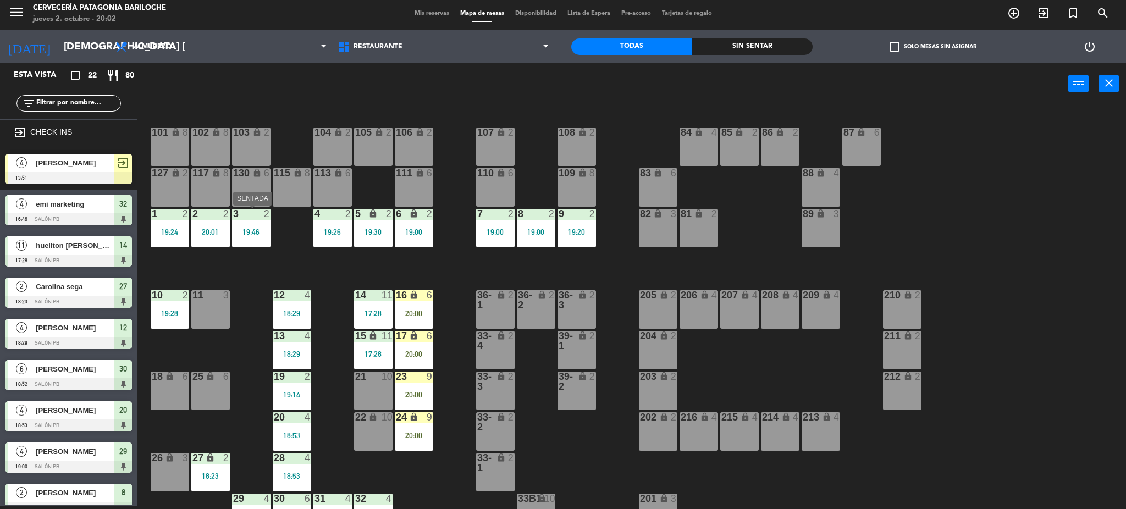
click at [253, 233] on div "19:46" at bounding box center [251, 232] width 38 height 8
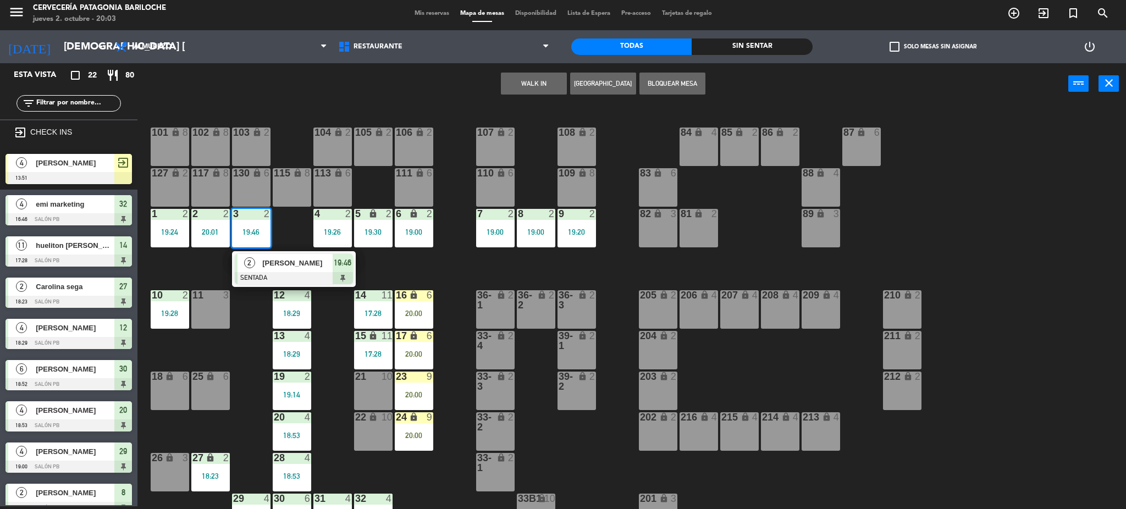
click at [294, 236] on div "101 lock 8 102 lock 8 104 lock 2 105 lock 2 106 lock 2 103 lock 2 107 lock 2 10…" at bounding box center [637, 309] width 978 height 402
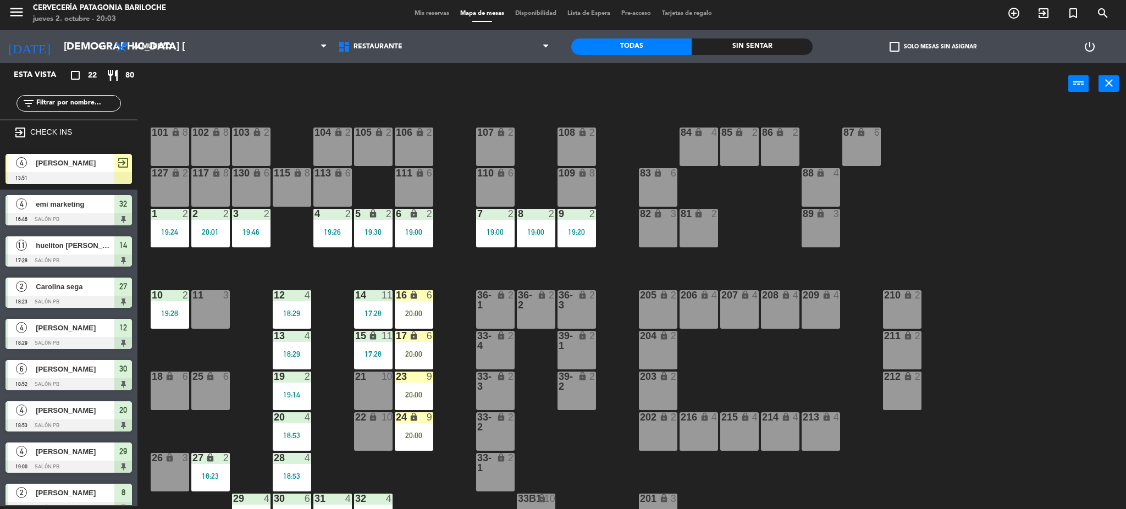
click at [217, 230] on div "20:01" at bounding box center [210, 232] width 38 height 8
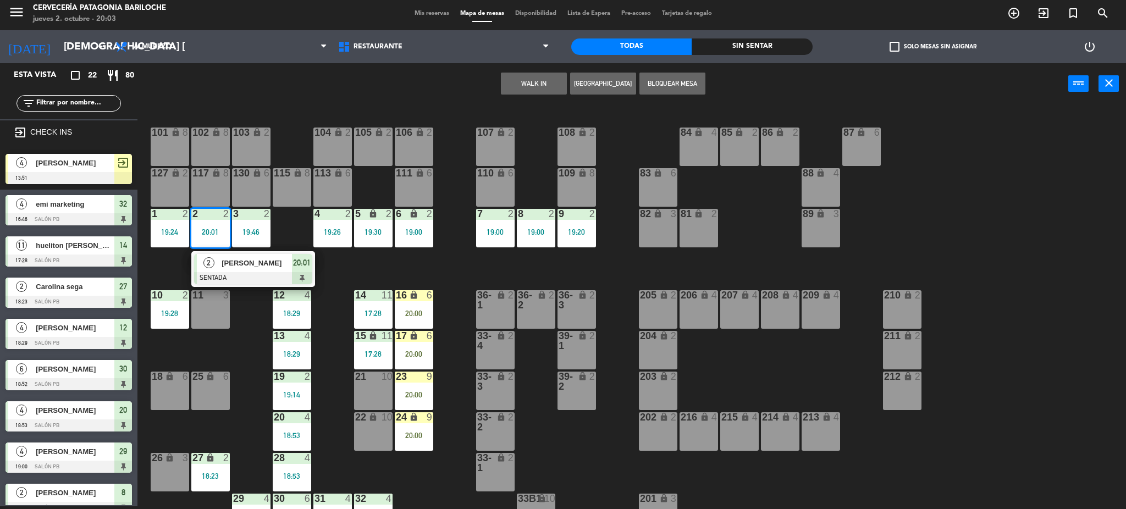
click at [236, 258] on span "[PERSON_NAME]" at bounding box center [257, 263] width 70 height 12
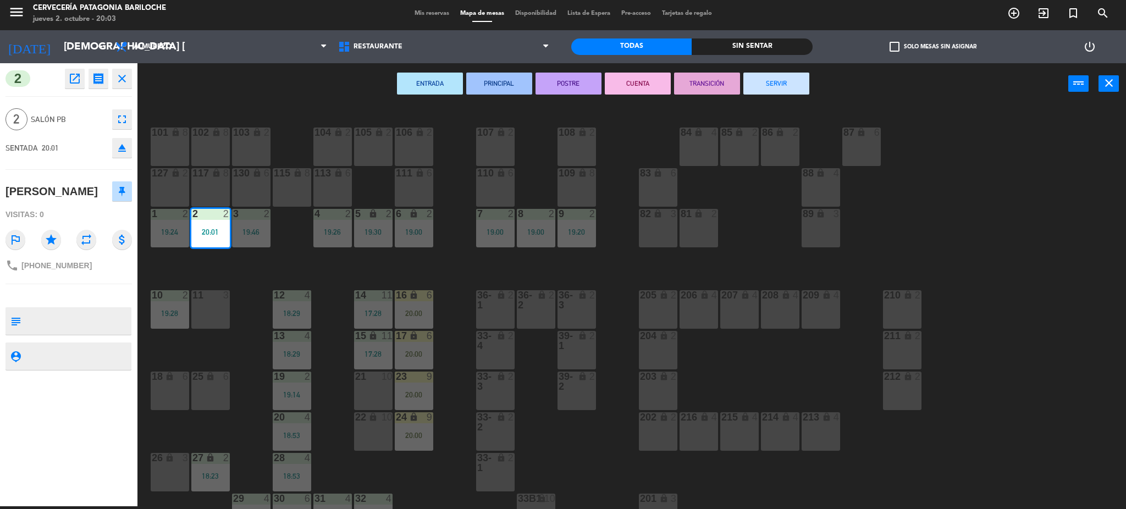
click at [214, 305] on div "11 3" at bounding box center [210, 309] width 38 height 38
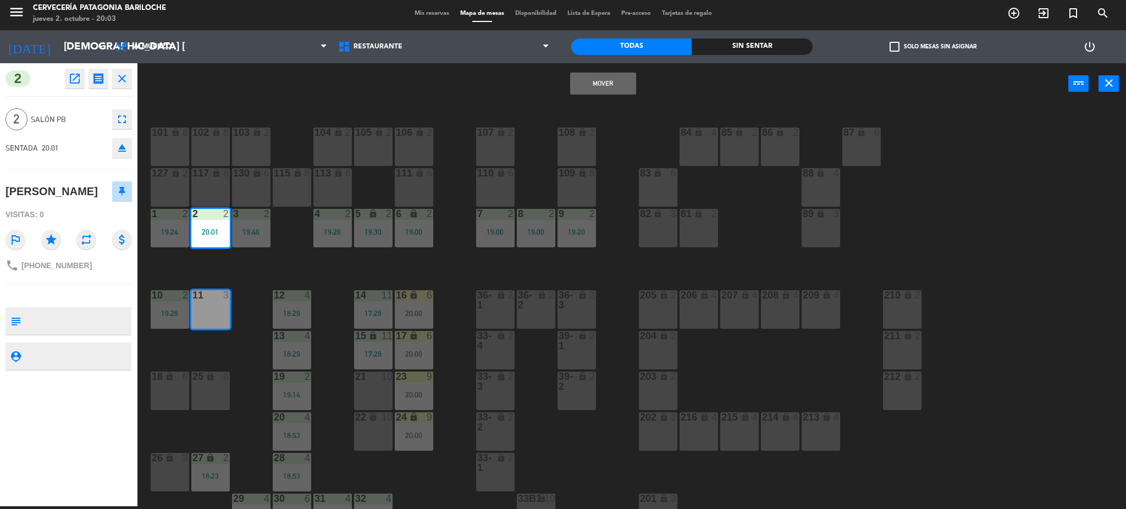
click at [601, 87] on button "Mover" at bounding box center [603, 84] width 66 height 22
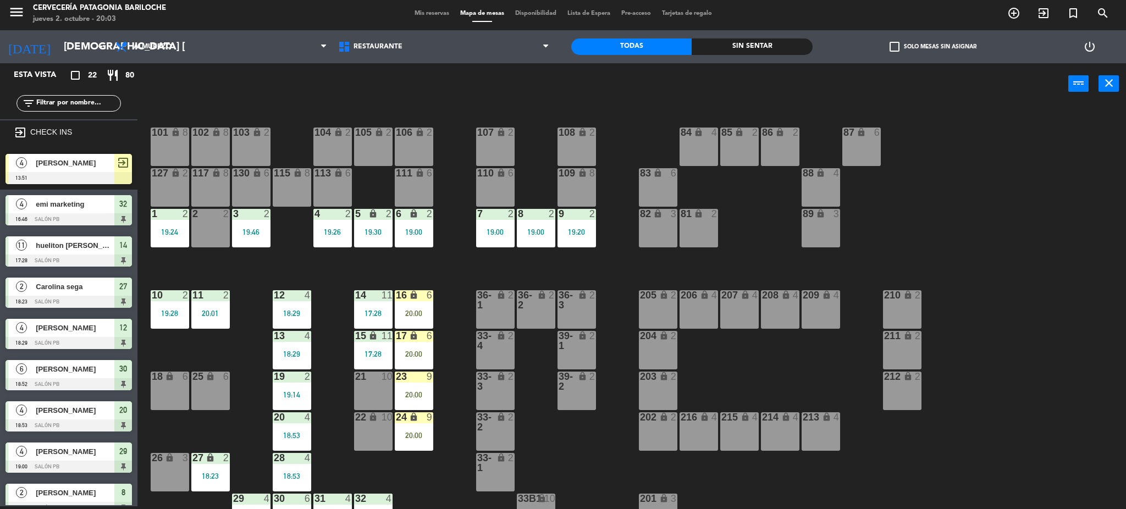
scroll to position [291, 0]
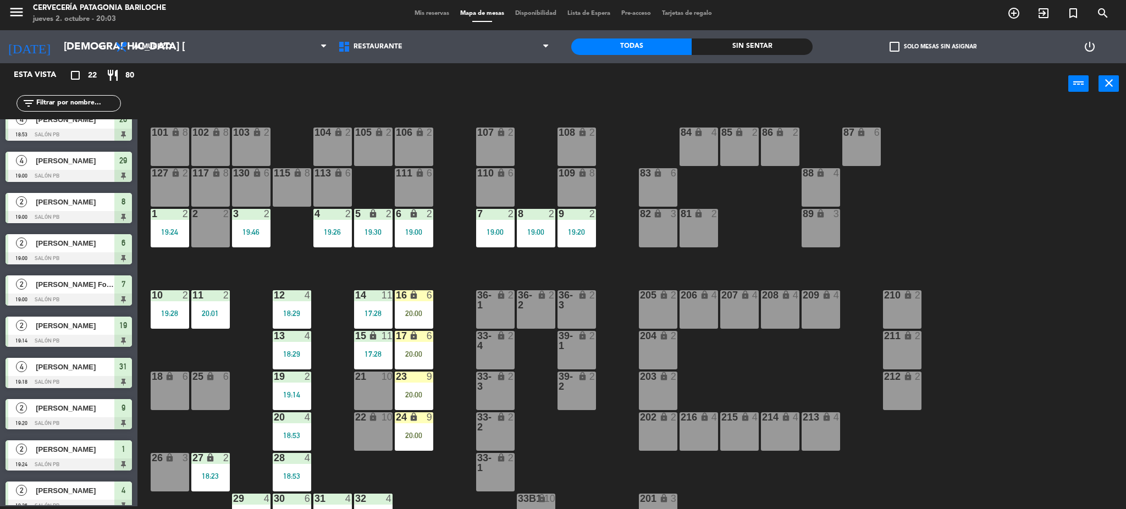
click at [209, 213] on div at bounding box center [210, 214] width 18 height 10
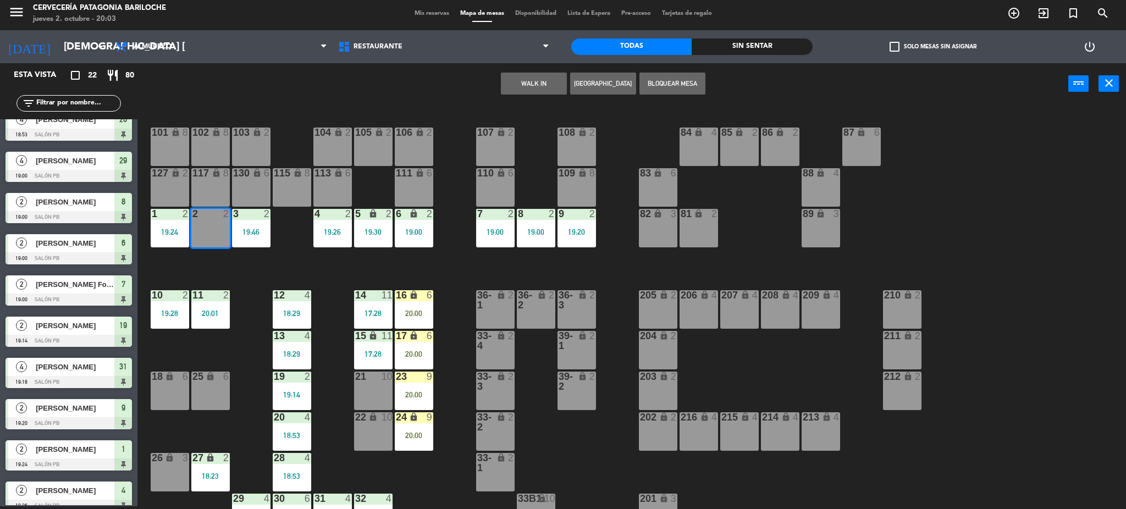
click at [528, 85] on button "WALK IN" at bounding box center [534, 84] width 66 height 22
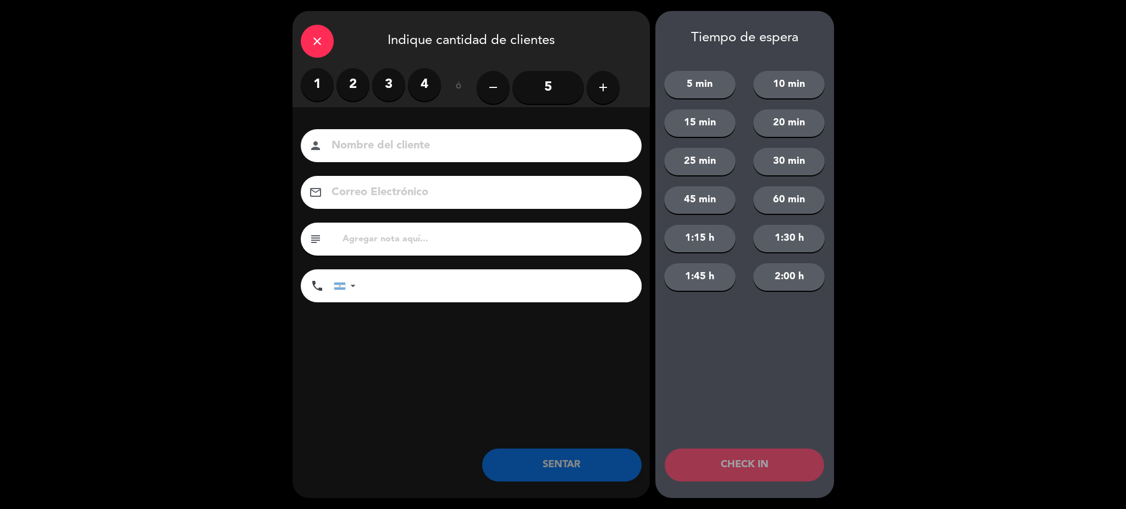
click at [350, 81] on label "2" at bounding box center [352, 84] width 33 height 33
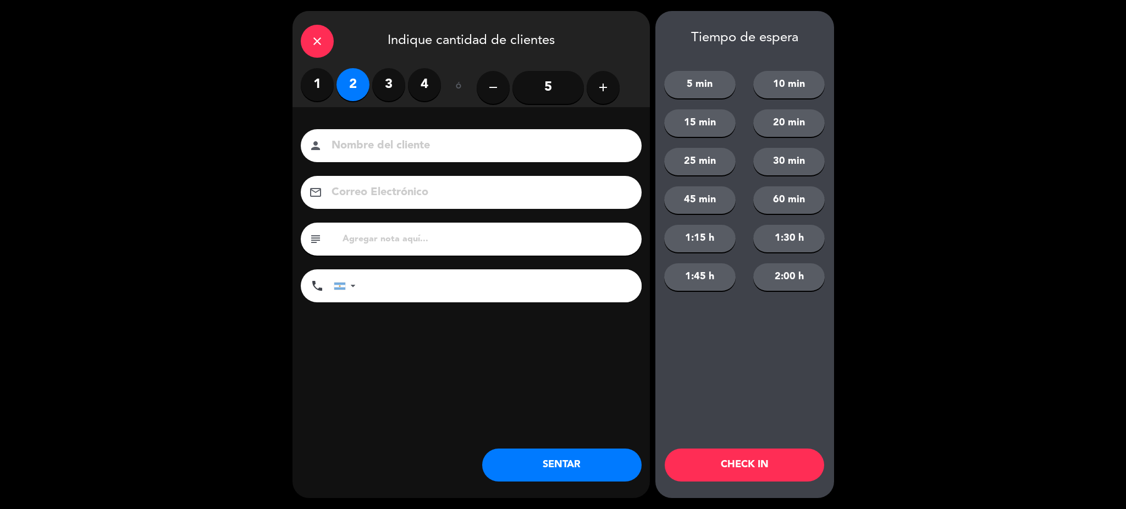
click at [420, 158] on div "person" at bounding box center [471, 145] width 341 height 33
click at [426, 140] on input at bounding box center [478, 145] width 297 height 19
type input "[PERSON_NAME]"
click at [402, 293] on input "tel" at bounding box center [504, 285] width 275 height 33
type input "2324559151"
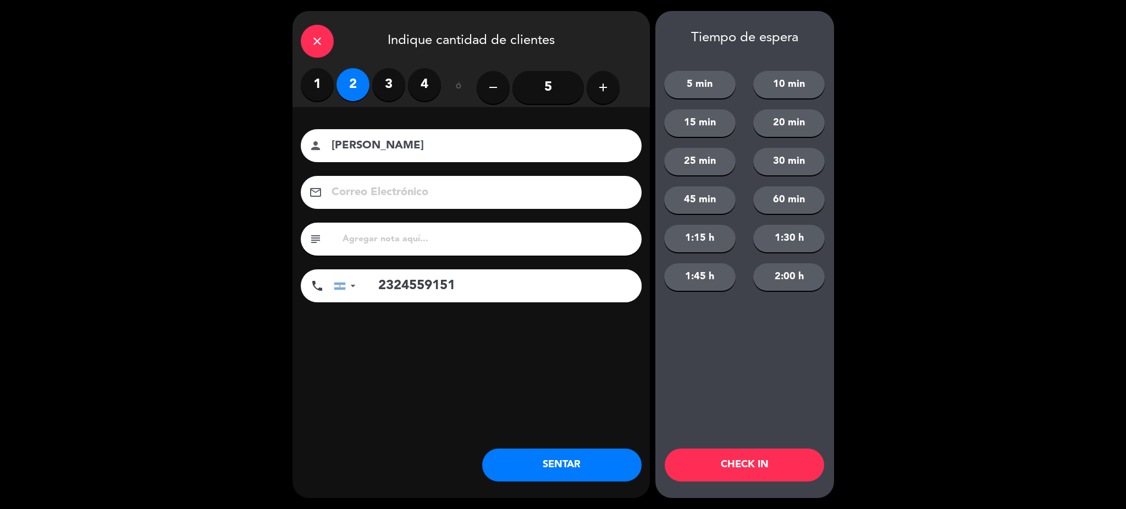
click at [537, 465] on button "SENTAR" at bounding box center [561, 465] width 159 height 33
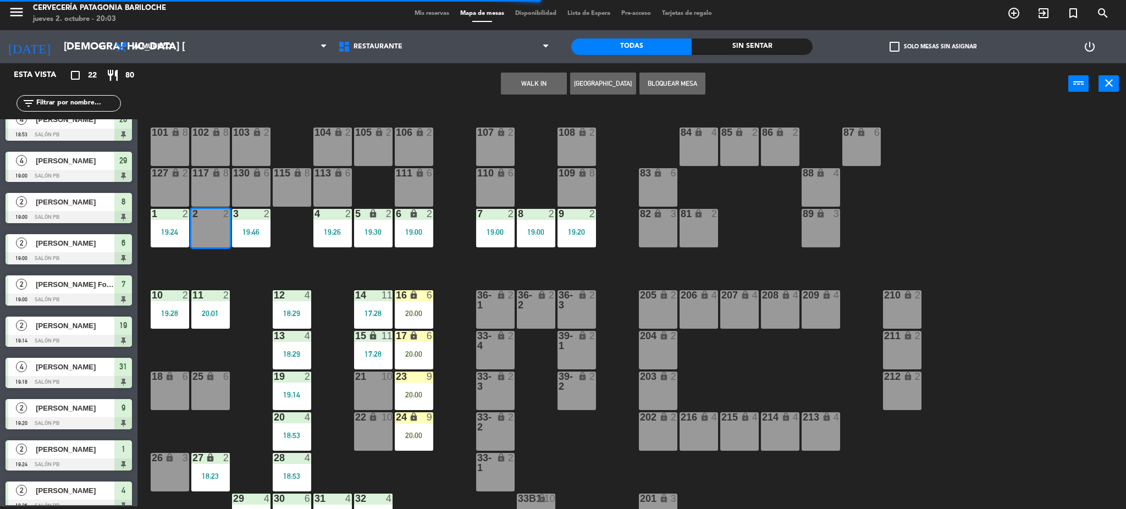
scroll to position [69, 0]
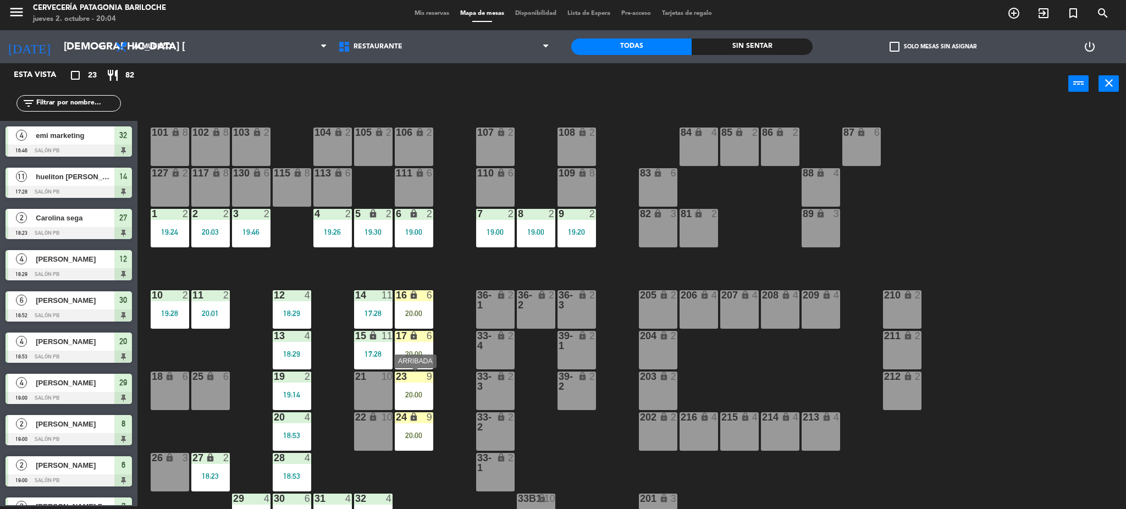
click at [418, 391] on div "20:00" at bounding box center [414, 395] width 38 height 8
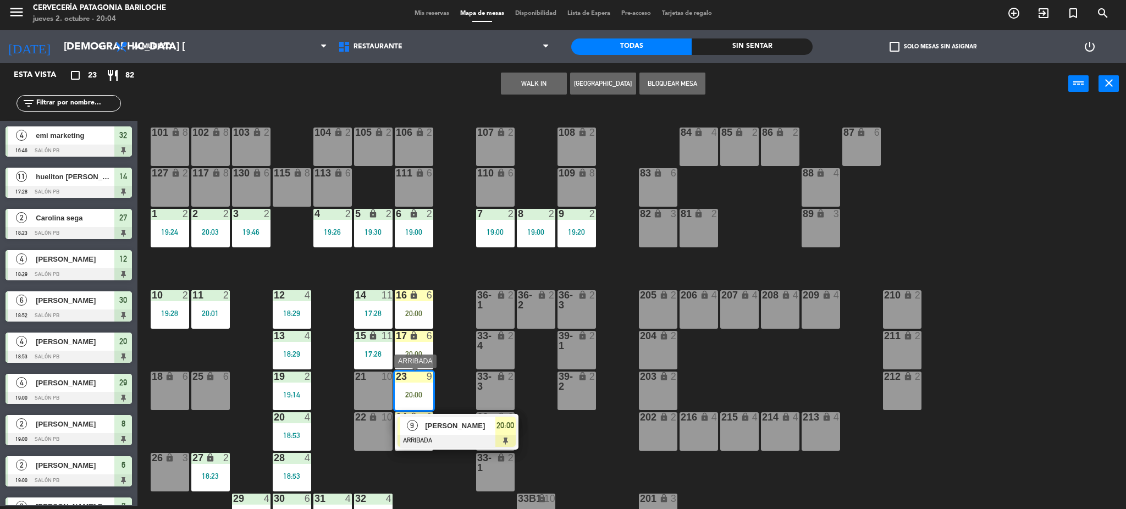
click at [459, 427] on span "[PERSON_NAME]" at bounding box center [460, 426] width 70 height 12
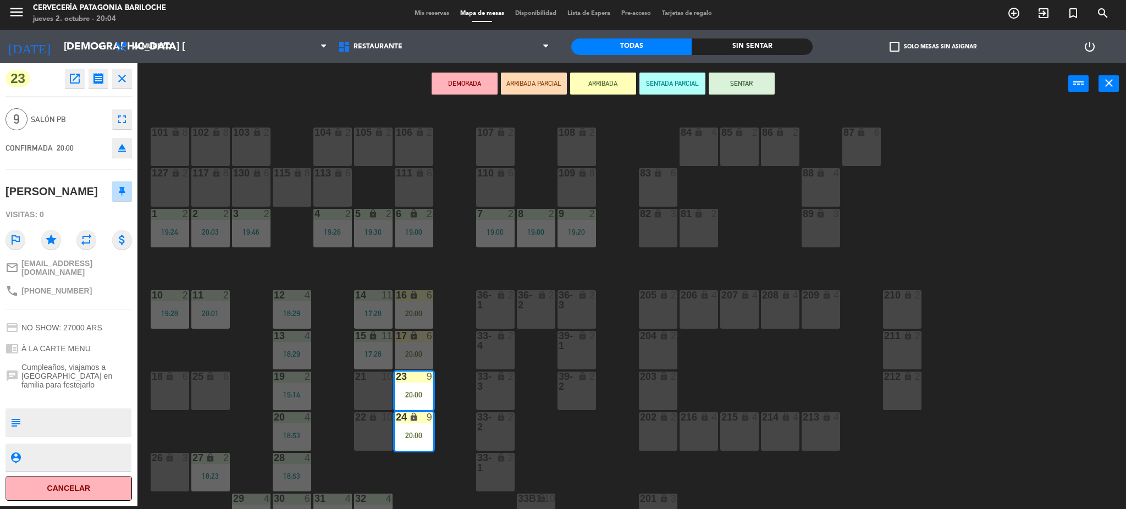
click at [759, 89] on button "SENTAR" at bounding box center [742, 84] width 66 height 22
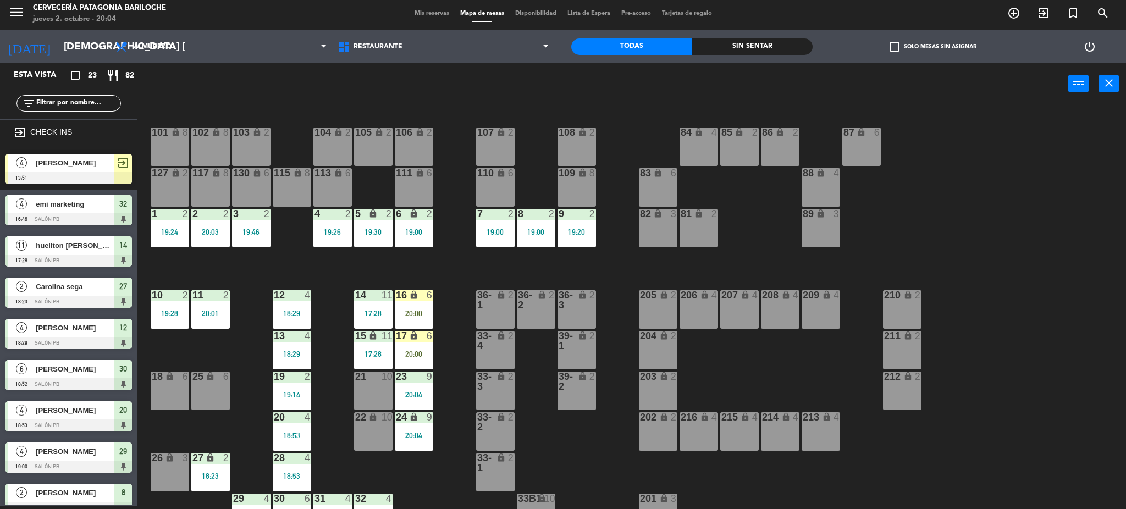
scroll to position [181, 0]
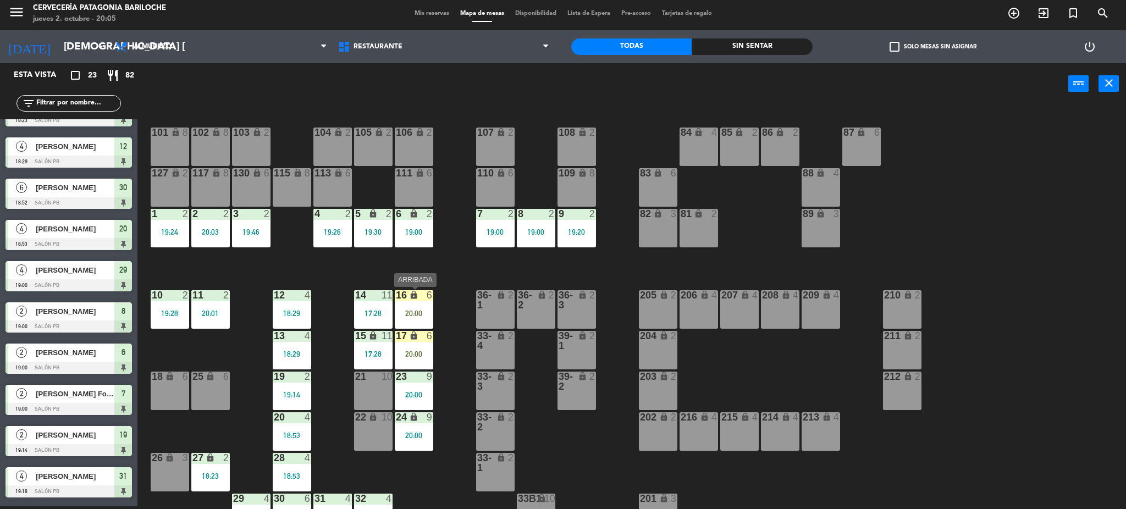
click at [426, 308] on div "16 lock 6 20:00" at bounding box center [414, 309] width 38 height 38
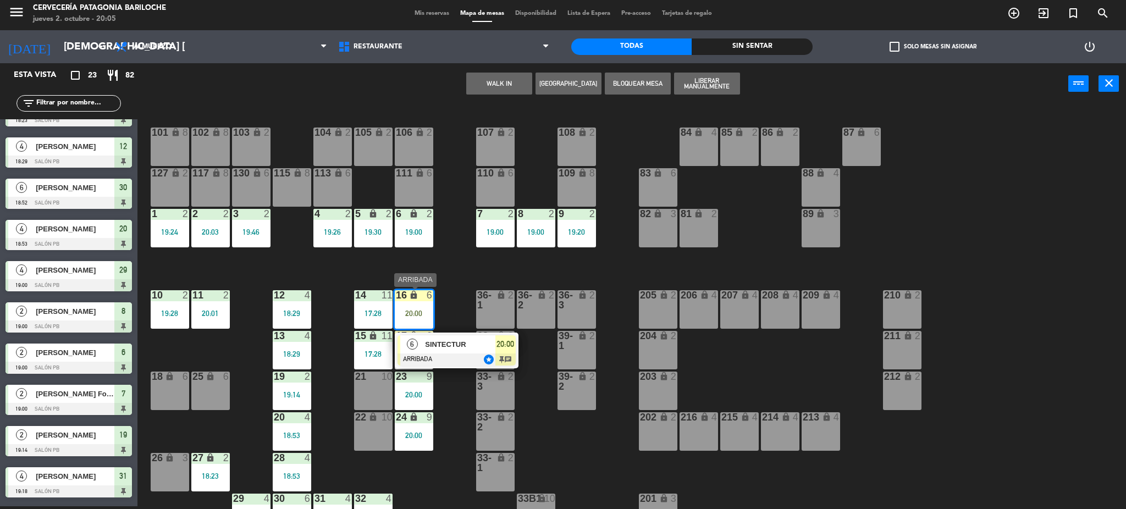
click at [463, 344] on span "SINTECTUR" at bounding box center [460, 345] width 70 height 12
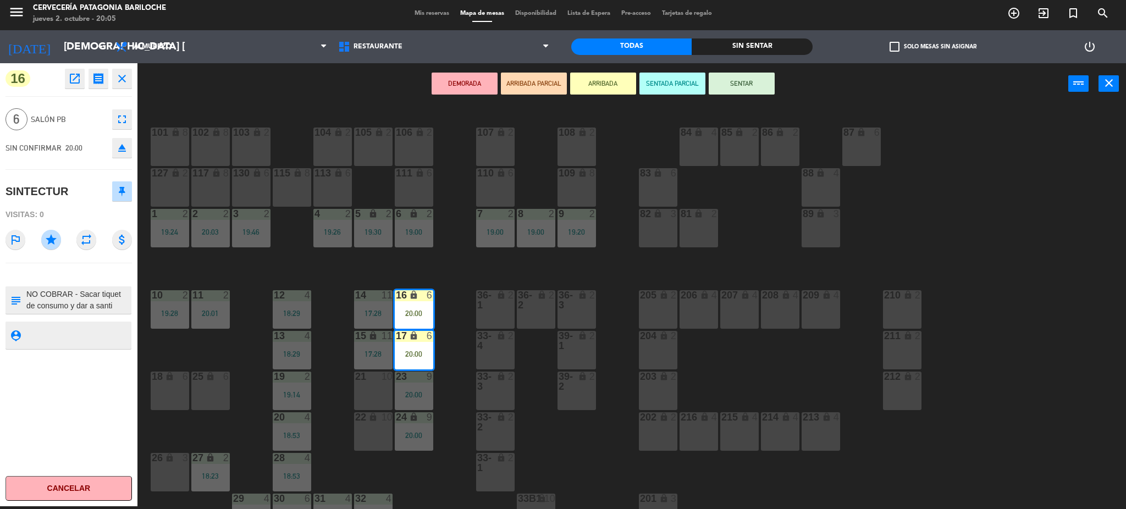
click at [748, 78] on button "SENTAR" at bounding box center [742, 84] width 66 height 22
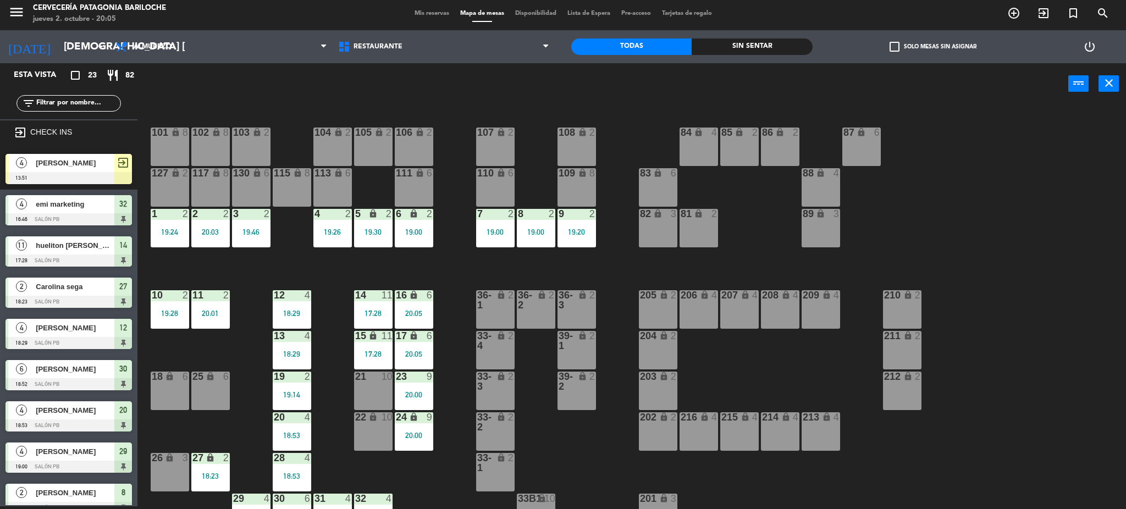
scroll to position [223, 0]
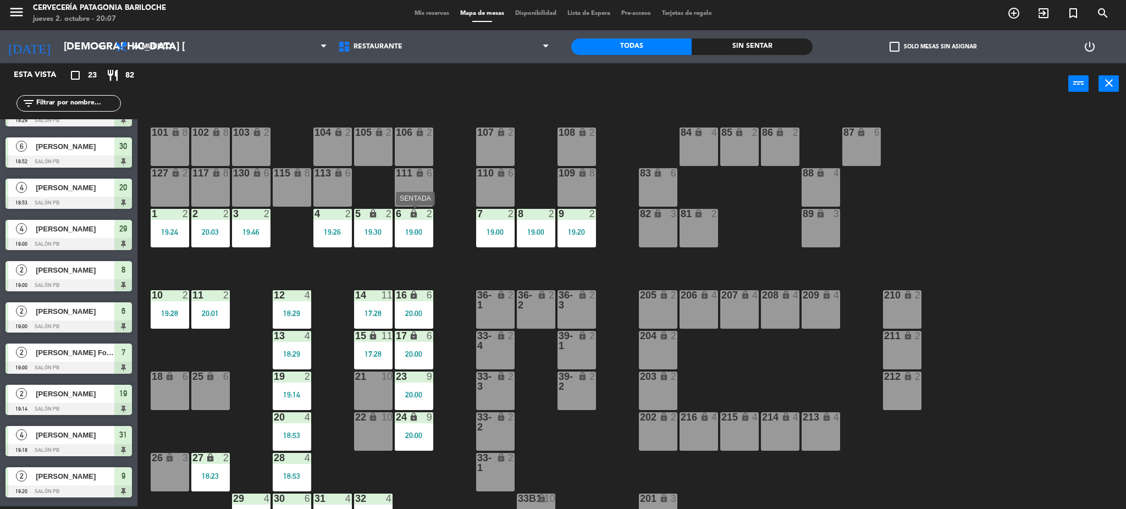
click at [413, 230] on div "19:00" at bounding box center [414, 232] width 38 height 8
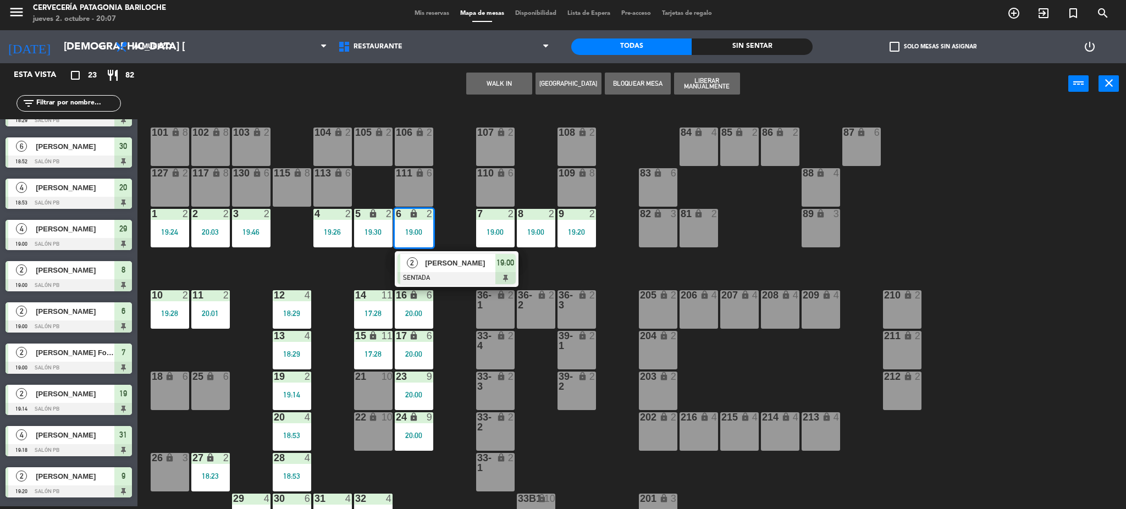
click at [439, 267] on span "[PERSON_NAME]" at bounding box center [460, 263] width 70 height 12
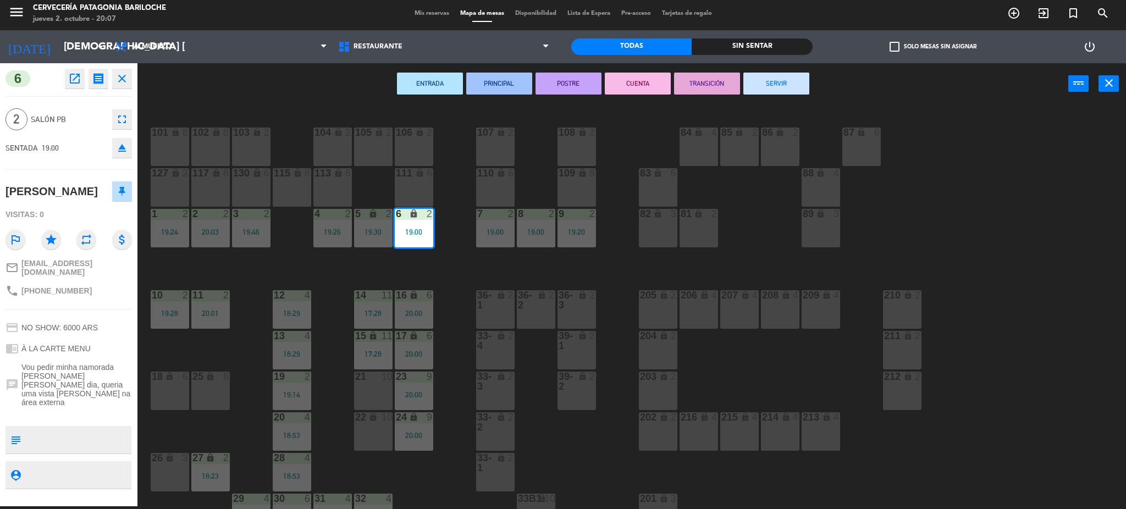
click at [789, 87] on button "SERVIR" at bounding box center [776, 84] width 66 height 22
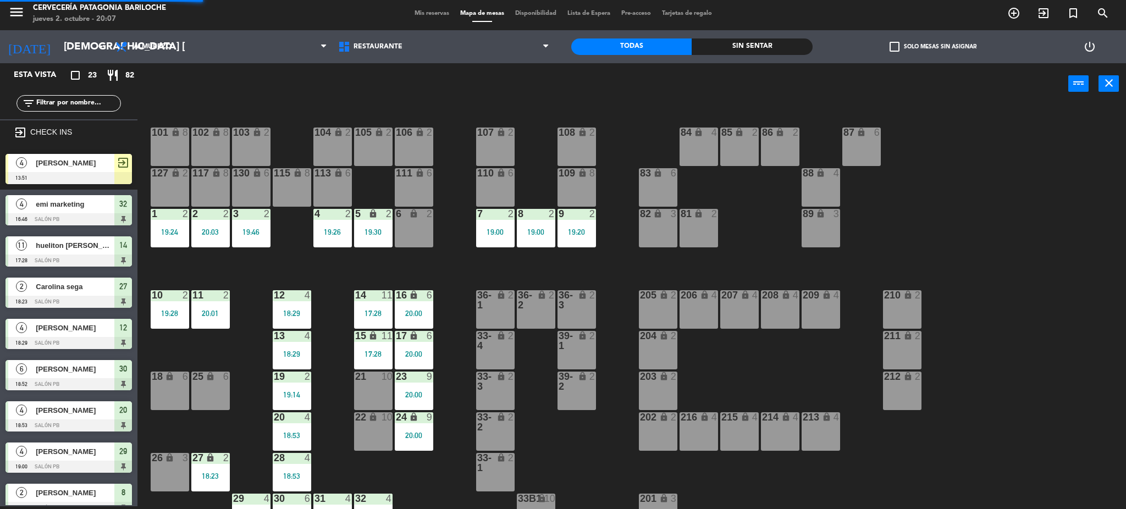
scroll to position [3, 0]
click at [417, 233] on div "6 lock 2" at bounding box center [414, 228] width 38 height 38
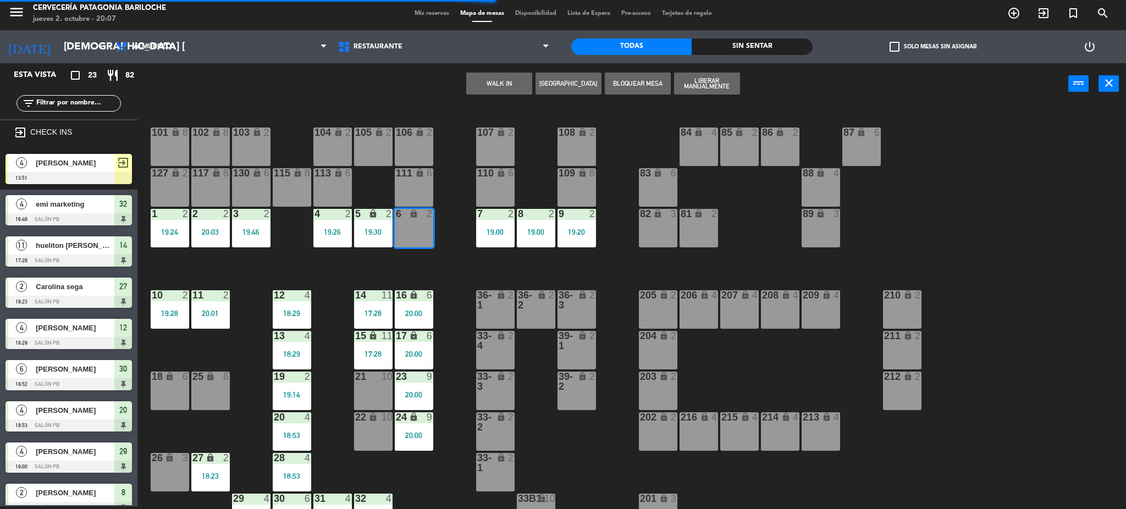
click at [503, 89] on button "WALK IN" at bounding box center [499, 84] width 66 height 22
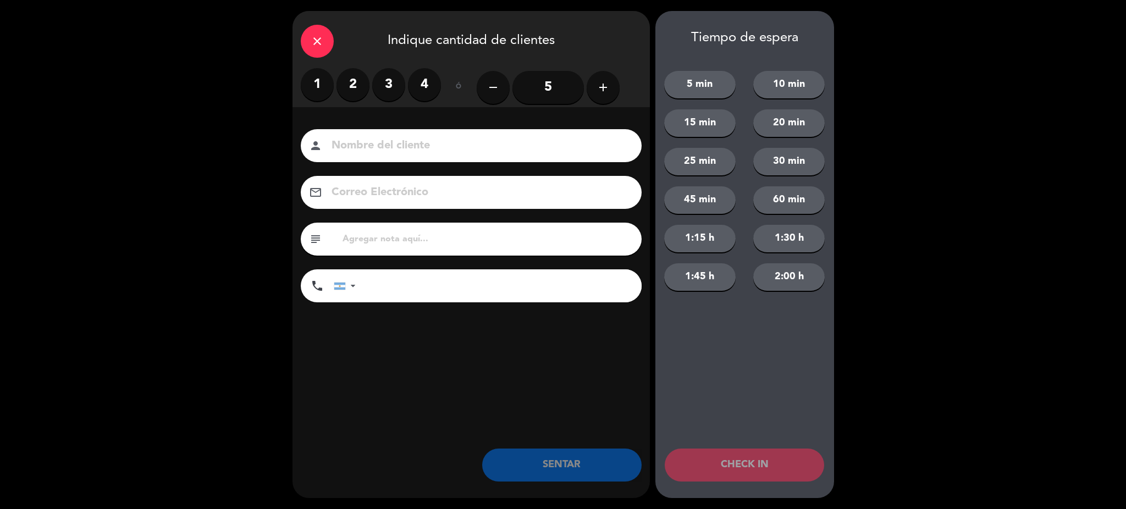
click at [366, 82] on label "2" at bounding box center [352, 84] width 33 height 33
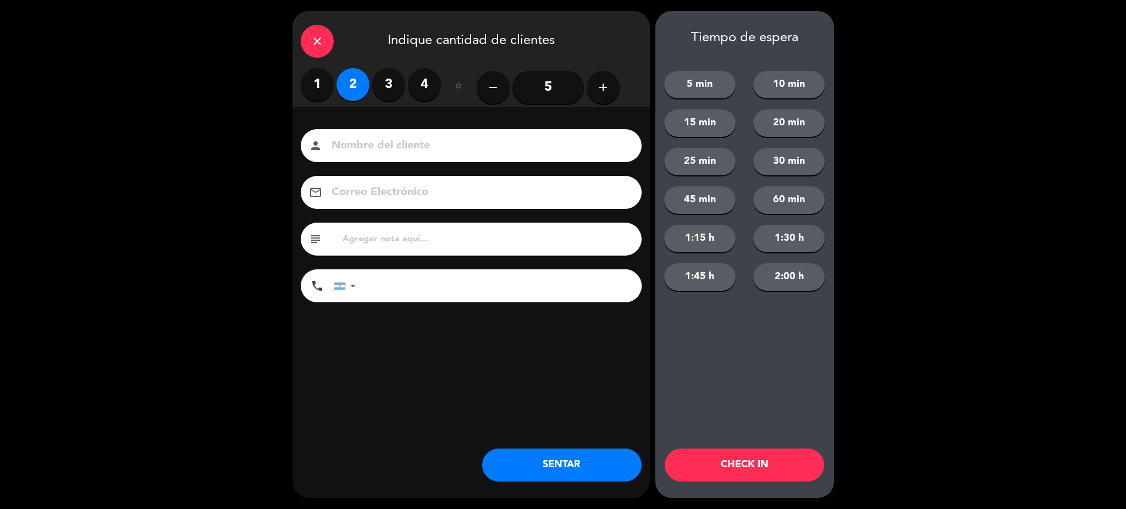
click at [365, 150] on input at bounding box center [478, 145] width 297 height 19
type input "j"
type input "[PERSON_NAME]"
click at [354, 294] on div at bounding box center [346, 286] width 25 height 32
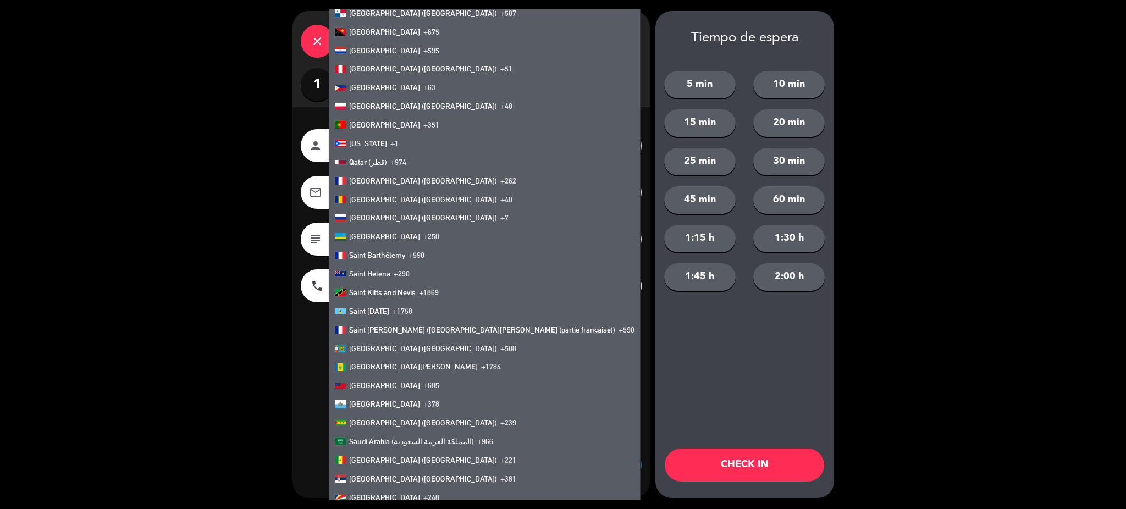
scroll to position [3625, 0]
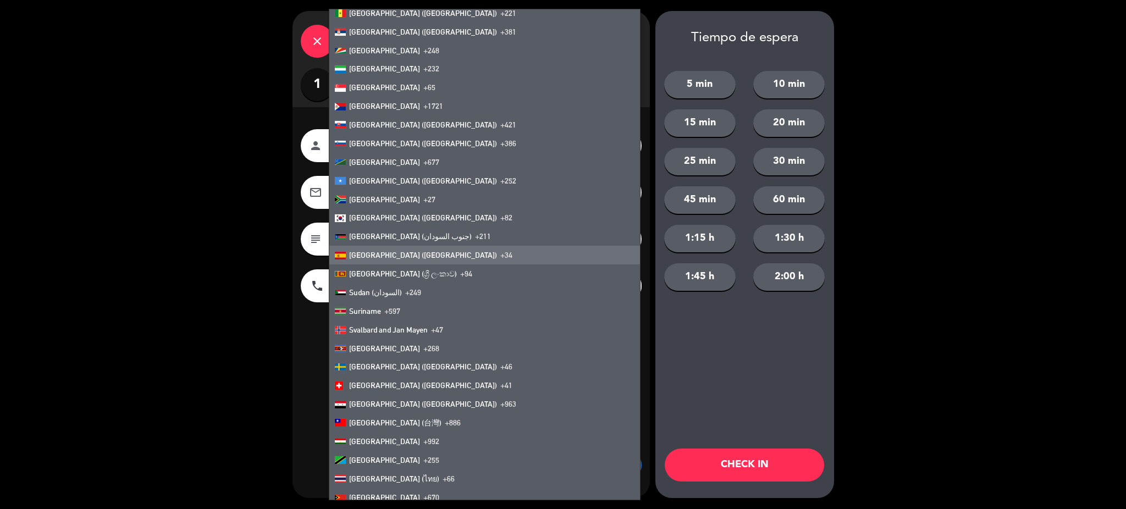
click at [394, 258] on span "[GEOGRAPHIC_DATA] ([GEOGRAPHIC_DATA])" at bounding box center [423, 255] width 148 height 9
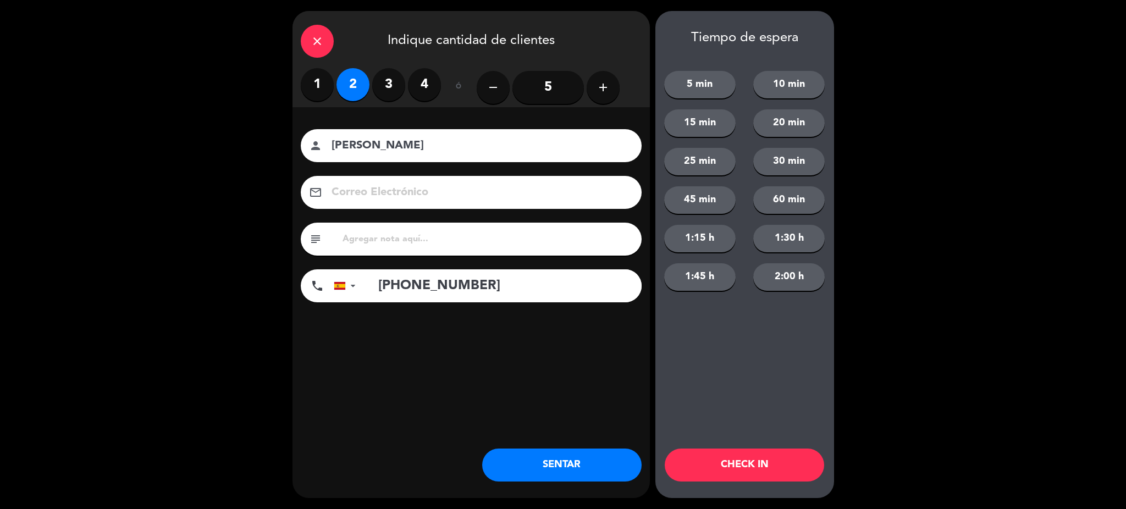
type input "[PHONE_NUMBER]"
click at [521, 466] on button "SENTAR" at bounding box center [561, 465] width 159 height 33
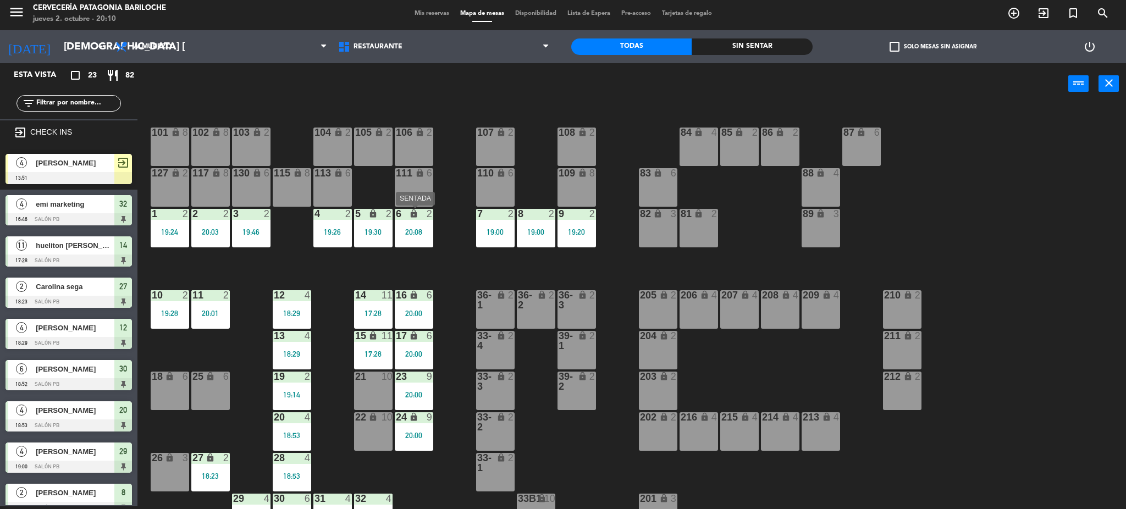
click at [418, 228] on div "20:08" at bounding box center [414, 232] width 38 height 8
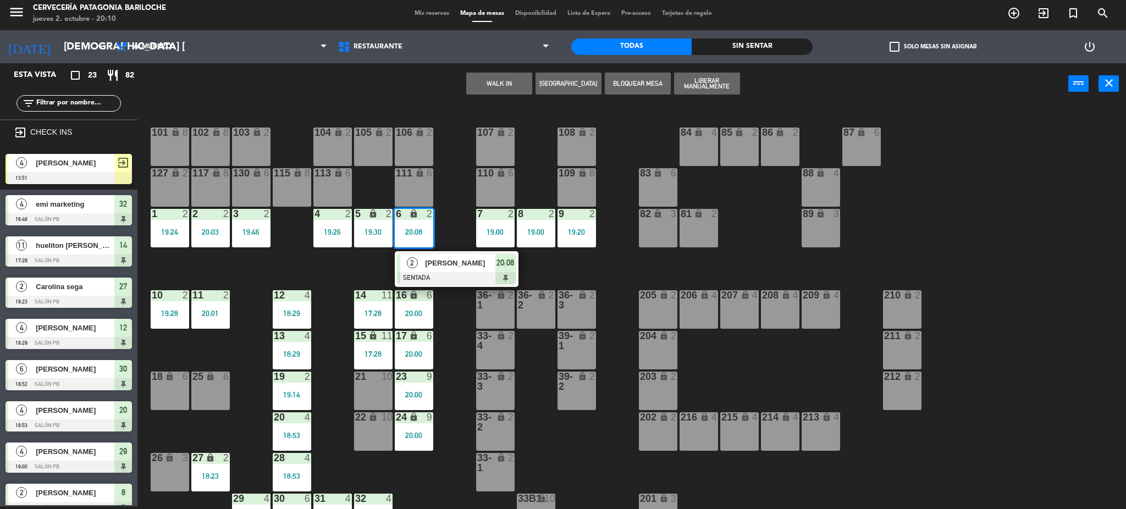
click at [432, 265] on span "[PERSON_NAME]" at bounding box center [460, 263] width 70 height 12
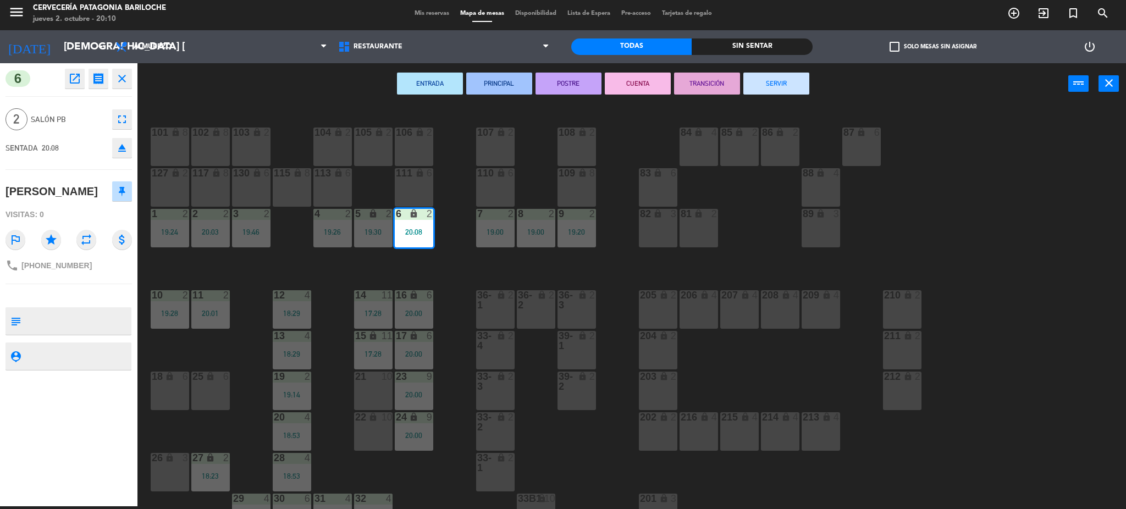
click at [174, 468] on div "26 lock 3" at bounding box center [170, 472] width 38 height 38
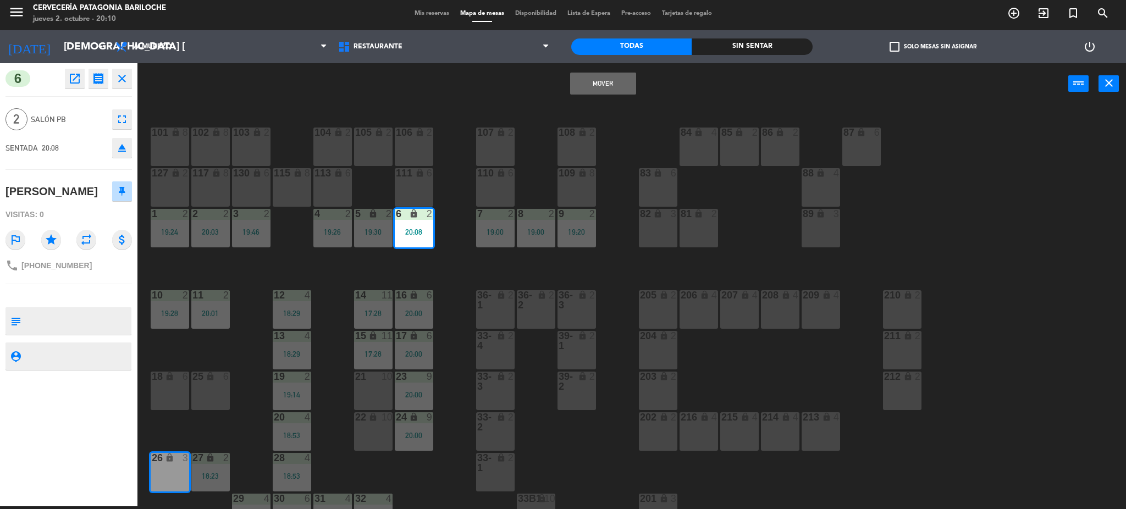
click at [622, 80] on button "Mover" at bounding box center [603, 84] width 66 height 22
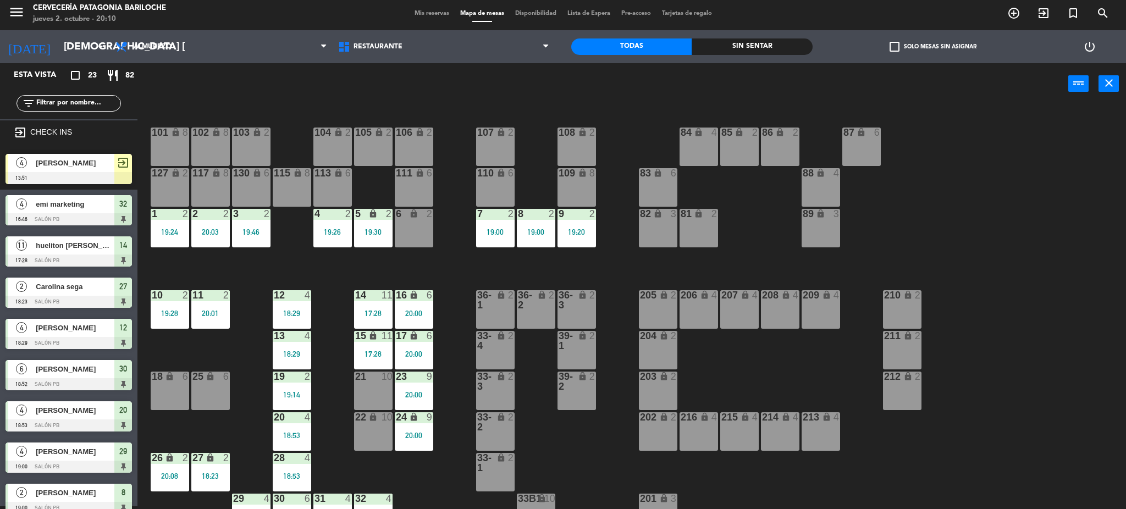
scroll to position [3, 0]
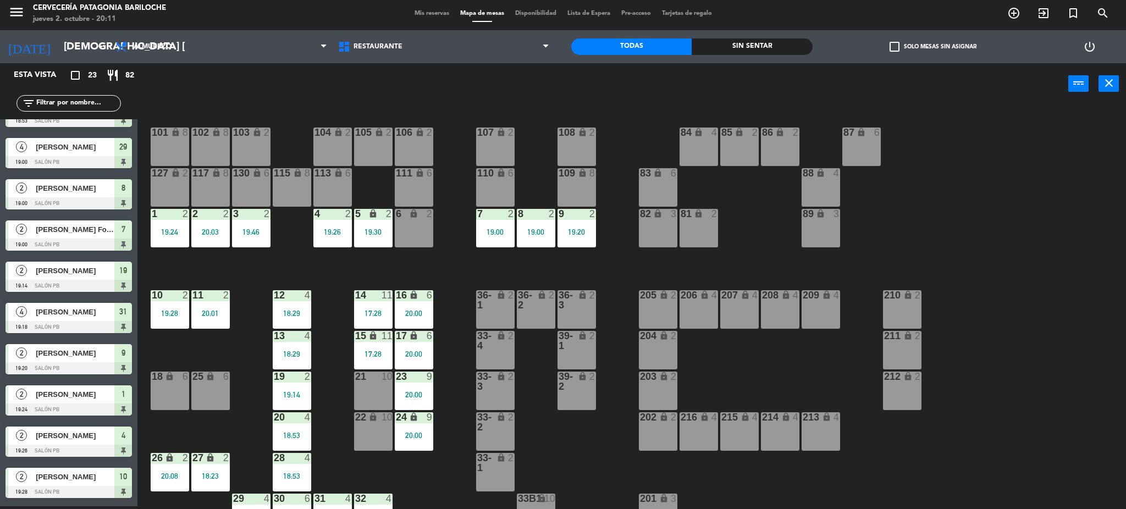
click at [252, 417] on div "101 lock 8 102 lock 8 104 lock 2 105 lock 2 106 lock 2 103 lock 2 107 lock 2 10…" at bounding box center [637, 309] width 978 height 402
click at [213, 427] on div "101 lock 8 102 lock 8 104 lock 2 105 lock 2 106 lock 2 103 lock 2 107 lock 2 10…" at bounding box center [637, 309] width 978 height 402
click at [204, 474] on div "18:23" at bounding box center [210, 476] width 38 height 8
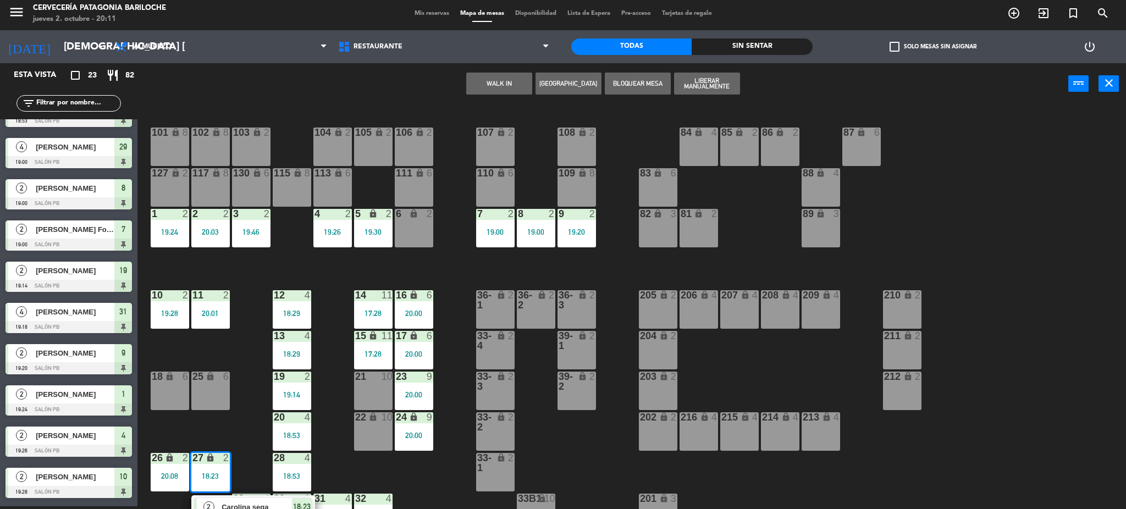
click at [172, 397] on div "18 lock 6" at bounding box center [170, 391] width 38 height 38
click at [190, 437] on div "101 lock 8 102 lock 8 104 lock 2 105 lock 2 106 lock 2 103 lock 2 107 lock 2 10…" at bounding box center [637, 309] width 978 height 402
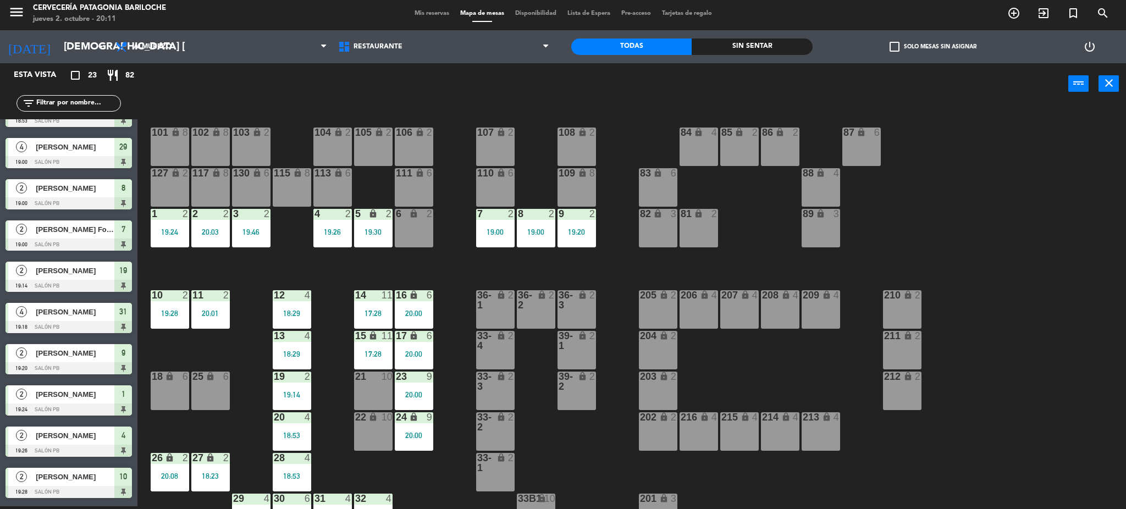
click at [169, 386] on div "18 lock 6" at bounding box center [170, 391] width 38 height 38
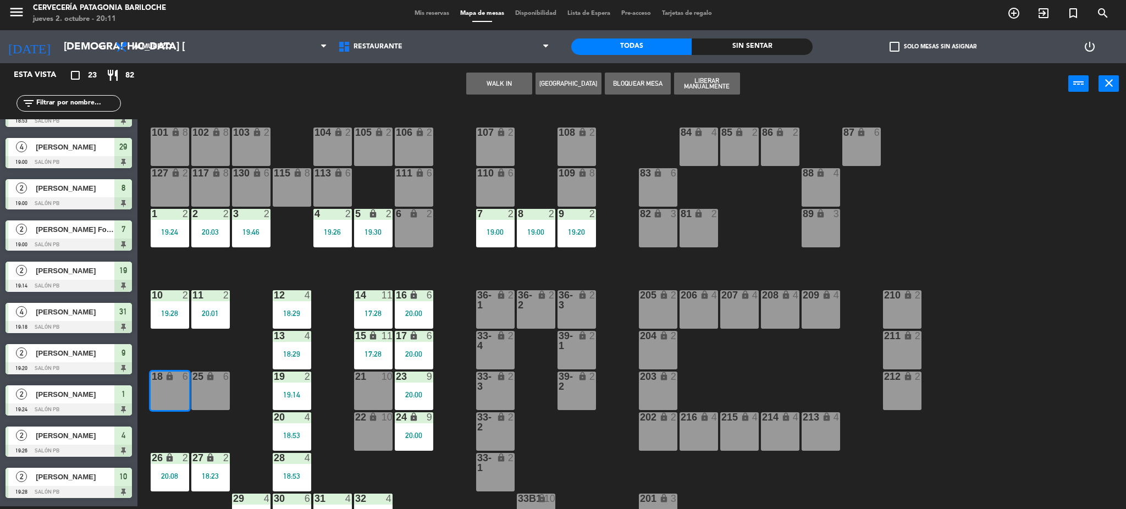
click at [500, 86] on button "WALK IN" at bounding box center [499, 84] width 66 height 22
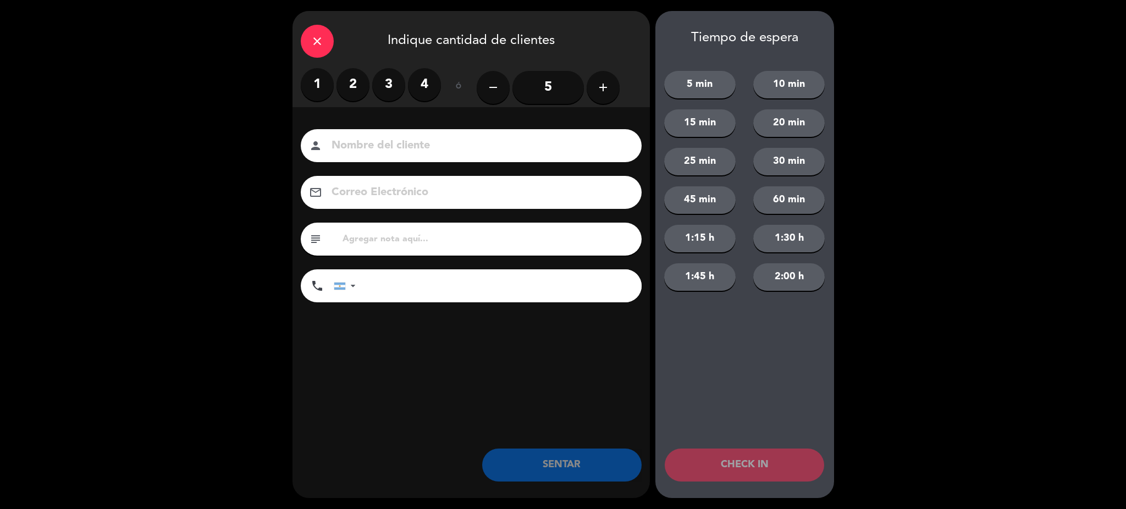
click at [383, 96] on label "3" at bounding box center [388, 84] width 33 height 33
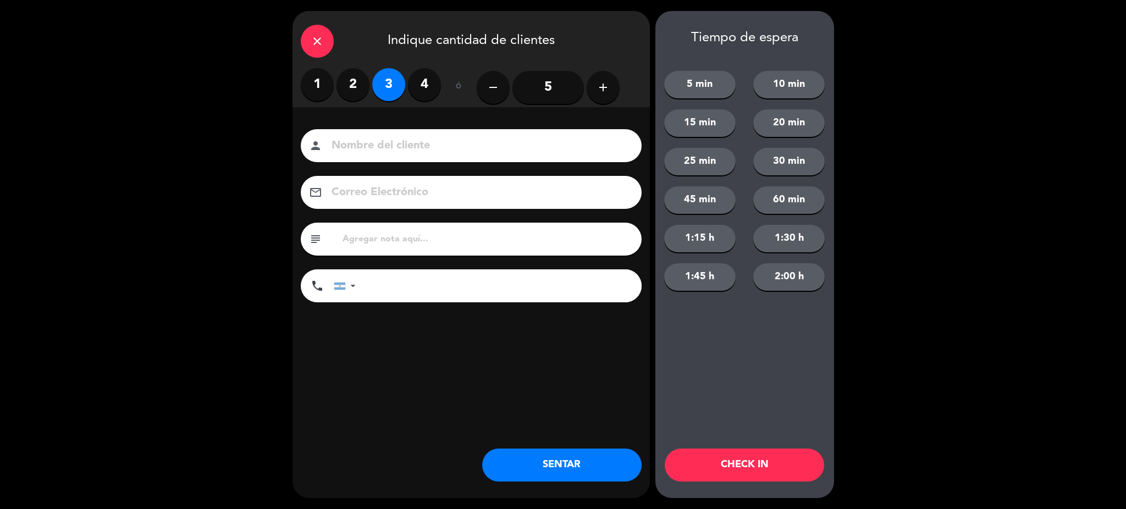
click at [385, 143] on input at bounding box center [478, 145] width 297 height 19
type input "K"
type input "[PERSON_NAME]"
click at [397, 298] on input "tel" at bounding box center [504, 285] width 275 height 33
type input "2236349605"
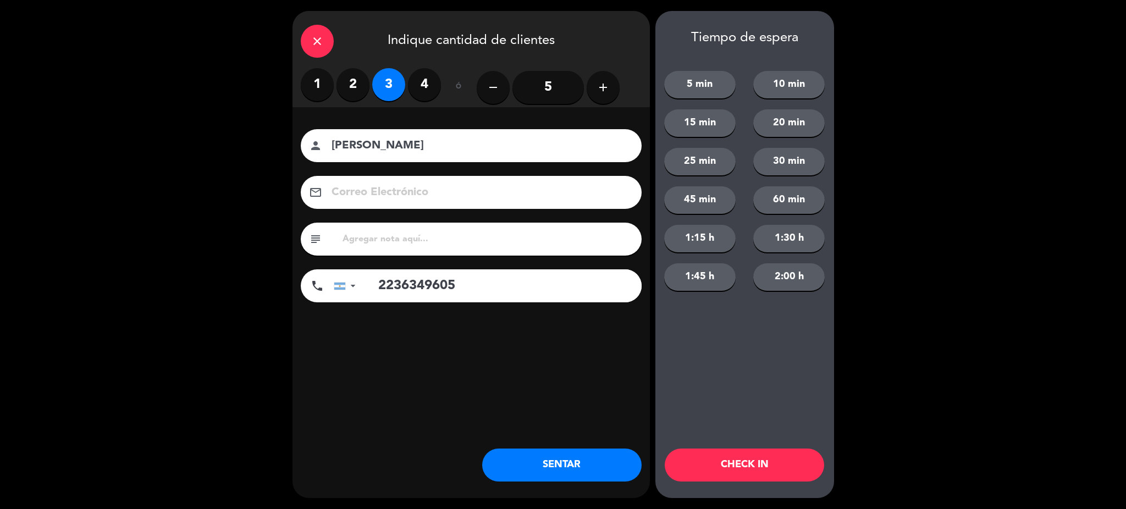
click at [574, 473] on button "SENTAR" at bounding box center [561, 465] width 159 height 33
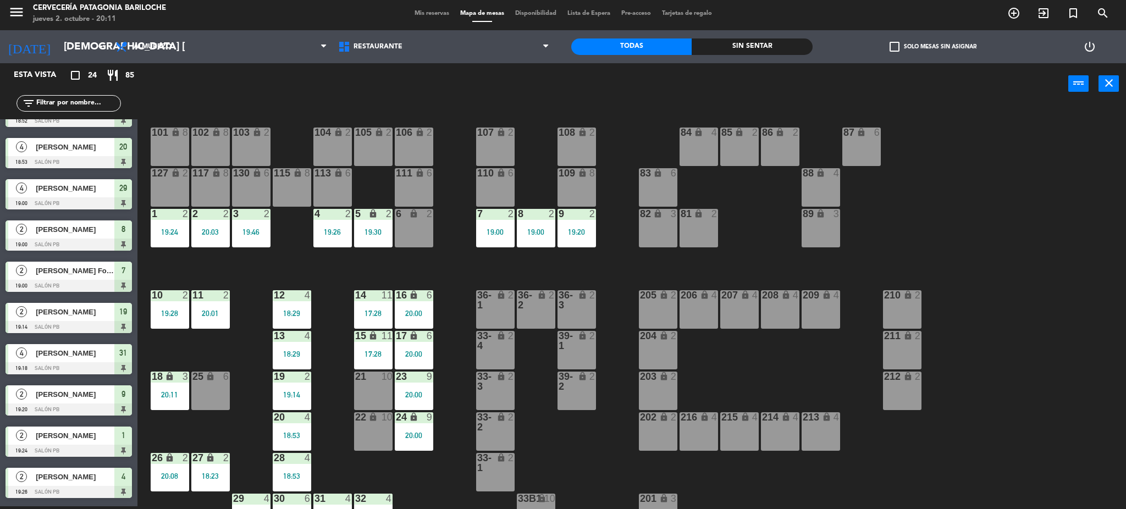
scroll to position [69, 0]
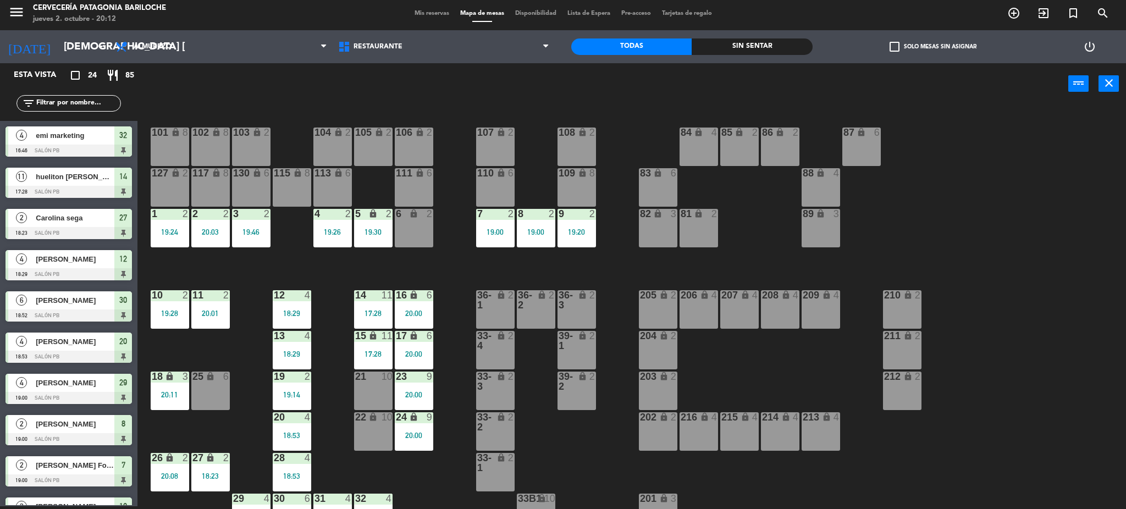
click at [435, 10] on span "Mis reservas" at bounding box center [432, 13] width 46 height 6
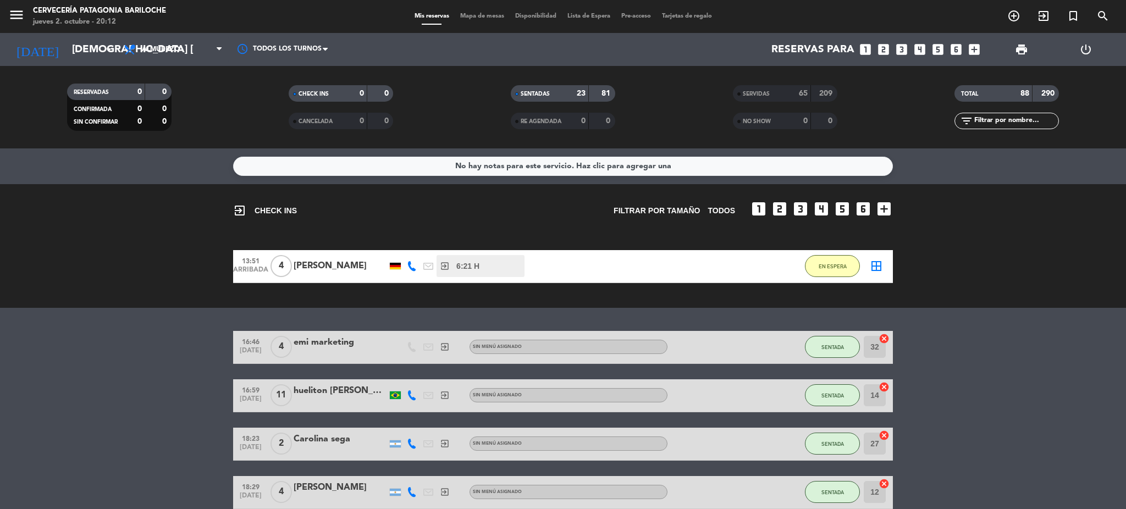
click at [789, 90] on div "65" at bounding box center [797, 93] width 22 height 13
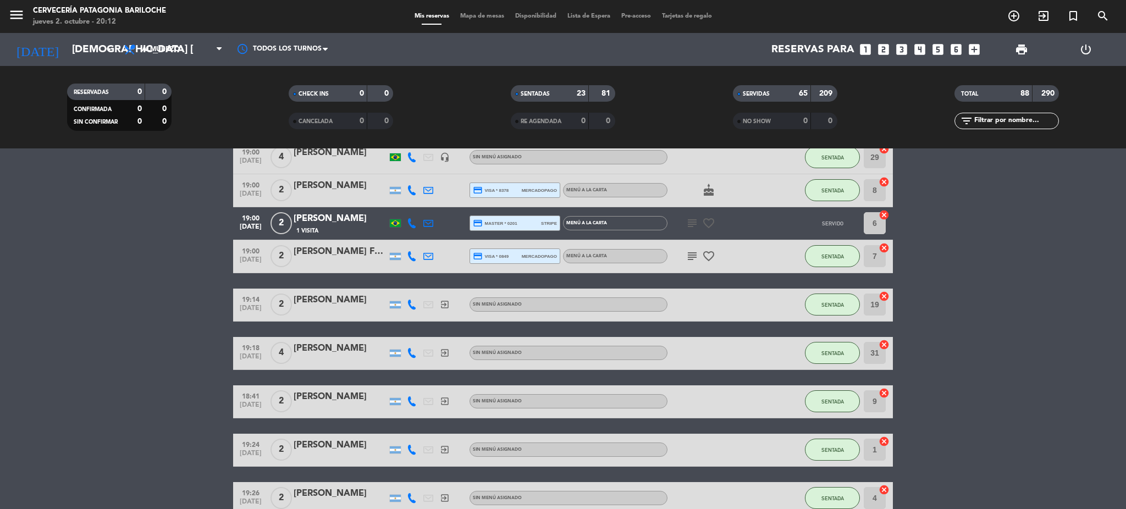
scroll to position [3151, 0]
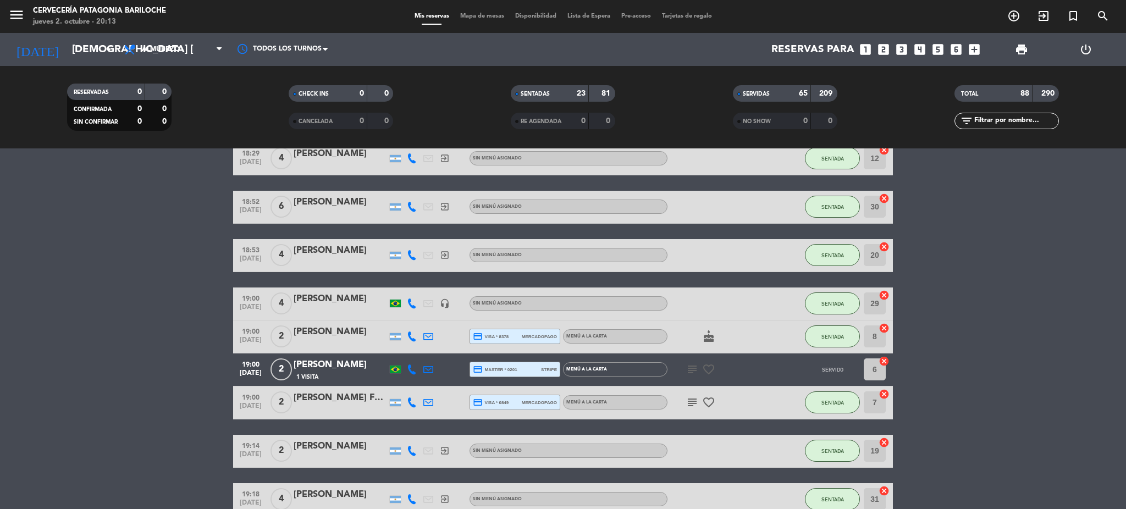
click at [345, 366] on div "[PERSON_NAME]" at bounding box center [340, 365] width 93 height 14
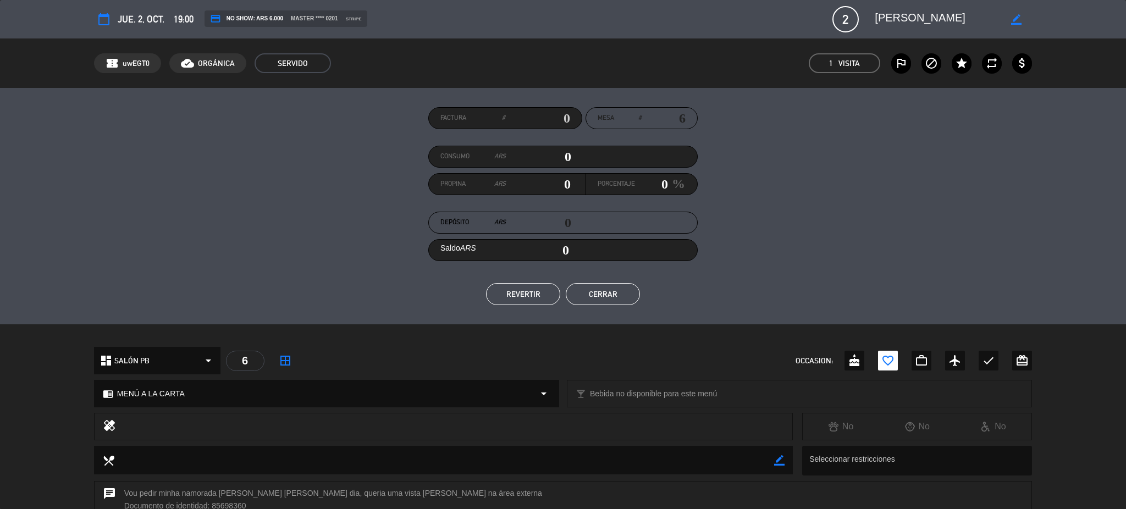
click at [535, 289] on button "REVERTIR" at bounding box center [523, 294] width 74 height 22
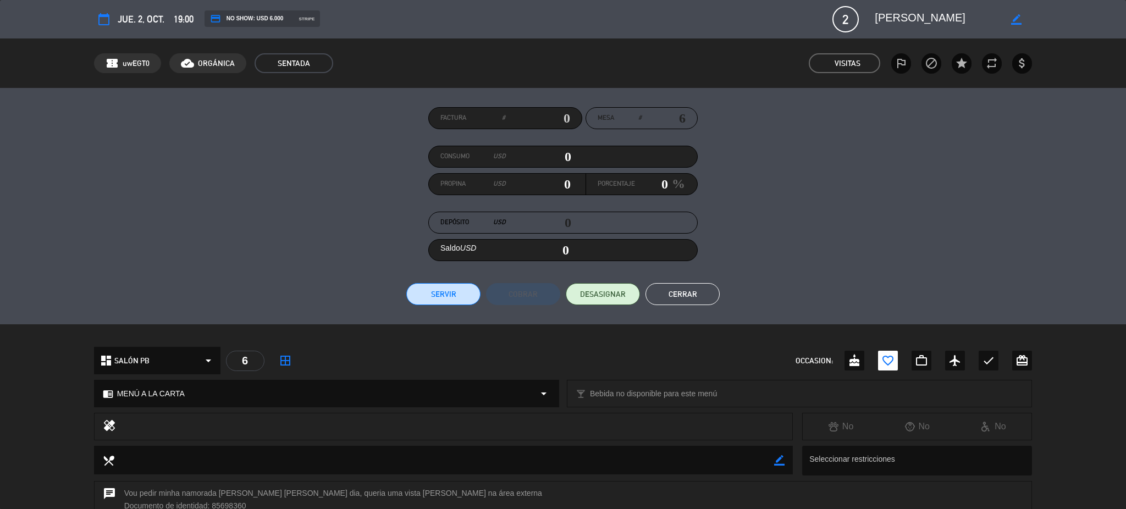
click at [697, 295] on button "Cerrar" at bounding box center [682, 294] width 74 height 22
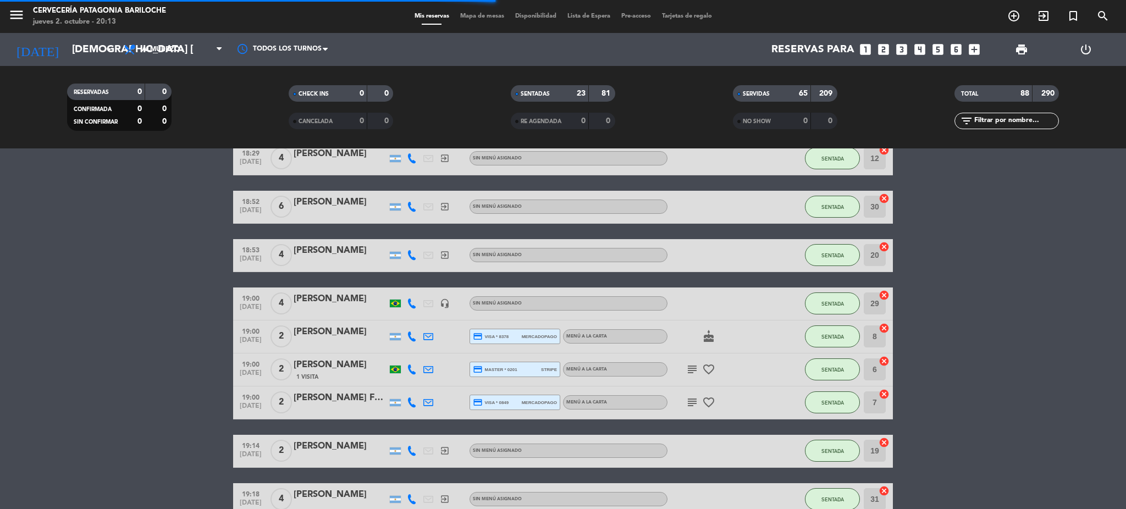
click at [487, 15] on span "Mapa de mesas" at bounding box center [482, 16] width 55 height 6
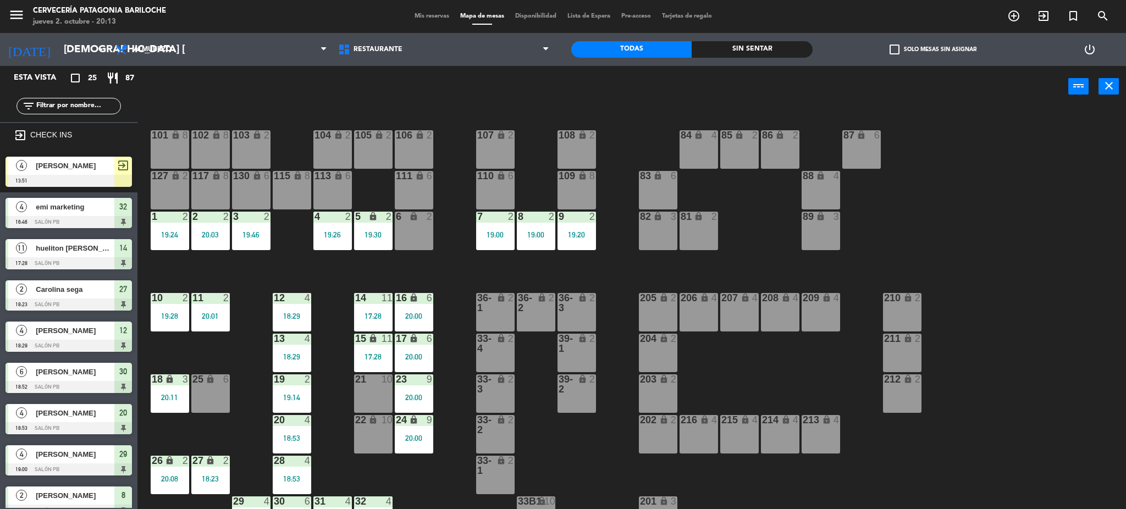
click at [92, 108] on input "text" at bounding box center [77, 106] width 85 height 12
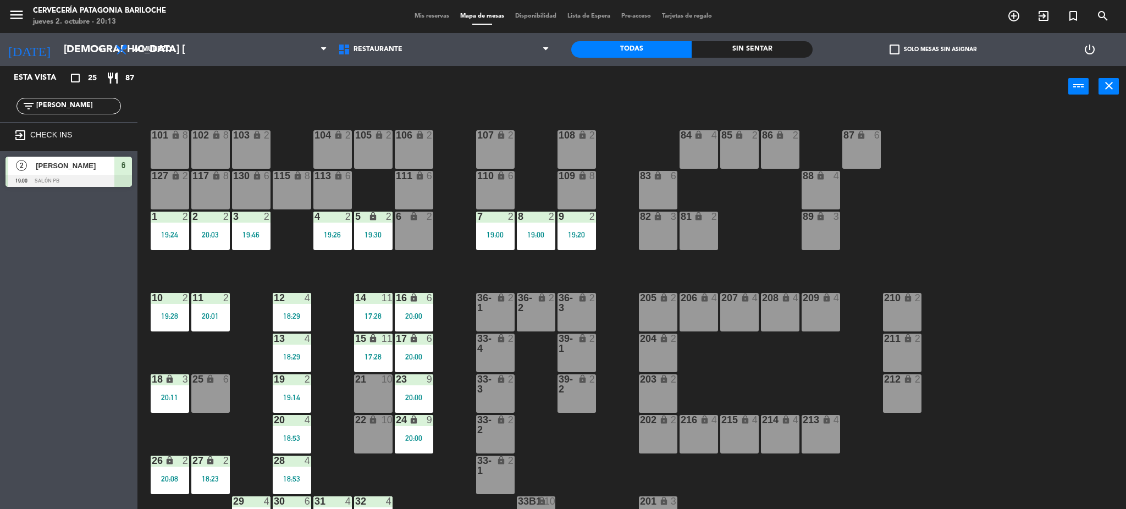
type input "sam"
click at [67, 261] on div "Esta vista crop_square 25 restaurant 87 filter_list sam exit_to_app CHECK INS 2…" at bounding box center [68, 287] width 137 height 443
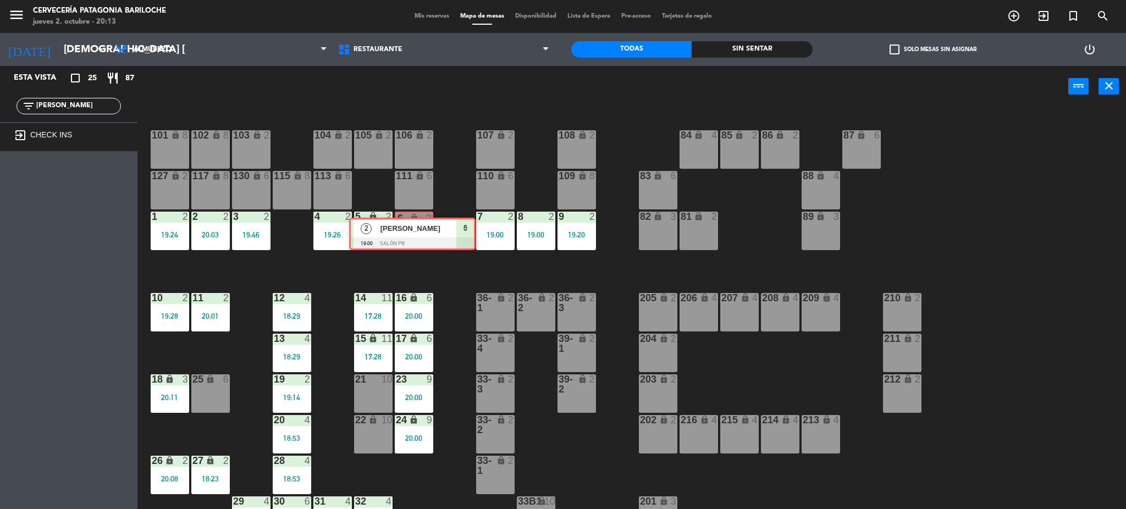
drag, startPoint x: 81, startPoint y: 162, endPoint x: 422, endPoint y: 227, distance: 347.5
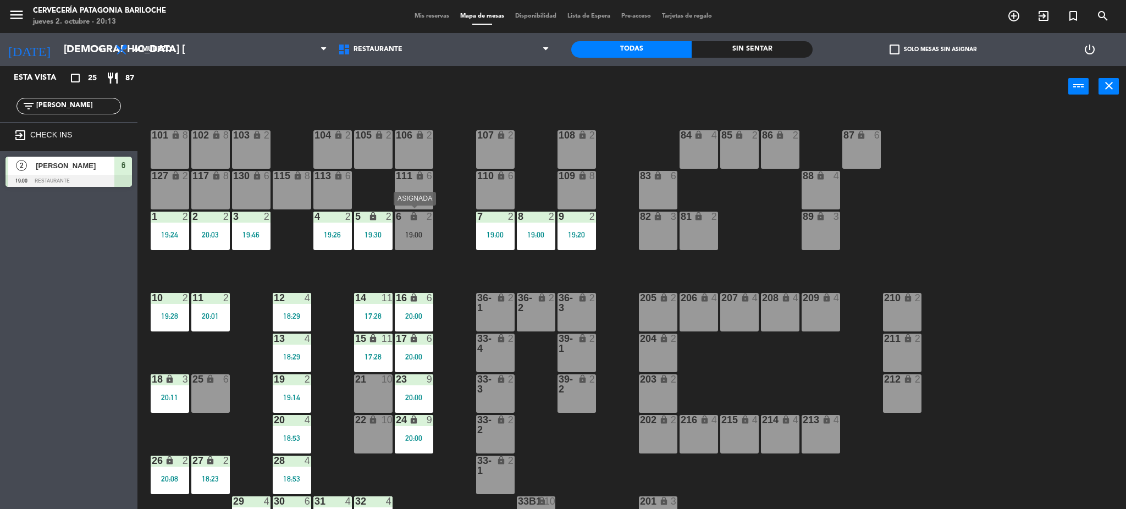
click at [419, 231] on div "19:00" at bounding box center [414, 235] width 38 height 8
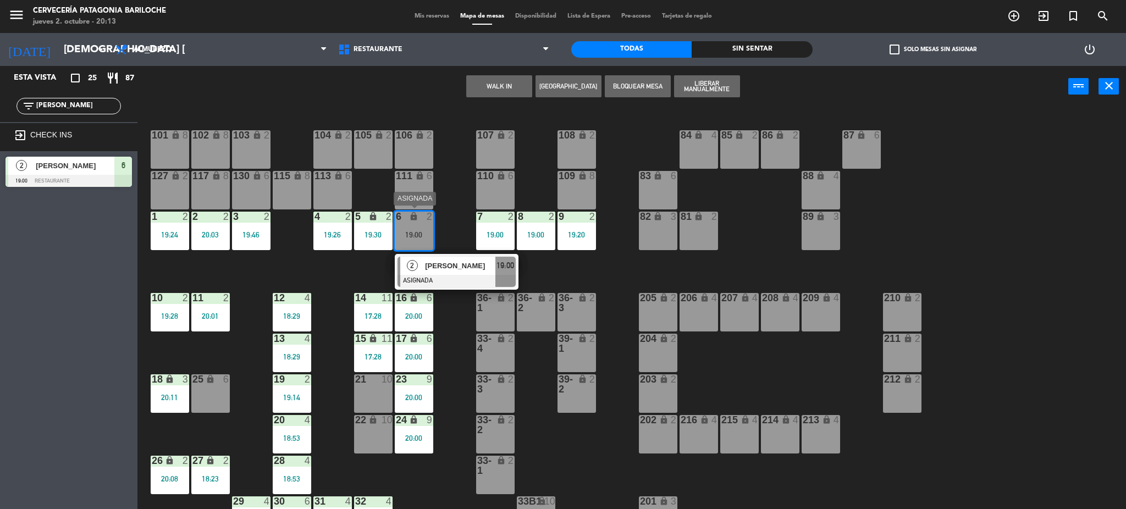
click at [449, 260] on span "[PERSON_NAME]" at bounding box center [460, 266] width 70 height 12
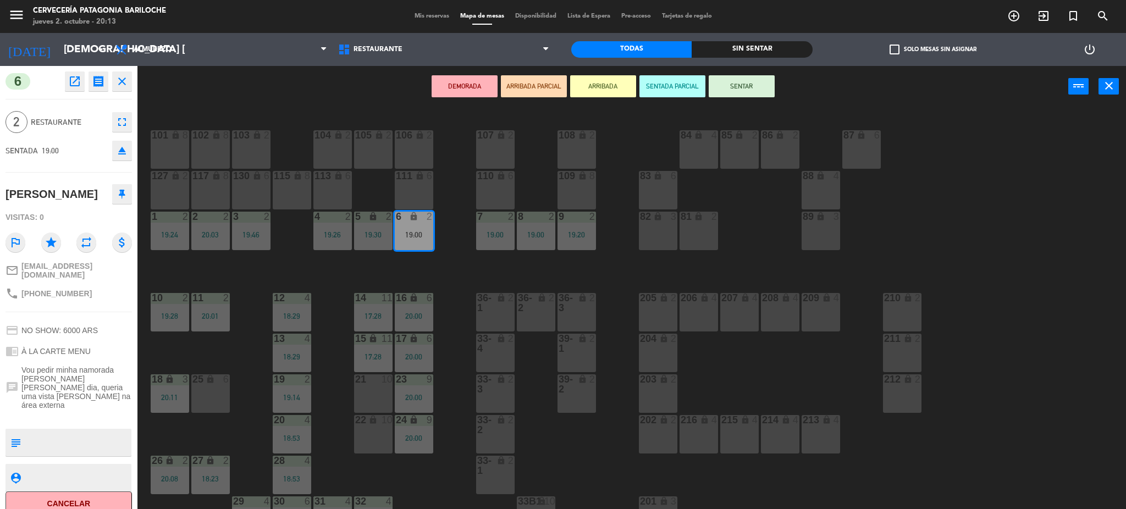
click at [741, 87] on button "SENTAR" at bounding box center [742, 86] width 66 height 22
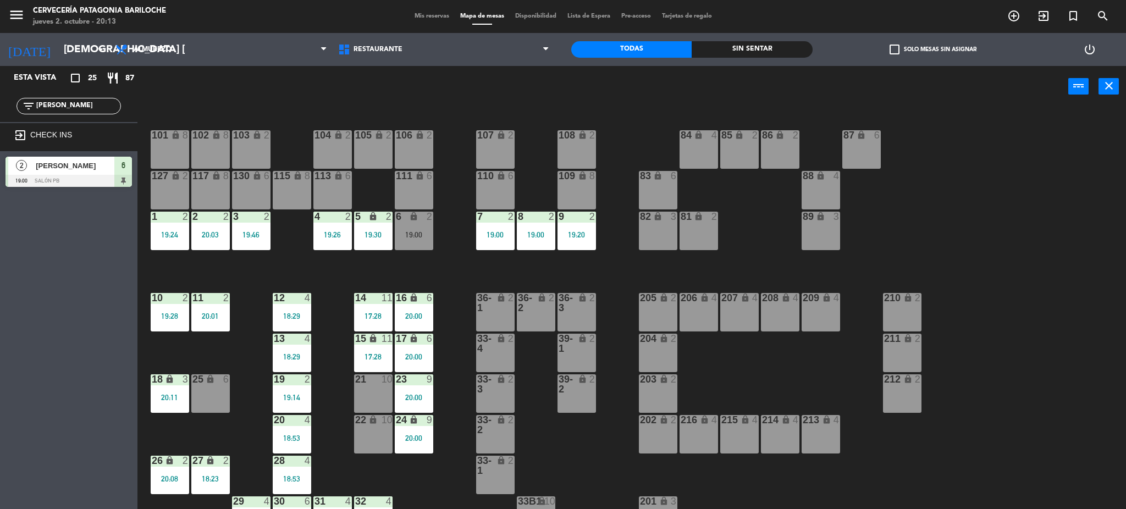
click at [437, 268] on div "101 lock 8 102 lock 8 104 lock 2 105 lock 2 106 lock 2 103 lock 2 107 lock 2 10…" at bounding box center [637, 312] width 978 height 402
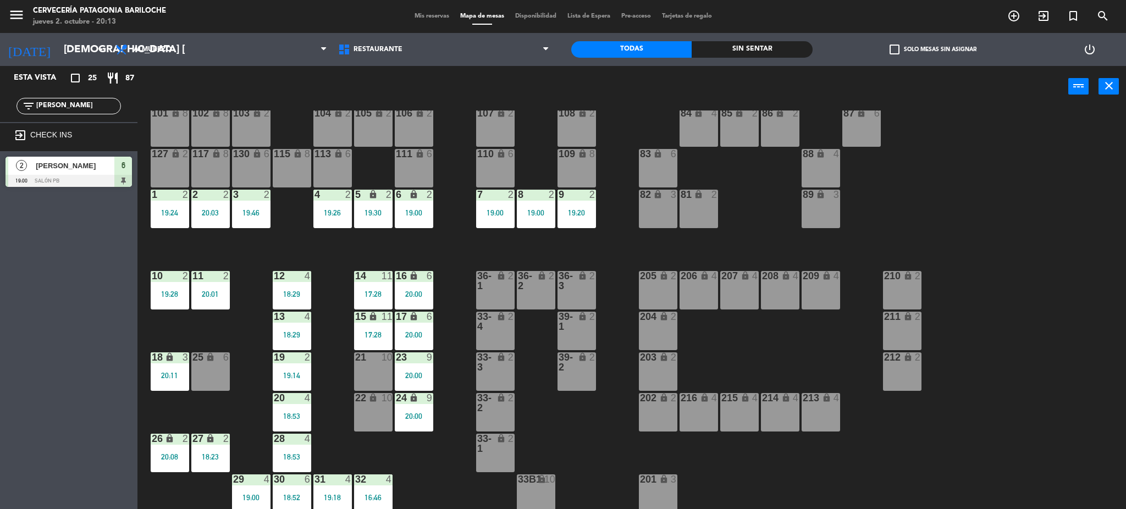
click at [214, 443] on div "27 lock 2 18:23" at bounding box center [210, 453] width 38 height 38
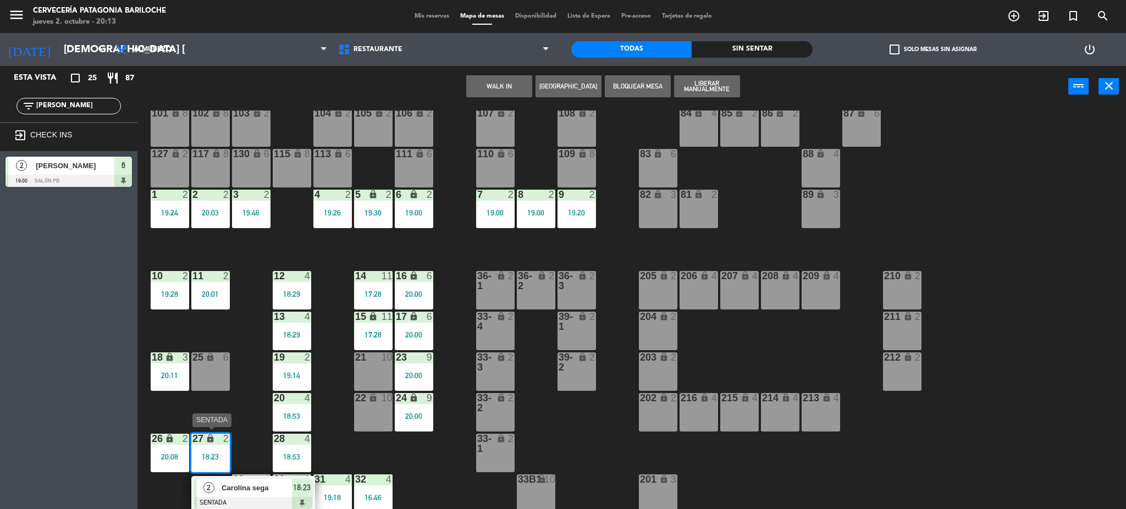
click at [256, 482] on span "Carolina sega" at bounding box center [257, 488] width 70 height 12
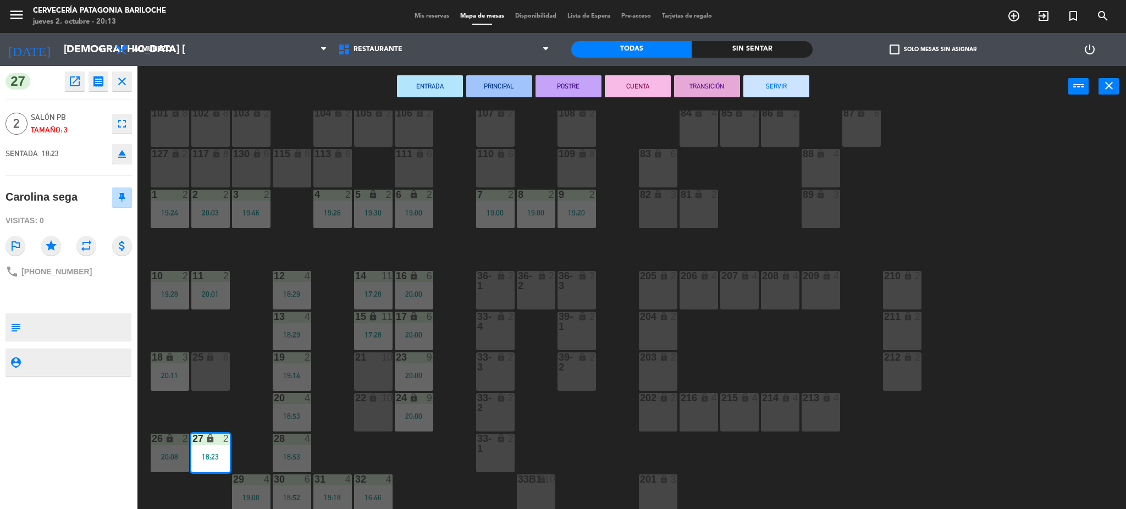
click at [772, 86] on button "SERVIR" at bounding box center [776, 86] width 66 height 22
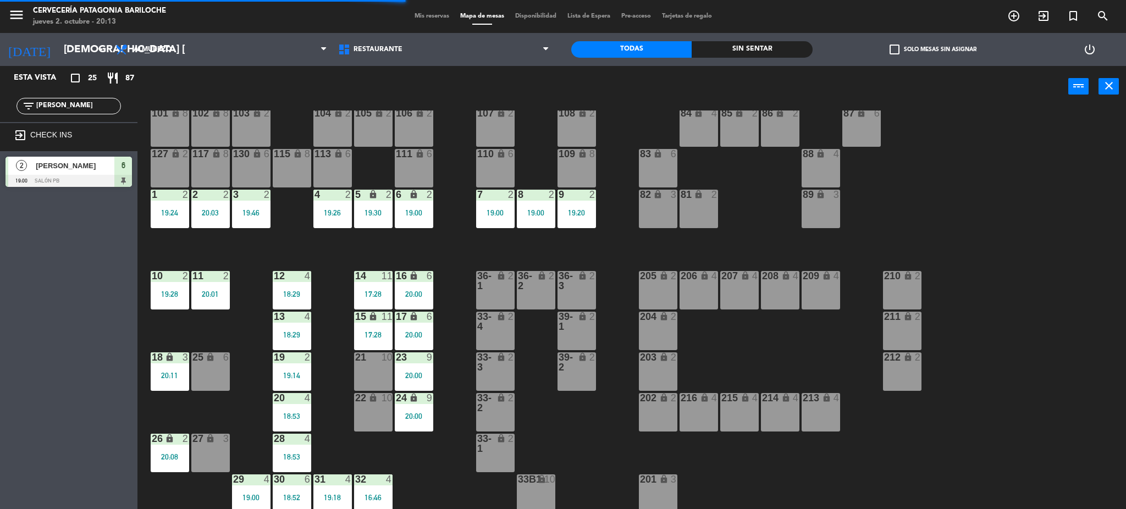
click at [168, 444] on div "26 lock 2 20:08" at bounding box center [170, 453] width 38 height 38
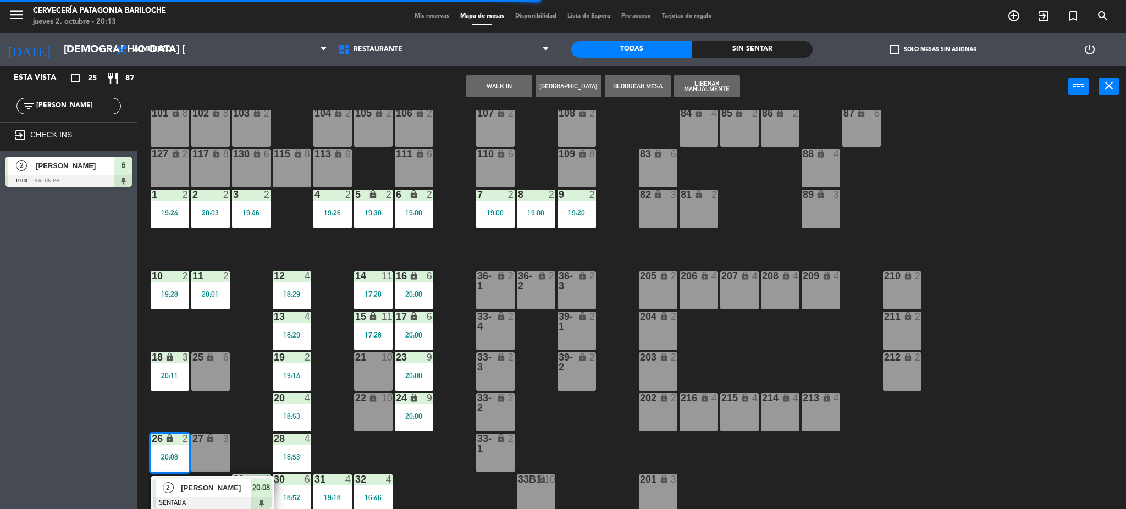
click at [214, 479] on div "[PERSON_NAME]" at bounding box center [215, 488] width 71 height 18
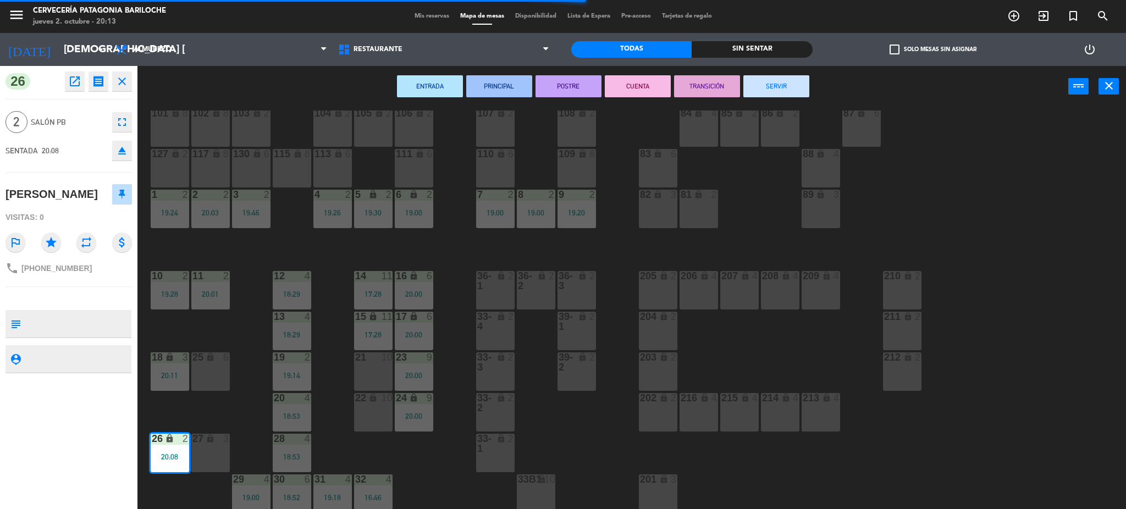
click at [208, 460] on div "27 lock 3" at bounding box center [210, 453] width 38 height 38
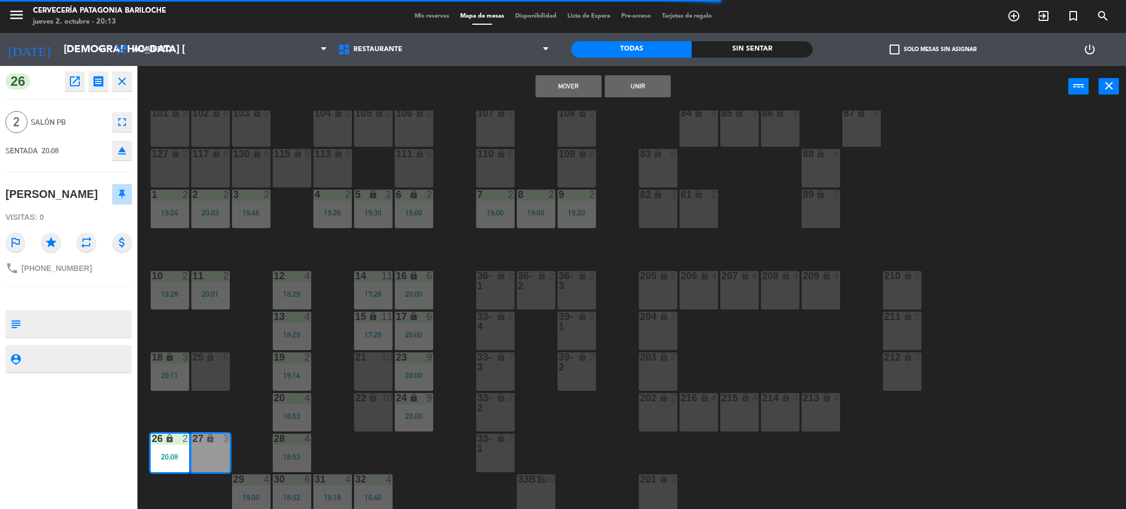
click at [581, 82] on button "Mover" at bounding box center [568, 86] width 66 height 22
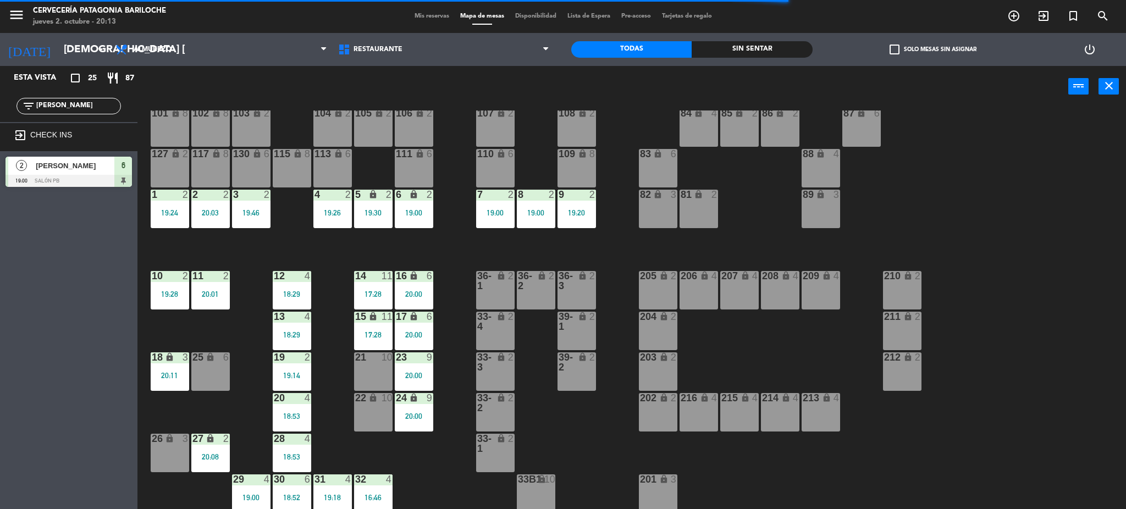
click at [163, 367] on div "18 lock 3 20:11" at bounding box center [170, 371] width 38 height 38
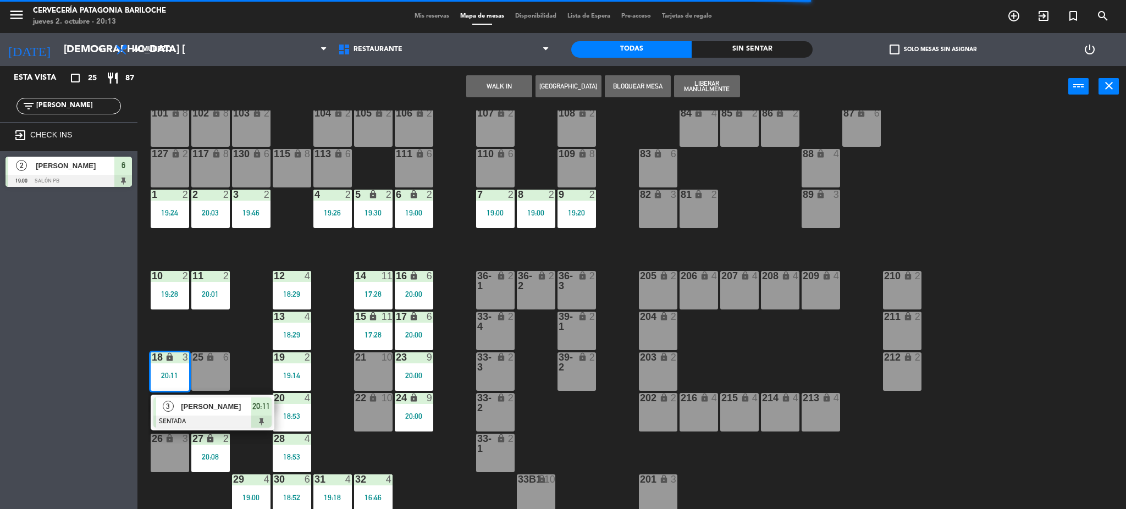
click at [183, 402] on span "[PERSON_NAME]" at bounding box center [216, 407] width 70 height 12
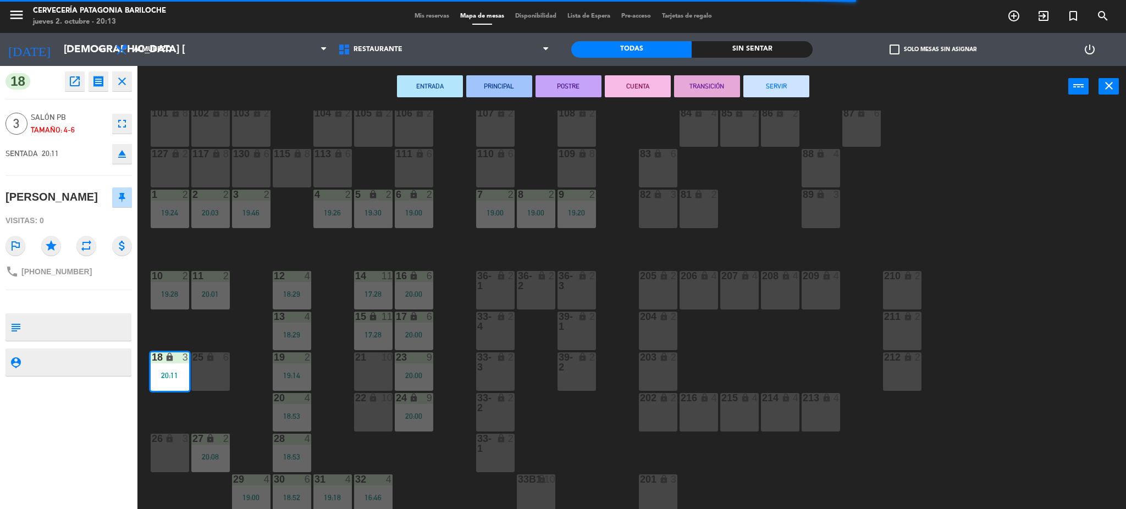
click at [180, 445] on div "26 lock 3" at bounding box center [170, 453] width 38 height 38
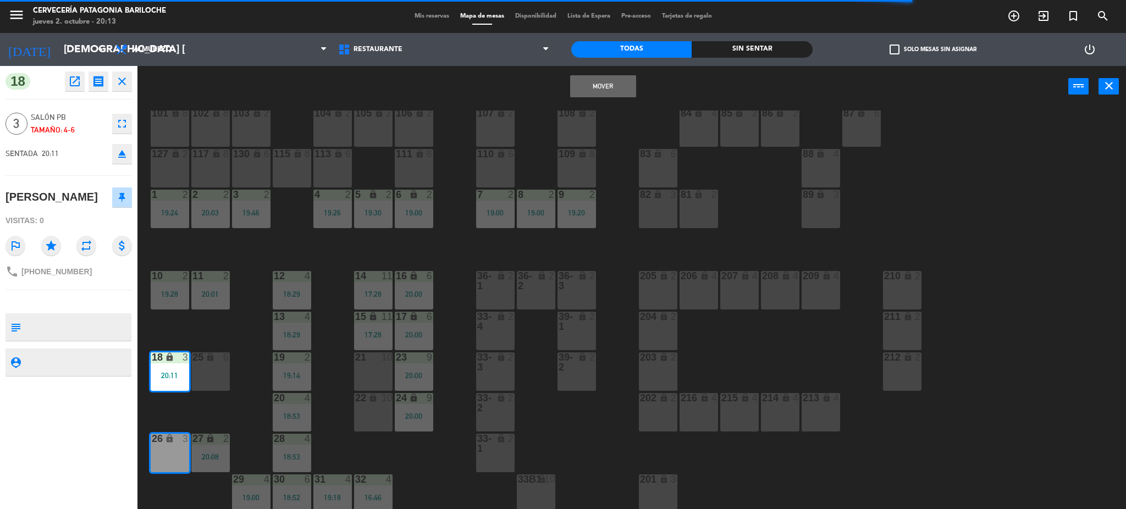
click at [602, 81] on button "Mover" at bounding box center [603, 86] width 66 height 22
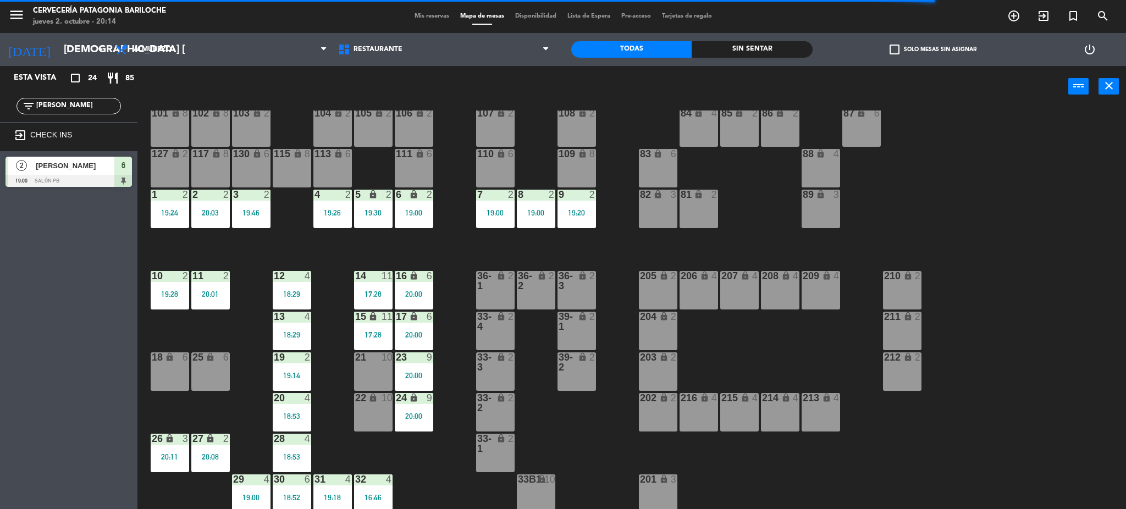
click at [250, 325] on div "101 lock 8 102 lock 8 104 lock 2 105 lock 2 106 lock 2 103 lock 2 107 lock 2 10…" at bounding box center [637, 312] width 978 height 402
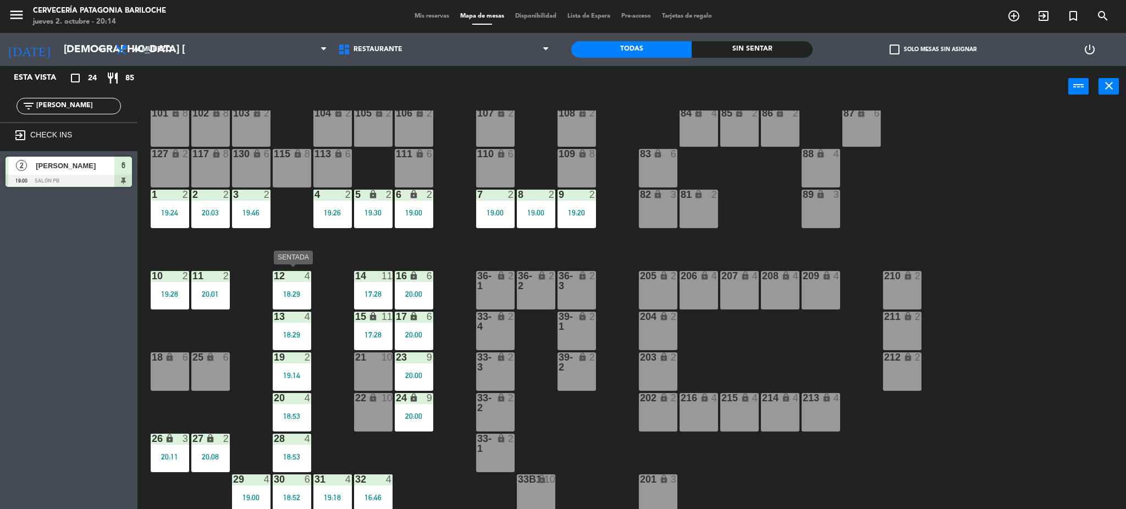
click at [299, 290] on div "18:29" at bounding box center [292, 294] width 38 height 8
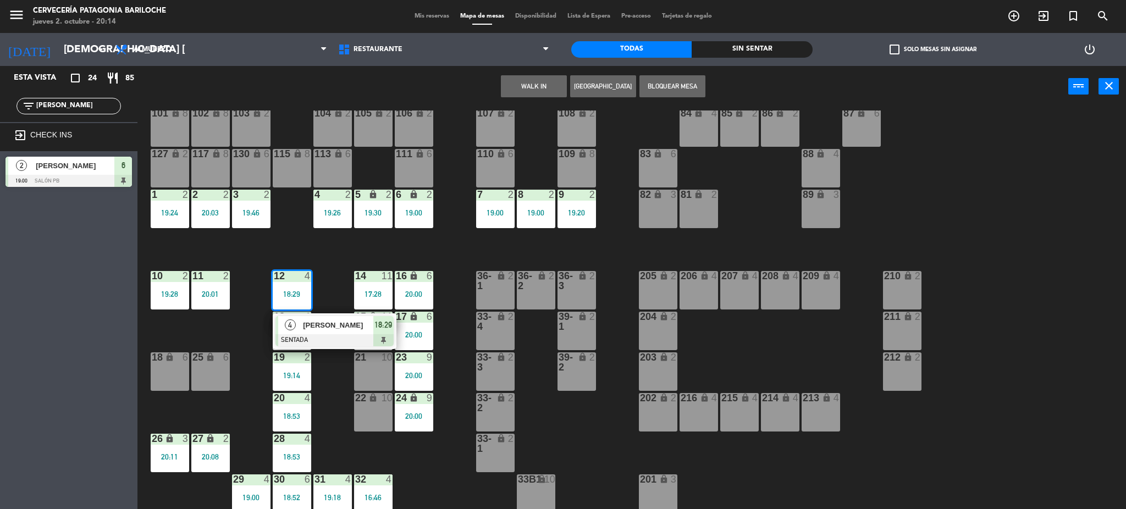
click at [313, 316] on div "[PERSON_NAME]" at bounding box center [337, 325] width 71 height 18
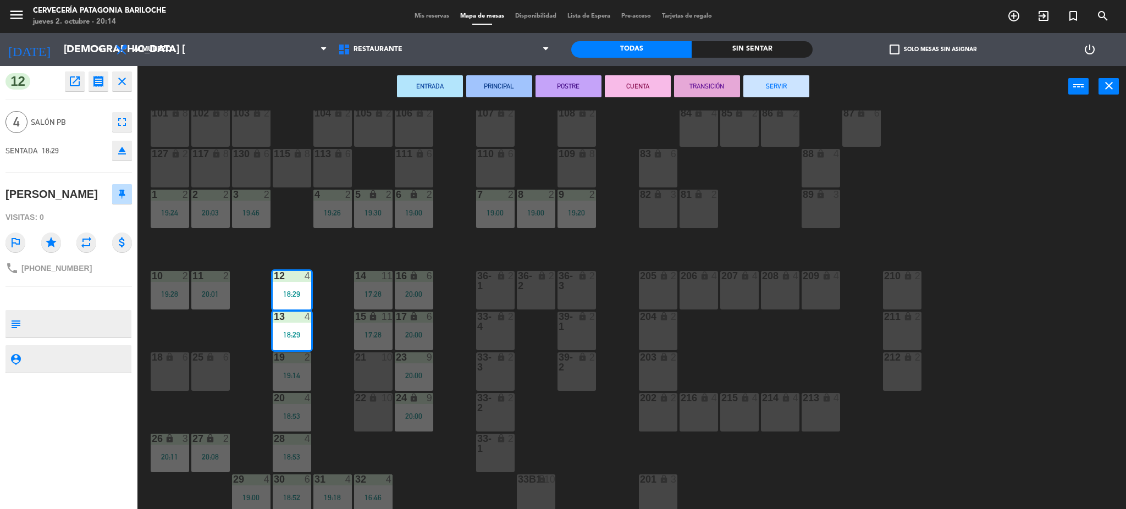
click at [768, 76] on button "SERVIR" at bounding box center [776, 86] width 66 height 22
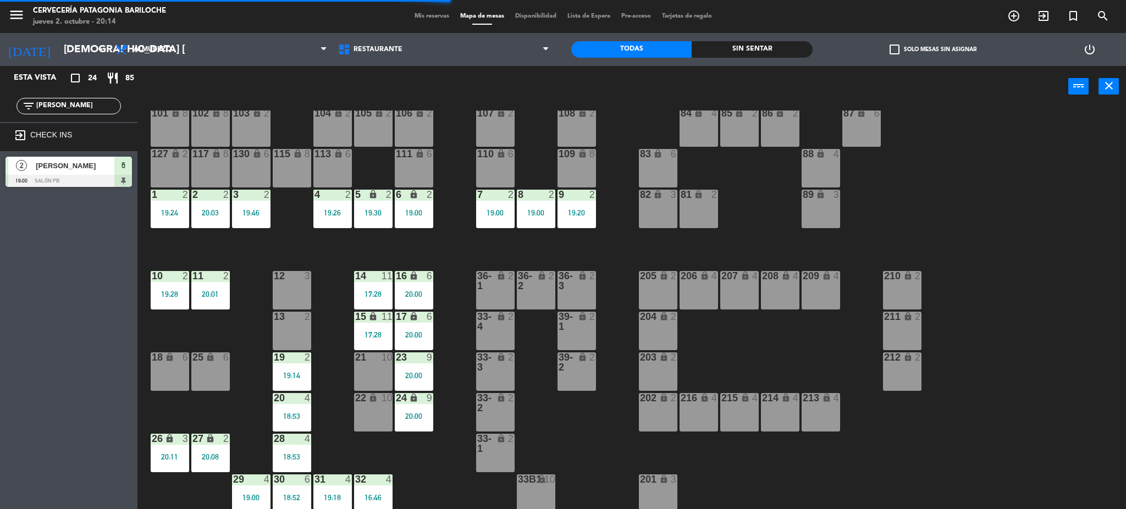
click at [297, 290] on div "12 3" at bounding box center [292, 290] width 38 height 38
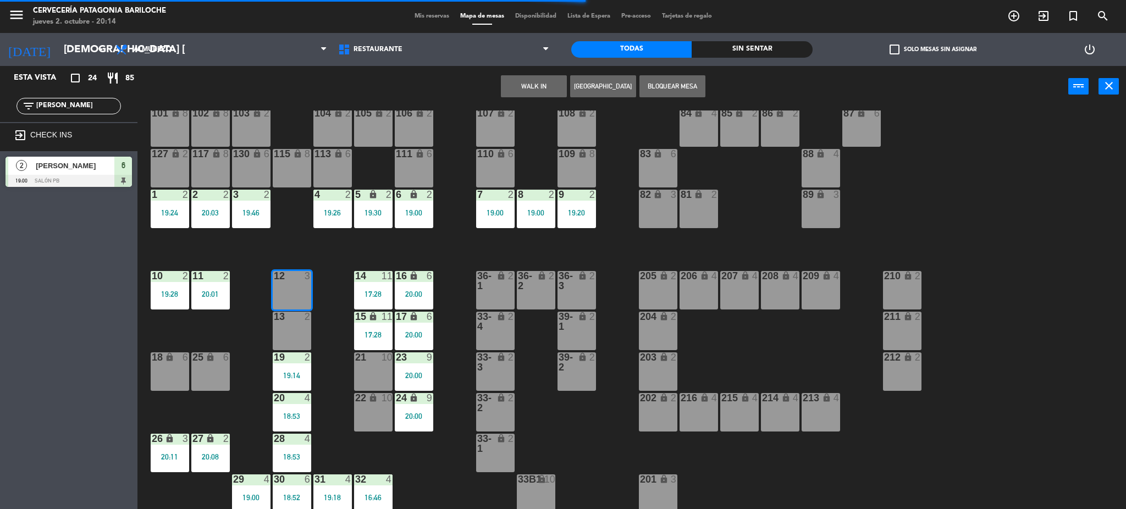
click at [508, 75] on button "WALK IN" at bounding box center [534, 86] width 66 height 22
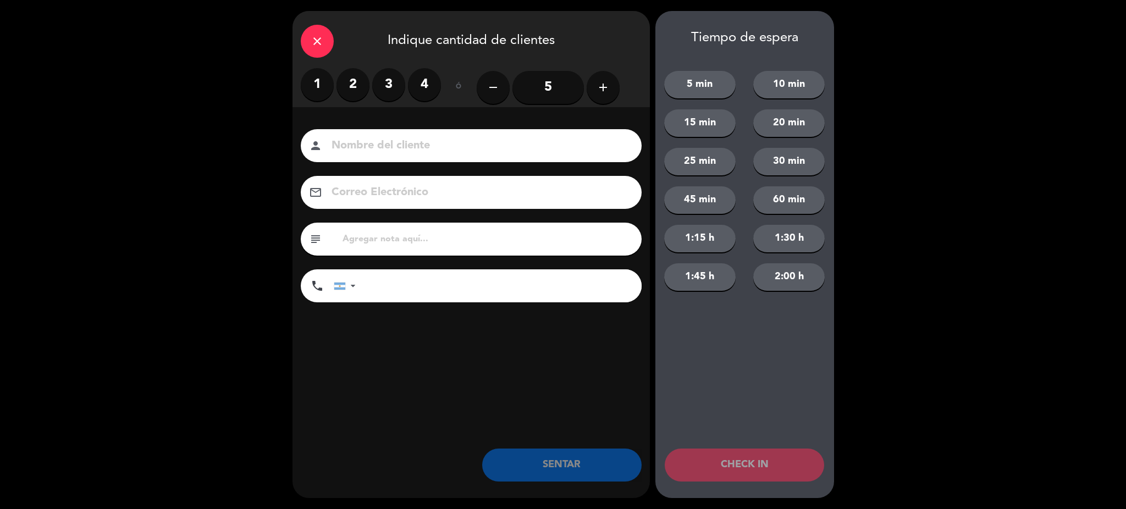
click at [355, 85] on label "2" at bounding box center [352, 84] width 33 height 33
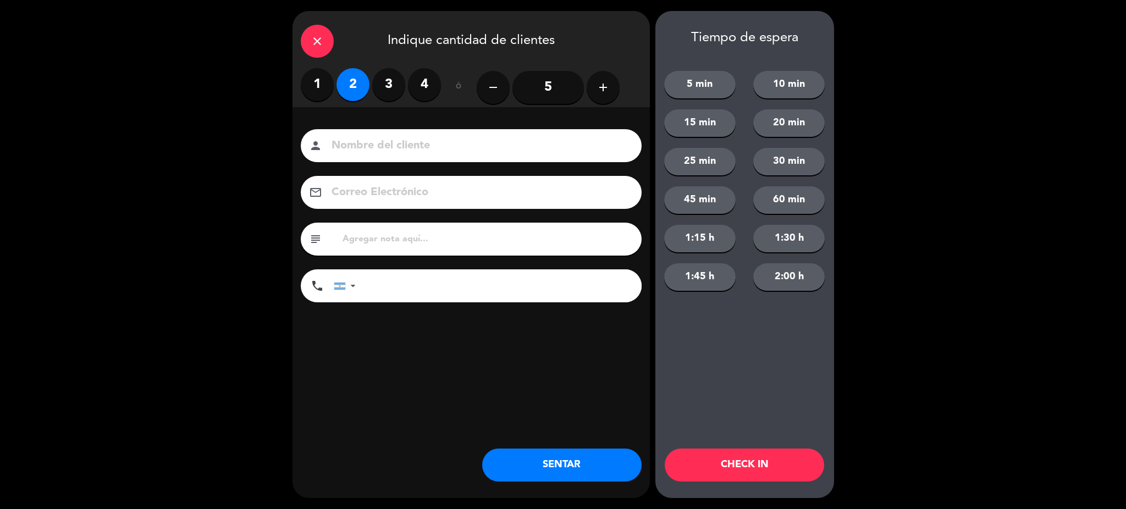
click at [379, 145] on input at bounding box center [478, 145] width 297 height 19
type input "Paola benitez"
click at [339, 287] on div at bounding box center [339, 286] width 11 height 7
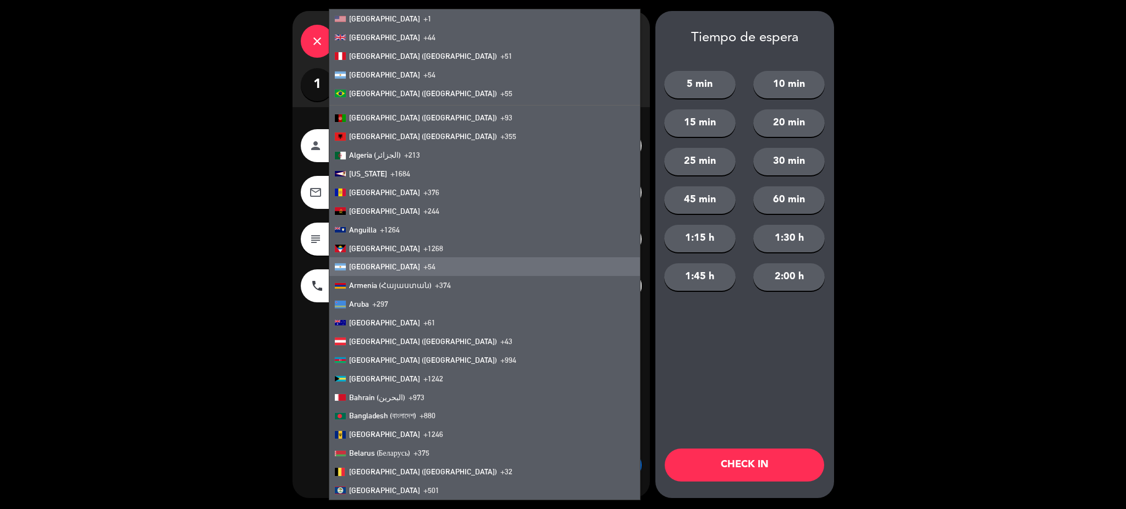
scroll to position [2880, 0]
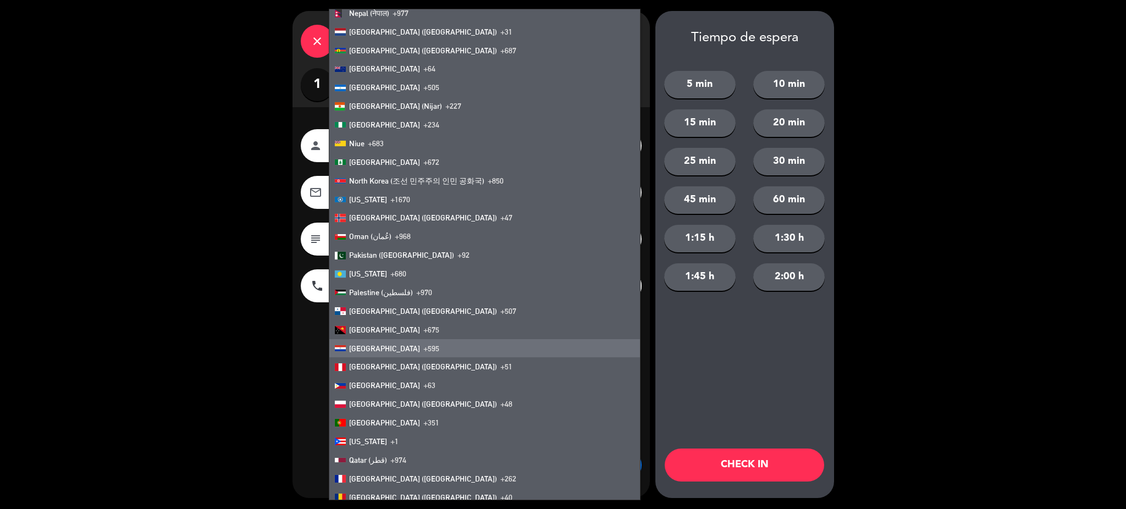
click at [344, 349] on div at bounding box center [340, 348] width 11 height 6
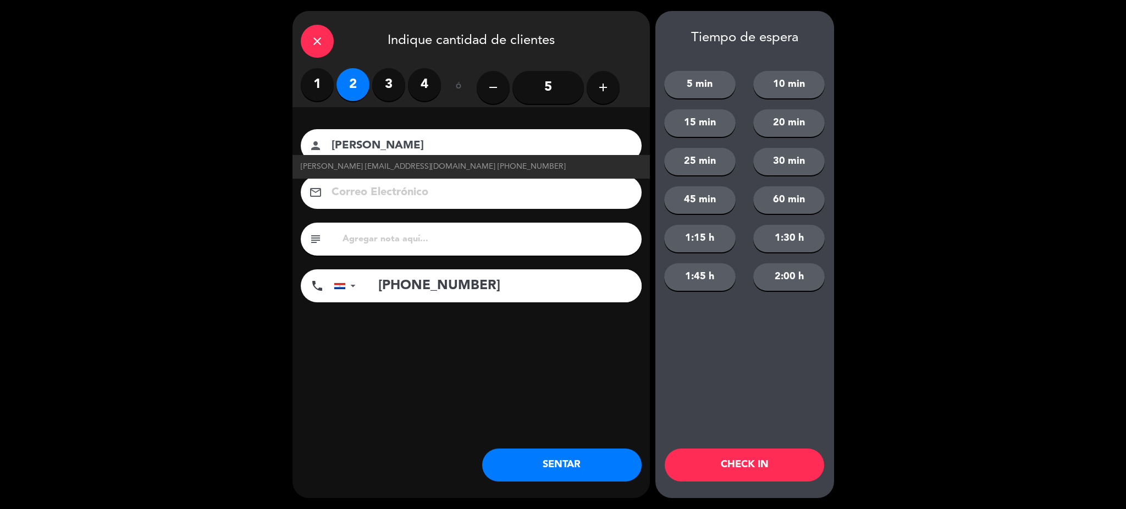
type input "+595 981238579"
click at [535, 471] on button "SENTAR" at bounding box center [561, 465] width 159 height 33
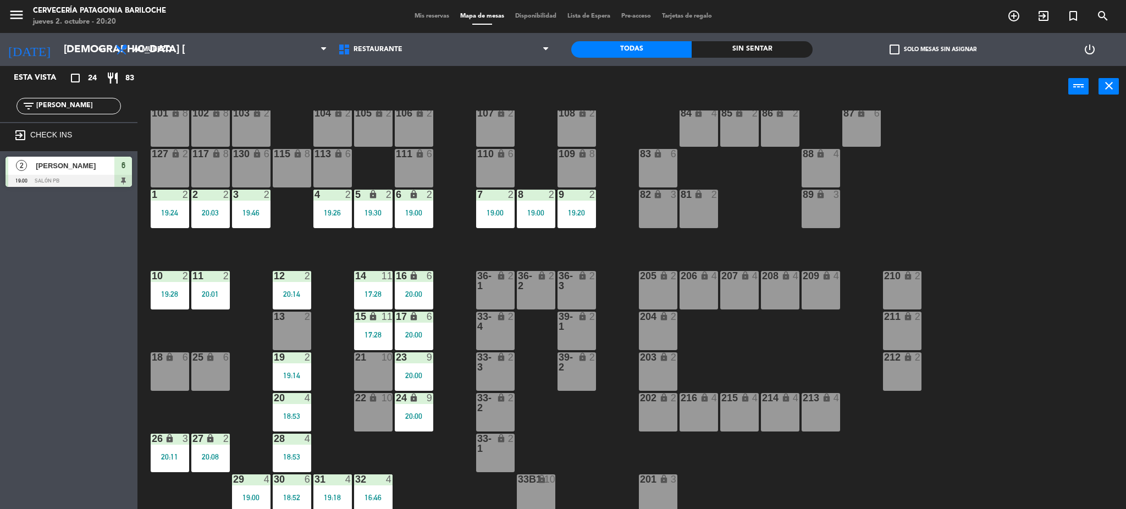
click at [438, 245] on div "101 lock 8 102 lock 8 104 lock 2 105 lock 2 106 lock 2 103 lock 2 107 lock 2 10…" at bounding box center [637, 312] width 978 height 402
click at [425, 286] on div "16 lock 6 20:00" at bounding box center [414, 290] width 38 height 38
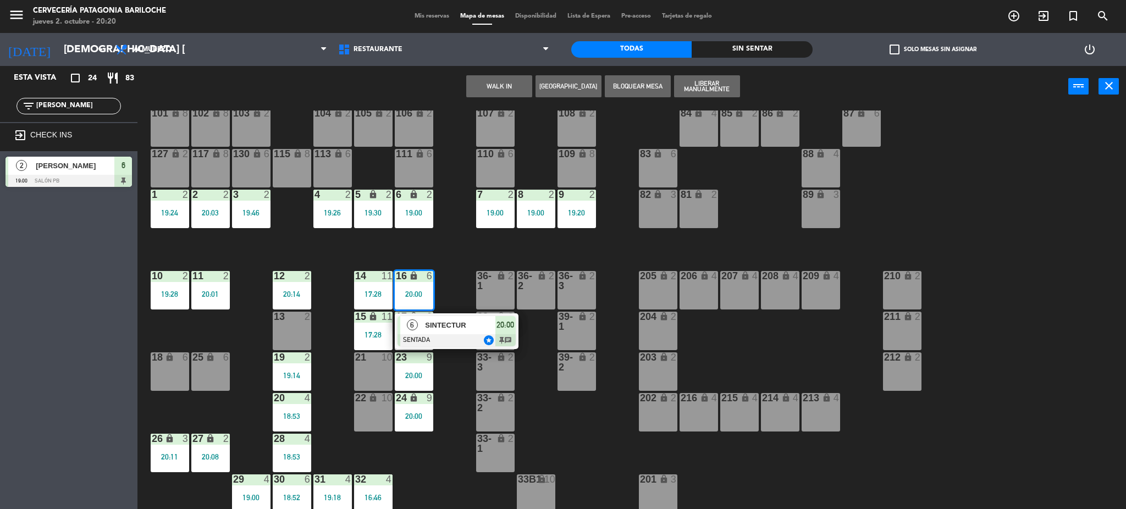
click at [458, 242] on div "101 lock 8 102 lock 8 104 lock 2 105 lock 2 106 lock 2 103 lock 2 107 lock 2 10…" at bounding box center [637, 312] width 978 height 402
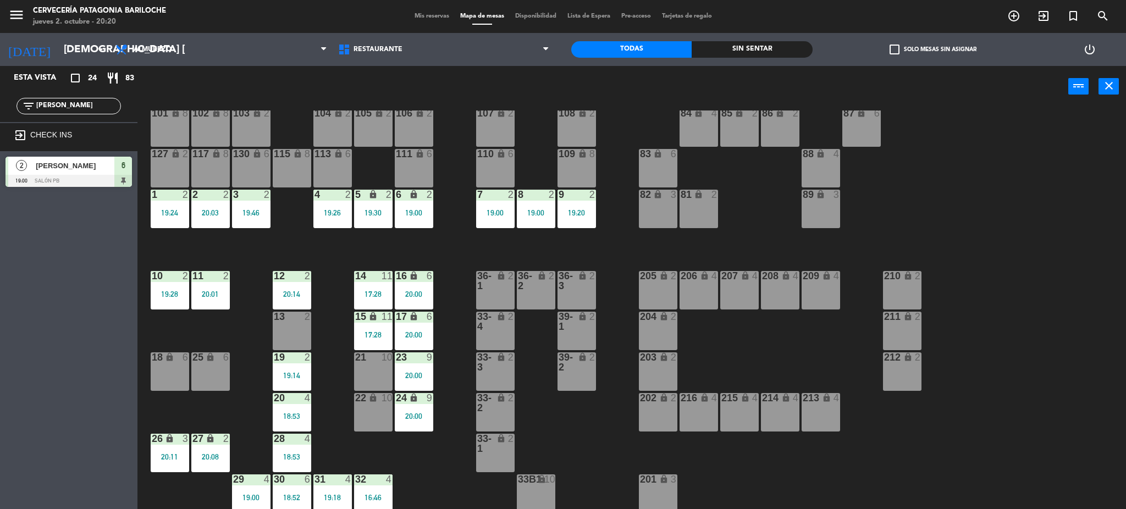
click at [432, 275] on div "6" at bounding box center [430, 276] width 7 height 10
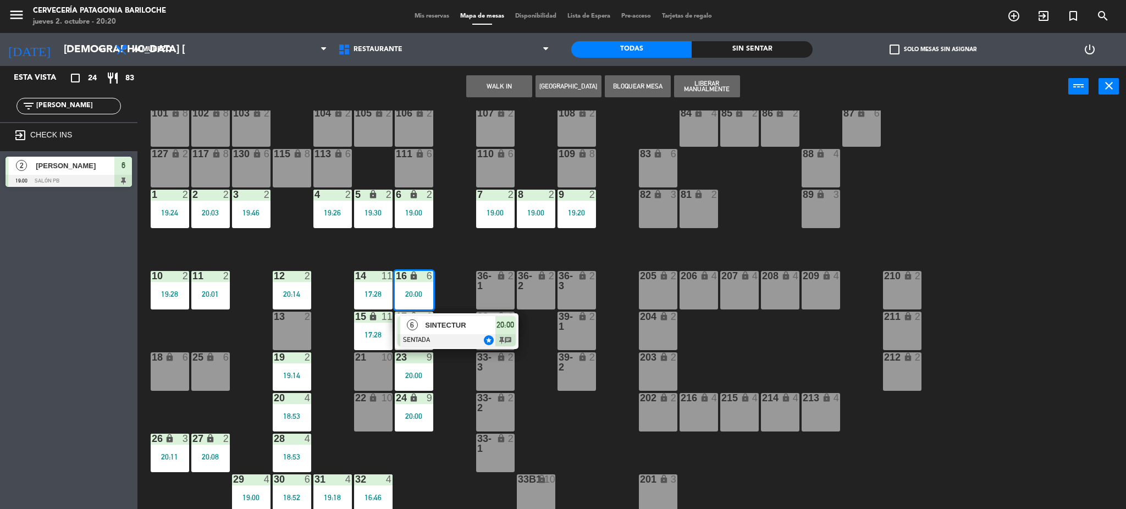
click at [451, 325] on span "SINTECTUR" at bounding box center [460, 325] width 70 height 12
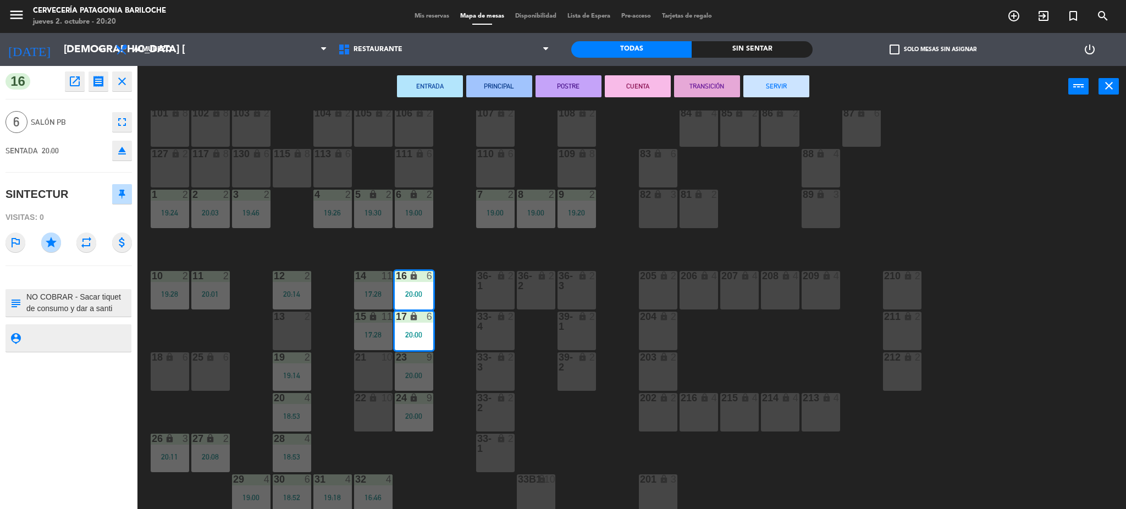
click at [456, 272] on div "101 lock 8 102 lock 8 104 lock 2 105 lock 2 106 lock 2 103 lock 2 107 lock 2 10…" at bounding box center [637, 312] width 978 height 402
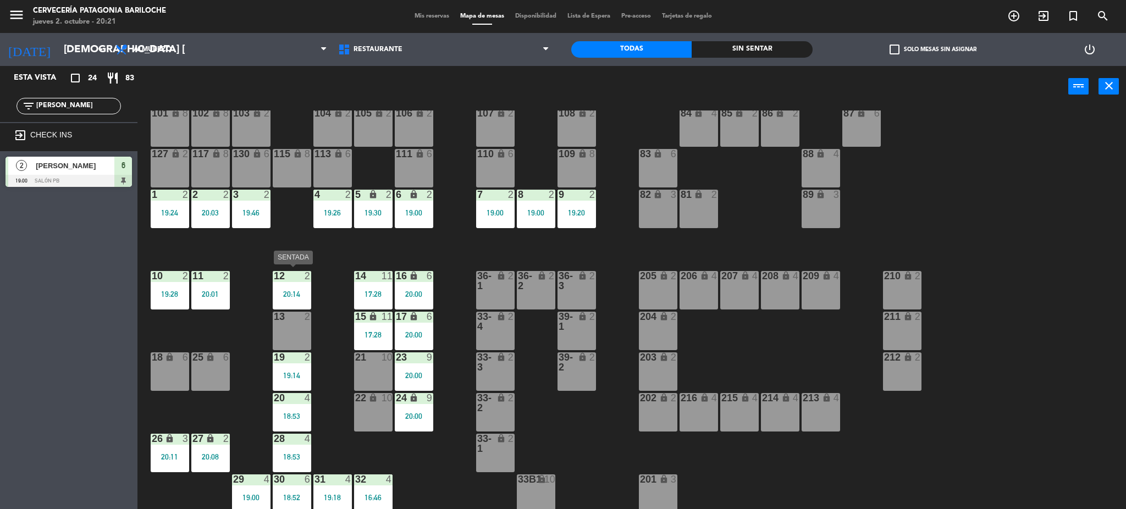
click at [291, 294] on div "20:14" at bounding box center [292, 294] width 38 height 8
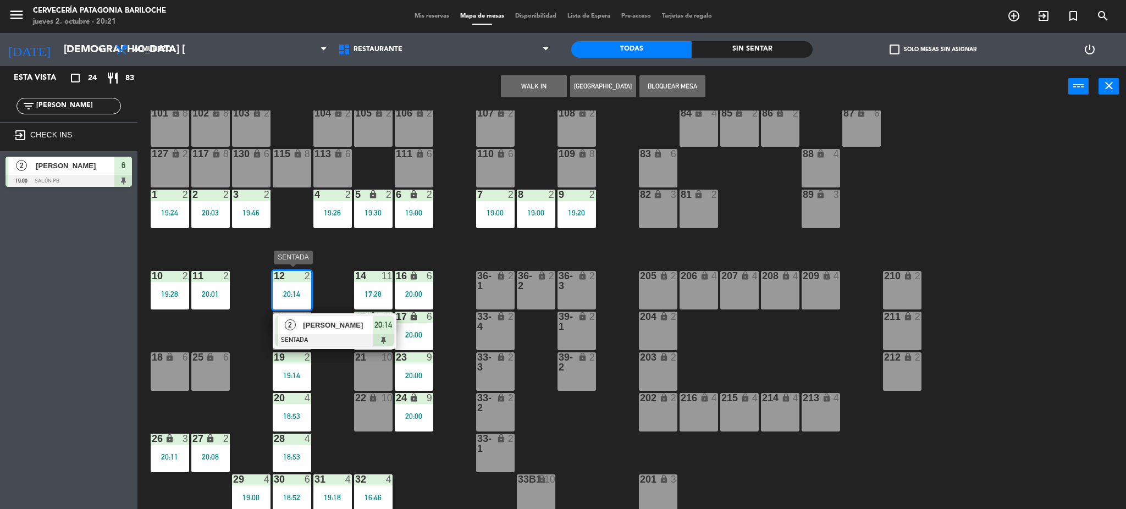
click at [308, 319] on span "Paola benitez" at bounding box center [338, 325] width 70 height 12
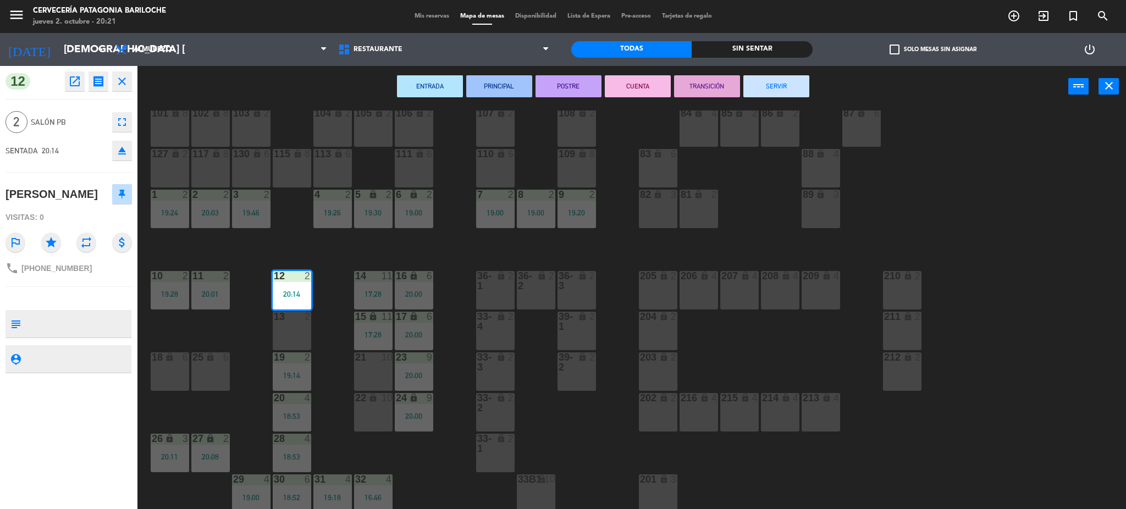
click at [303, 325] on div "13 2" at bounding box center [292, 331] width 38 height 38
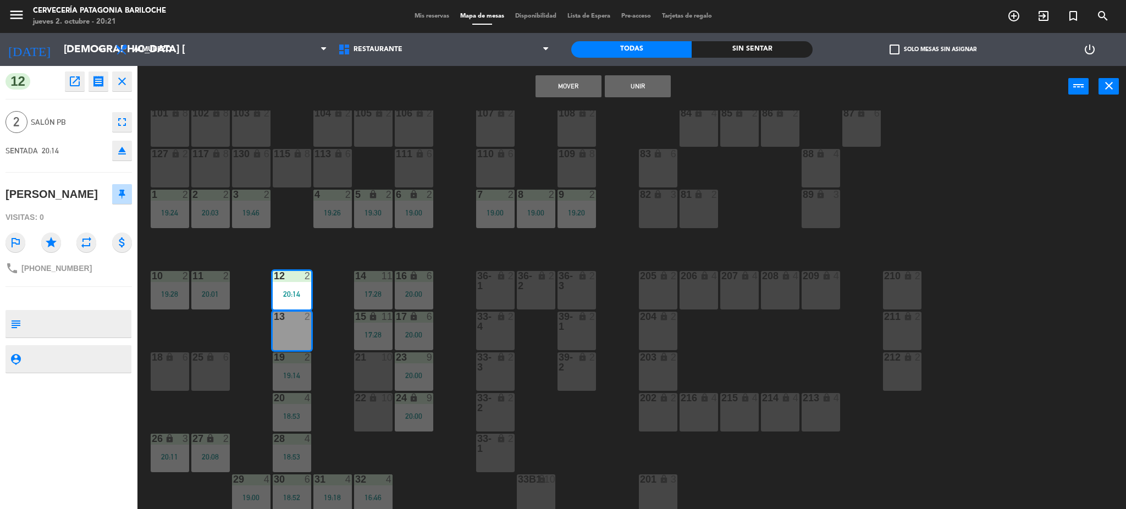
click at [569, 81] on button "Mover" at bounding box center [568, 86] width 66 height 22
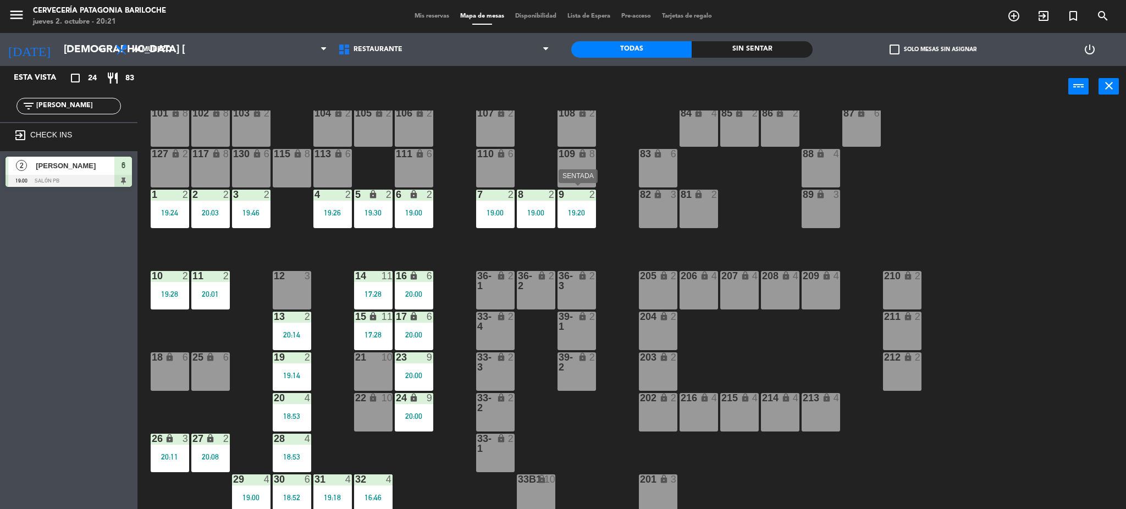
click at [581, 218] on div "9 2 19:20" at bounding box center [576, 209] width 38 height 38
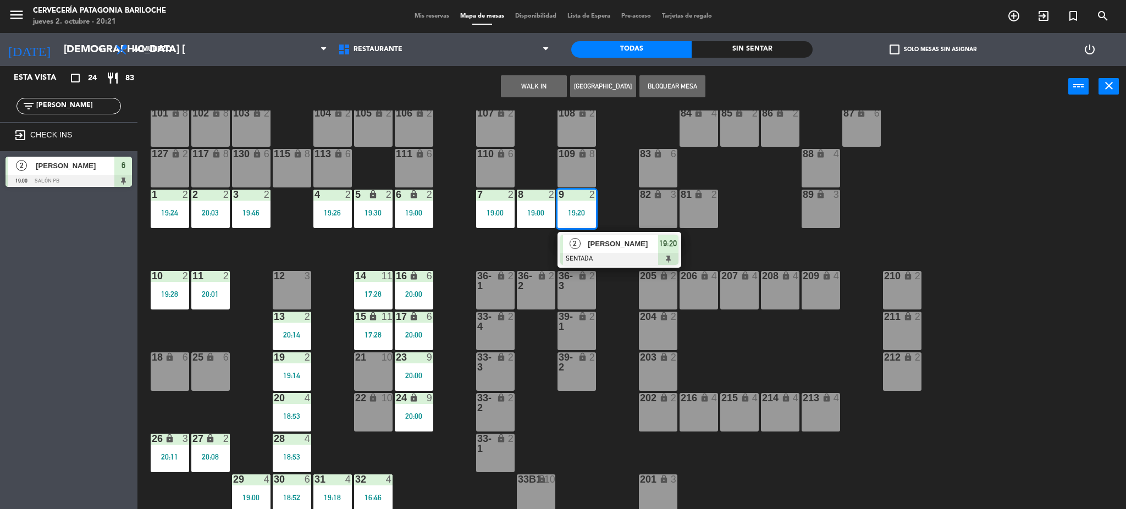
click at [593, 238] on span "[PERSON_NAME]" at bounding box center [623, 244] width 70 height 12
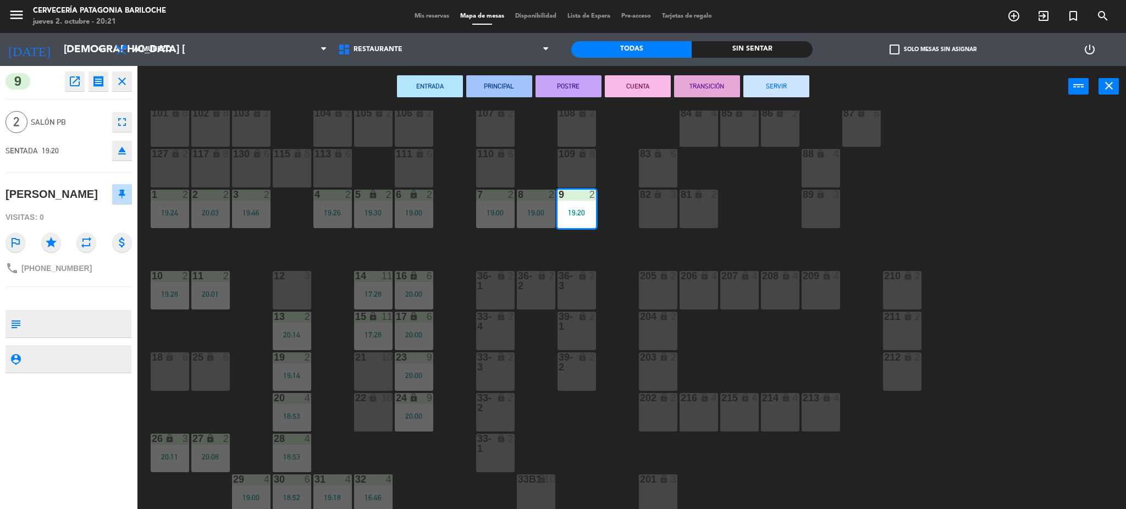
click at [763, 83] on button "SERVIR" at bounding box center [776, 86] width 66 height 22
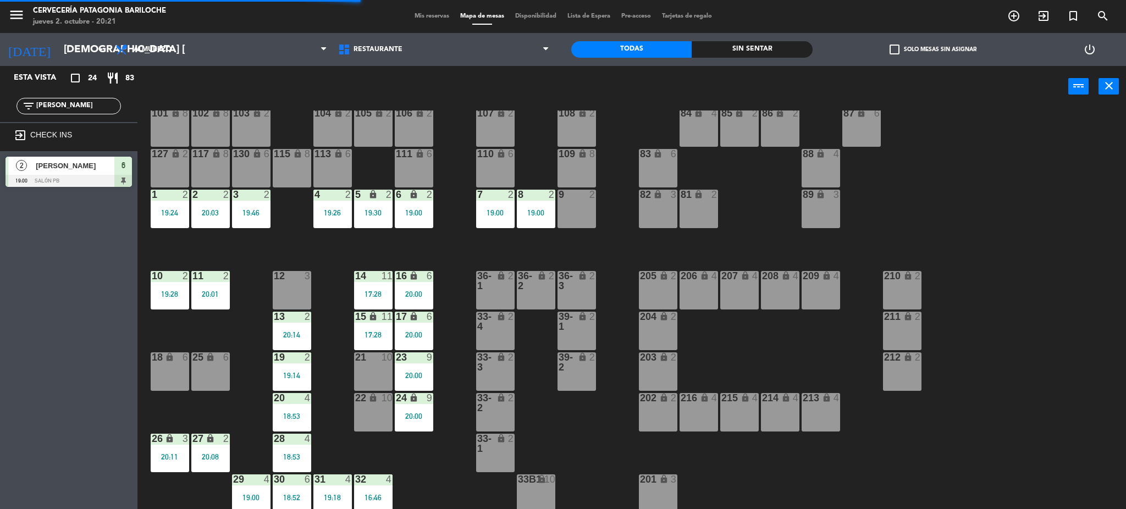
click at [539, 209] on div "19:00" at bounding box center [536, 213] width 38 height 8
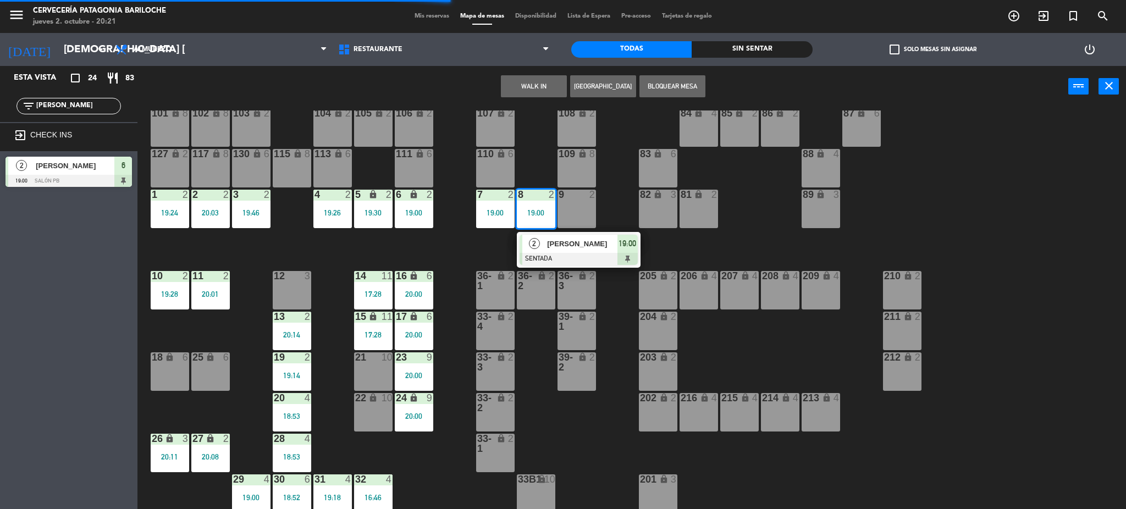
click at [561, 239] on span "[PERSON_NAME]" at bounding box center [582, 244] width 70 height 12
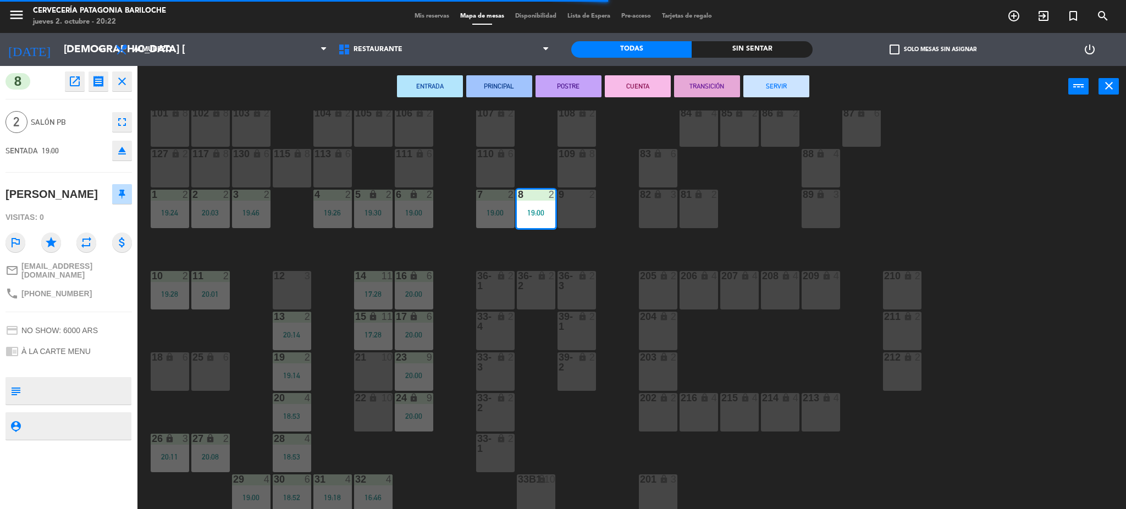
click at [775, 76] on button "SERVIR" at bounding box center [776, 86] width 66 height 22
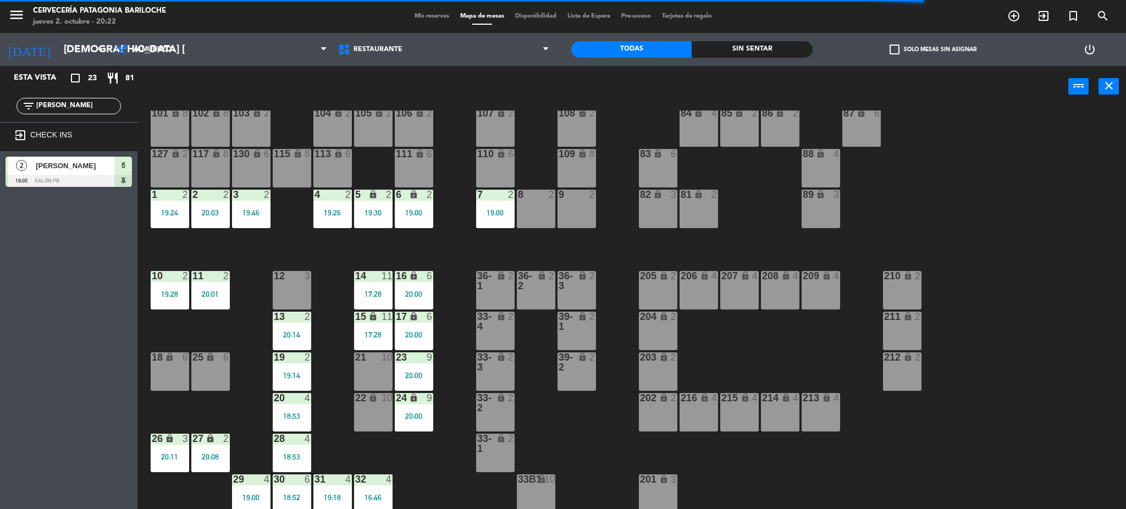
click at [437, 199] on div "101 lock 8 102 lock 8 104 lock 2 105 lock 2 106 lock 2 103 lock 2 107 lock 2 10…" at bounding box center [637, 312] width 978 height 402
click at [412, 198] on div "6 lock 2 19:00" at bounding box center [414, 209] width 38 height 38
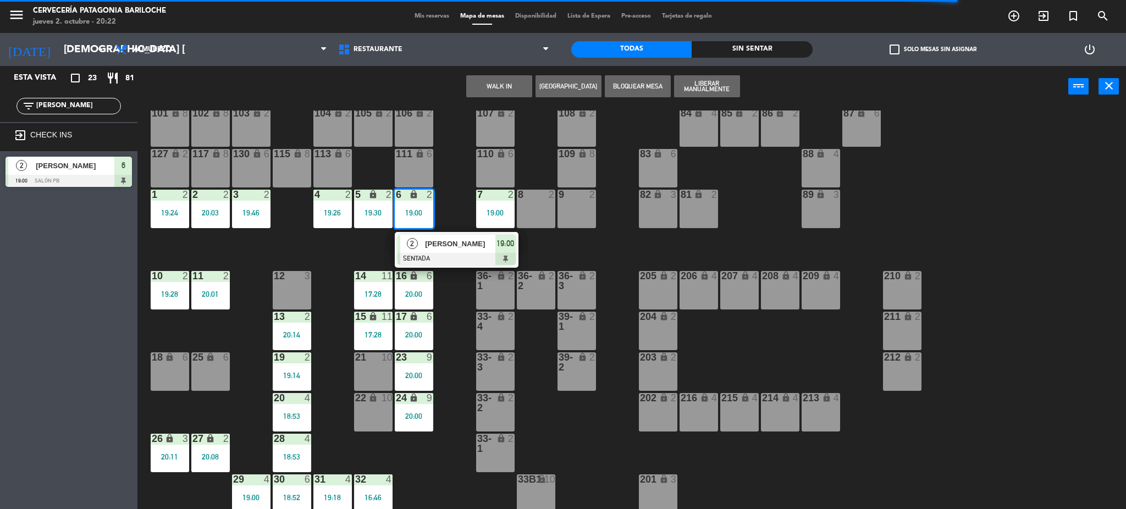
click at [470, 238] on span "[PERSON_NAME]" at bounding box center [460, 244] width 70 height 12
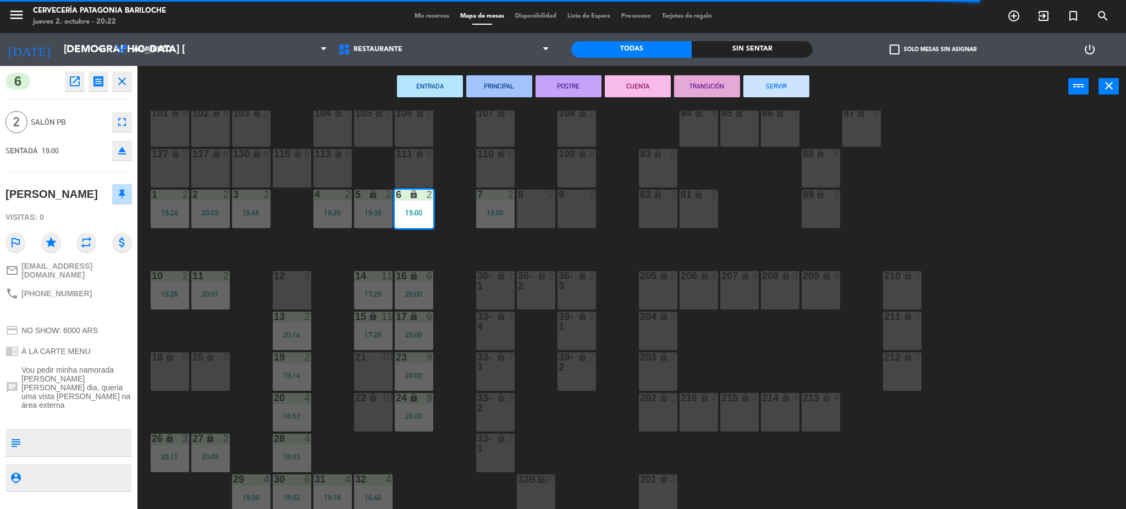
click at [795, 77] on button "SERVIR" at bounding box center [776, 86] width 66 height 22
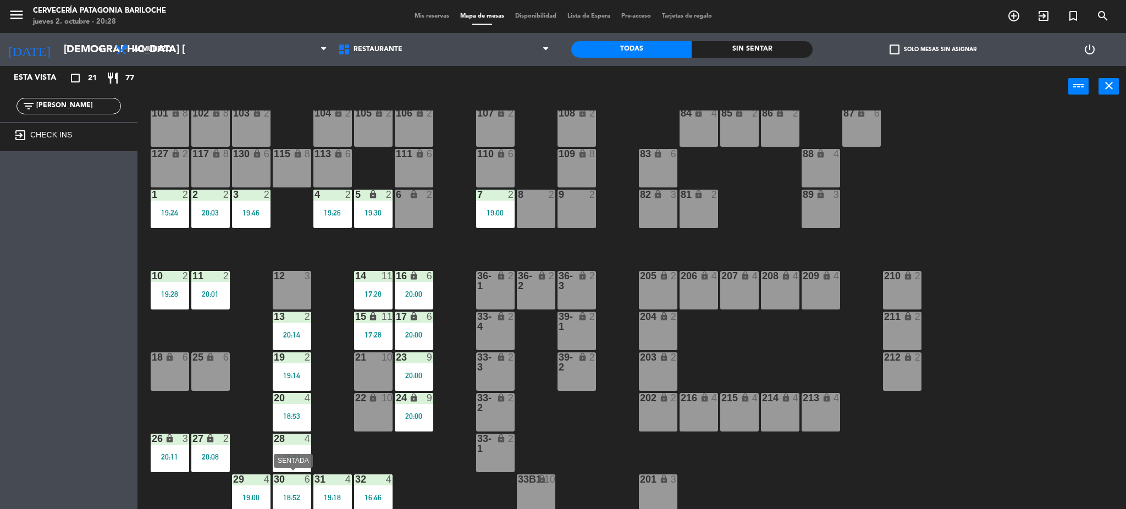
click at [280, 494] on div "18:52" at bounding box center [292, 498] width 38 height 8
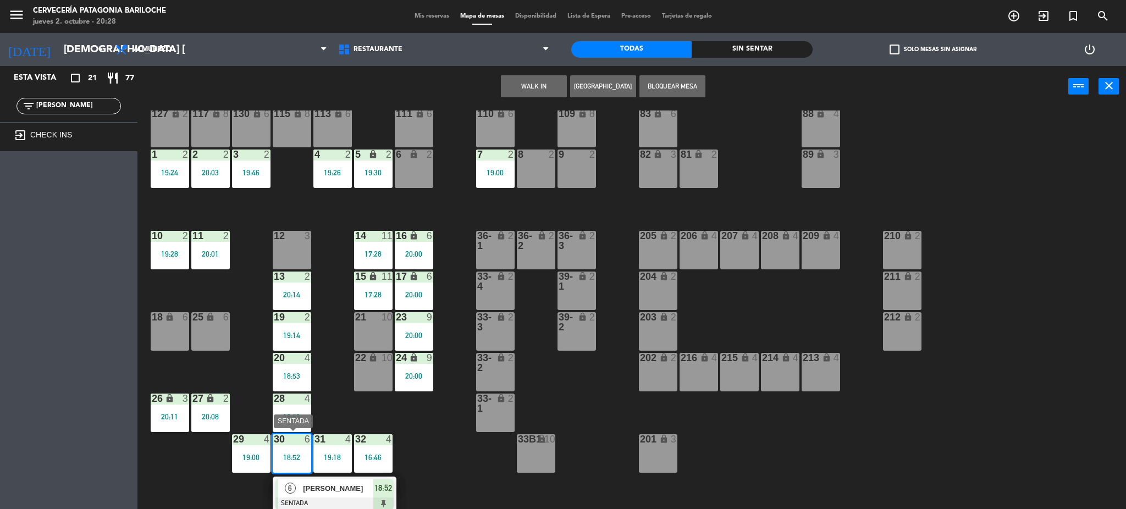
click at [347, 487] on span "[PERSON_NAME]" at bounding box center [338, 489] width 70 height 12
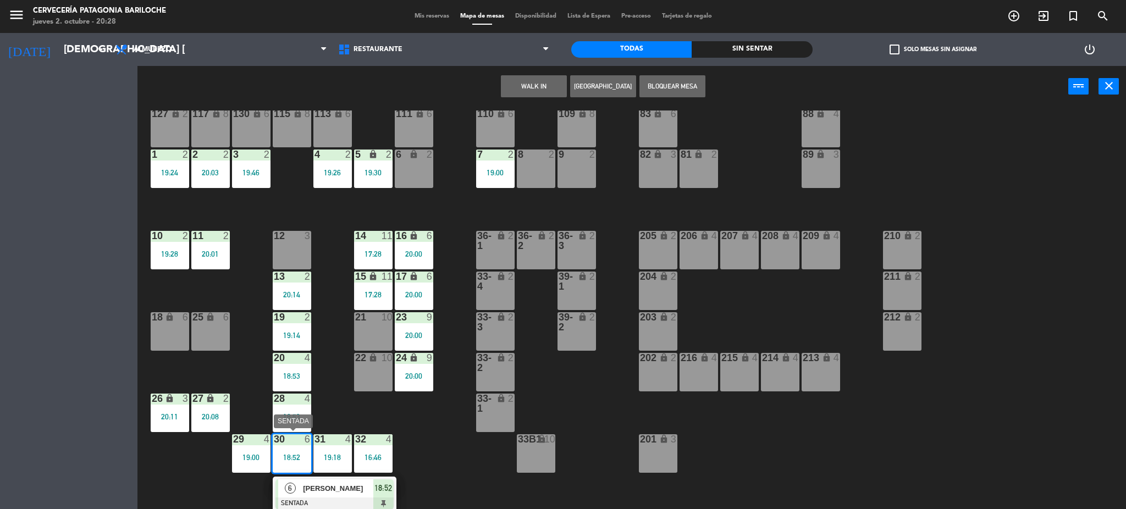
scroll to position [22, 0]
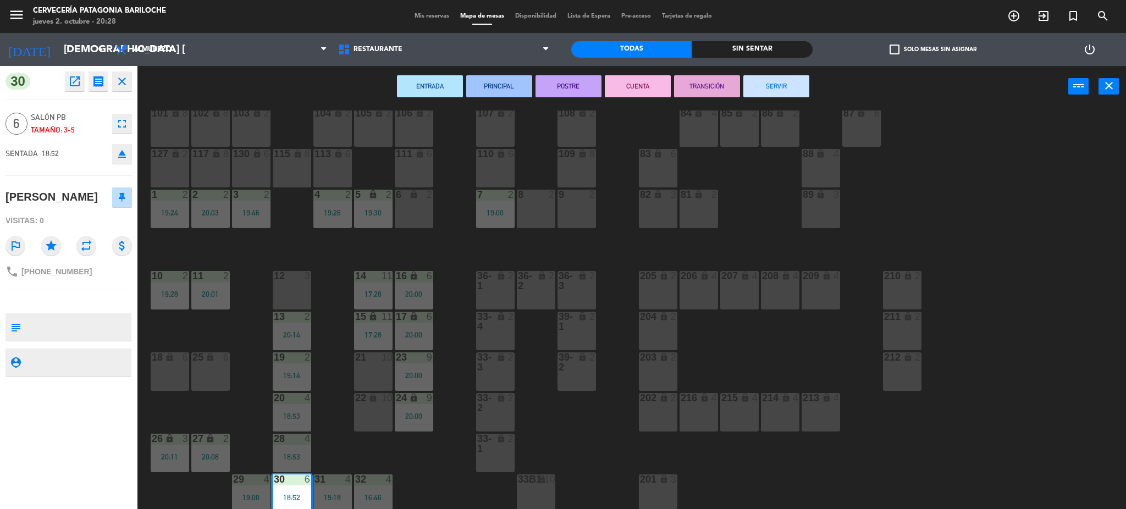
click at [786, 80] on button "SERVIR" at bounding box center [776, 86] width 66 height 22
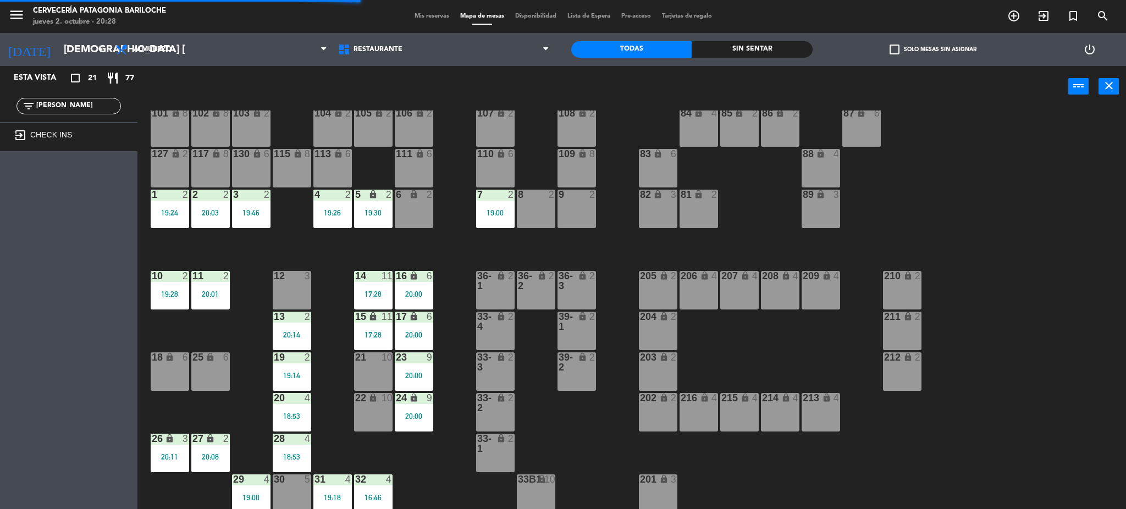
click at [292, 476] on div at bounding box center [292, 479] width 18 height 10
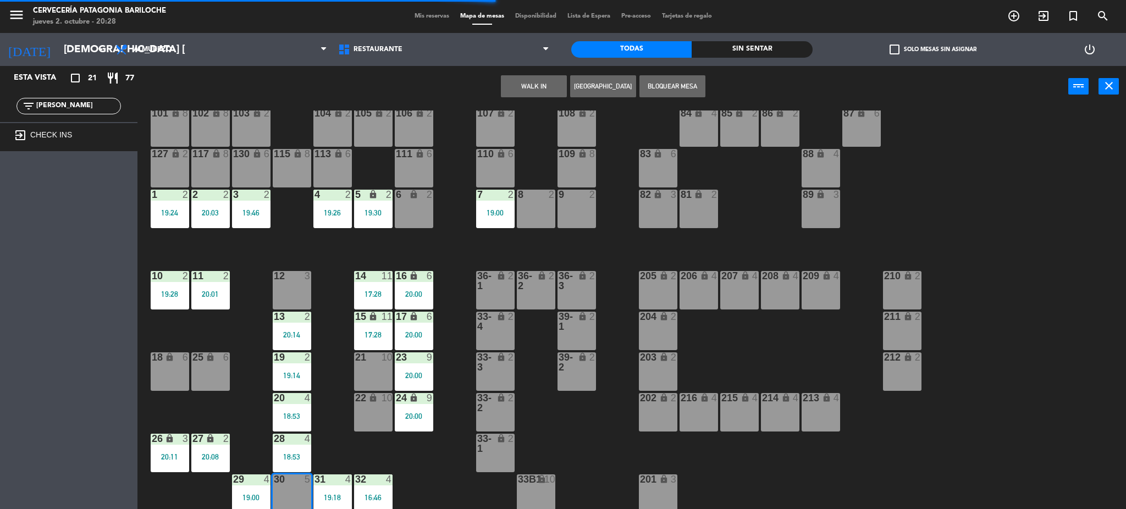
click at [538, 75] on button "WALK IN" at bounding box center [534, 86] width 66 height 22
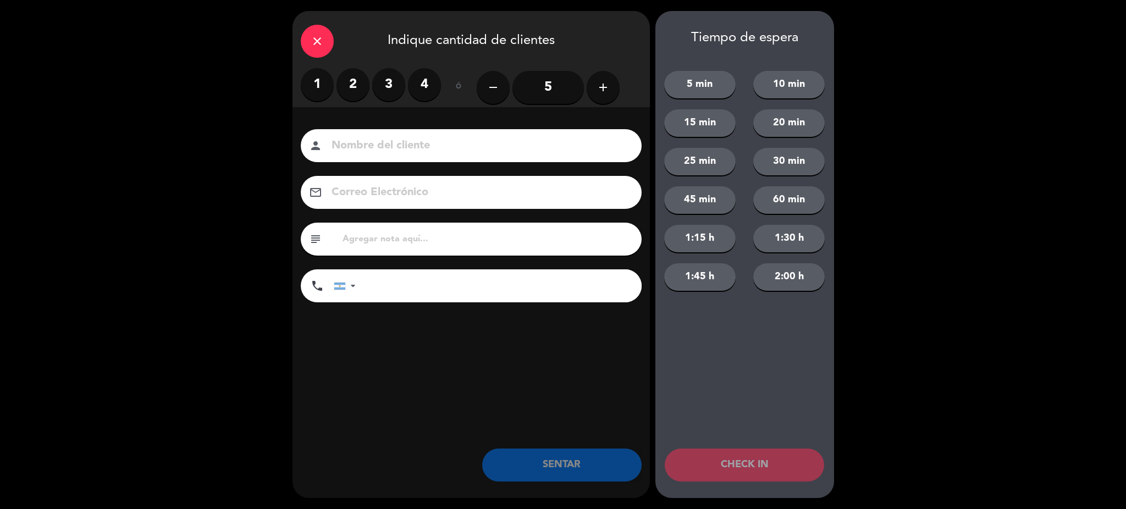
click at [428, 86] on label "4" at bounding box center [424, 84] width 33 height 33
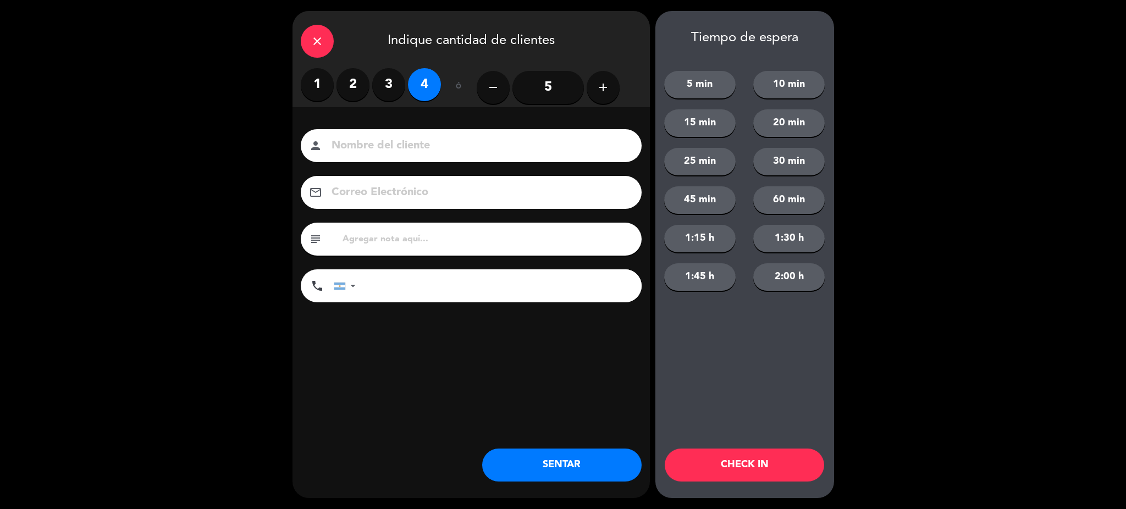
click at [425, 140] on input at bounding box center [478, 145] width 297 height 19
type input "Gabriela garbariano"
click at [428, 286] on input "tel" at bounding box center [504, 285] width 275 height 33
type input "1151383486"
click at [435, 145] on input "Gabriela garbariano" at bounding box center [478, 145] width 297 height 19
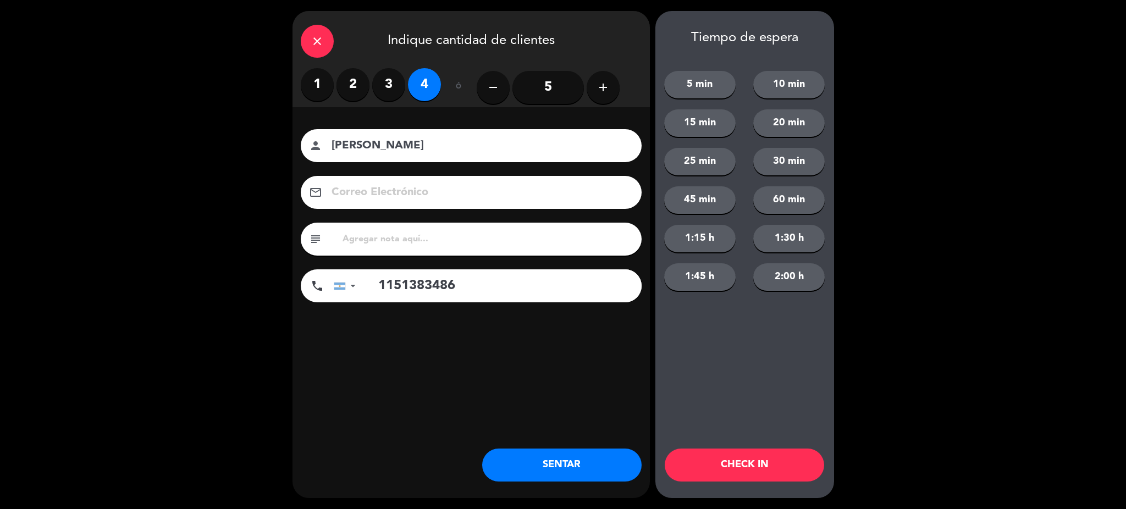
type input "Gabriela garbarino"
click at [581, 463] on button "SENTAR" at bounding box center [561, 465] width 159 height 33
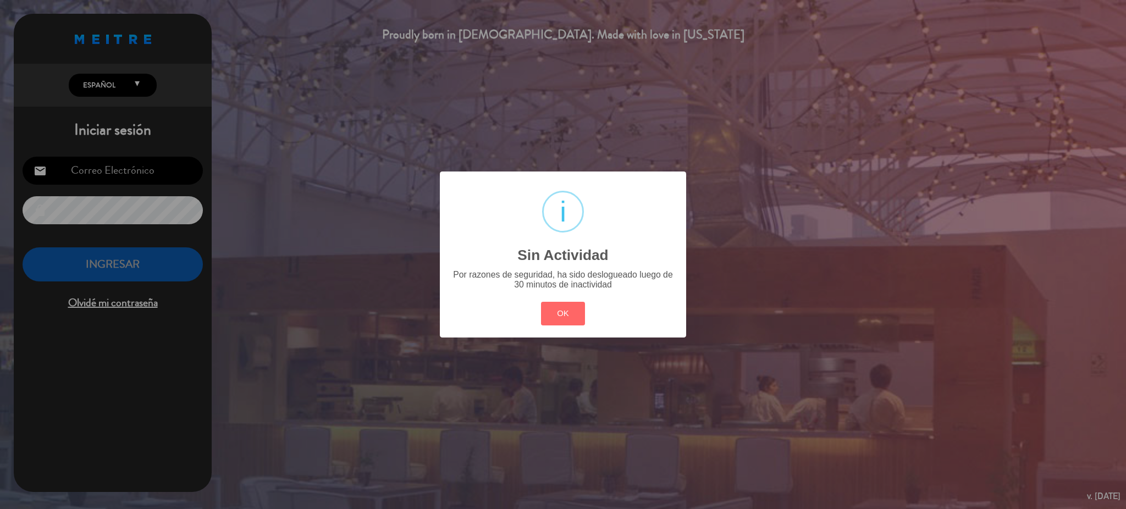
type input "recepcionbrc247@gmail.com"
